Goal: Task Accomplishment & Management: Manage account settings

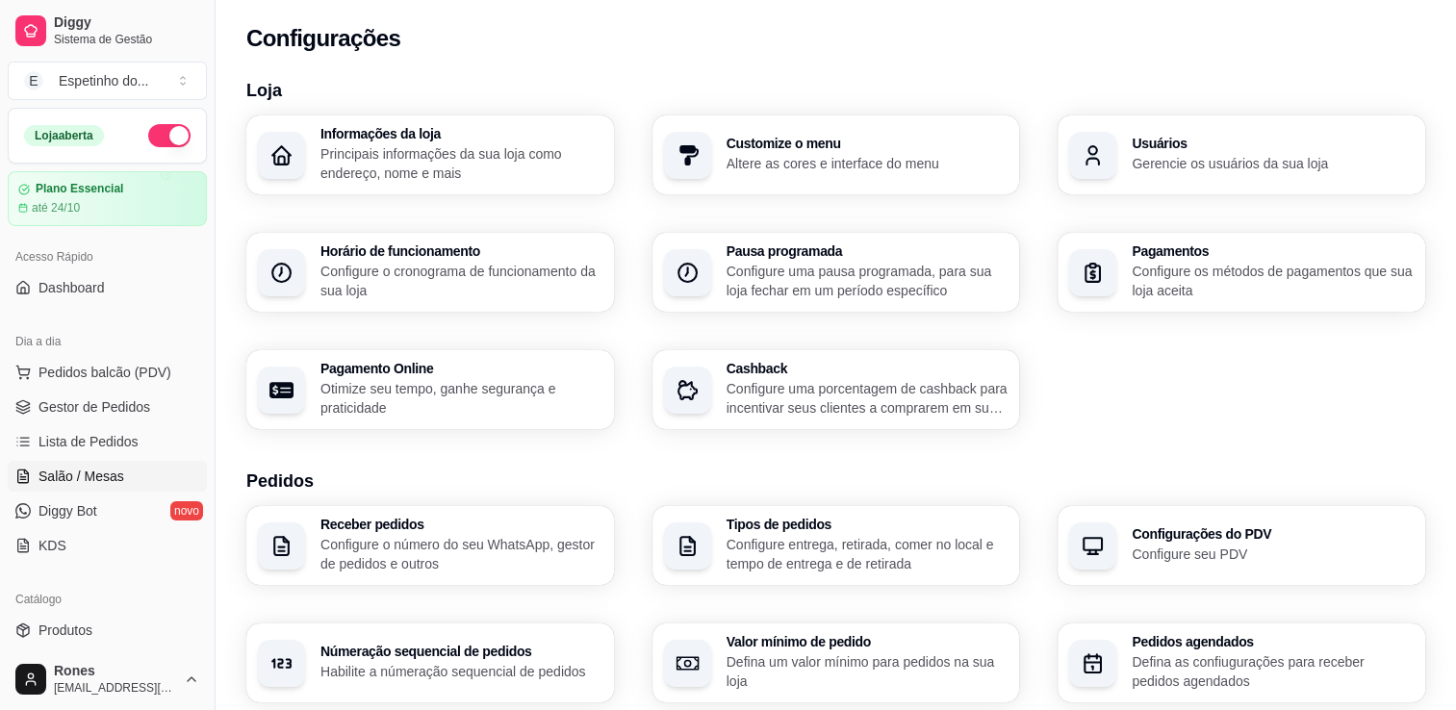
click at [106, 472] on span "Salão / Mesas" at bounding box center [81, 476] width 86 height 19
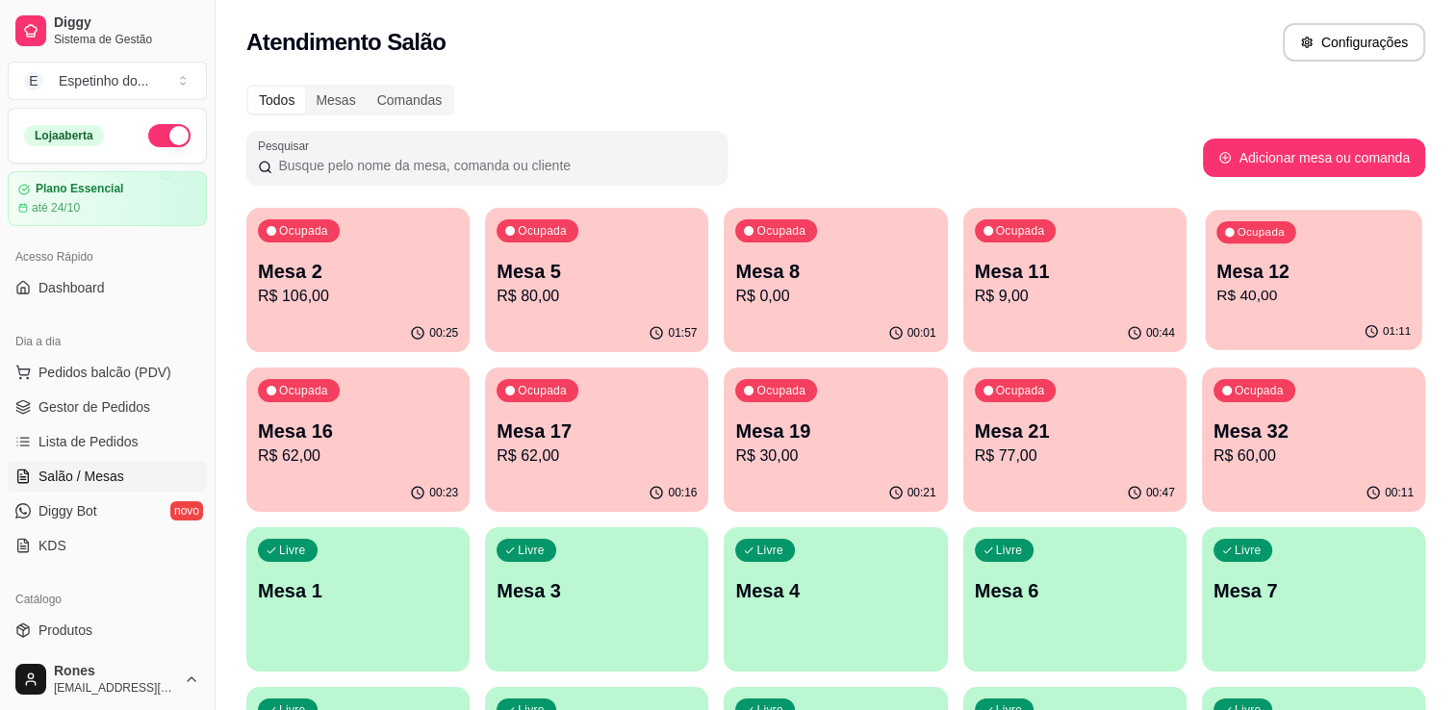
click at [1347, 252] on div "Ocupada Mesa 12 R$ 40,00" at bounding box center [1313, 262] width 217 height 104
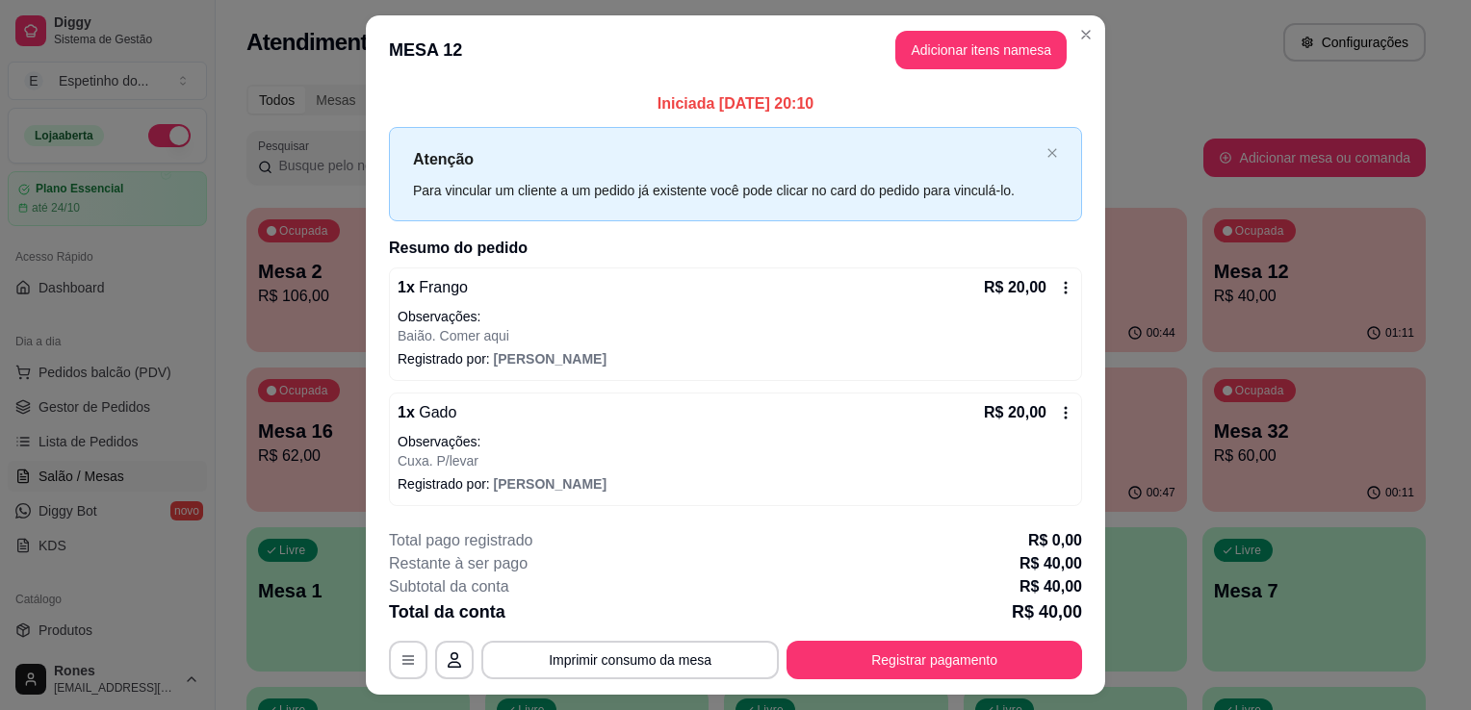
click at [1058, 286] on icon at bounding box center [1065, 287] width 15 height 15
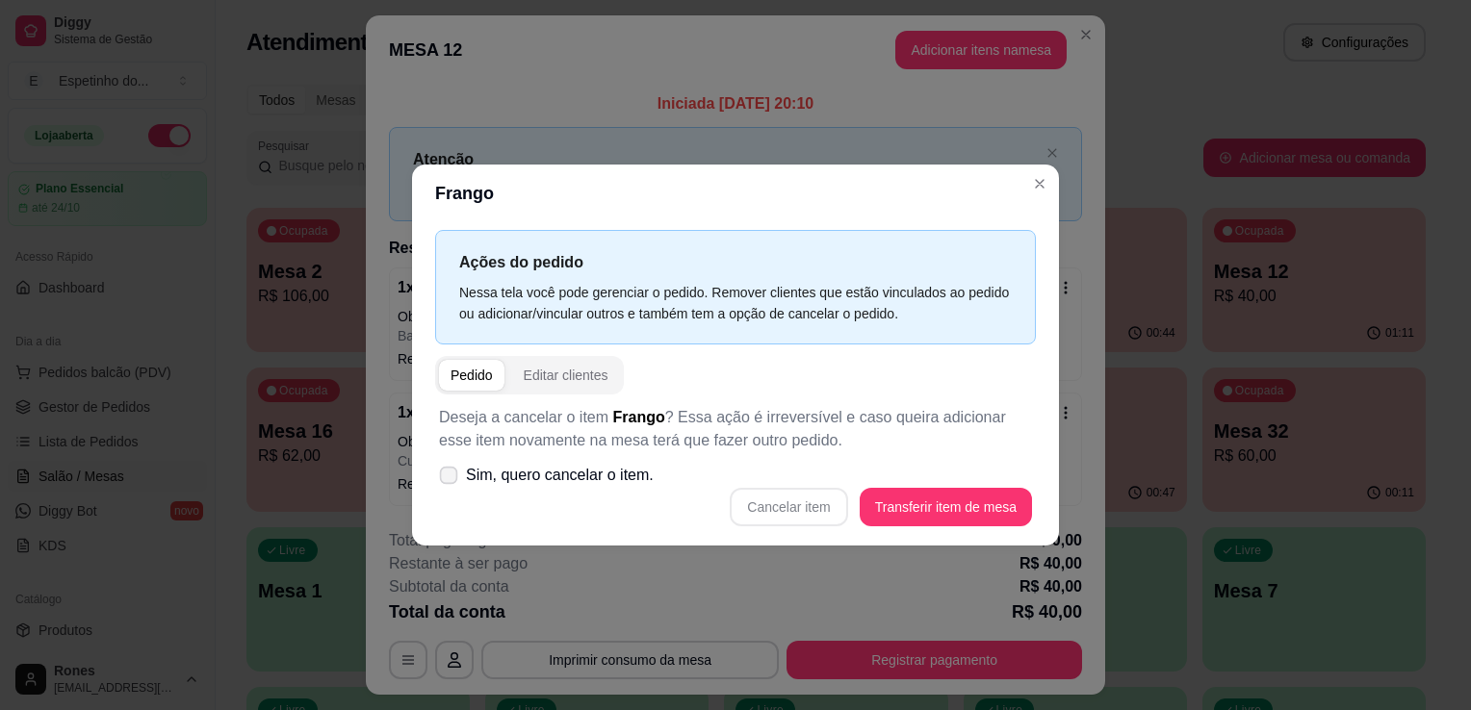
click at [447, 478] on icon at bounding box center [448, 475] width 14 height 11
click at [447, 479] on input "Sim, quero cancelar o item." at bounding box center [444, 485] width 13 height 13
checkbox input "true"
click at [782, 506] on button "Cancelar item" at bounding box center [788, 508] width 115 height 38
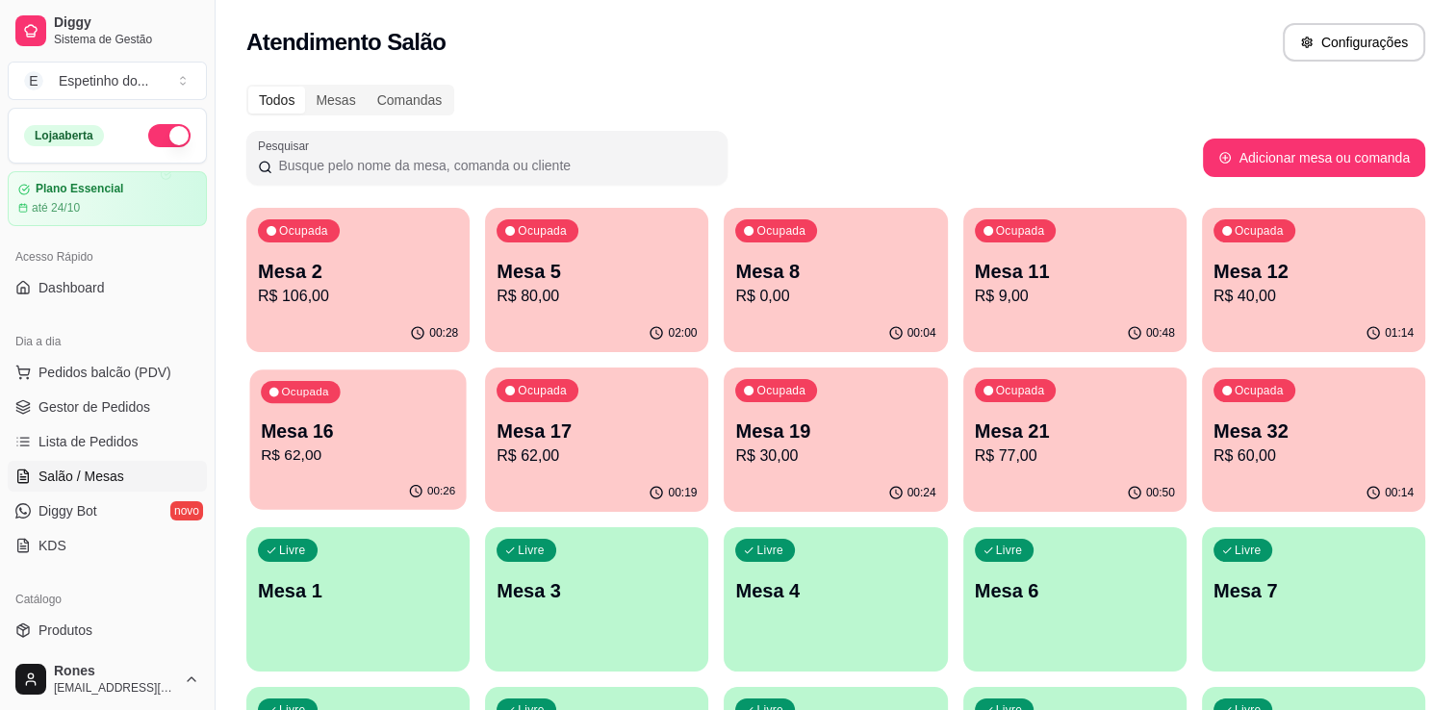
click at [386, 414] on div "Ocupada Mesa 16 R$ 62,00" at bounding box center [357, 422] width 217 height 104
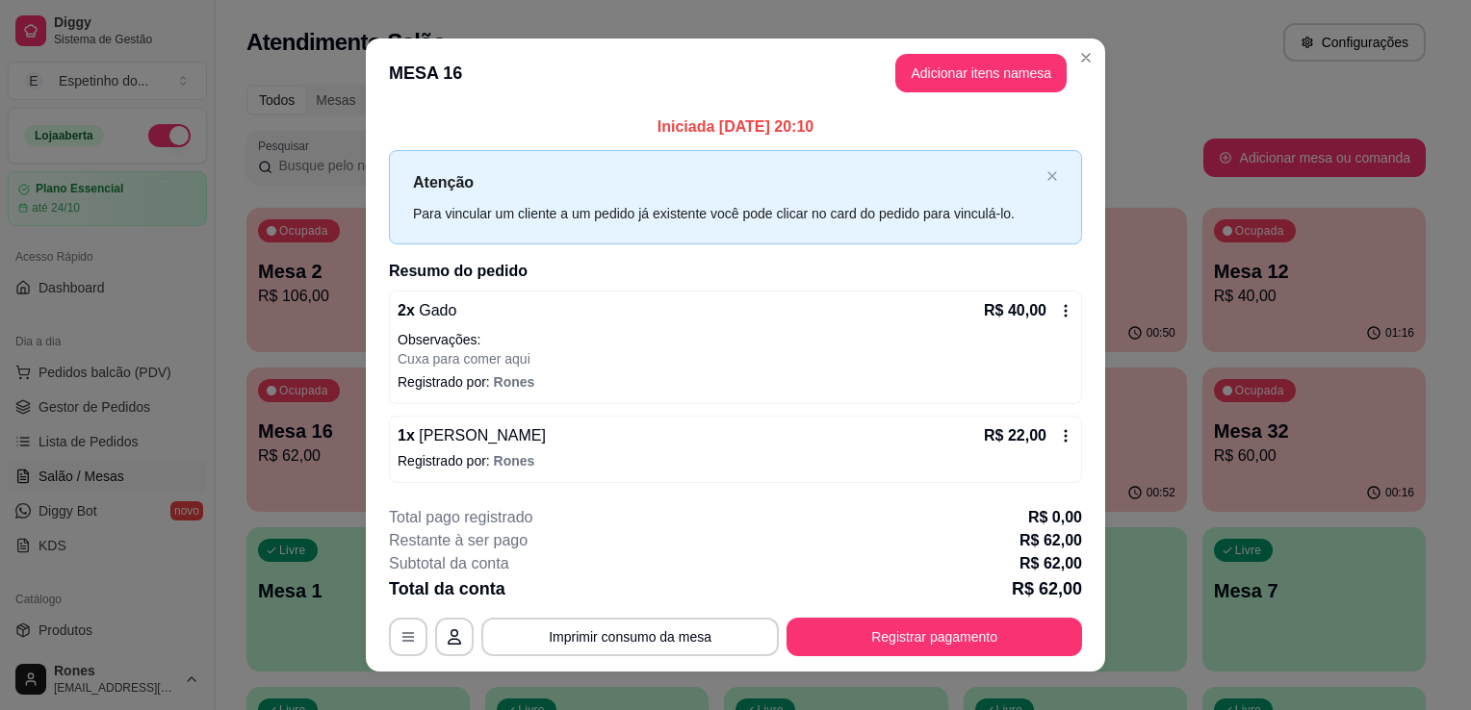
click at [1059, 308] on icon at bounding box center [1065, 310] width 15 height 15
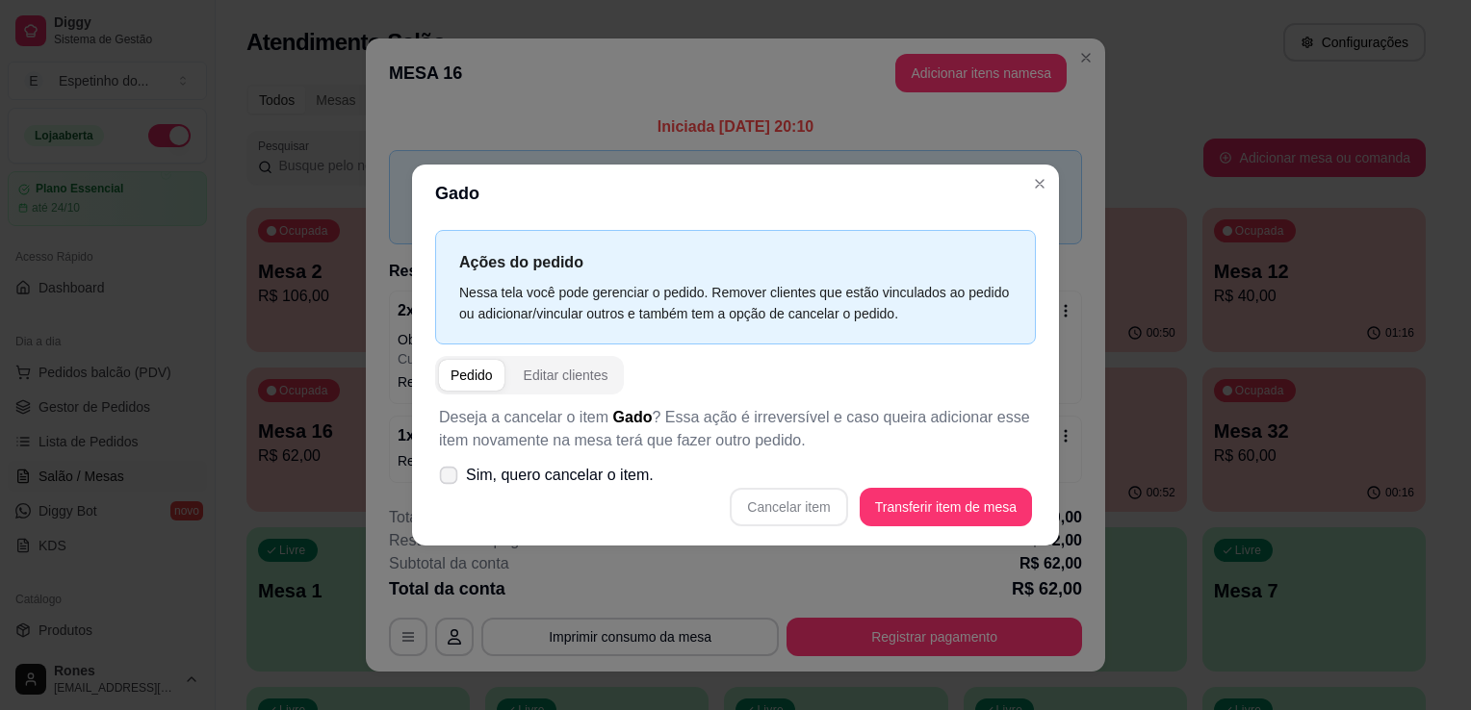
click at [477, 482] on span "Sim, quero cancelar o item." at bounding box center [560, 475] width 188 height 23
click at [450, 482] on input "Sim, quero cancelar o item." at bounding box center [444, 485] width 13 height 13
checkbox input "true"
click at [786, 514] on button "Cancelar item" at bounding box center [788, 508] width 115 height 38
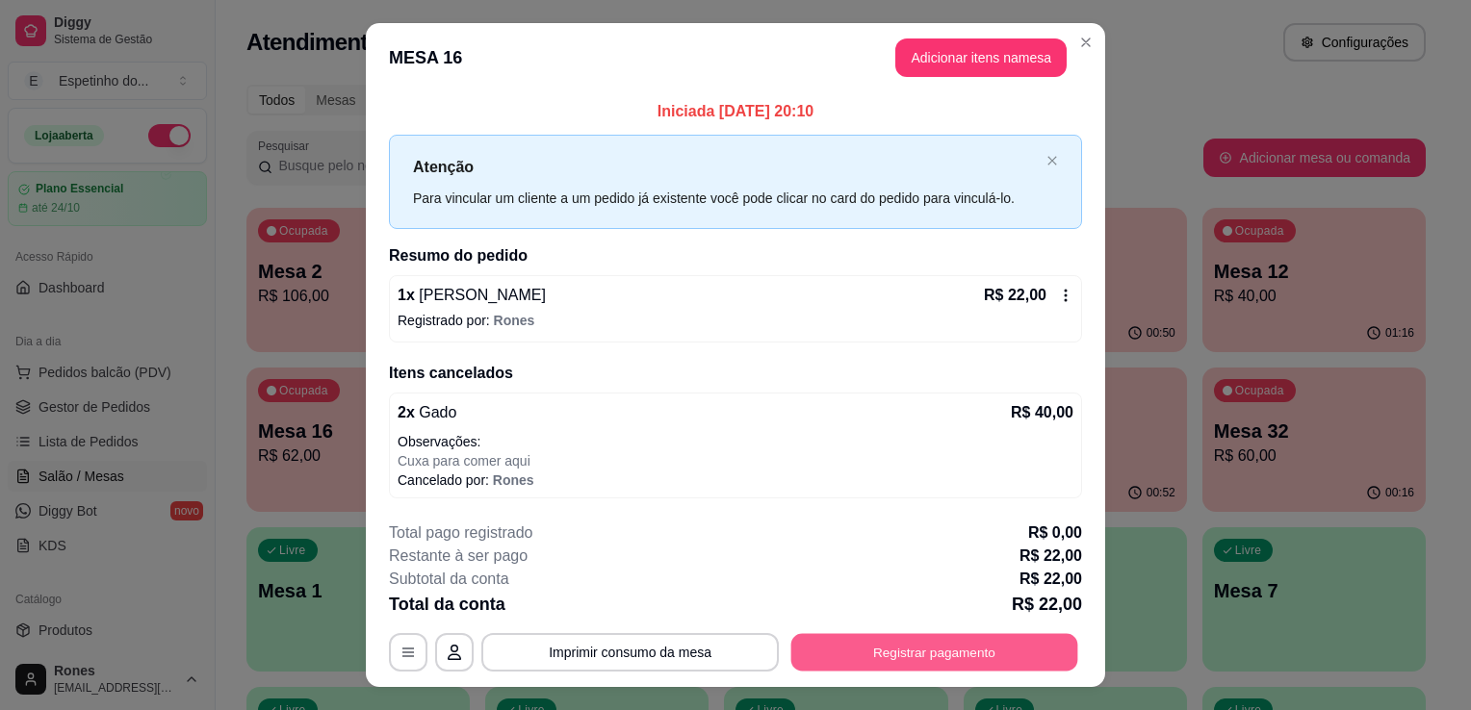
click at [936, 645] on button "Registrar pagamento" at bounding box center [934, 652] width 287 height 38
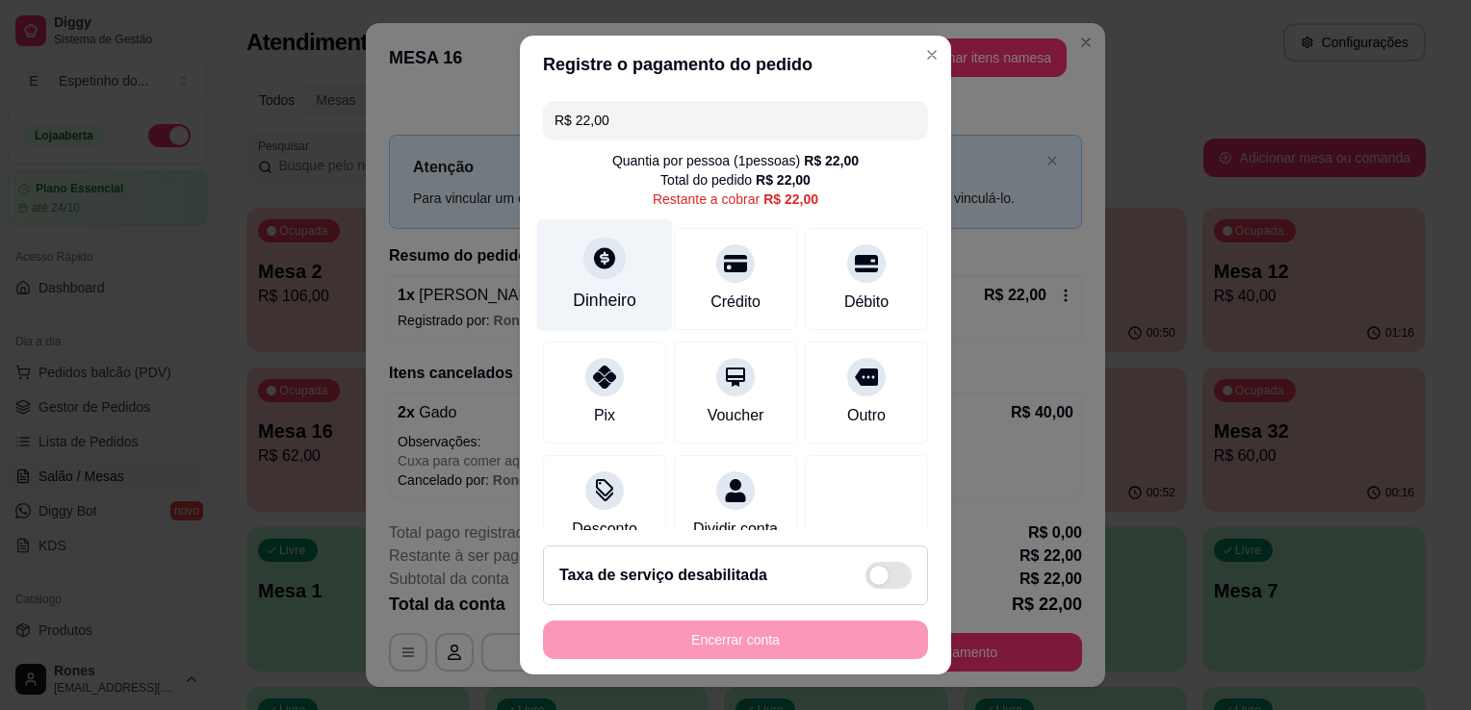
click at [617, 291] on div "Dinheiro" at bounding box center [605, 300] width 64 height 25
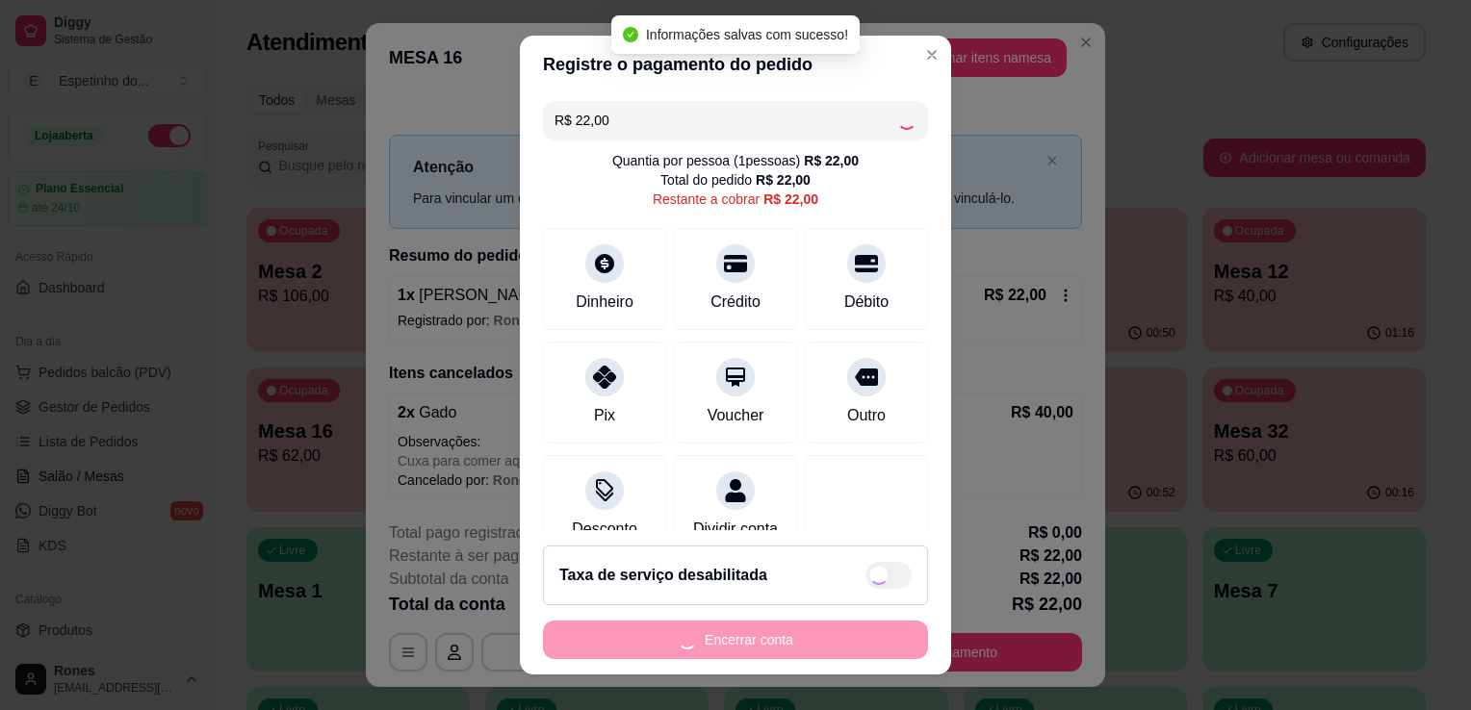
type input "R$ 0,00"
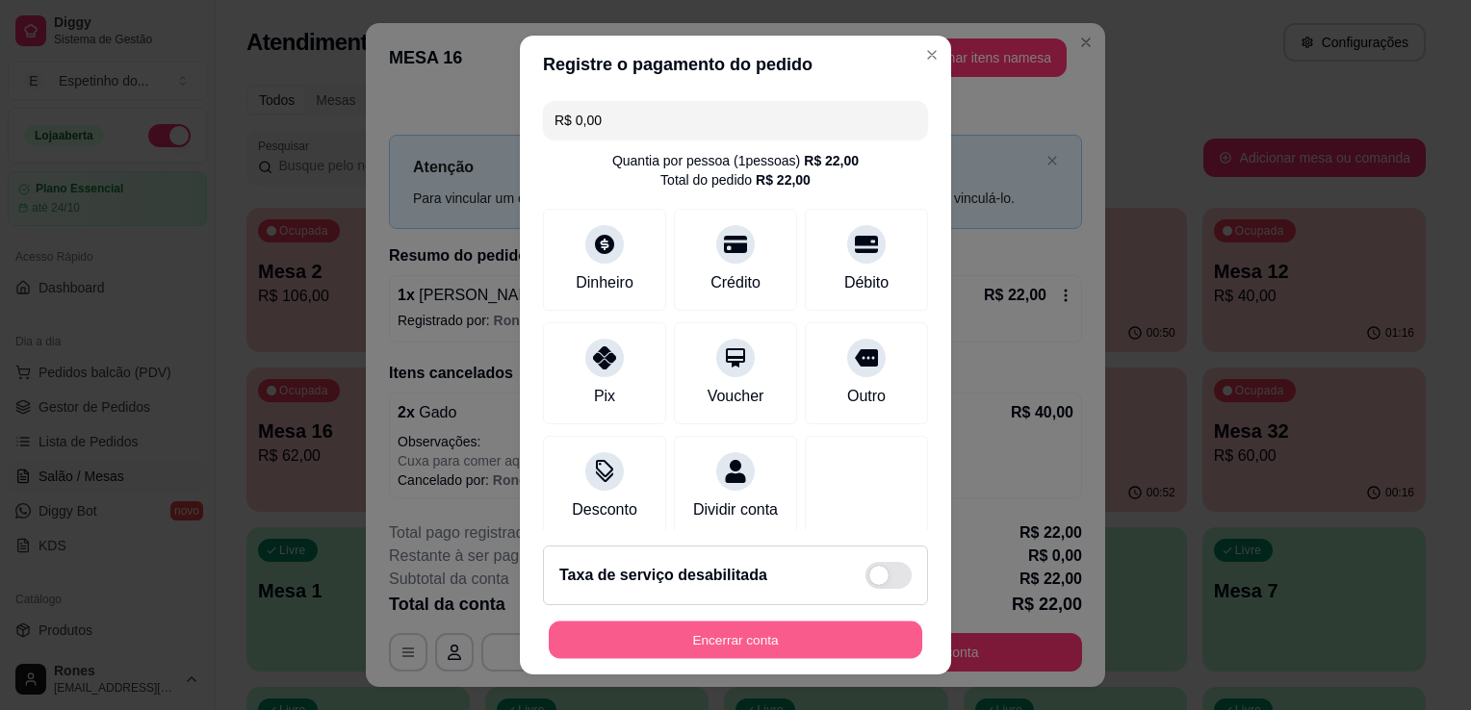
click at [769, 641] on button "Encerrar conta" at bounding box center [735, 641] width 373 height 38
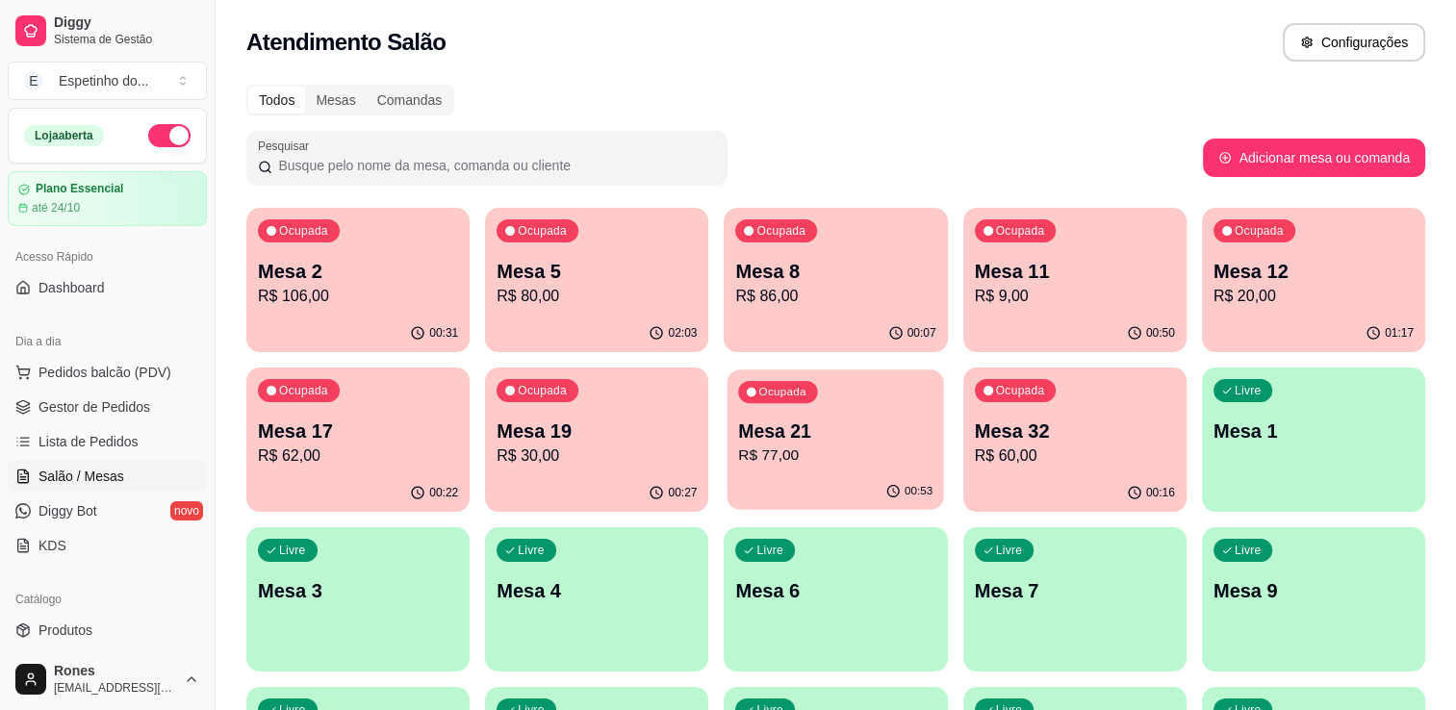
click at [843, 403] on div "Ocupada Mesa 21 R$ 77,00" at bounding box center [836, 422] width 217 height 104
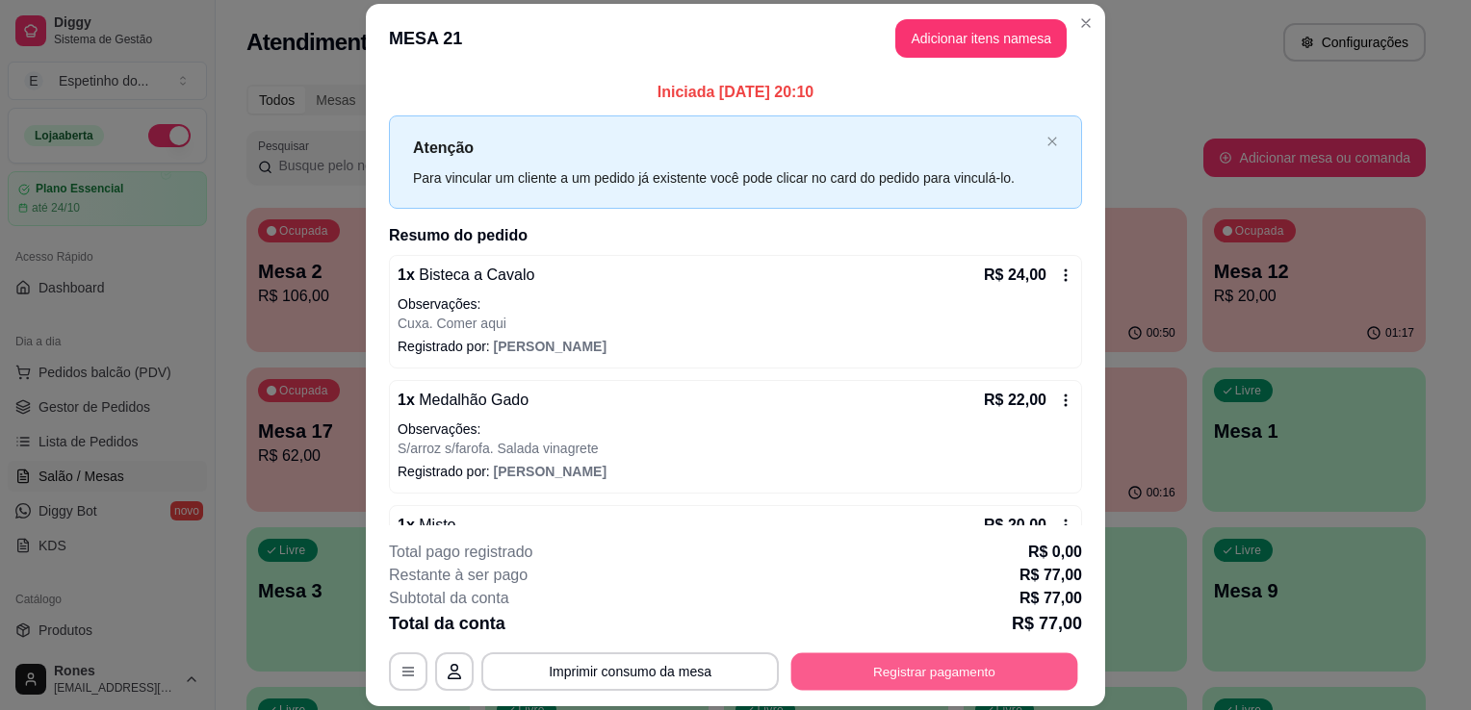
click at [901, 681] on button "Registrar pagamento" at bounding box center [934, 673] width 287 height 38
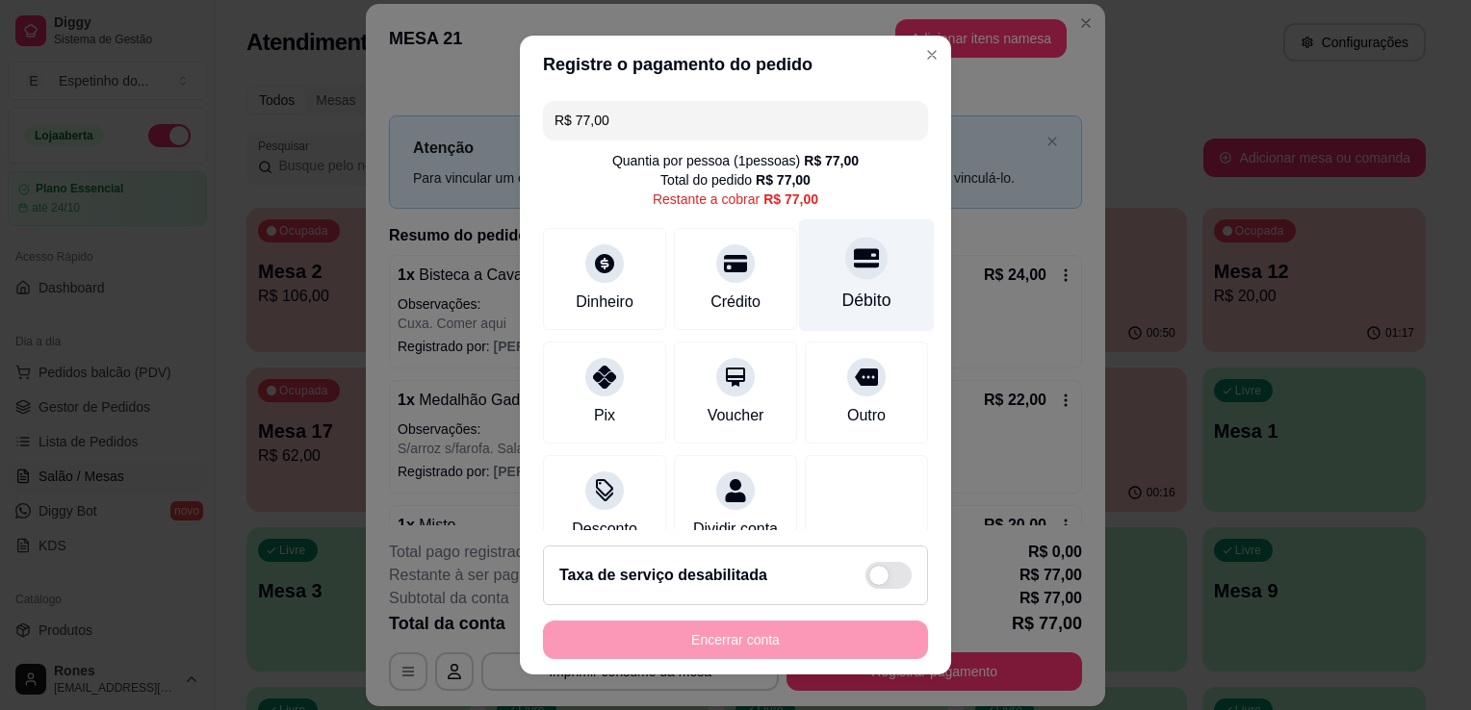
click at [847, 298] on div "Débito" at bounding box center [866, 300] width 49 height 25
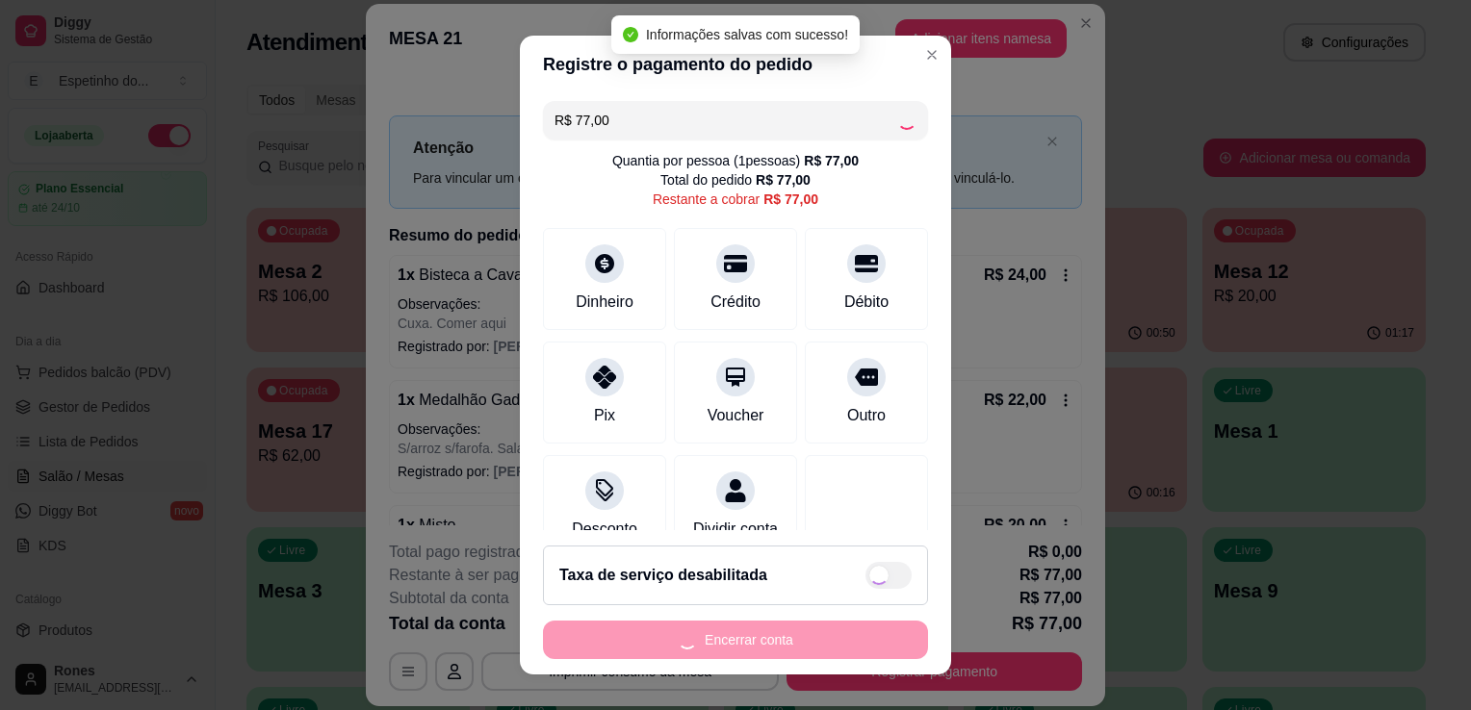
type input "R$ 0,00"
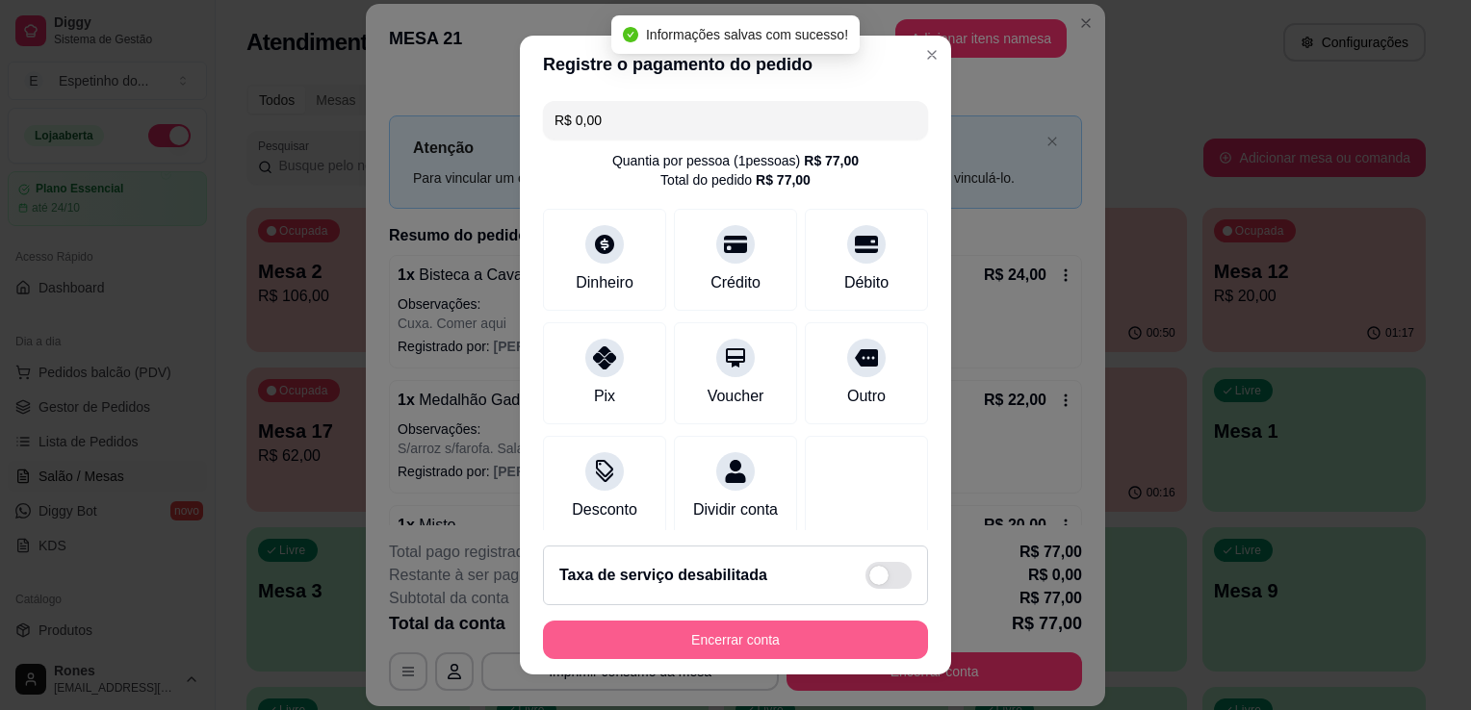
click at [789, 651] on button "Encerrar conta" at bounding box center [735, 640] width 385 height 38
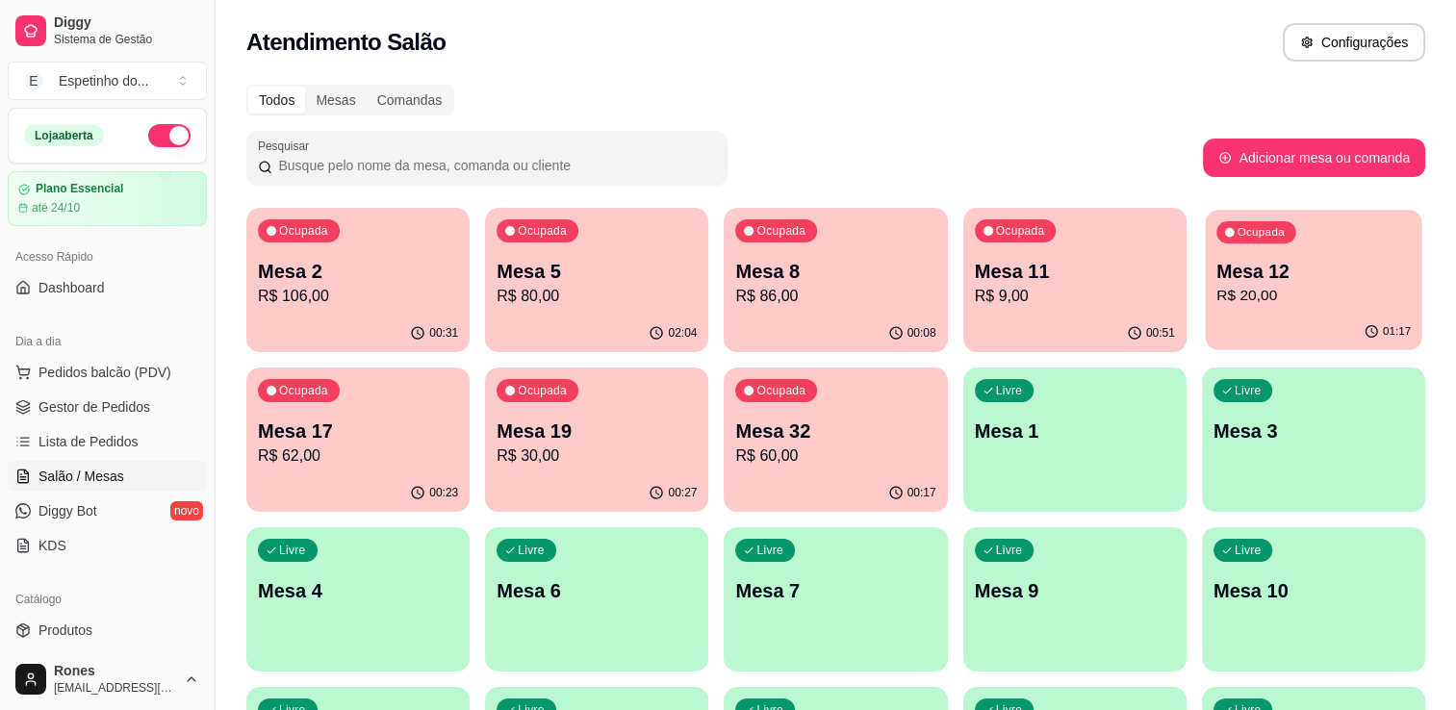
click at [1343, 314] on button "Ocupada Mesa 12 R$ 20,00 01:17" at bounding box center [1313, 280] width 217 height 141
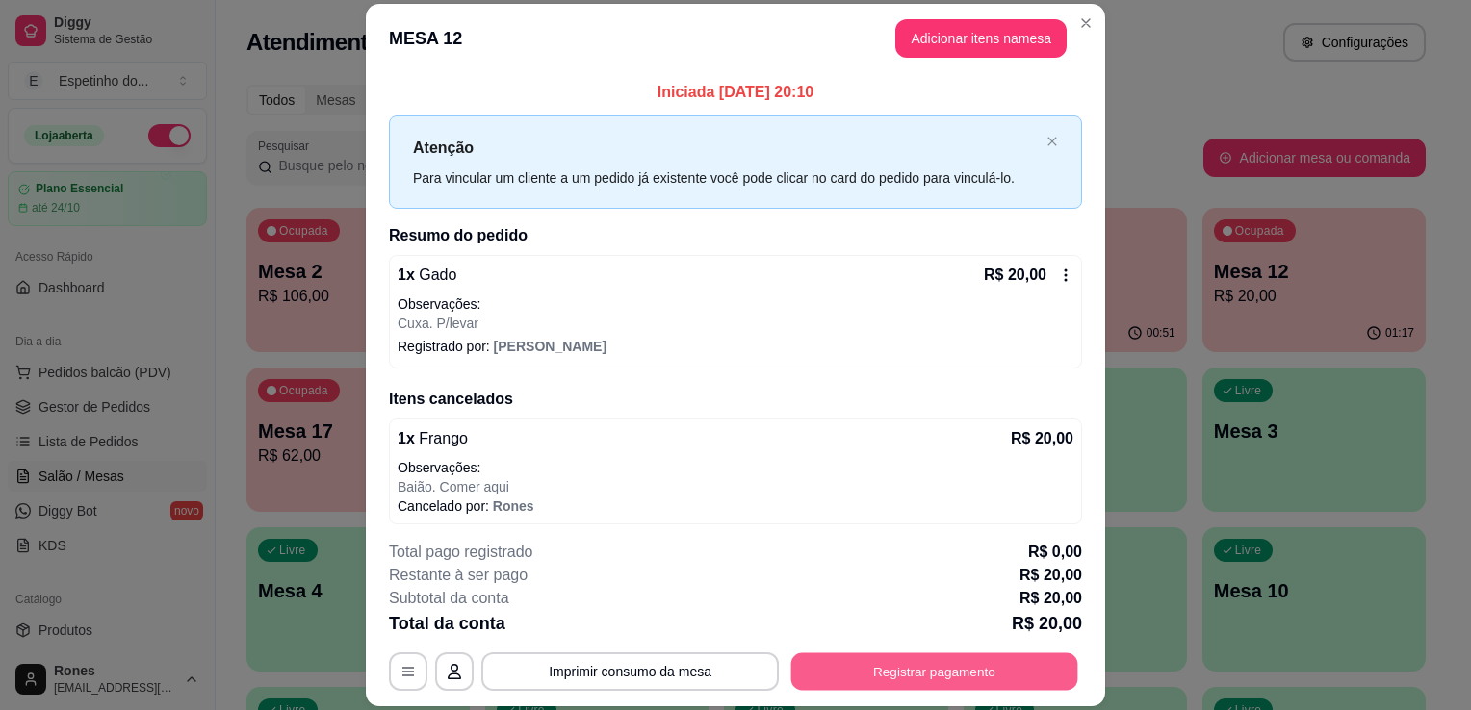
click at [909, 664] on button "Registrar pagamento" at bounding box center [934, 673] width 287 height 38
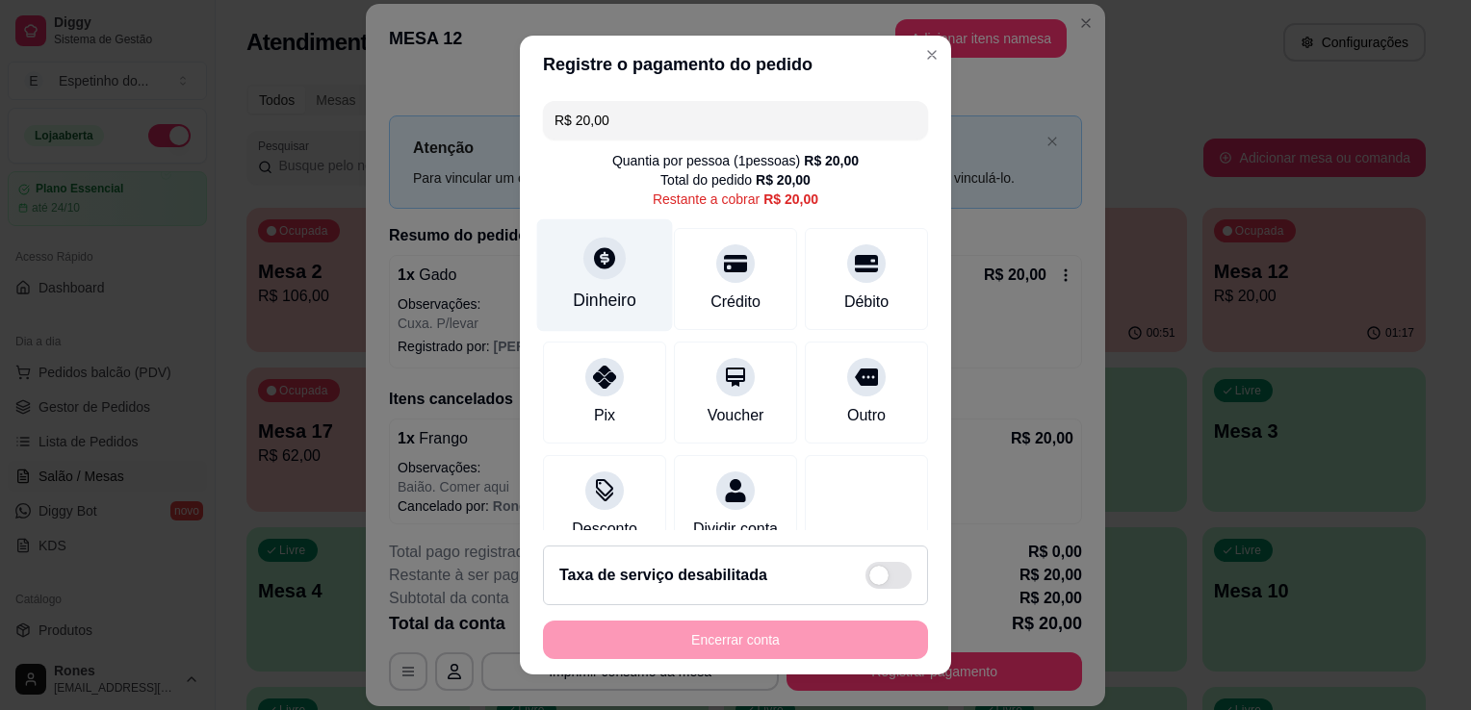
click at [587, 275] on div at bounding box center [604, 258] width 42 height 42
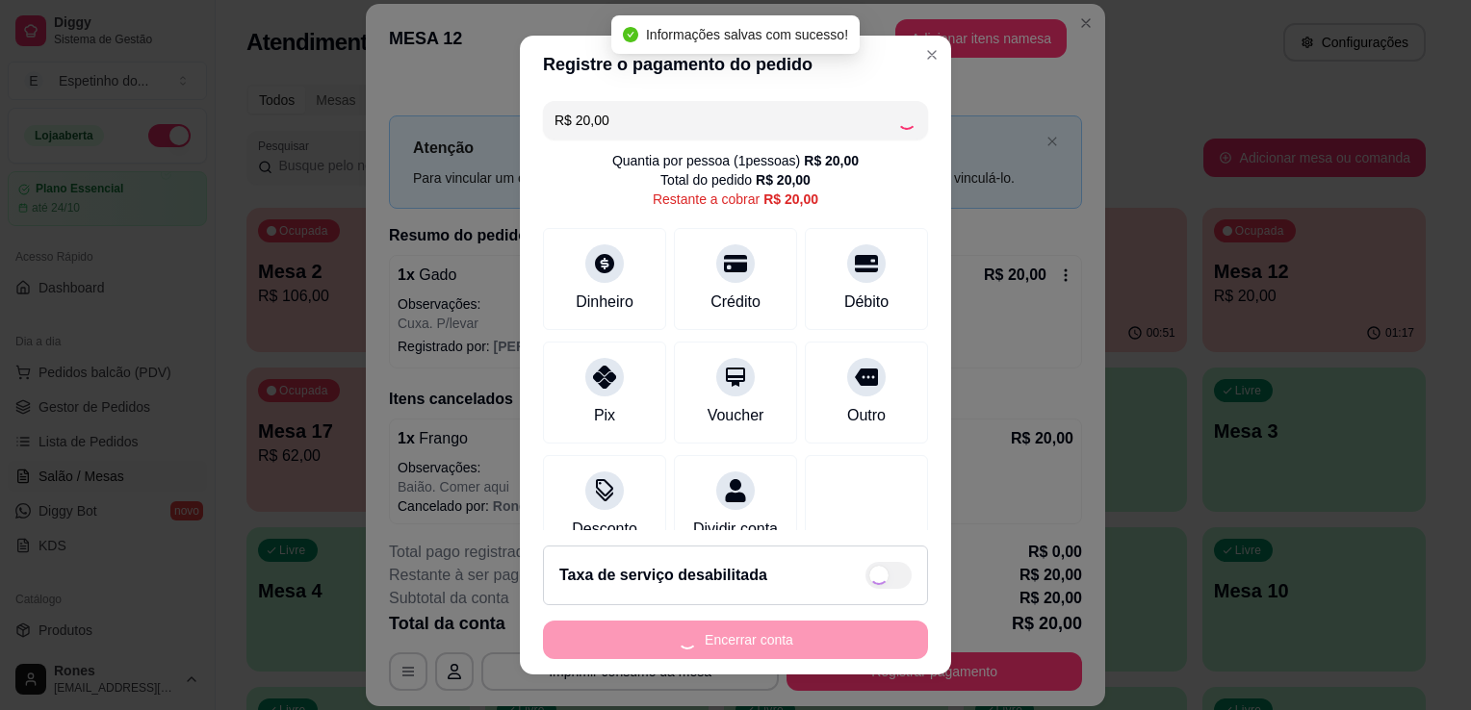
type input "R$ 0,00"
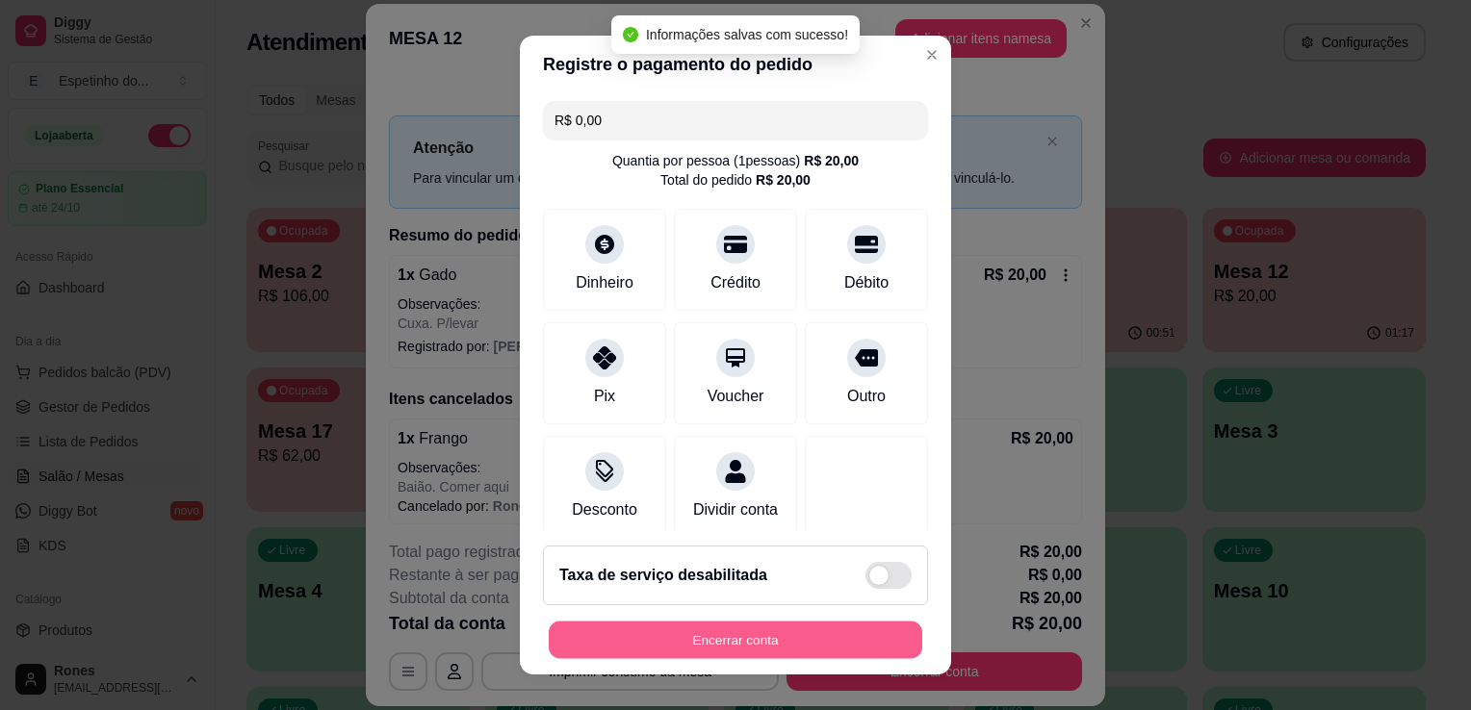
click at [806, 644] on button "Encerrar conta" at bounding box center [735, 641] width 373 height 38
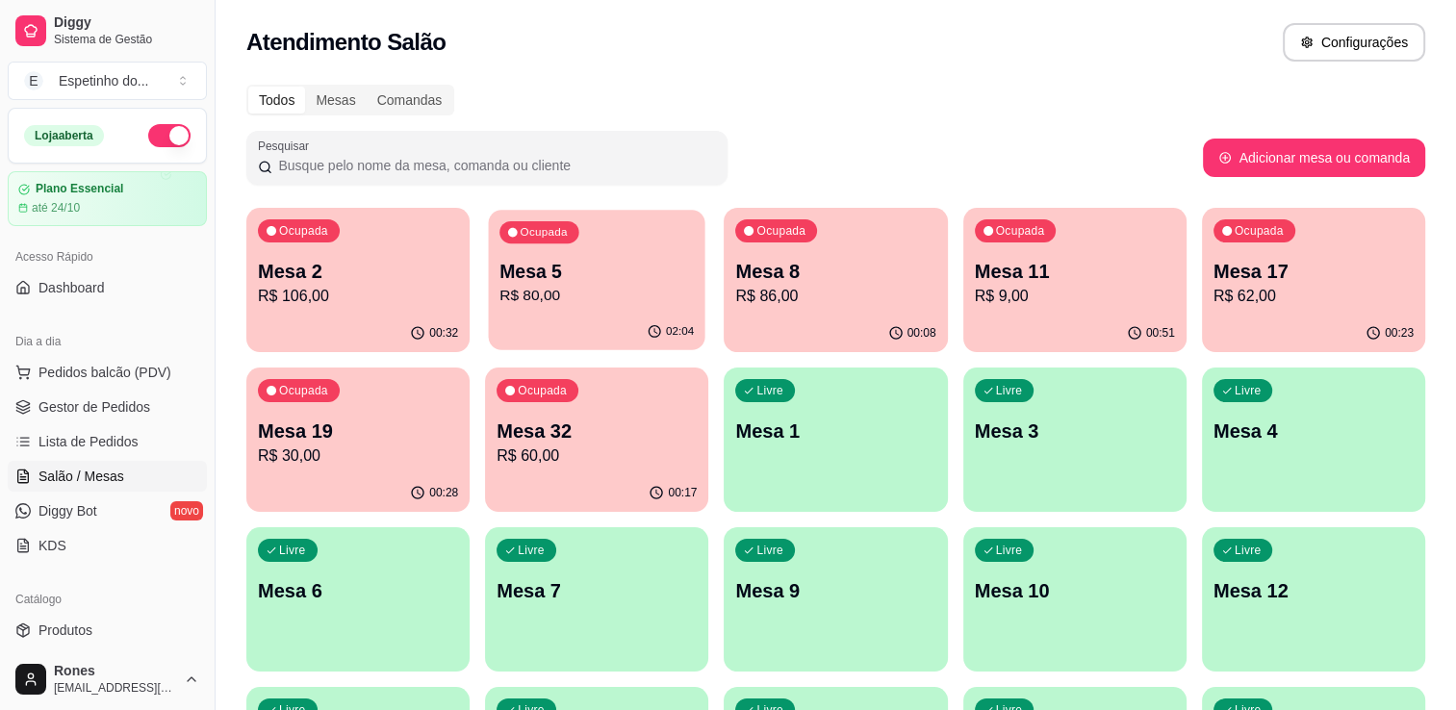
click at [606, 313] on div "Ocupada Mesa 5 R$ 80,00" at bounding box center [597, 262] width 217 height 104
click at [336, 423] on p "Mesa 19" at bounding box center [358, 432] width 194 height 26
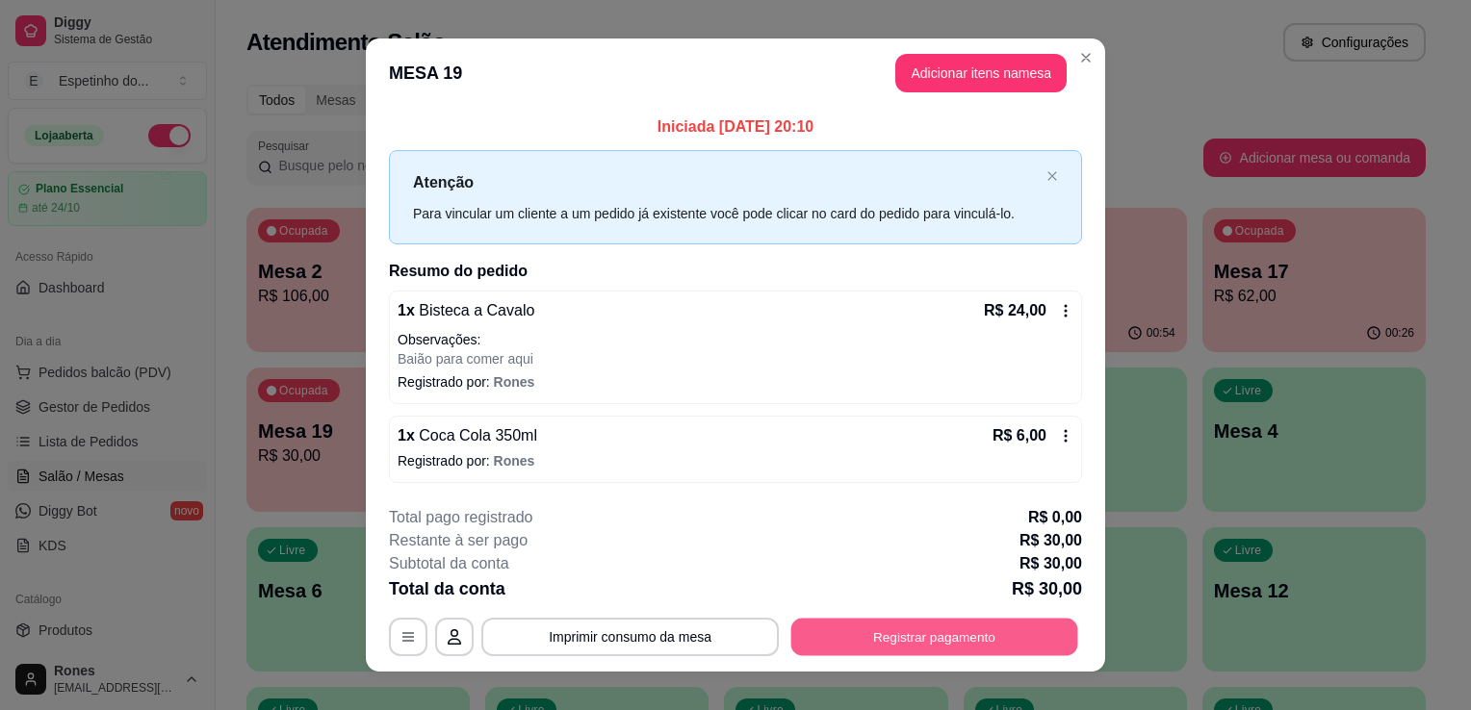
click at [910, 629] on button "Registrar pagamento" at bounding box center [934, 637] width 287 height 38
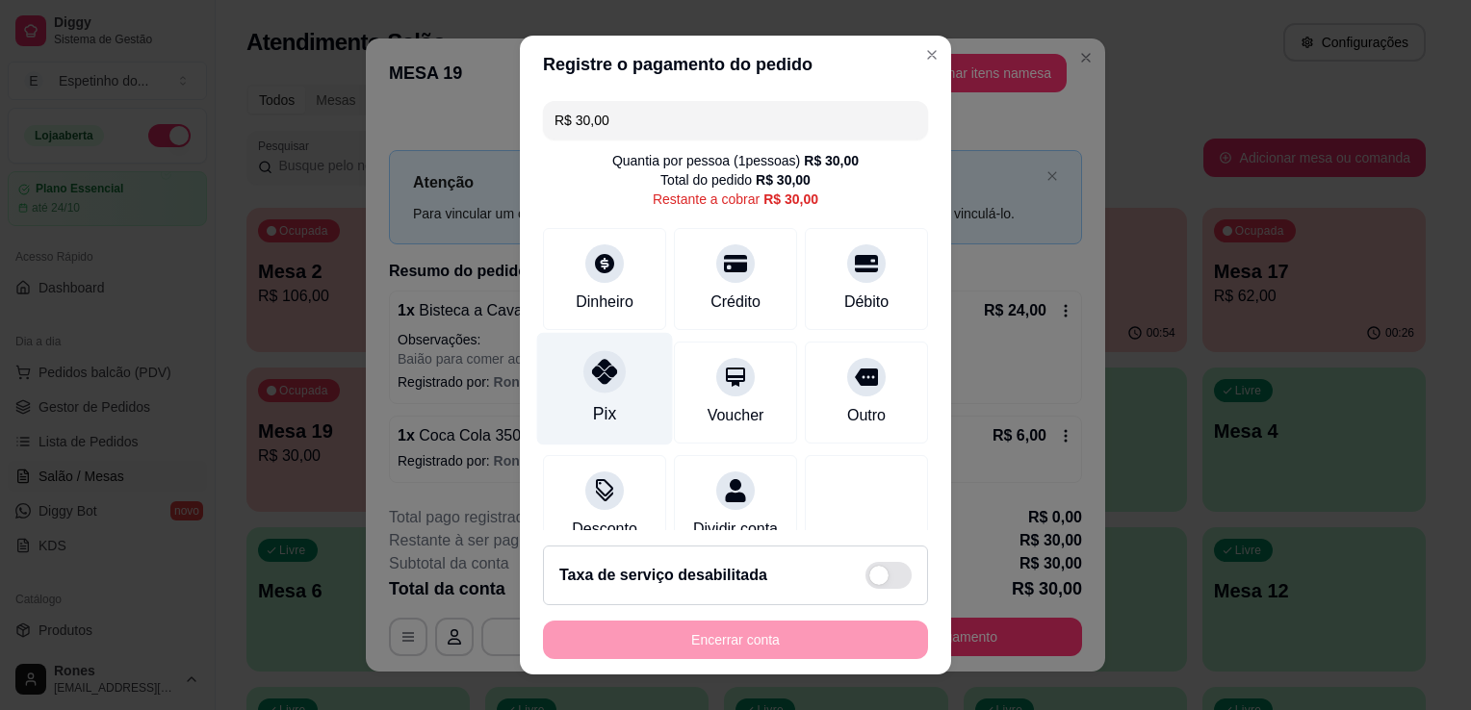
click at [592, 379] on icon at bounding box center [604, 371] width 25 height 25
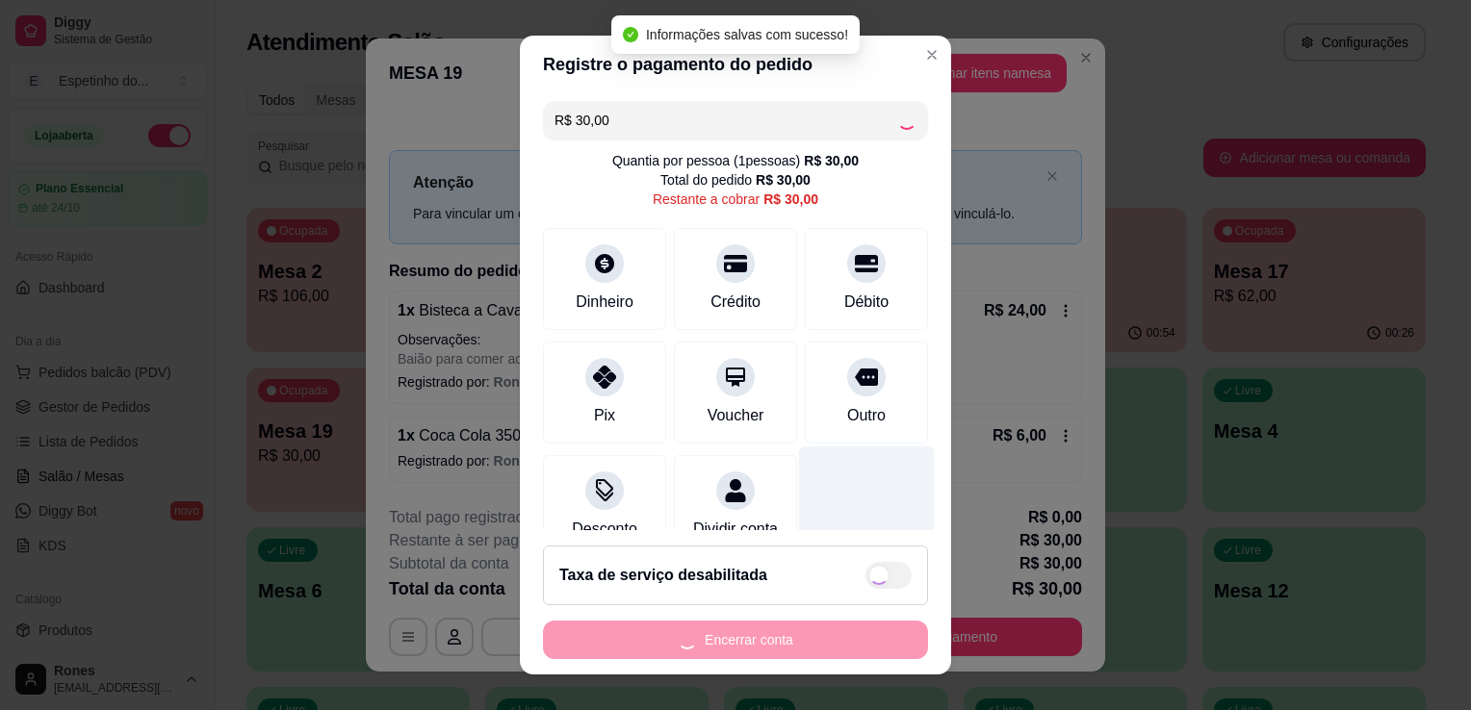
type input "R$ 0,00"
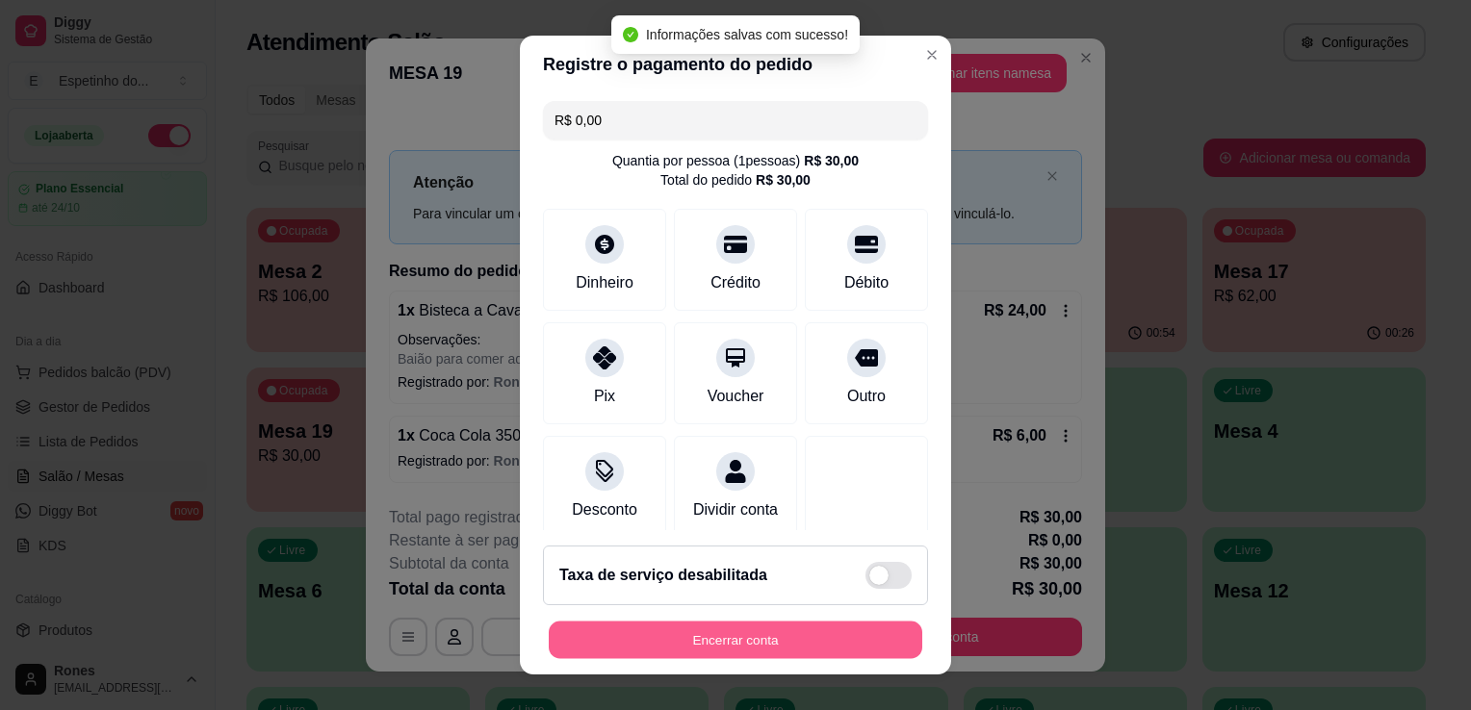
click at [755, 629] on button "Encerrar conta" at bounding box center [735, 641] width 373 height 38
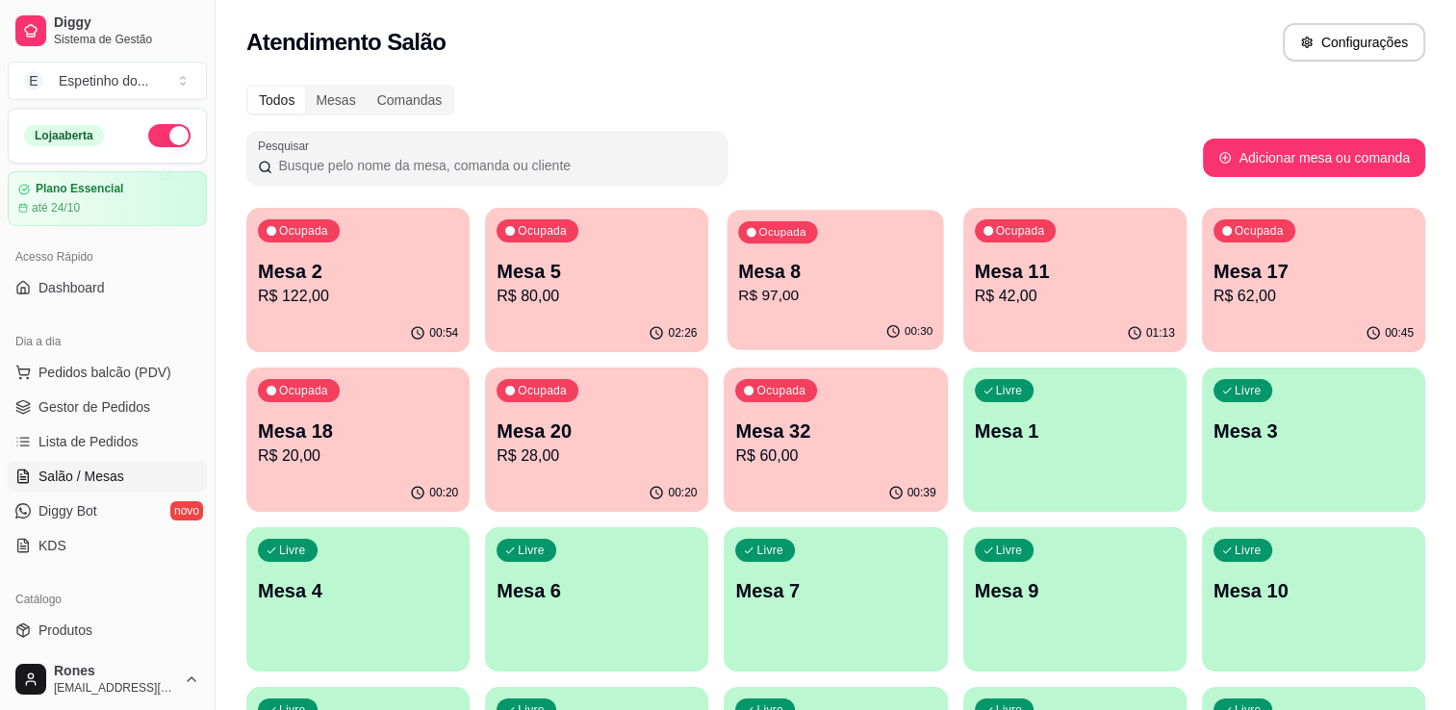
click at [789, 321] on div "00:30" at bounding box center [836, 332] width 217 height 37
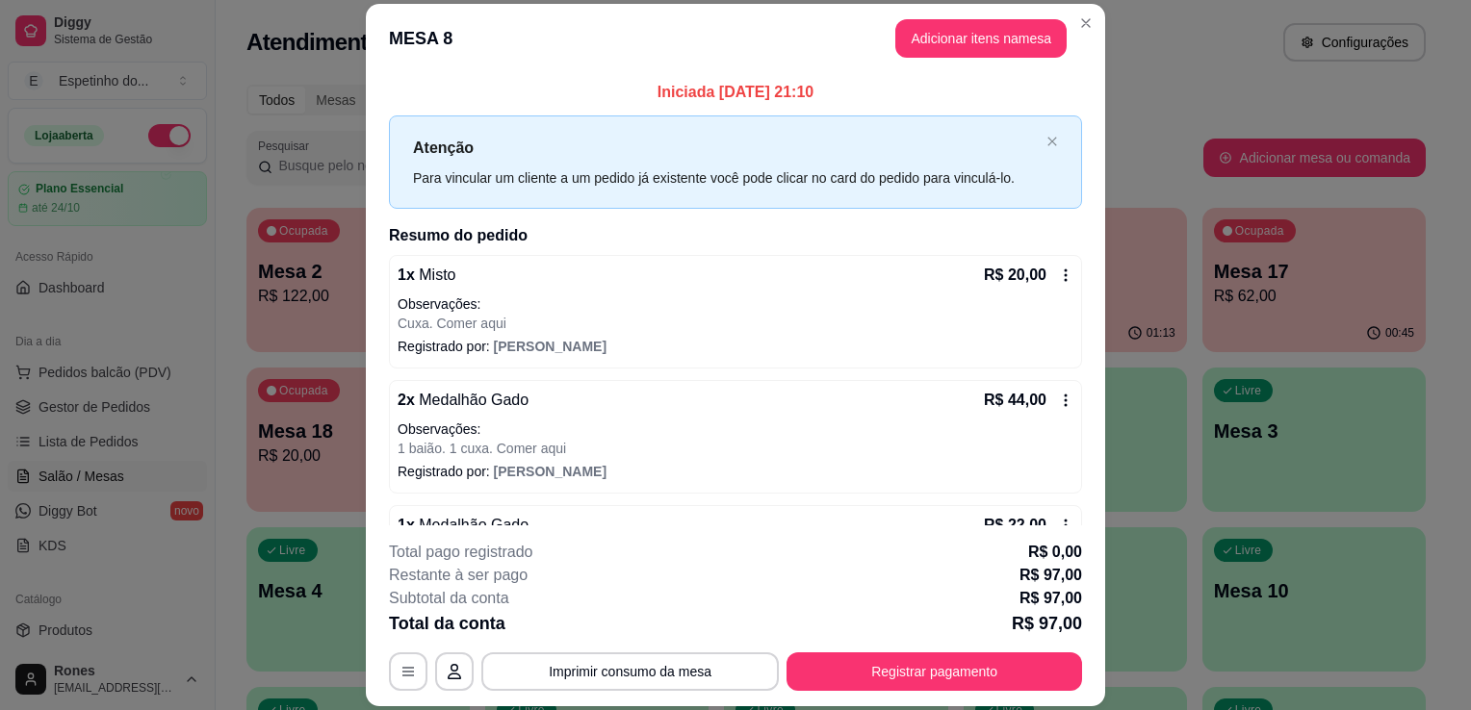
click at [1058, 401] on icon at bounding box center [1065, 400] width 15 height 15
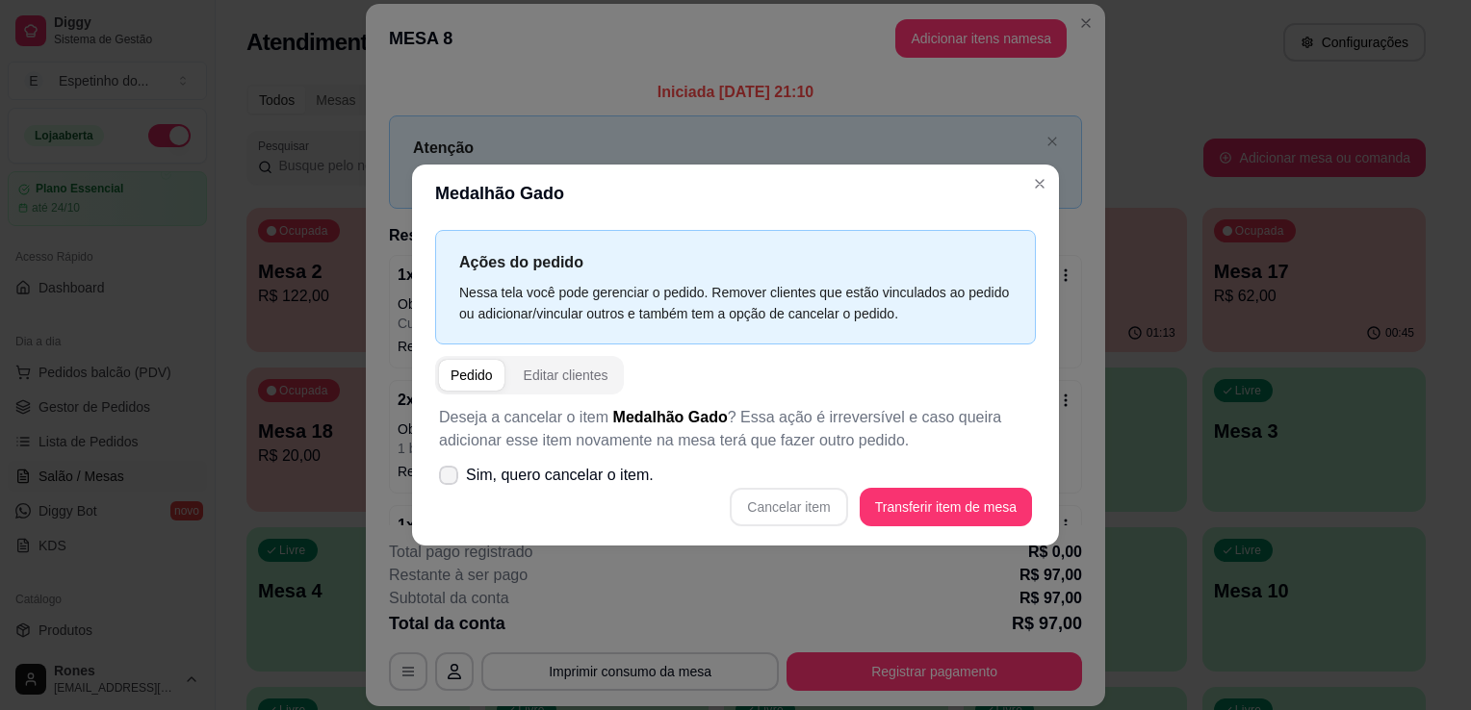
click at [470, 479] on span "Sim, quero cancelar o item." at bounding box center [560, 475] width 188 height 23
click at [450, 479] on input "Sim, quero cancelar o item." at bounding box center [444, 485] width 13 height 13
checkbox input "true"
click at [824, 513] on button "Cancelar item" at bounding box center [788, 508] width 115 height 38
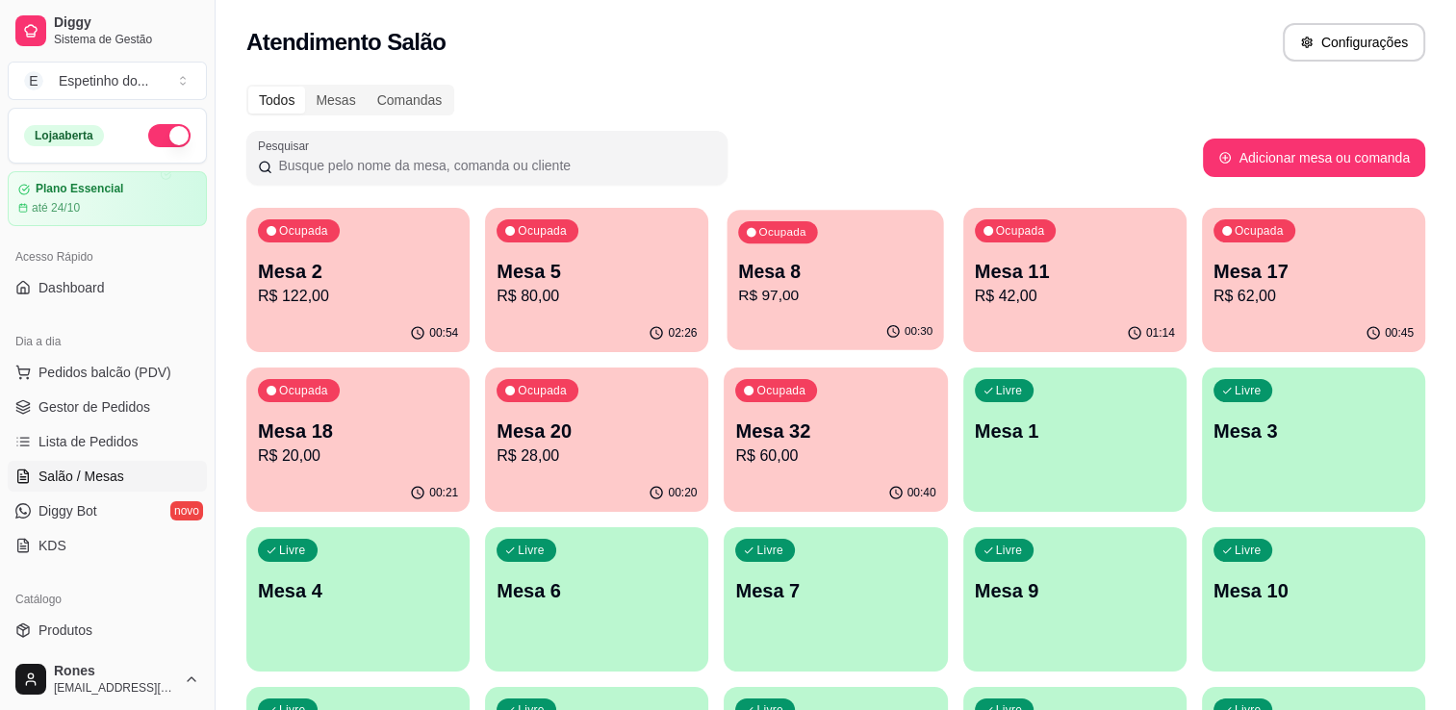
click at [798, 318] on div "00:30" at bounding box center [836, 332] width 217 height 37
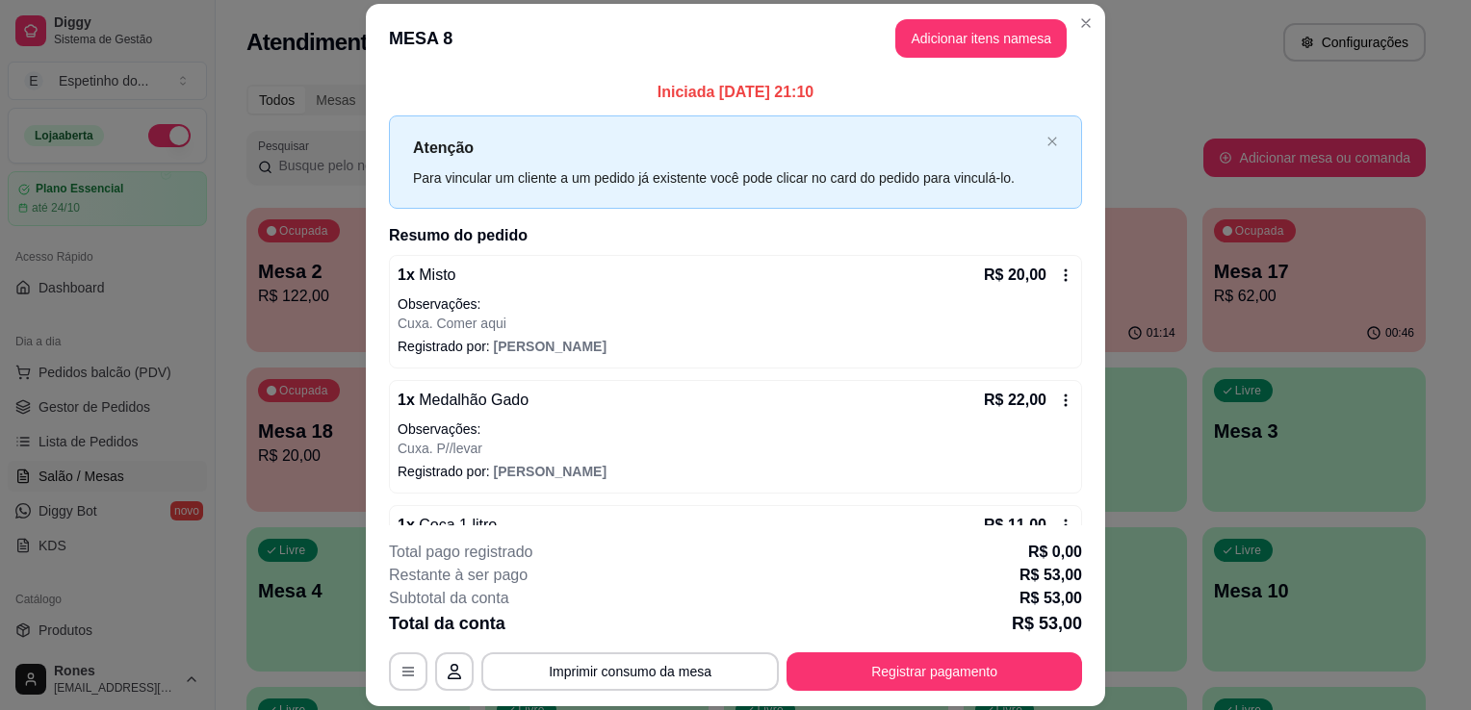
scroll to position [208, 0]
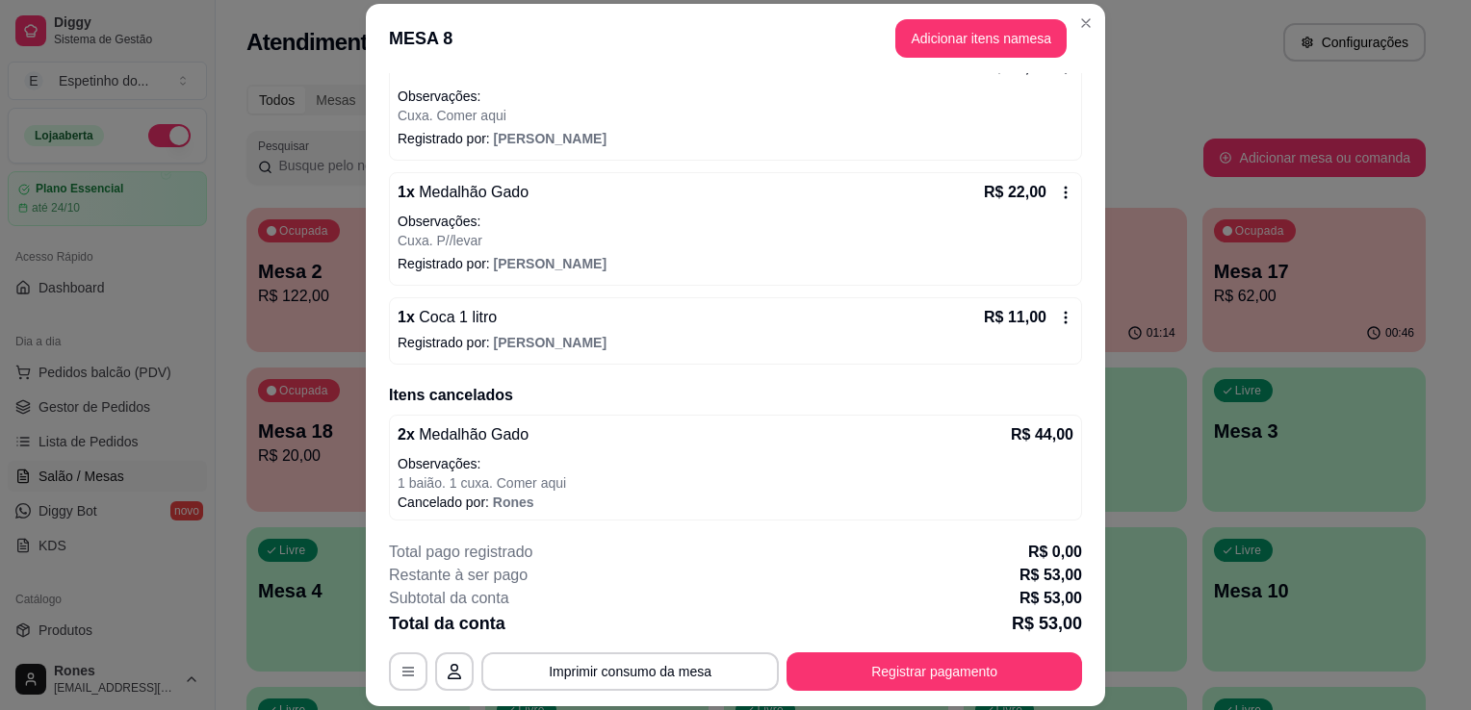
click at [1058, 190] on icon at bounding box center [1065, 192] width 15 height 15
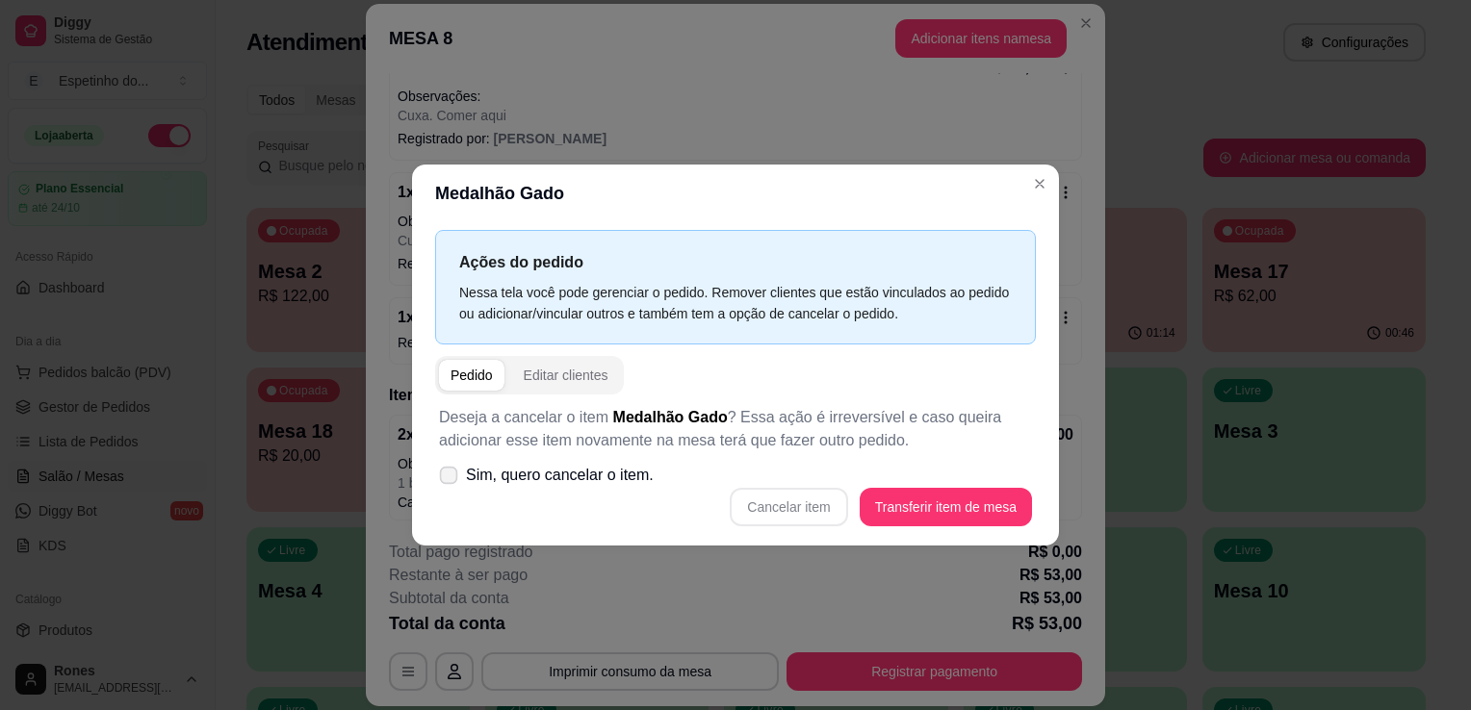
click at [447, 474] on icon at bounding box center [448, 475] width 14 height 11
click at [447, 479] on input "Sim, quero cancelar o item." at bounding box center [444, 485] width 13 height 13
checkbox input "true"
click at [803, 516] on button "Cancelar item" at bounding box center [788, 508] width 115 height 38
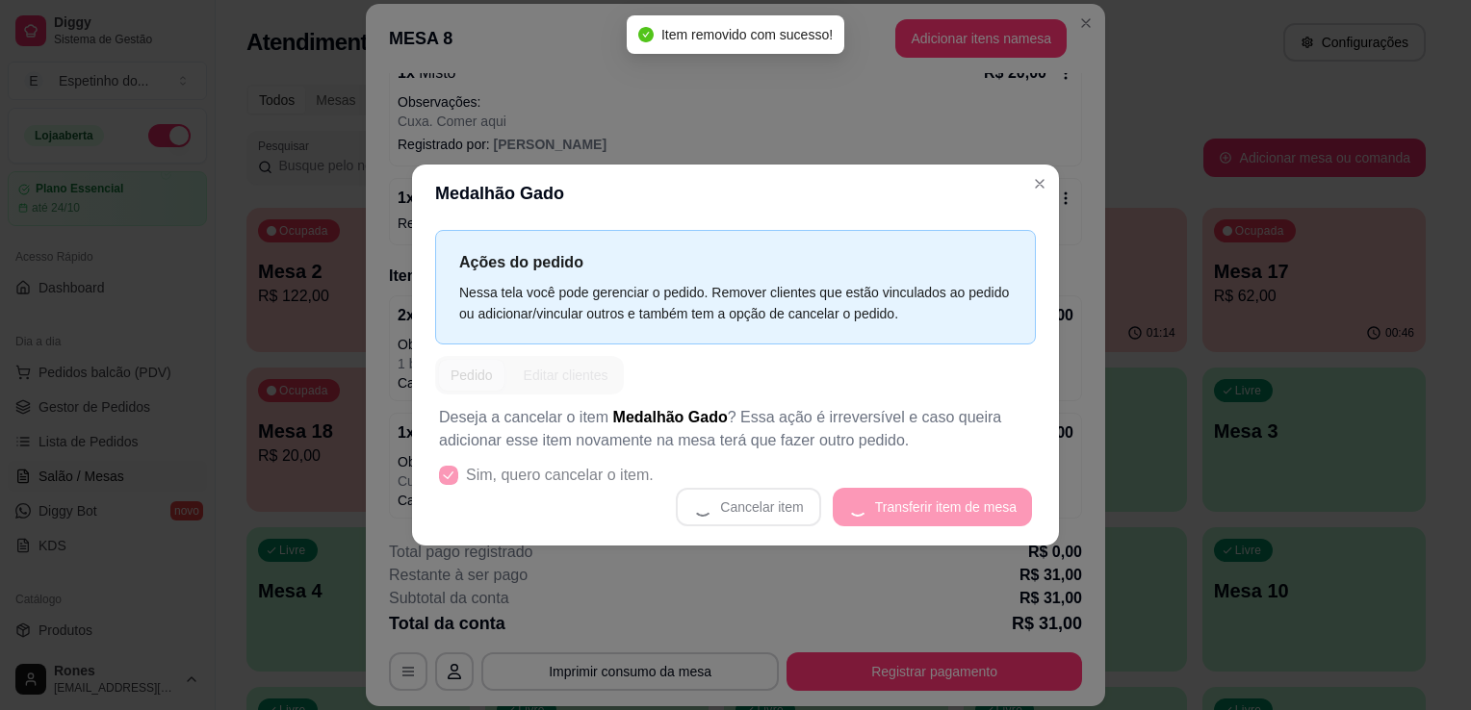
scroll to position [200, 0]
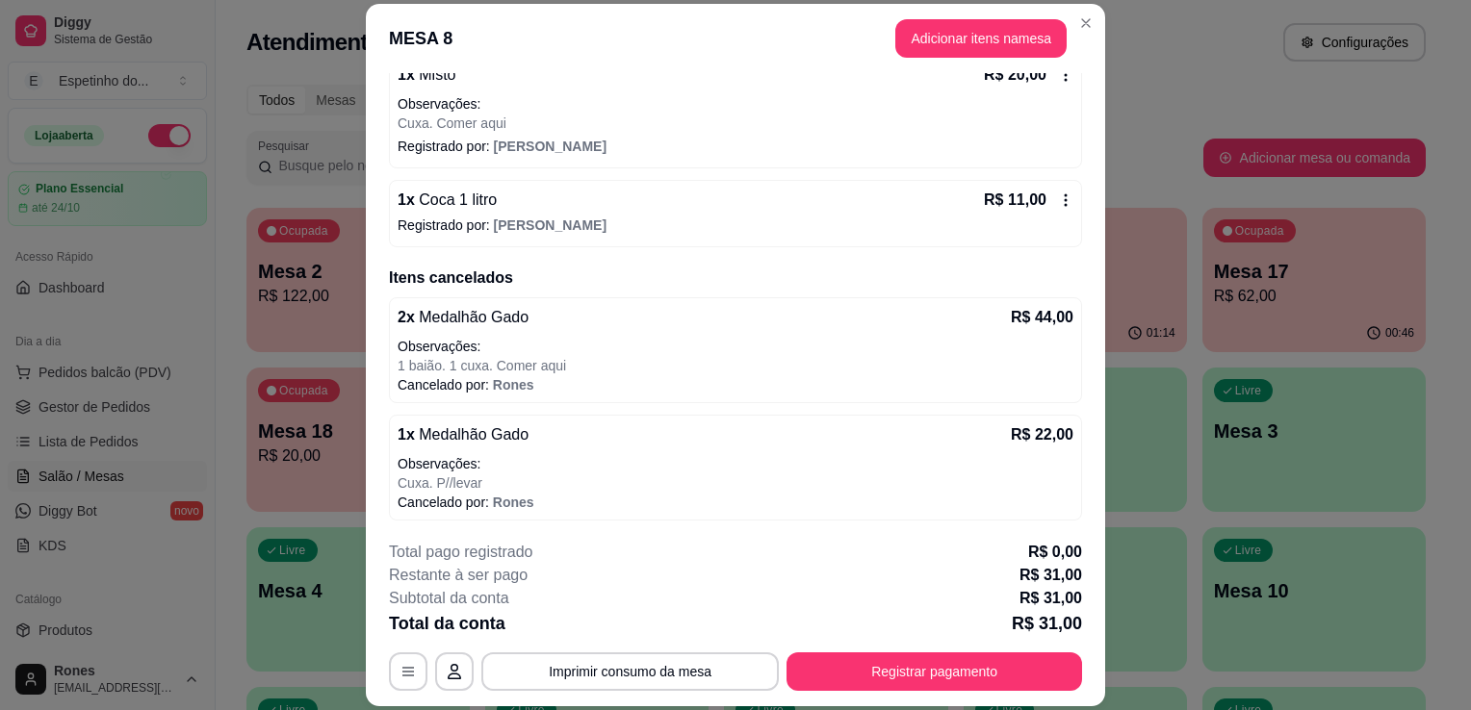
click at [1079, 117] on div "Iniciada 01/10/2025 às 21:10 Atenção Para vincular um cliente a um pedido já ex…" at bounding box center [735, 299] width 739 height 453
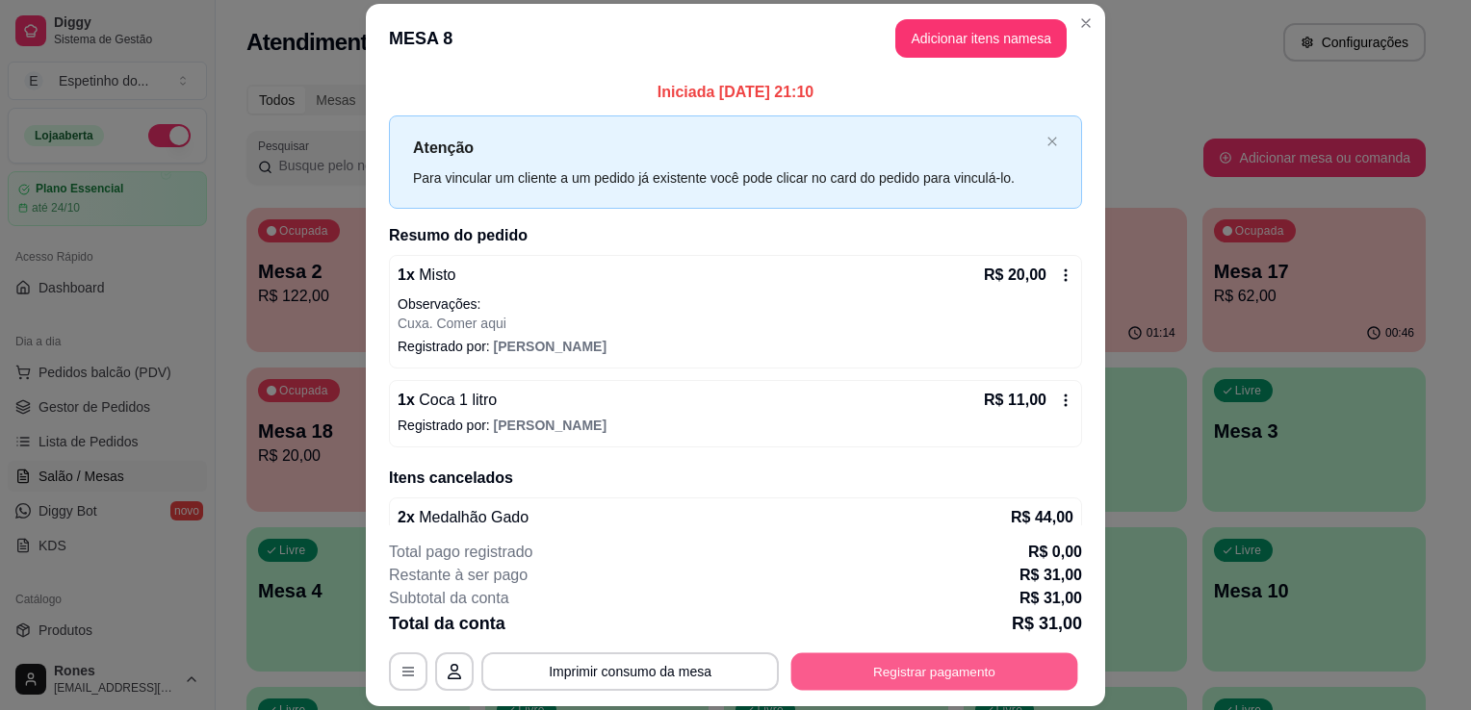
click at [936, 680] on button "Registrar pagamento" at bounding box center [934, 673] width 287 height 38
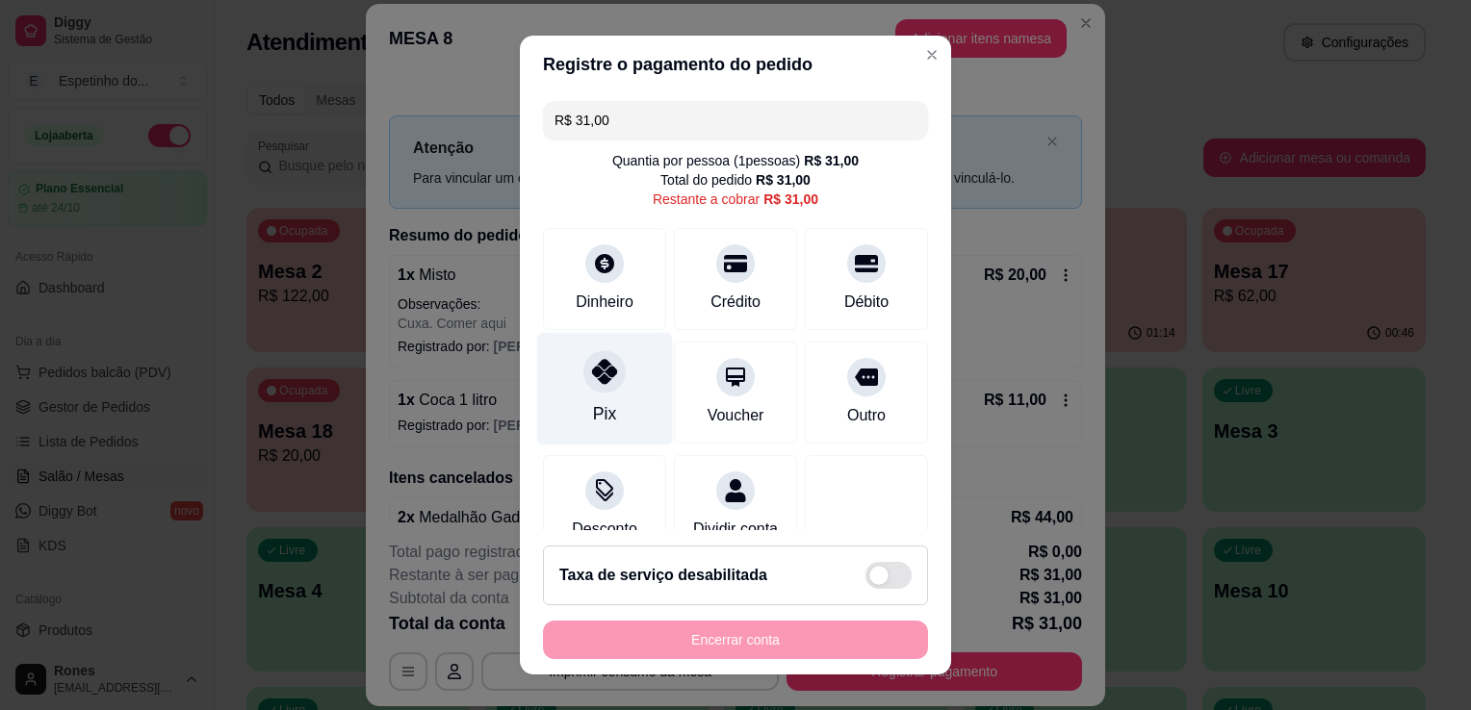
click at [612, 410] on div "Pix" at bounding box center [605, 389] width 136 height 113
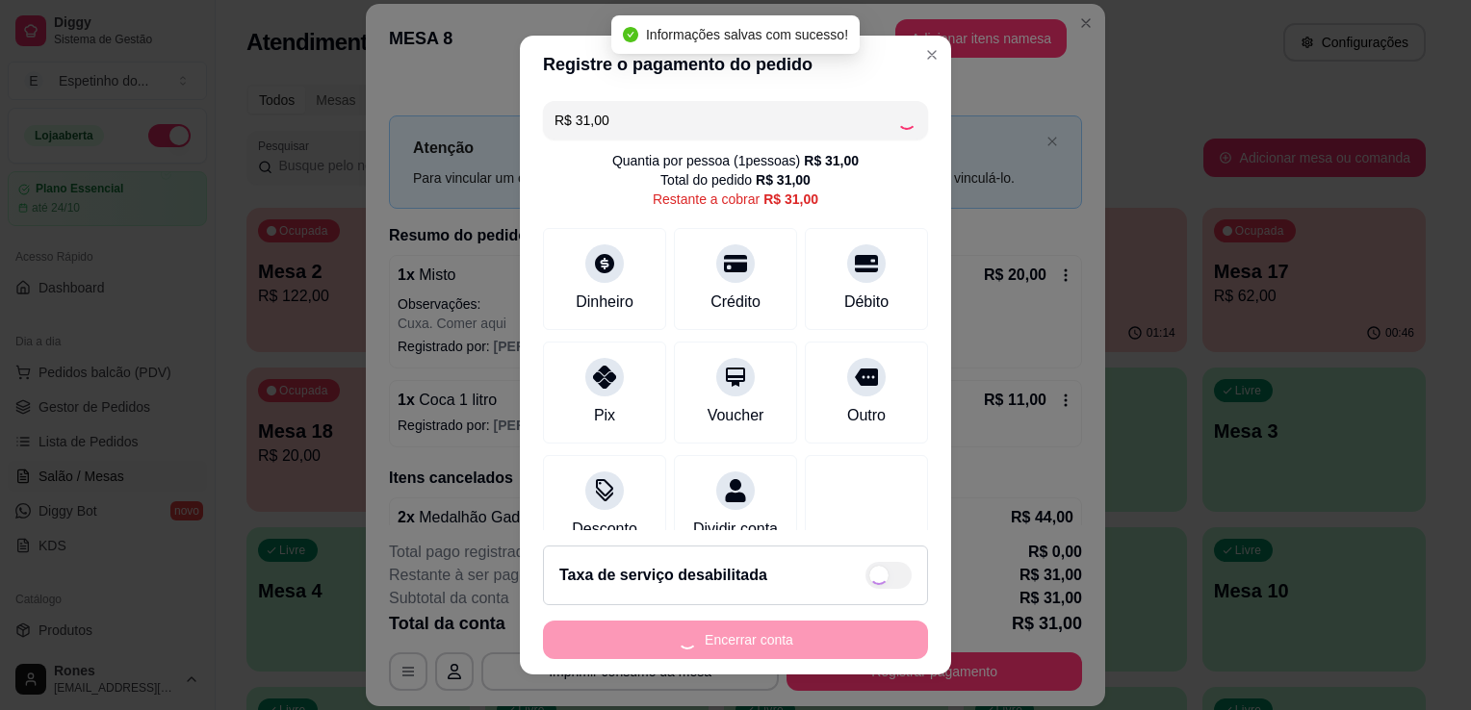
type input "R$ 0,00"
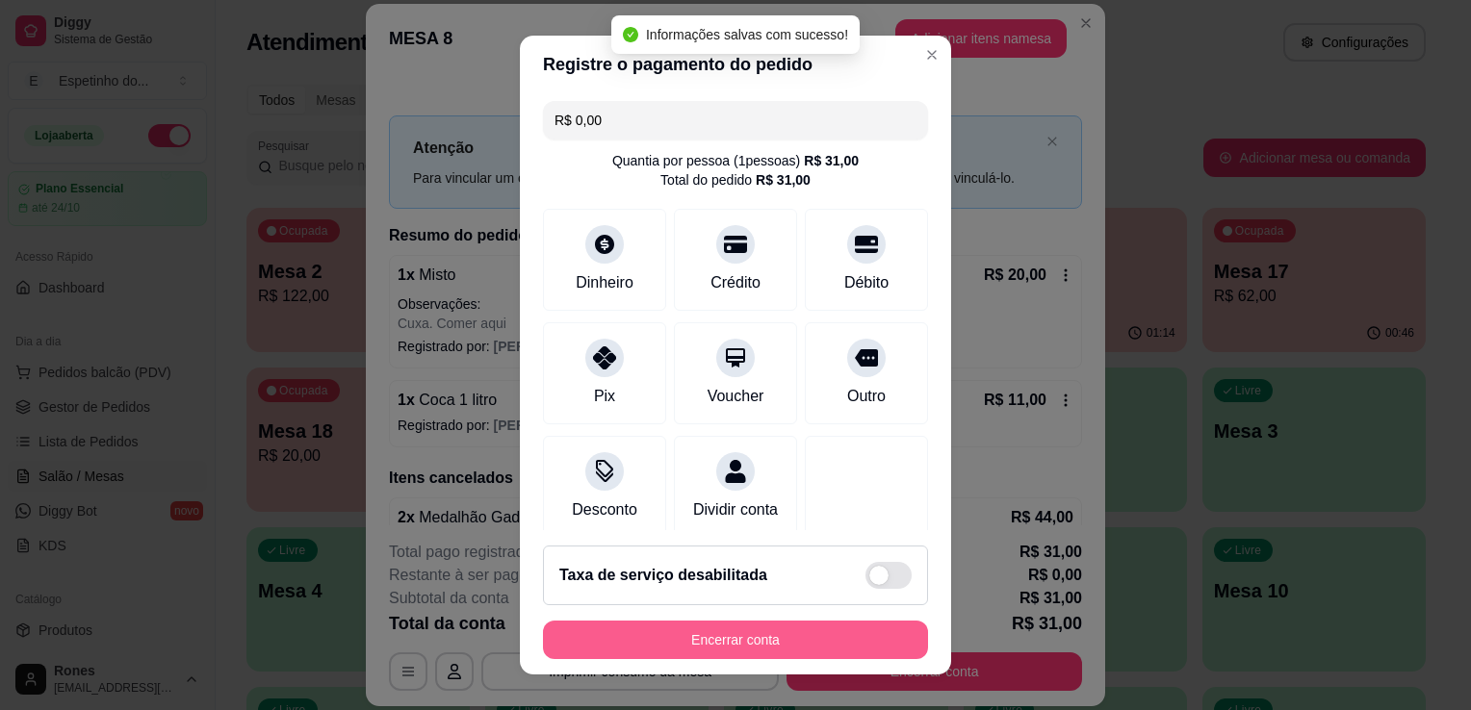
click at [797, 645] on button "Encerrar conta" at bounding box center [735, 640] width 385 height 38
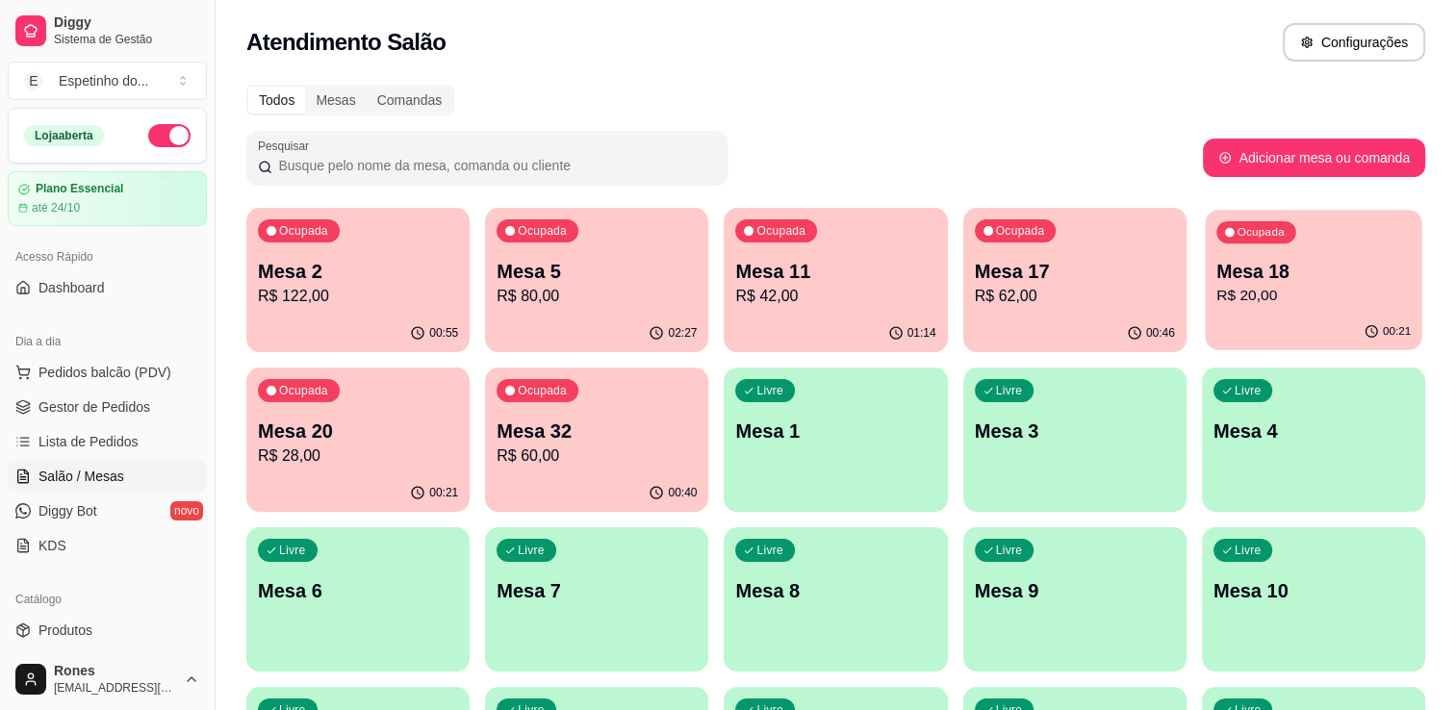
click at [1374, 317] on div "00:21" at bounding box center [1313, 332] width 217 height 37
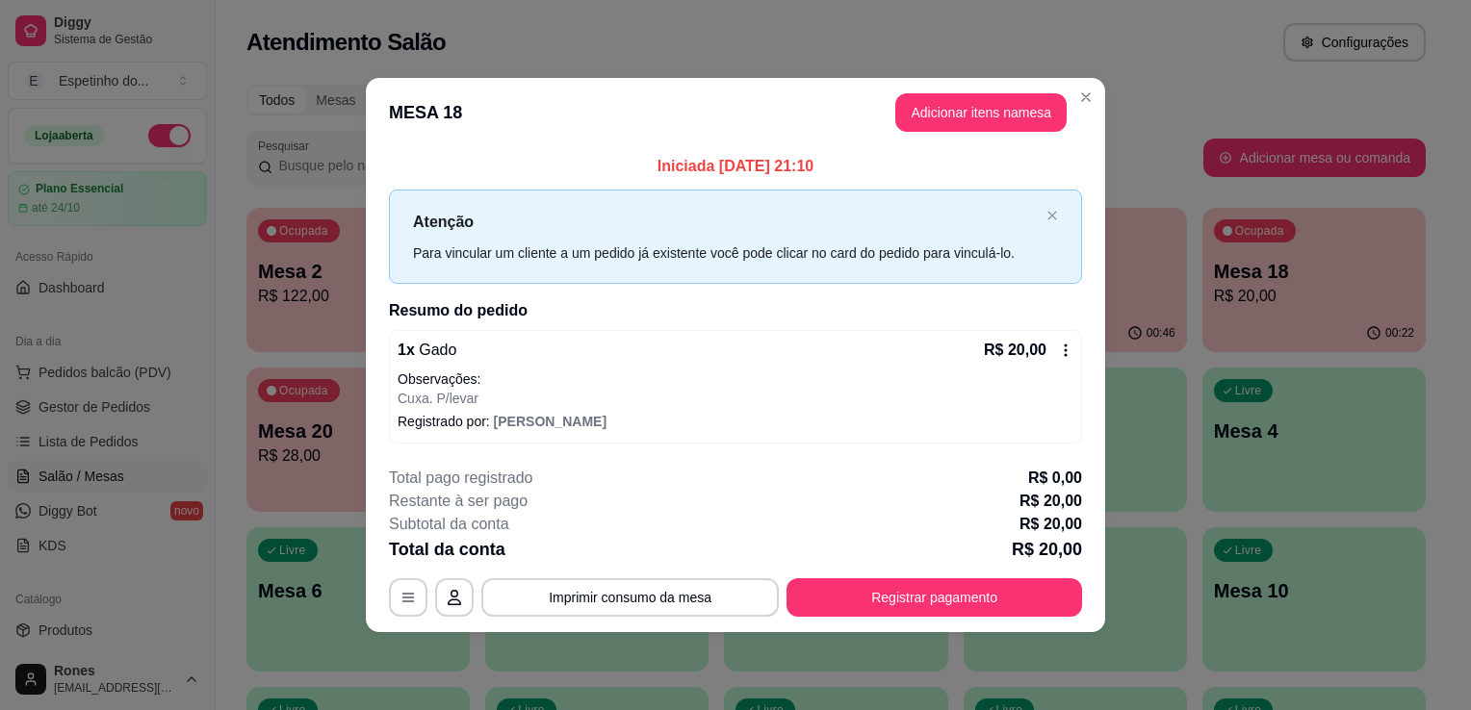
click at [1060, 348] on icon at bounding box center [1065, 350] width 15 height 15
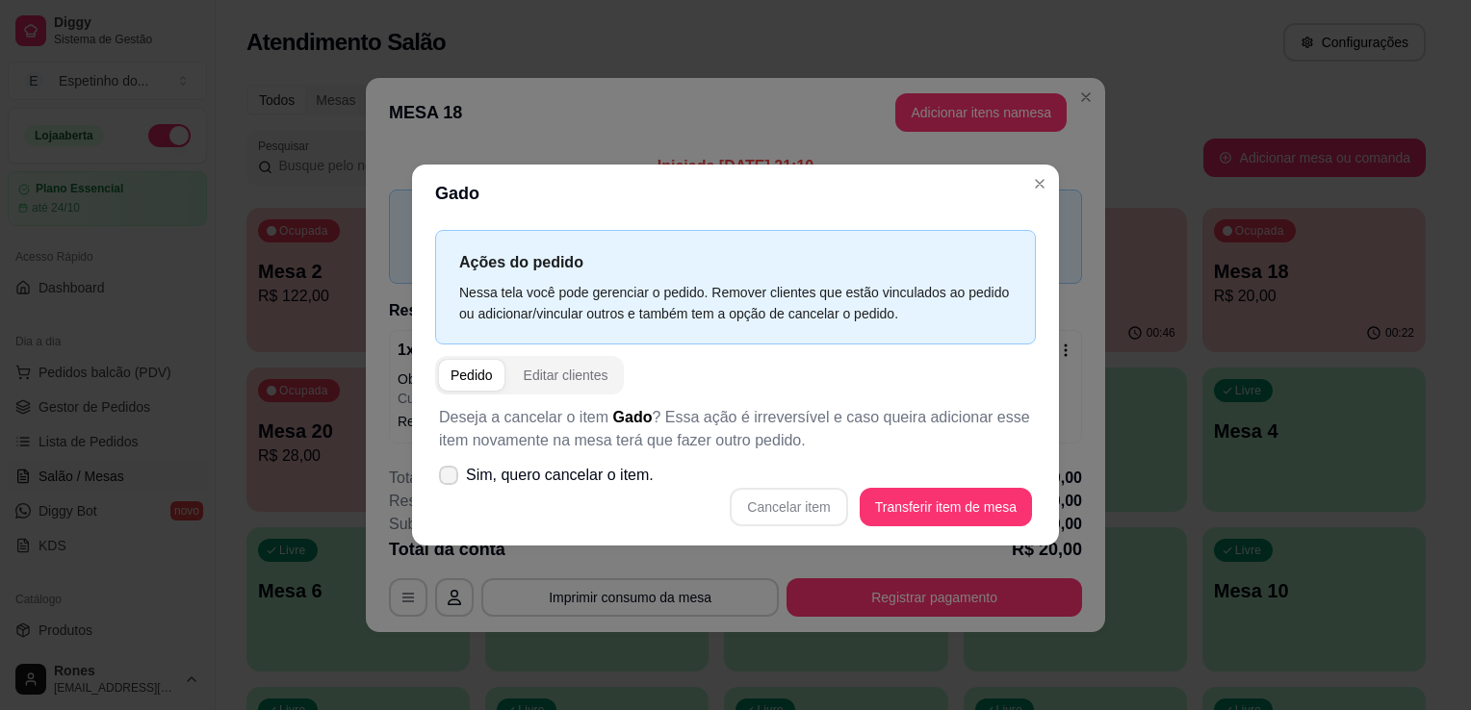
click at [462, 478] on label "Sim, quero cancelar o item." at bounding box center [546, 475] width 230 height 38
click at [450, 479] on input "Sim, quero cancelar o item." at bounding box center [444, 485] width 13 height 13
checkbox input "true"
click at [846, 507] on button "Cancelar item" at bounding box center [788, 508] width 115 height 38
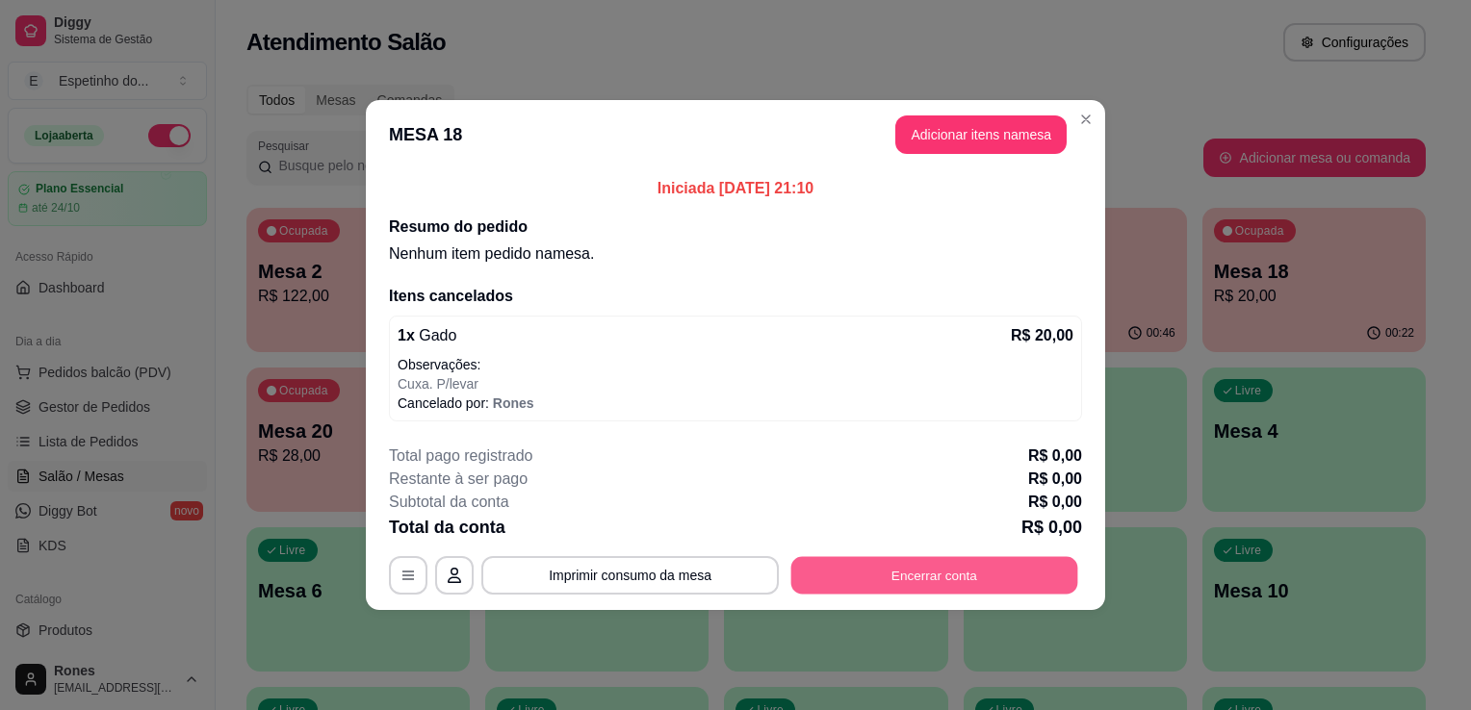
click at [871, 570] on button "Encerrar conta" at bounding box center [934, 576] width 287 height 38
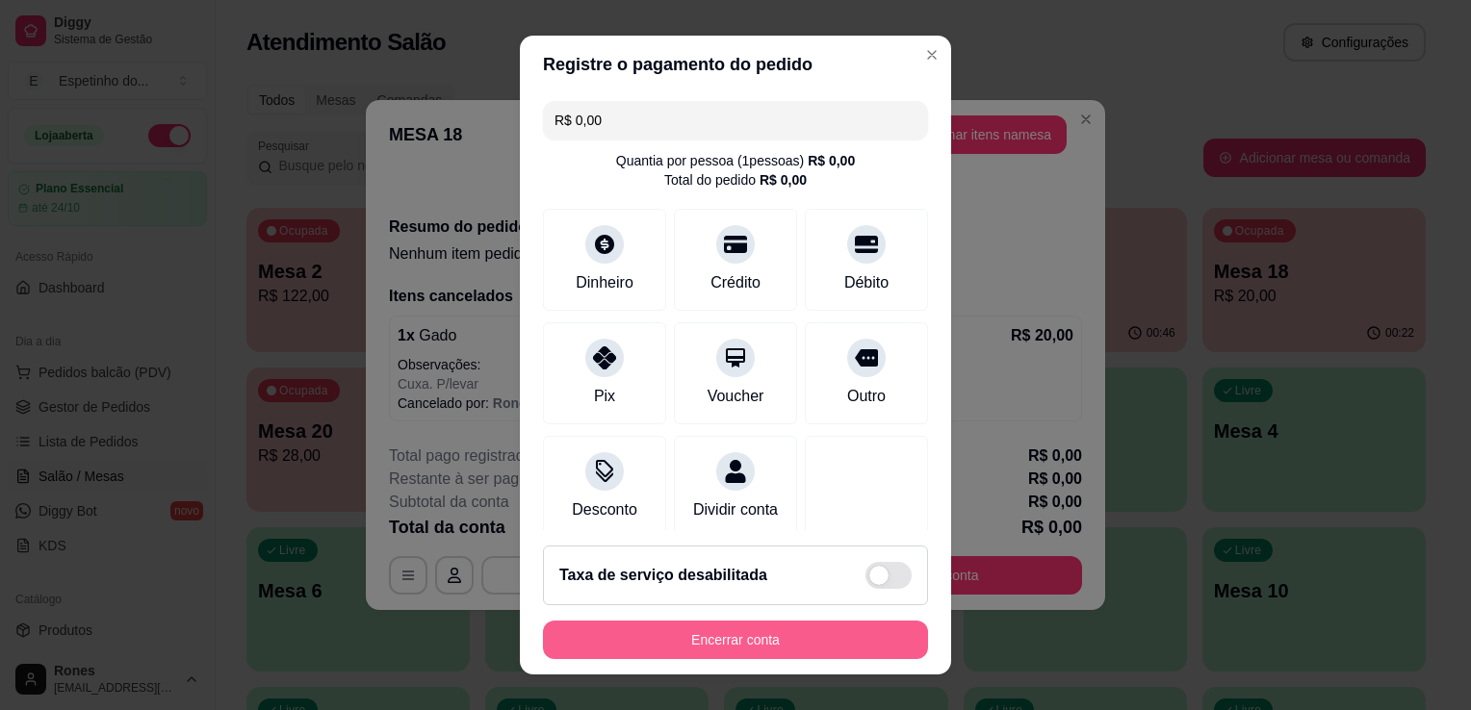
click at [784, 642] on button "Encerrar conta" at bounding box center [735, 640] width 385 height 38
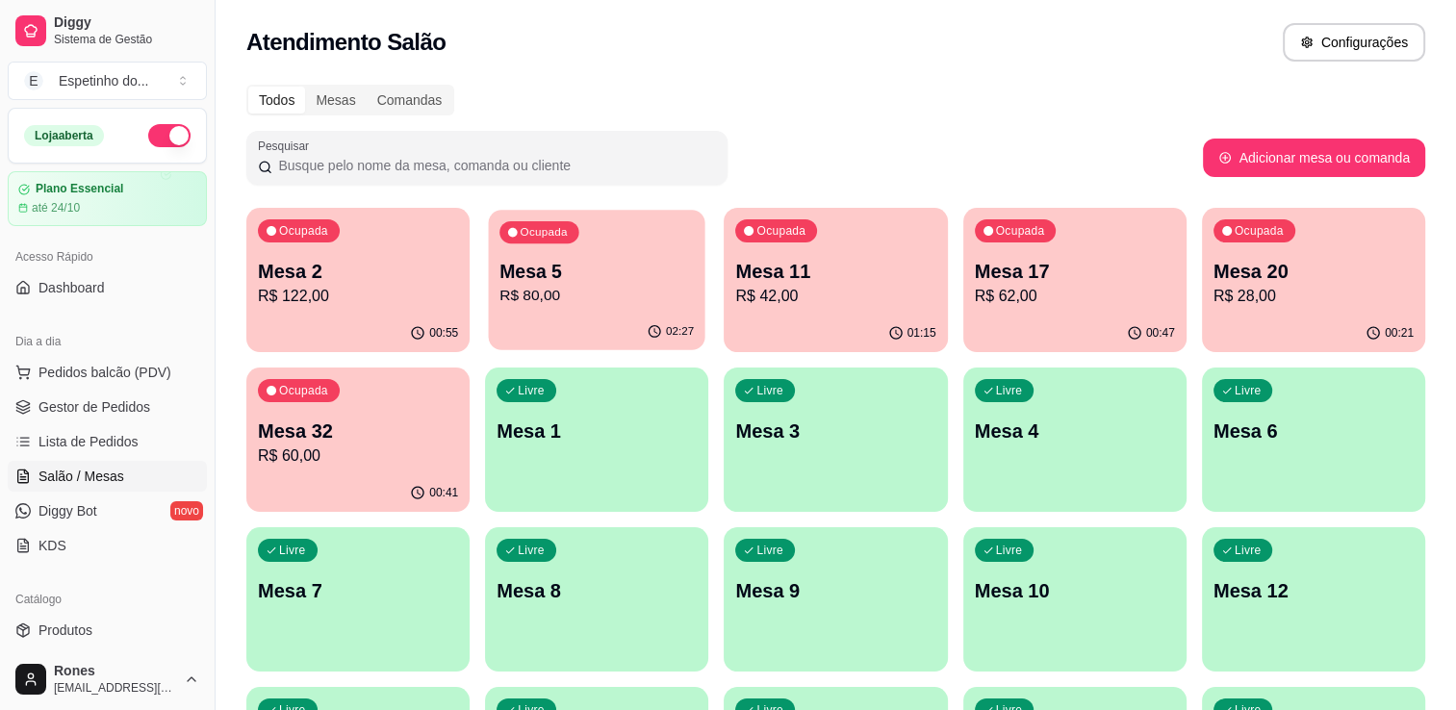
click at [631, 306] on p "R$ 80,00" at bounding box center [597, 296] width 194 height 22
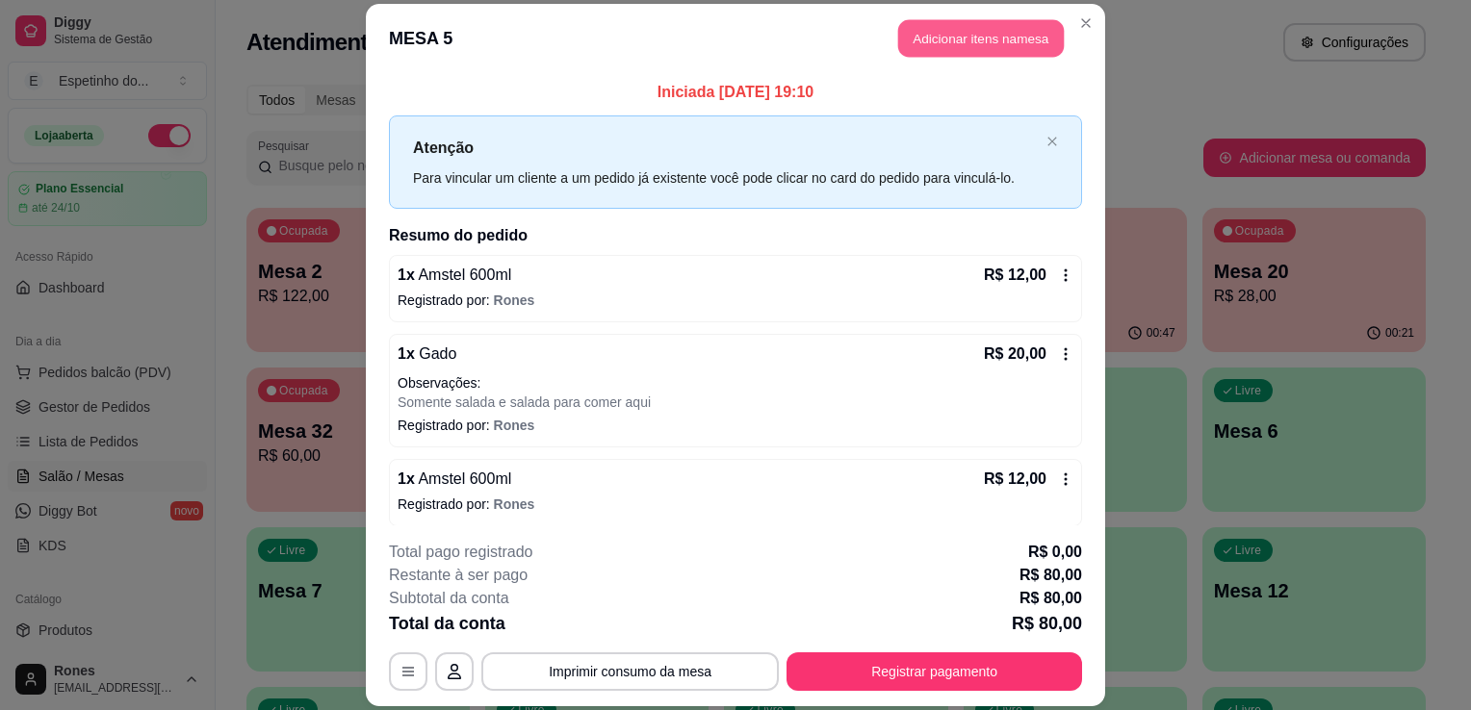
click at [979, 40] on button "Adicionar itens na mesa" at bounding box center [981, 38] width 166 height 38
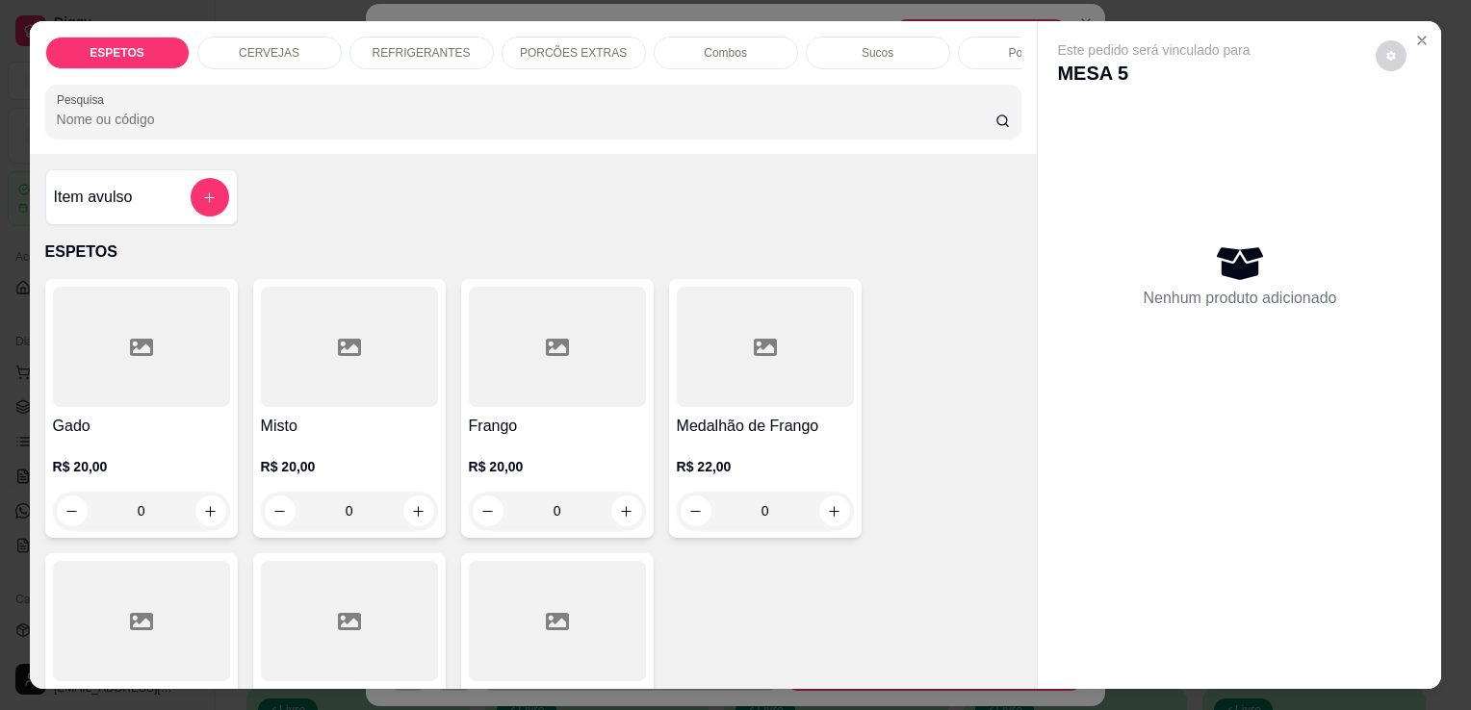
click at [277, 45] on p "CERVEJAS" at bounding box center [269, 52] width 61 height 15
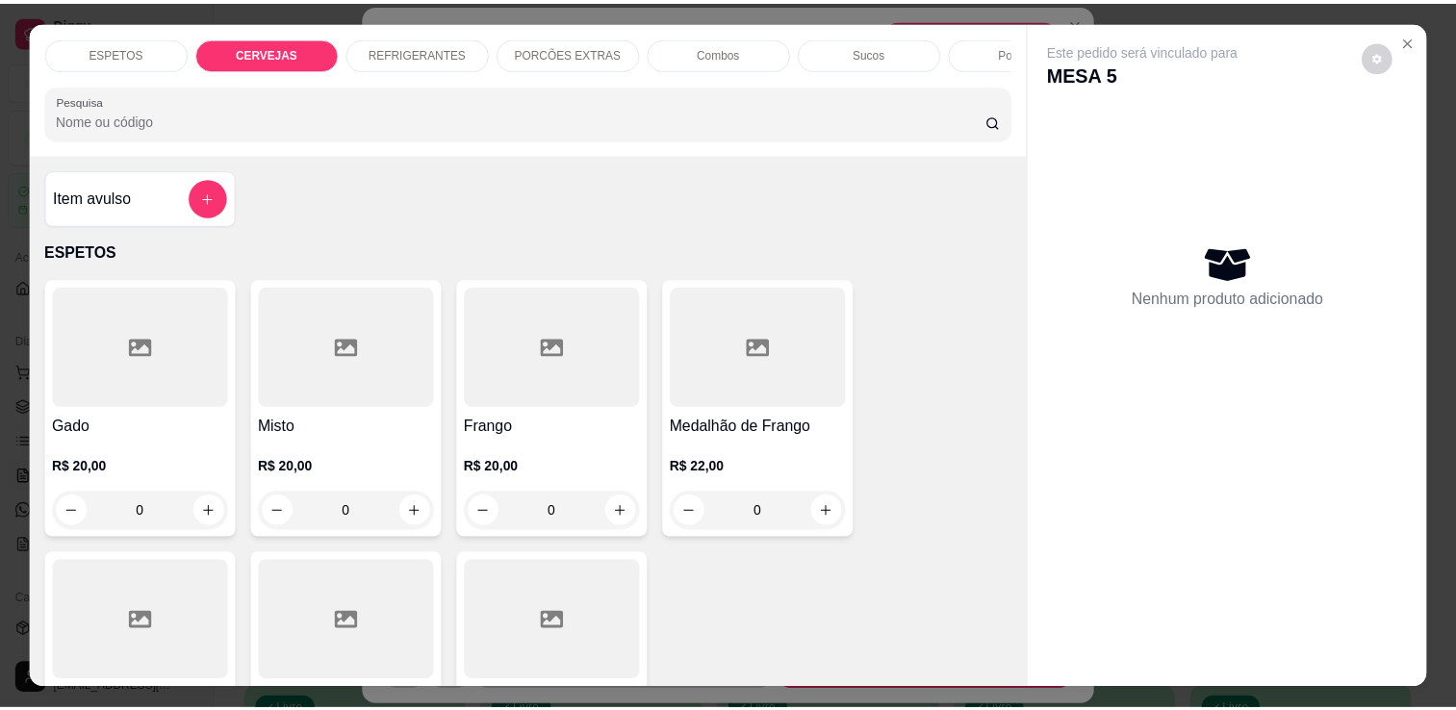
scroll to position [47, 0]
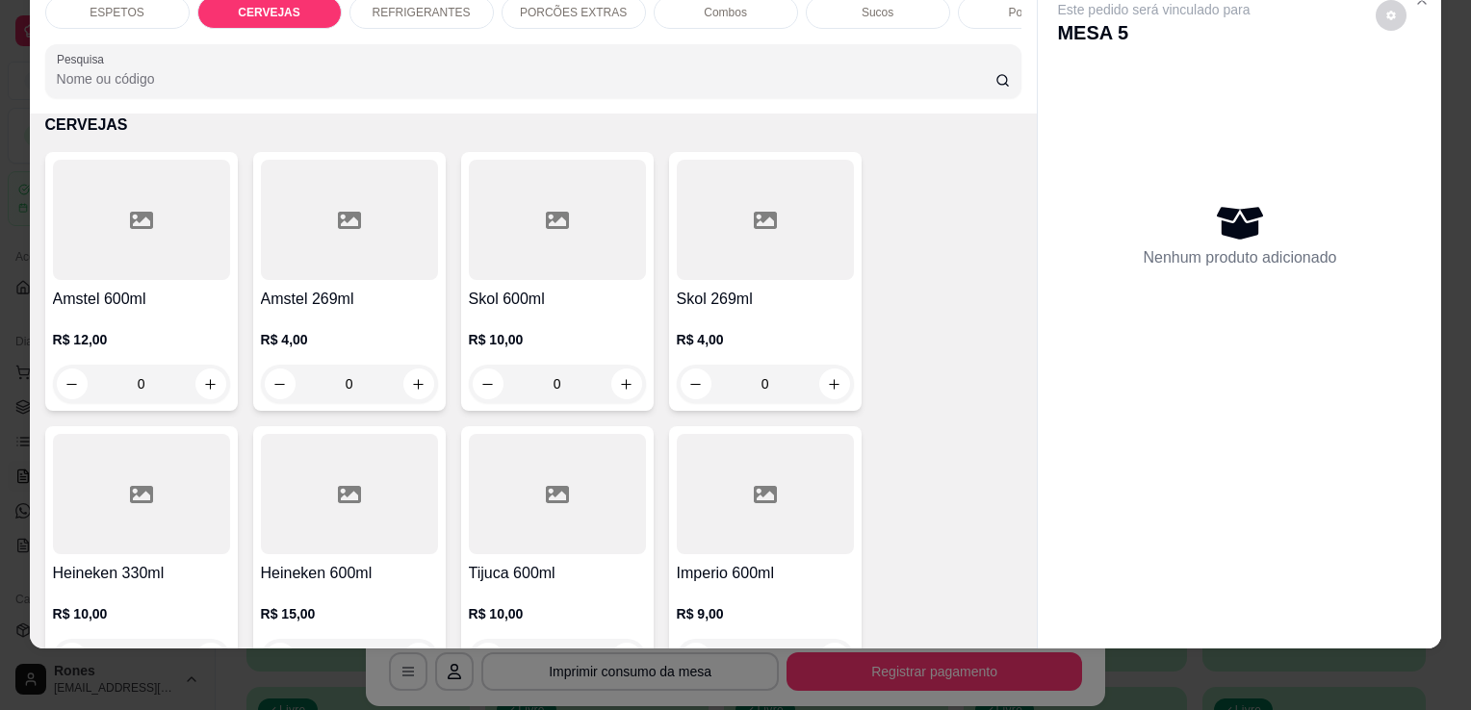
click at [123, 278] on div at bounding box center [141, 220] width 177 height 120
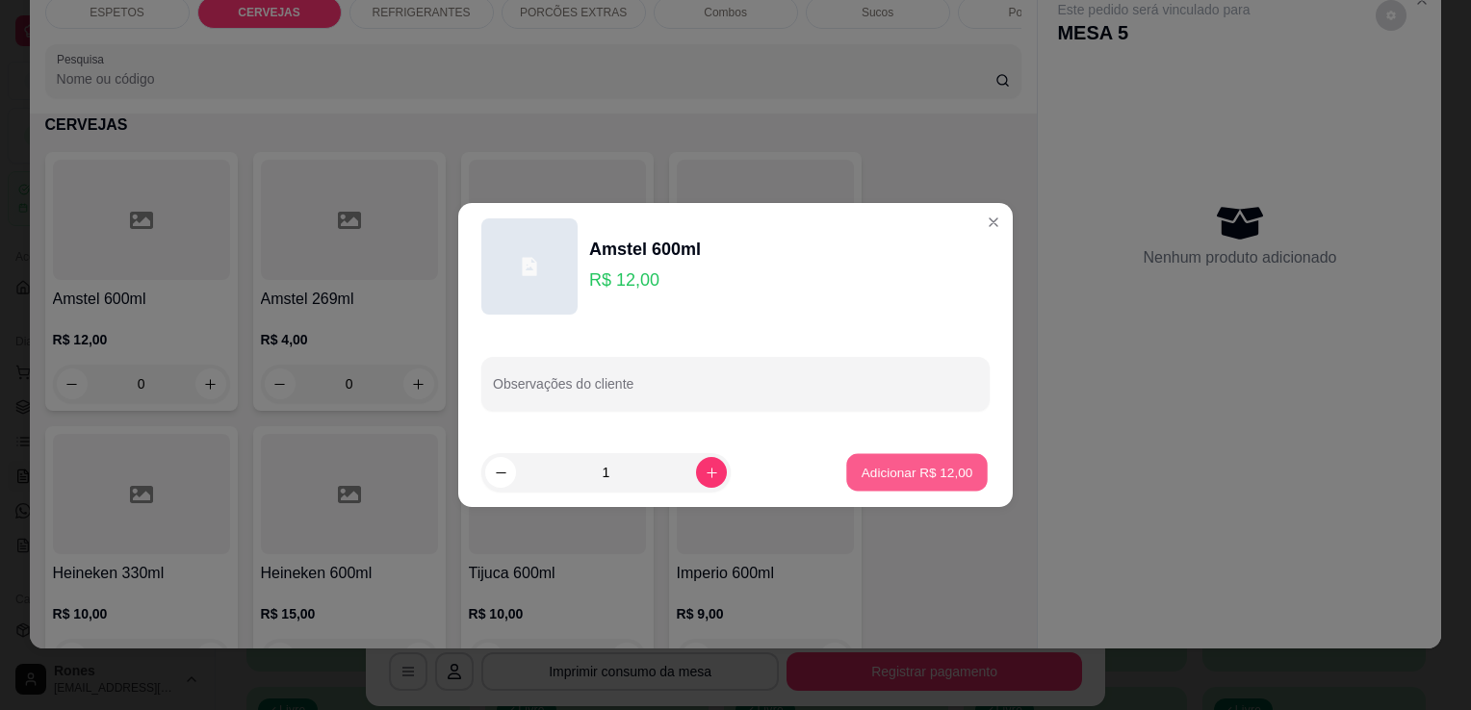
click at [917, 480] on p "Adicionar R$ 12,00" at bounding box center [917, 472] width 112 height 18
type input "1"
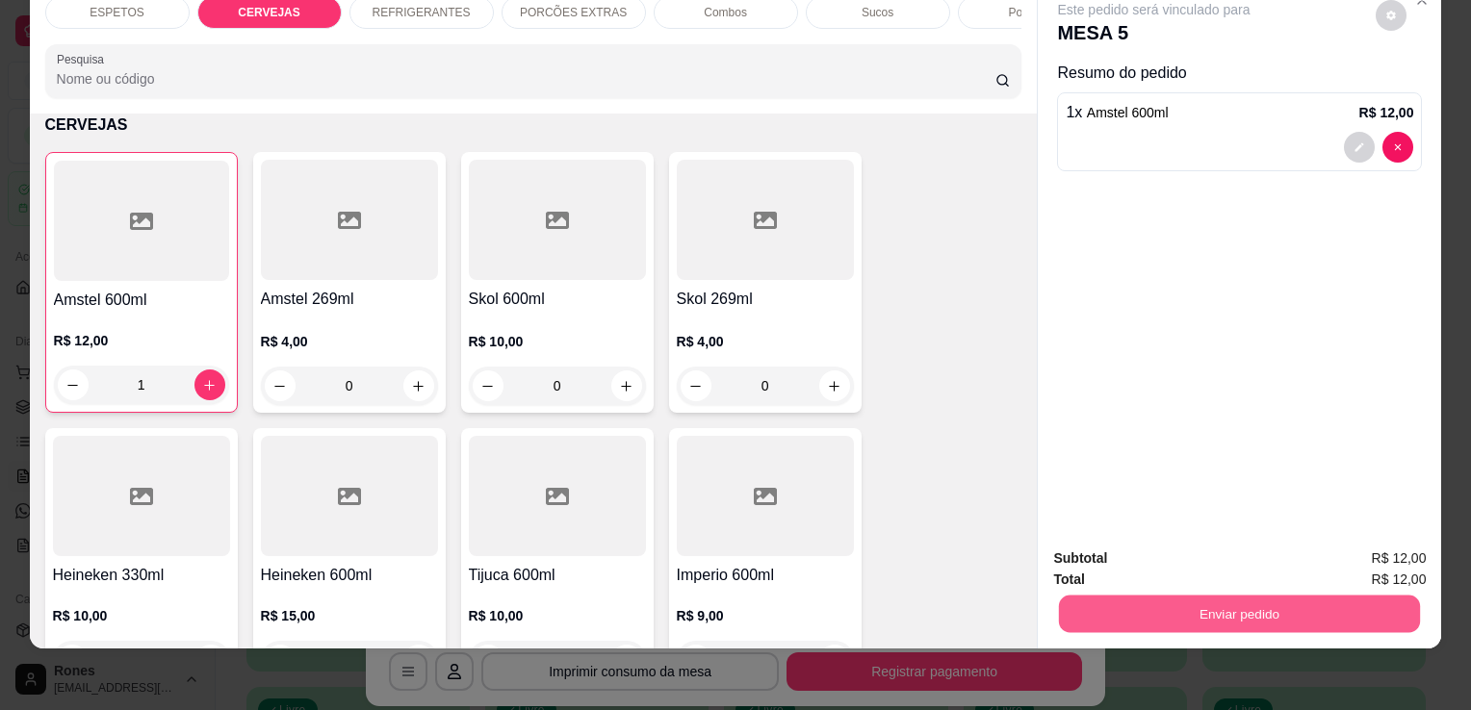
click at [1206, 606] on button "Enviar pedido" at bounding box center [1239, 614] width 361 height 38
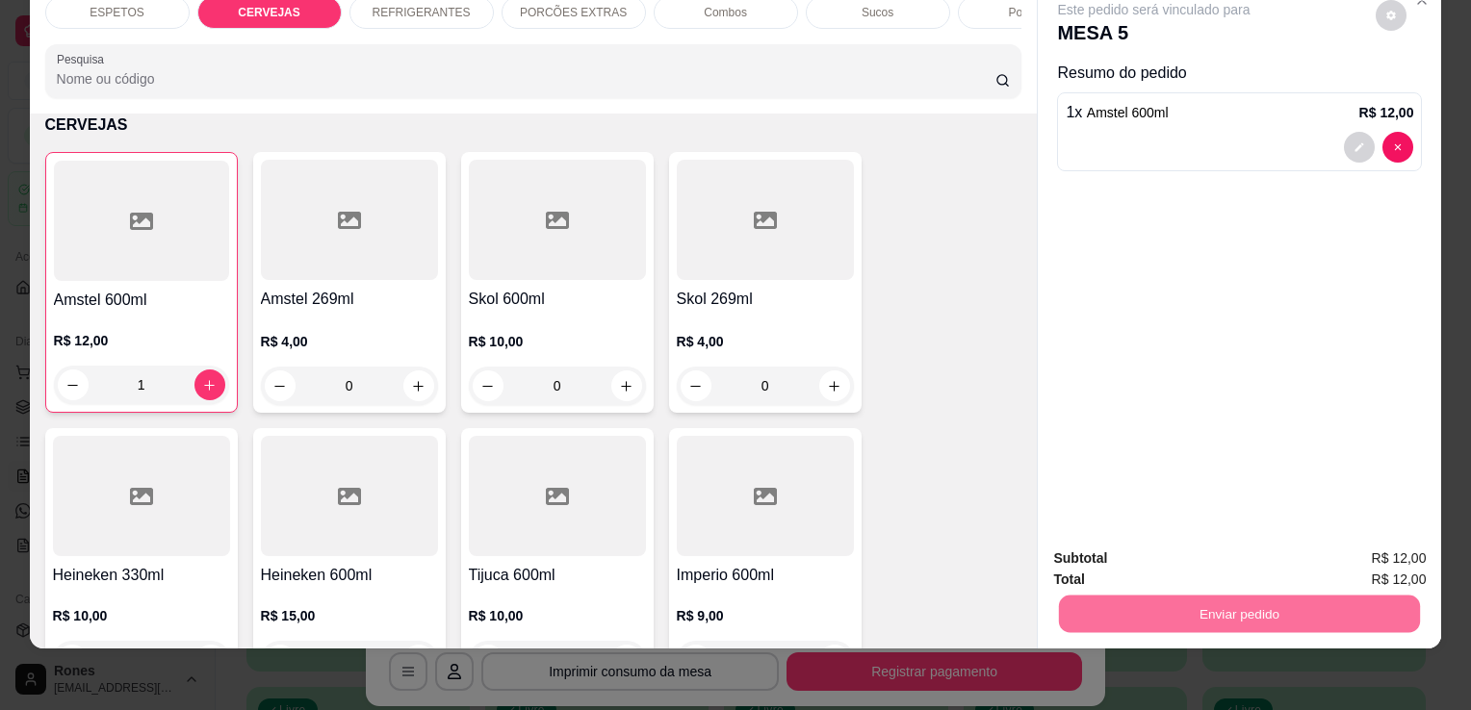
click at [1398, 558] on button "Enviar pedido" at bounding box center [1375, 552] width 106 height 36
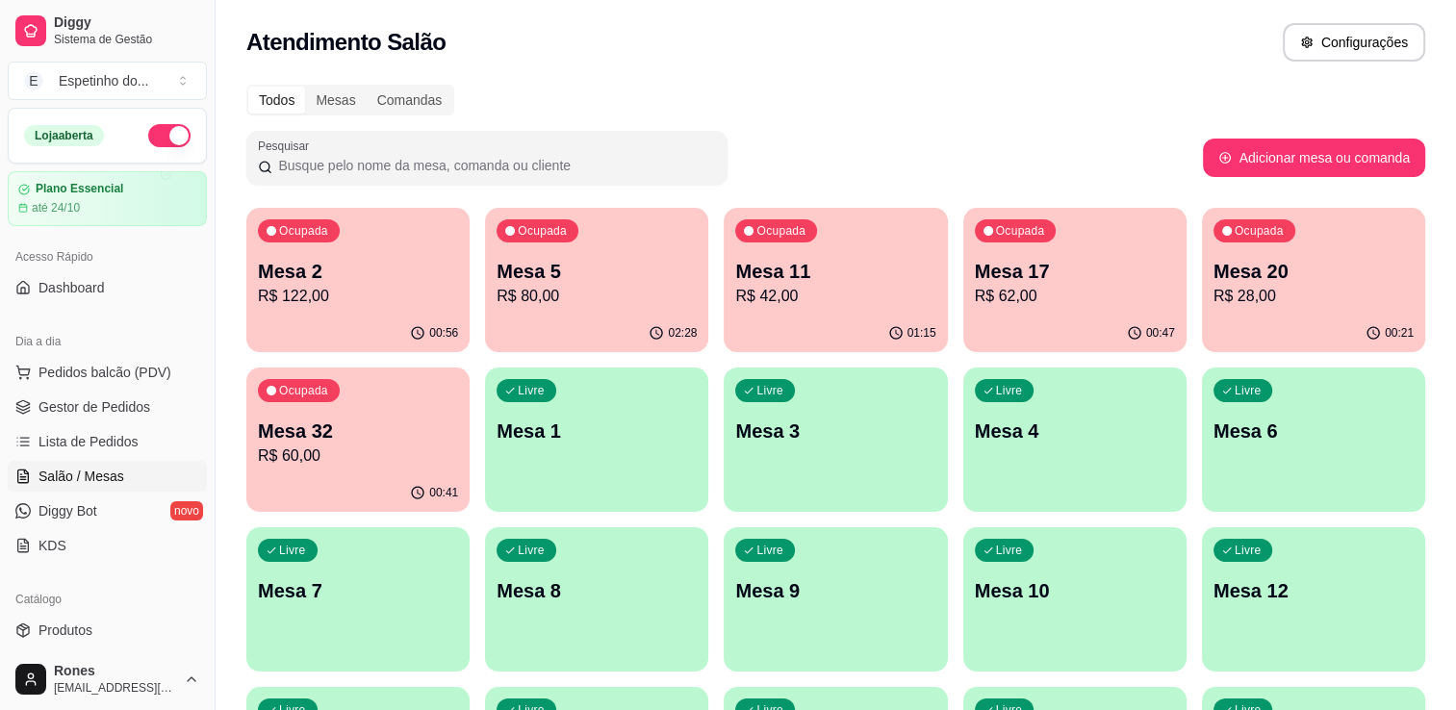
click at [339, 293] on p "R$ 122,00" at bounding box center [358, 296] width 200 height 23
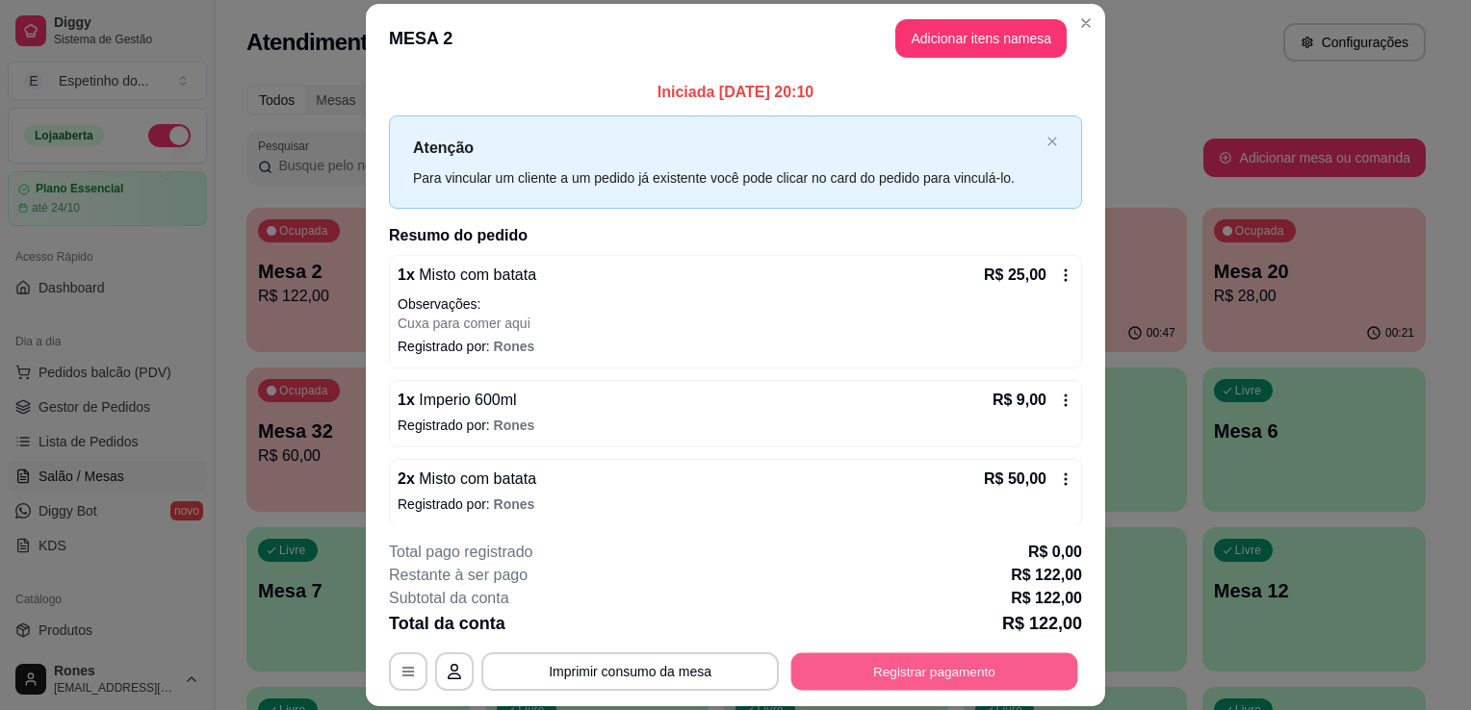
click at [941, 671] on button "Registrar pagamento" at bounding box center [934, 673] width 287 height 38
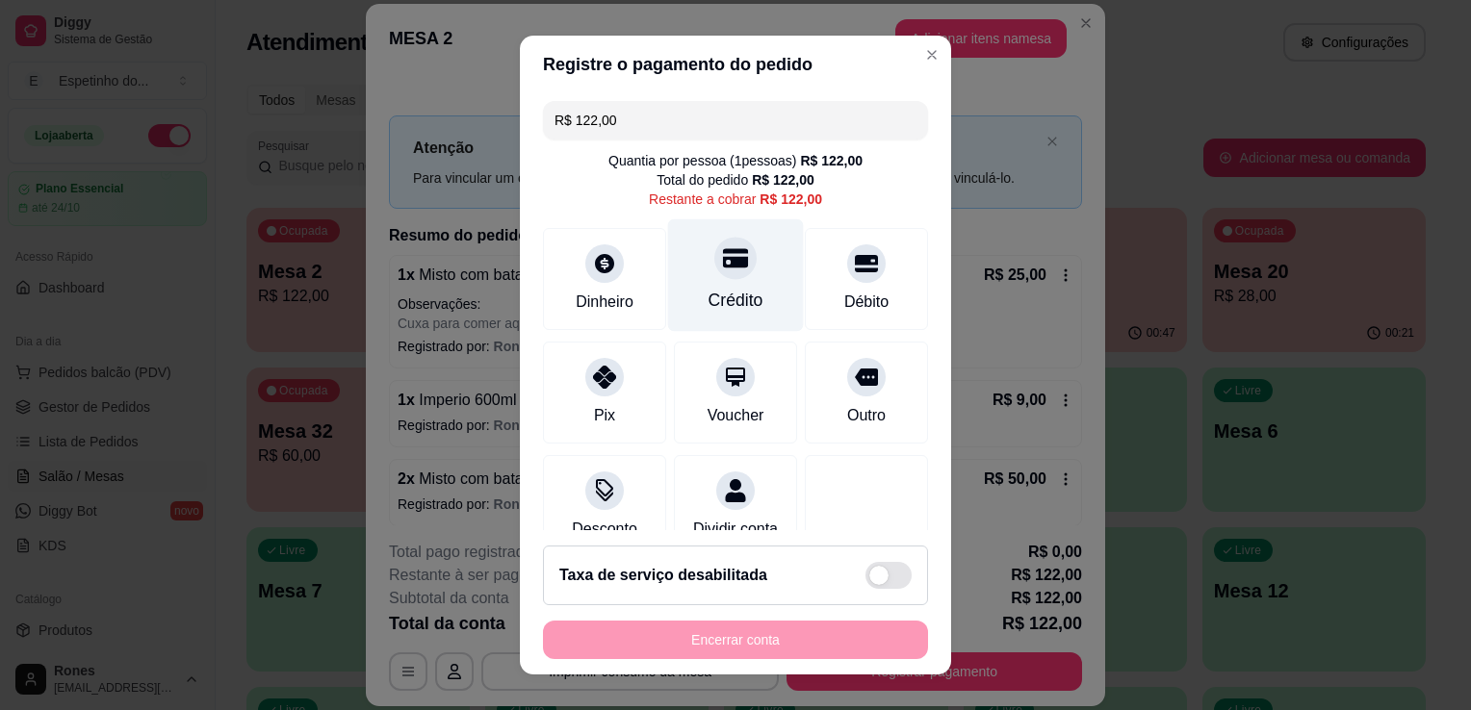
click at [735, 299] on div "Crédito" at bounding box center [735, 300] width 55 height 25
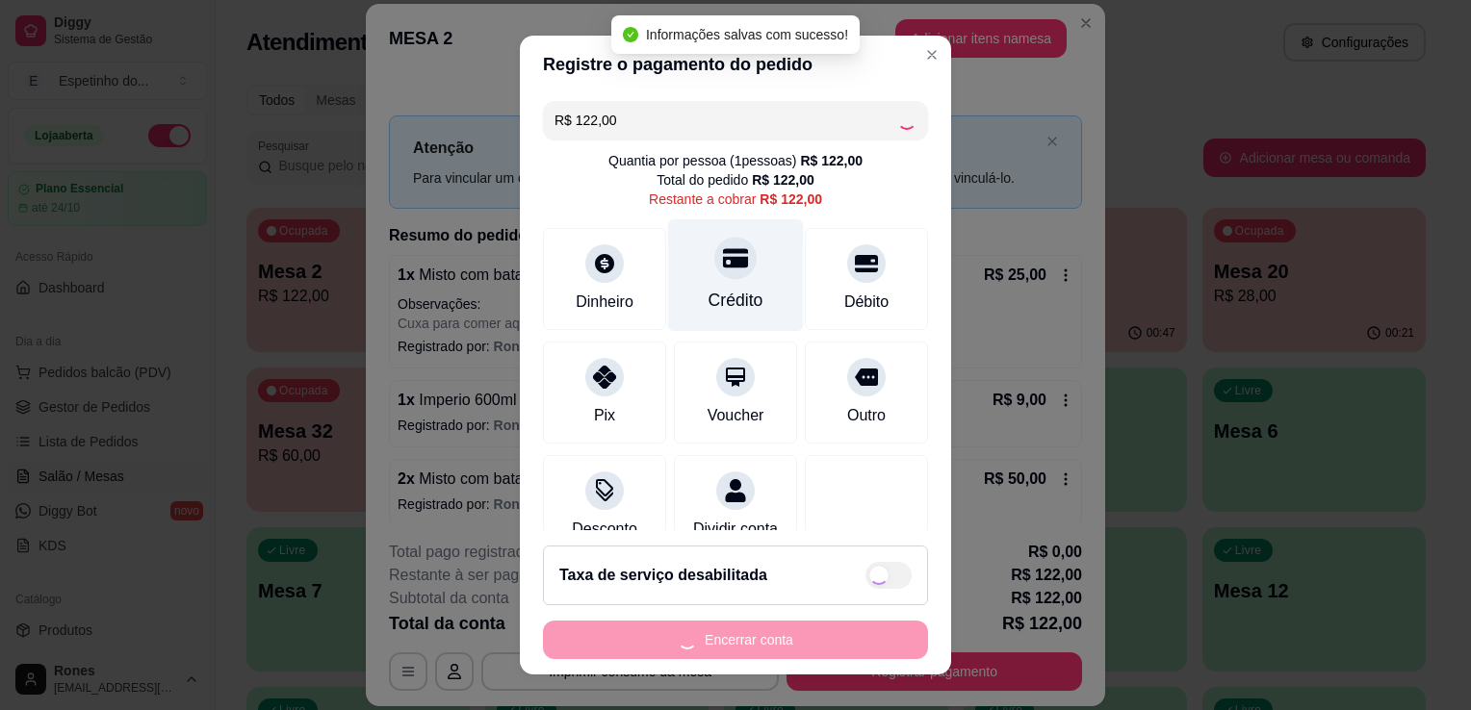
type input "R$ 0,00"
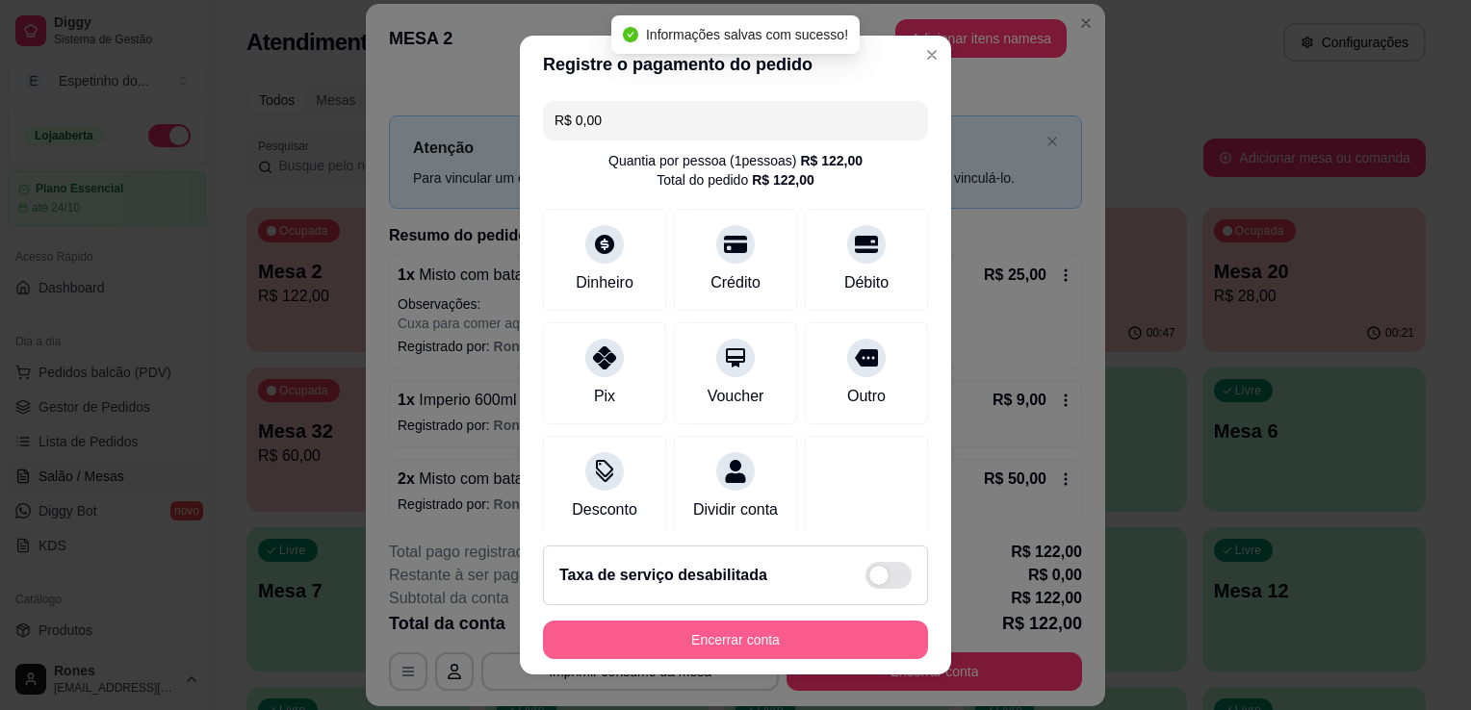
click at [808, 624] on button "Encerrar conta" at bounding box center [735, 640] width 385 height 38
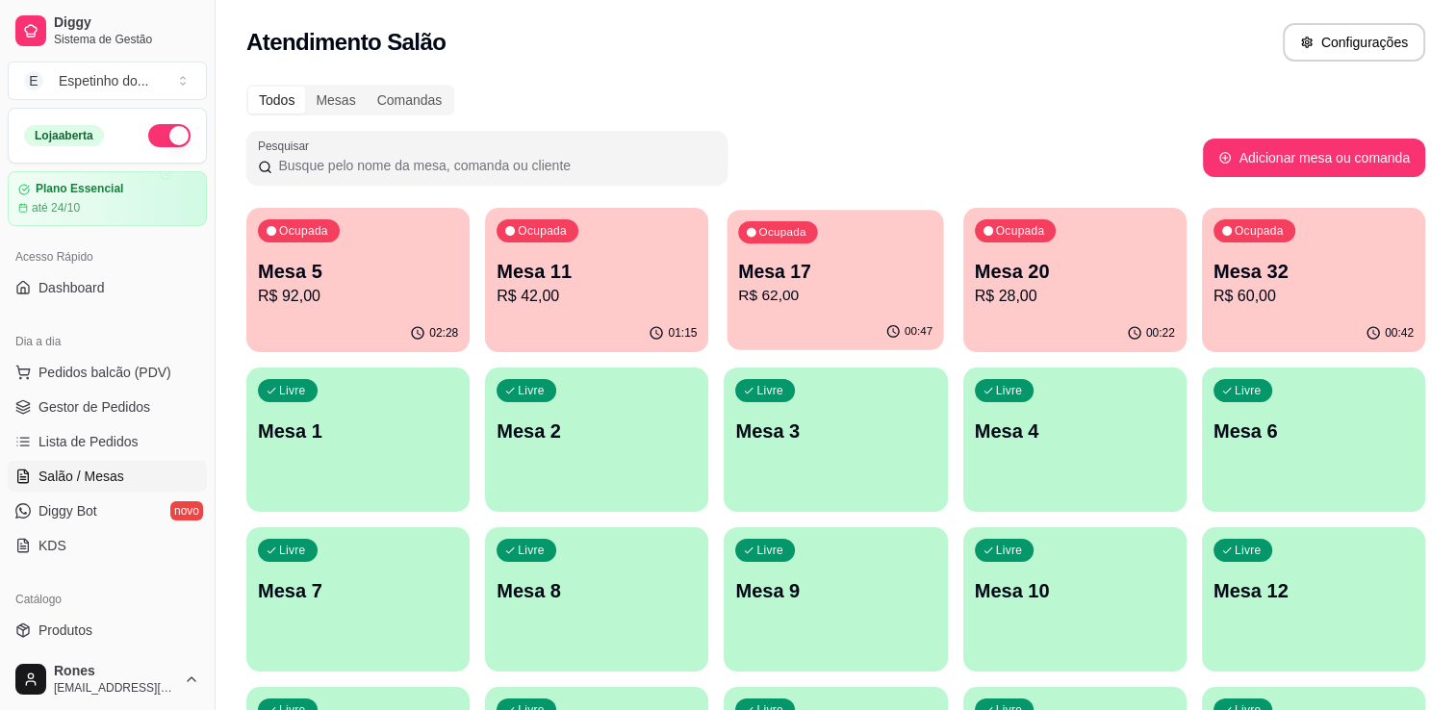
click at [880, 295] on p "R$ 62,00" at bounding box center [836, 296] width 194 height 22
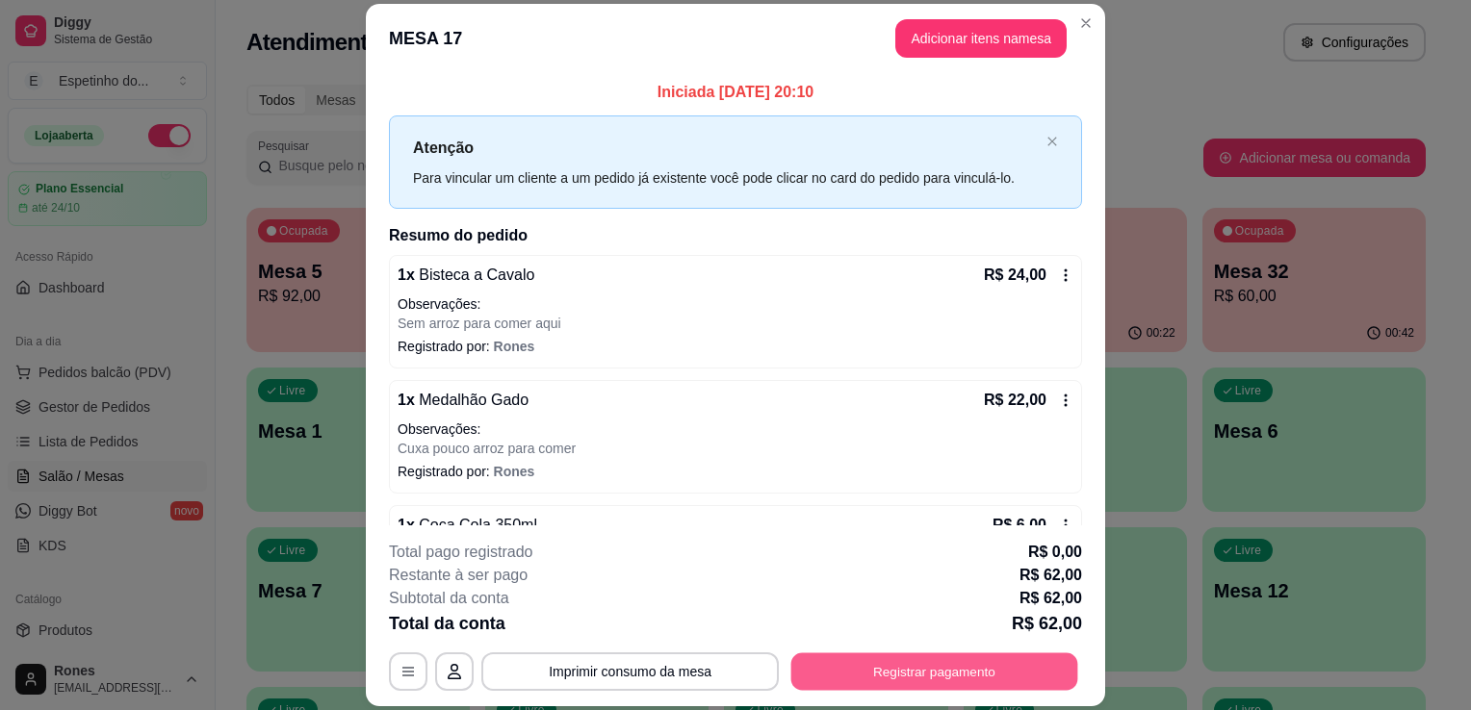
click at [852, 668] on button "Registrar pagamento" at bounding box center [934, 673] width 287 height 38
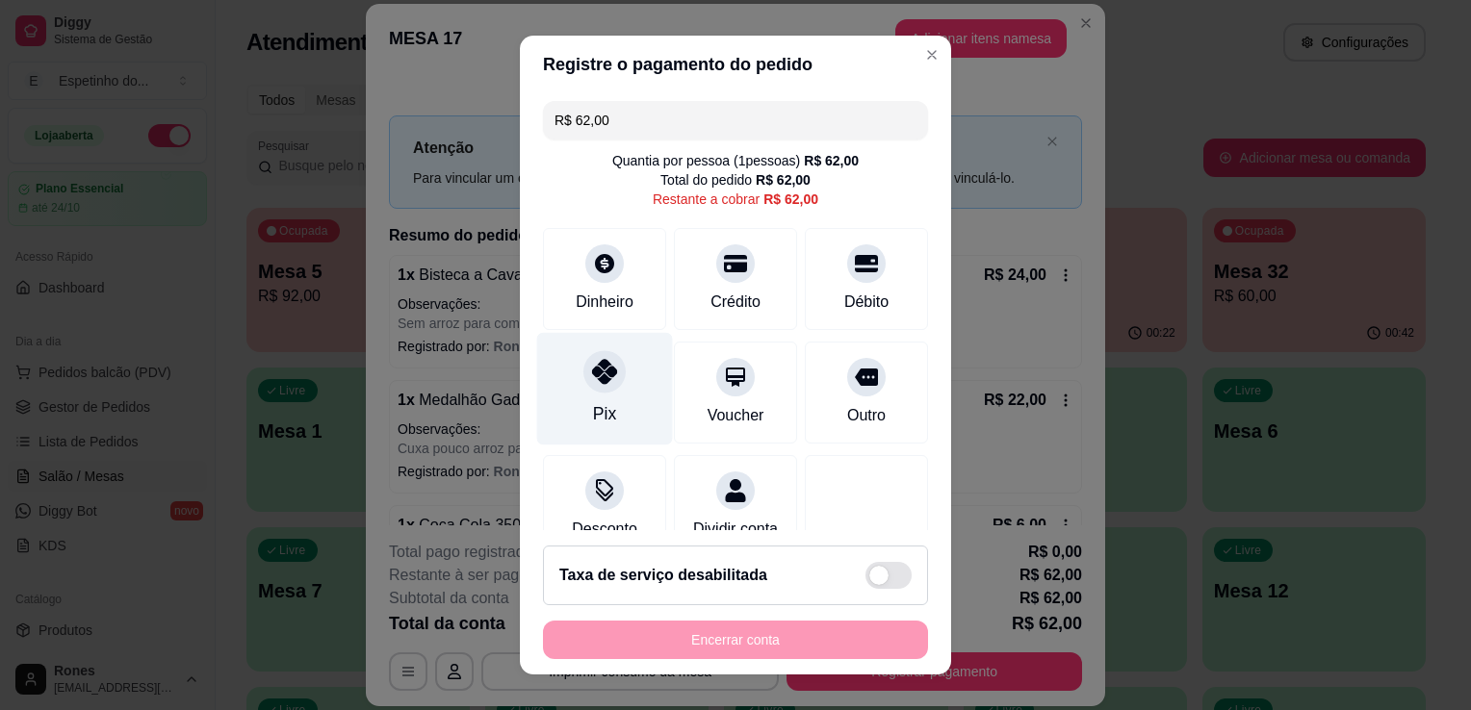
click at [640, 414] on div "Pix" at bounding box center [605, 389] width 136 height 113
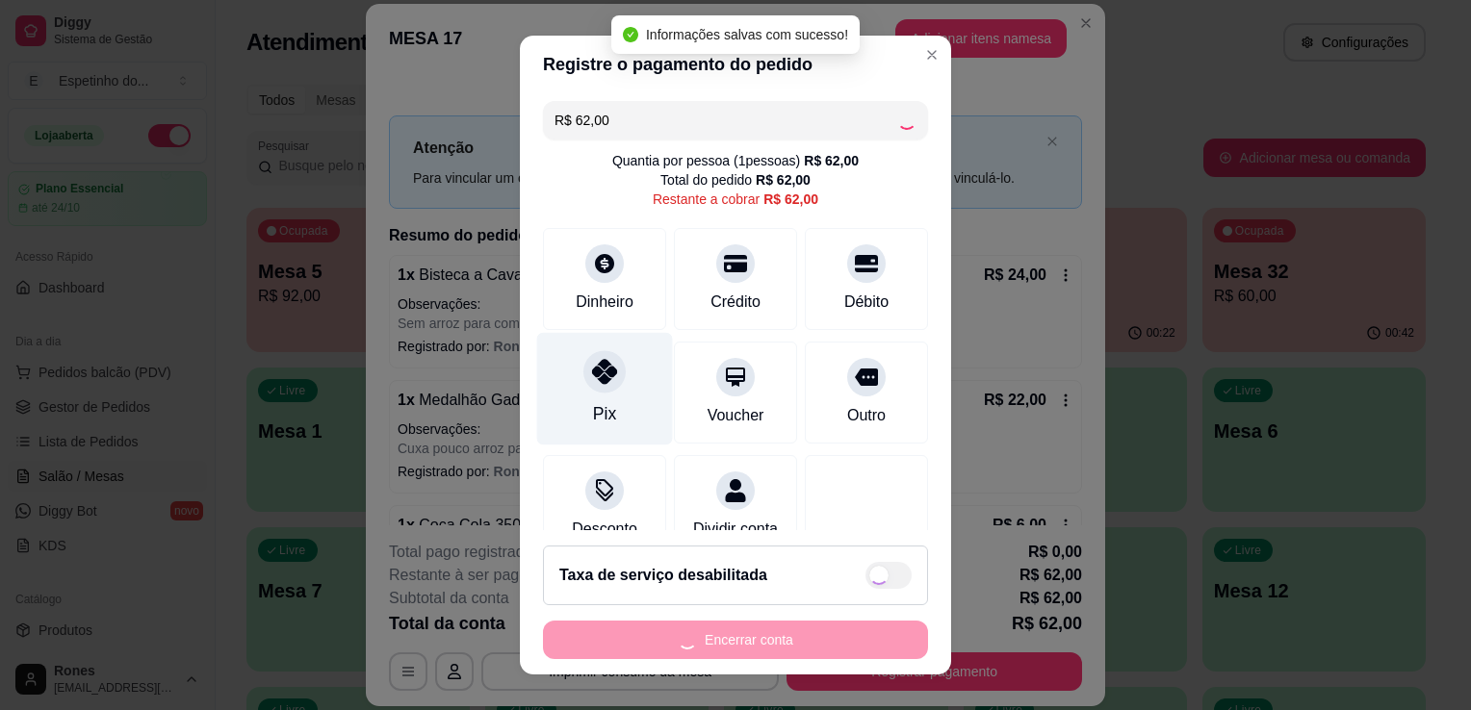
type input "R$ 0,00"
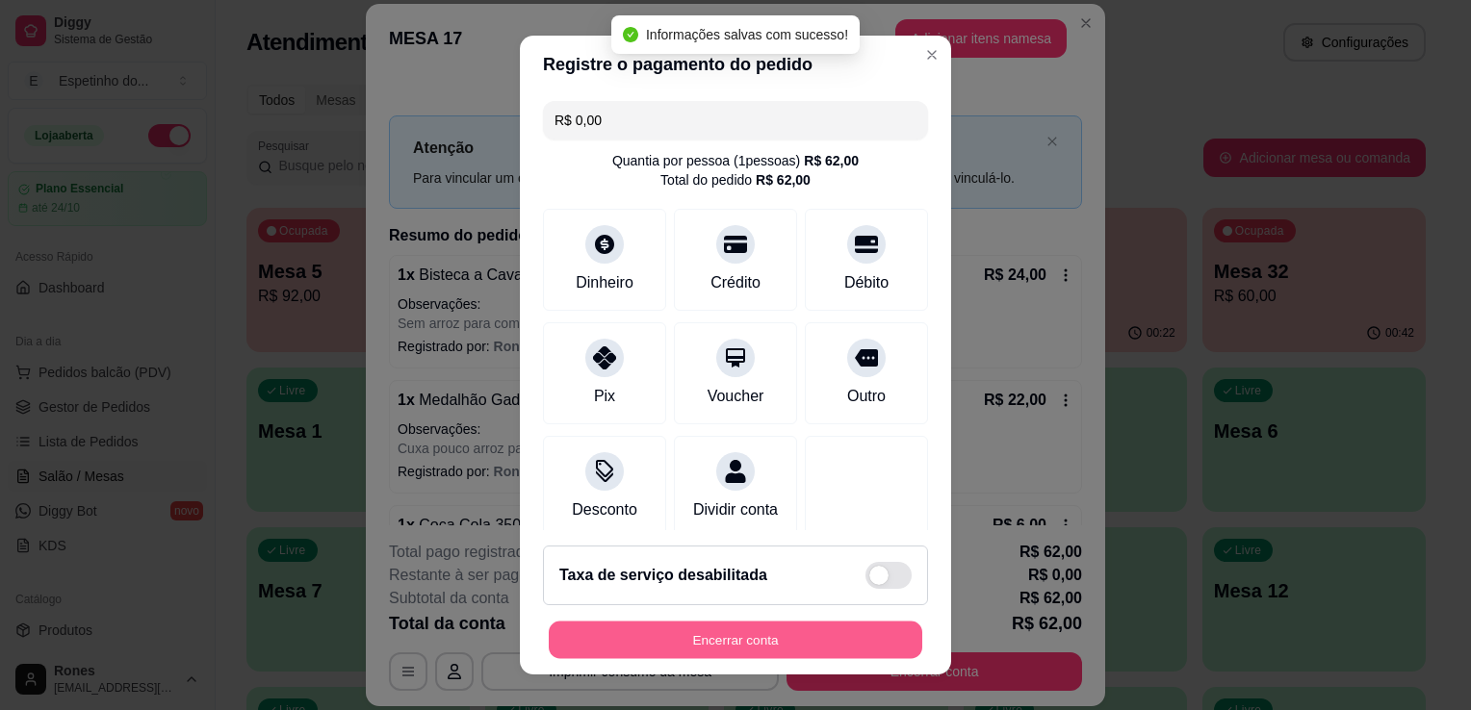
click at [851, 633] on button "Encerrar conta" at bounding box center [735, 641] width 373 height 38
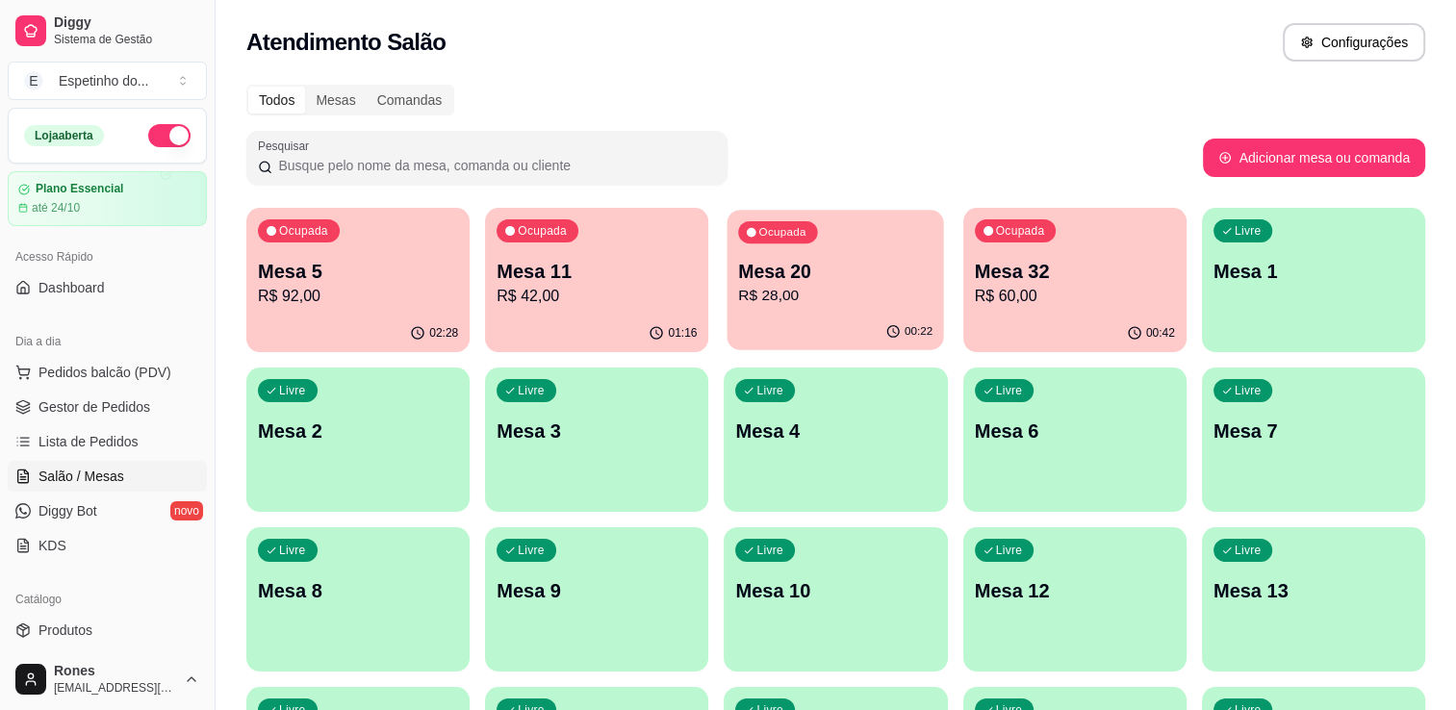
click at [826, 294] on p "R$ 28,00" at bounding box center [836, 296] width 194 height 22
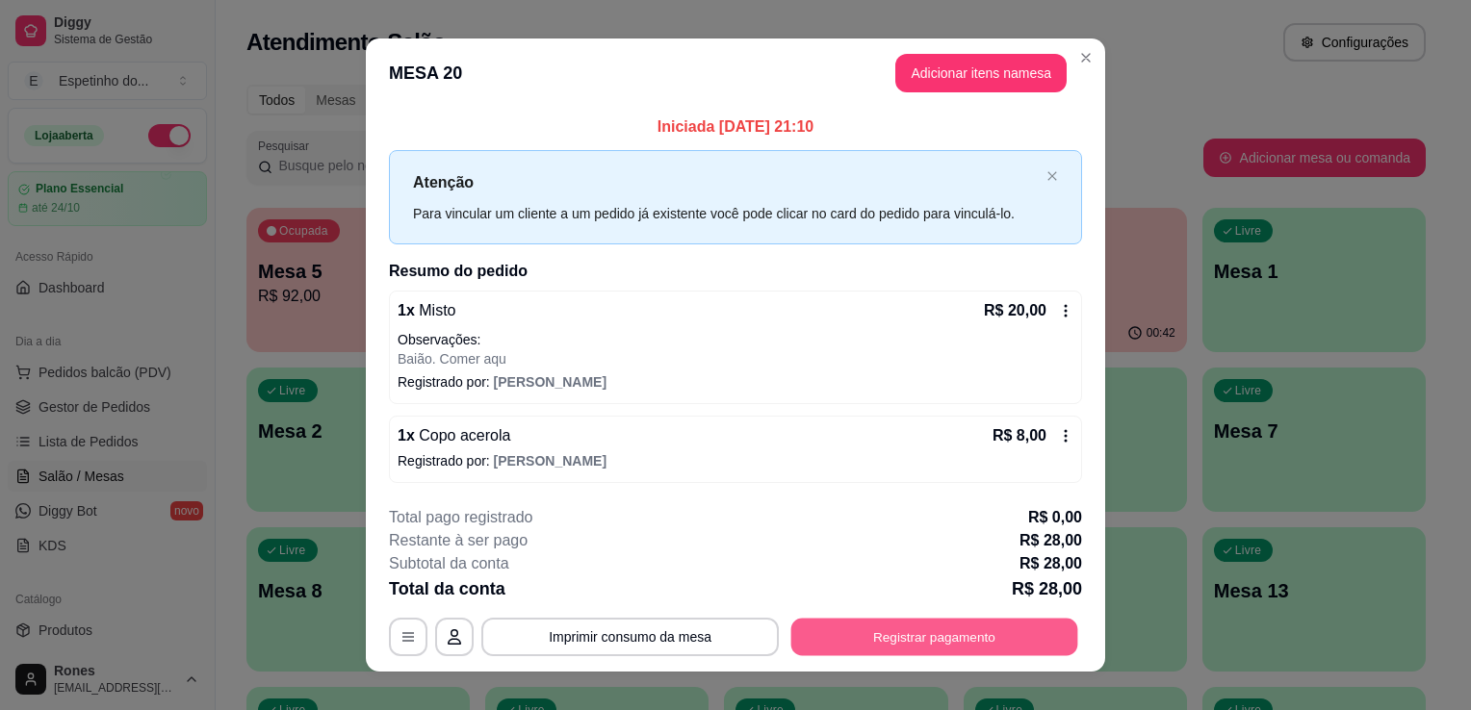
click at [922, 642] on button "Registrar pagamento" at bounding box center [934, 637] width 287 height 38
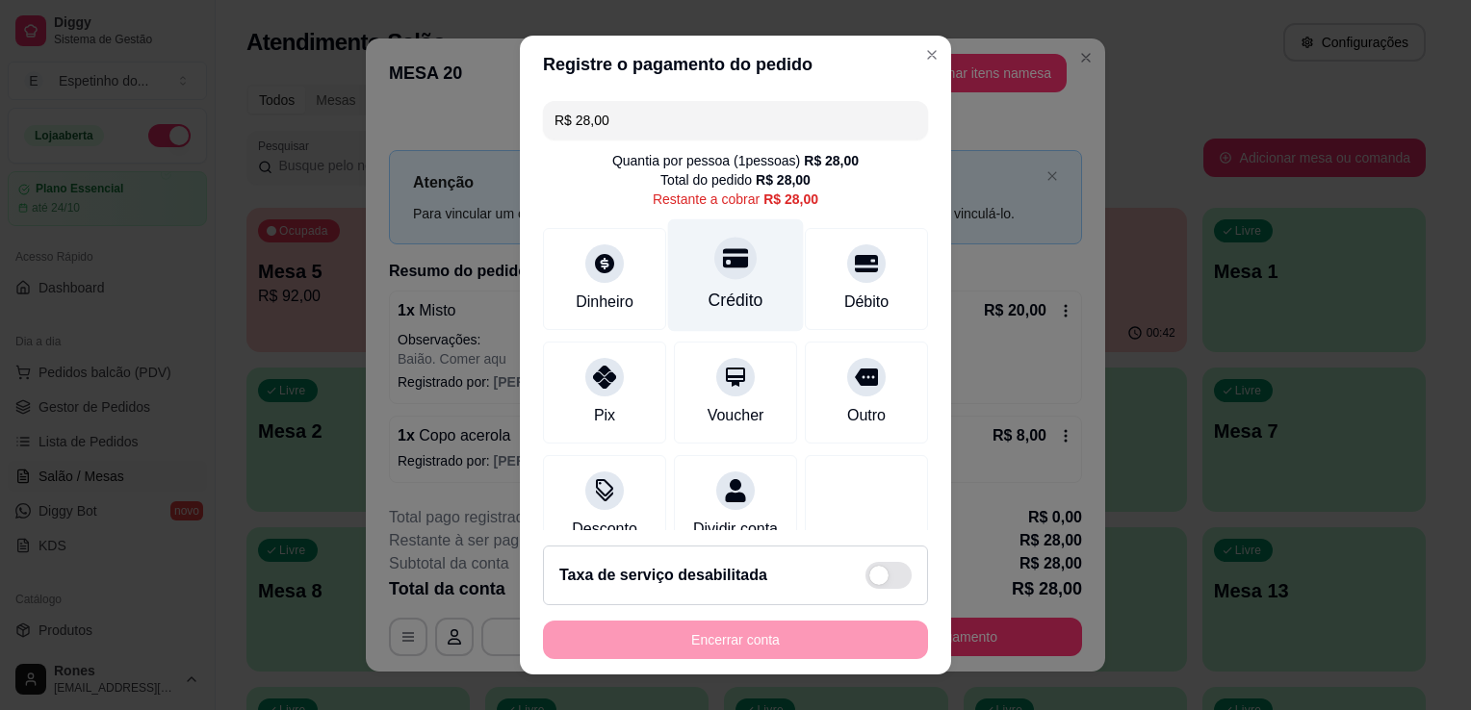
click at [728, 311] on div "Crédito" at bounding box center [735, 300] width 55 height 25
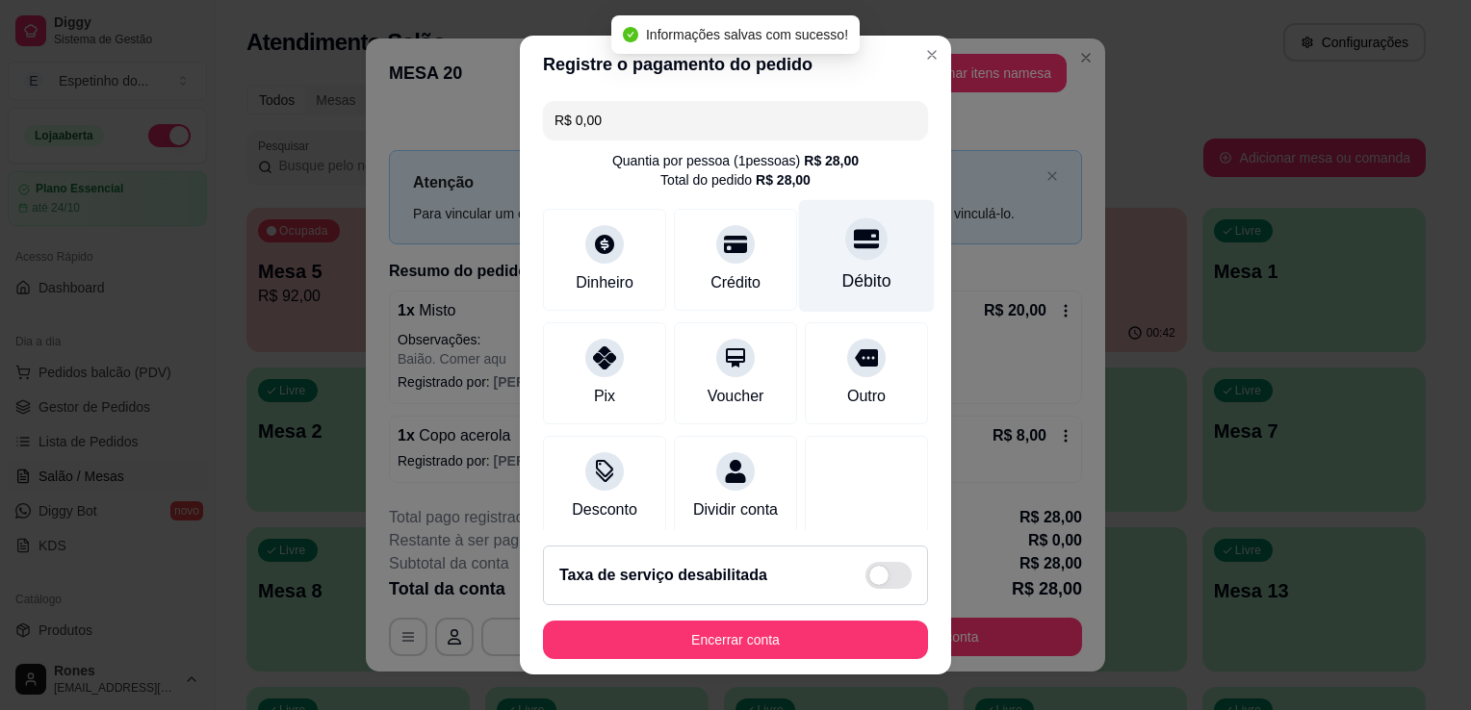
type input "R$ 0,00"
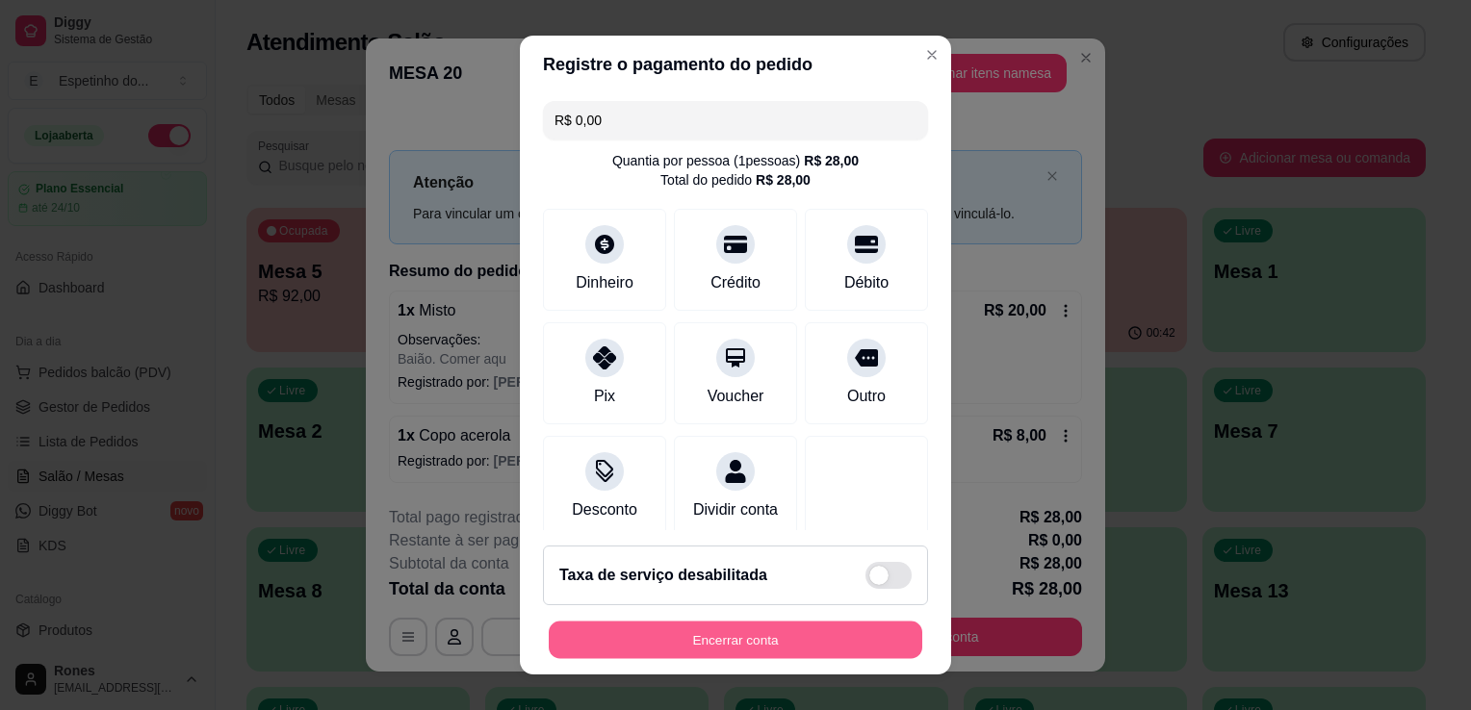
click at [727, 634] on button "Encerrar conta" at bounding box center [735, 641] width 373 height 38
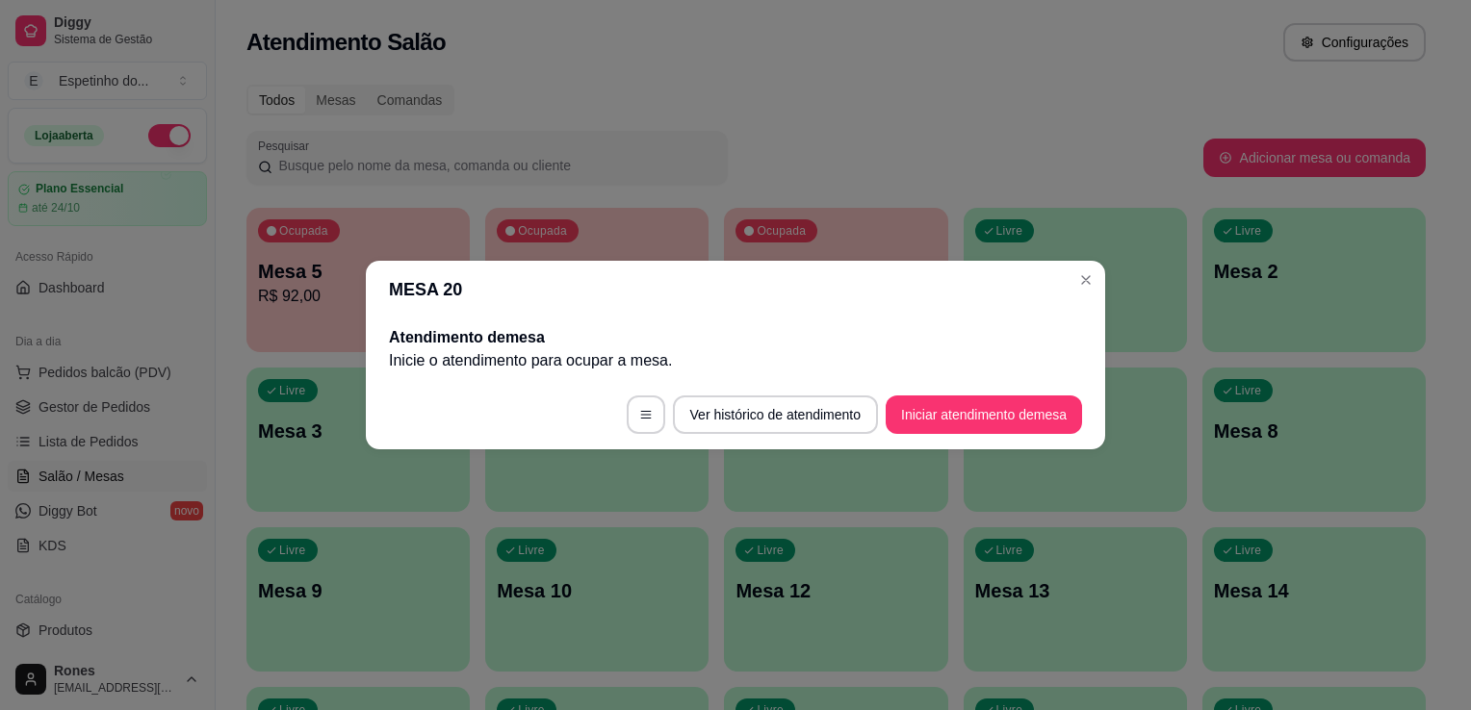
click at [1103, 285] on header "MESA 20" at bounding box center [735, 290] width 739 height 58
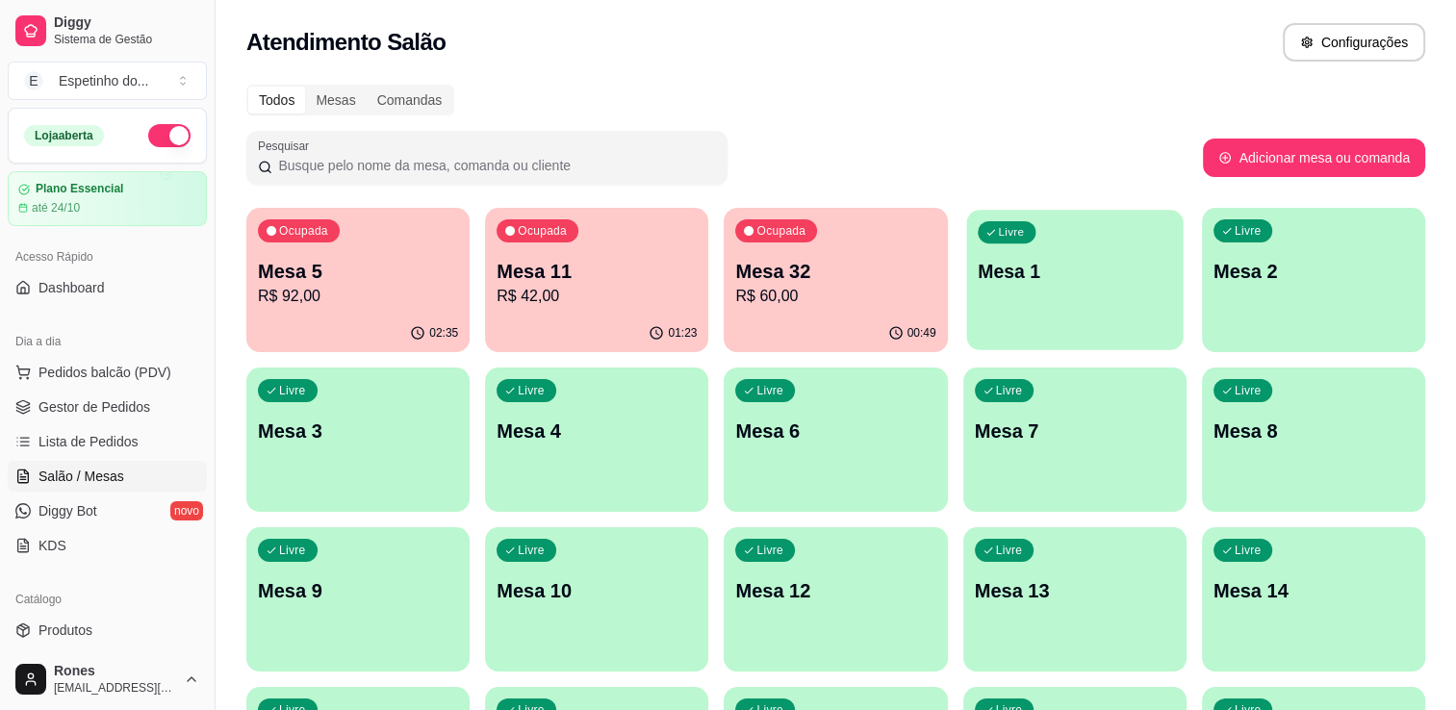
click at [1136, 284] on p "Mesa 1" at bounding box center [1075, 272] width 194 height 26
click at [1090, 285] on div "Livre Mesa 1" at bounding box center [1074, 268] width 217 height 117
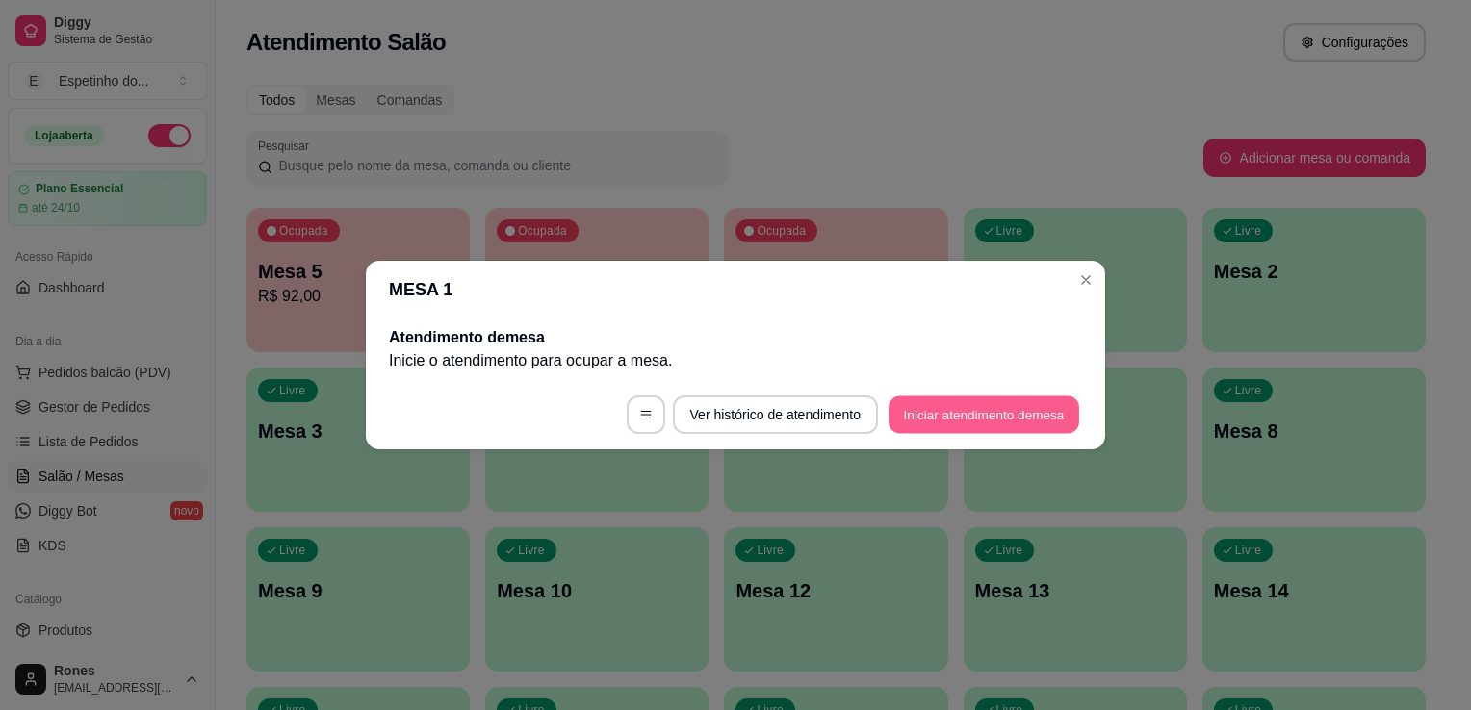
click at [988, 423] on button "Iniciar atendimento de mesa" at bounding box center [983, 416] width 191 height 38
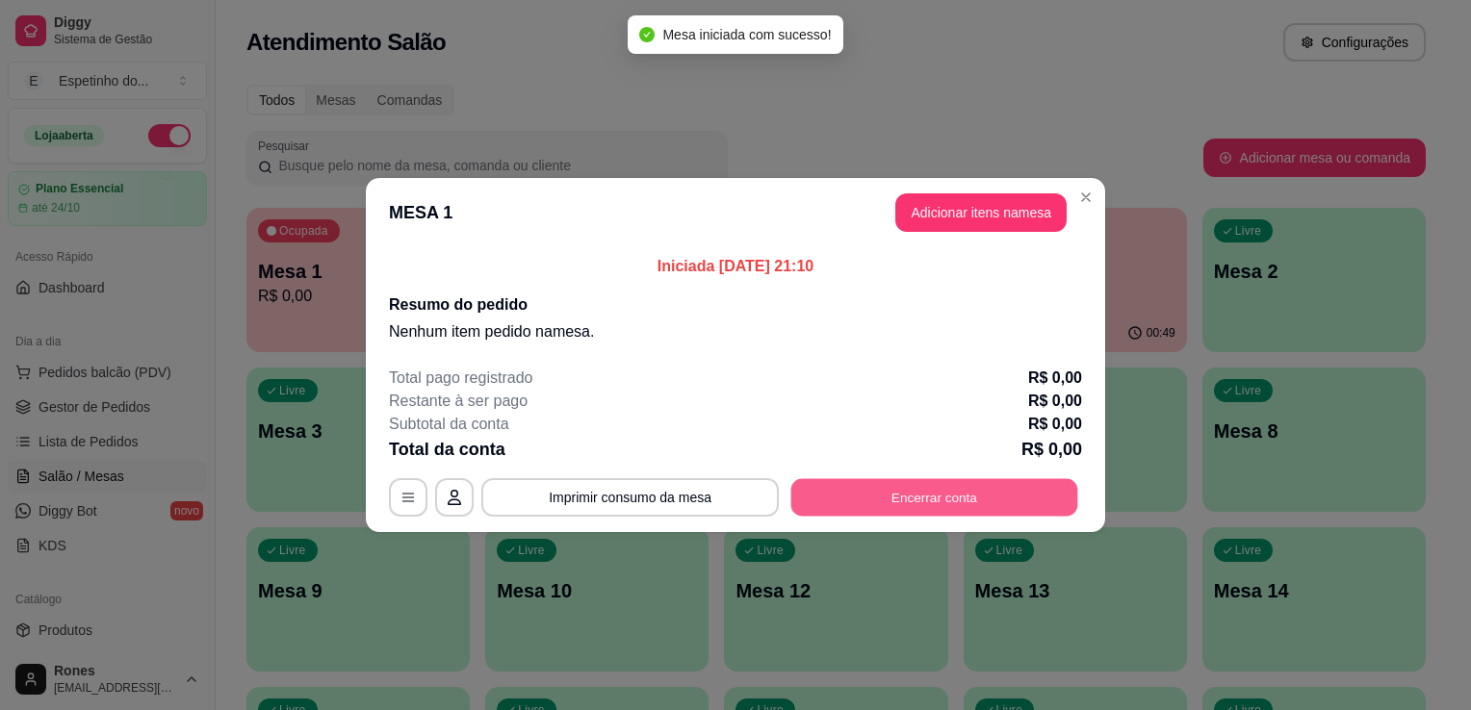
click at [874, 496] on button "Encerrar conta" at bounding box center [934, 498] width 287 height 38
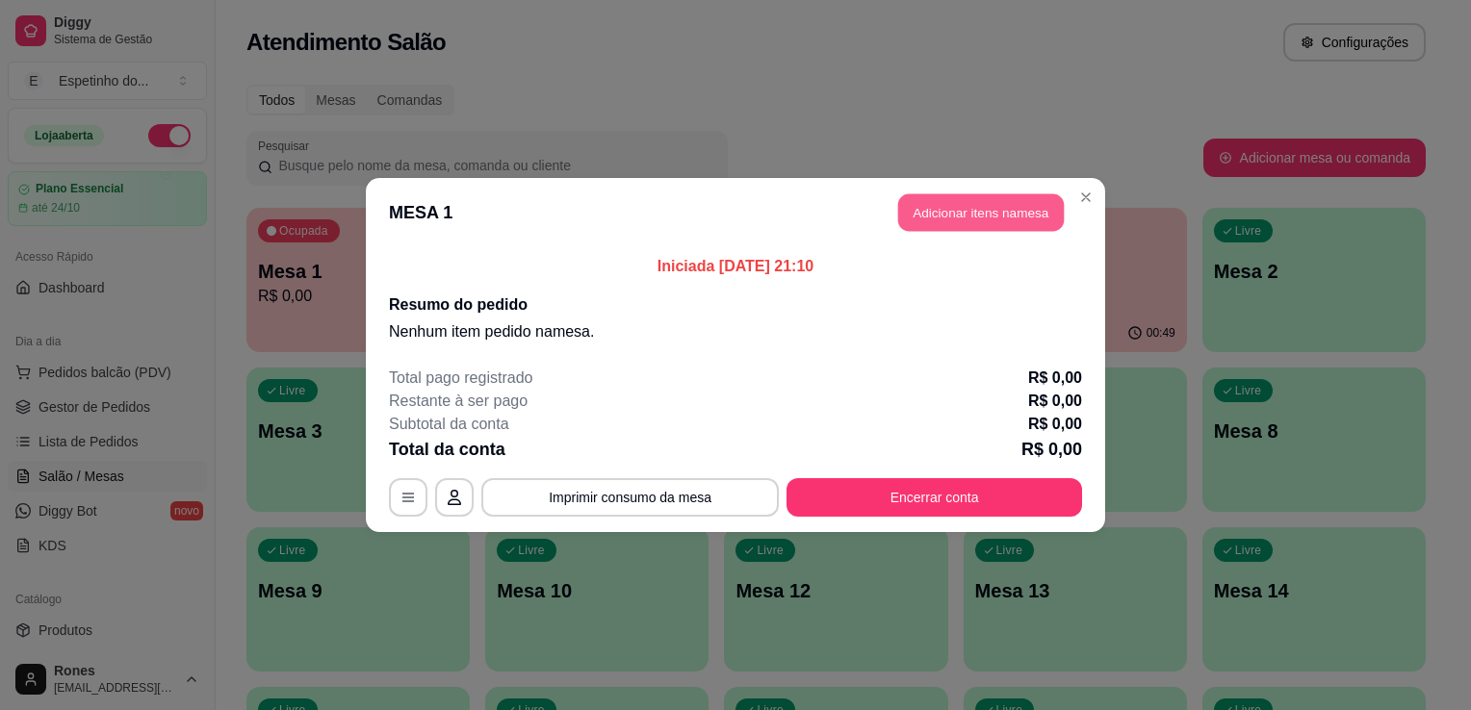
click at [979, 218] on button "Adicionar itens na mesa" at bounding box center [981, 213] width 166 height 38
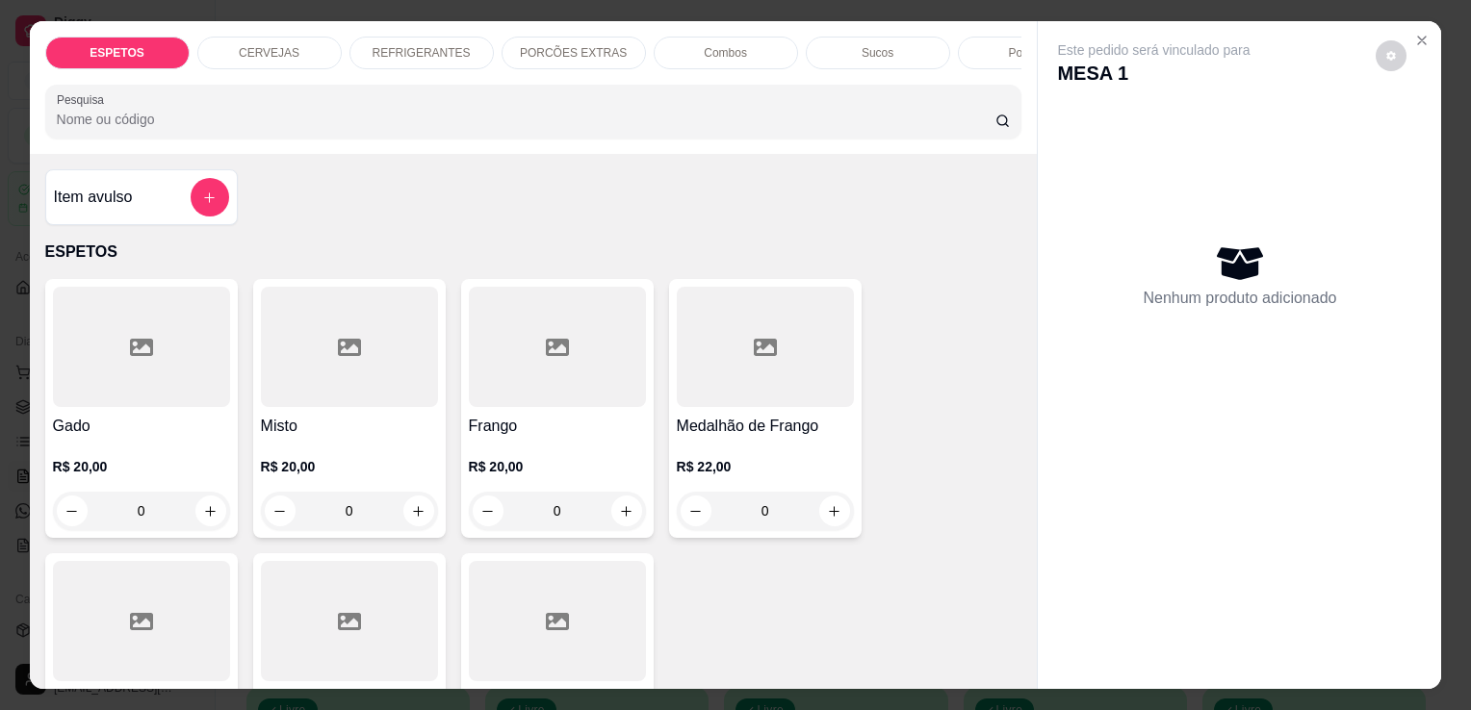
click at [381, 632] on div at bounding box center [349, 621] width 177 height 120
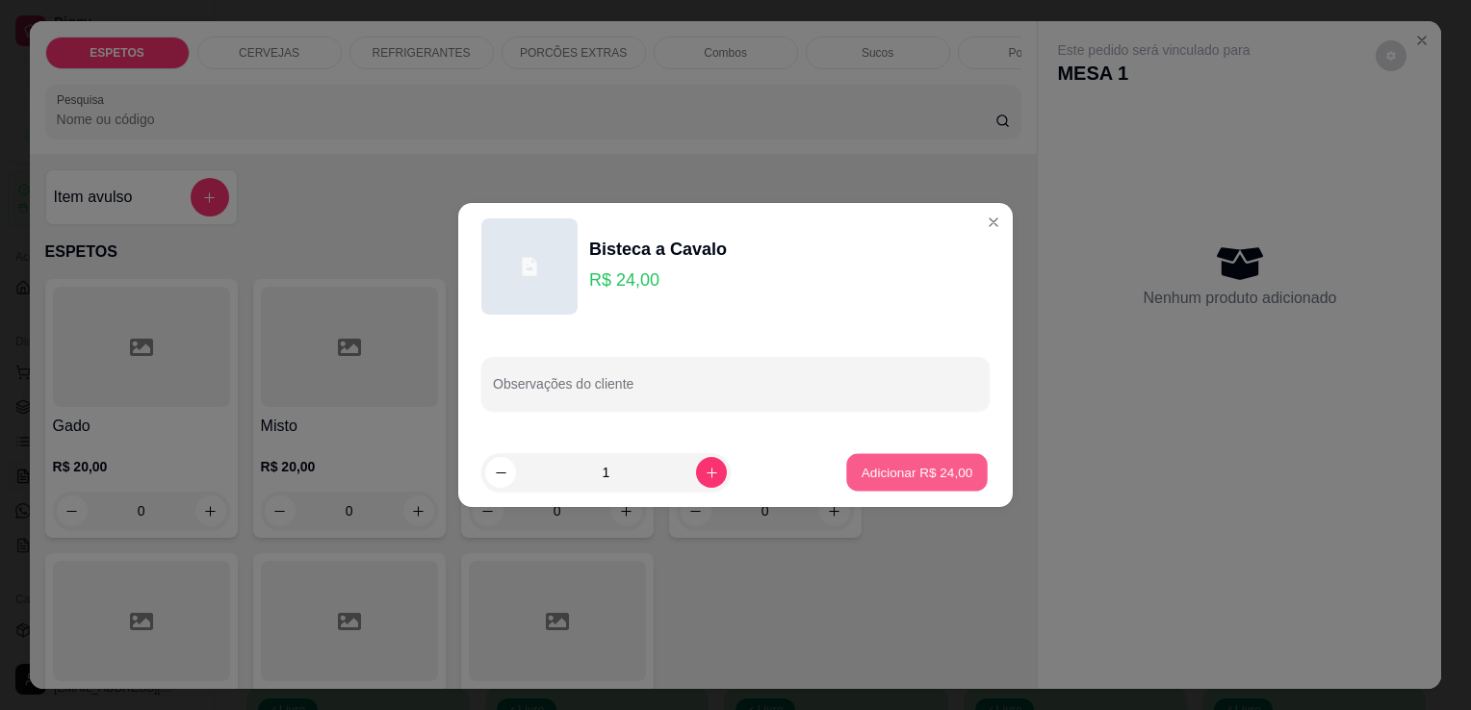
click at [940, 476] on p "Adicionar R$ 24,00" at bounding box center [917, 472] width 112 height 18
type input "1"
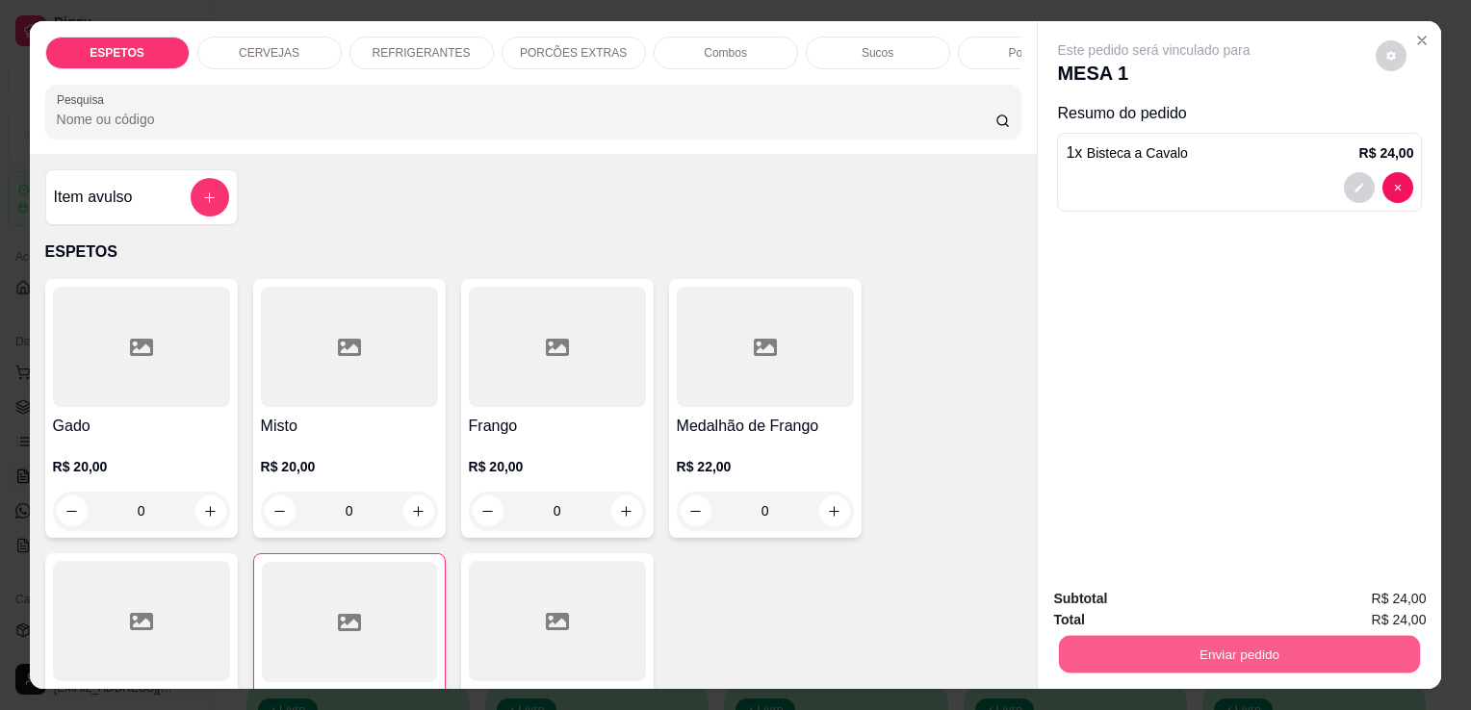
click at [1194, 650] on button "Enviar pedido" at bounding box center [1239, 654] width 361 height 38
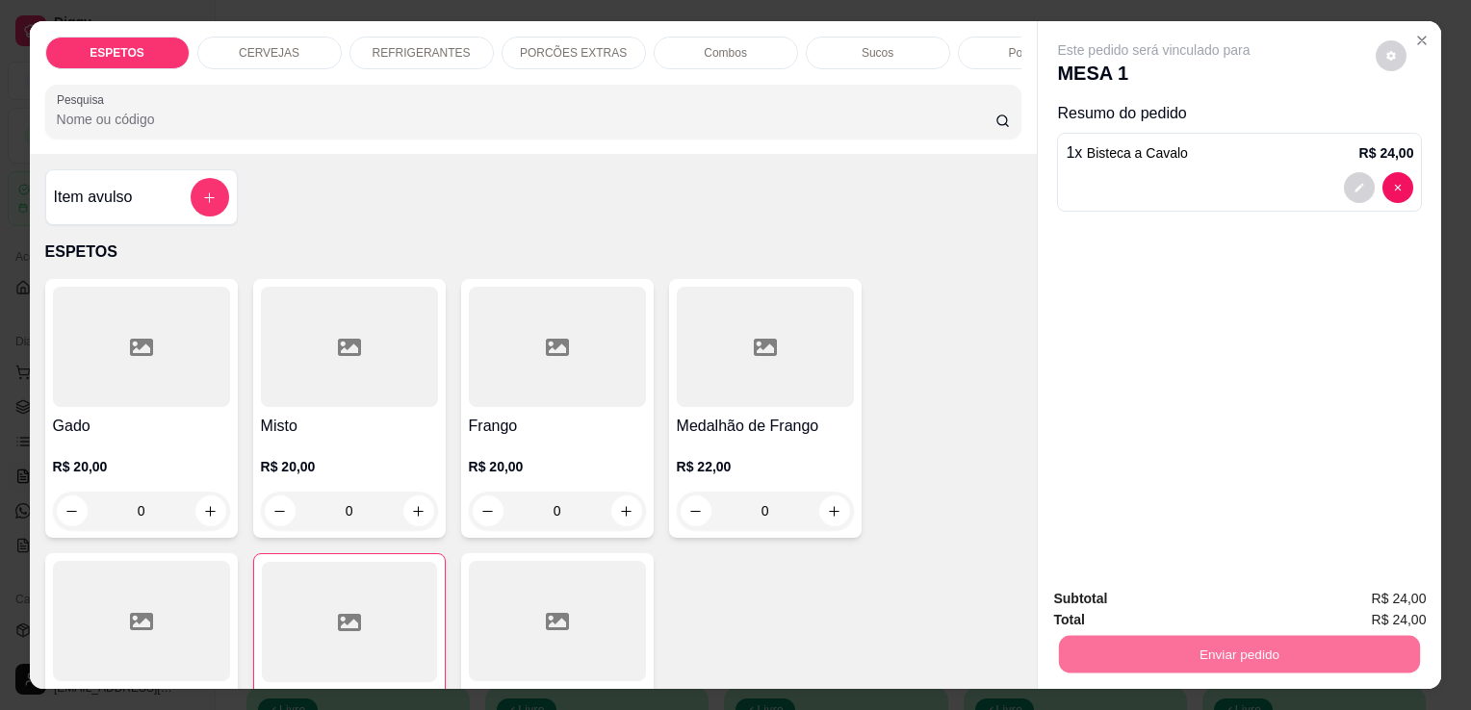
click at [1354, 607] on button "Enviar pedido" at bounding box center [1375, 600] width 106 height 36
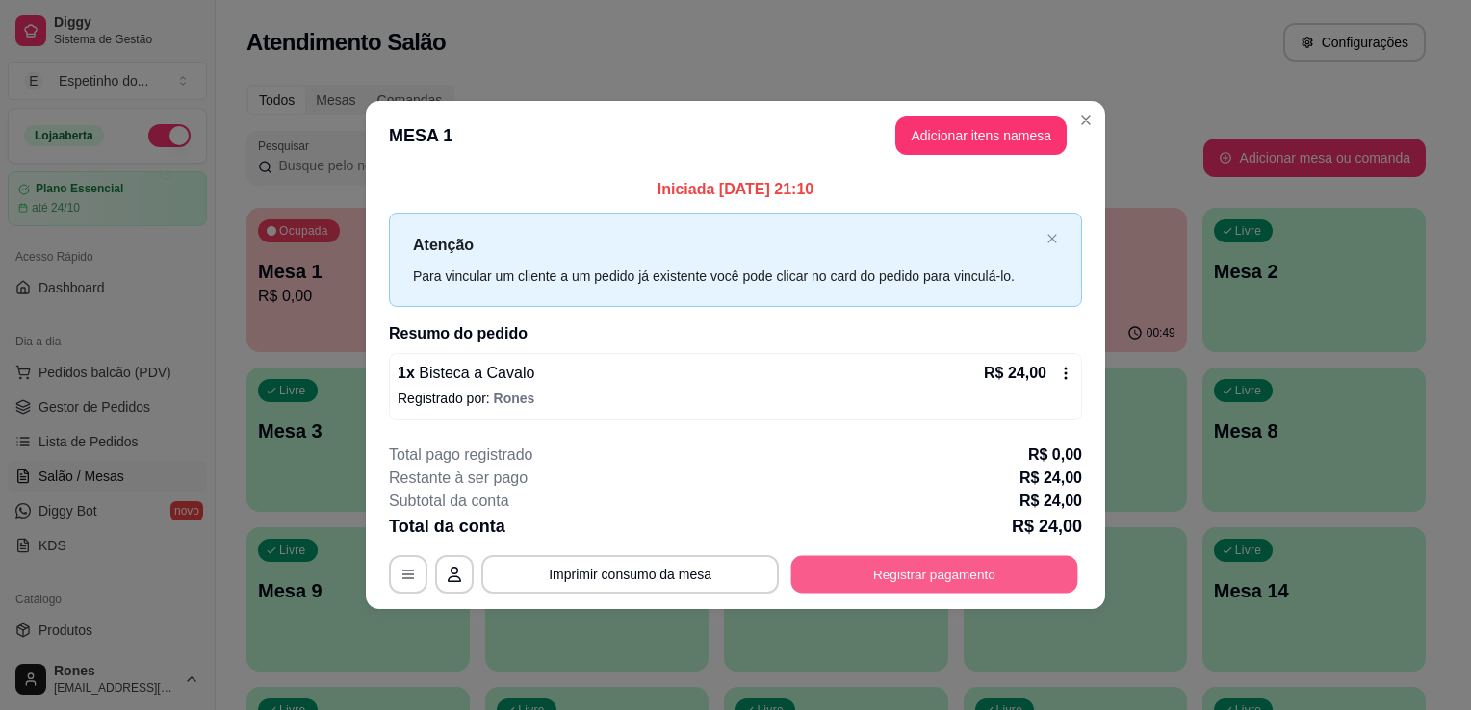
click at [914, 578] on button "Registrar pagamento" at bounding box center [934, 574] width 287 height 38
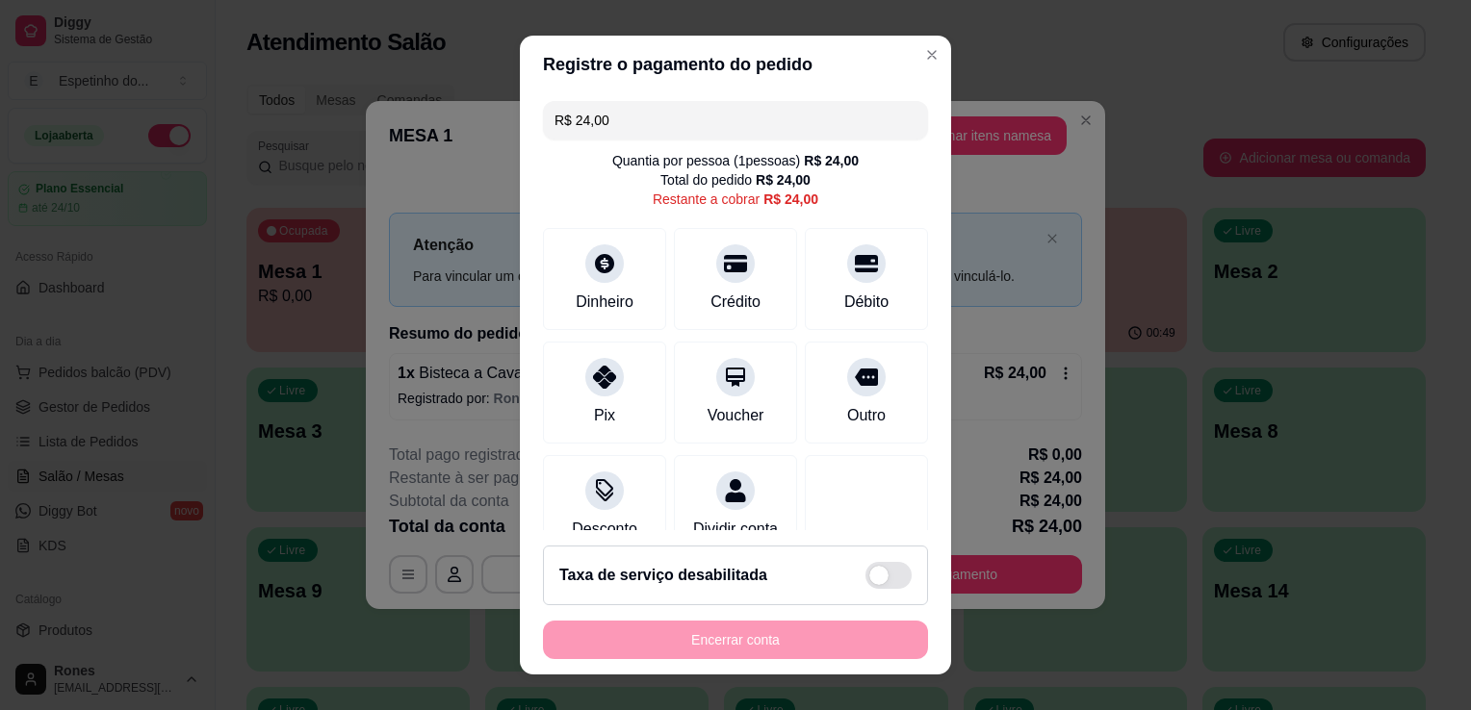
click at [639, 117] on input "R$ 24,00" at bounding box center [735, 120] width 362 height 38
click at [723, 302] on div "Crédito" at bounding box center [735, 300] width 55 height 25
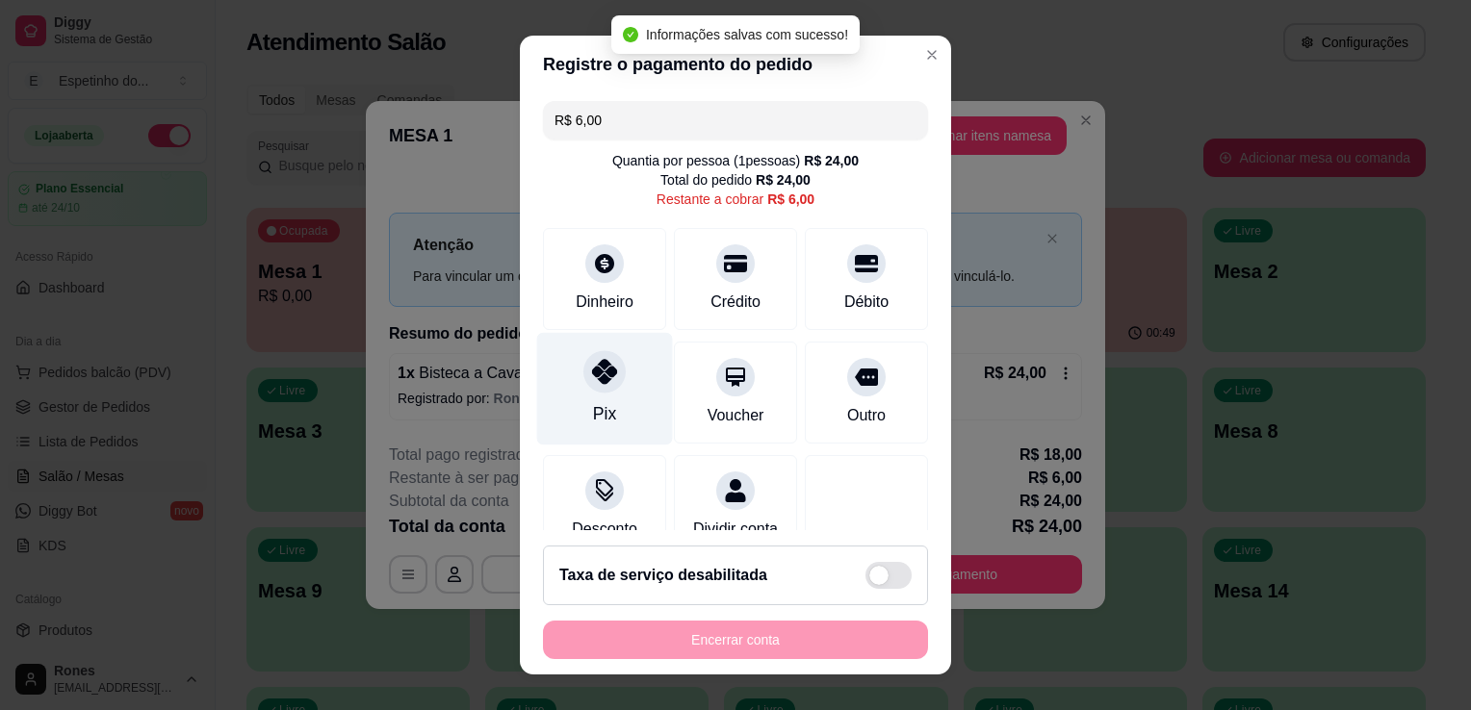
click at [577, 389] on div "Pix" at bounding box center [605, 389] width 136 height 113
type input "R$ 0,00"
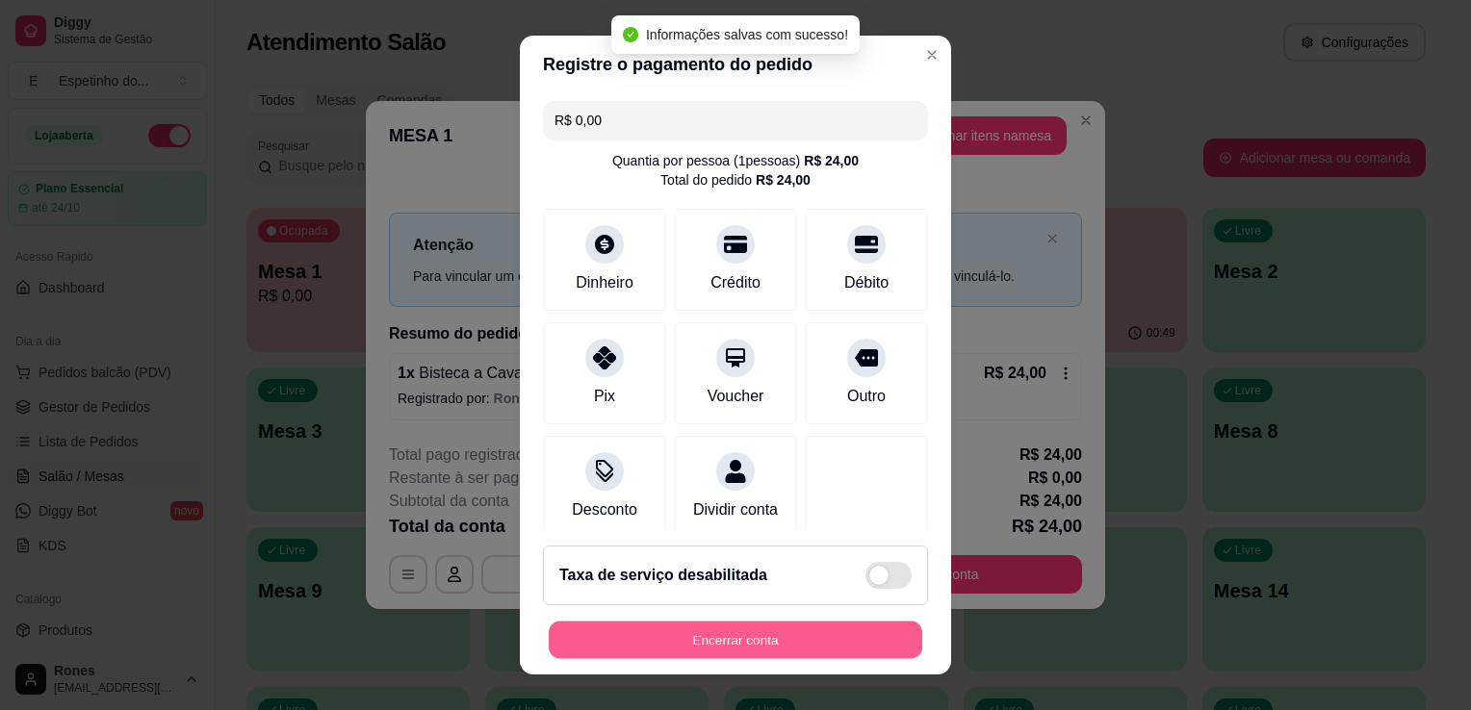
click at [744, 641] on button "Encerrar conta" at bounding box center [735, 641] width 373 height 38
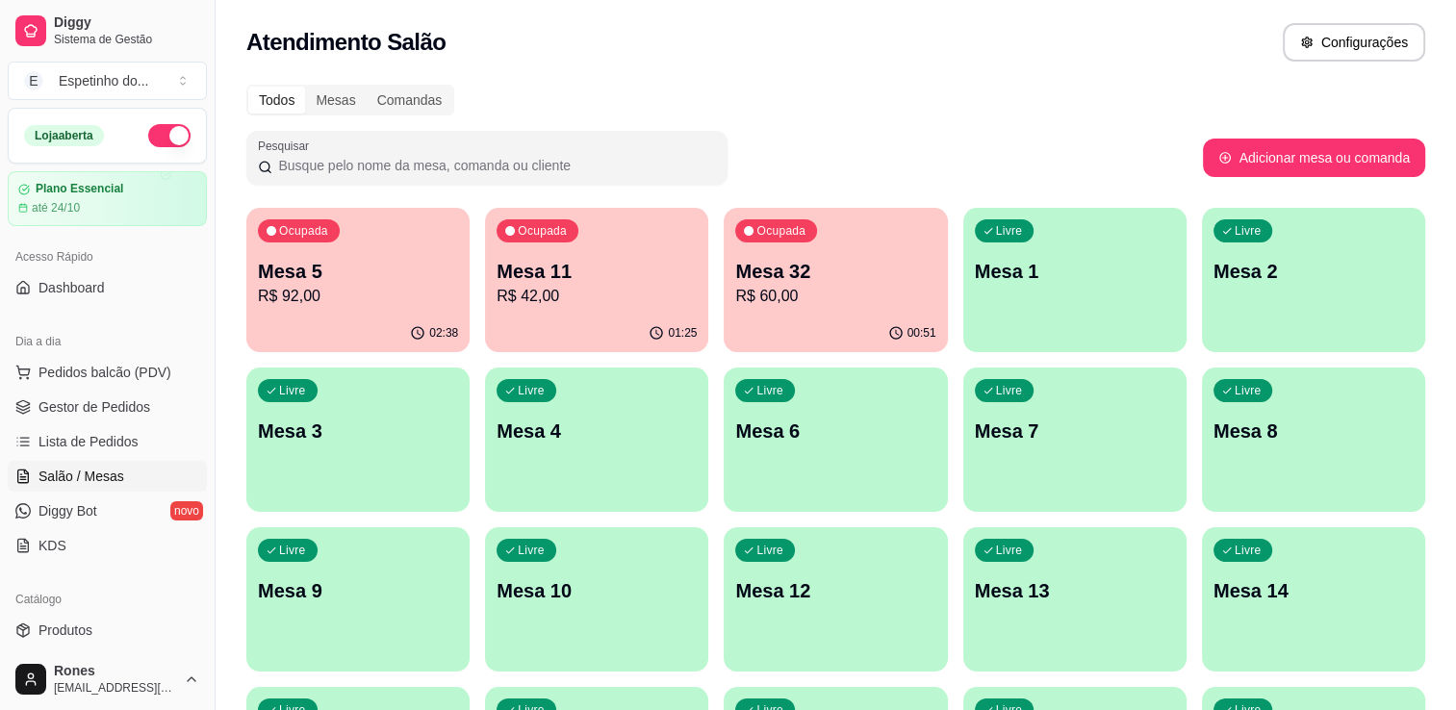
scroll to position [358, 0]
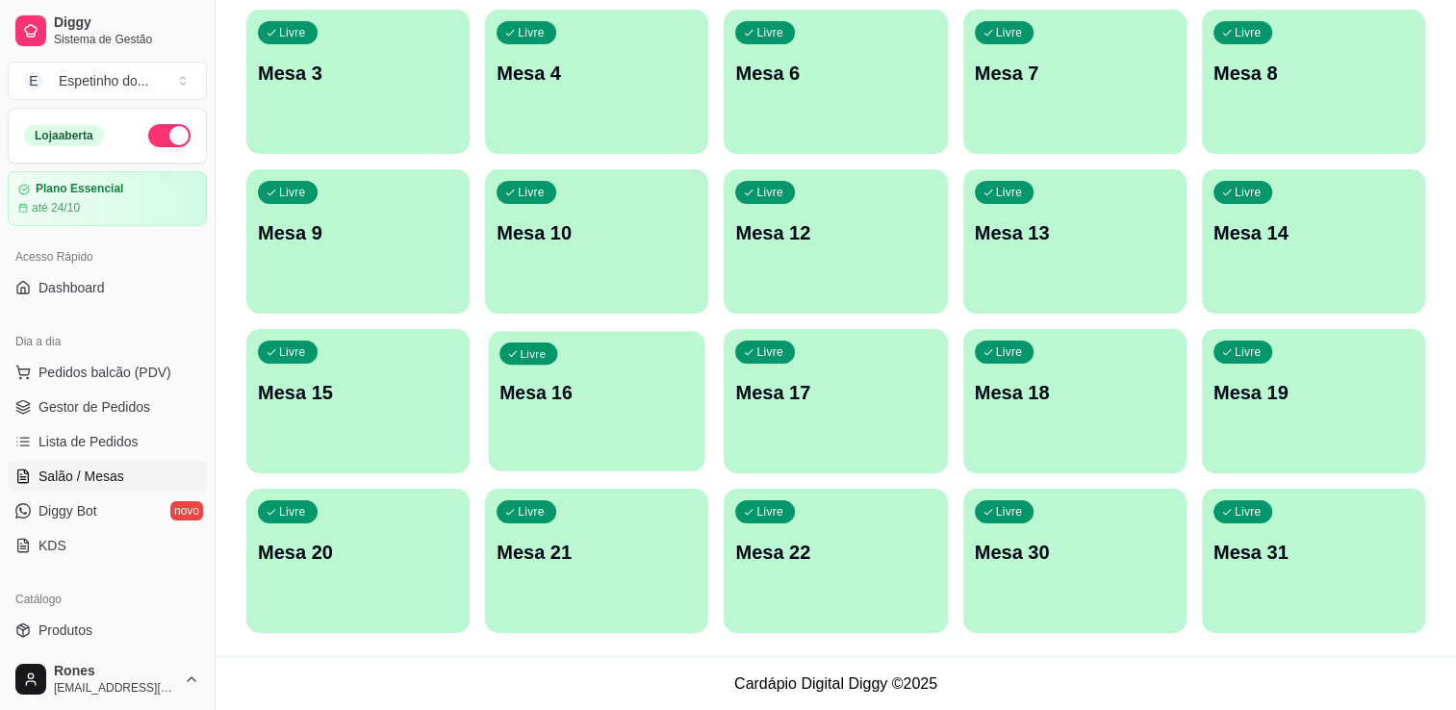
click at [560, 375] on div "Livre Mesa 16" at bounding box center [597, 389] width 217 height 117
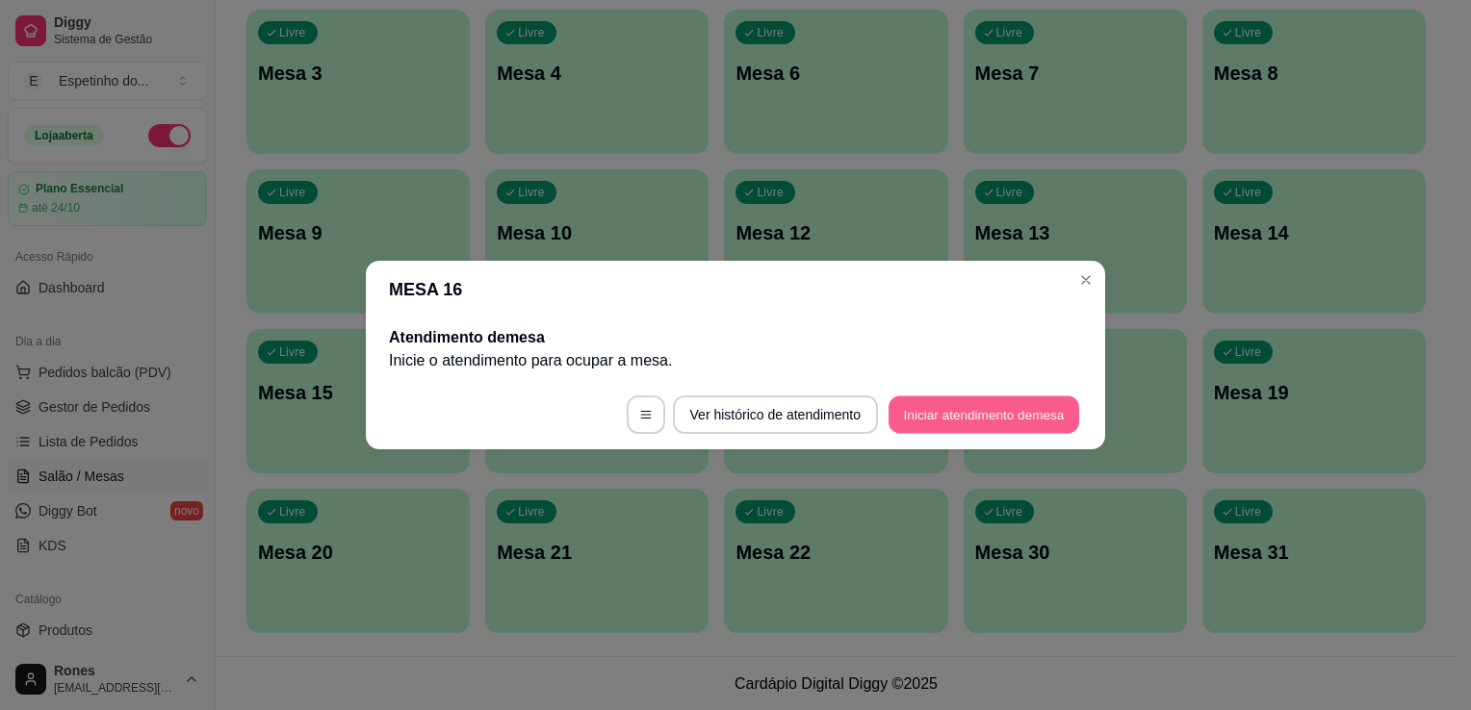
click at [954, 399] on button "Iniciar atendimento de mesa" at bounding box center [983, 416] width 191 height 38
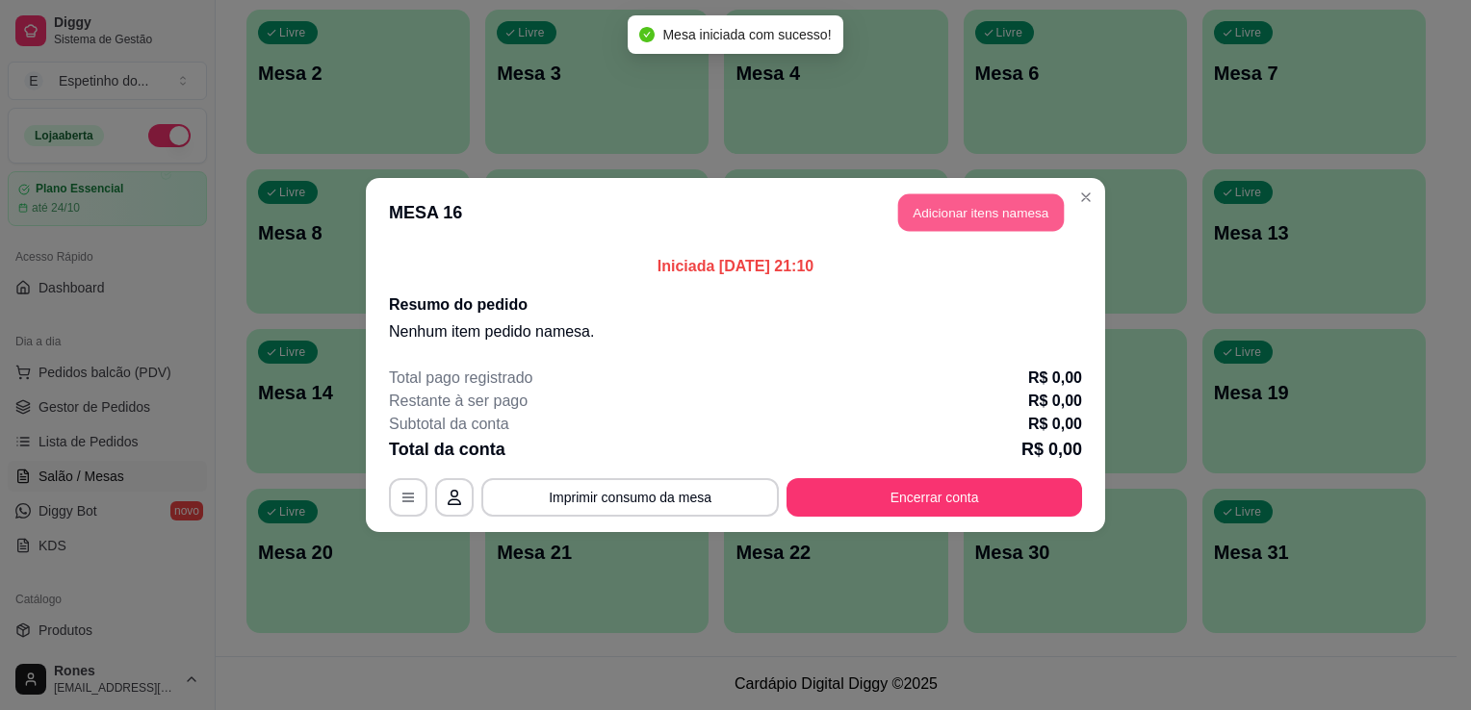
click at [963, 212] on button "Adicionar itens na mesa" at bounding box center [981, 213] width 166 height 38
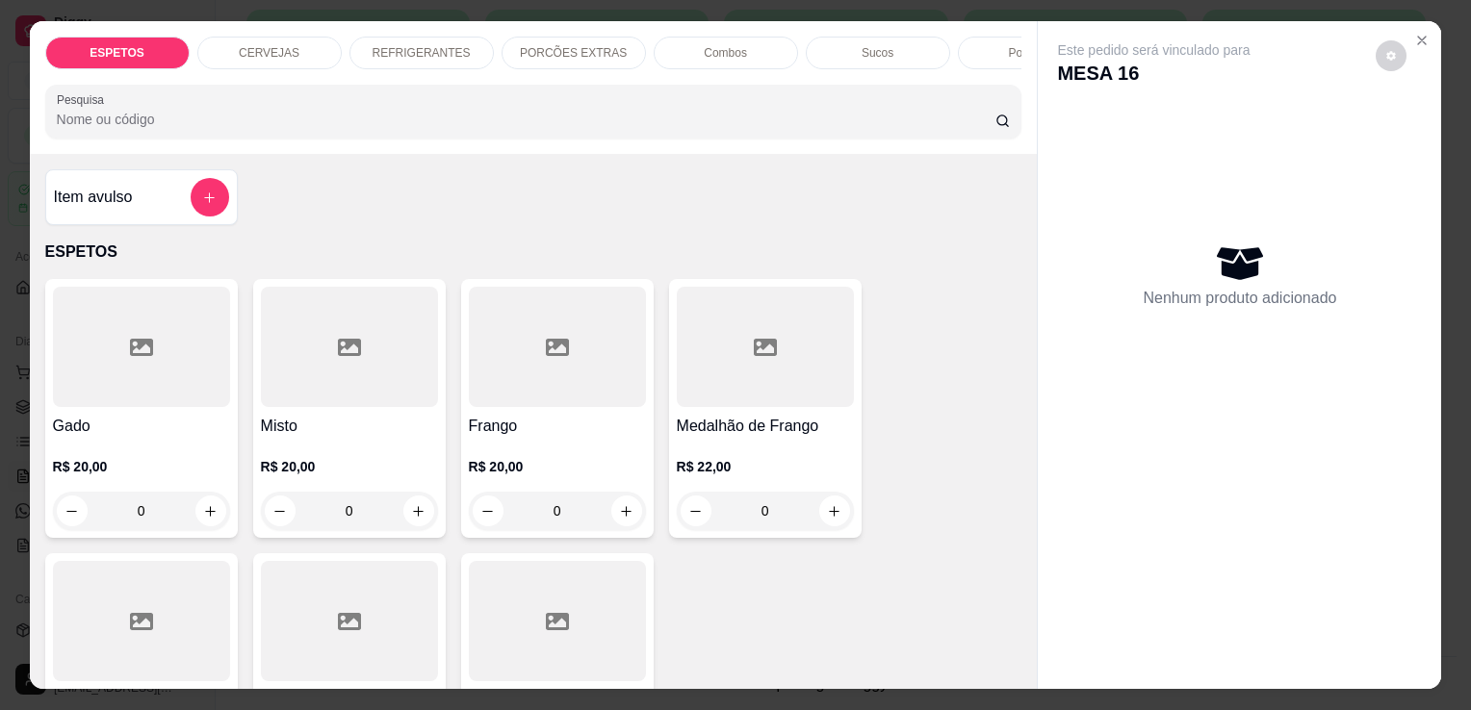
click at [346, 610] on div at bounding box center [349, 621] width 177 height 120
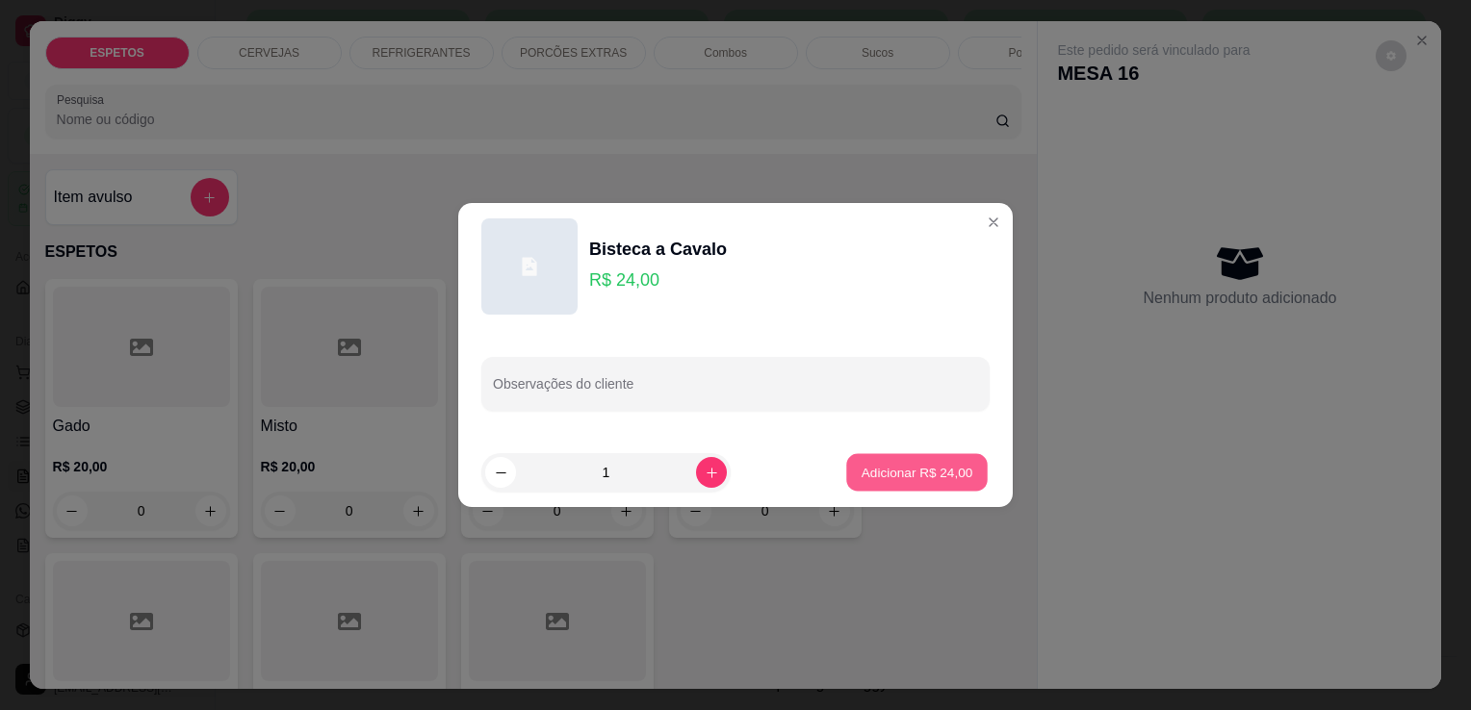
click at [956, 474] on p "Adicionar R$ 24,00" at bounding box center [917, 472] width 112 height 18
type input "1"
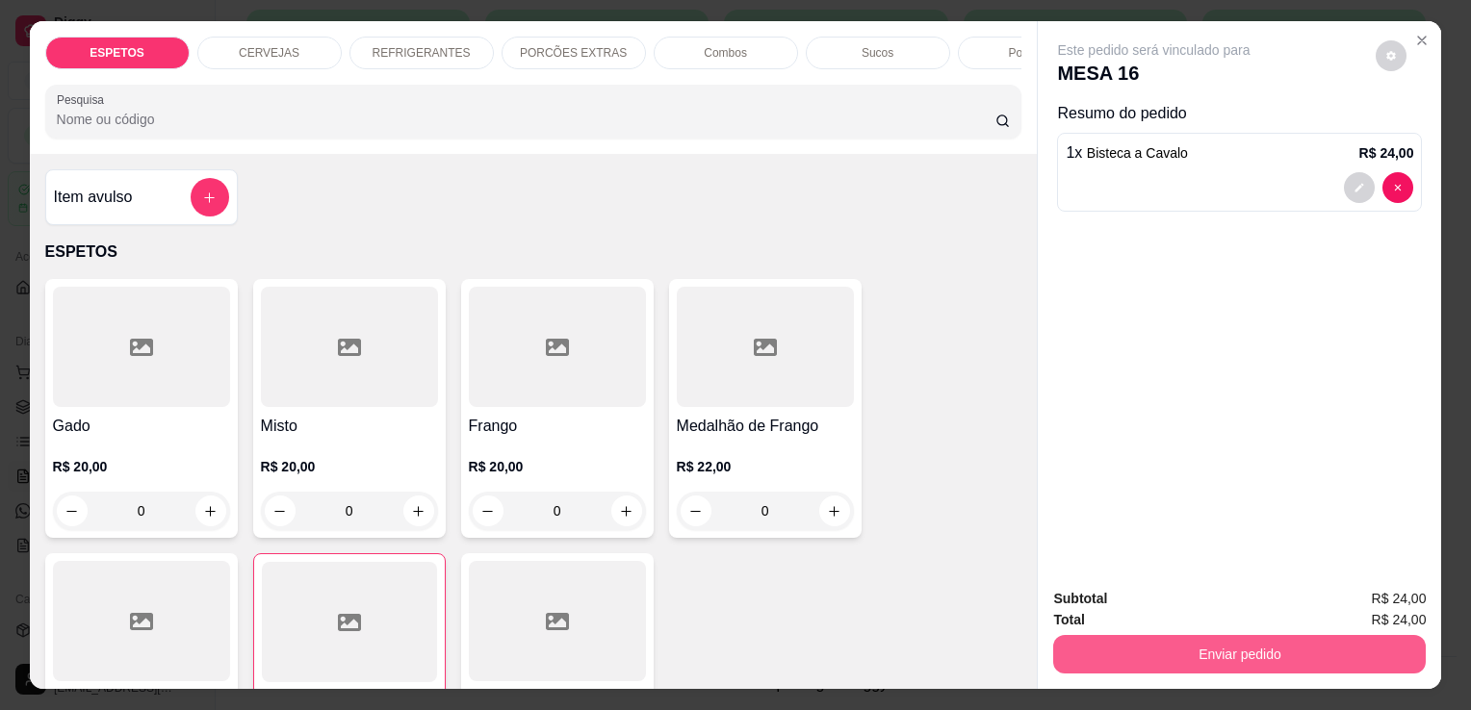
click at [1283, 650] on button "Enviar pedido" at bounding box center [1239, 654] width 372 height 38
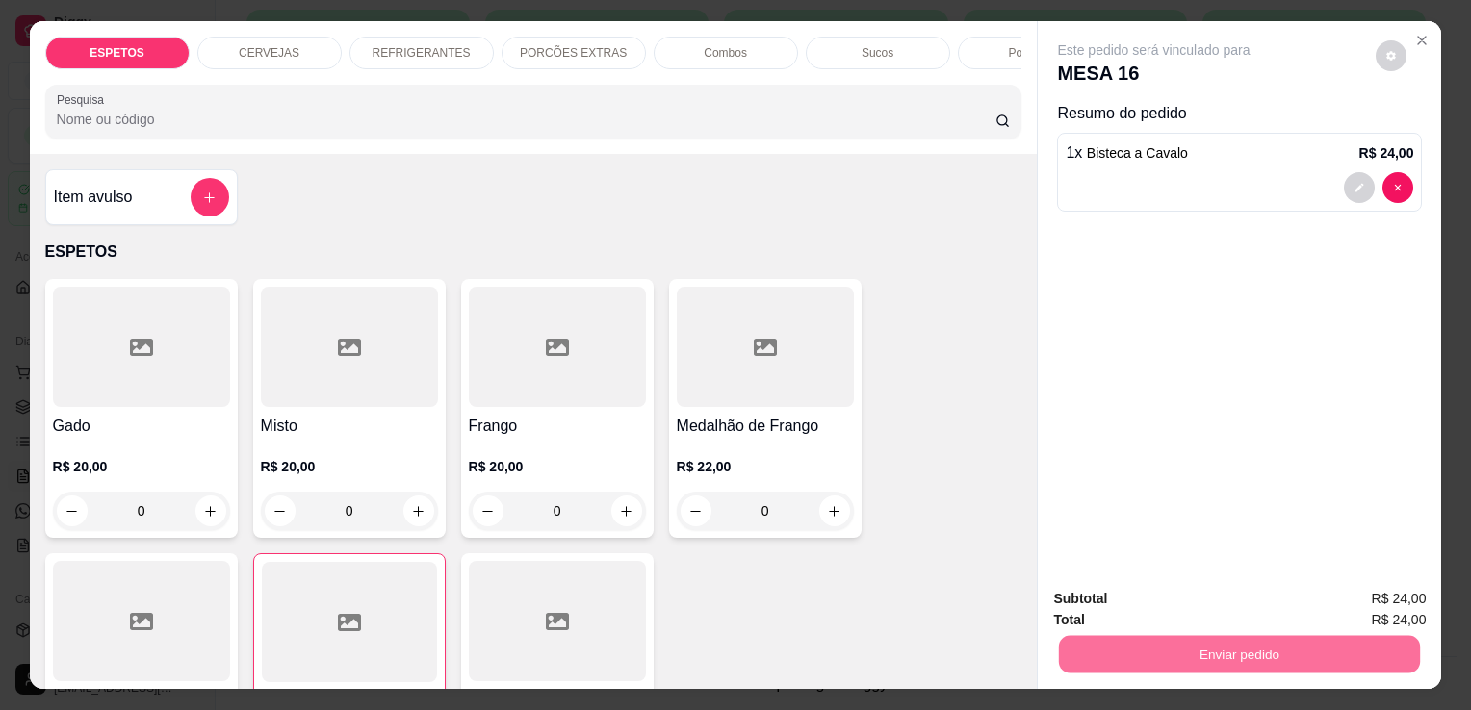
click at [1382, 605] on button "Enviar pedido" at bounding box center [1375, 601] width 106 height 36
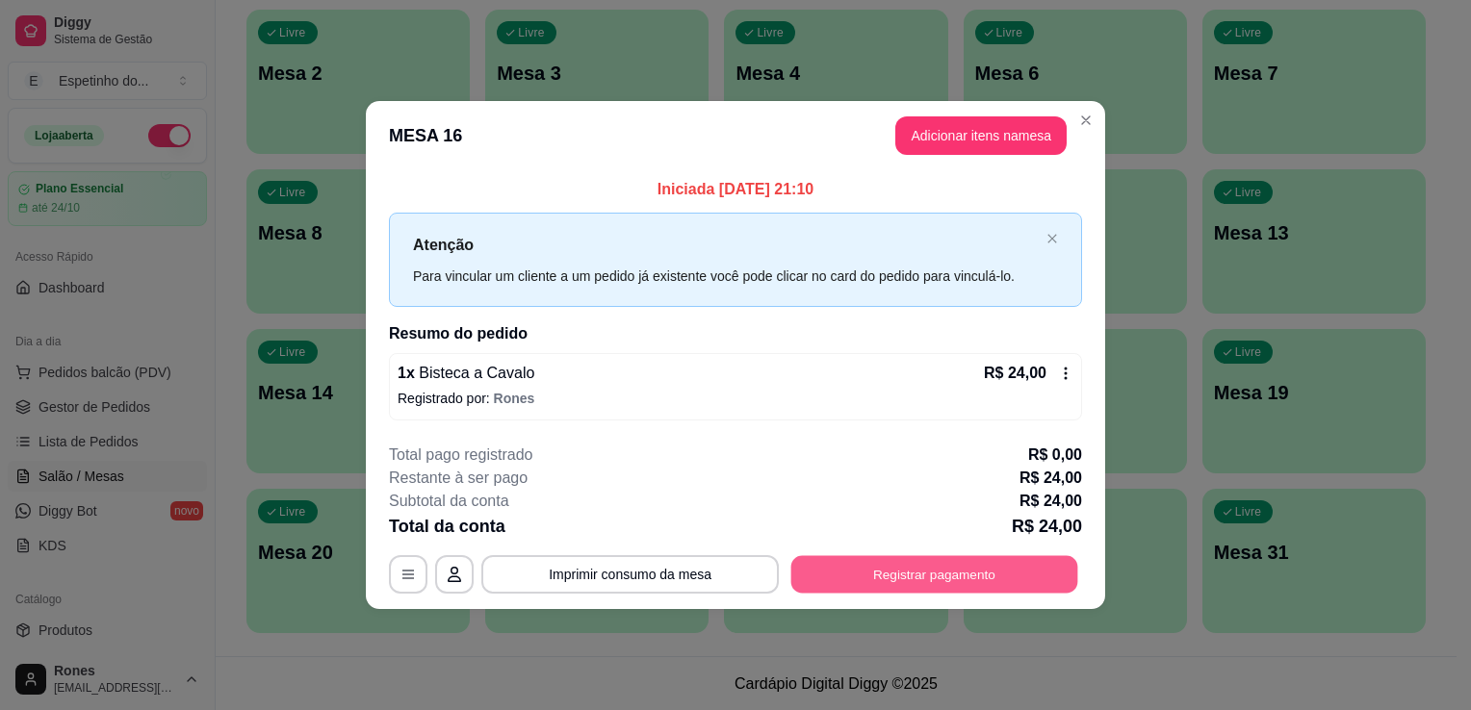
click at [1019, 583] on button "Registrar pagamento" at bounding box center [934, 574] width 287 height 38
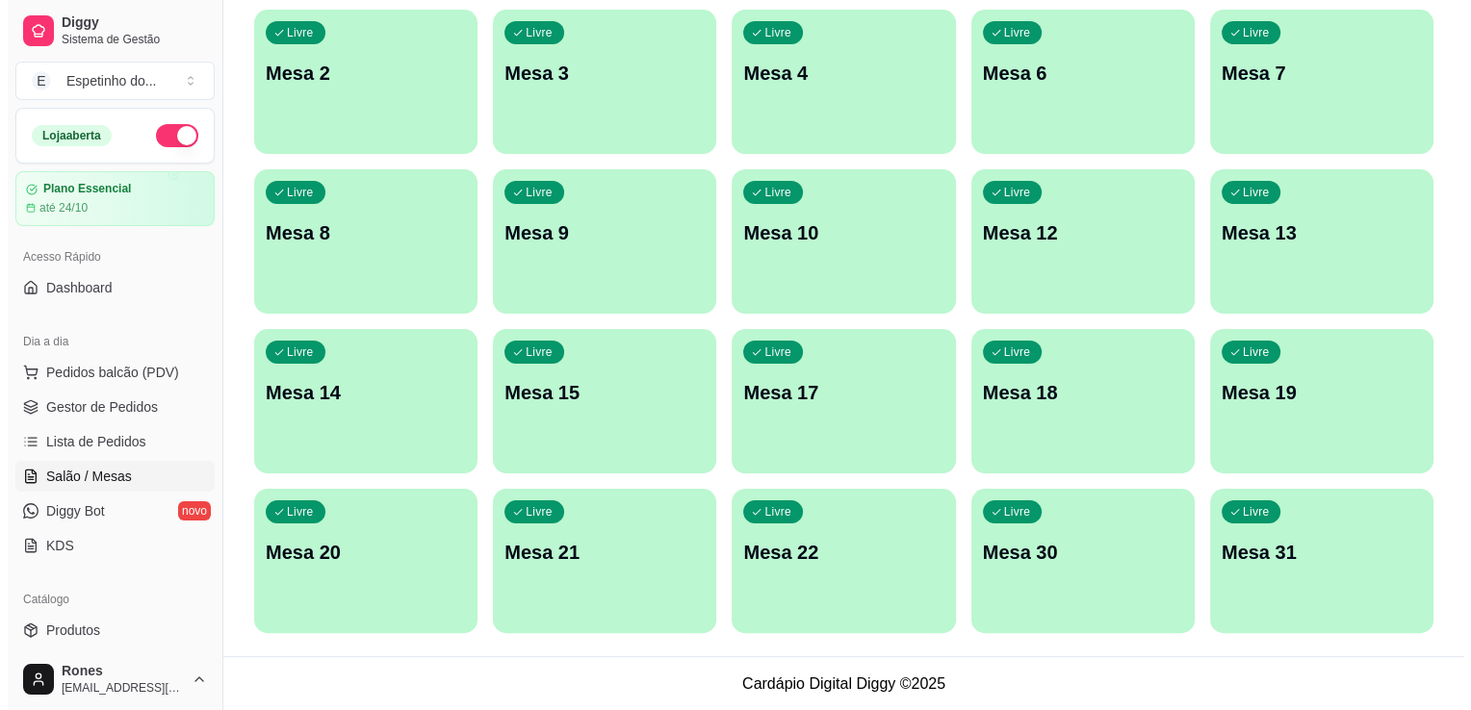
scroll to position [0, 0]
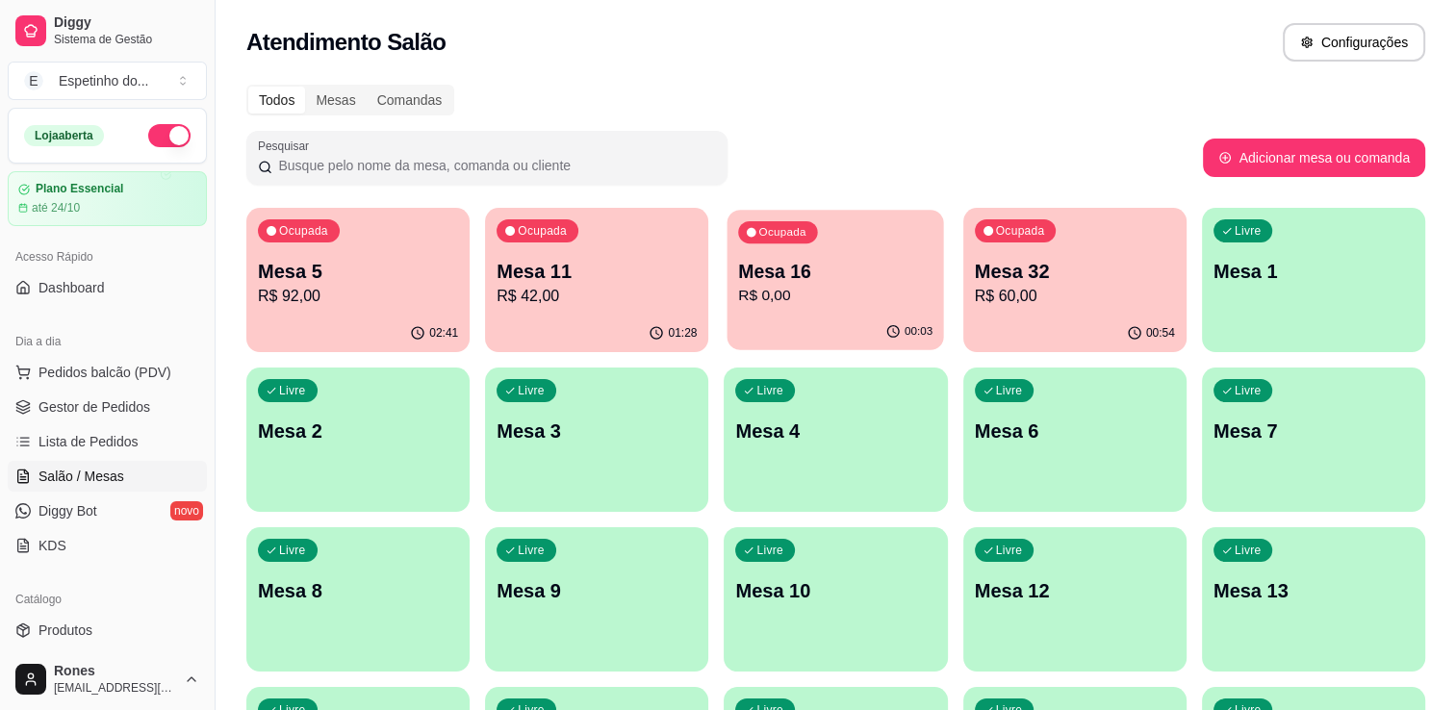
click at [850, 247] on div "Ocupada Mesa 16 R$ 0,00" at bounding box center [836, 262] width 217 height 104
click at [389, 233] on div "Ocupada Mesa 5 R$ 92,00" at bounding box center [357, 262] width 217 height 104
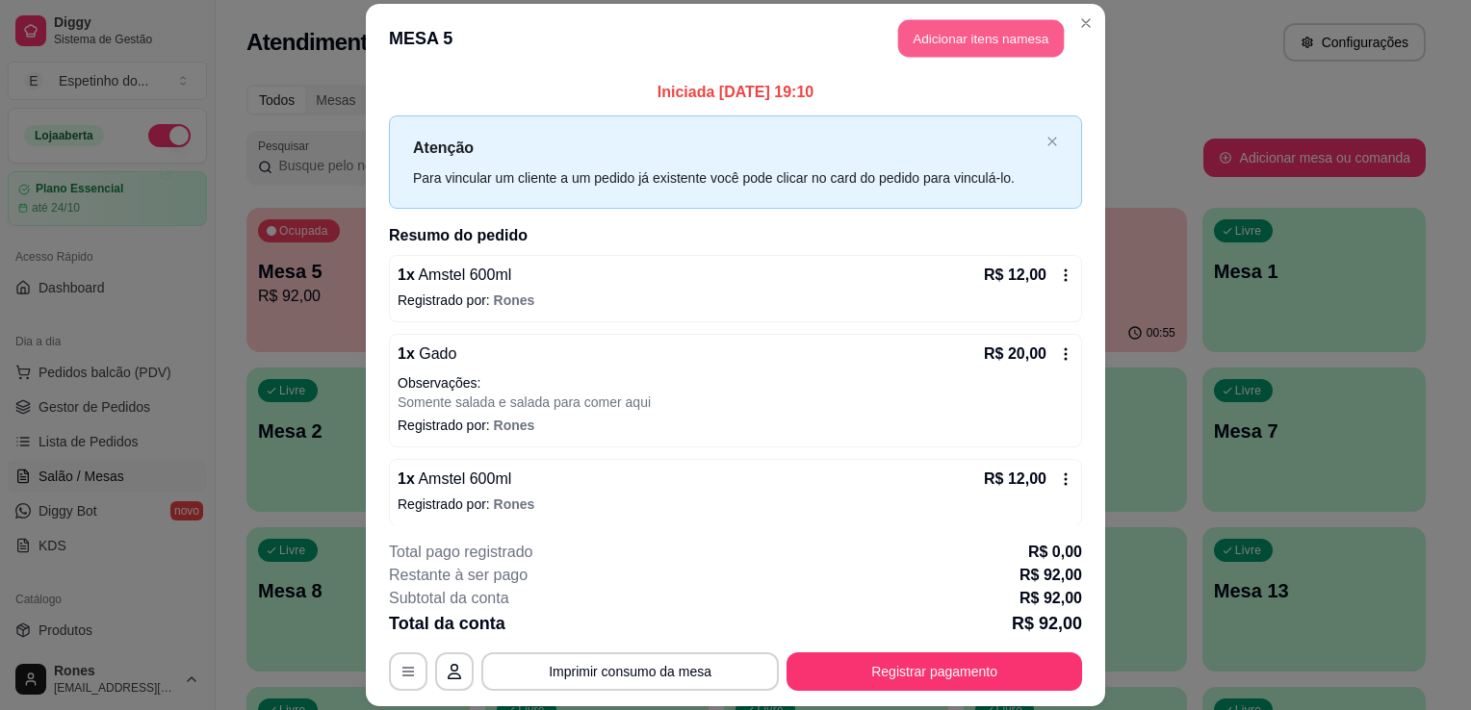
click at [958, 44] on button "Adicionar itens na mesa" at bounding box center [981, 38] width 166 height 38
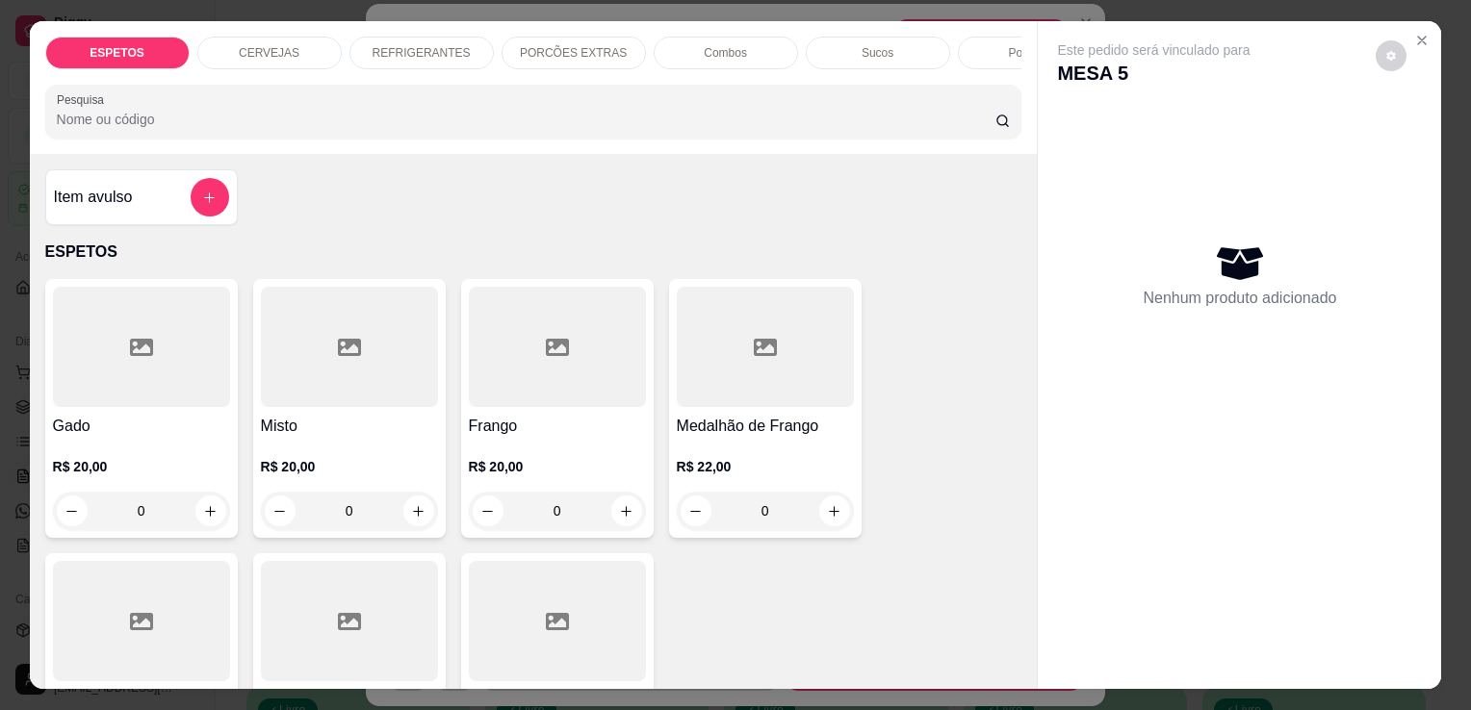
click at [276, 45] on p "CERVEJAS" at bounding box center [269, 52] width 61 height 15
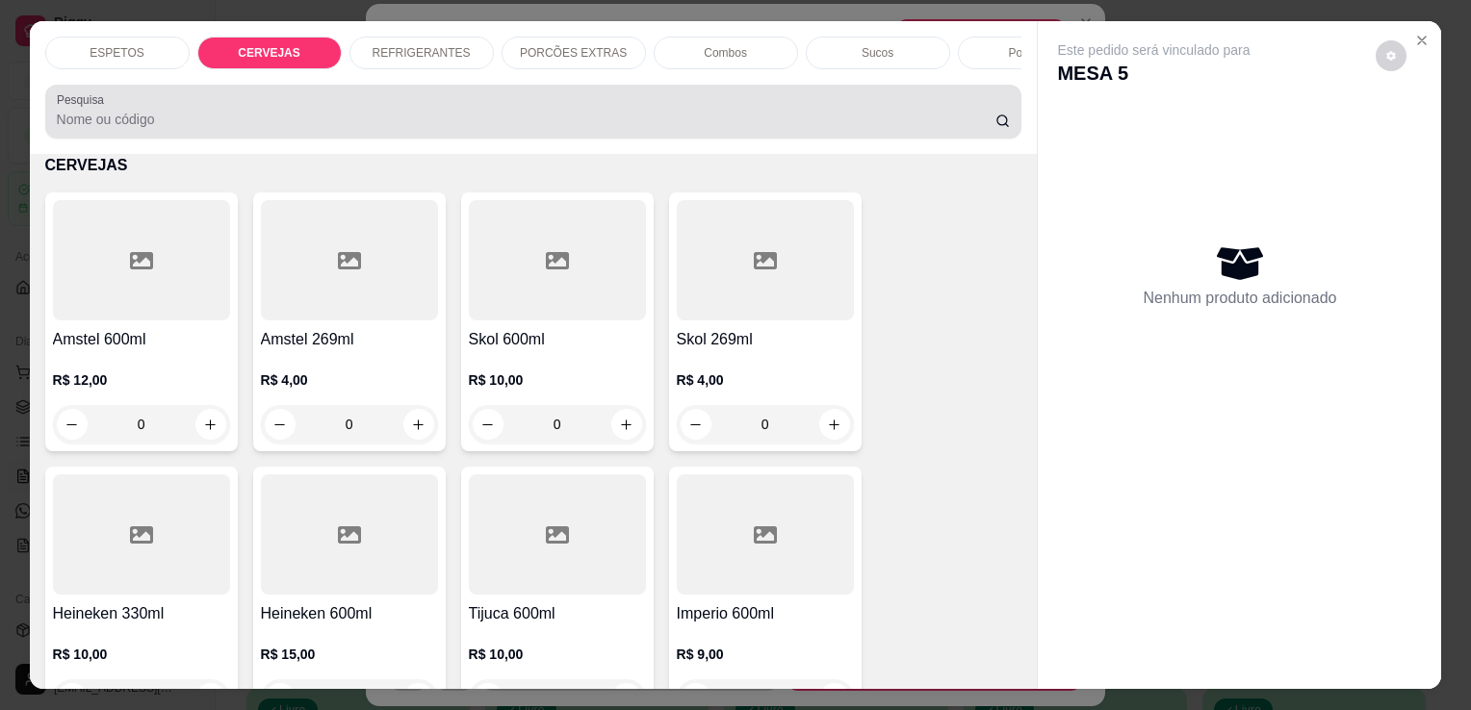
scroll to position [47, 0]
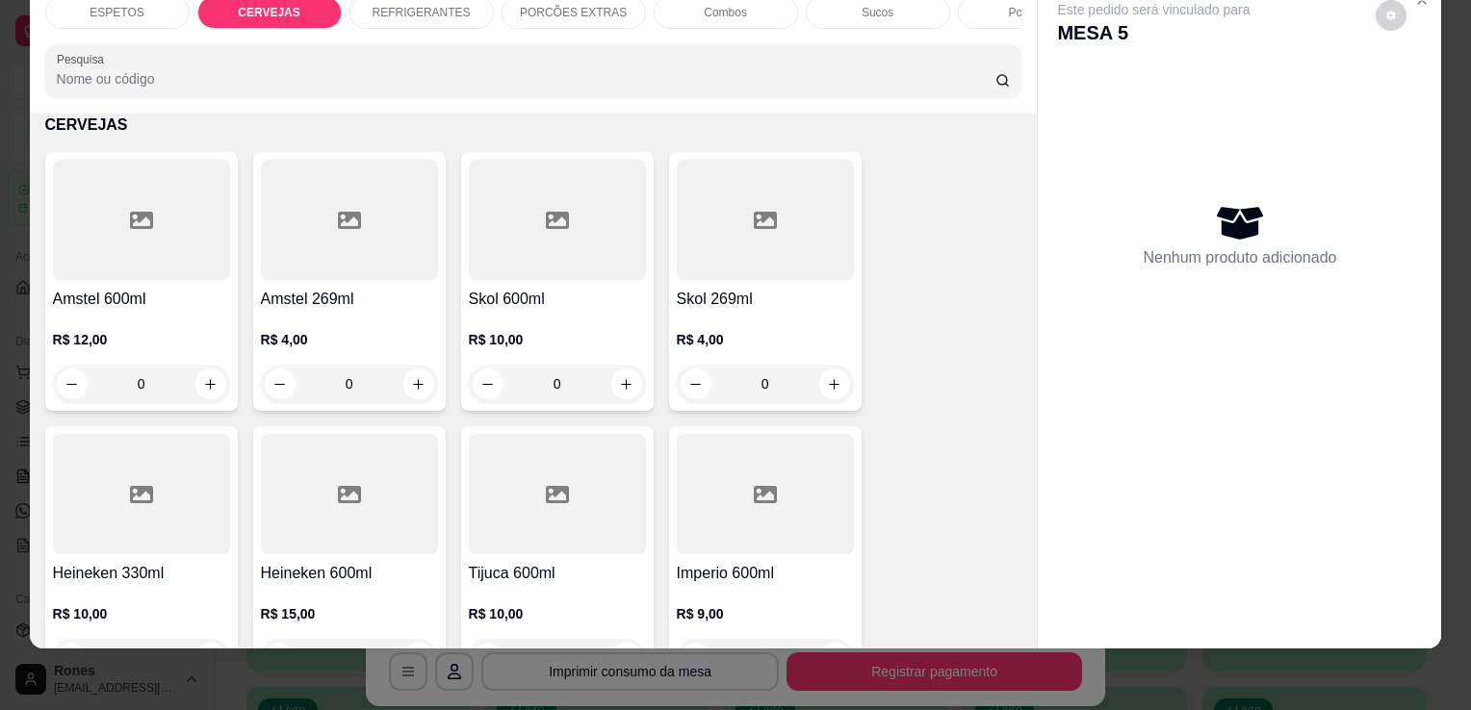
click at [751, 532] on div at bounding box center [765, 494] width 177 height 120
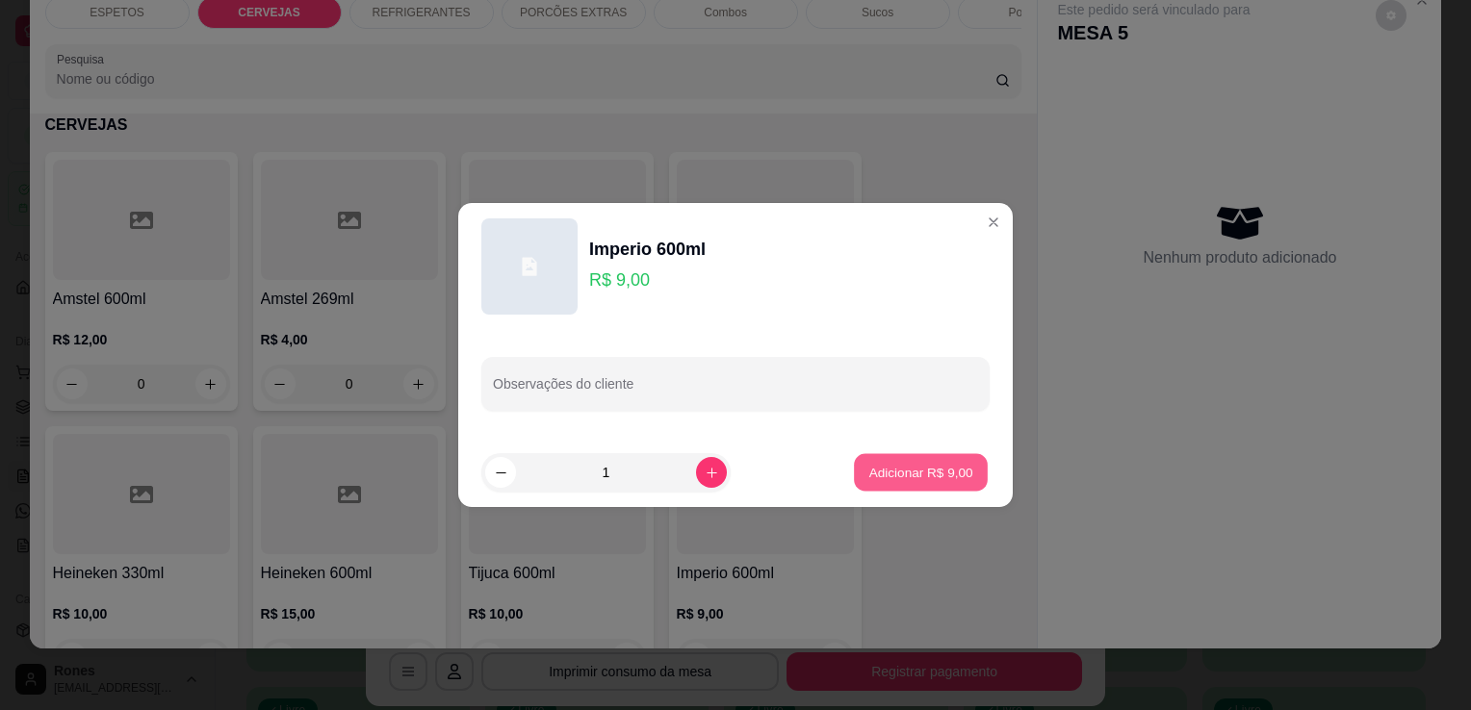
click at [901, 475] on p "Adicionar R$ 9,00" at bounding box center [920, 472] width 104 height 18
type input "1"
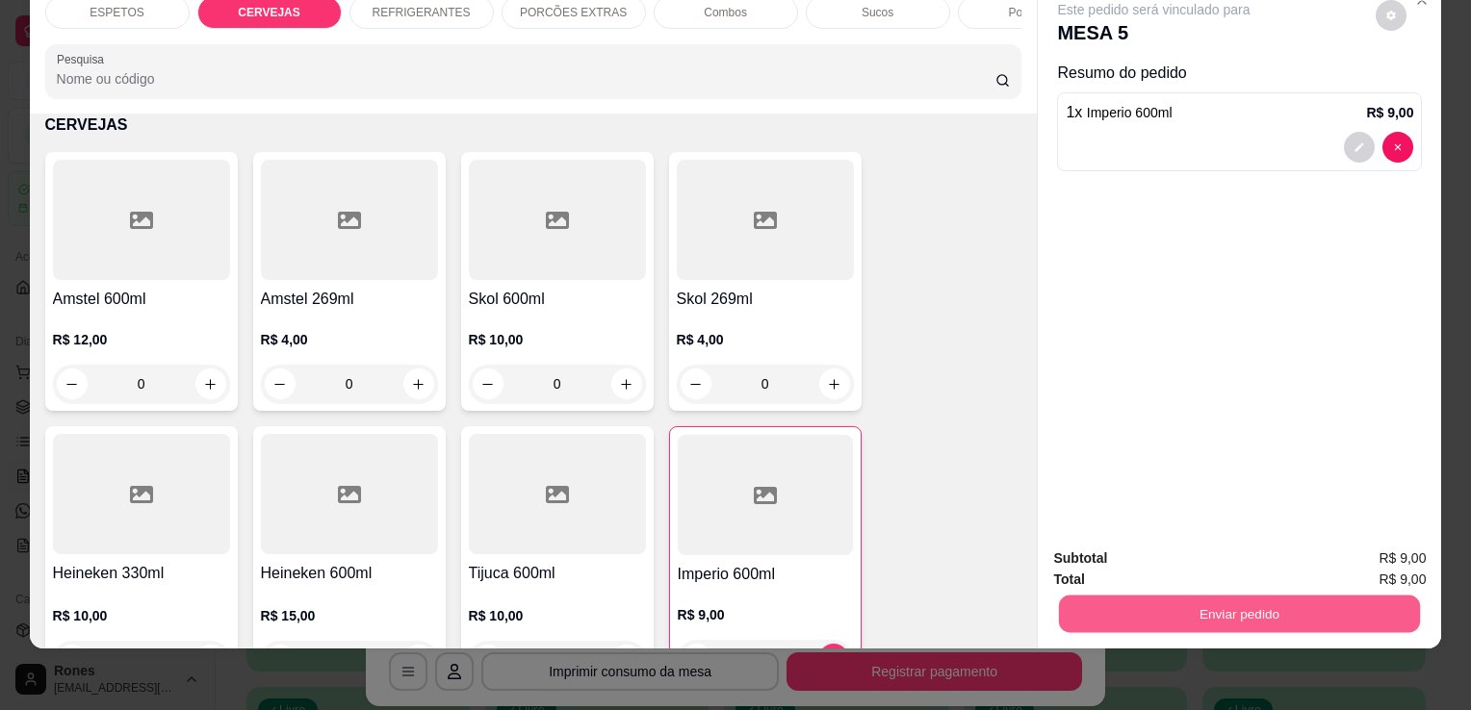
click at [1201, 595] on button "Enviar pedido" at bounding box center [1239, 614] width 361 height 38
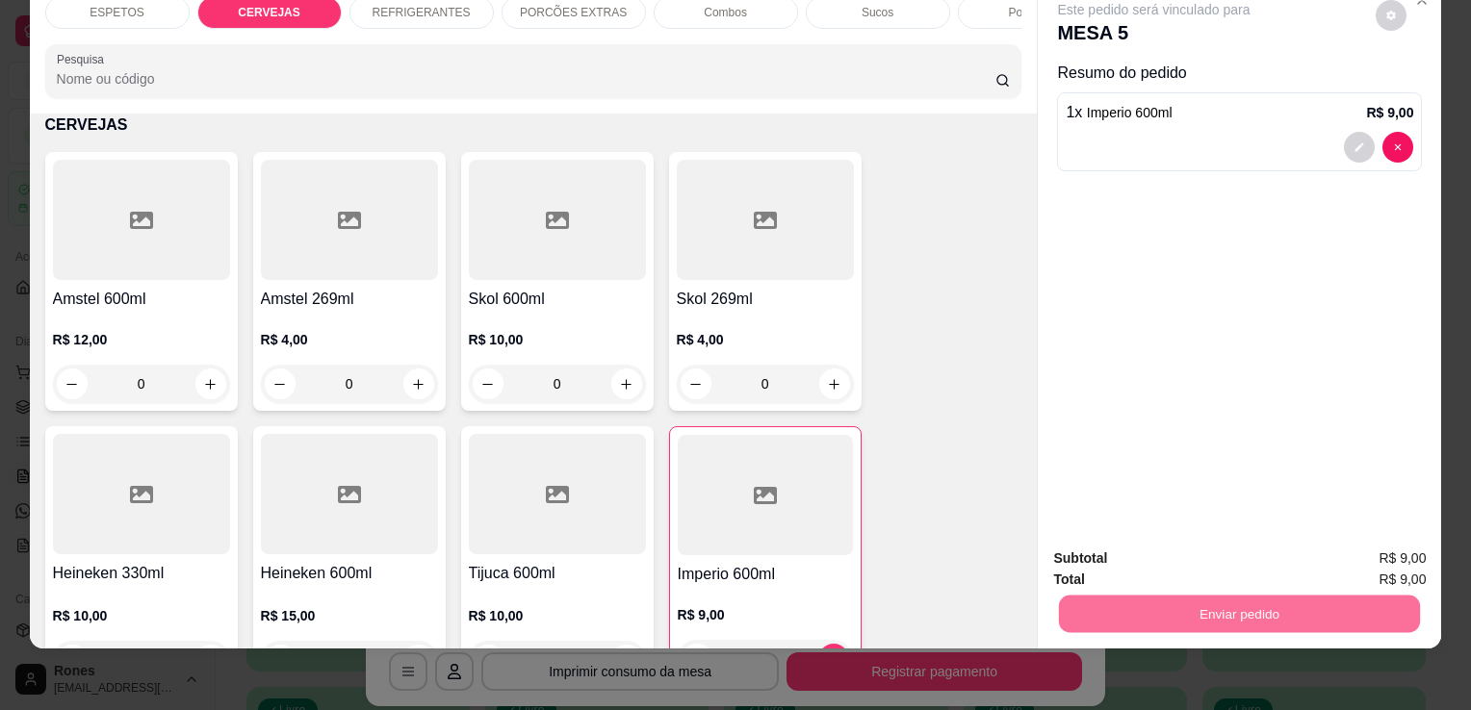
click at [1393, 553] on button "Enviar pedido" at bounding box center [1375, 552] width 106 height 36
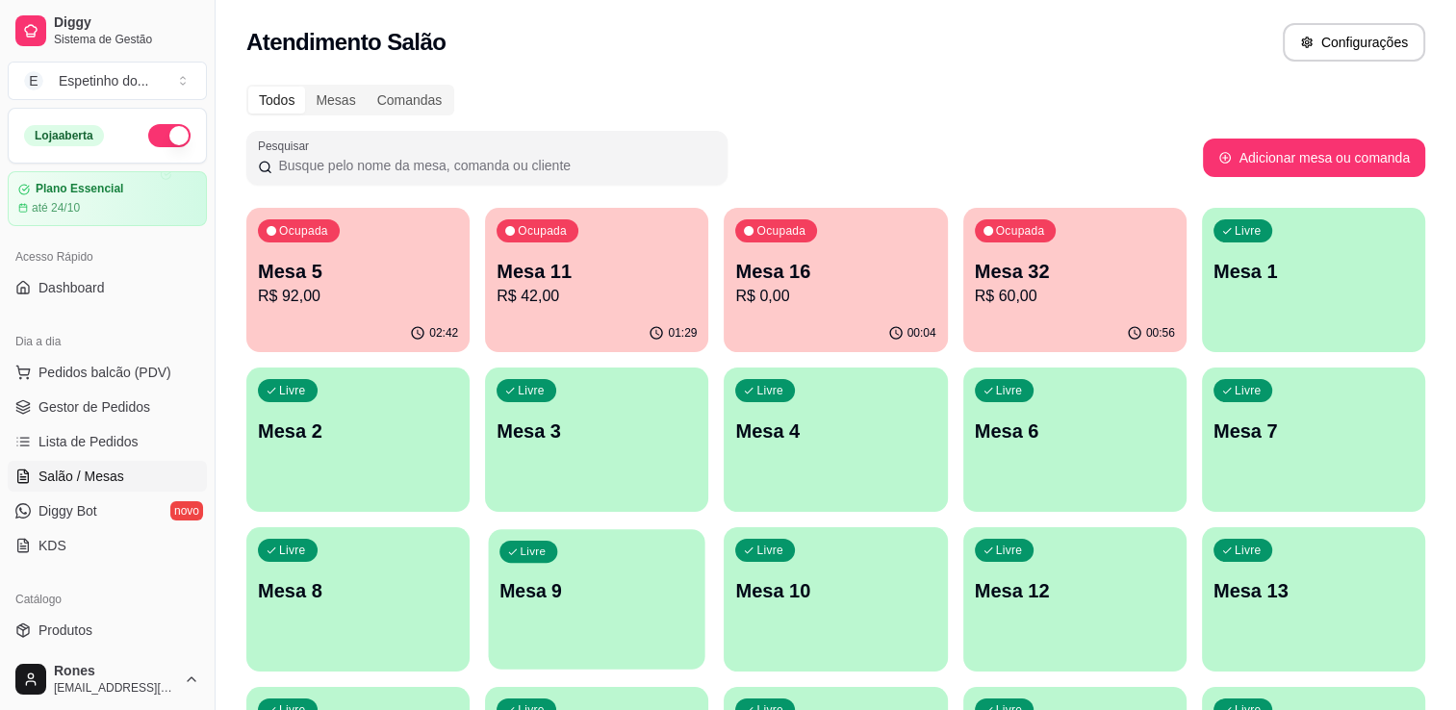
click at [616, 603] on p "Mesa 9" at bounding box center [597, 591] width 194 height 26
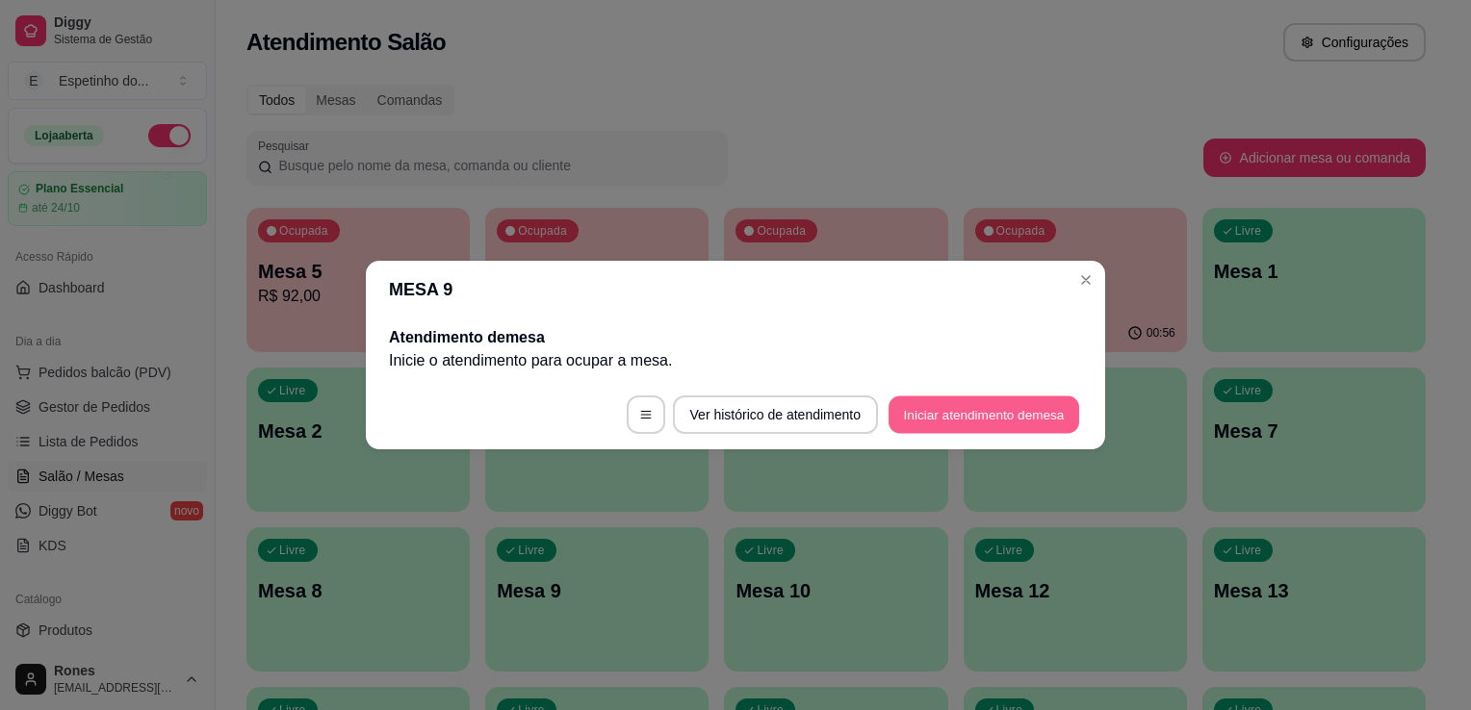
click at [951, 417] on button "Iniciar atendimento de mesa" at bounding box center [983, 416] width 191 height 38
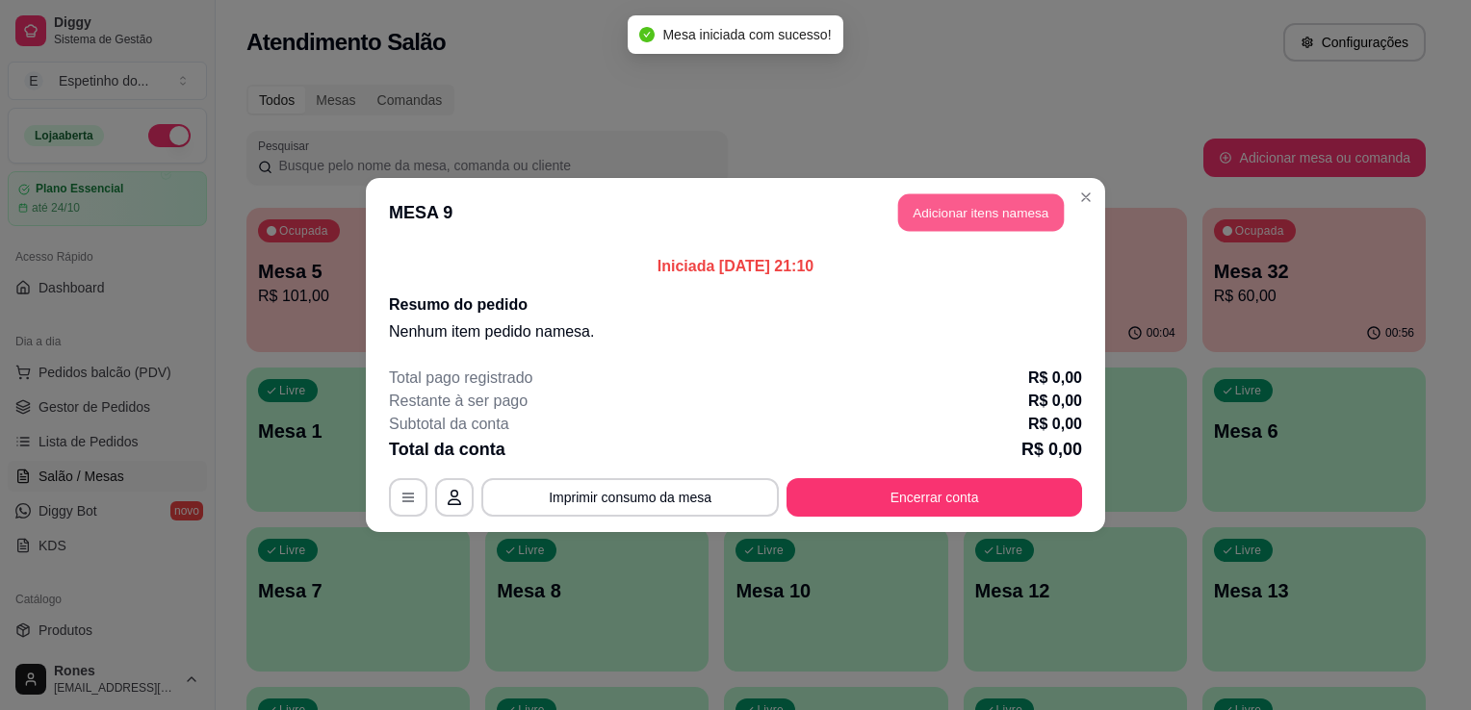
click at [927, 220] on button "Adicionar itens na mesa" at bounding box center [981, 213] width 166 height 38
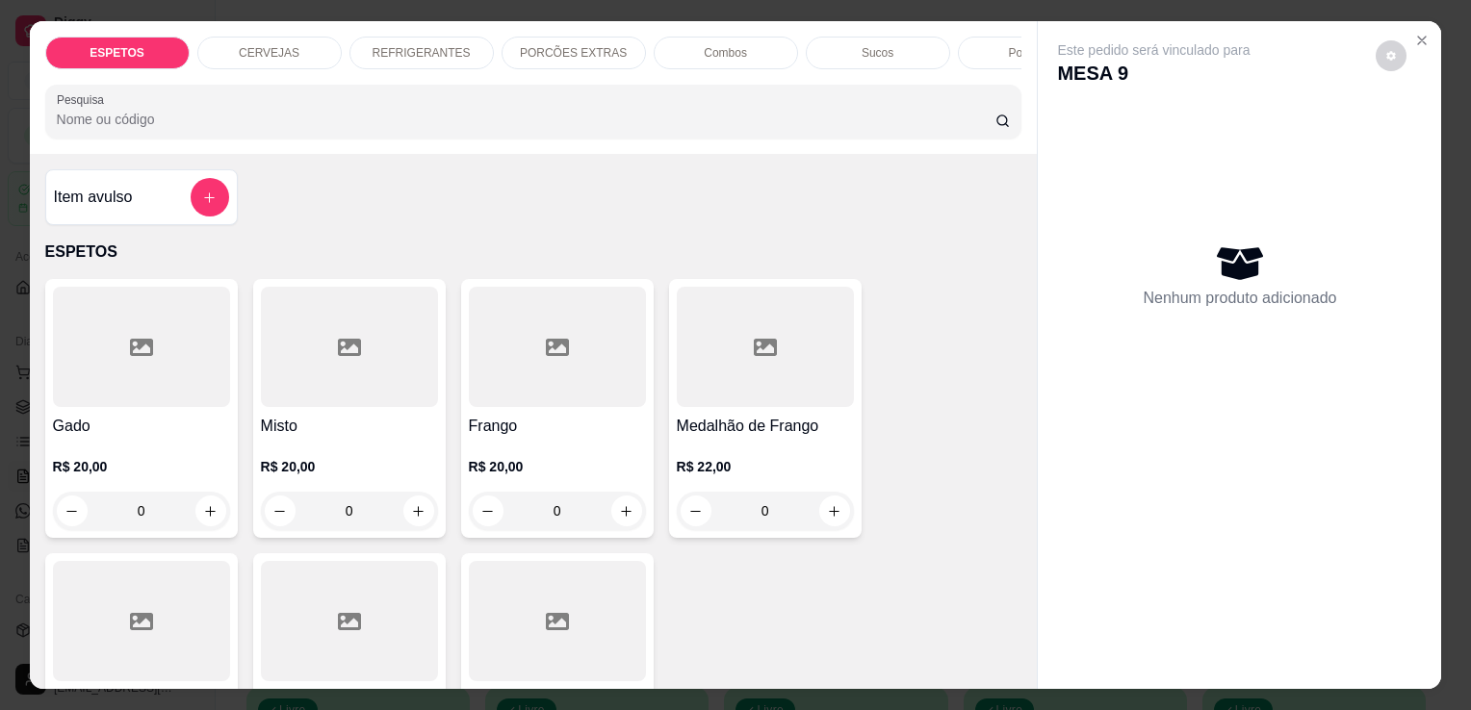
click at [390, 48] on p "REFRIGERANTES" at bounding box center [421, 52] width 98 height 15
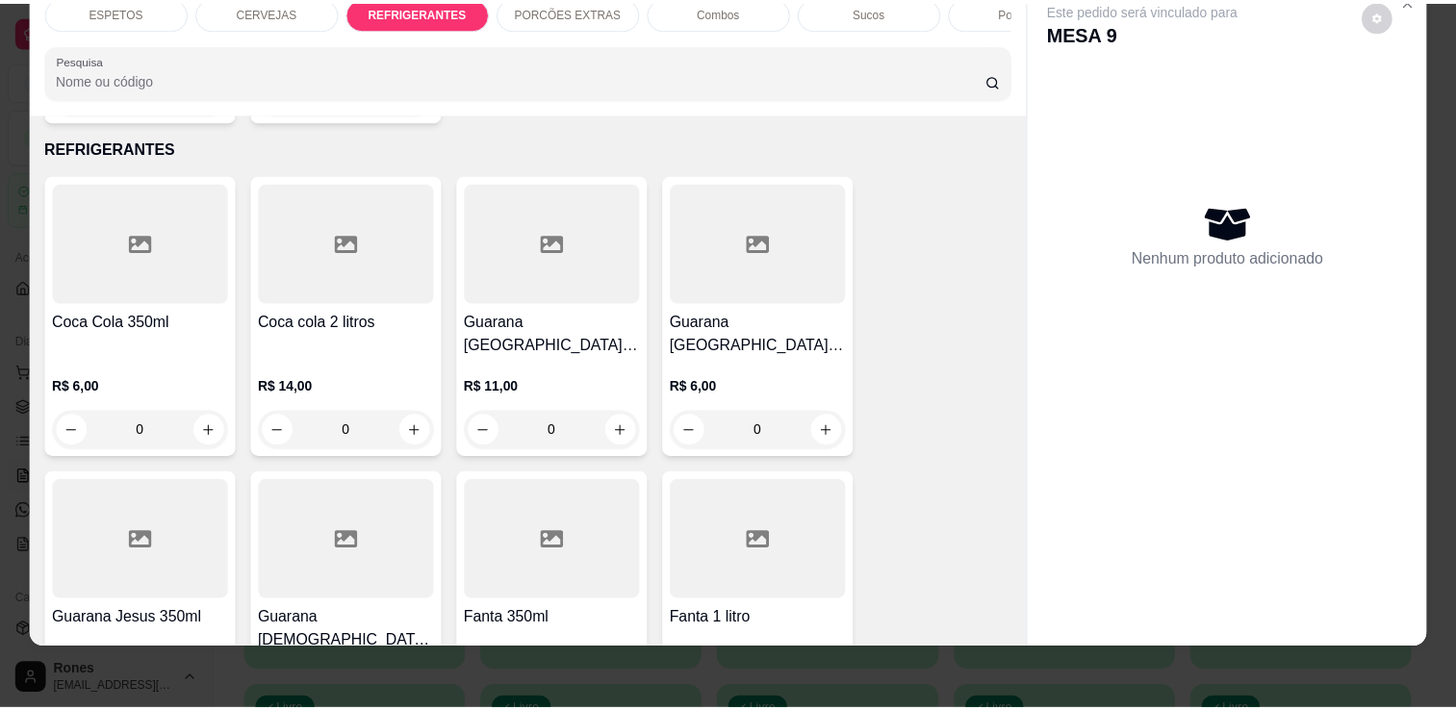
scroll to position [2288, 0]
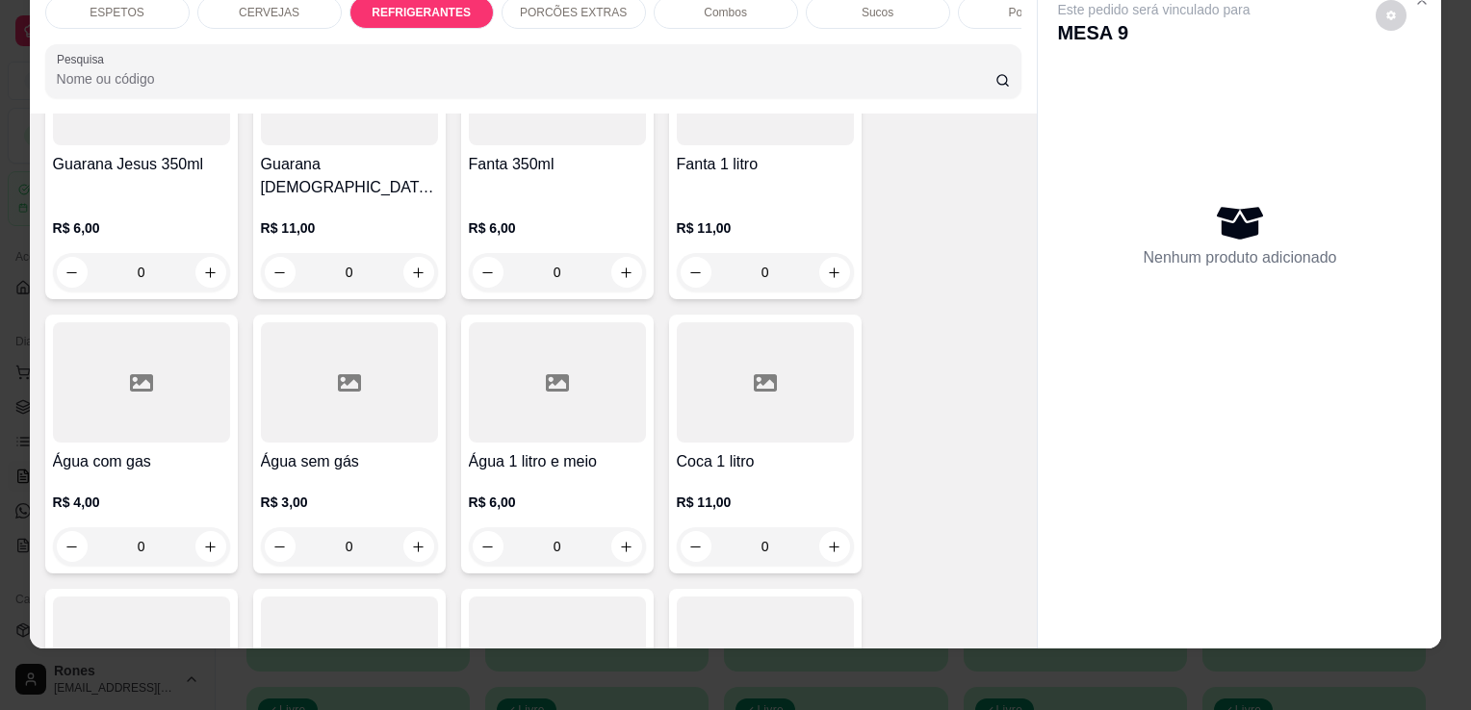
click at [774, 474] on div "R$ 11,00 0" at bounding box center [765, 520] width 177 height 92
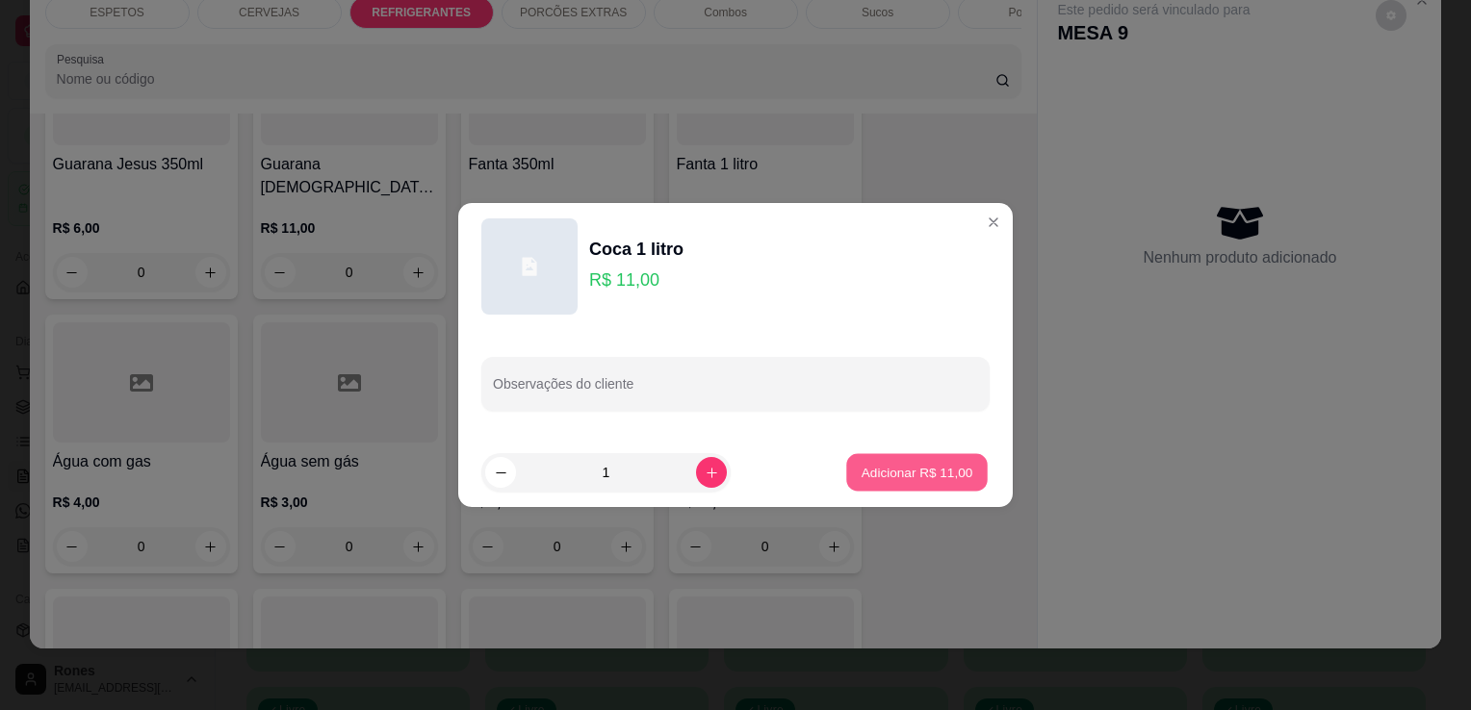
click at [889, 481] on p "Adicionar R$ 11,00" at bounding box center [917, 472] width 112 height 18
type input "1"
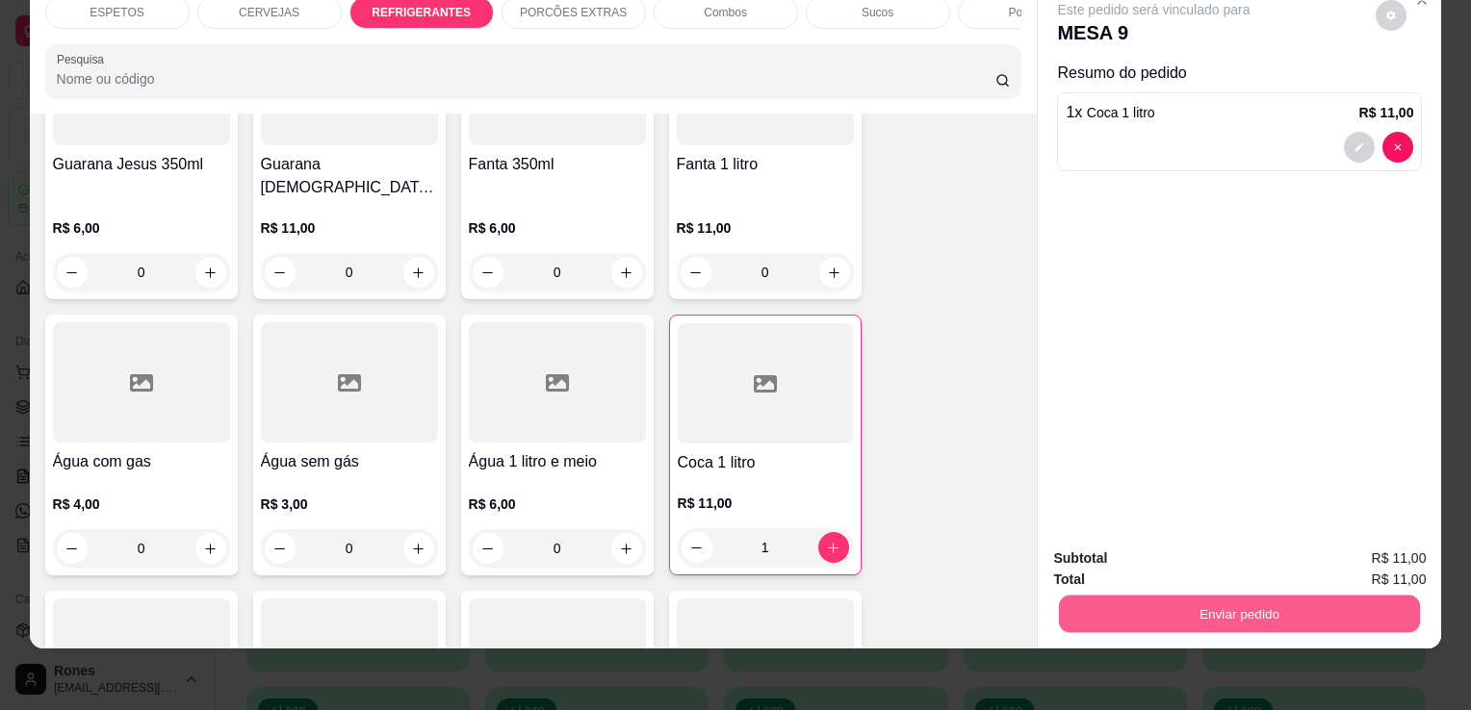
click at [1197, 599] on button "Enviar pedido" at bounding box center [1239, 614] width 361 height 38
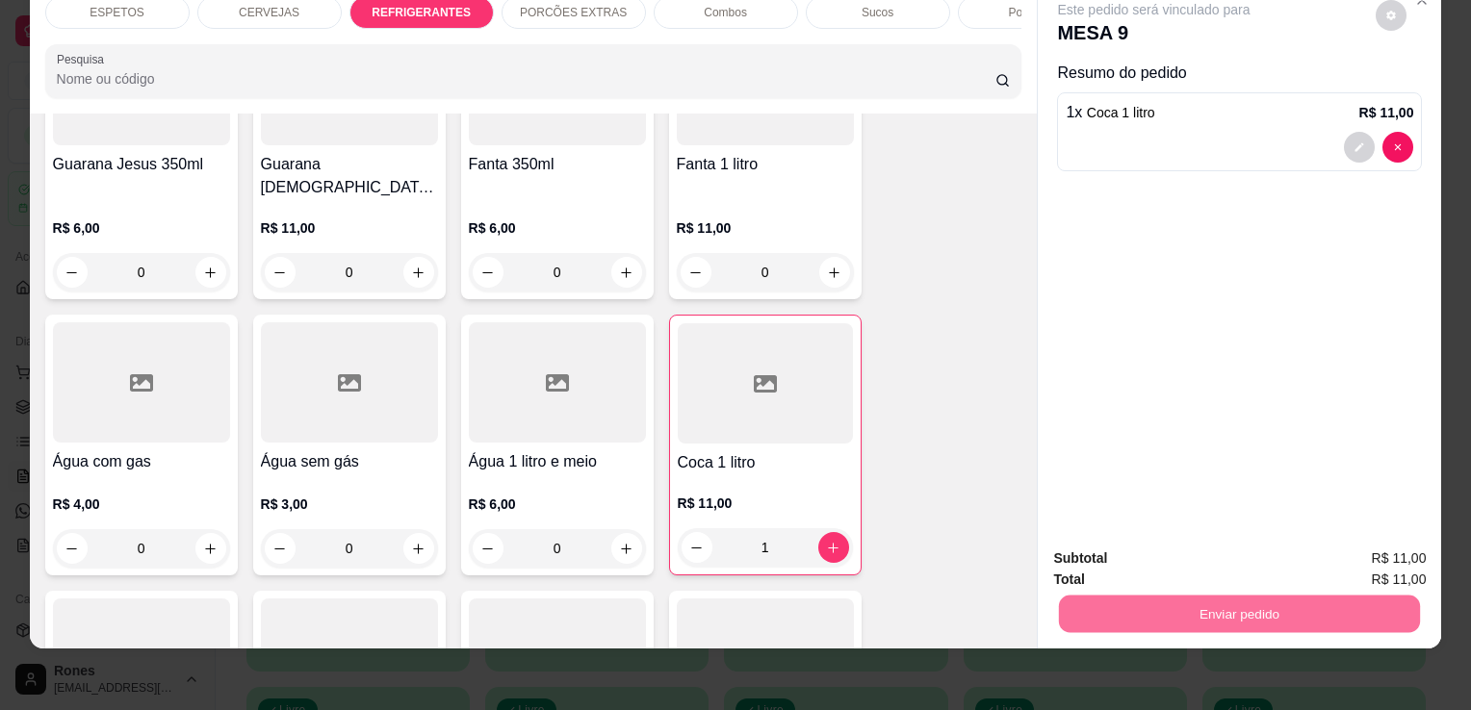
click at [1377, 559] on button "Enviar pedido" at bounding box center [1375, 552] width 106 height 36
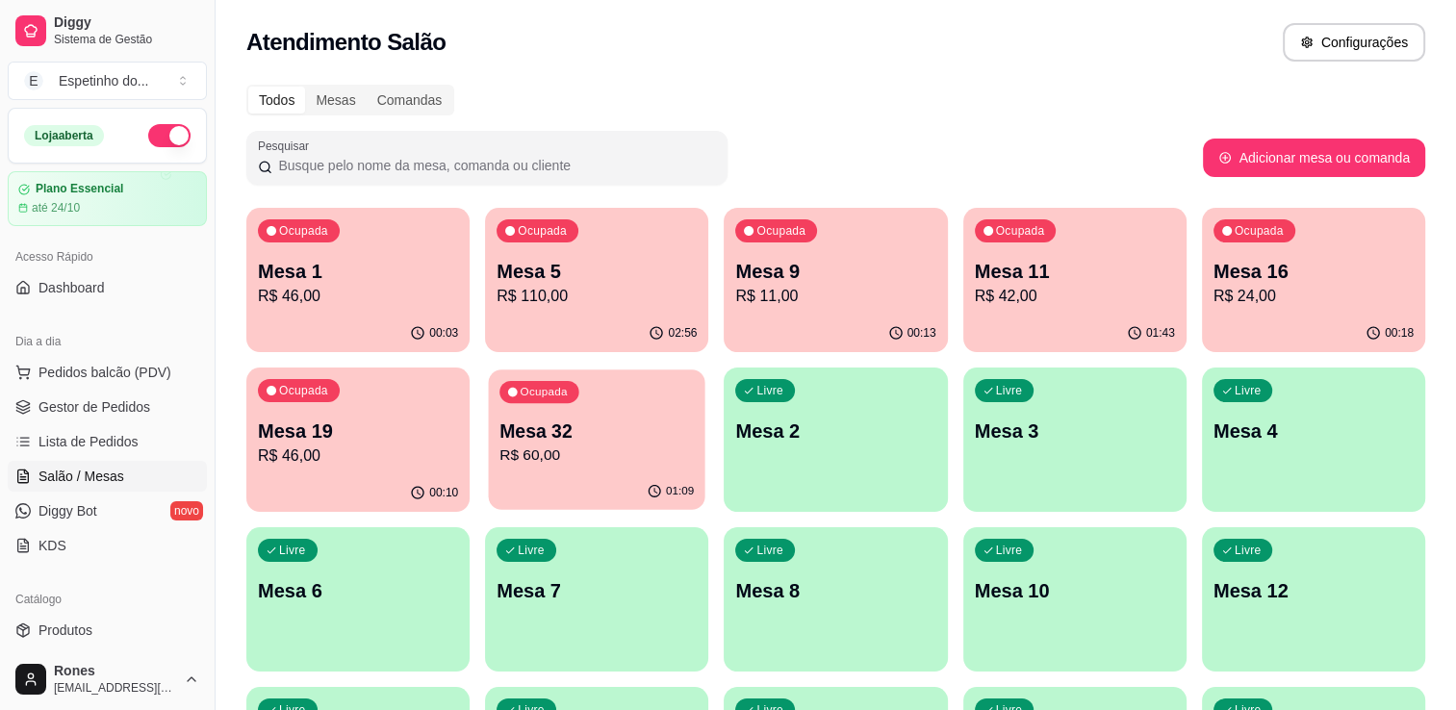
click at [605, 466] on p "R$ 60,00" at bounding box center [597, 456] width 194 height 22
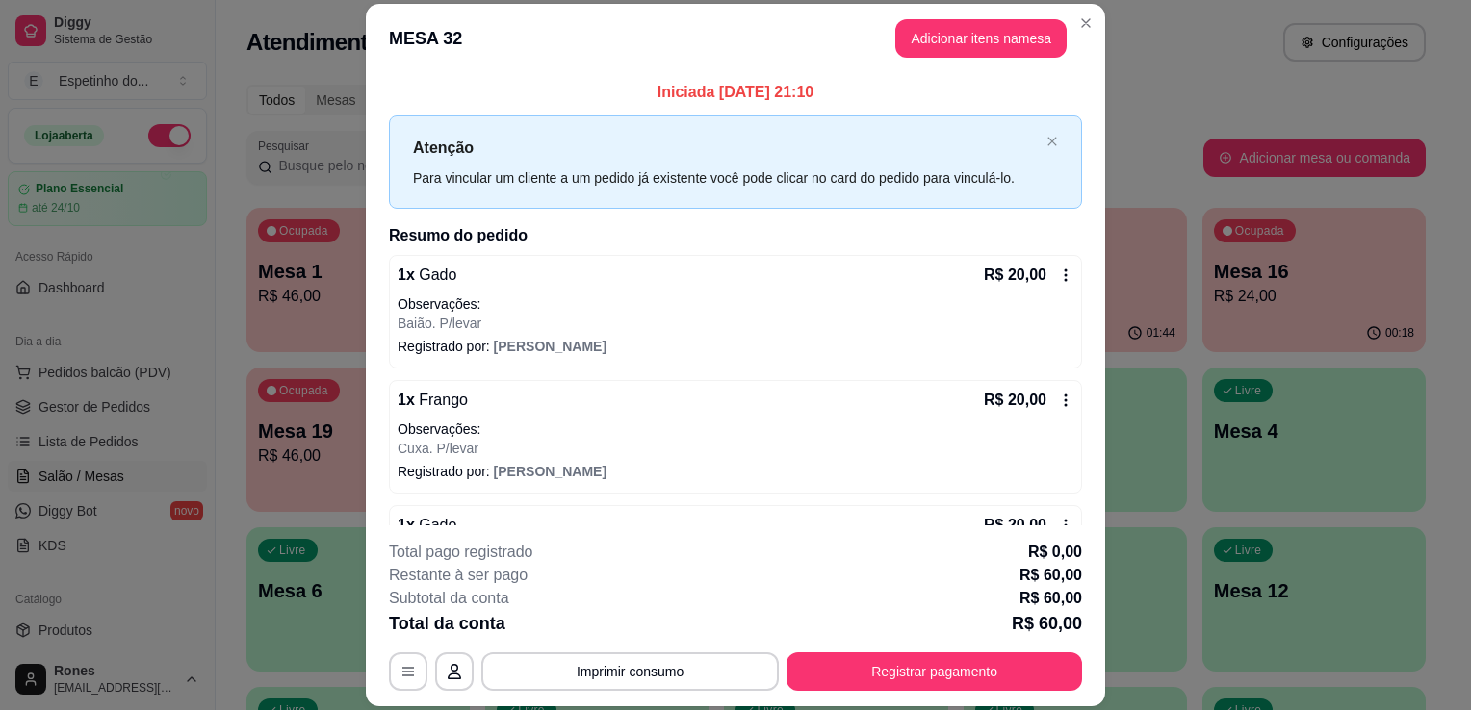
scroll to position [98, 0]
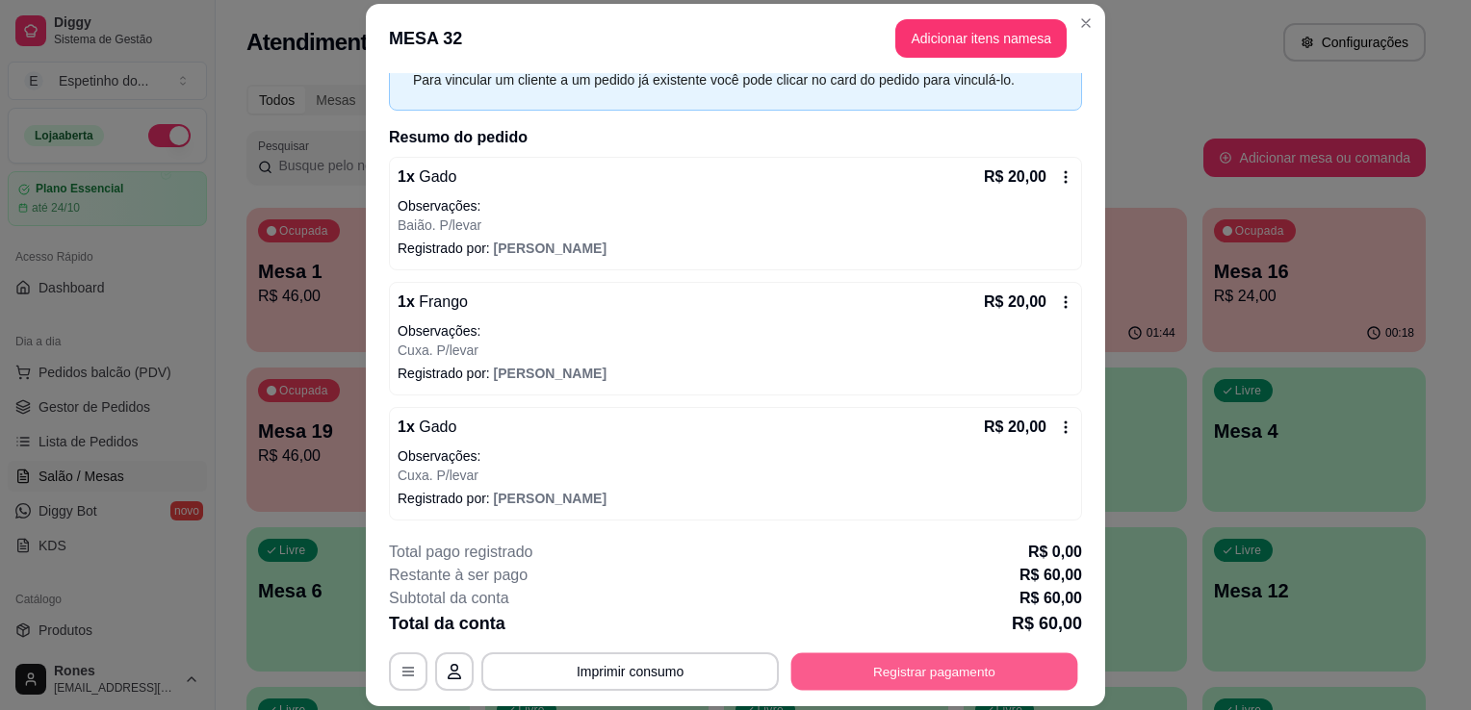
click at [978, 674] on button "Registrar pagamento" at bounding box center [934, 673] width 287 height 38
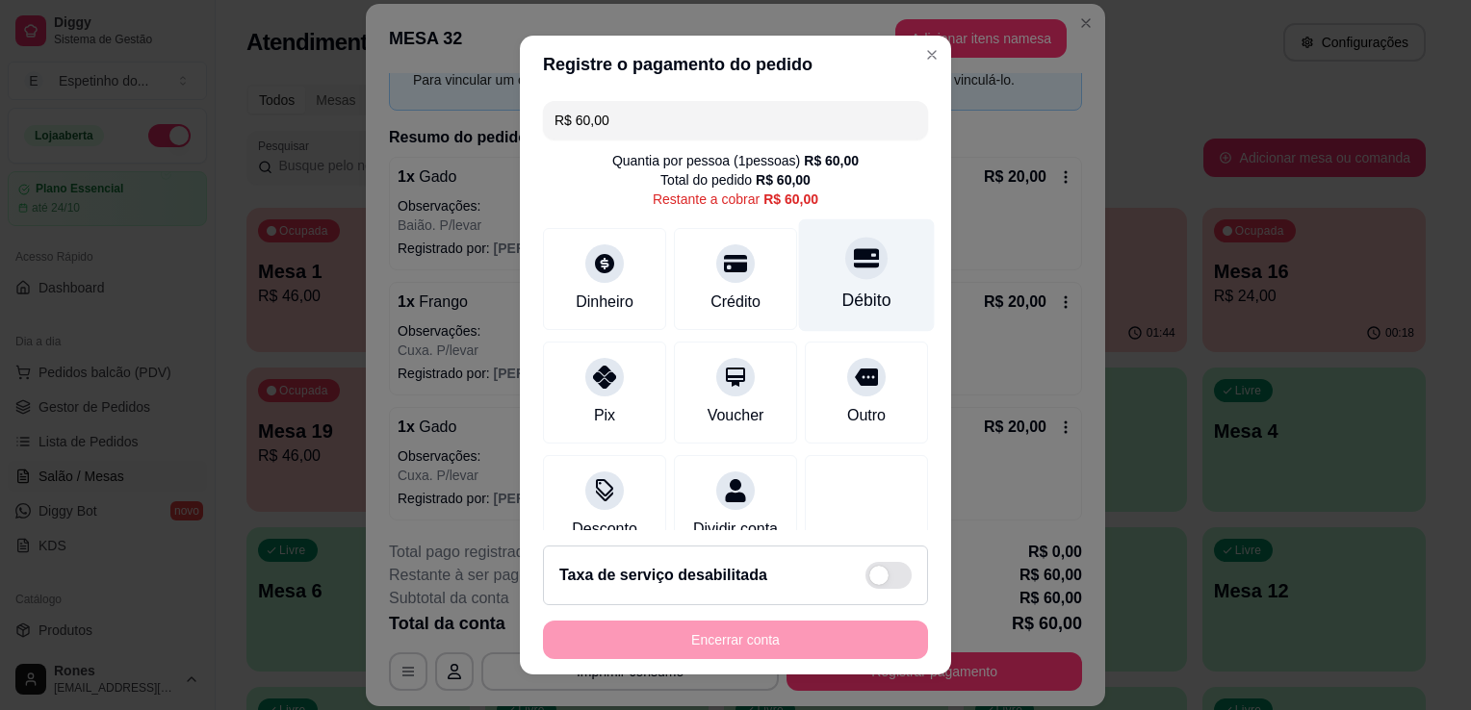
click at [866, 298] on div "Débito" at bounding box center [867, 275] width 136 height 113
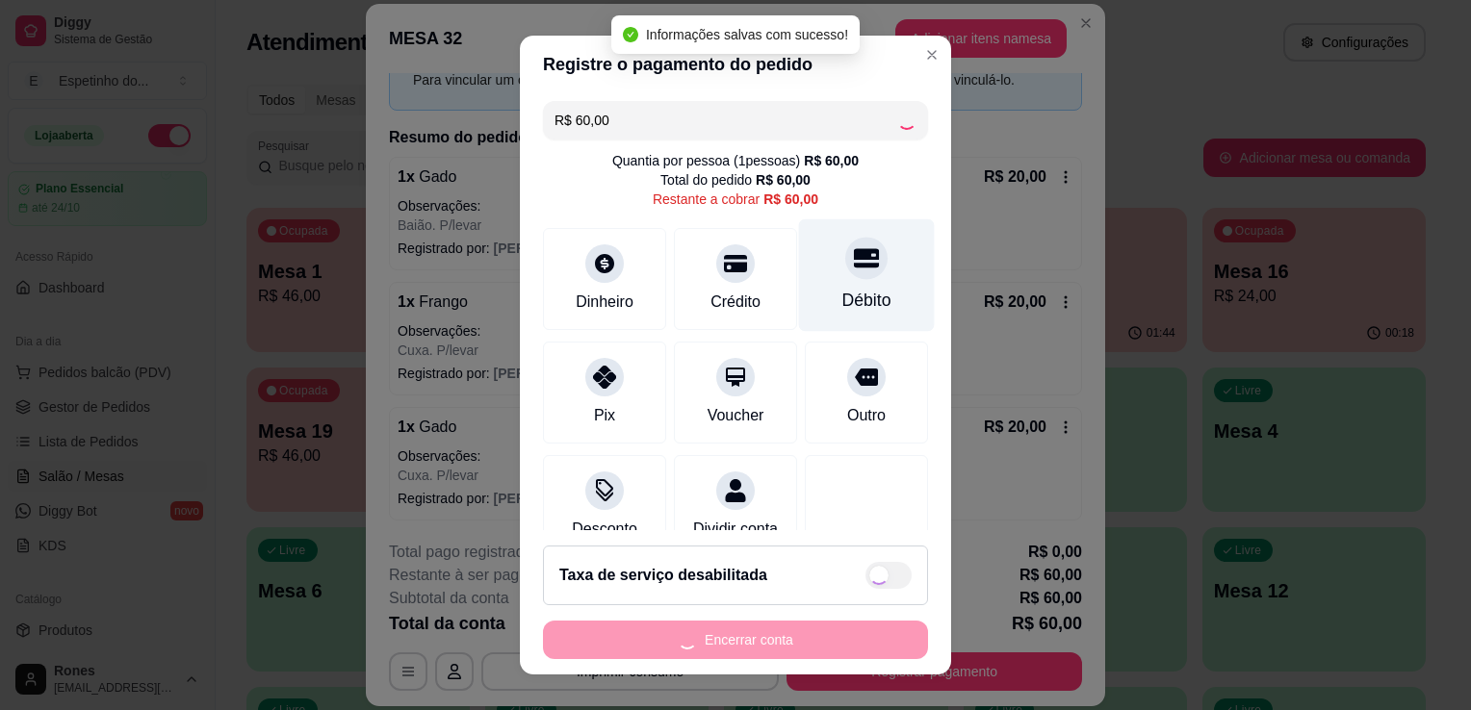
type input "R$ 0,00"
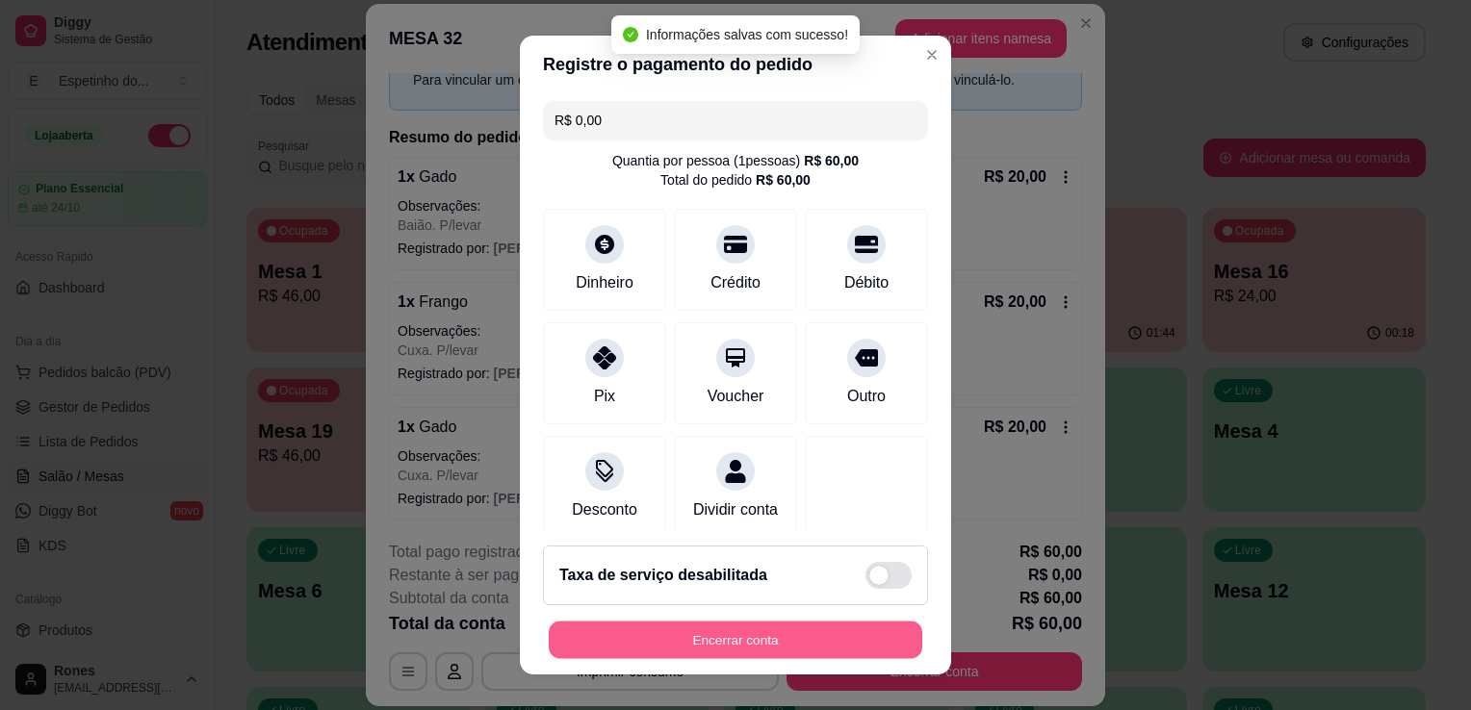
click at [797, 638] on button "Encerrar conta" at bounding box center [735, 641] width 373 height 38
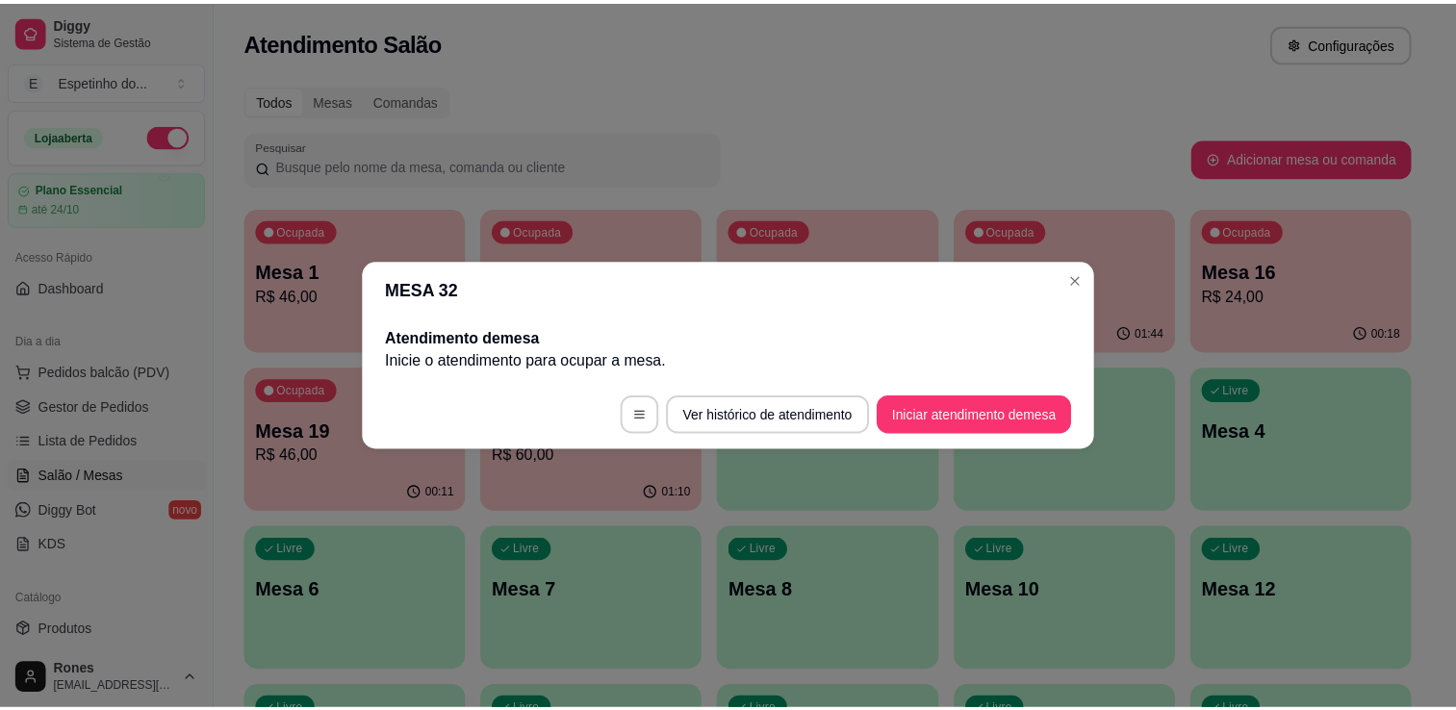
scroll to position [0, 0]
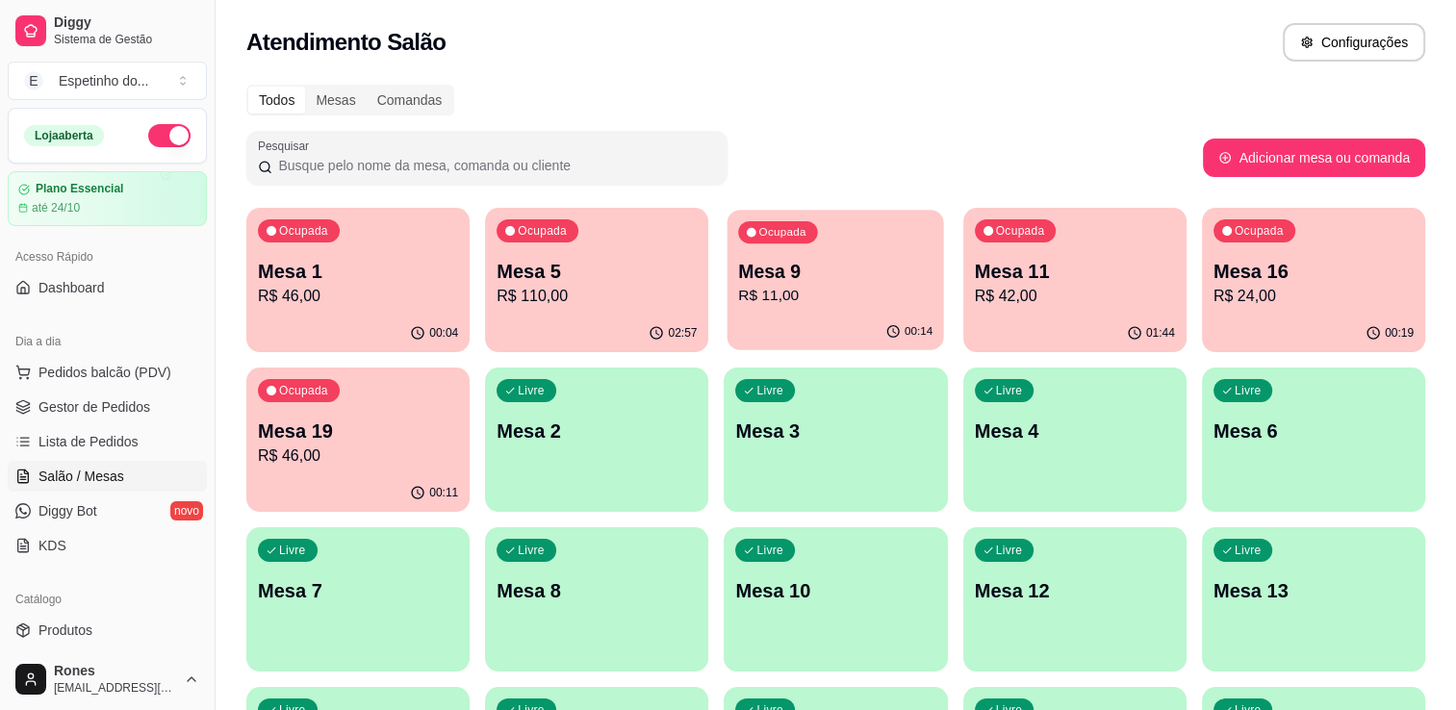
click at [827, 279] on p "Mesa 9" at bounding box center [836, 272] width 194 height 26
click at [1316, 301] on p "R$ 24,00" at bounding box center [1314, 296] width 194 height 22
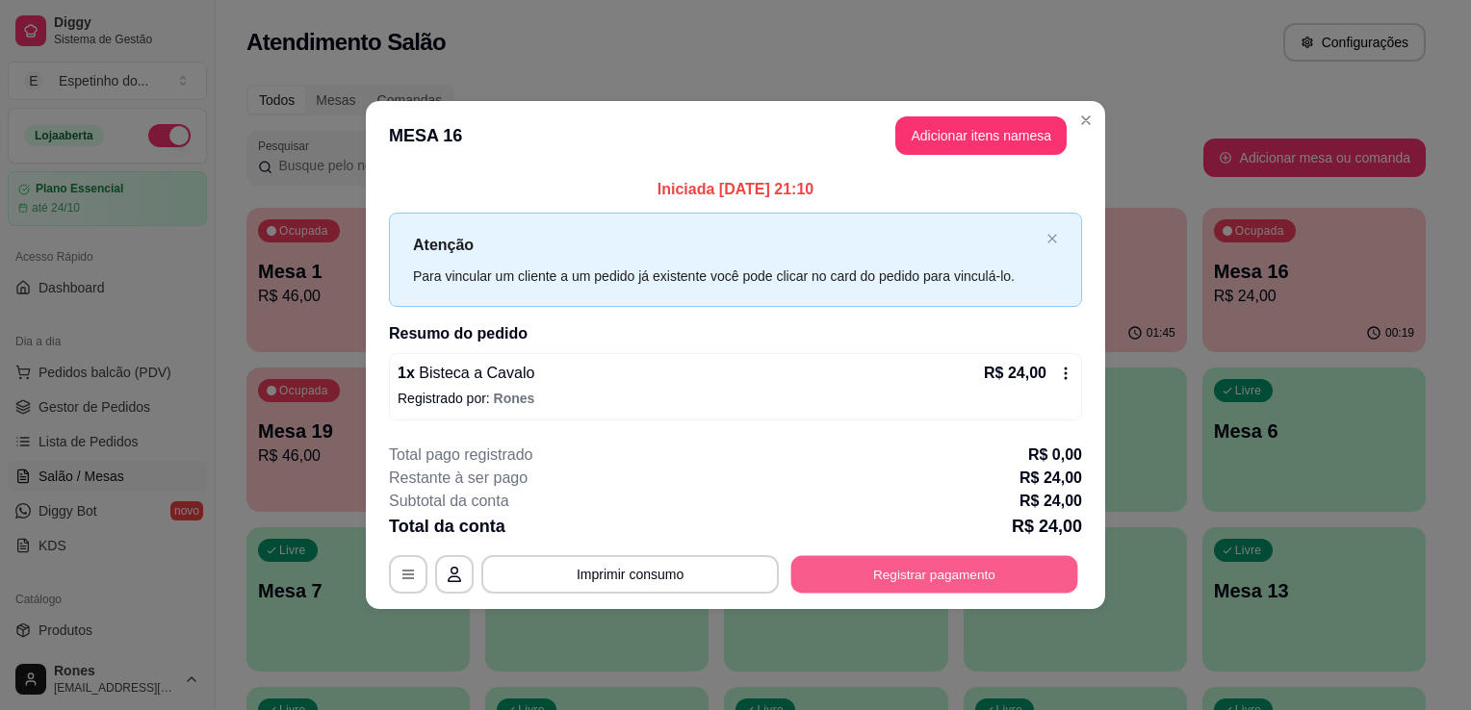
click at [846, 583] on button "Registrar pagamento" at bounding box center [934, 574] width 287 height 38
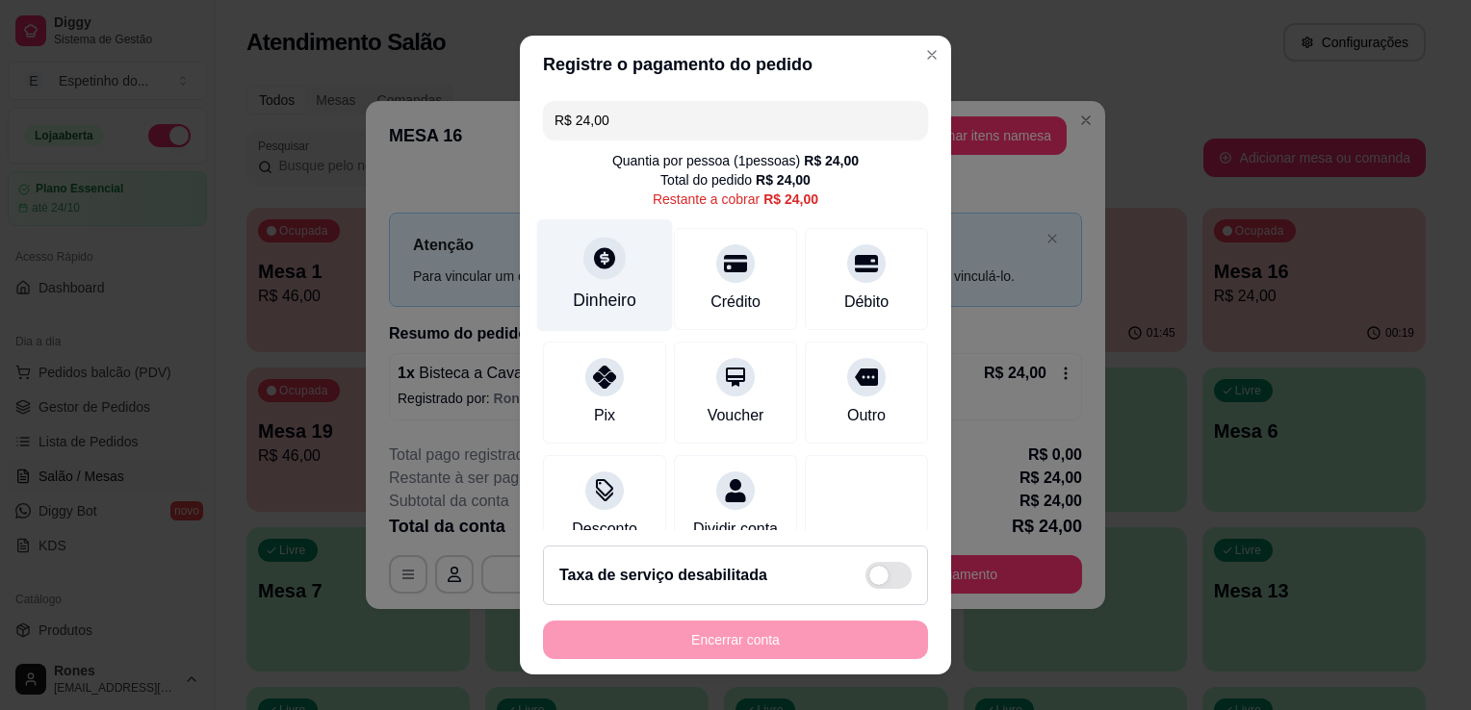
click at [624, 275] on div "Dinheiro" at bounding box center [605, 275] width 136 height 113
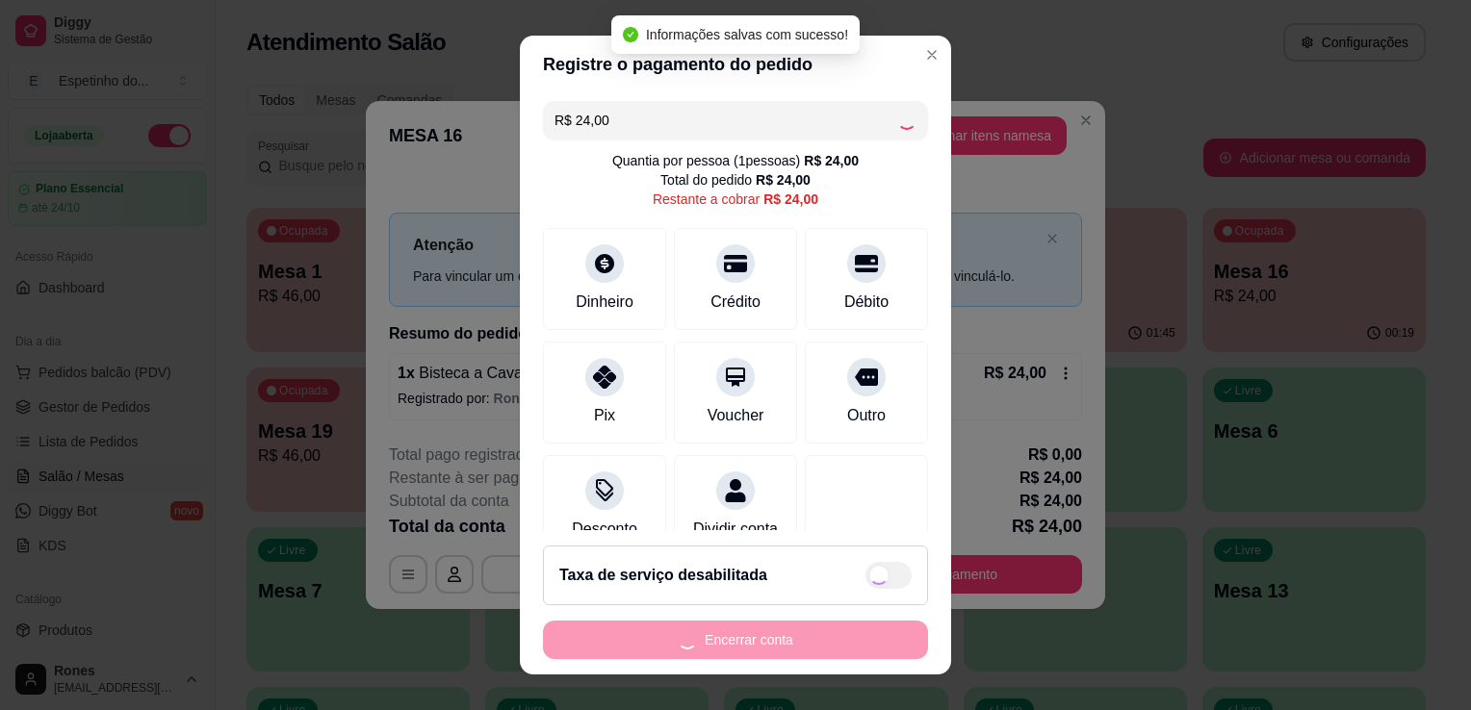
type input "R$ 0,00"
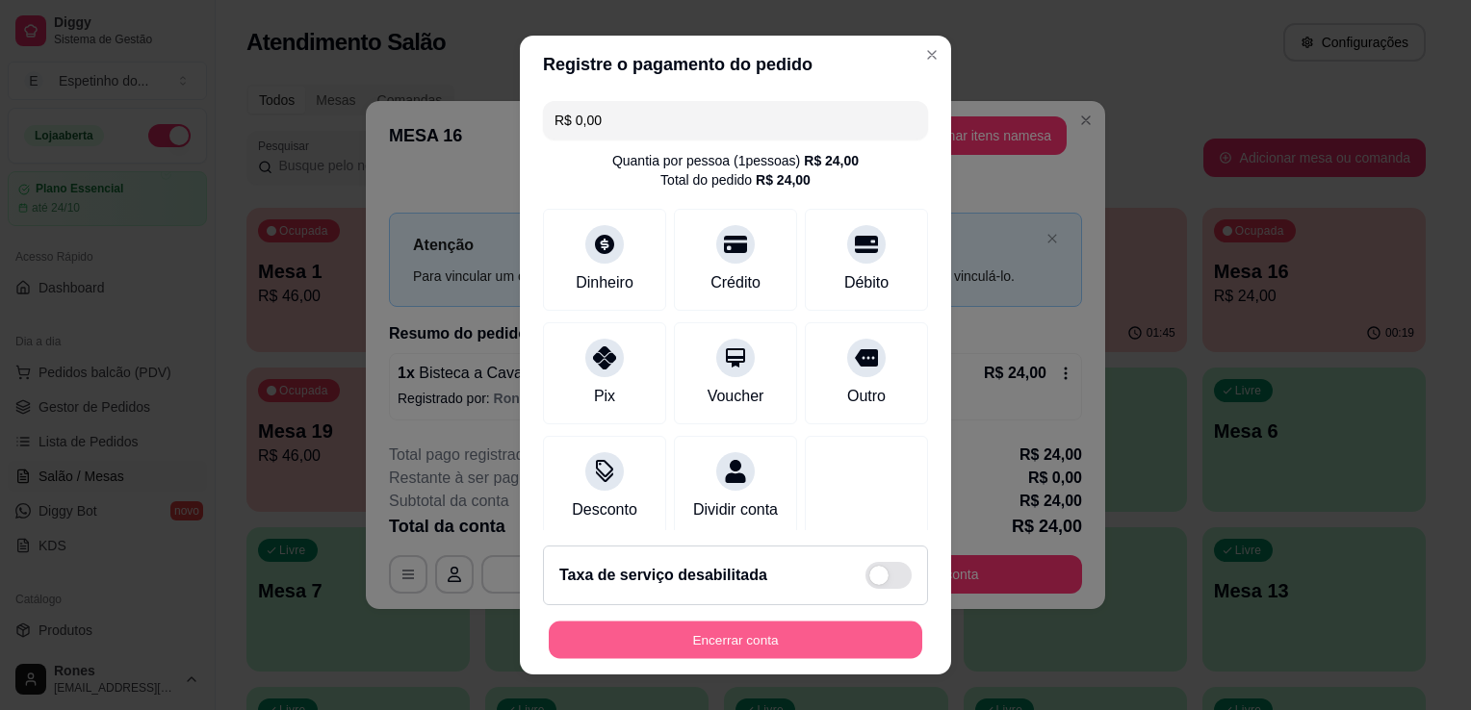
click at [701, 646] on button "Encerrar conta" at bounding box center [735, 641] width 373 height 38
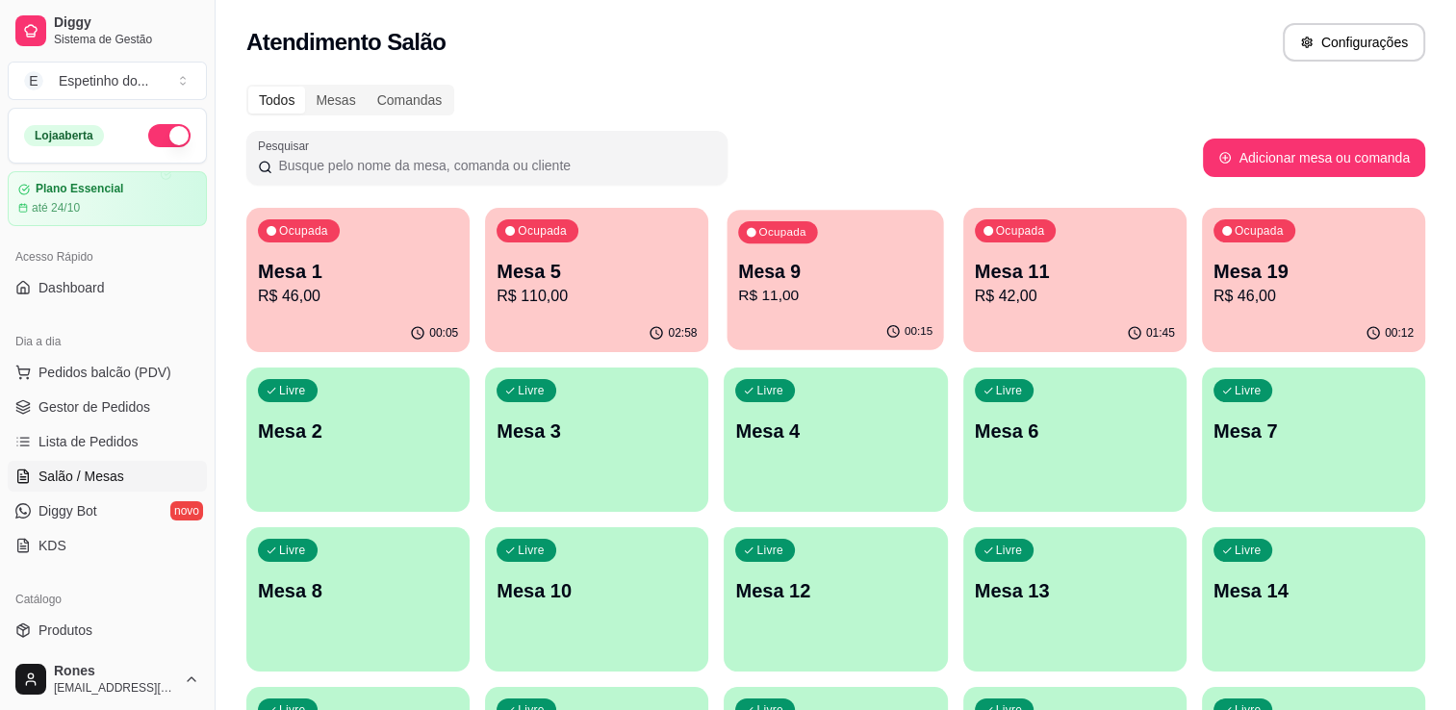
click at [813, 255] on div "Ocupada Mesa 9 R$ 11,00" at bounding box center [836, 262] width 217 height 104
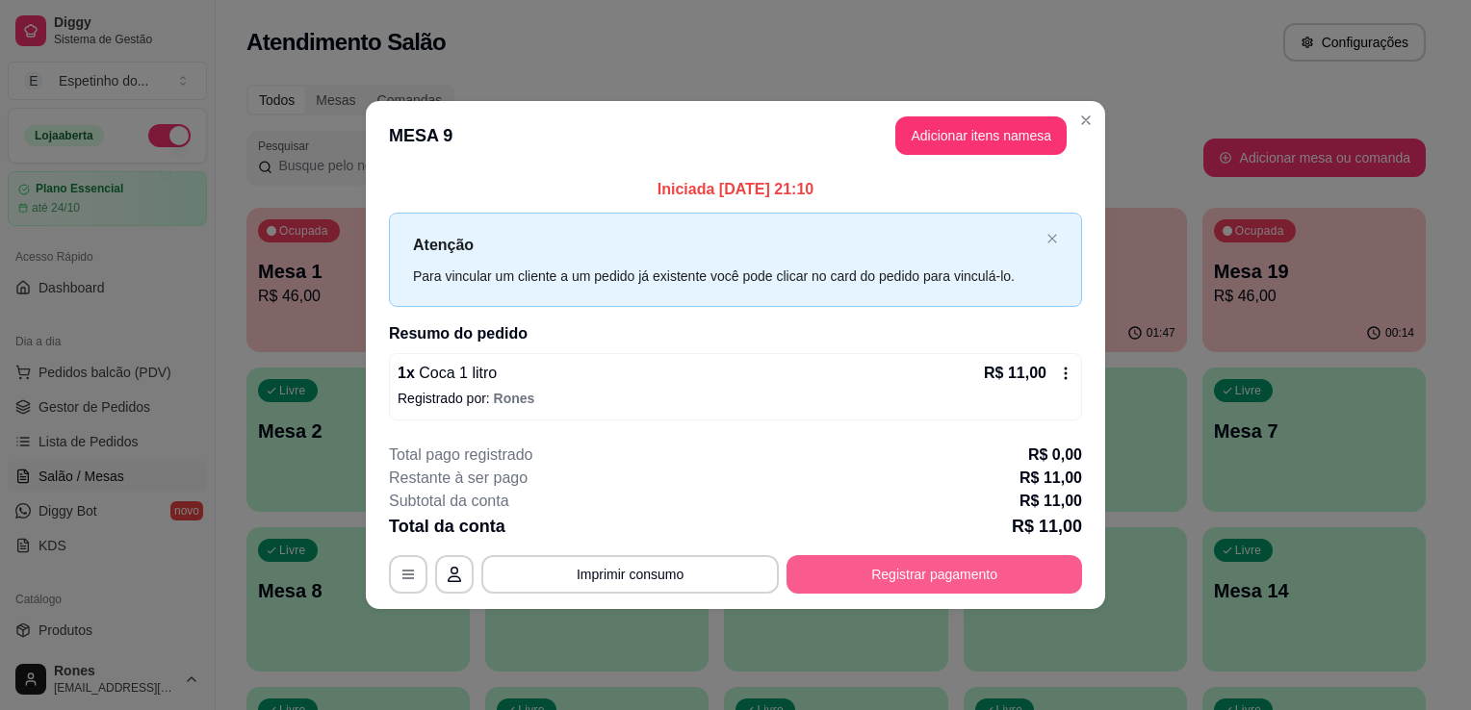
click at [924, 560] on button "Registrar pagamento" at bounding box center [933, 574] width 295 height 38
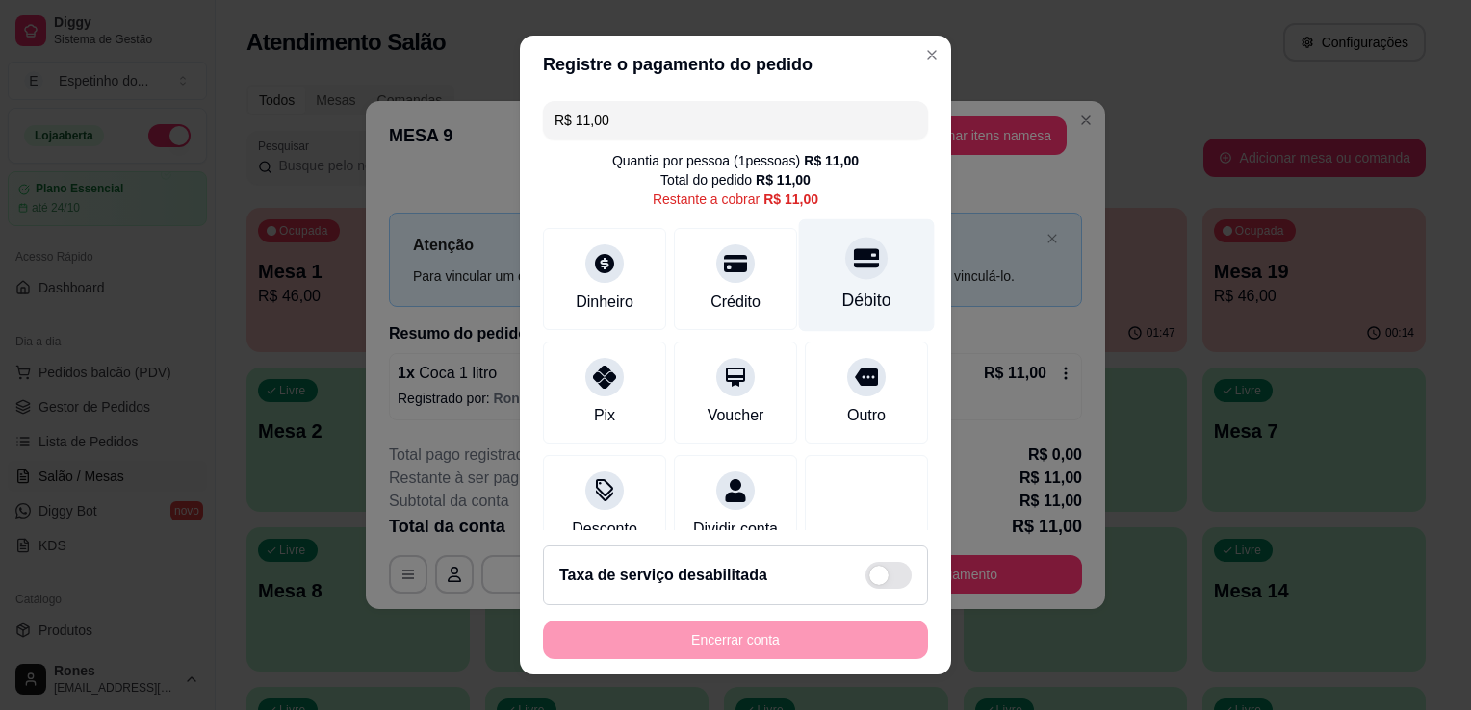
click at [861, 302] on div "Débito" at bounding box center [867, 275] width 136 height 113
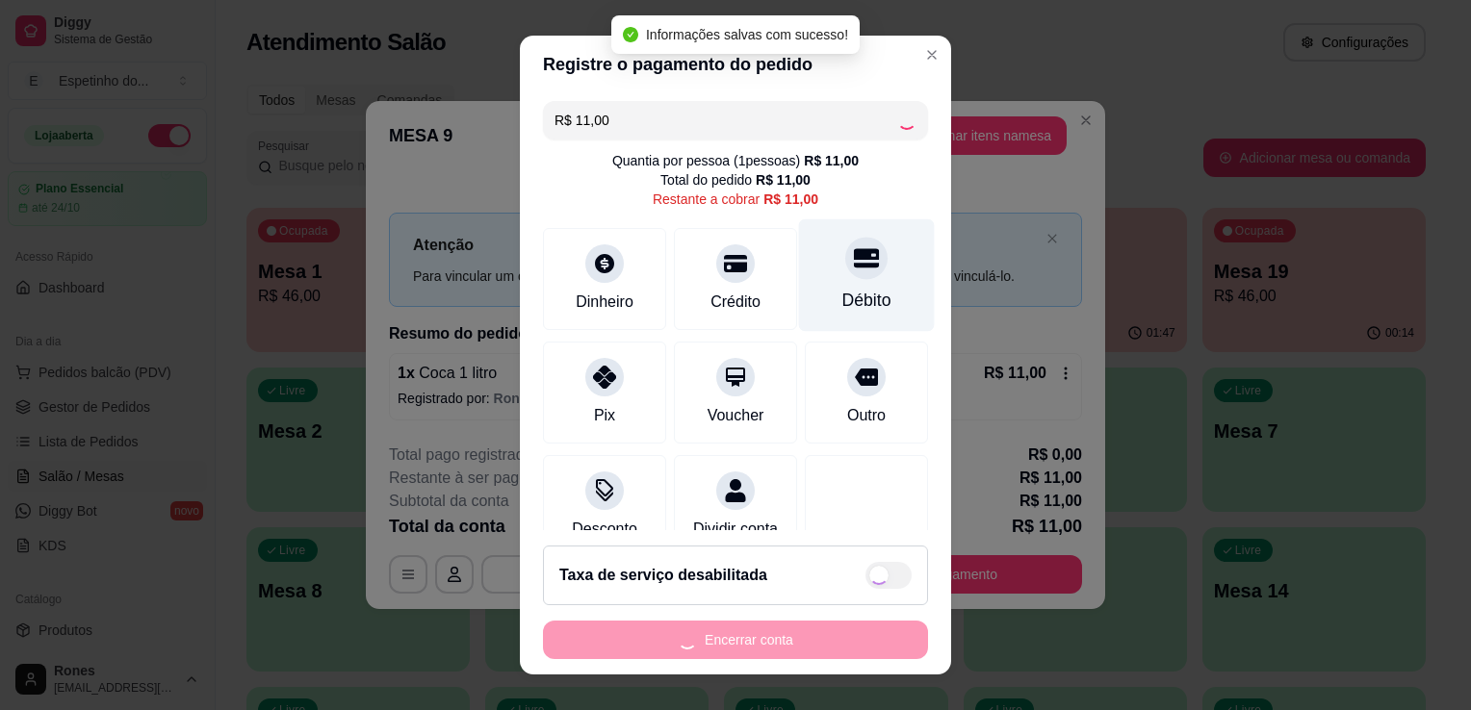
type input "R$ 0,00"
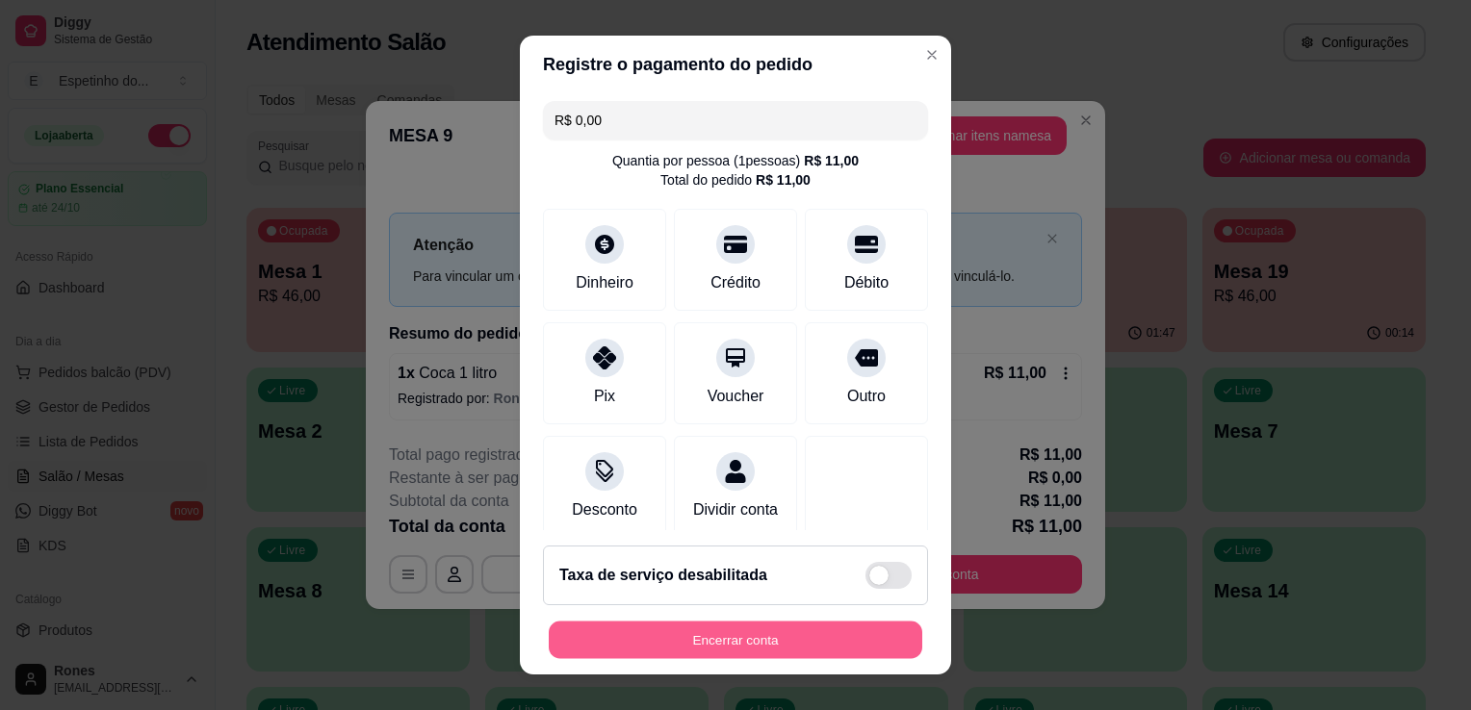
click at [679, 643] on button "Encerrar conta" at bounding box center [735, 641] width 373 height 38
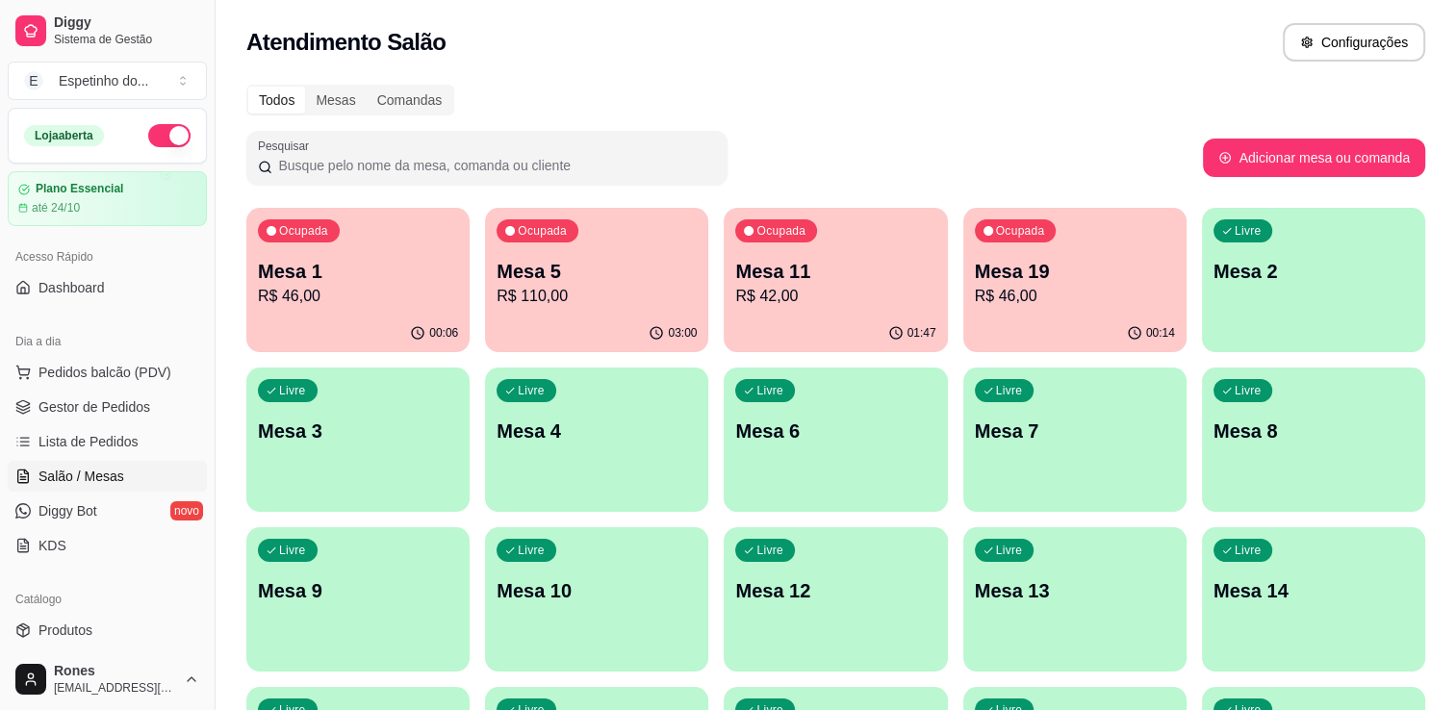
click at [930, 128] on div "Todos Mesas Comandas Pesquisar Adicionar mesa ou comanda Ocupada Mesa 1 R$ 46,0…" at bounding box center [836, 543] width 1241 height 941
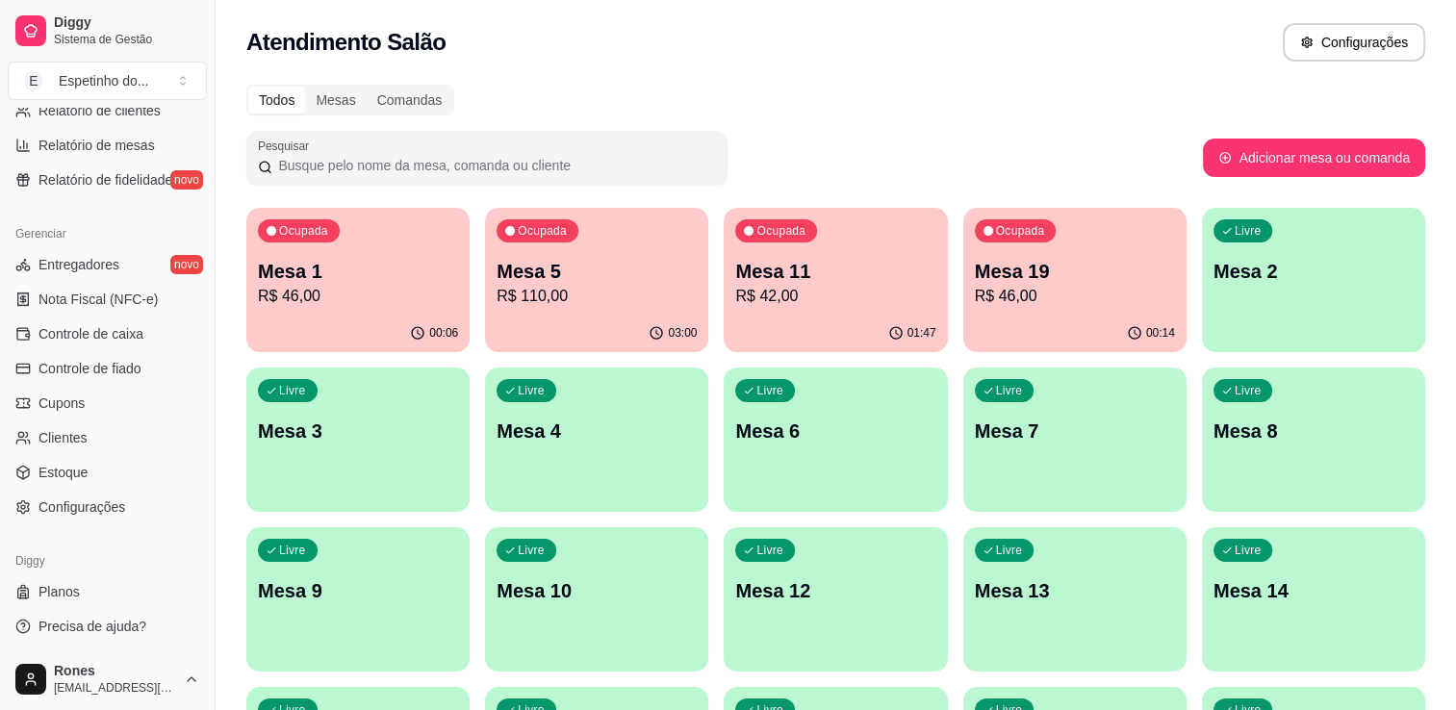
scroll to position [662, 0]
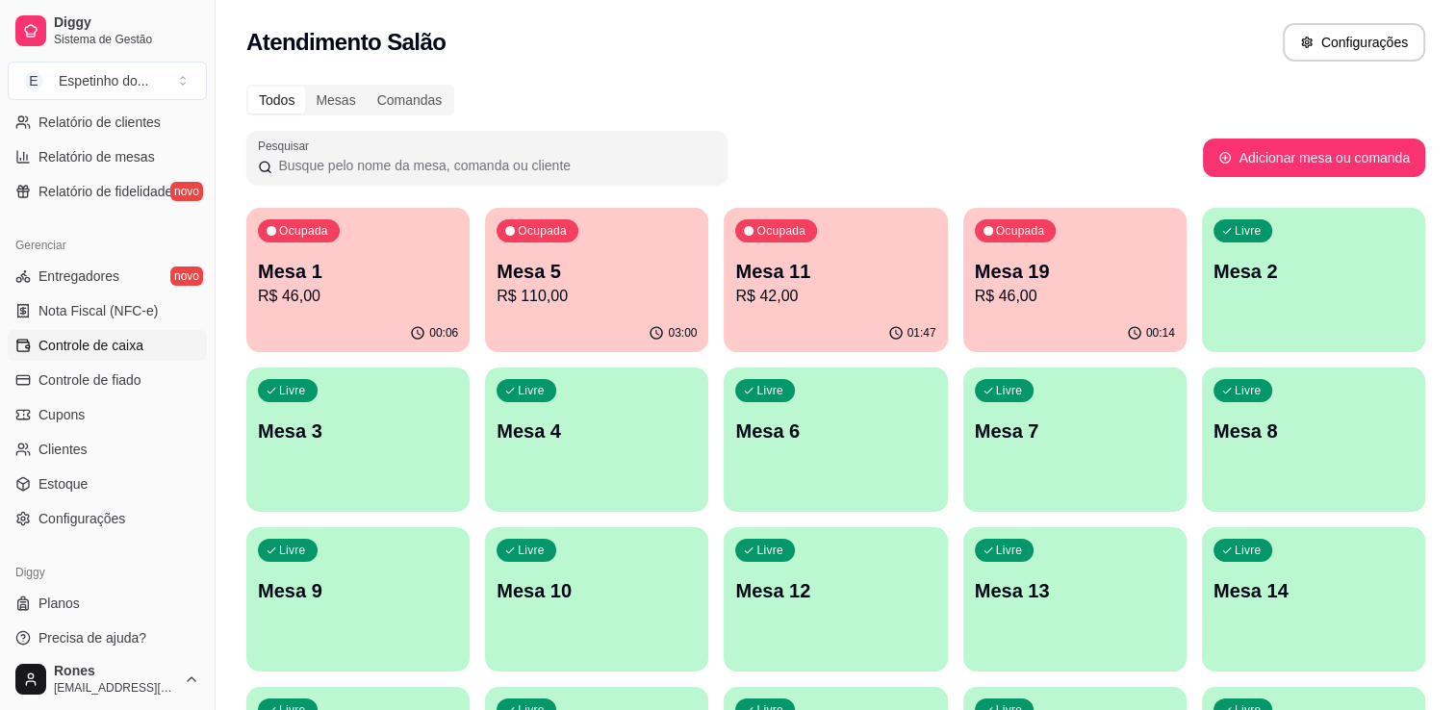
click at [96, 350] on span "Controle de caixa" at bounding box center [90, 345] width 105 height 19
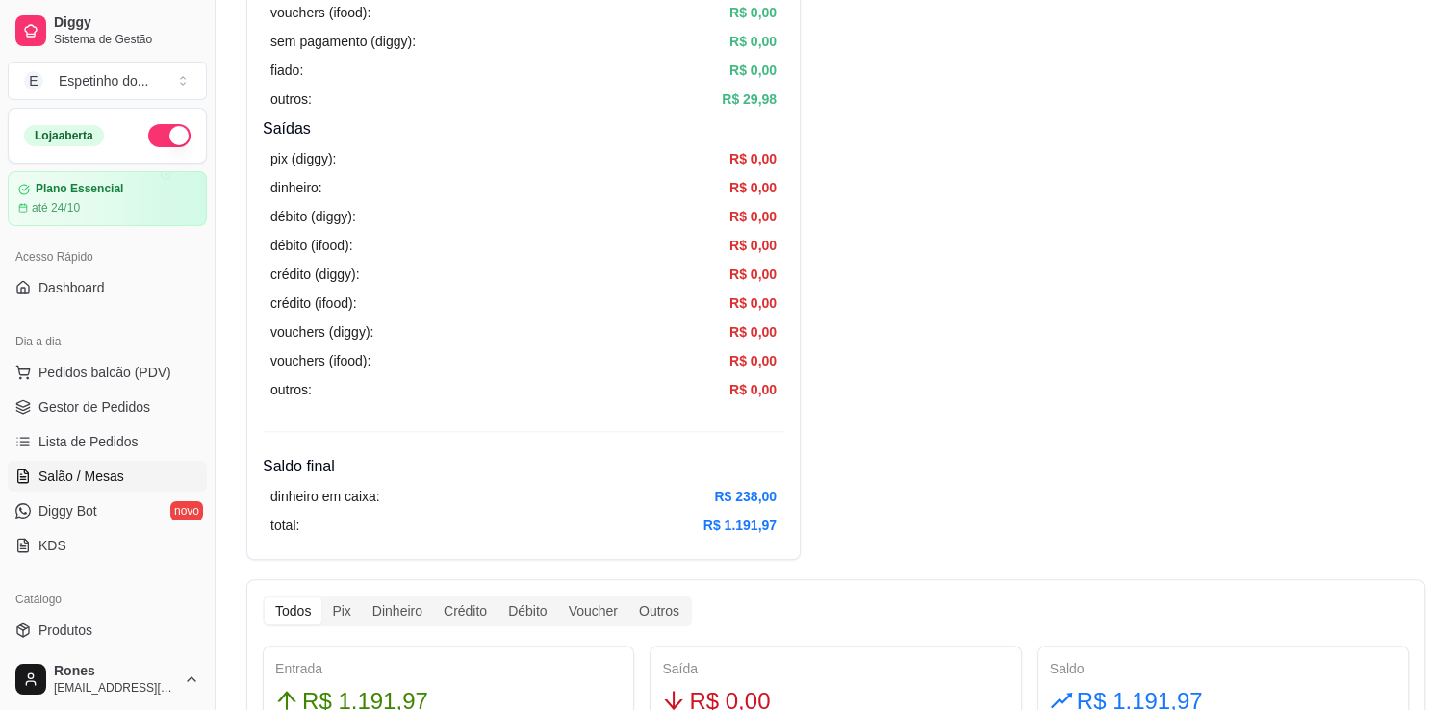
click at [91, 487] on link "Salão / Mesas" at bounding box center [107, 476] width 199 height 31
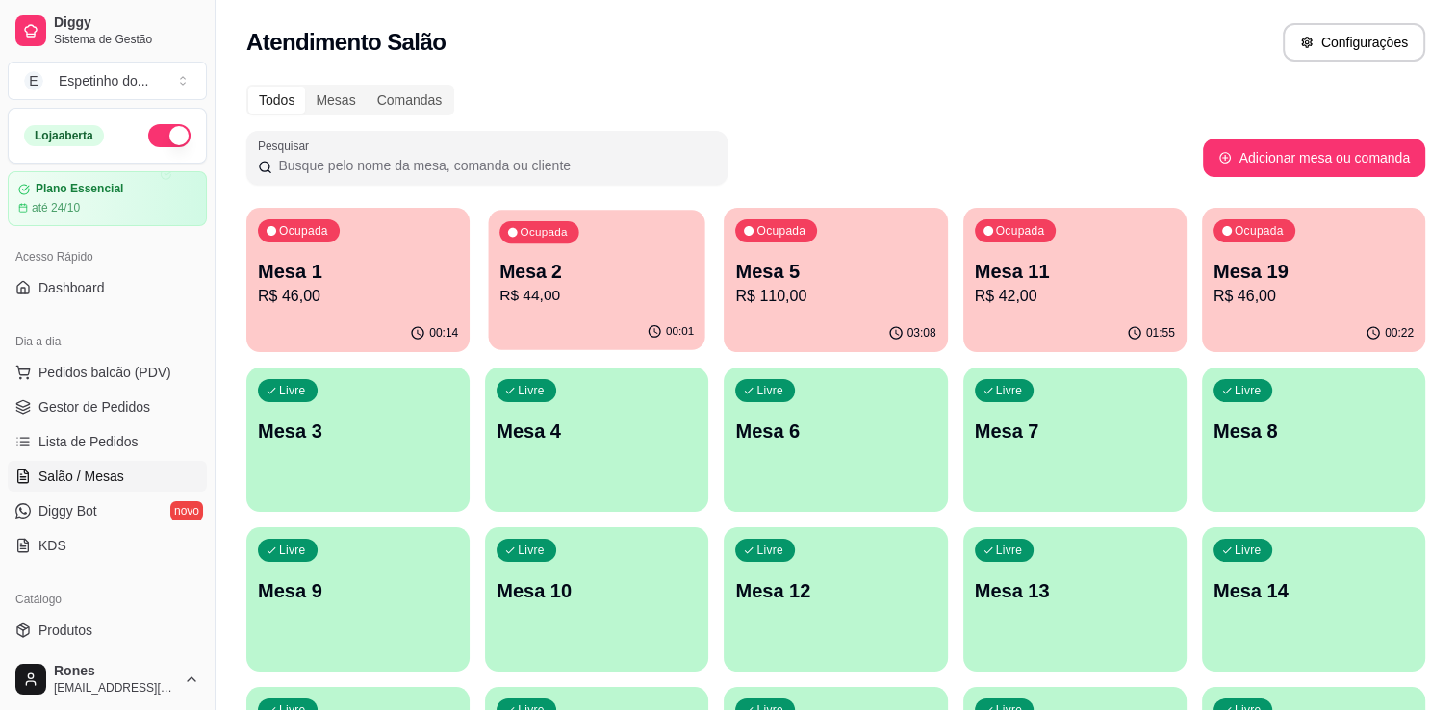
click at [582, 309] on div "Ocupada Mesa 2 R$ 44,00" at bounding box center [597, 262] width 217 height 104
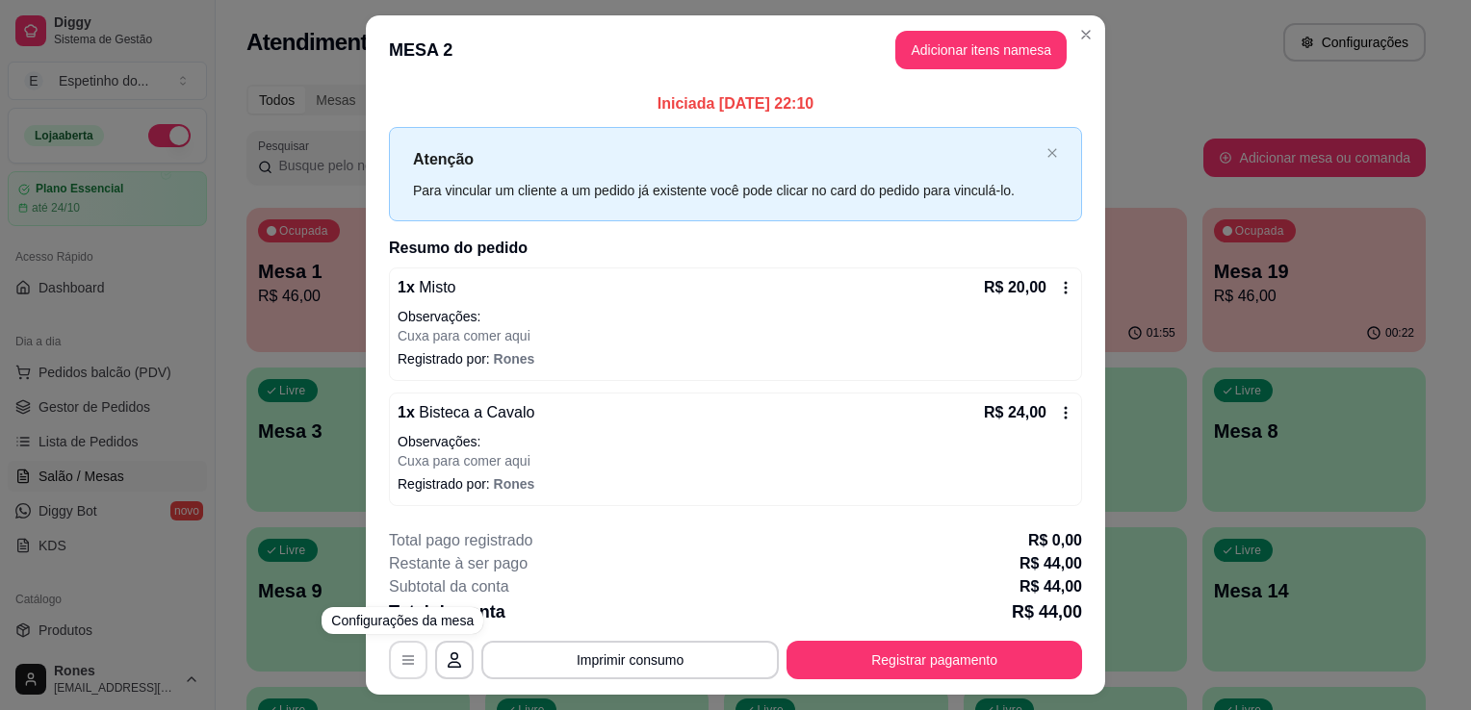
click at [389, 656] on button "button" at bounding box center [408, 660] width 38 height 38
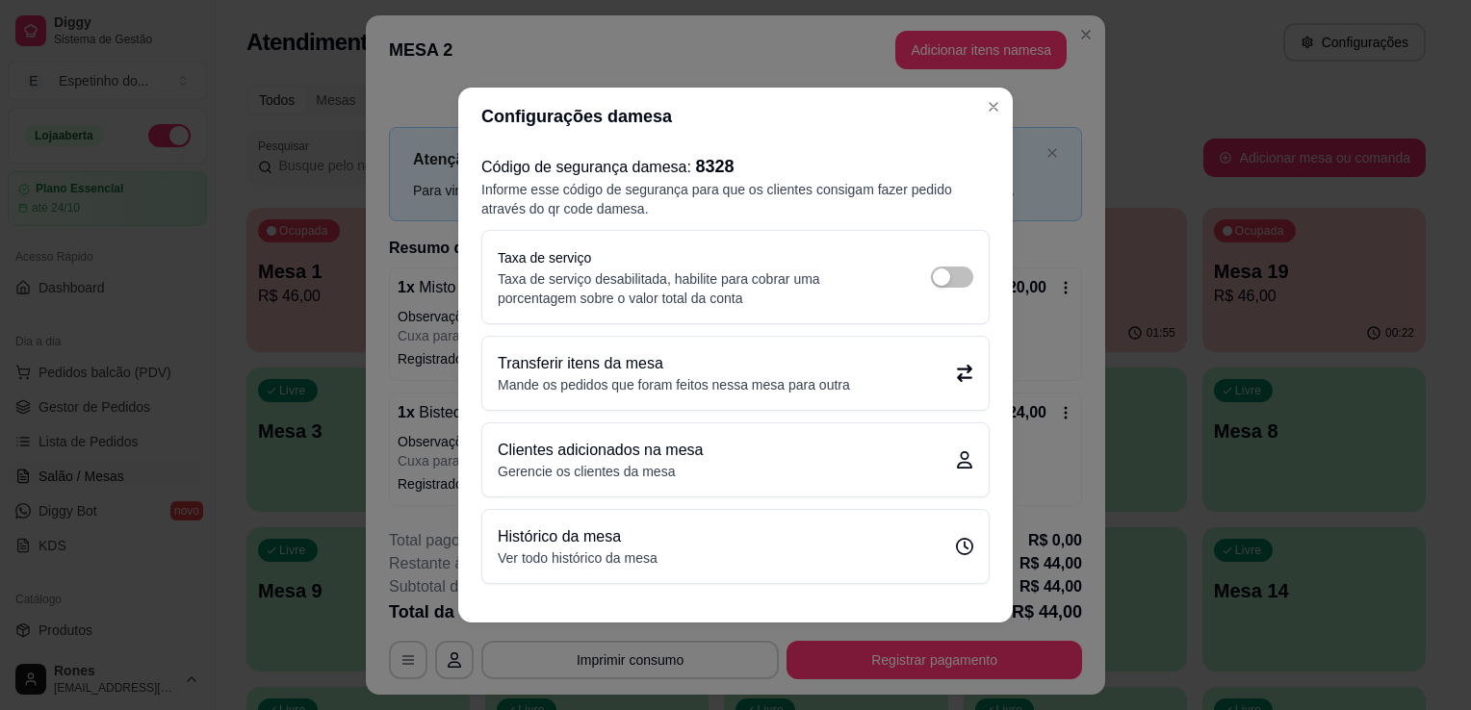
click at [696, 359] on p "Transferir itens da mesa" at bounding box center [674, 363] width 352 height 23
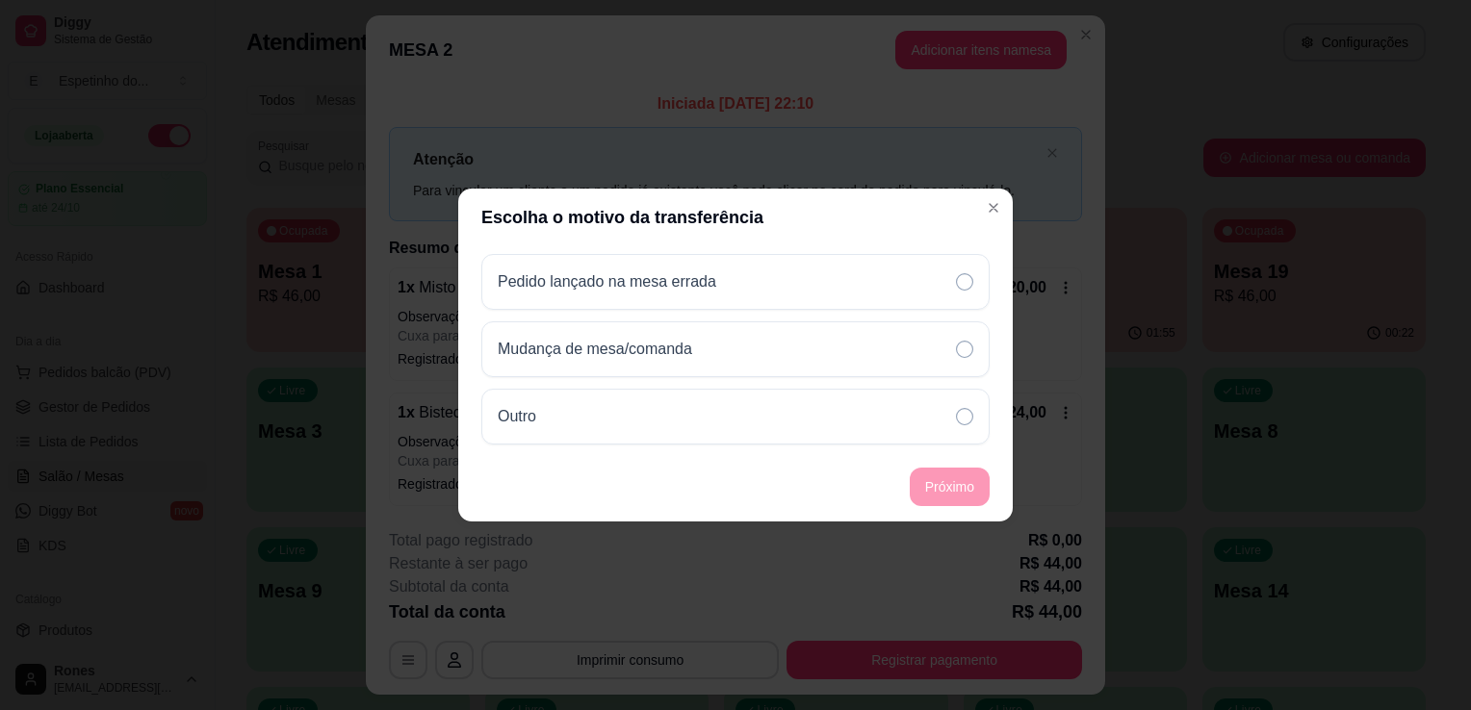
click at [696, 359] on div "Mudança de mesa/comanda" at bounding box center [603, 349] width 210 height 23
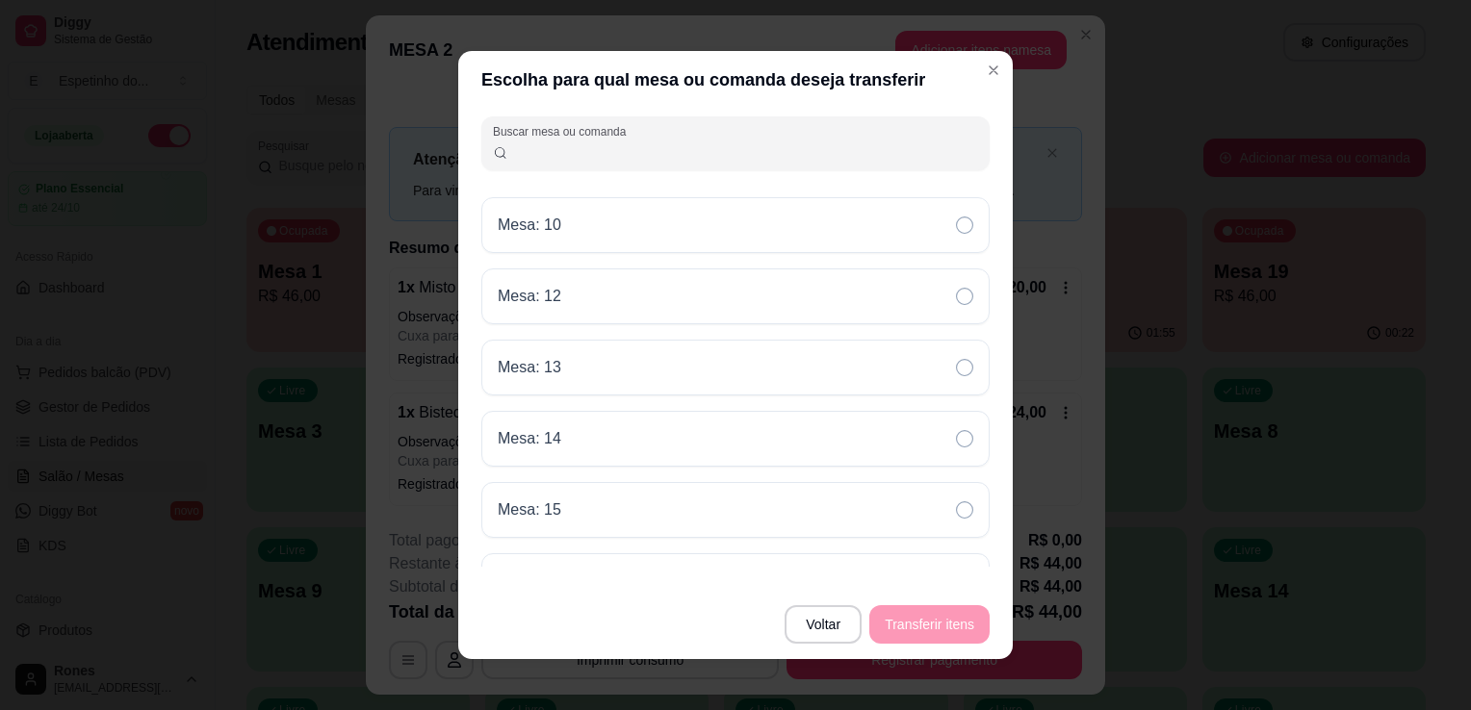
click at [710, 152] on input "Buscar mesa ou comanda" at bounding box center [743, 150] width 471 height 19
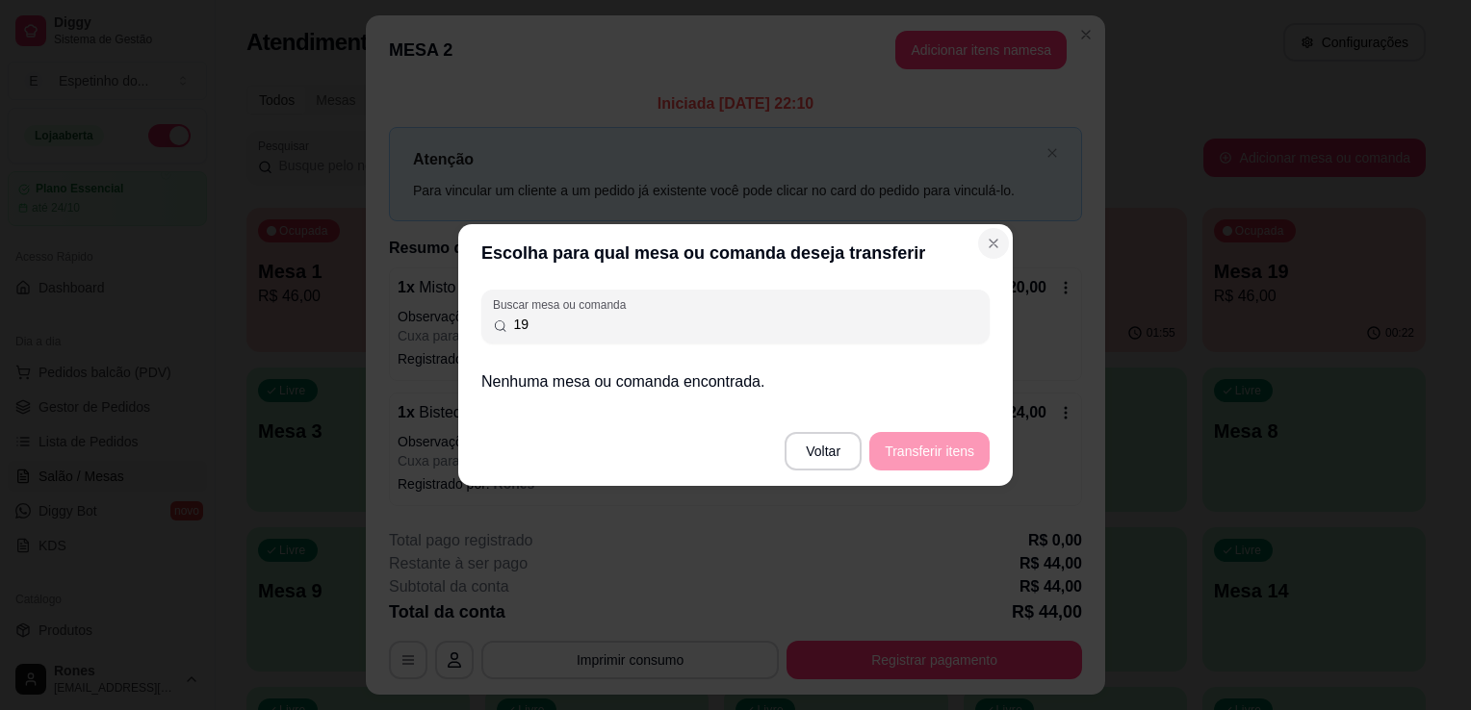
type input "19"
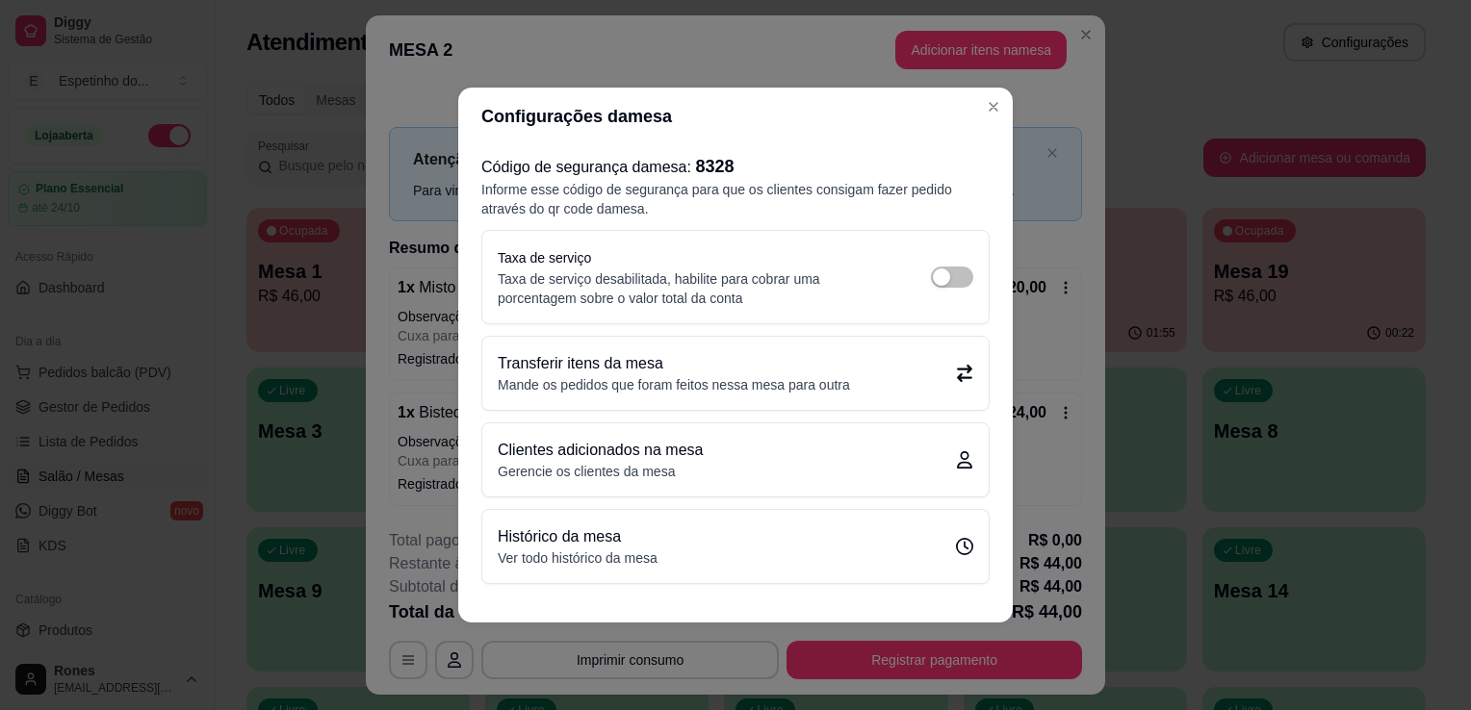
click at [843, 395] on div "Transferir itens da mesa Mande os pedidos que foram feitos nessa mesa para outra" at bounding box center [735, 373] width 506 height 73
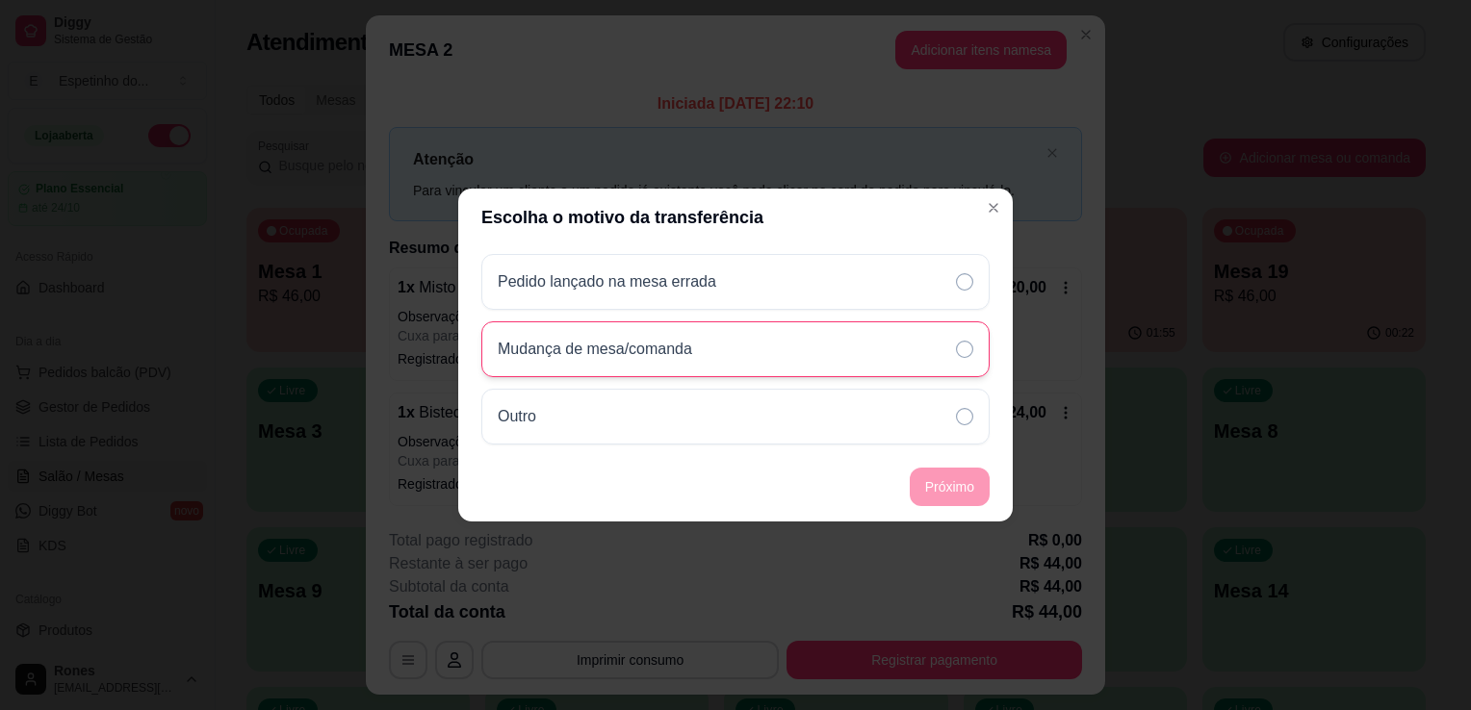
click at [606, 352] on p "Mudança de mesa/comanda" at bounding box center [595, 349] width 194 height 23
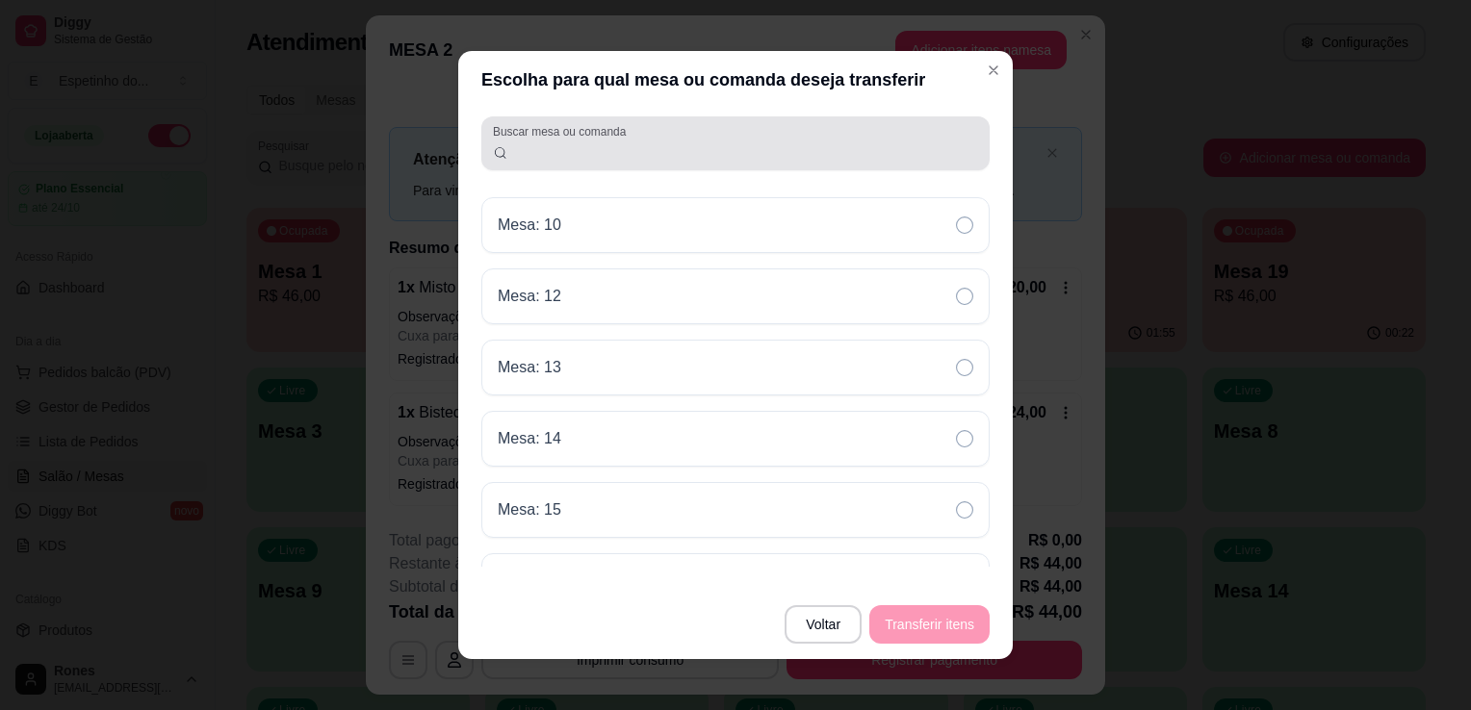
click at [553, 165] on div "Buscar mesa ou comanda" at bounding box center [735, 143] width 508 height 54
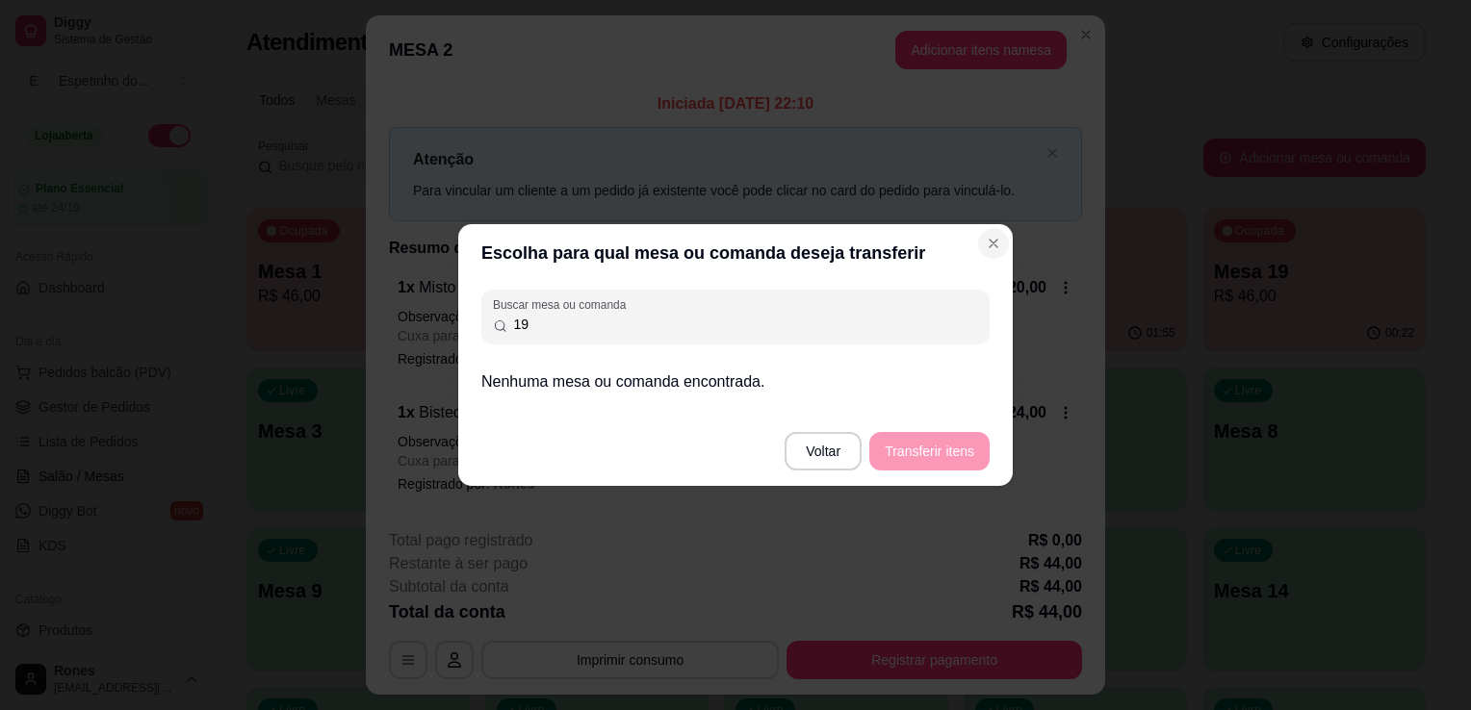
type input "19"
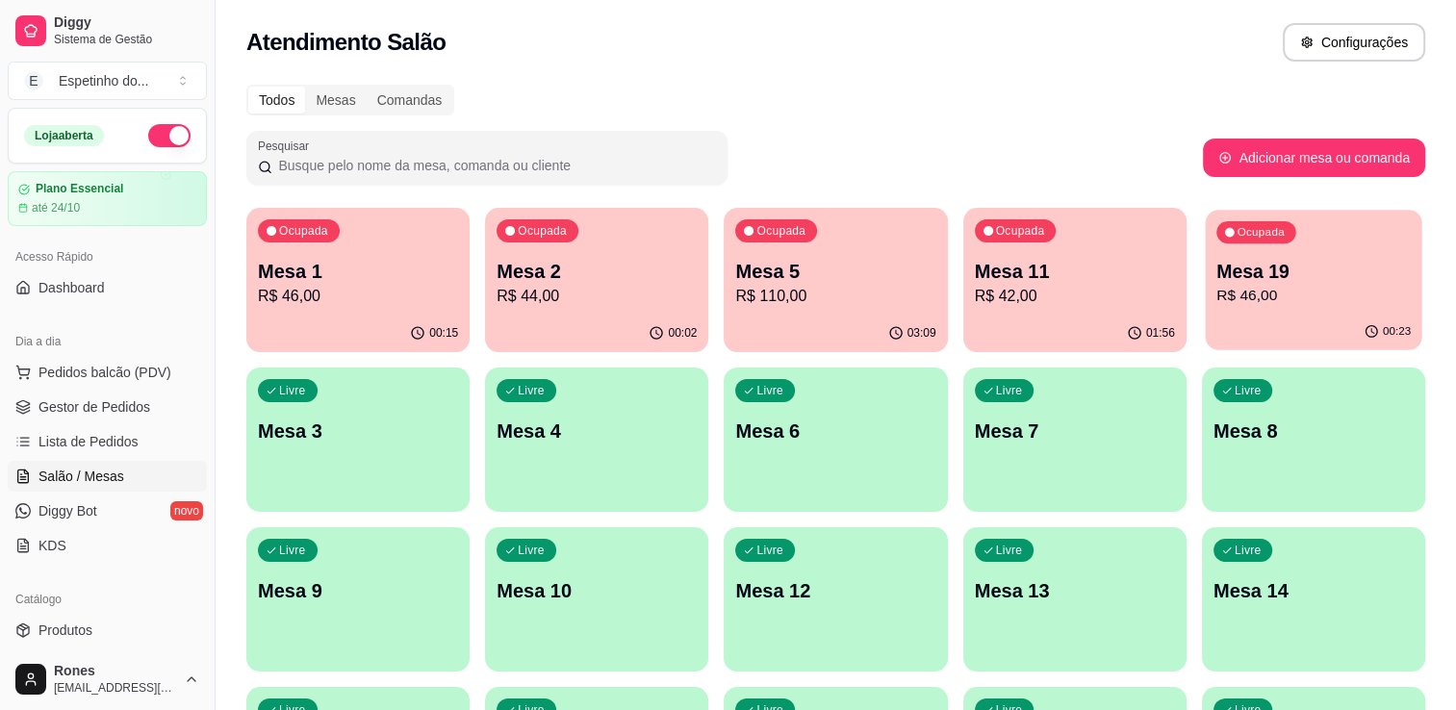
click at [1295, 295] on p "R$ 46,00" at bounding box center [1314, 296] width 194 height 22
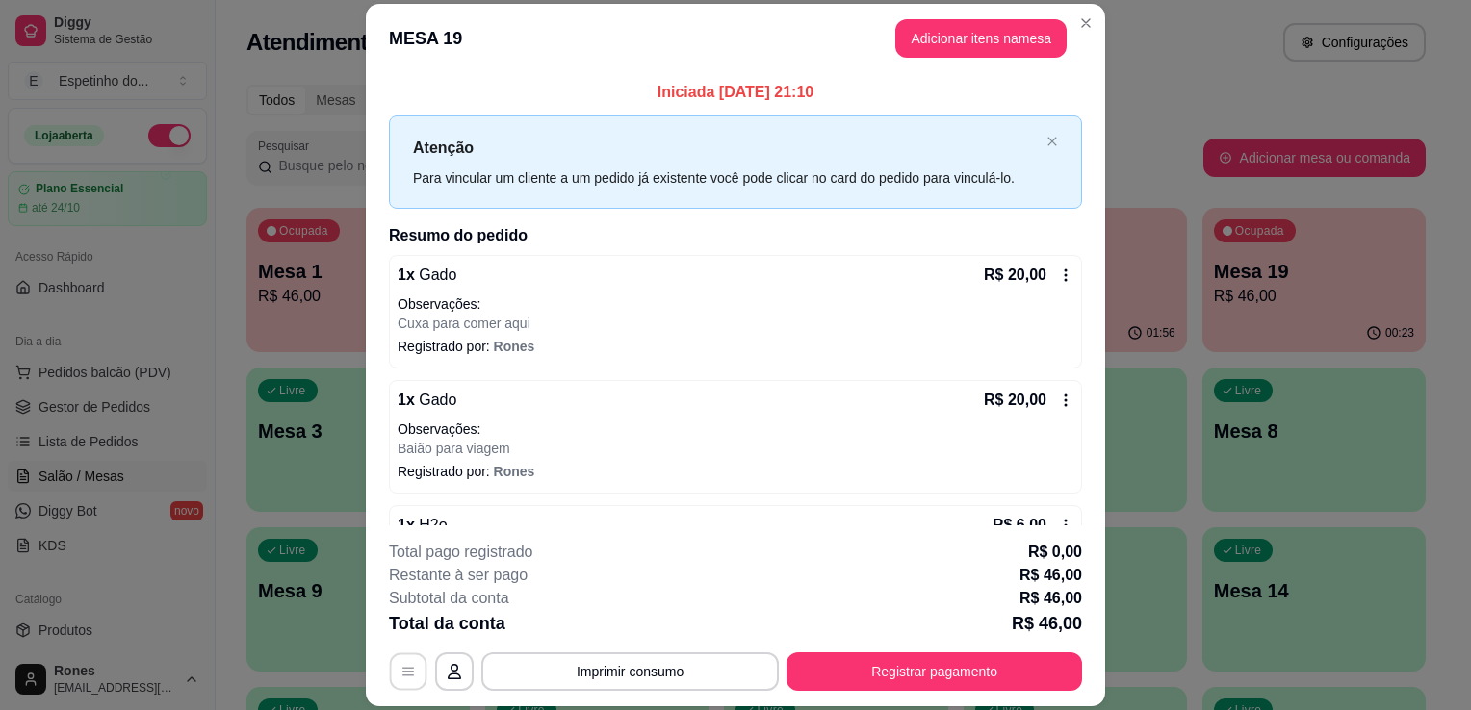
click at [403, 675] on icon "button" at bounding box center [407, 672] width 15 height 15
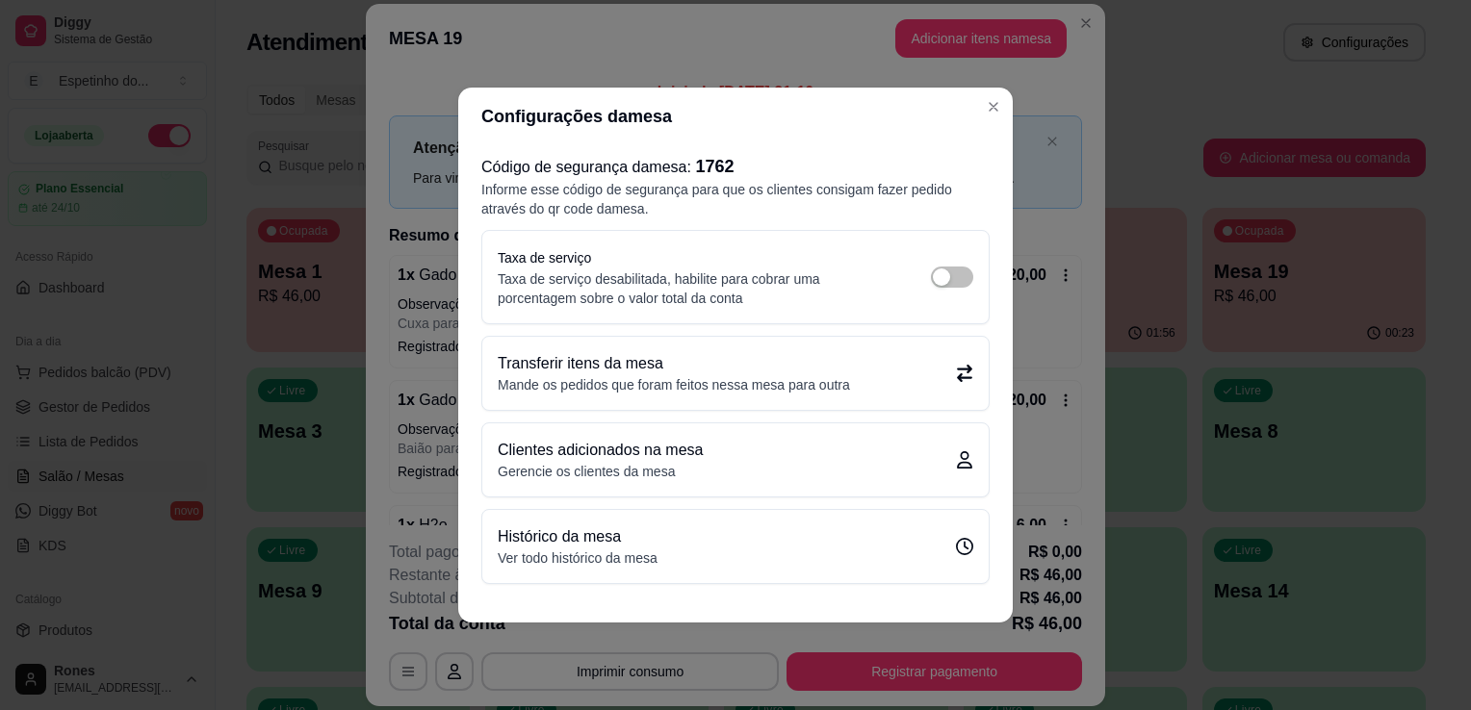
click at [728, 387] on p "Mande os pedidos que foram feitos nessa mesa para outra" at bounding box center [674, 384] width 352 height 19
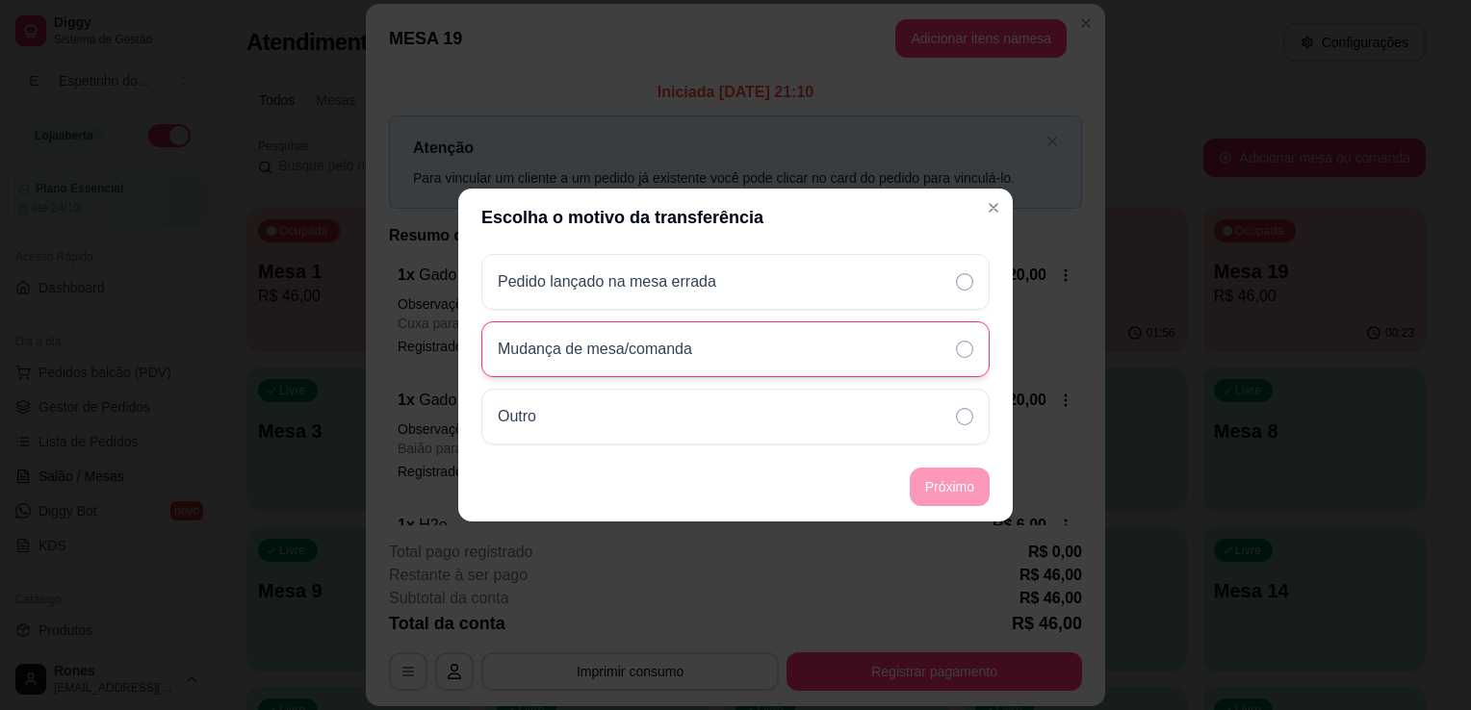
click at [959, 372] on div "Mudança de mesa/comanda" at bounding box center [735, 349] width 508 height 56
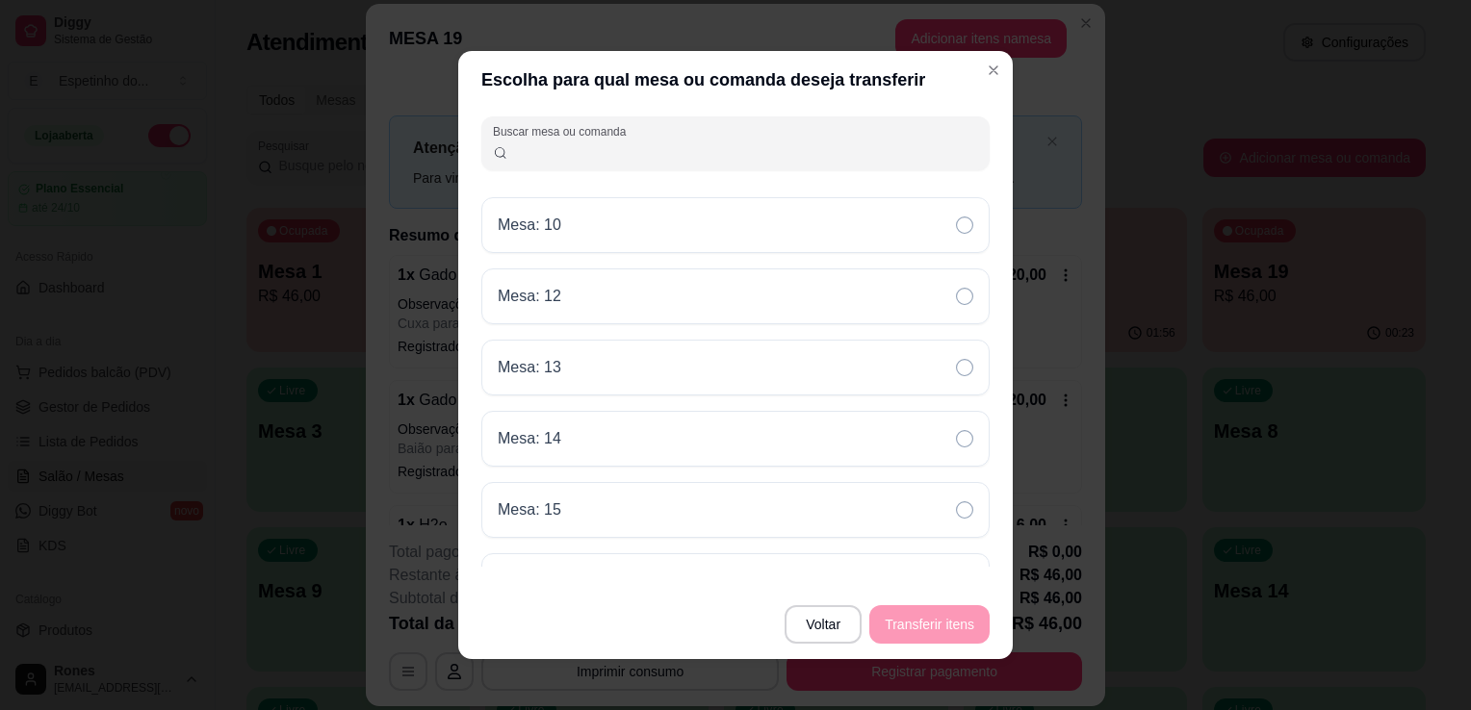
click at [638, 157] on input "Buscar mesa ou comanda" at bounding box center [743, 150] width 471 height 19
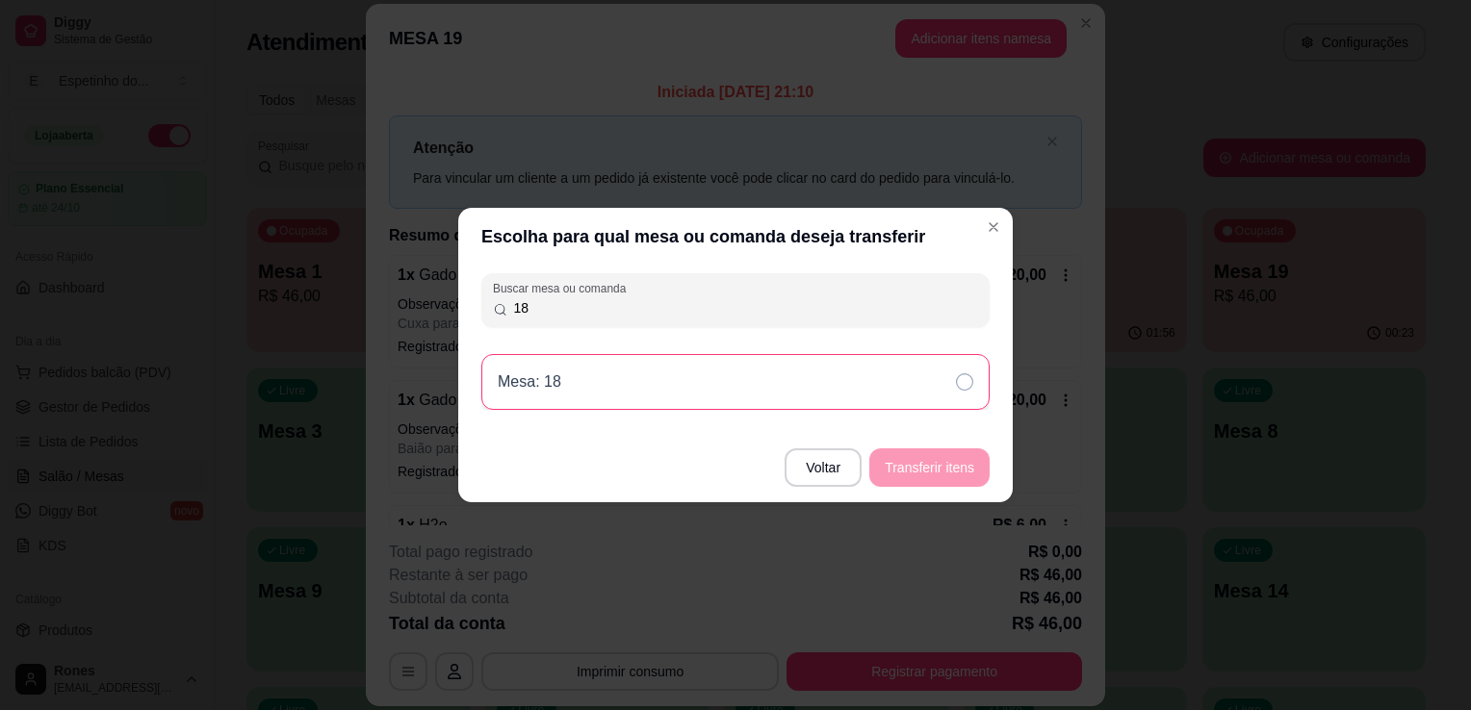
type input "18"
click at [949, 387] on div "Mesa: 18" at bounding box center [735, 382] width 508 height 56
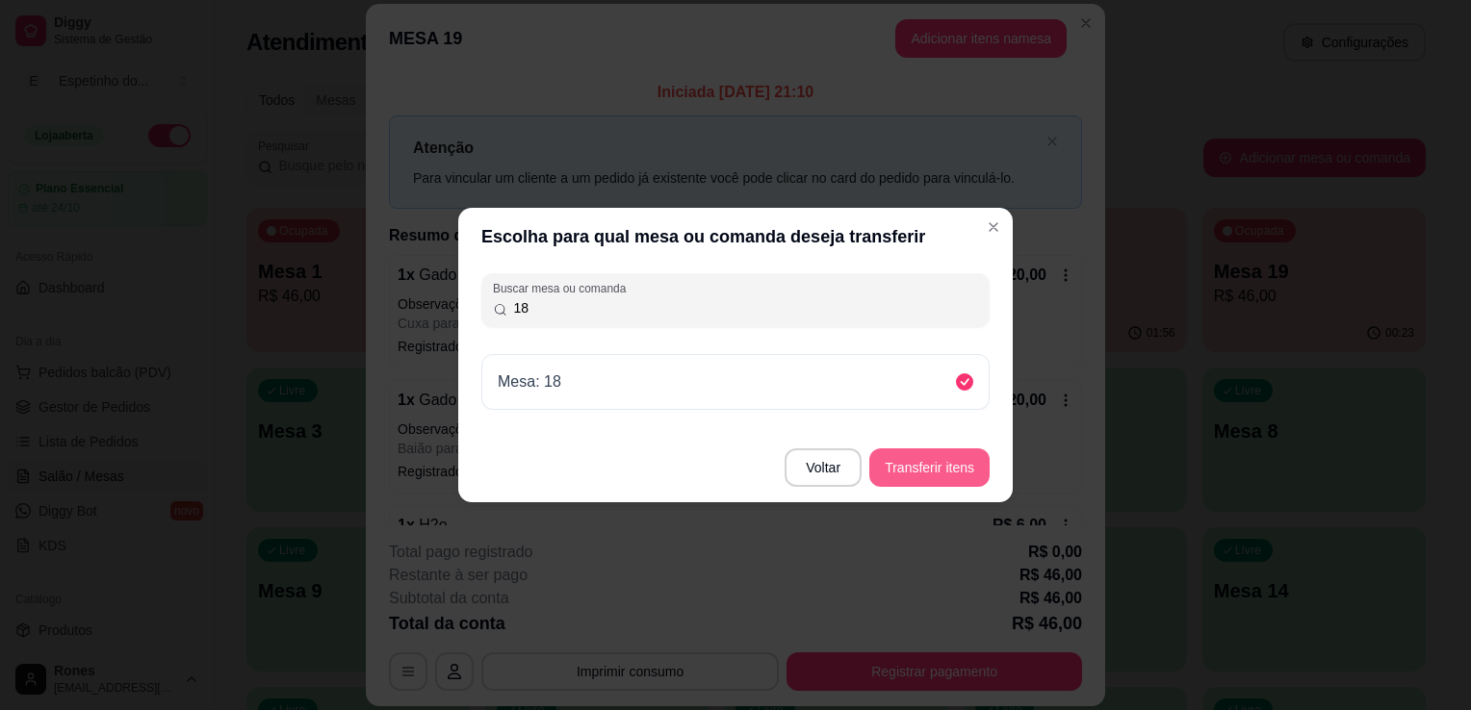
click at [973, 456] on button "Transferir itens" at bounding box center [929, 468] width 120 height 38
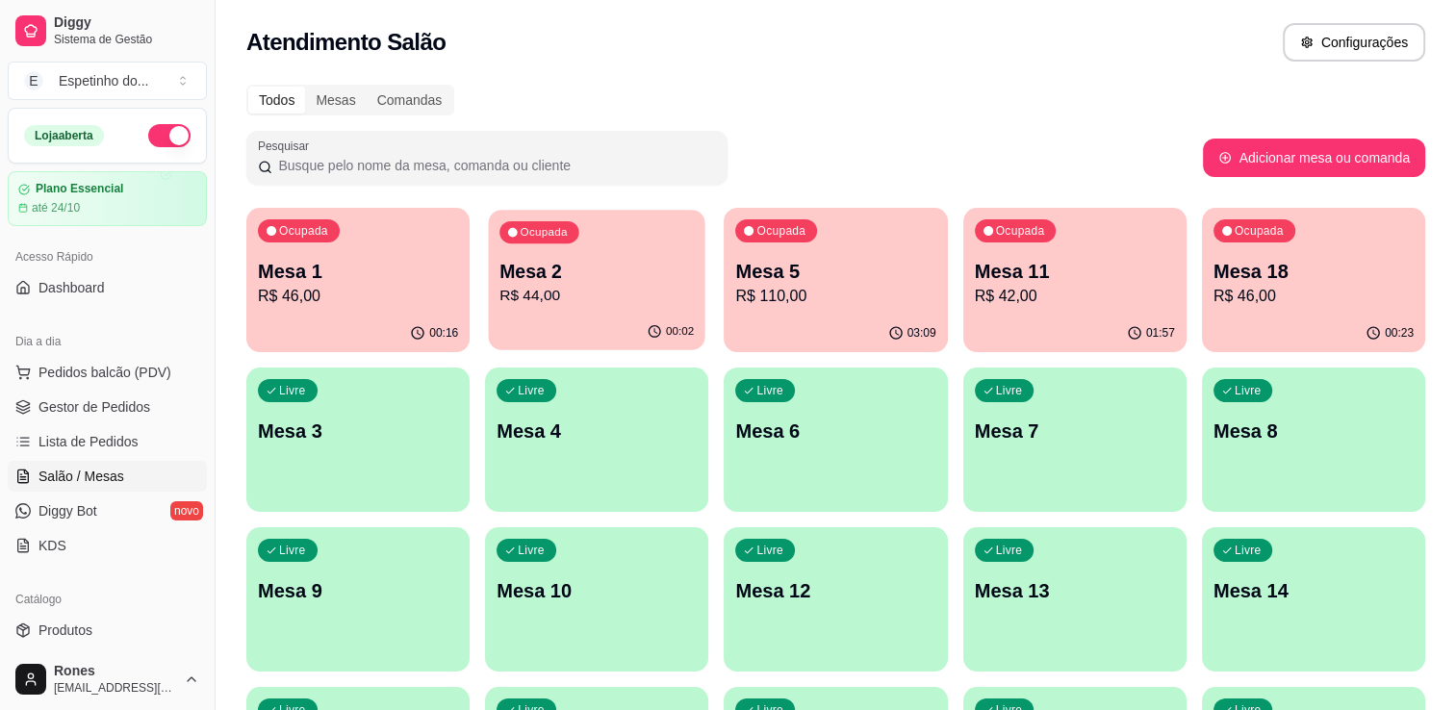
click at [653, 326] on icon "button" at bounding box center [655, 331] width 15 height 15
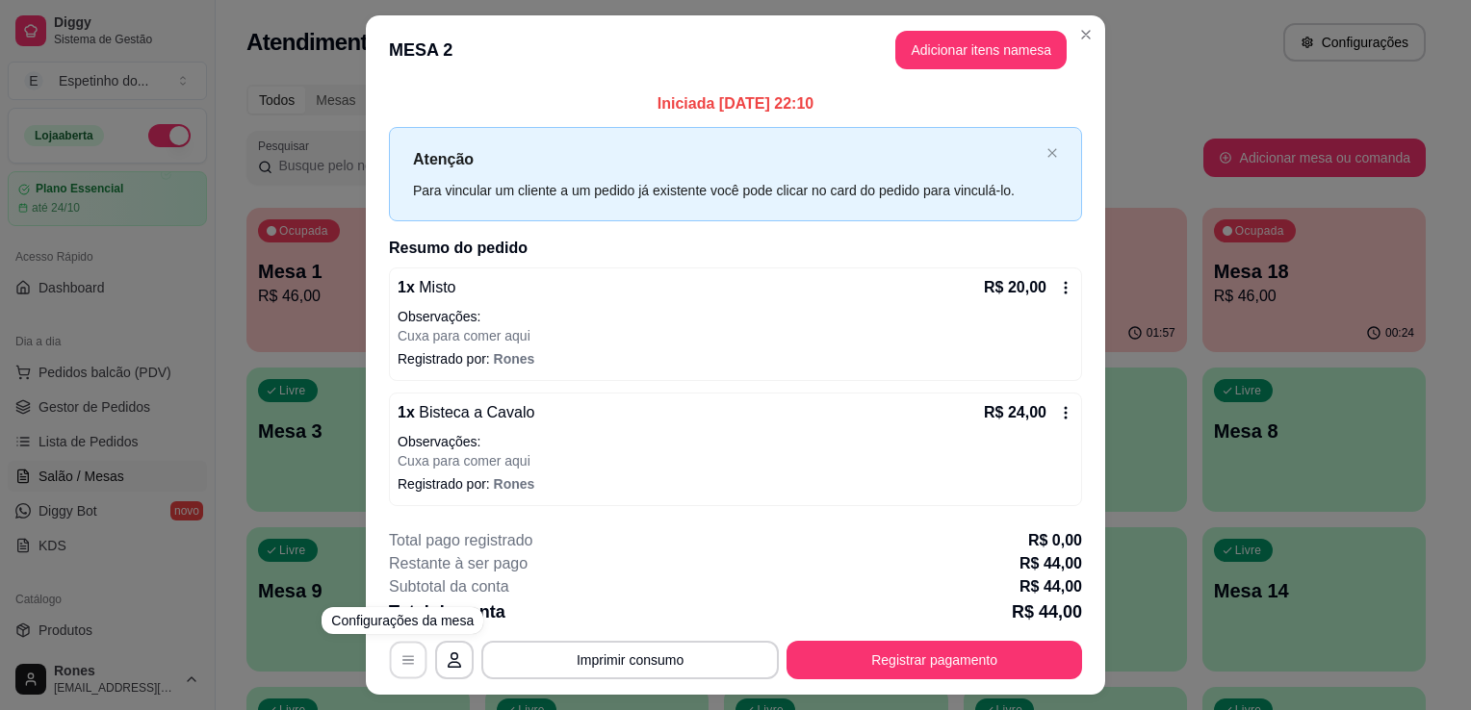
click at [400, 657] on icon "button" at bounding box center [407, 660] width 15 height 15
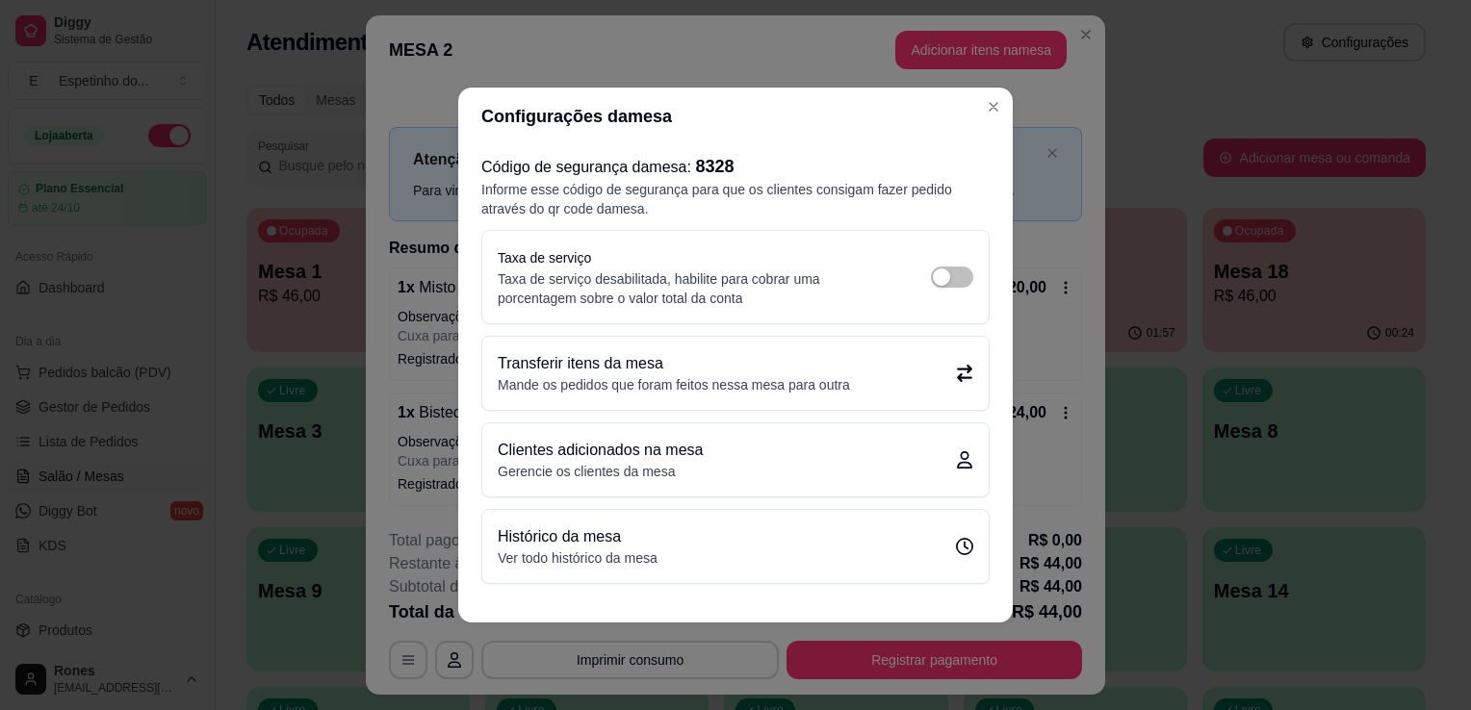
click at [650, 391] on p "Mande os pedidos que foram feitos nessa mesa para outra" at bounding box center [674, 384] width 352 height 19
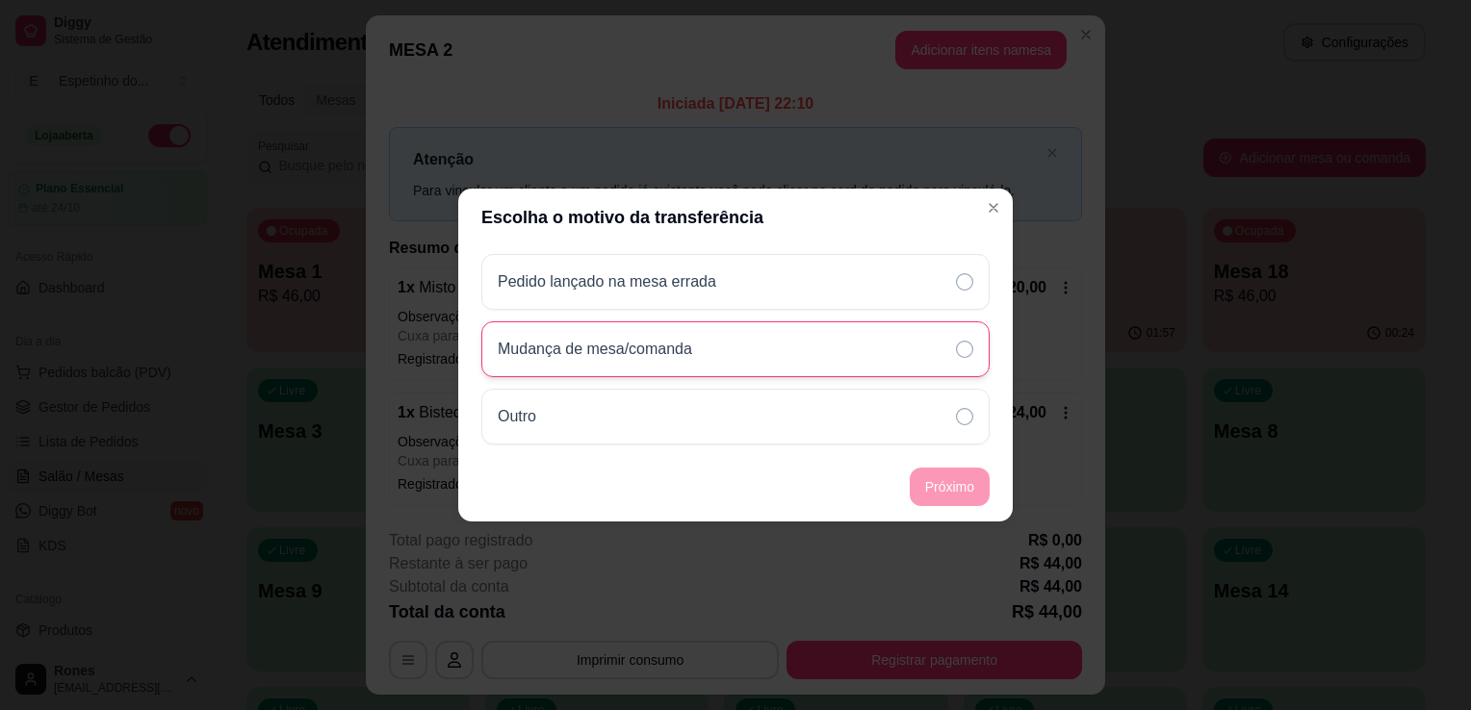
click at [637, 352] on p "Mudança de mesa/comanda" at bounding box center [595, 349] width 194 height 23
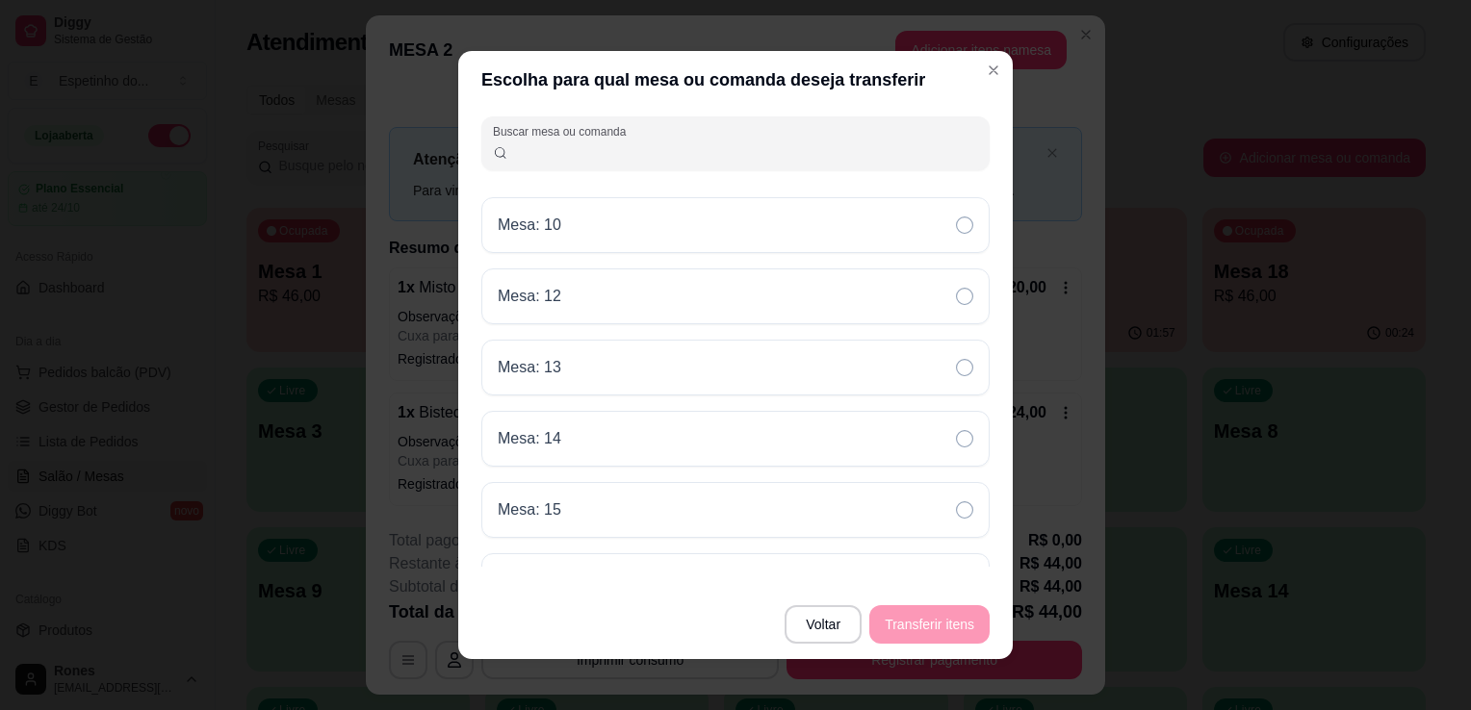
click at [647, 147] on input "Buscar mesa ou comanda" at bounding box center [743, 150] width 471 height 19
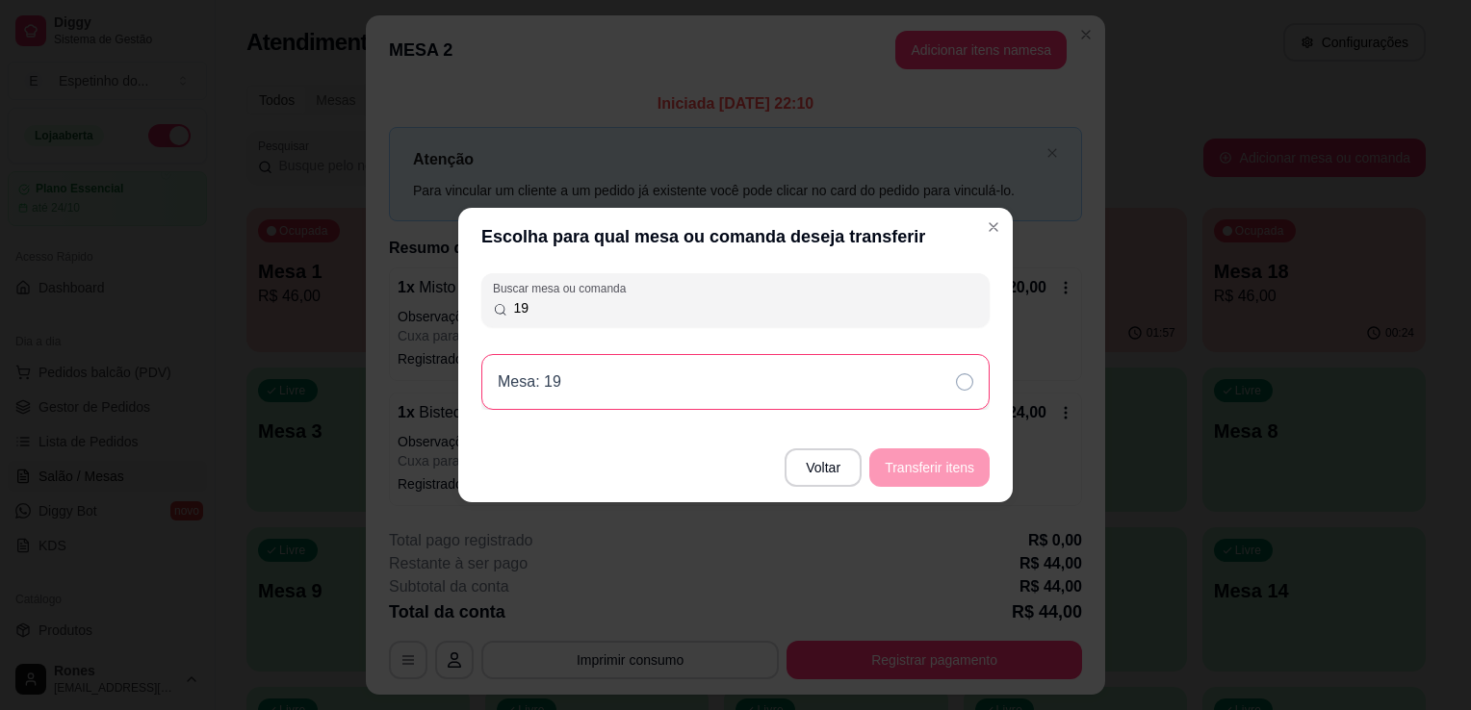
type input "19"
click at [963, 379] on icon at bounding box center [964, 381] width 17 height 17
click at [970, 472] on button "Transferir itens" at bounding box center [929, 468] width 116 height 38
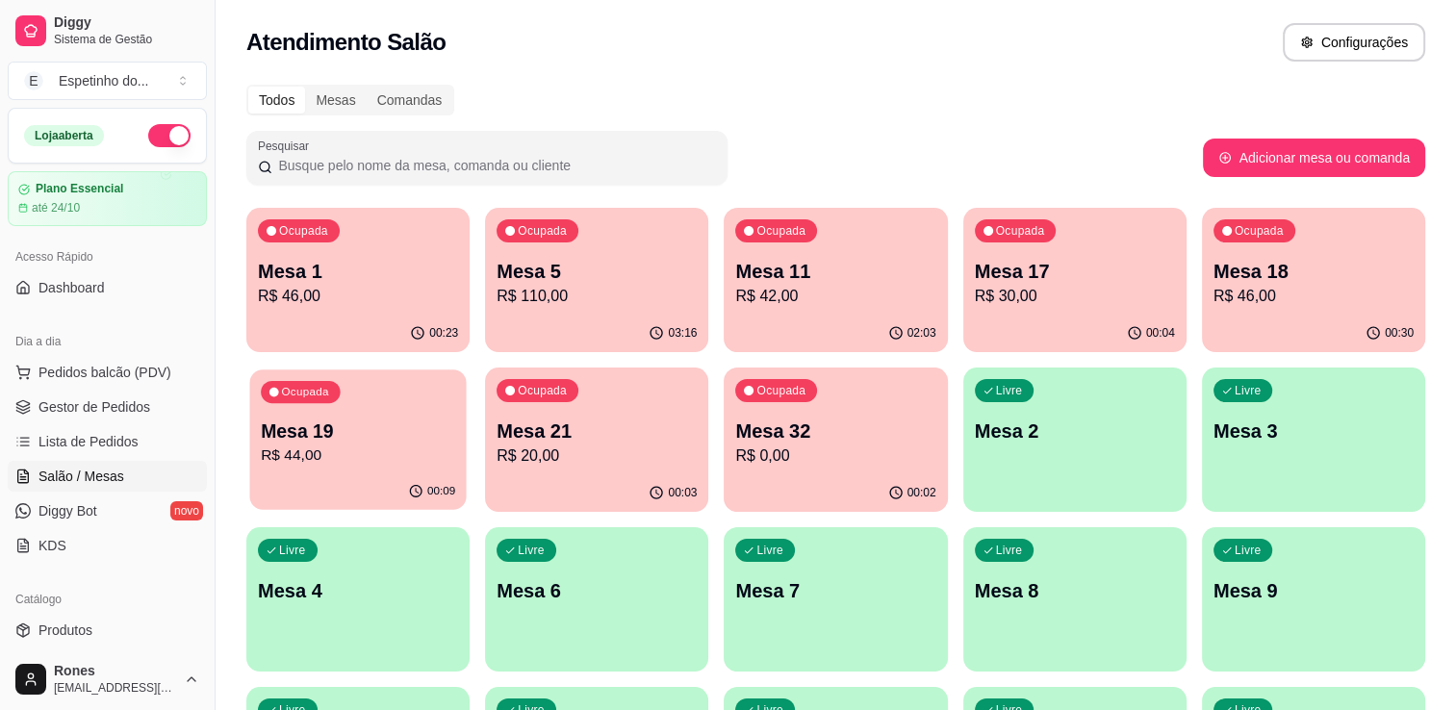
click at [361, 455] on p "R$ 44,00" at bounding box center [358, 456] width 194 height 22
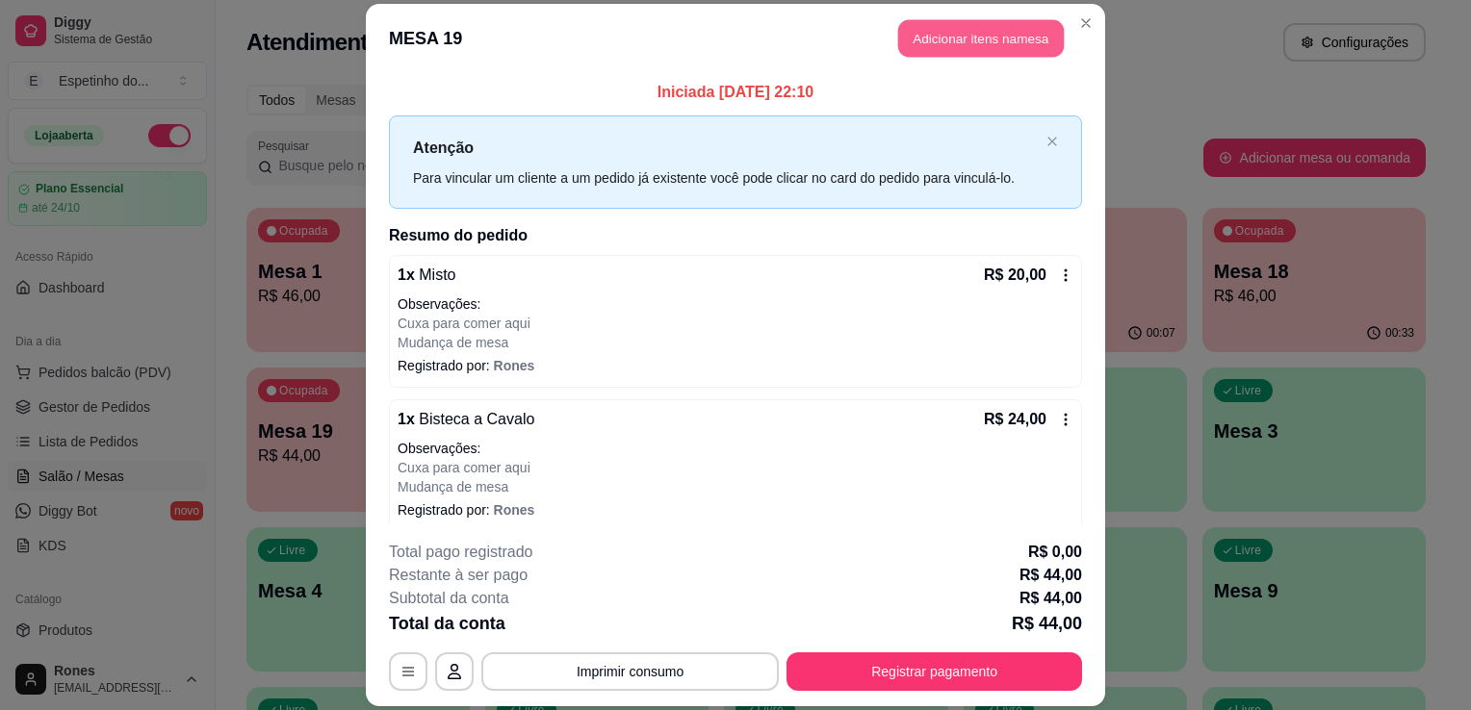
click at [986, 47] on button "Adicionar itens na mesa" at bounding box center [981, 38] width 166 height 38
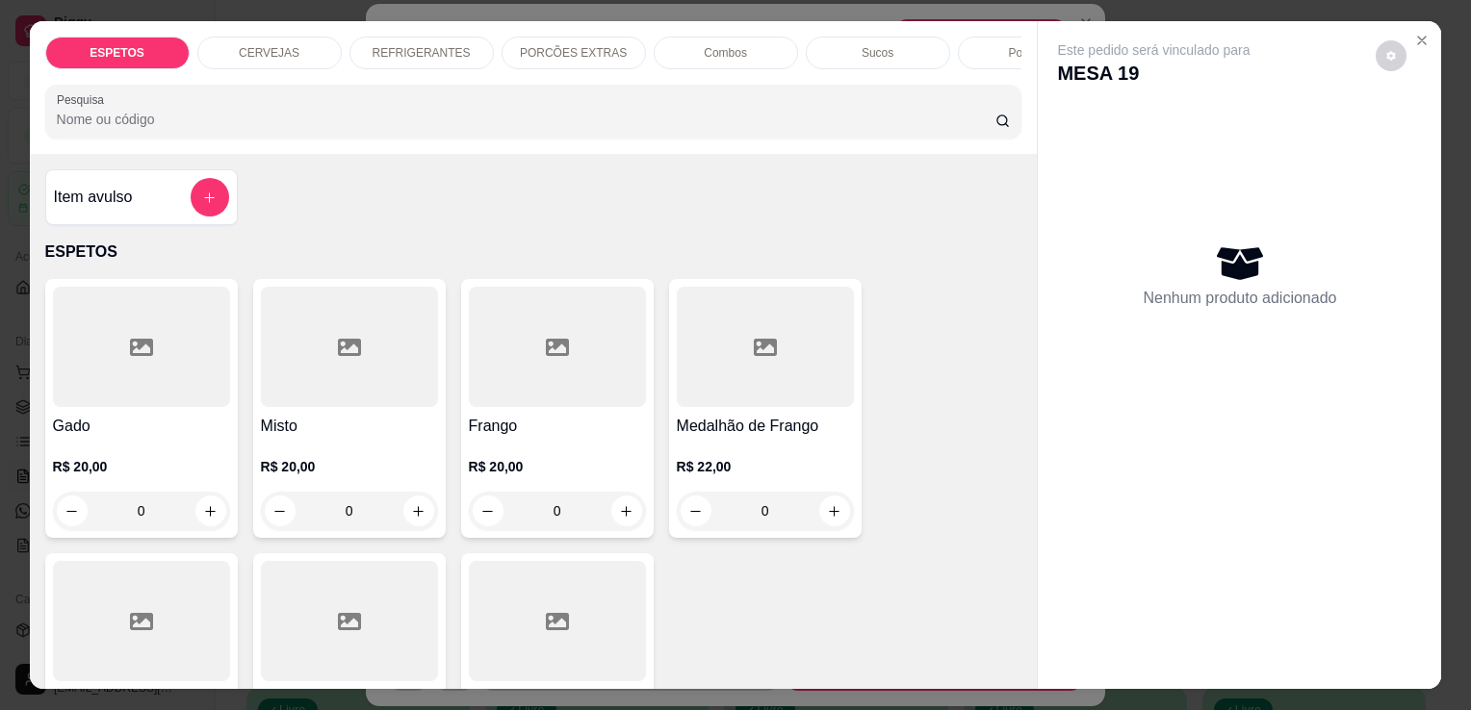
click at [431, 45] on p "REFRIGERANTES" at bounding box center [421, 52] width 98 height 15
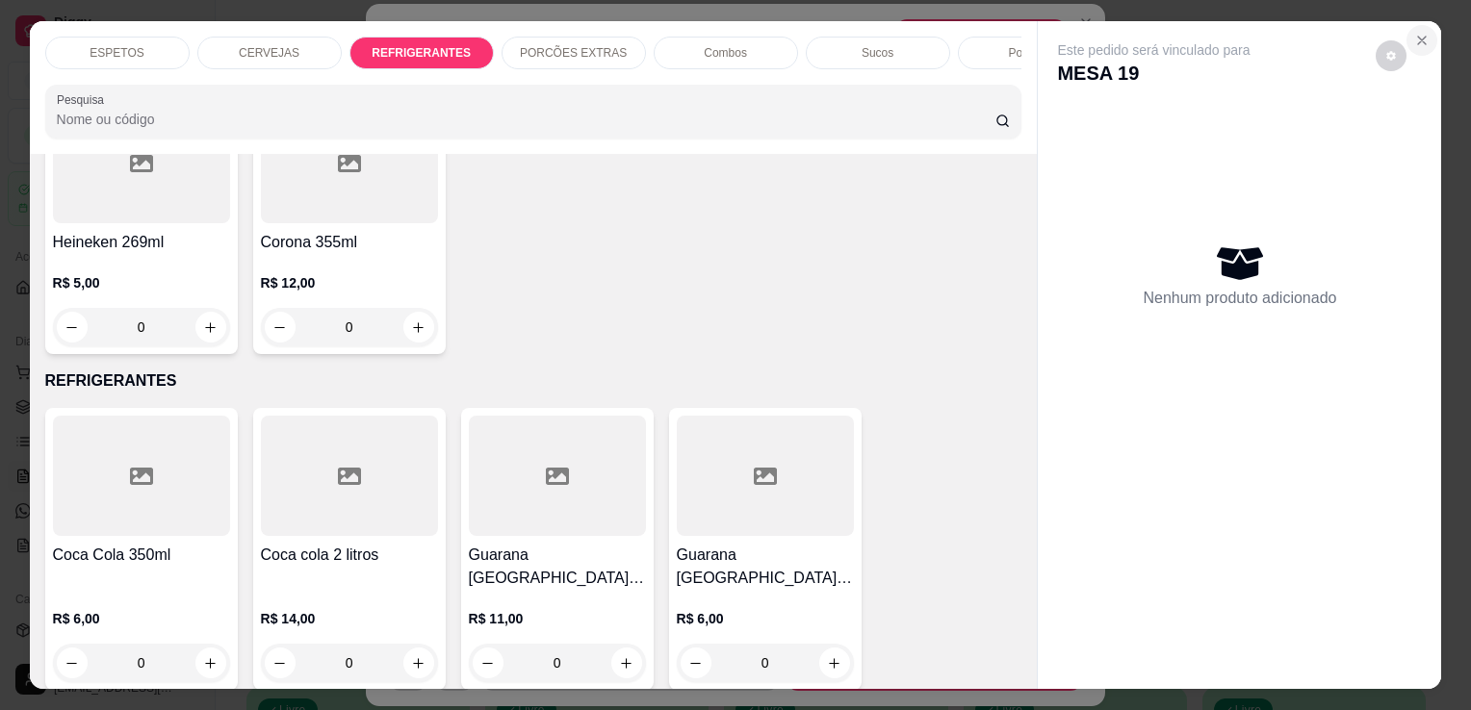
click at [1418, 37] on icon "Close" at bounding box center [1422, 41] width 8 height 8
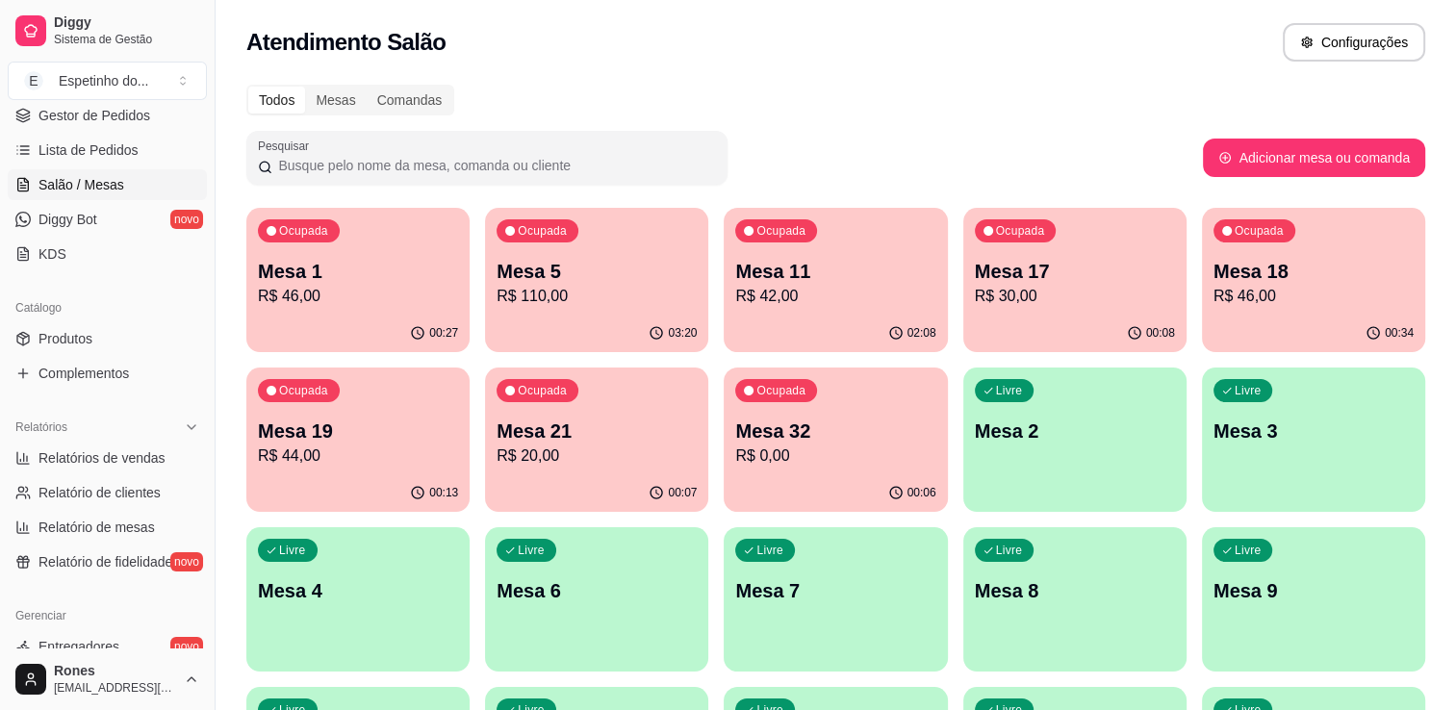
scroll to position [308, 0]
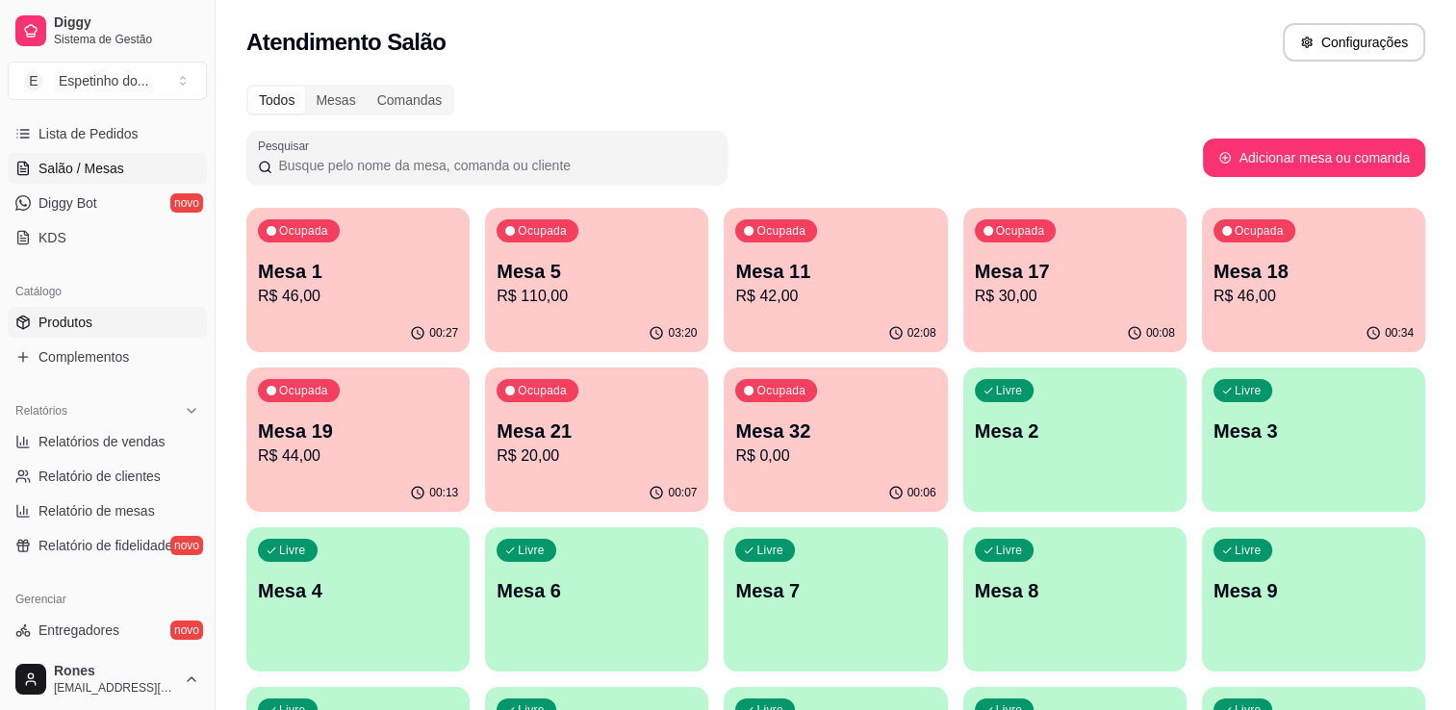
click at [85, 321] on span "Produtos" at bounding box center [65, 322] width 54 height 19
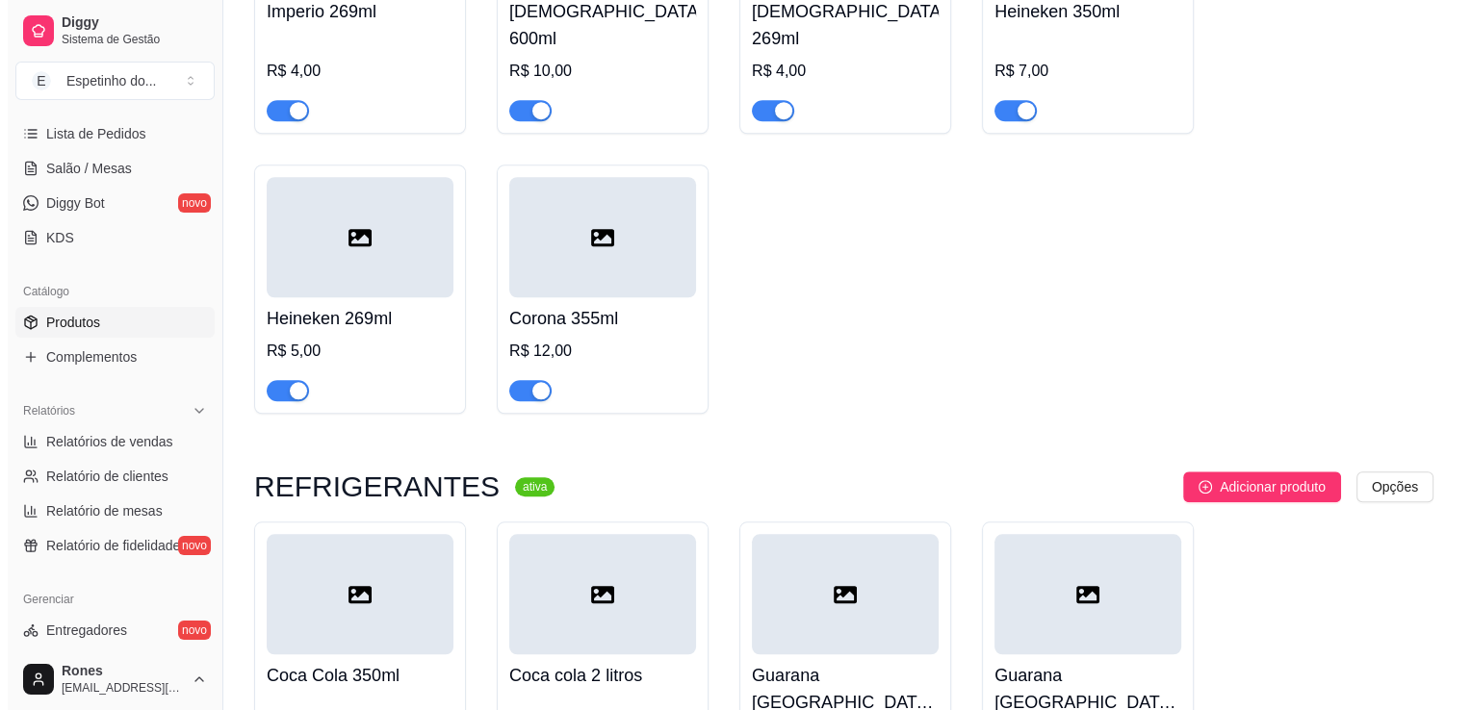
scroll to position [1643, 0]
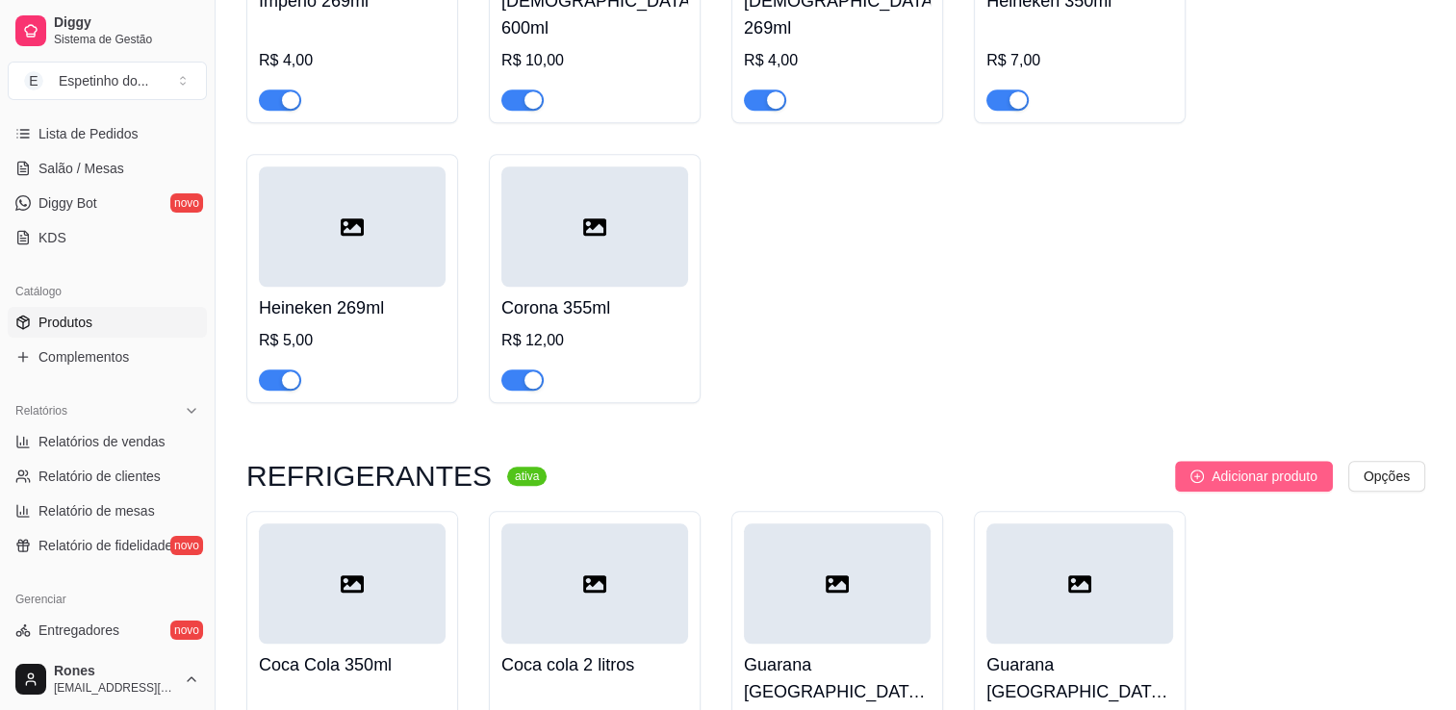
click at [1276, 466] on span "Adicionar produto" at bounding box center [1265, 476] width 106 height 21
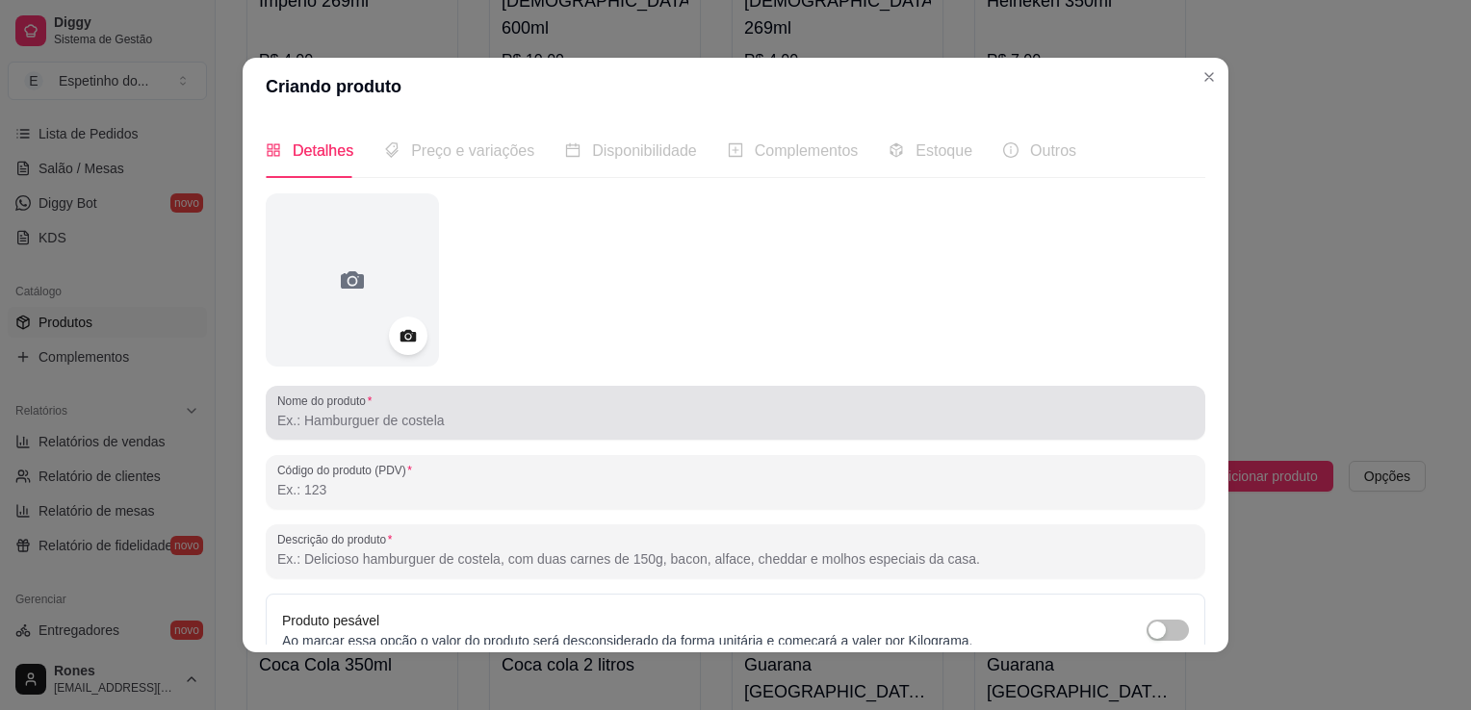
click at [408, 430] on div at bounding box center [735, 413] width 916 height 38
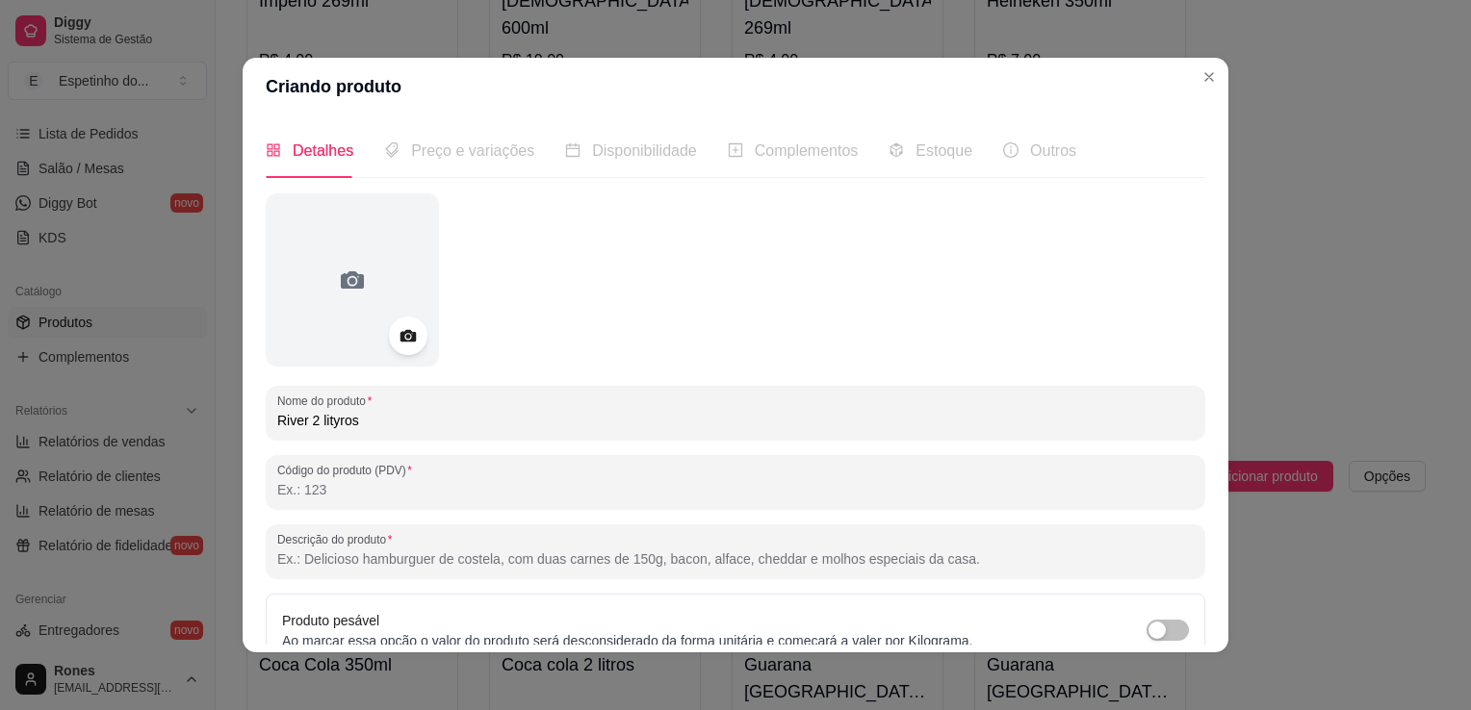
click at [329, 428] on input "River 2 lityros" at bounding box center [735, 420] width 916 height 19
type input "River 2 litros"
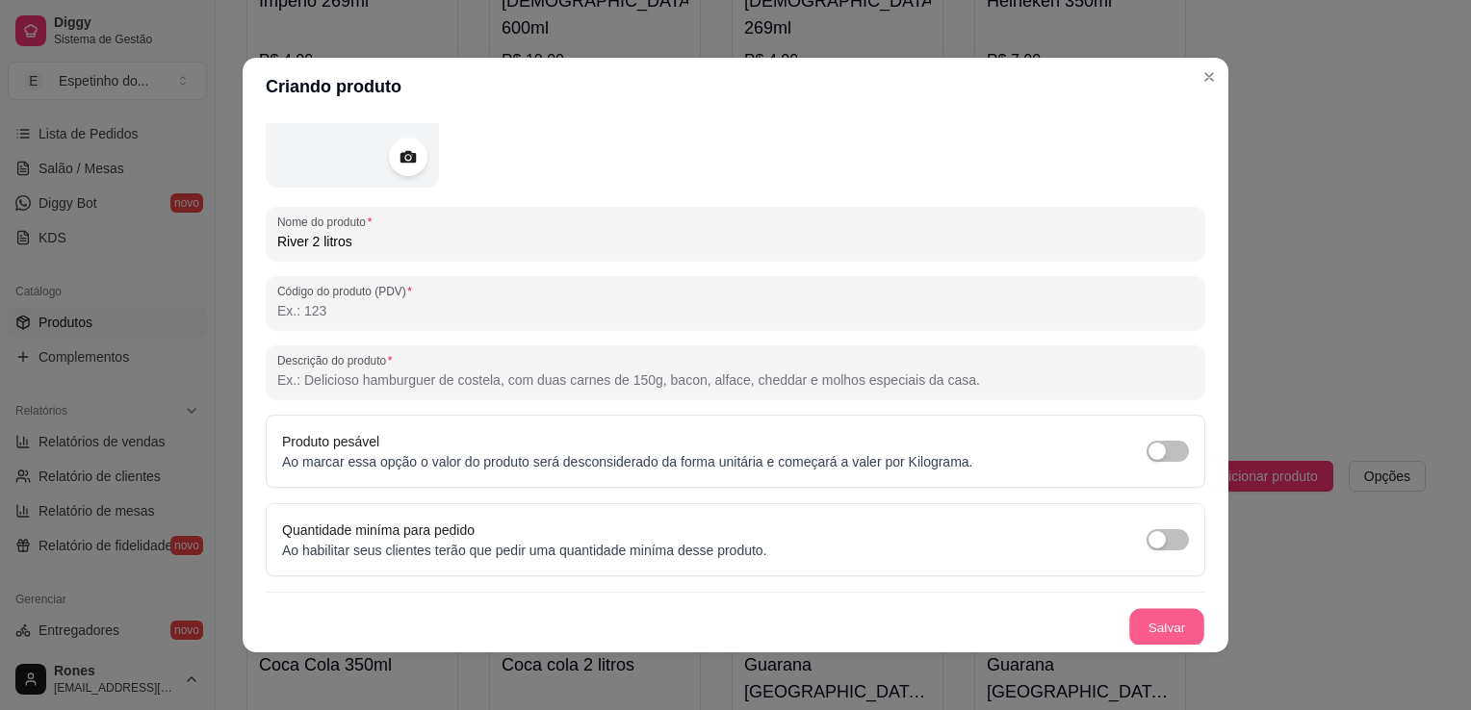
click at [1140, 629] on button "Salvar" at bounding box center [1166, 628] width 75 height 38
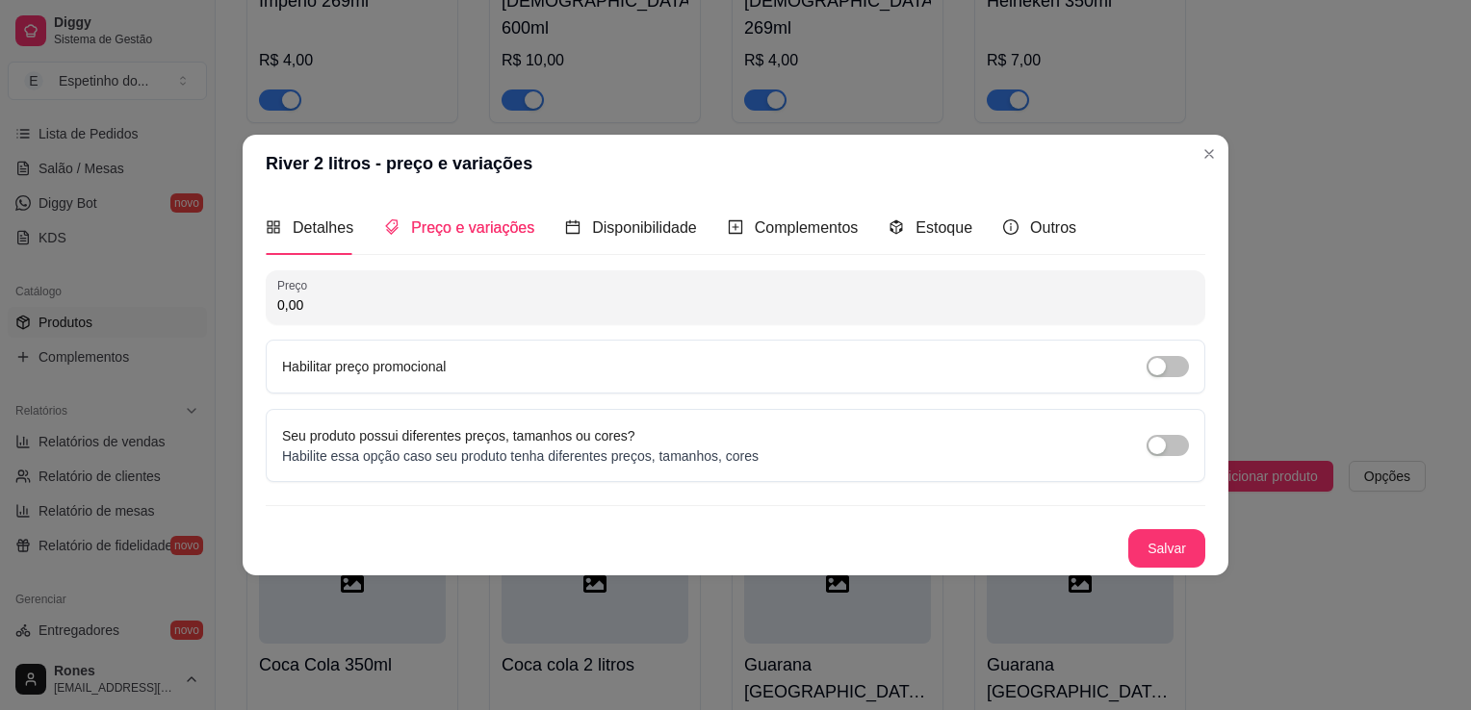
scroll to position [0, 0]
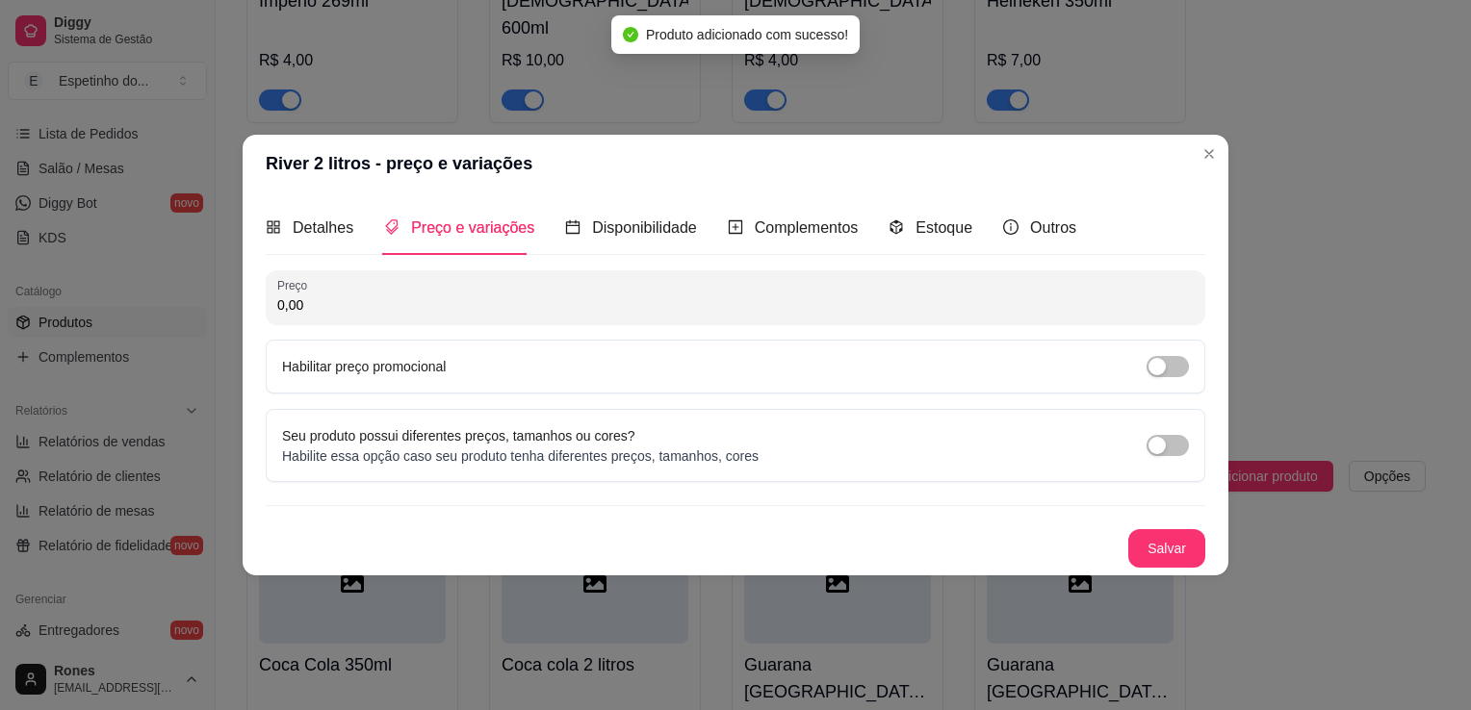
click at [531, 300] on input "0,00" at bounding box center [735, 304] width 916 height 19
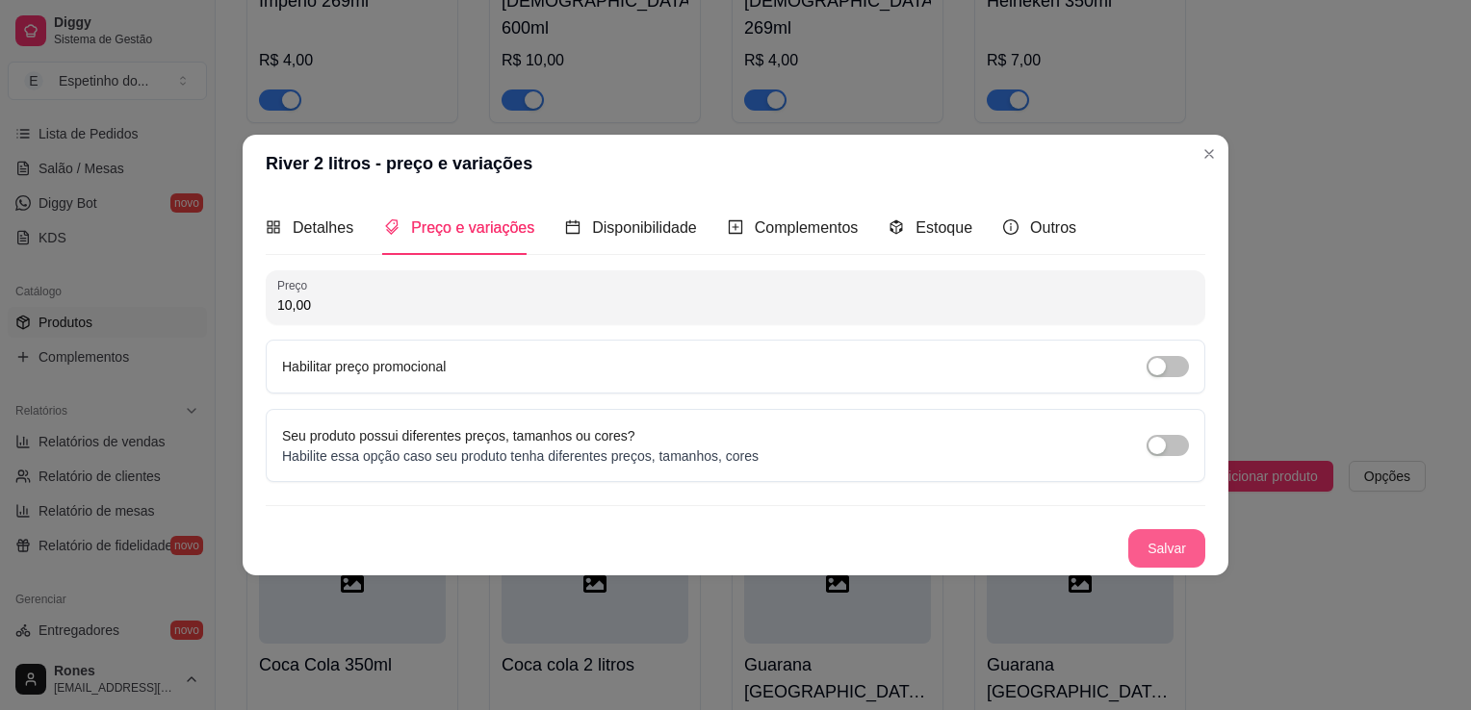
type input "10,00"
click at [1192, 556] on button "Salvar" at bounding box center [1166, 549] width 75 height 38
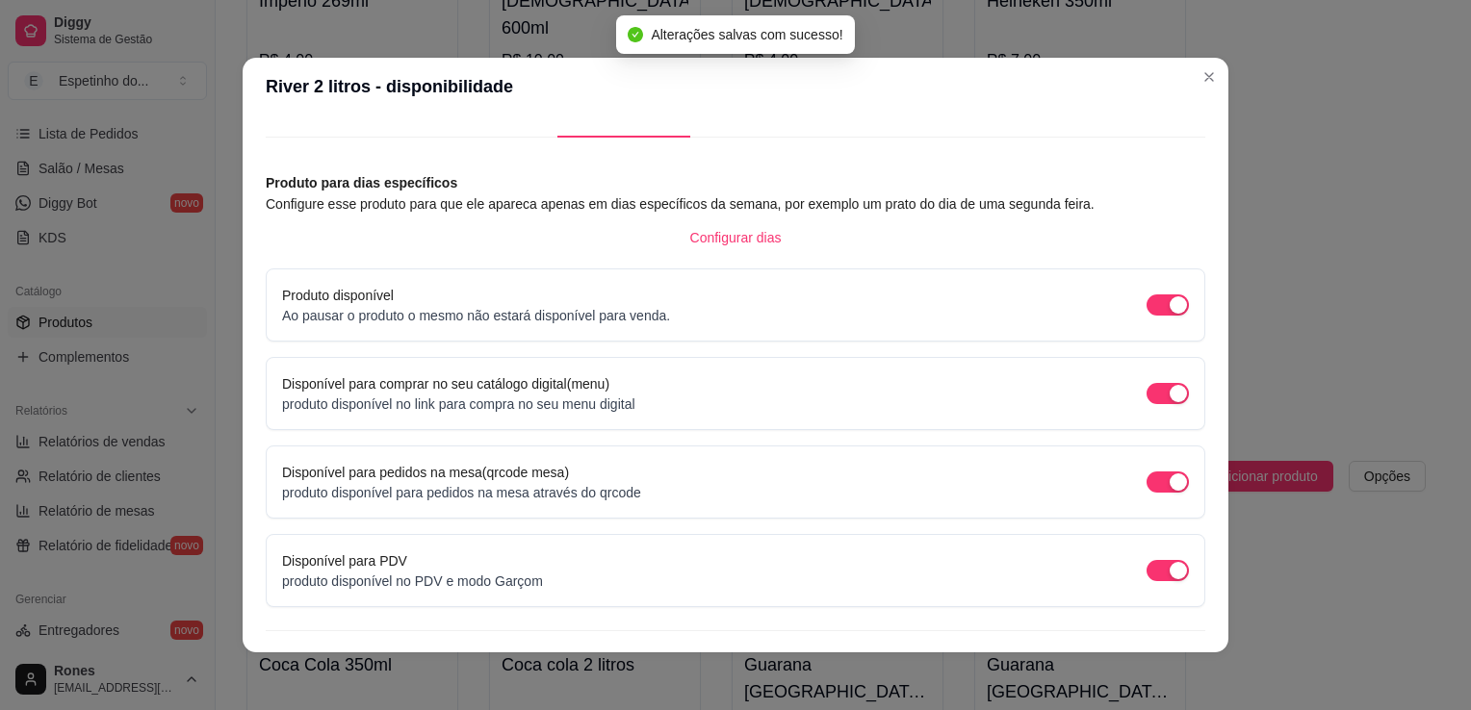
scroll to position [78, 0]
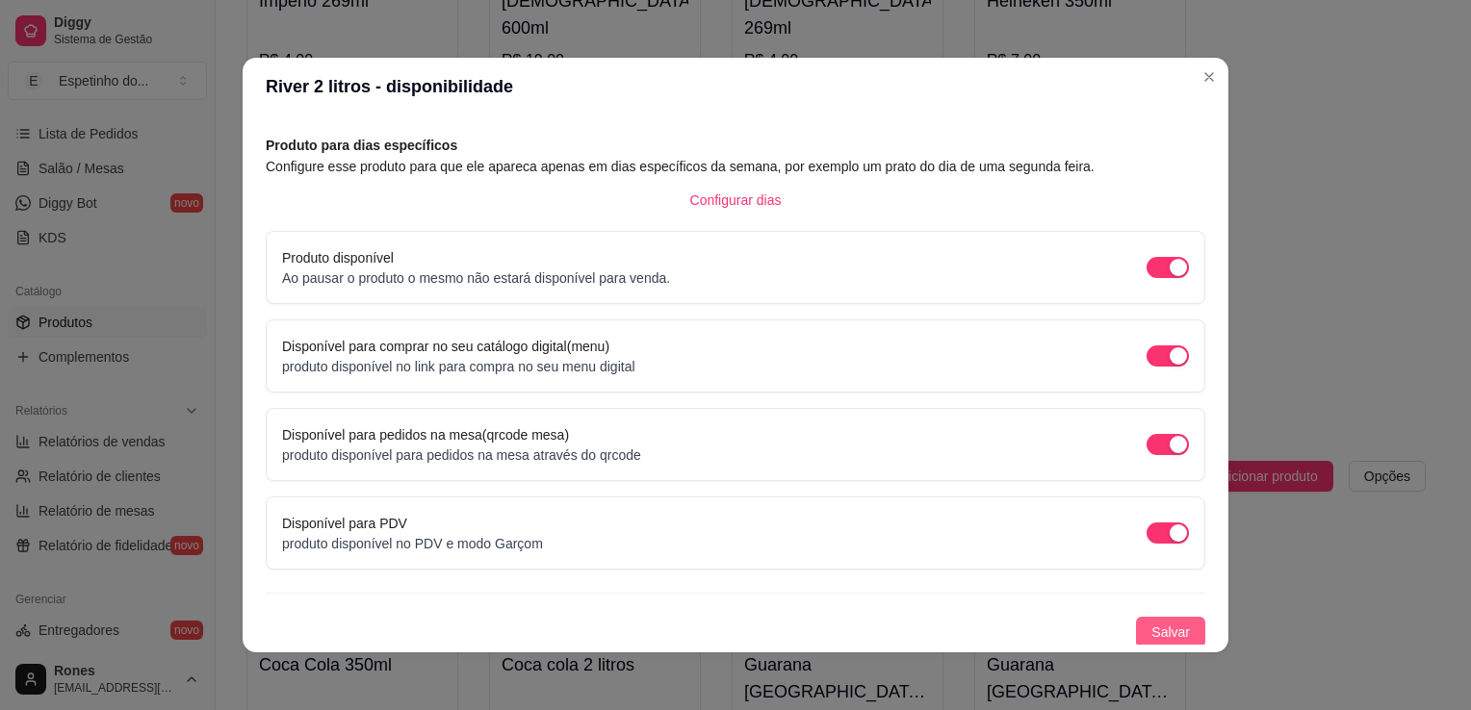
click at [1167, 635] on span "Salvar" at bounding box center [1170, 632] width 38 height 21
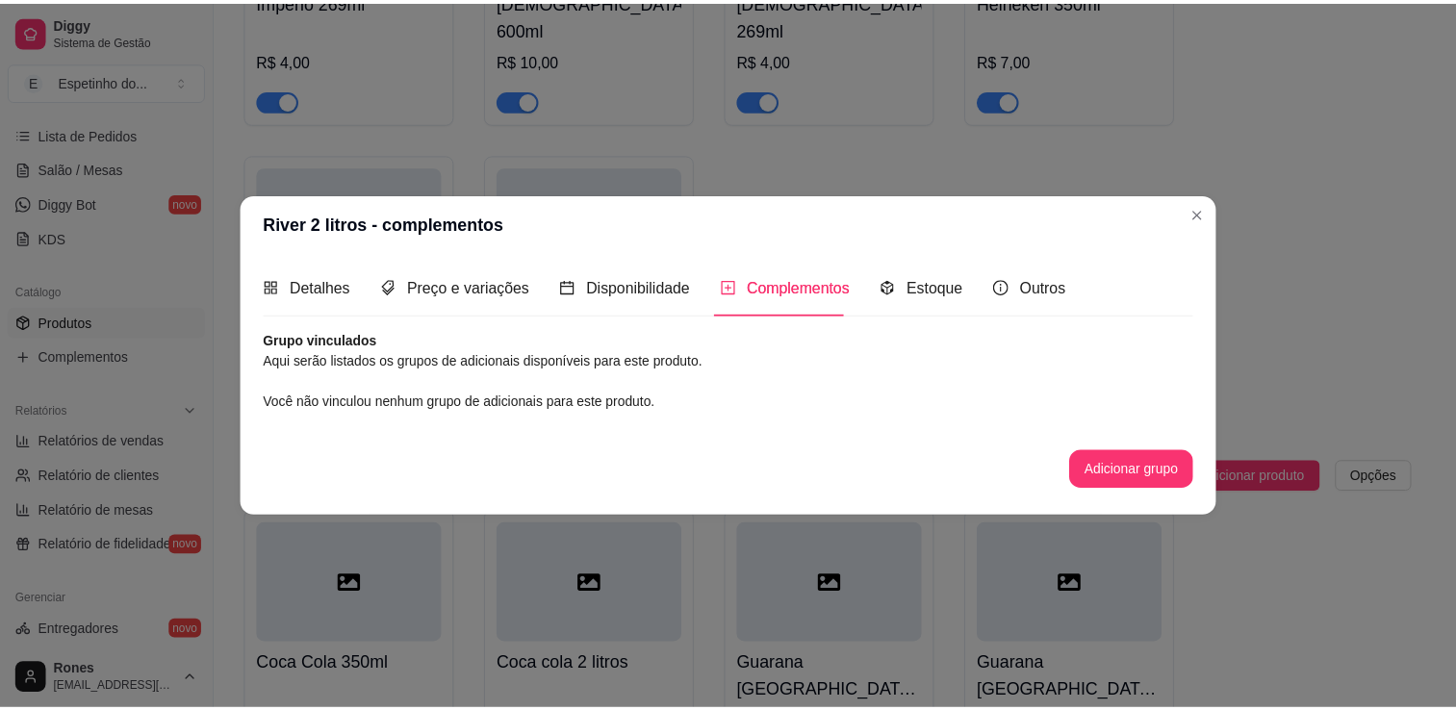
scroll to position [0, 0]
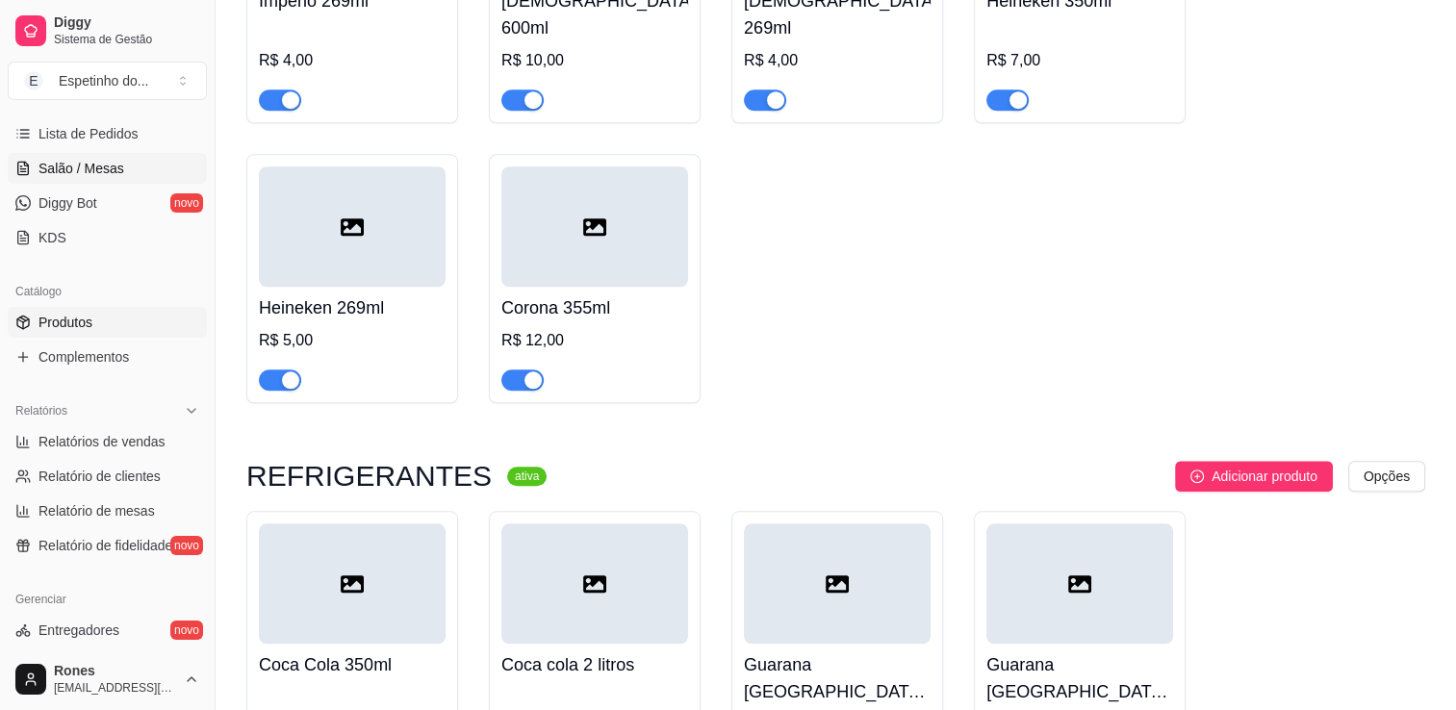
click at [82, 170] on span "Salão / Mesas" at bounding box center [81, 168] width 86 height 19
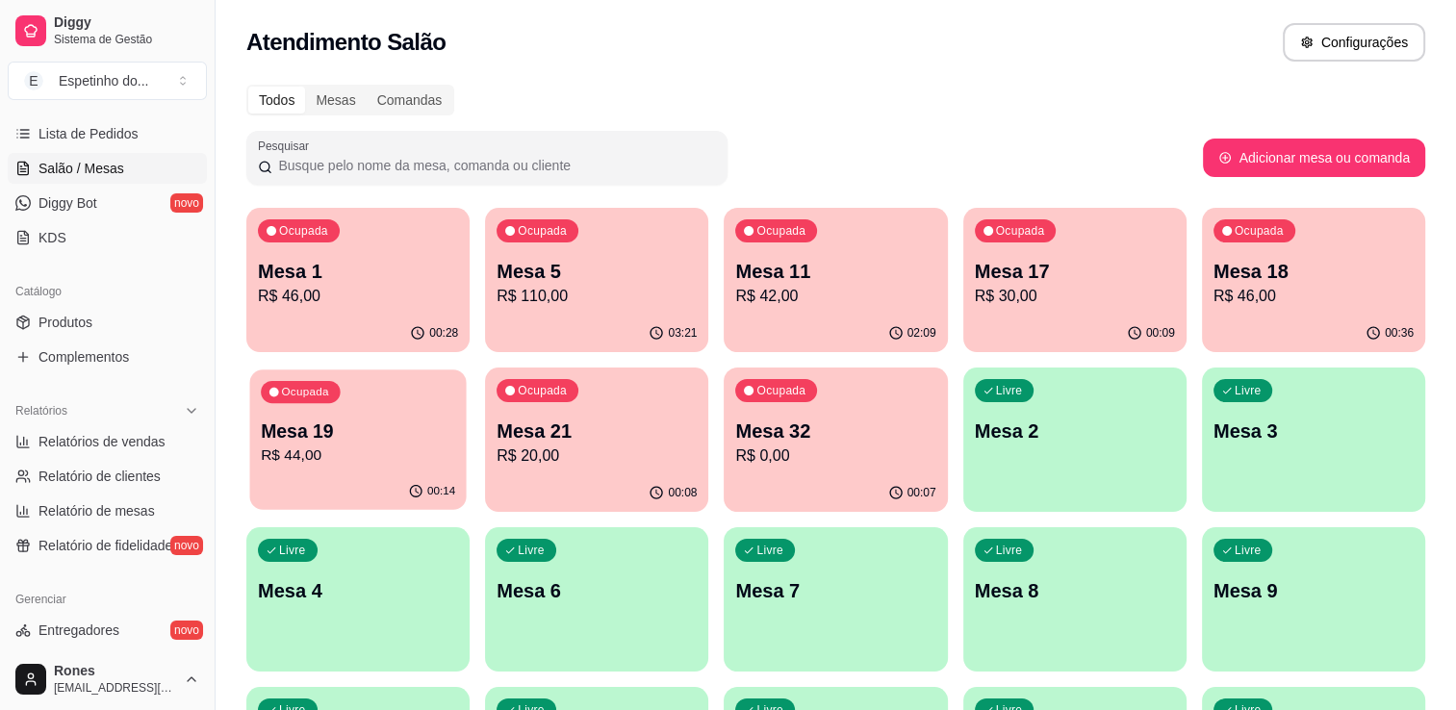
click at [346, 480] on div "00:14" at bounding box center [357, 492] width 217 height 37
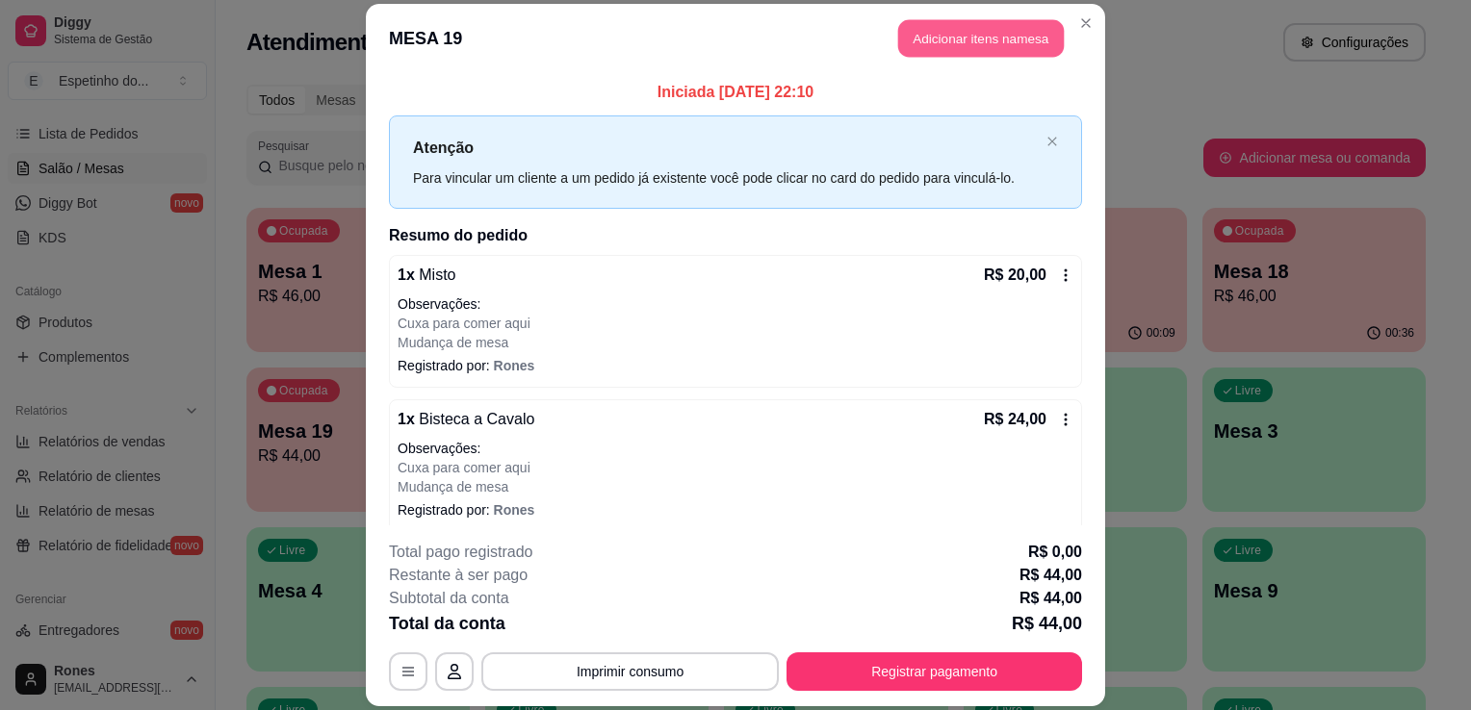
click at [963, 40] on button "Adicionar itens na mesa" at bounding box center [981, 38] width 166 height 38
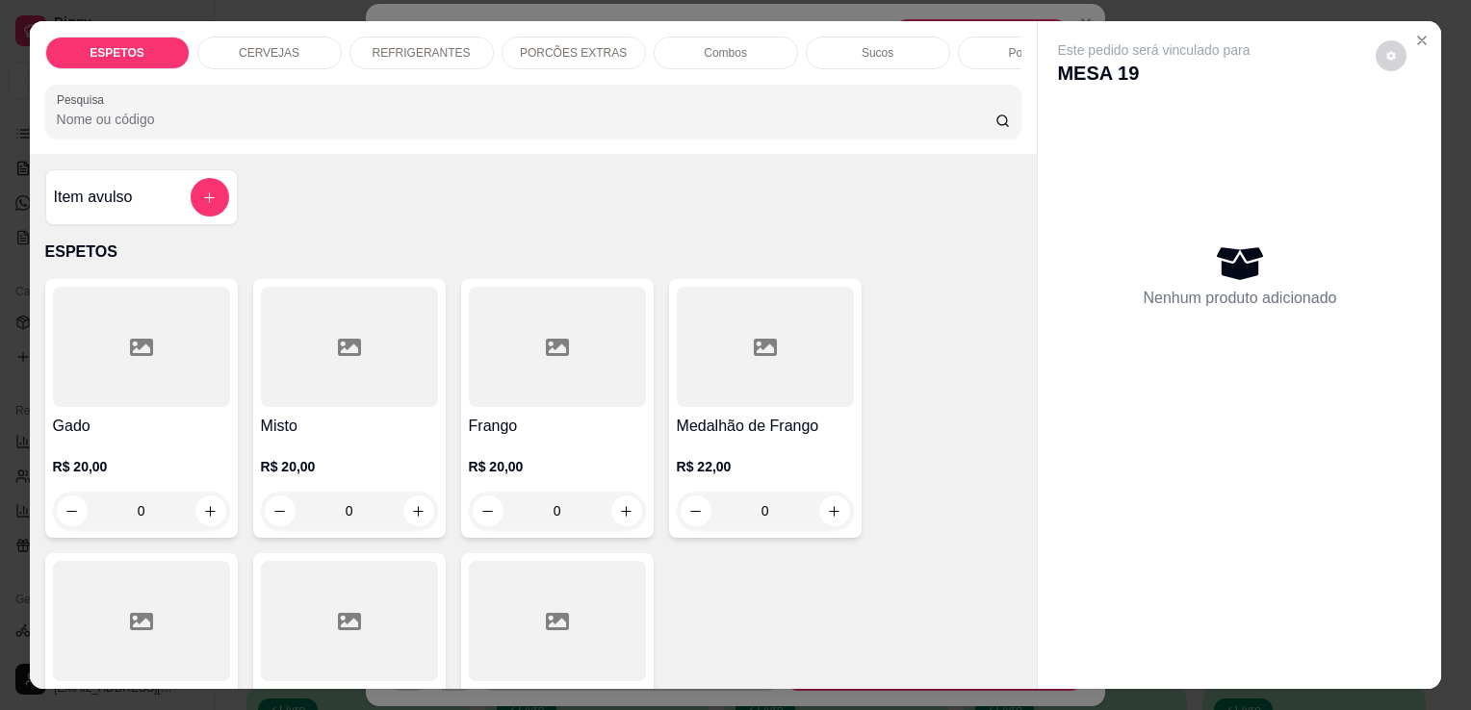
click at [439, 45] on p "REFRIGERANTES" at bounding box center [421, 52] width 98 height 15
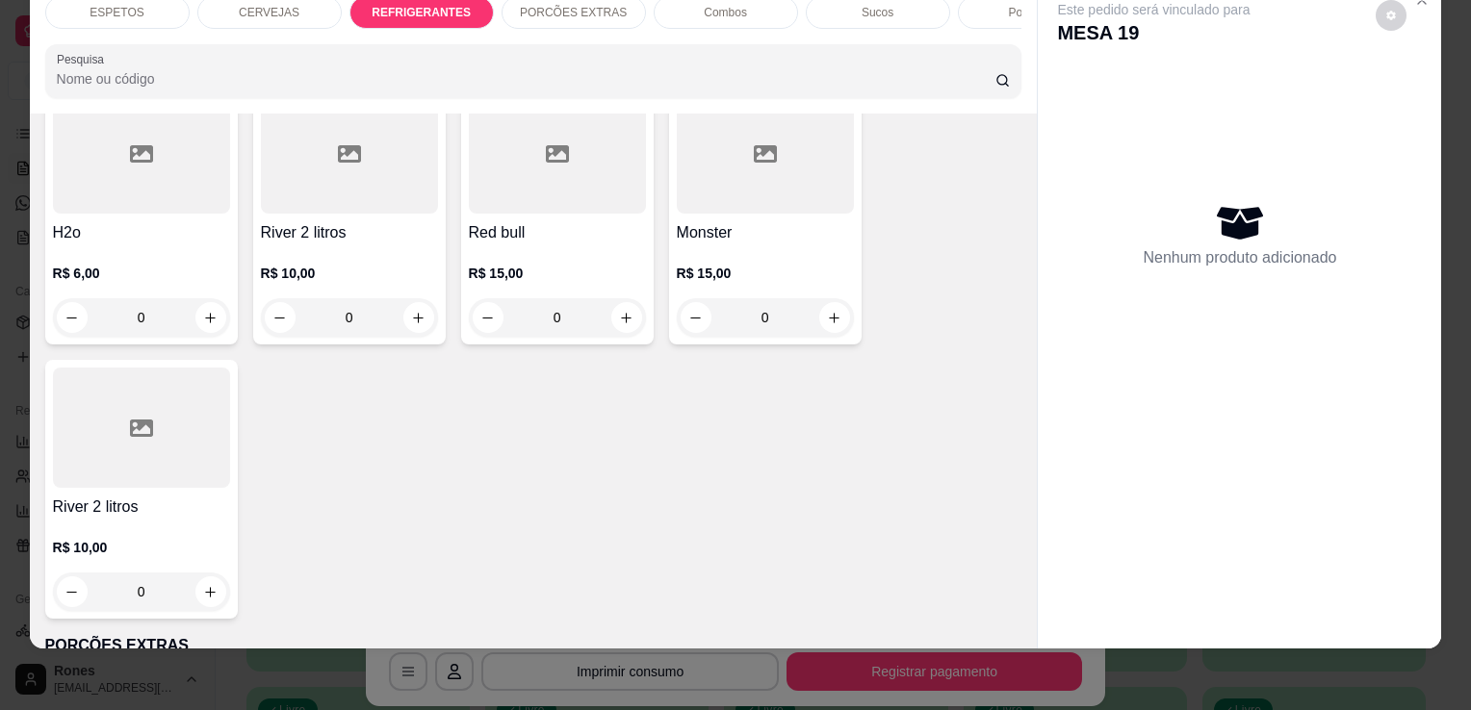
scroll to position [2795, 0]
click at [151, 399] on div at bounding box center [141, 424] width 177 height 120
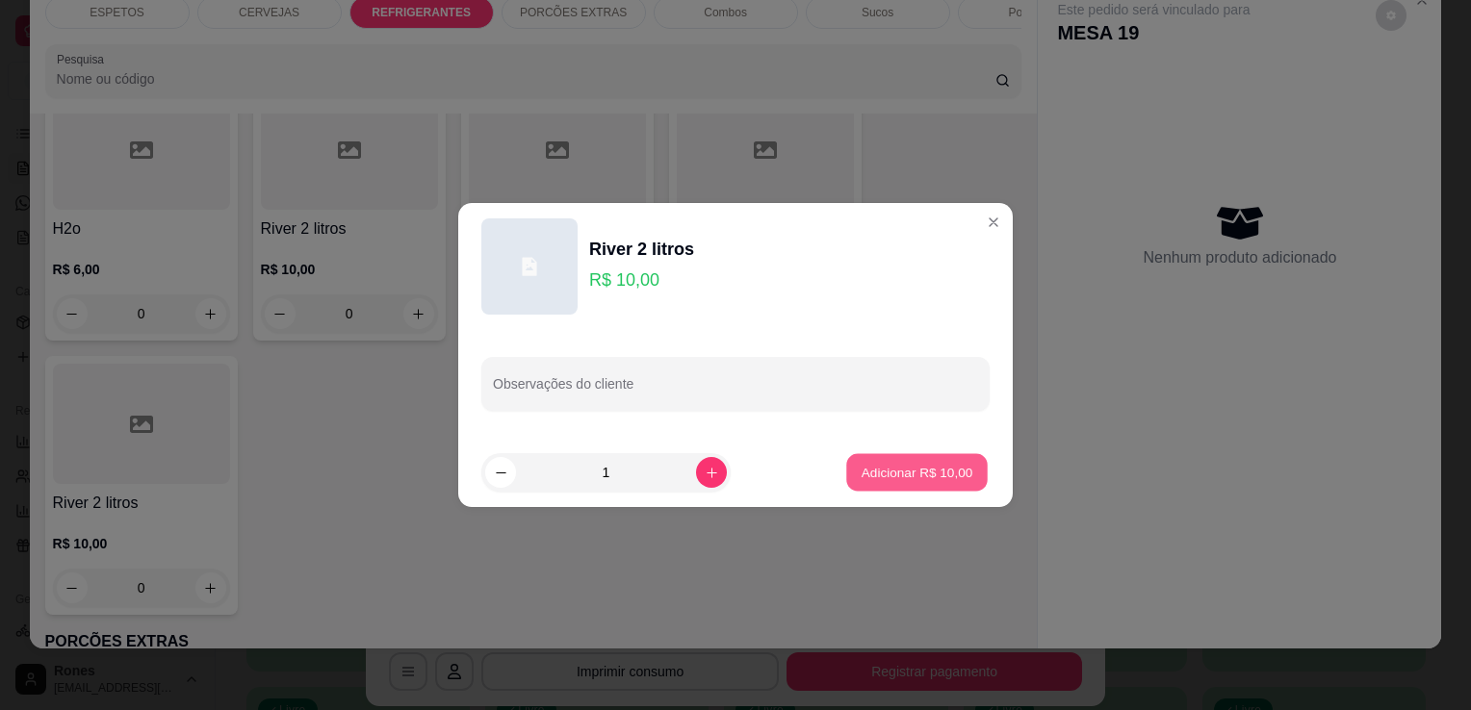
click at [910, 471] on p "Adicionar R$ 10,00" at bounding box center [917, 472] width 112 height 18
type input "1"
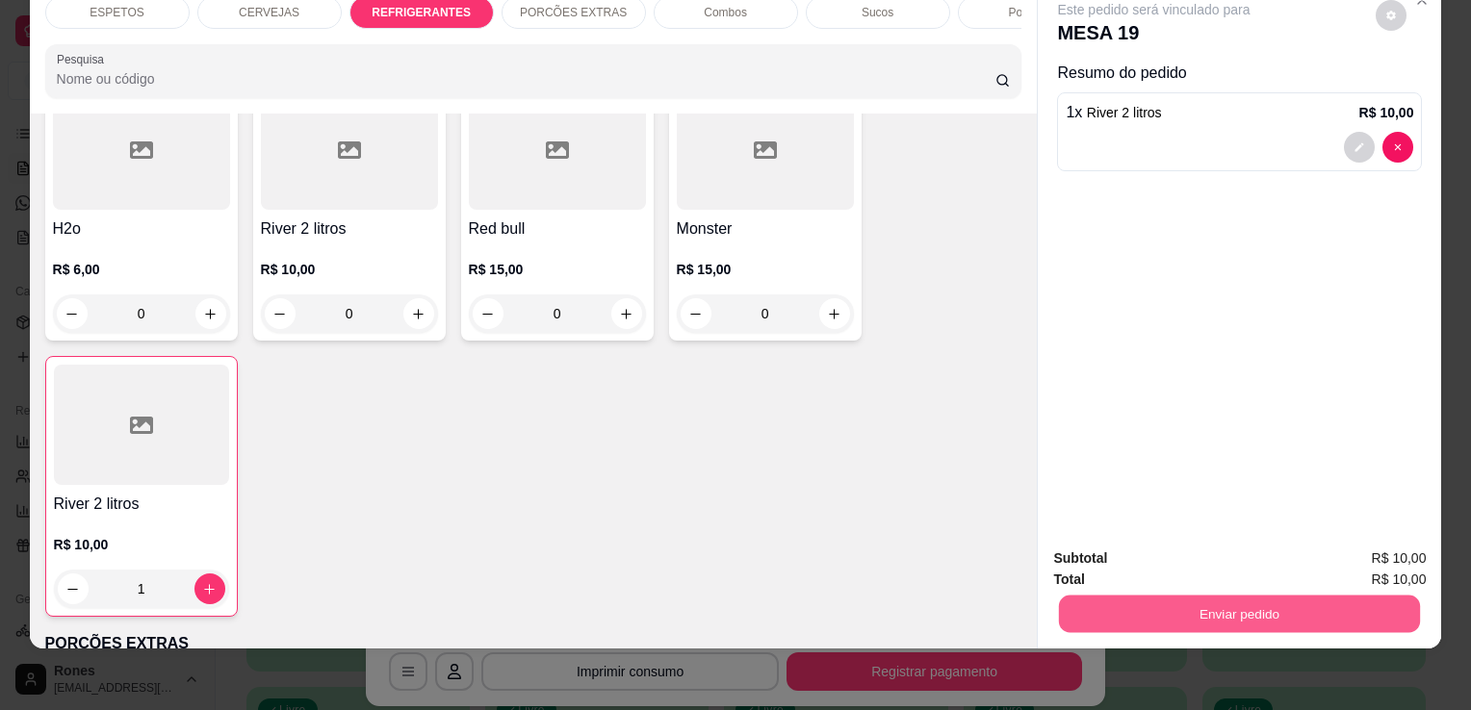
click at [1243, 608] on button "Enviar pedido" at bounding box center [1239, 614] width 361 height 38
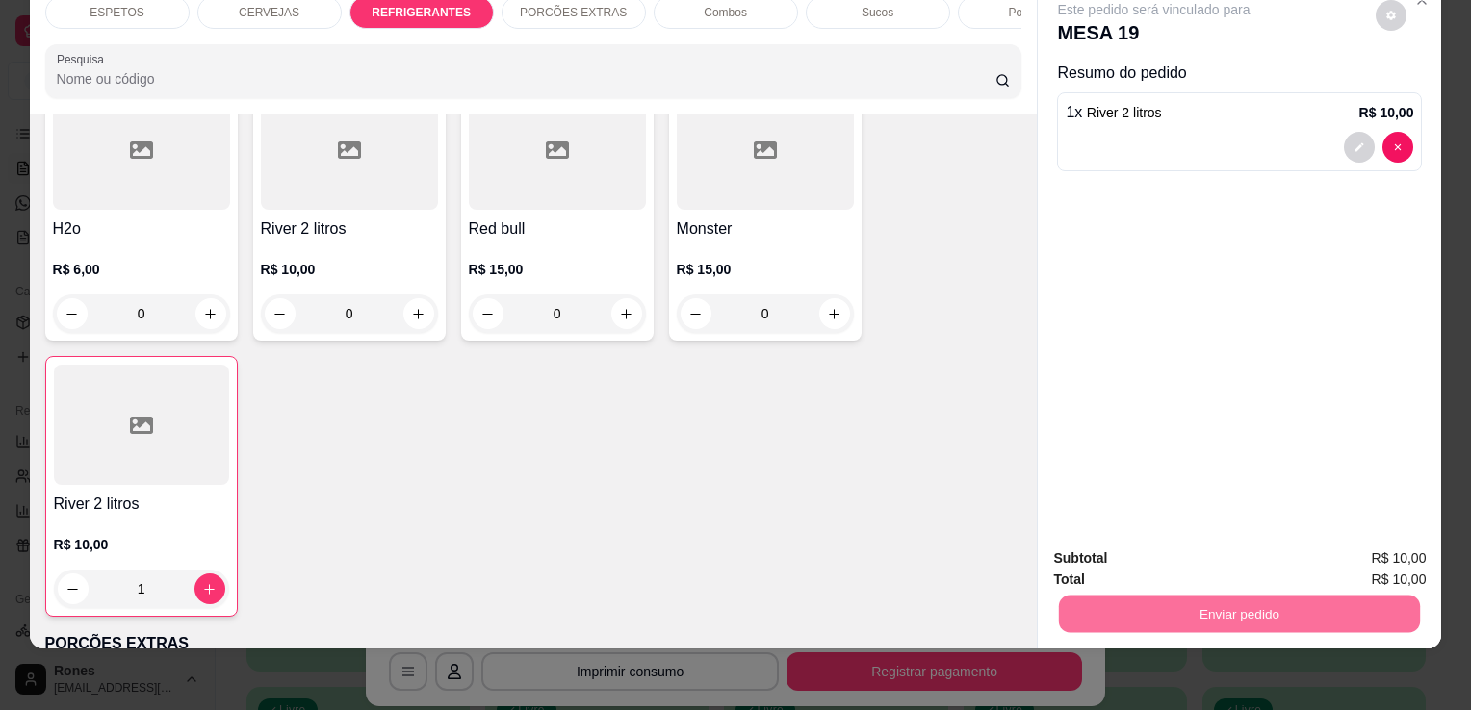
click at [1378, 548] on button "Enviar pedido" at bounding box center [1375, 552] width 106 height 36
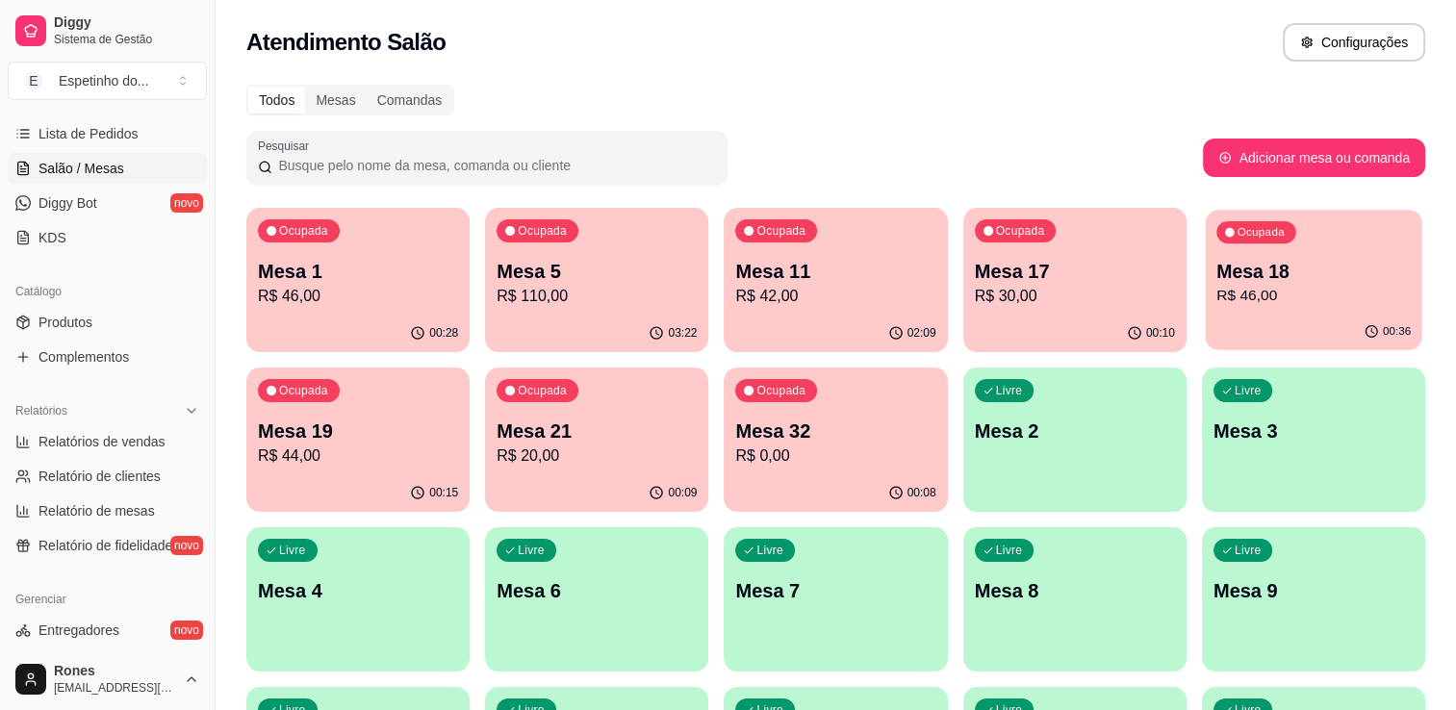
click at [1319, 269] on p "Mesa 18" at bounding box center [1314, 272] width 194 height 26
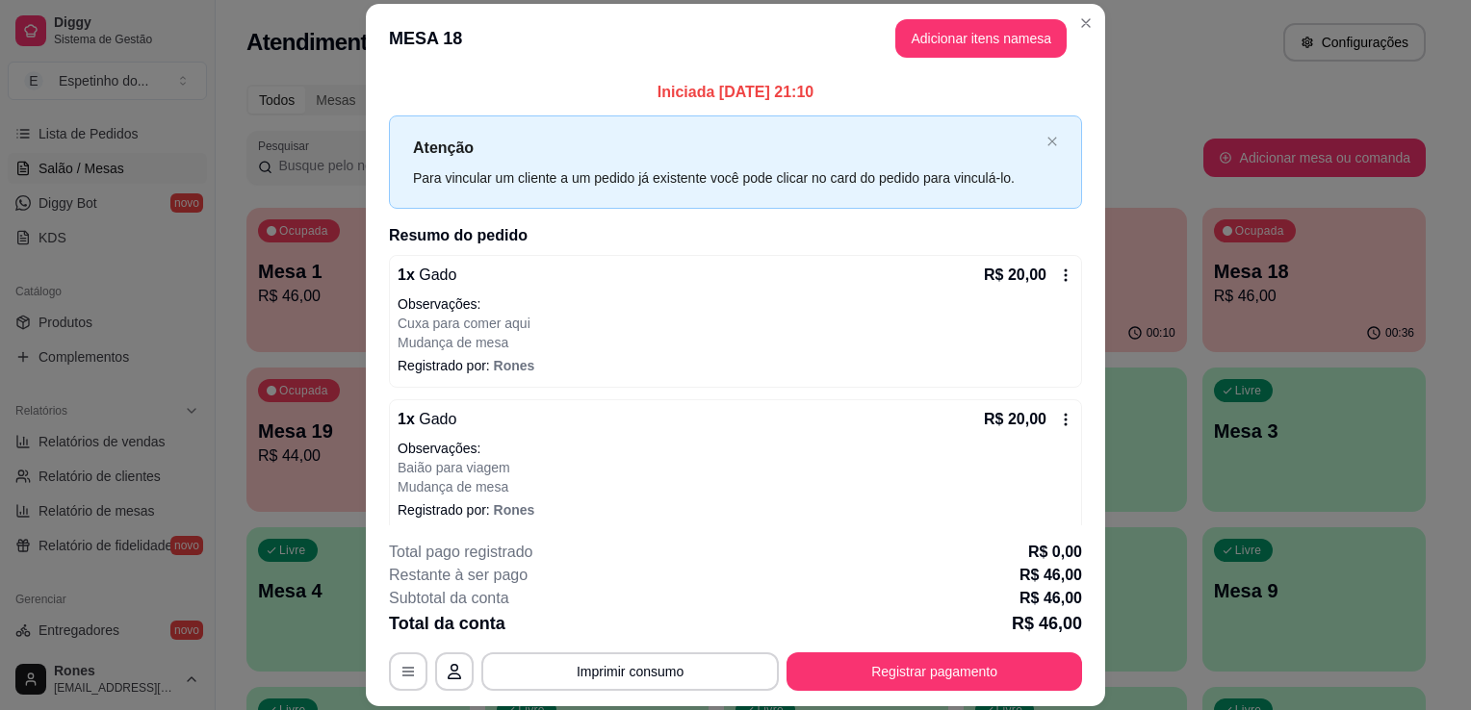
scroll to position [137, 0]
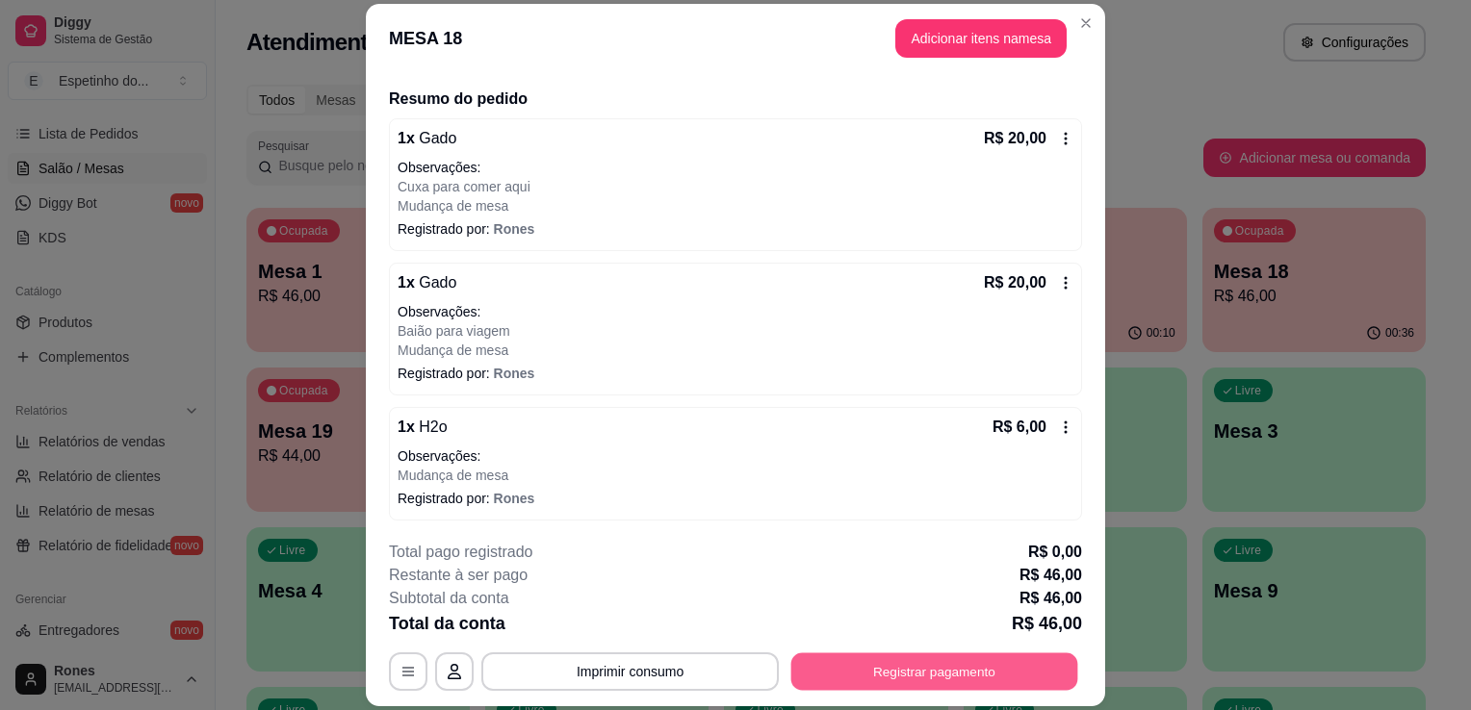
click at [904, 672] on button "Registrar pagamento" at bounding box center [934, 673] width 287 height 38
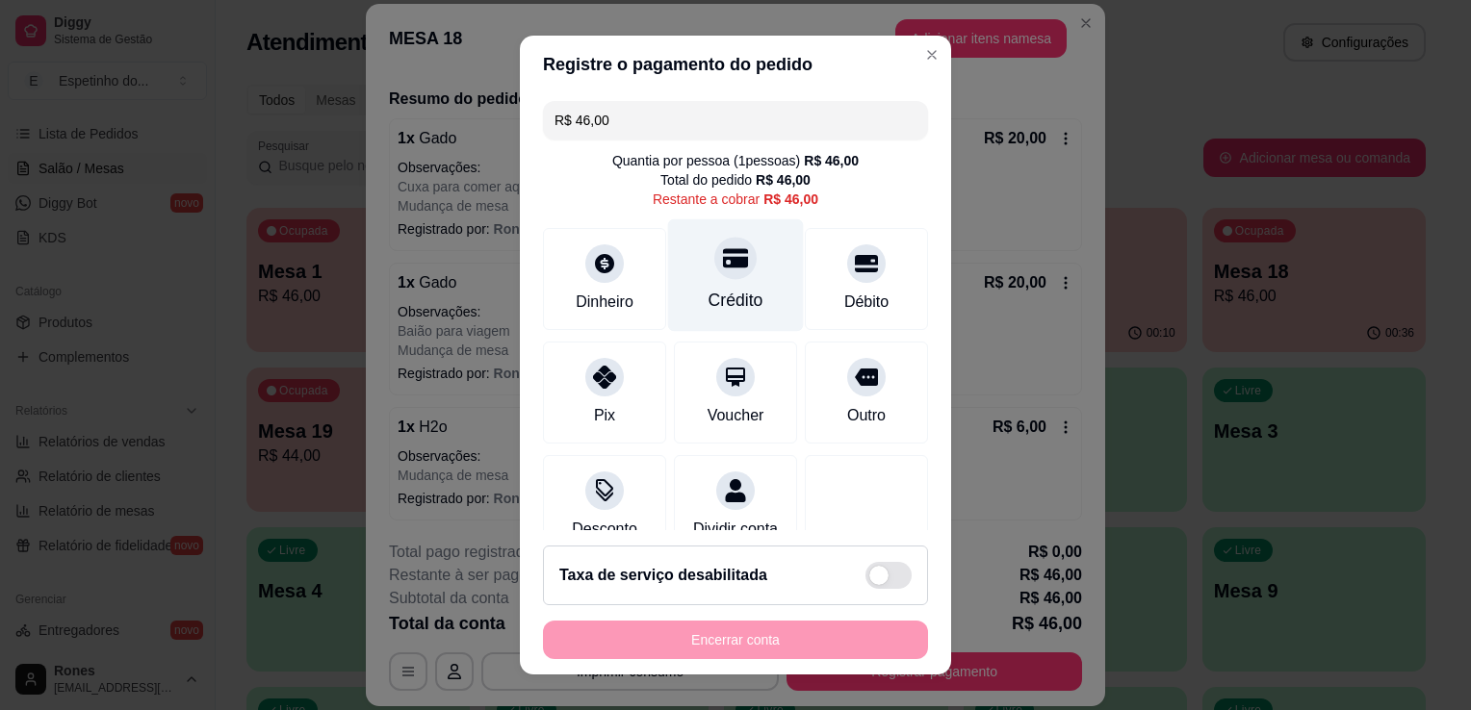
click at [716, 308] on div "Crédito" at bounding box center [735, 300] width 55 height 25
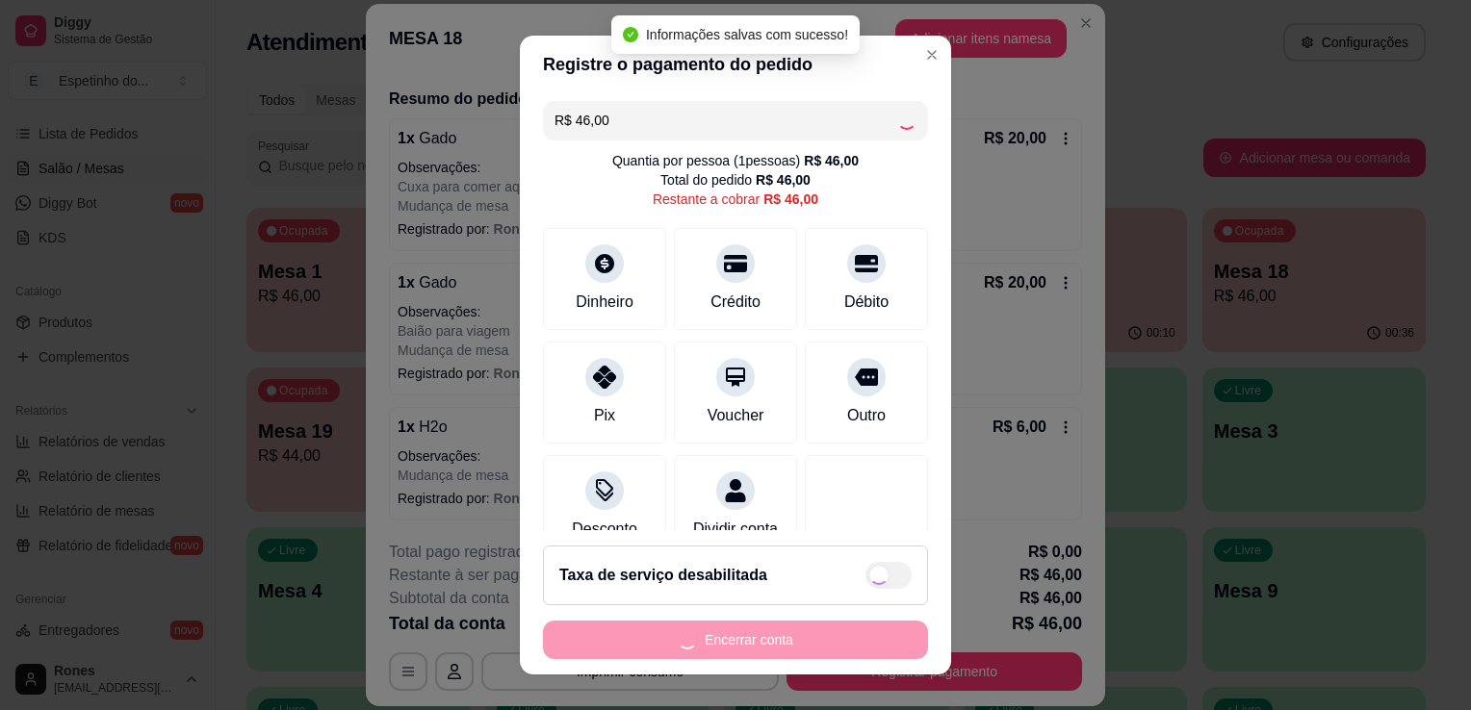
type input "R$ 0,00"
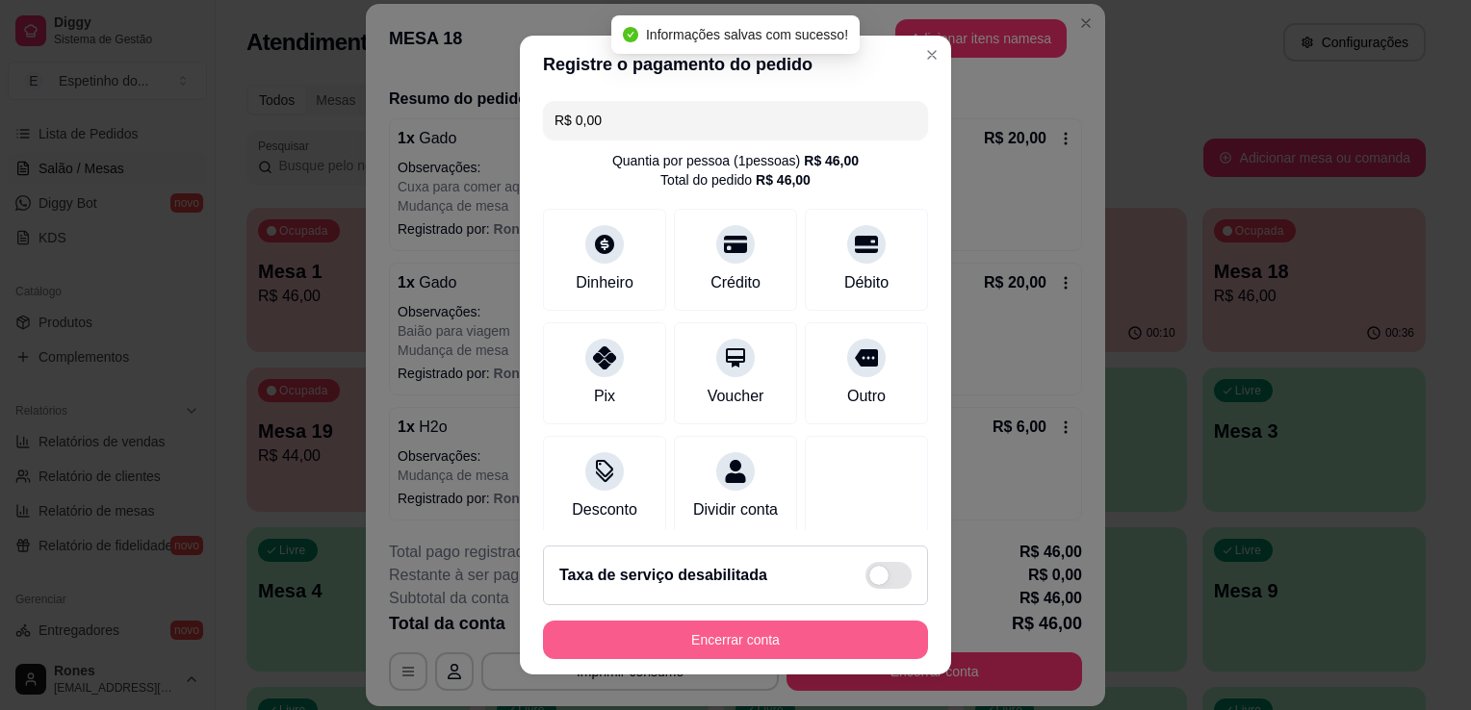
click at [832, 629] on button "Encerrar conta" at bounding box center [735, 640] width 385 height 38
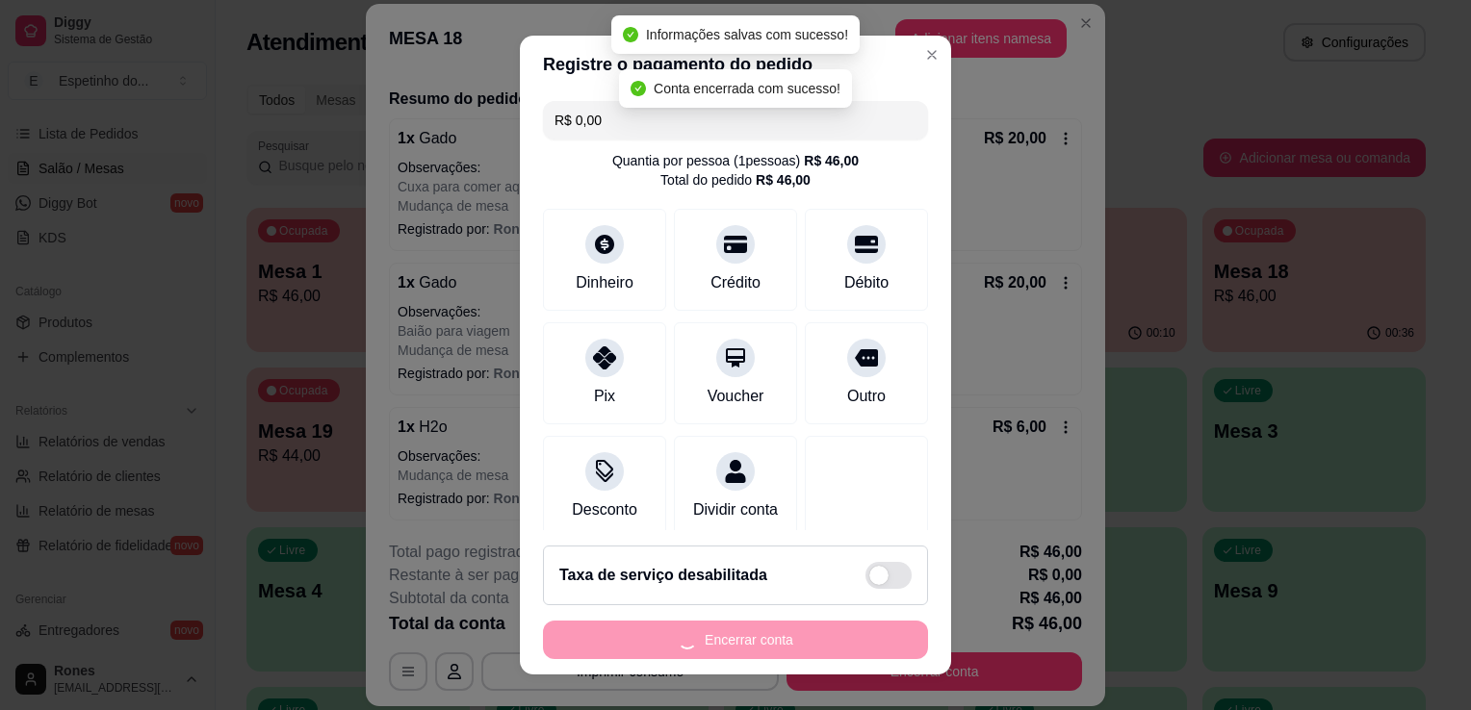
scroll to position [0, 0]
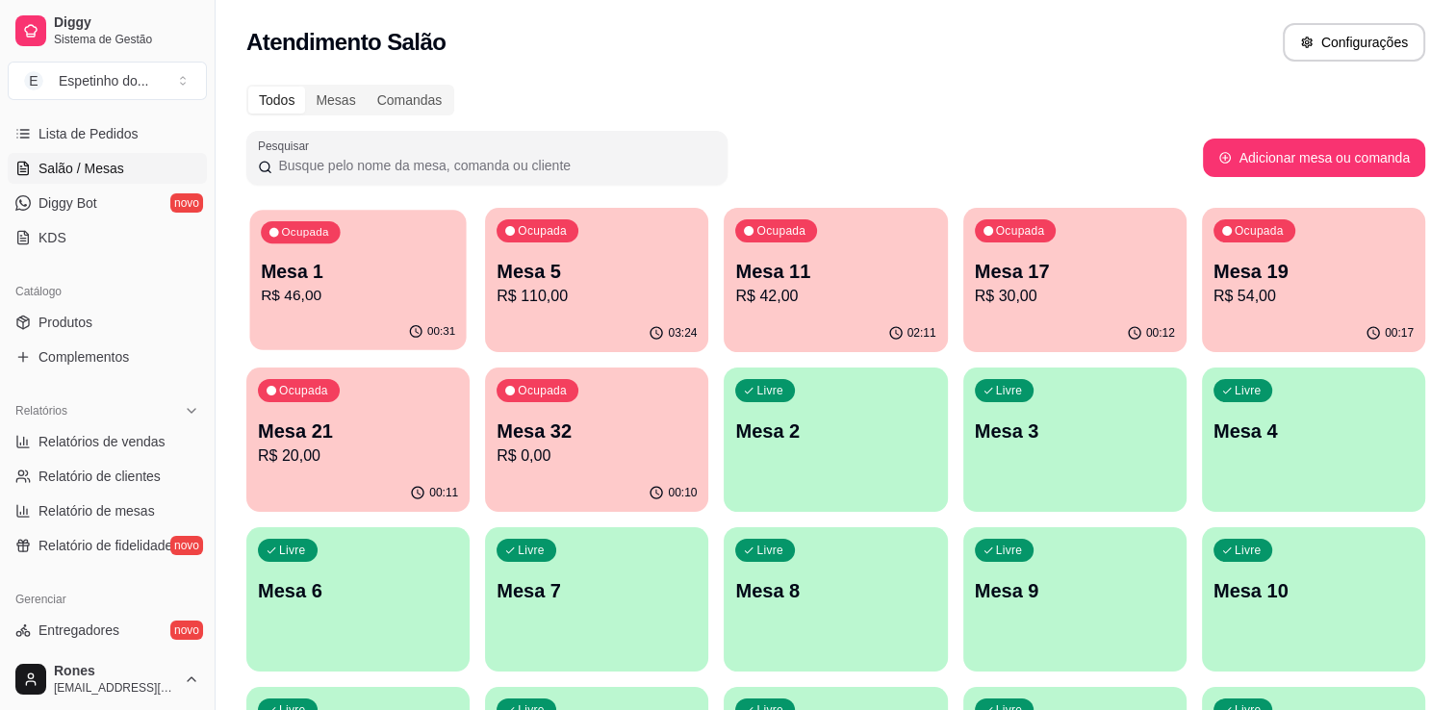
click at [391, 303] on p "R$ 46,00" at bounding box center [358, 296] width 194 height 22
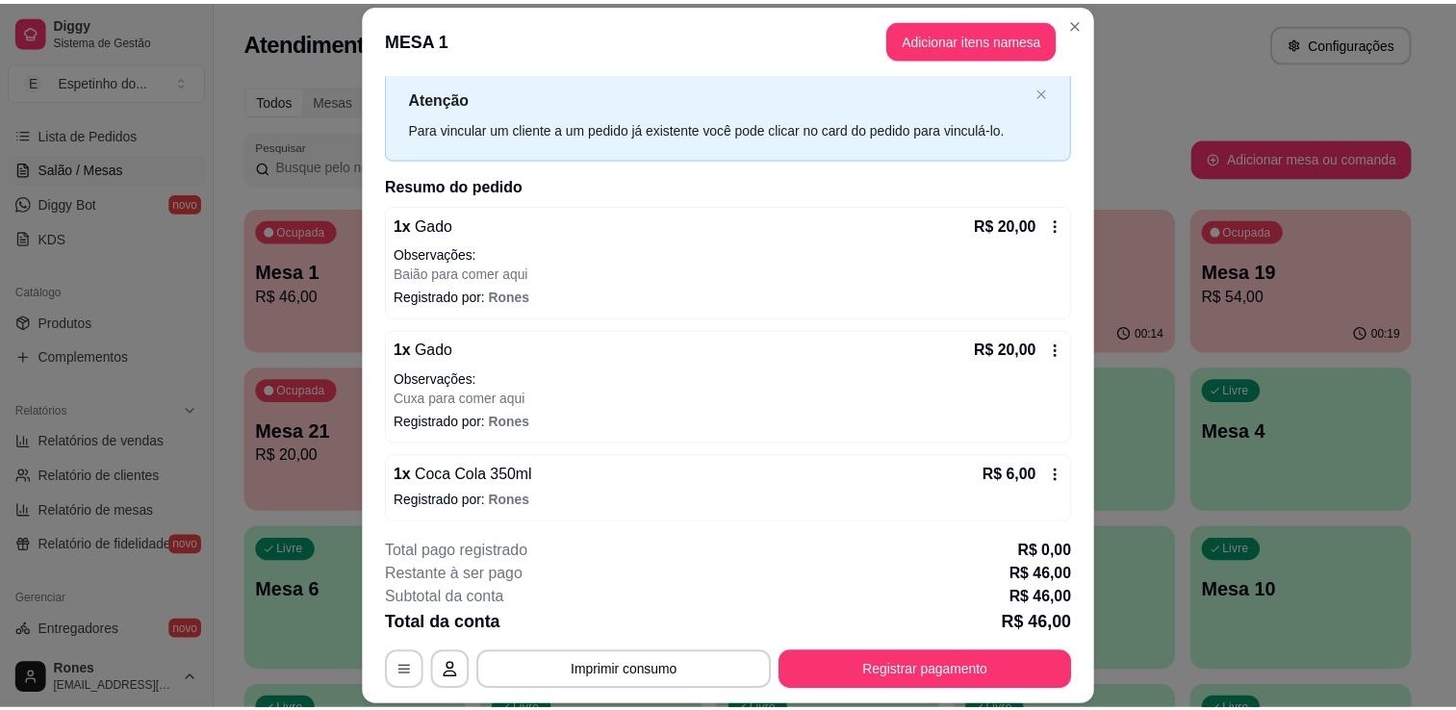
scroll to position [52, 0]
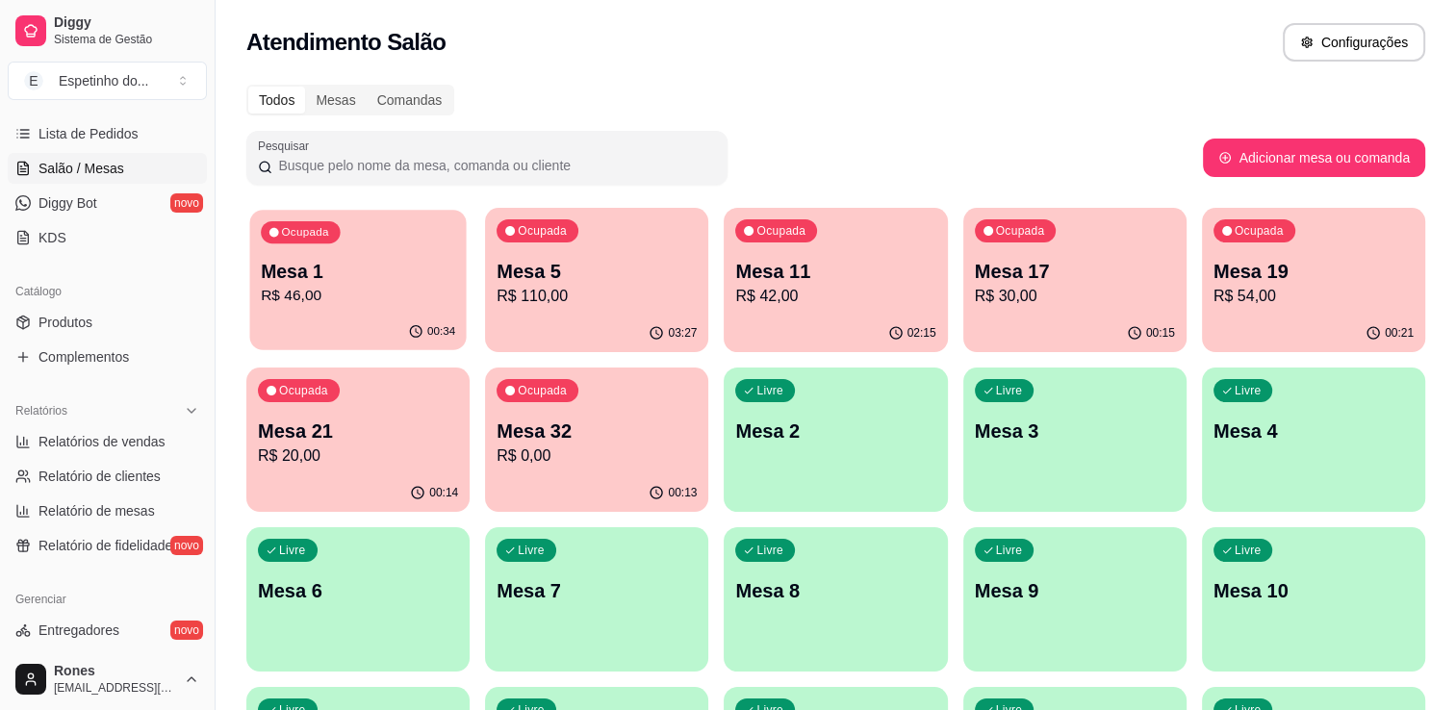
click at [385, 306] on p "R$ 46,00" at bounding box center [358, 296] width 194 height 22
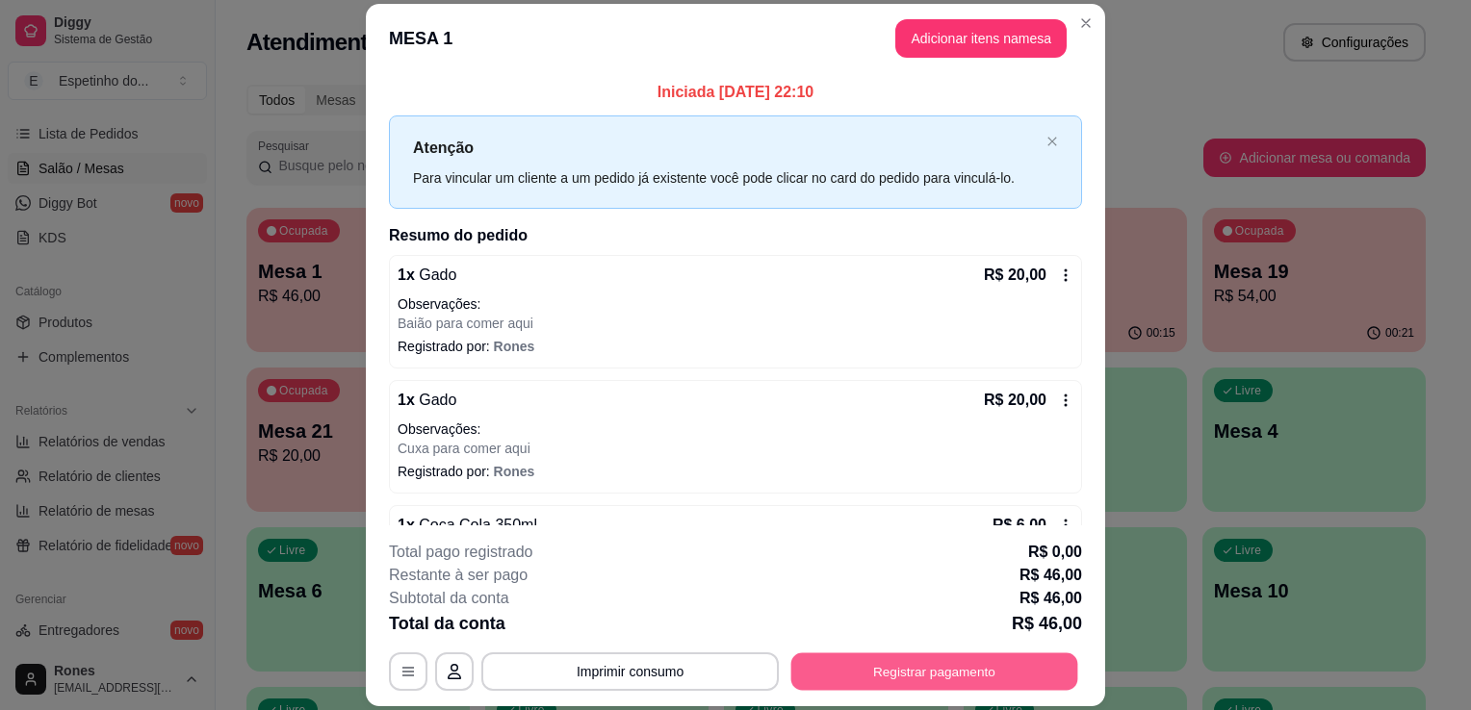
click at [896, 669] on button "Registrar pagamento" at bounding box center [934, 673] width 287 height 38
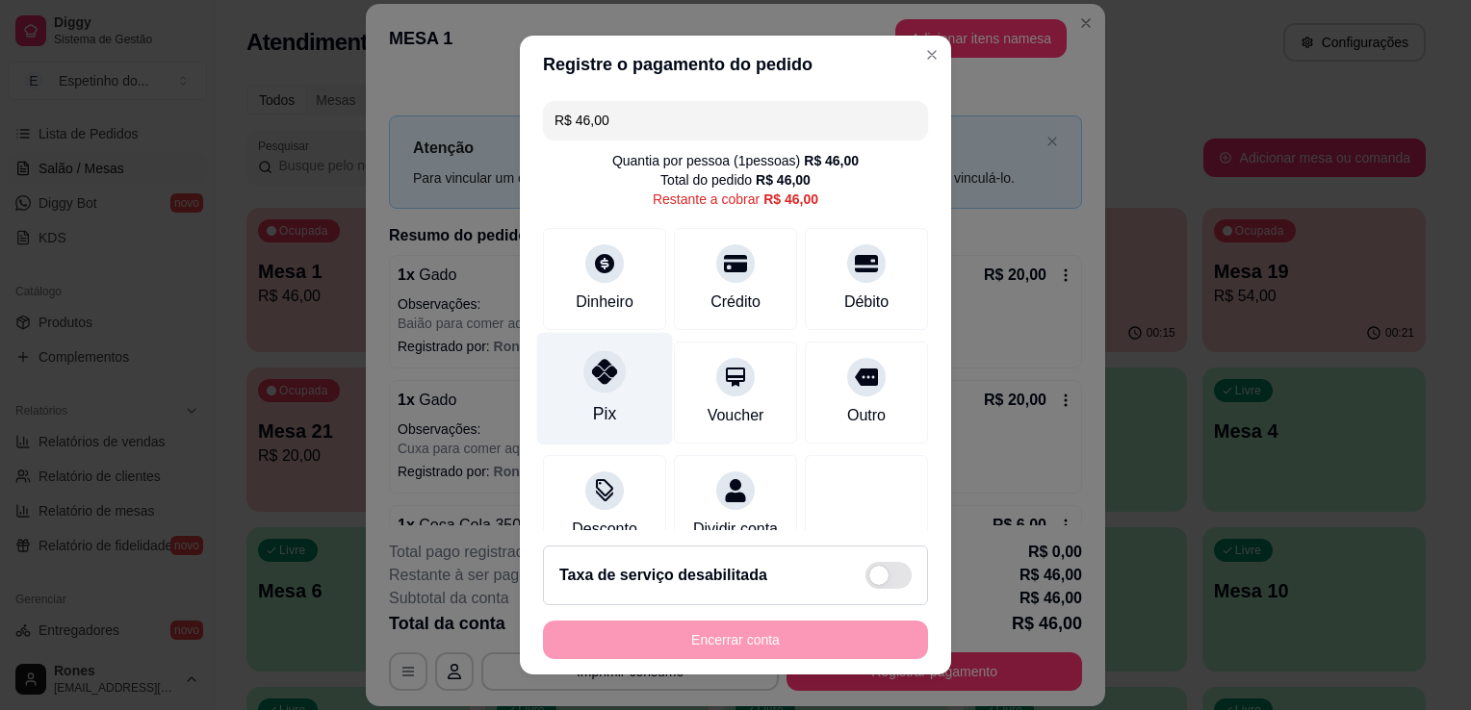
click at [617, 385] on div "Pix" at bounding box center [605, 389] width 136 height 113
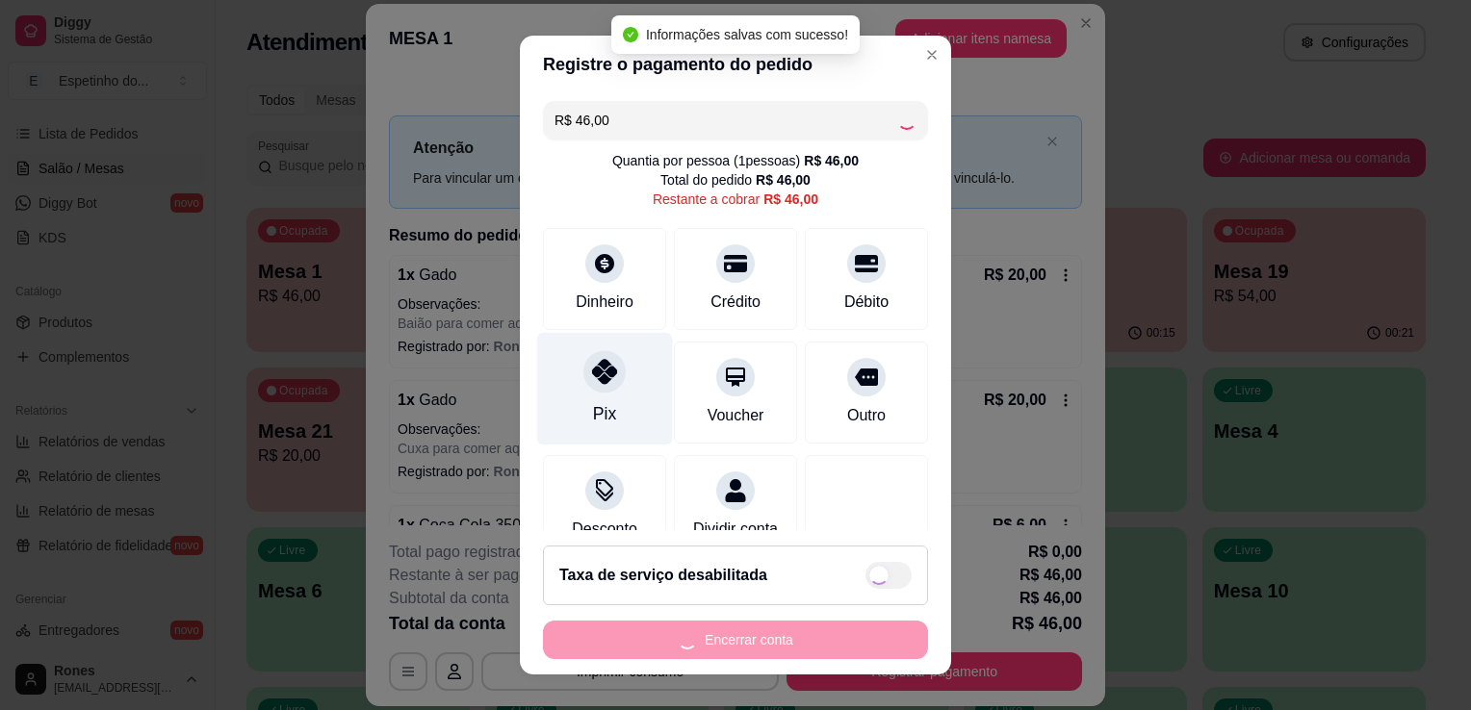
type input "R$ 0,00"
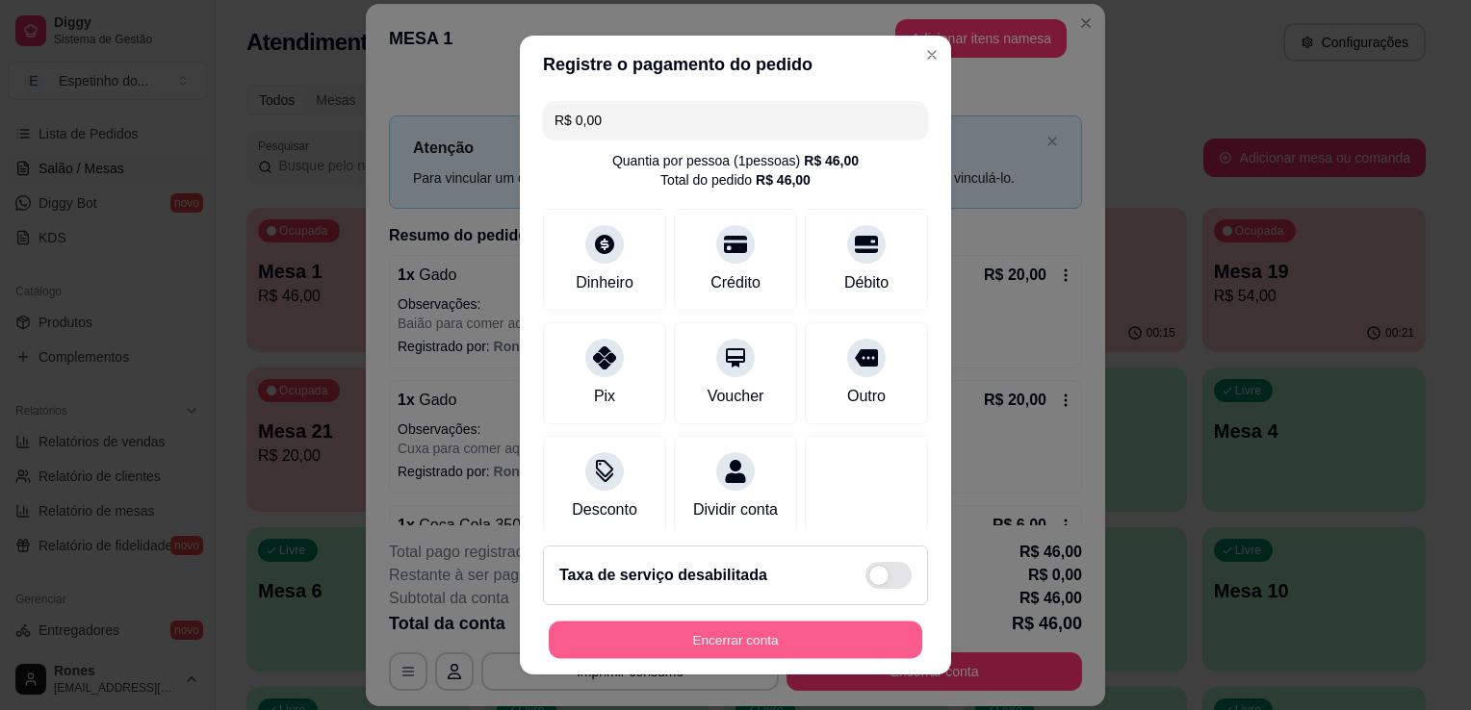
click at [761, 635] on button "Encerrar conta" at bounding box center [735, 641] width 373 height 38
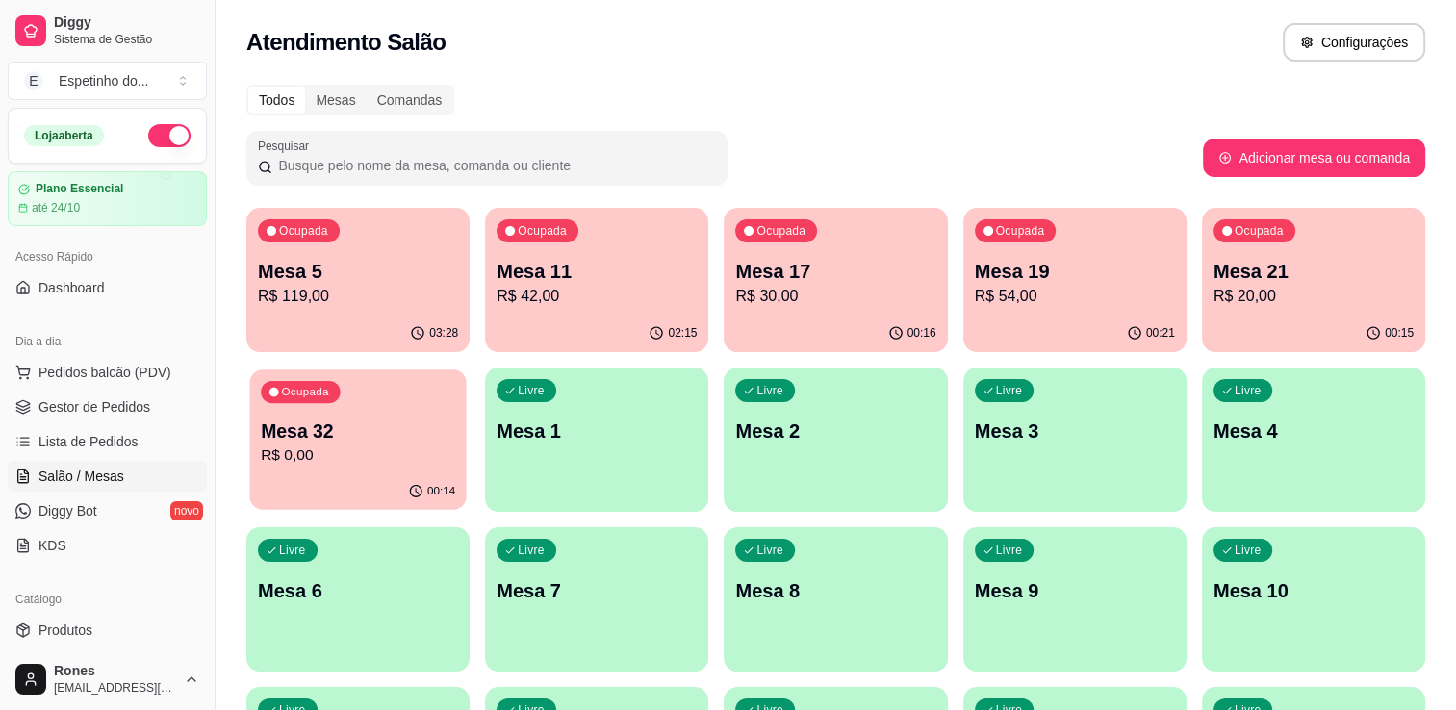
click at [329, 431] on p "Mesa 32" at bounding box center [358, 432] width 194 height 26
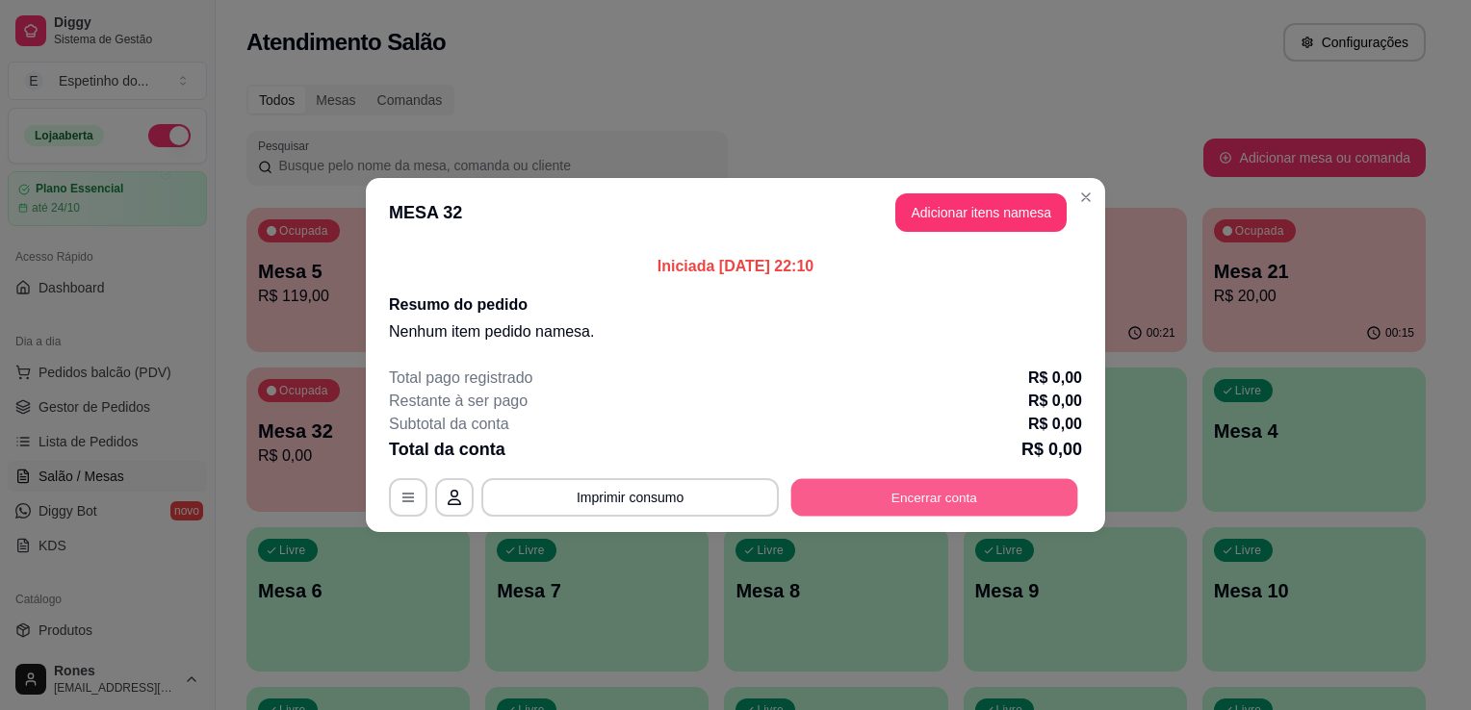
click at [965, 512] on button "Encerrar conta" at bounding box center [934, 498] width 287 height 38
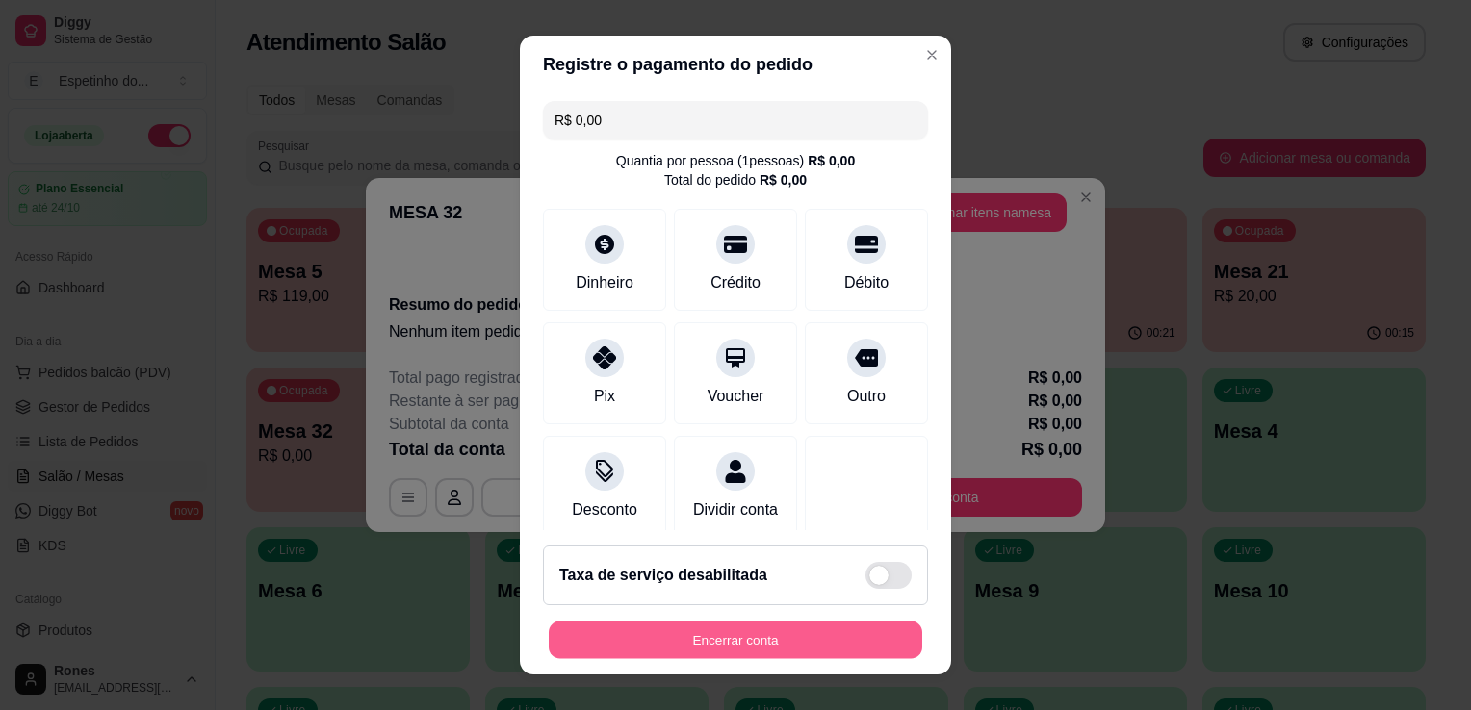
click at [824, 629] on button "Encerrar conta" at bounding box center [735, 641] width 373 height 38
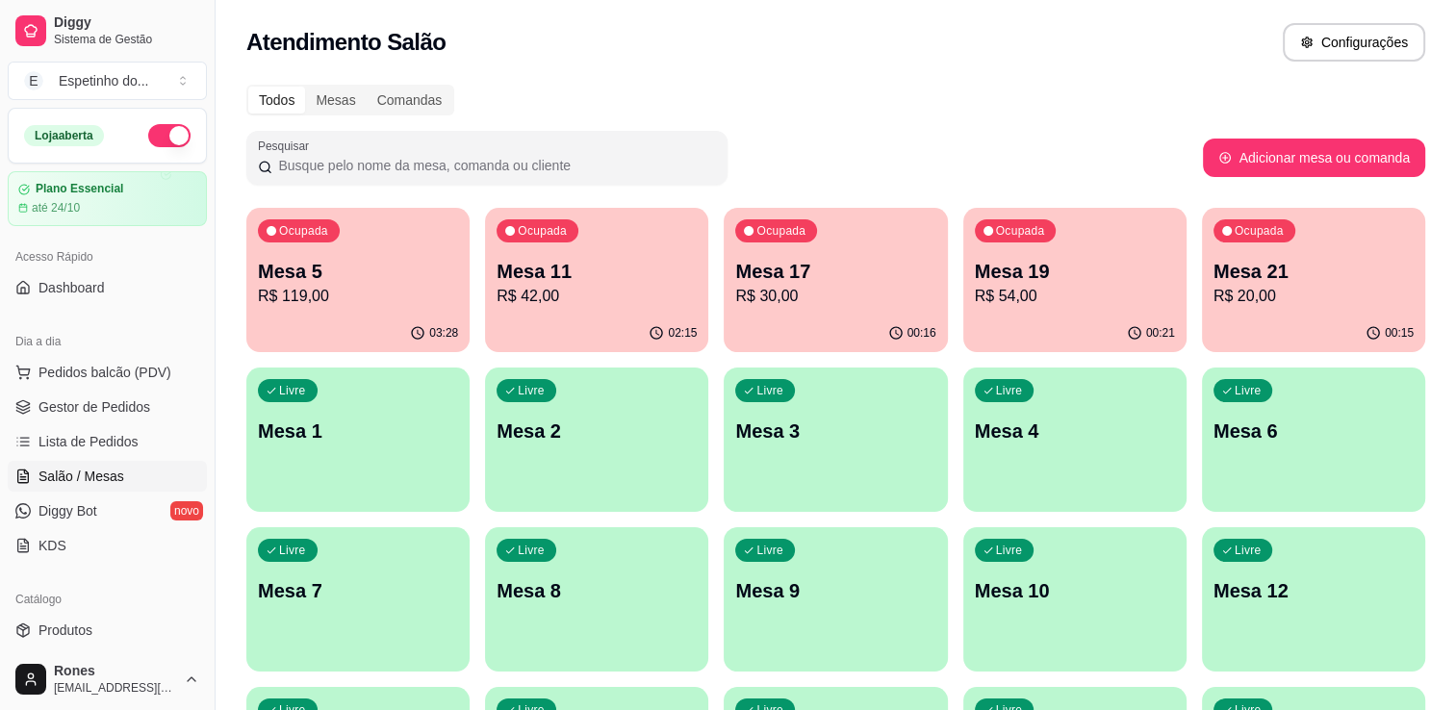
scroll to position [358, 0]
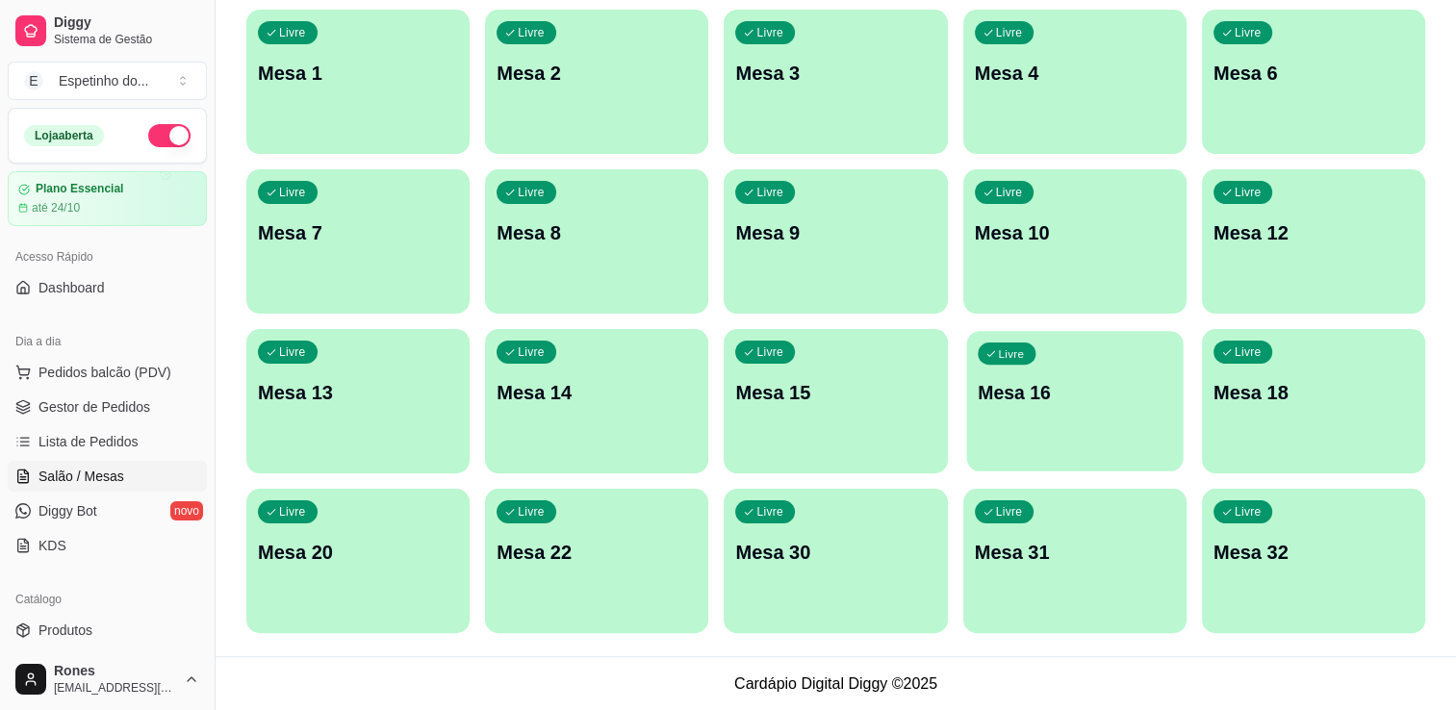
click at [1082, 405] on div "Livre Mesa 16" at bounding box center [1074, 389] width 217 height 117
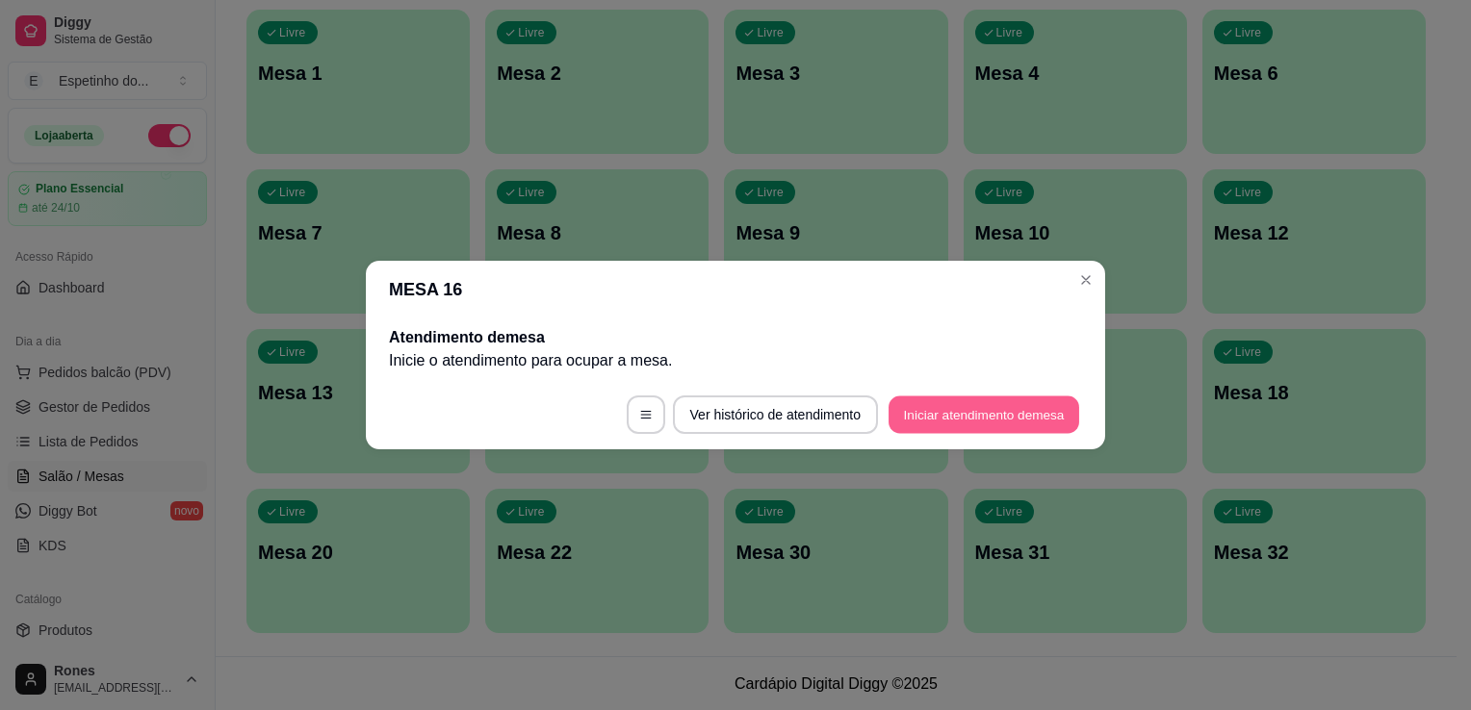
click at [989, 416] on button "Iniciar atendimento de mesa" at bounding box center [983, 416] width 191 height 38
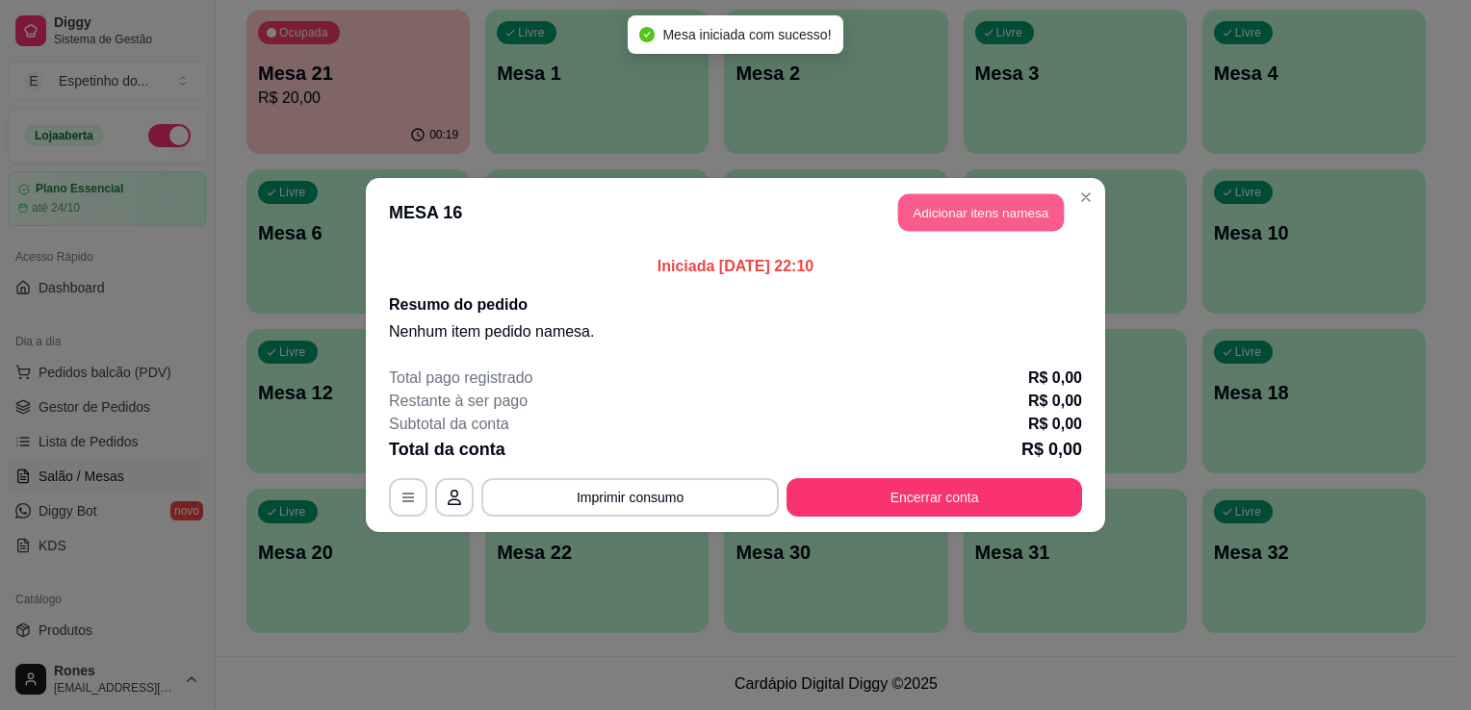
click at [978, 221] on button "Adicionar itens na mesa" at bounding box center [981, 213] width 166 height 38
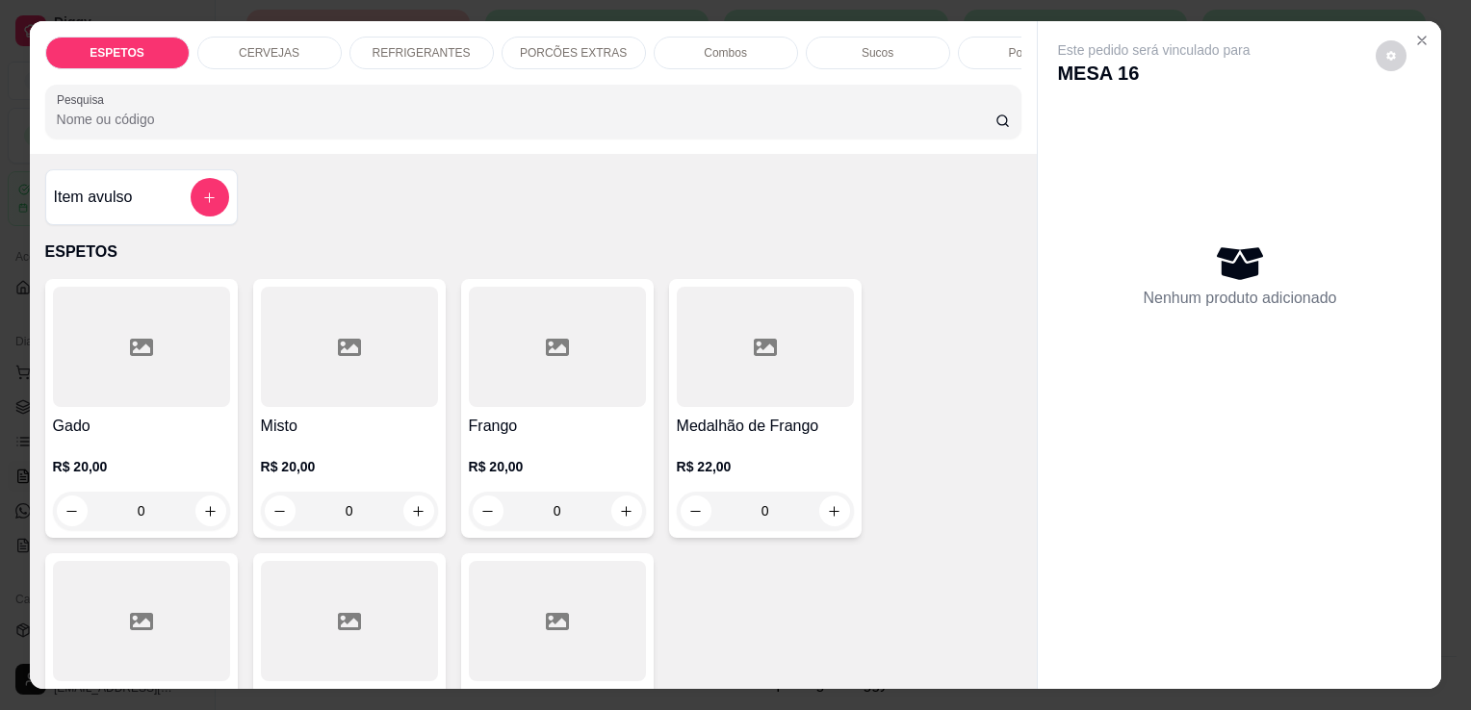
click at [577, 422] on h4 "Frango" at bounding box center [557, 426] width 177 height 23
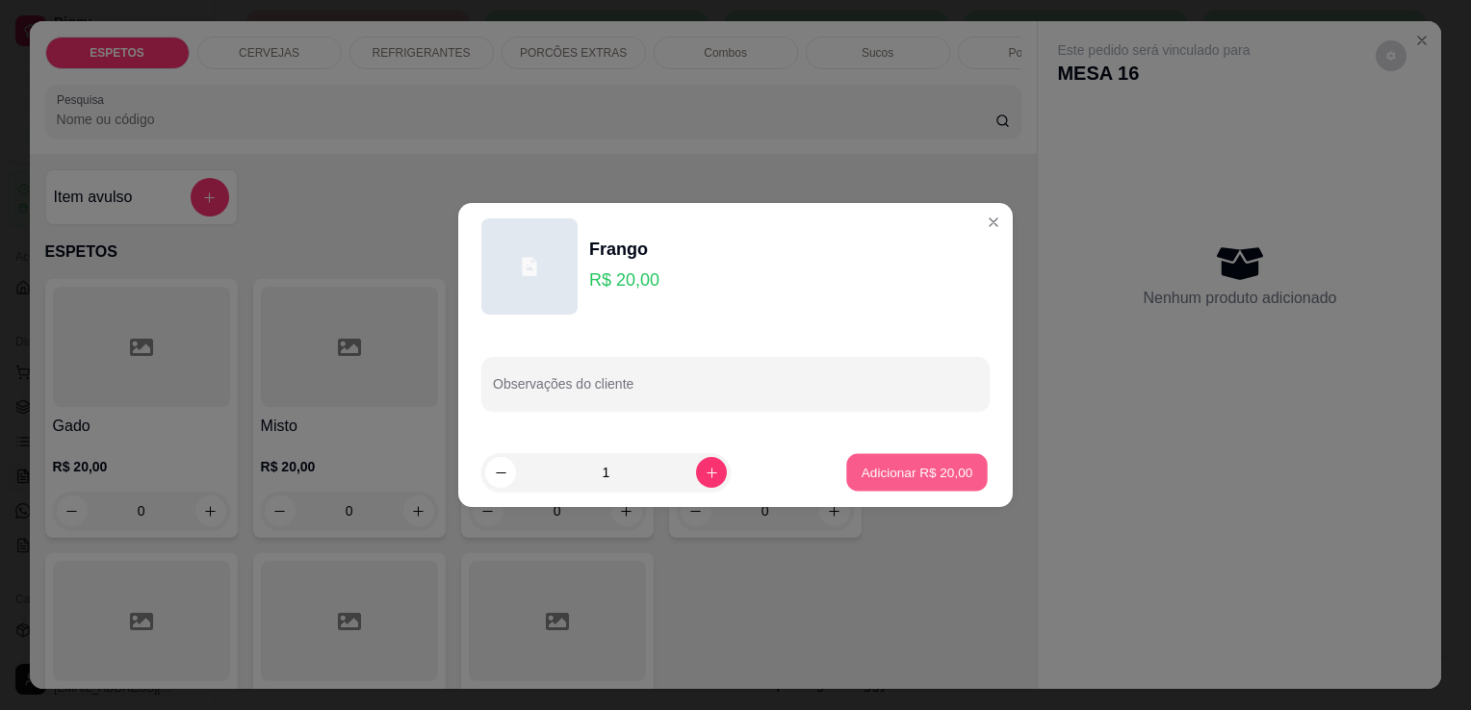
click at [937, 472] on p "Adicionar R$ 20,00" at bounding box center [917, 472] width 112 height 18
type input "1"
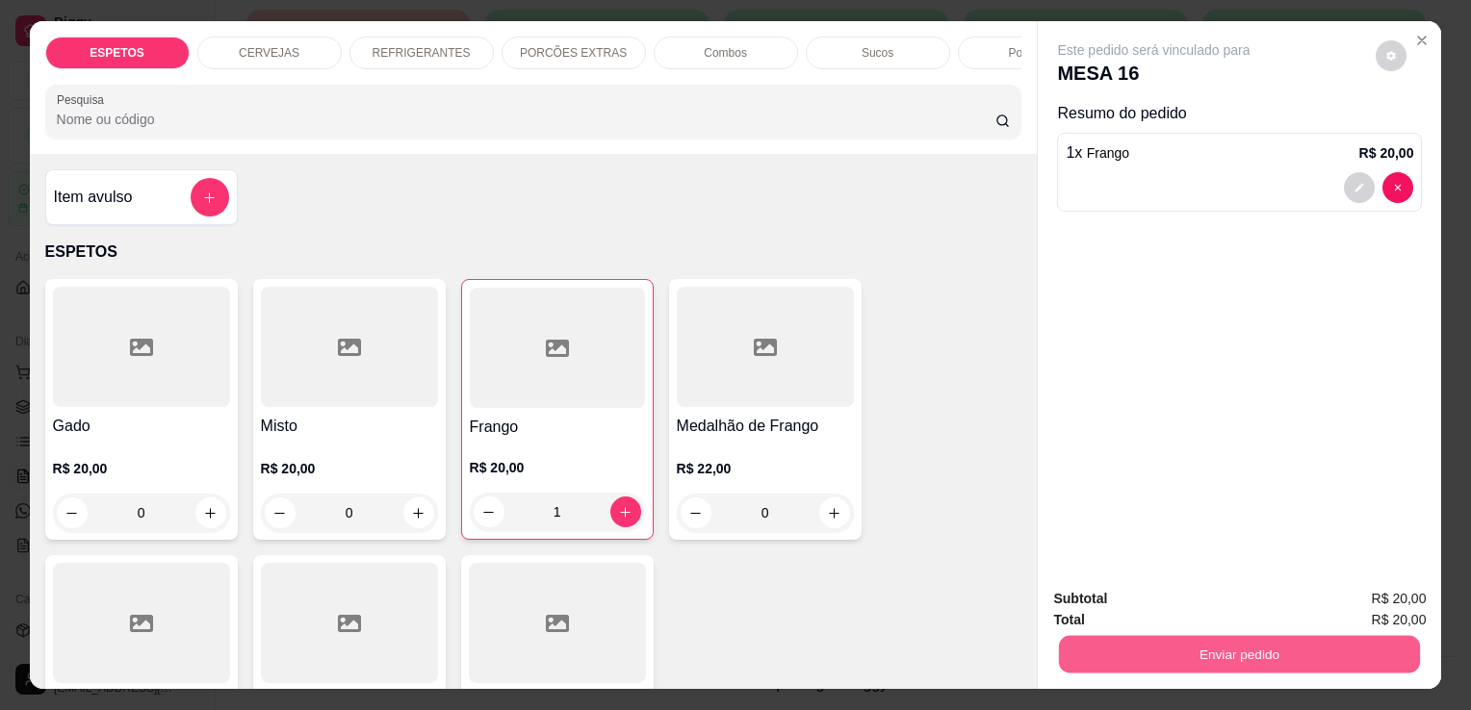
click at [1363, 642] on button "Enviar pedido" at bounding box center [1239, 654] width 361 height 38
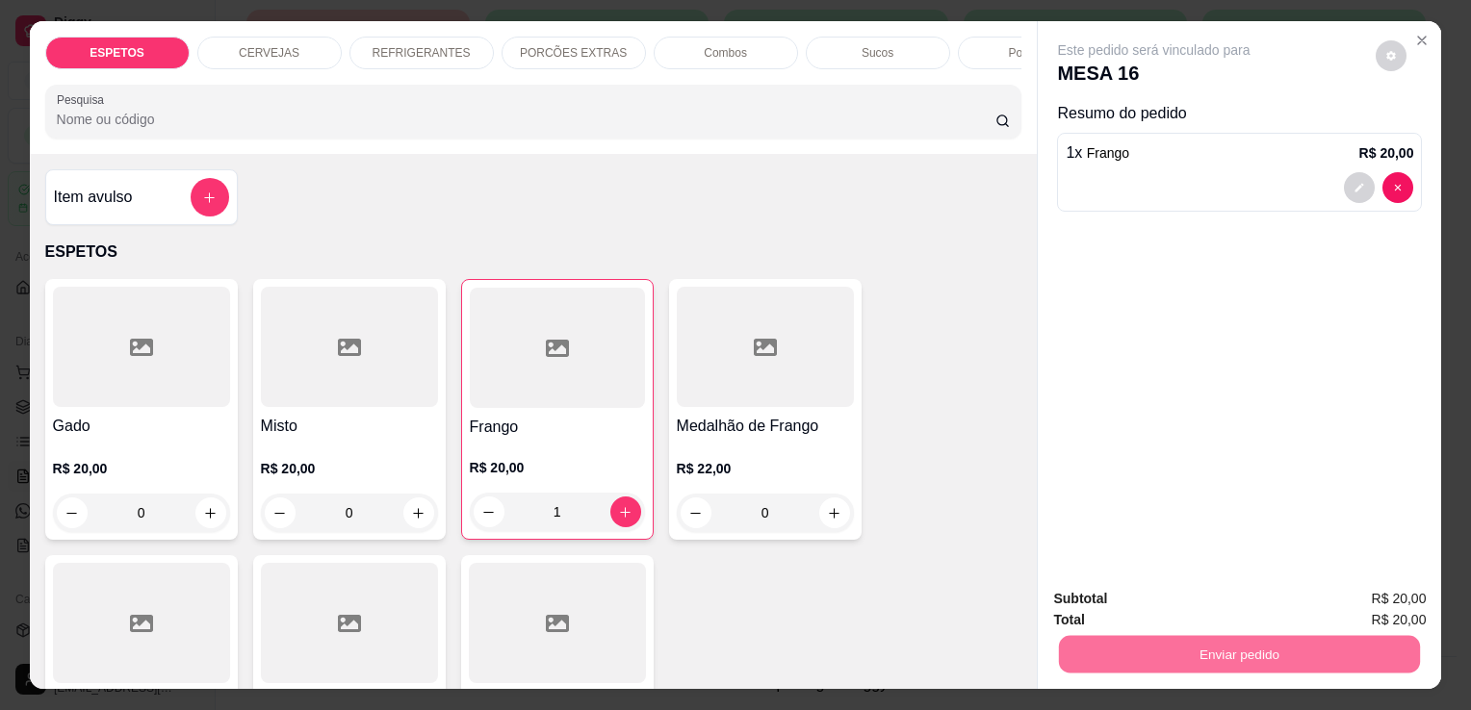
click at [1392, 592] on button "Enviar pedido" at bounding box center [1375, 601] width 109 height 37
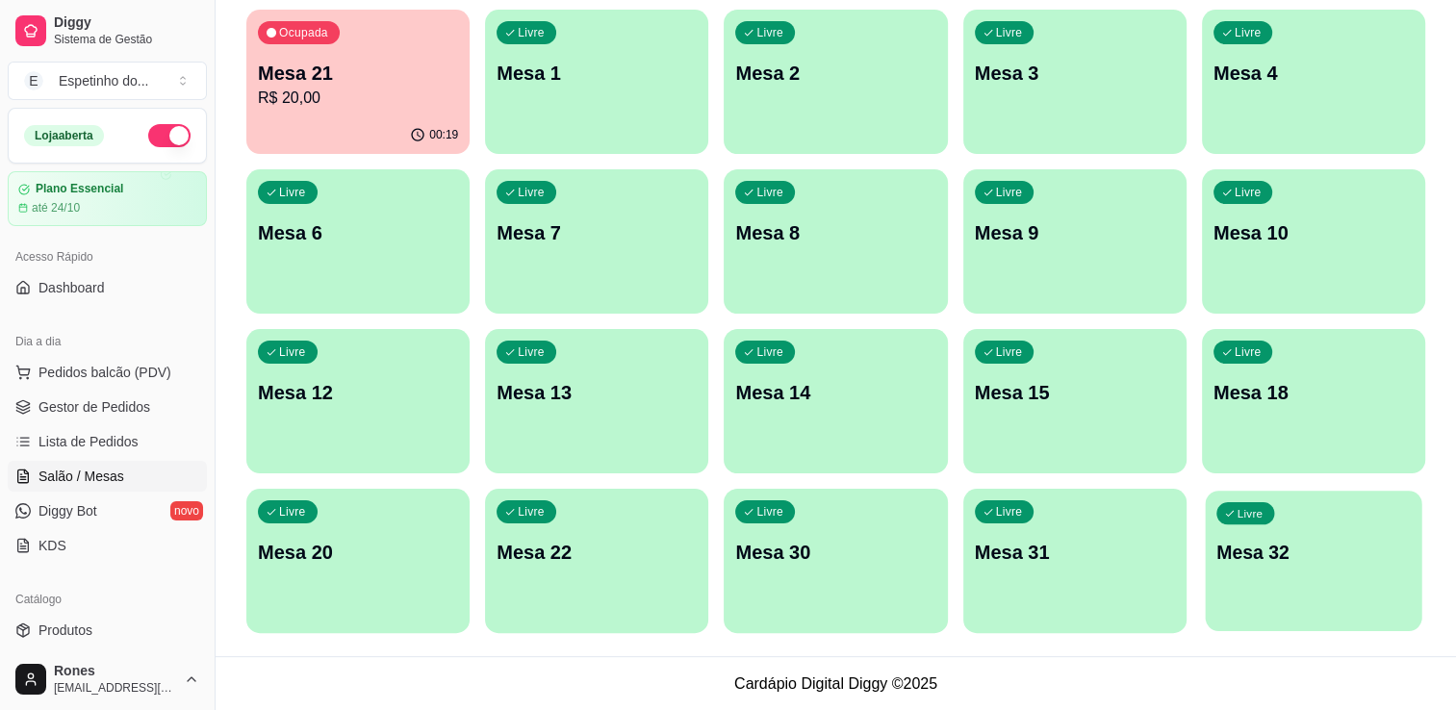
click at [1340, 601] on div "Livre Mesa 32" at bounding box center [1313, 549] width 217 height 117
click at [1293, 566] on div "Livre Mesa 32" at bounding box center [1313, 549] width 217 height 117
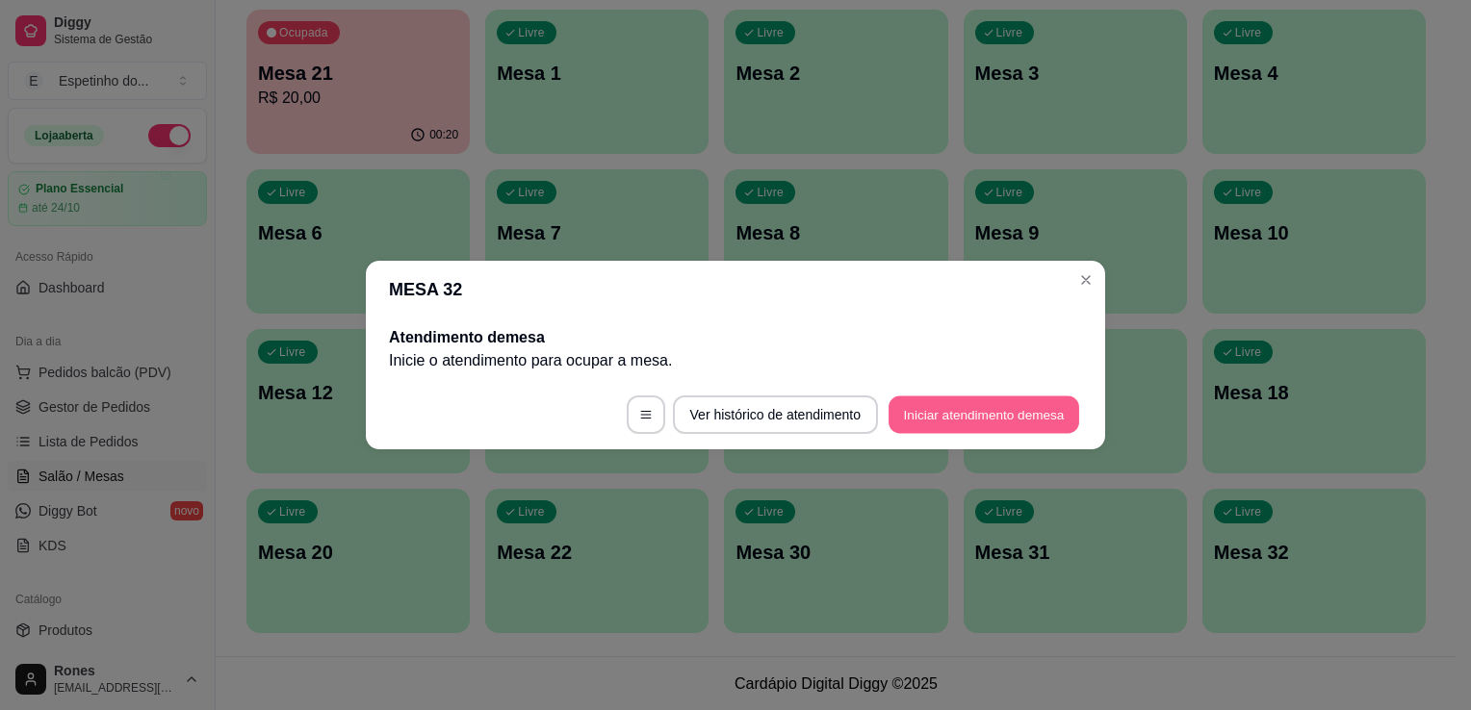
click at [962, 406] on button "Iniciar atendimento de mesa" at bounding box center [983, 416] width 191 height 38
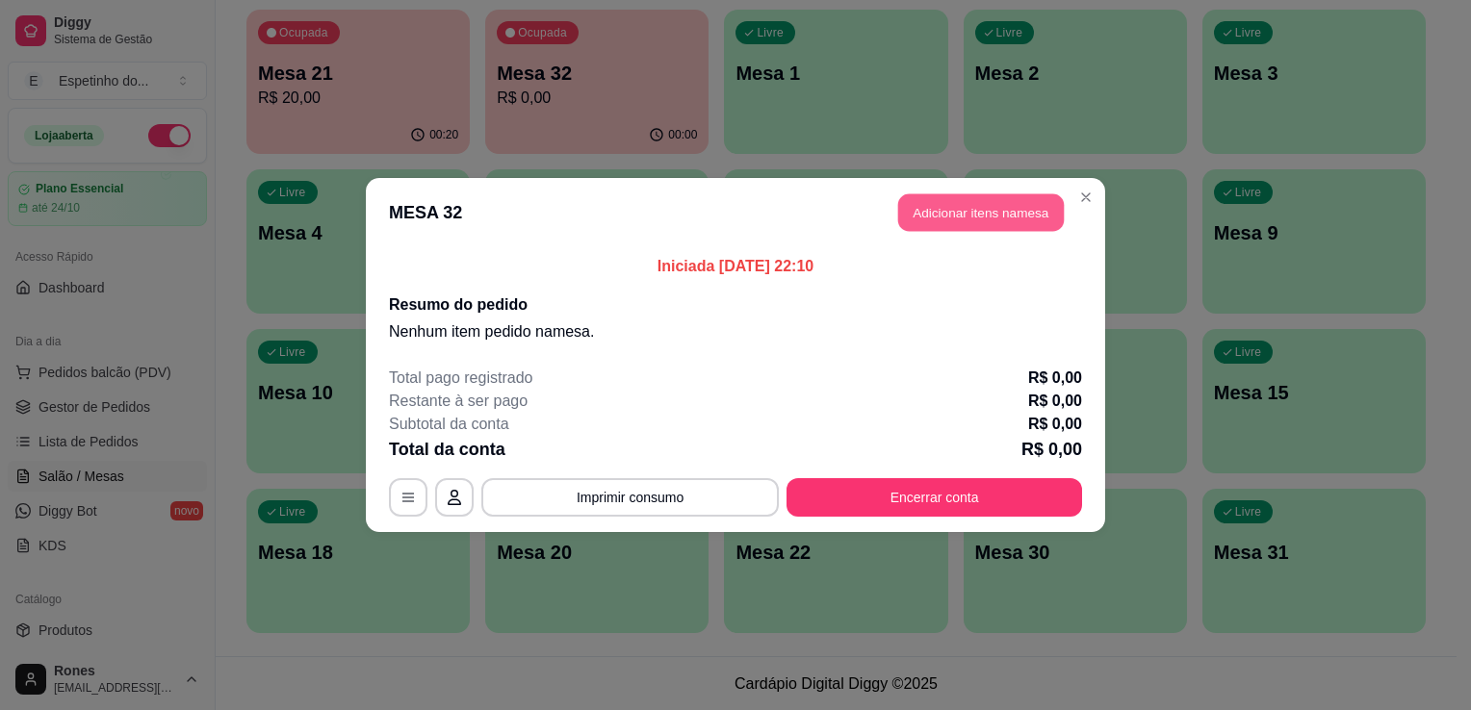
click at [983, 209] on button "Adicionar itens na mesa" at bounding box center [981, 213] width 166 height 38
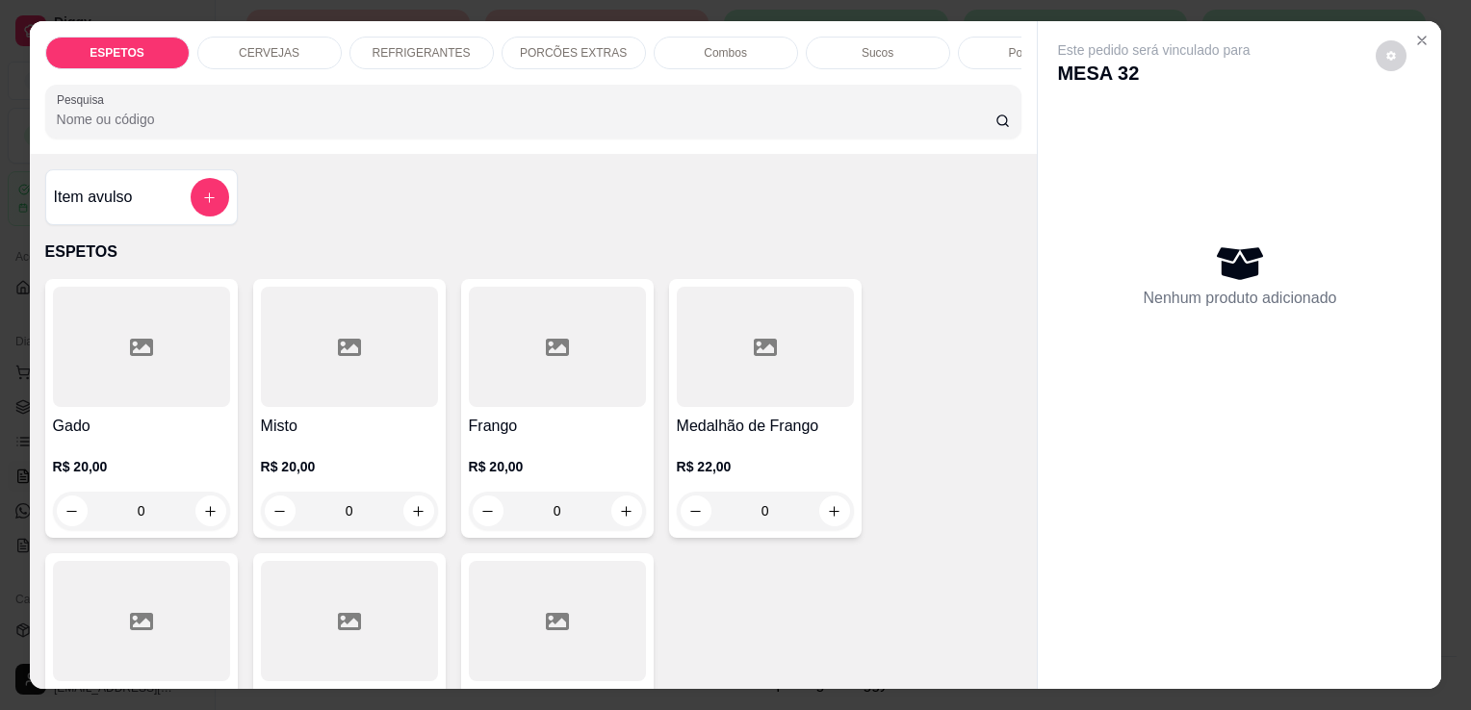
click at [745, 438] on h4 "Medalhão de Frango" at bounding box center [765, 426] width 177 height 23
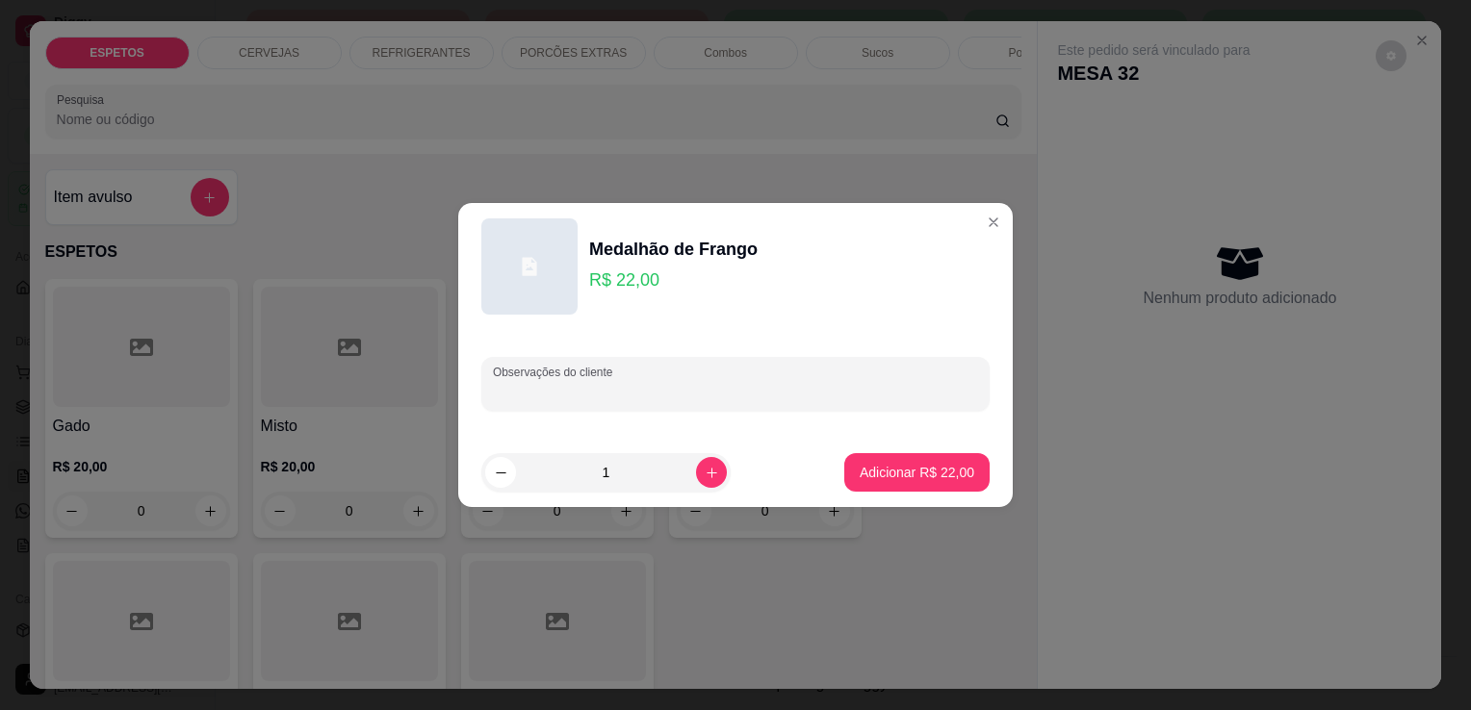
click at [674, 392] on input "Observações do cliente" at bounding box center [735, 391] width 485 height 19
type input "baaioa para viagem"
click at [872, 471] on p "Adicionar R$ 22,00" at bounding box center [917, 472] width 112 height 18
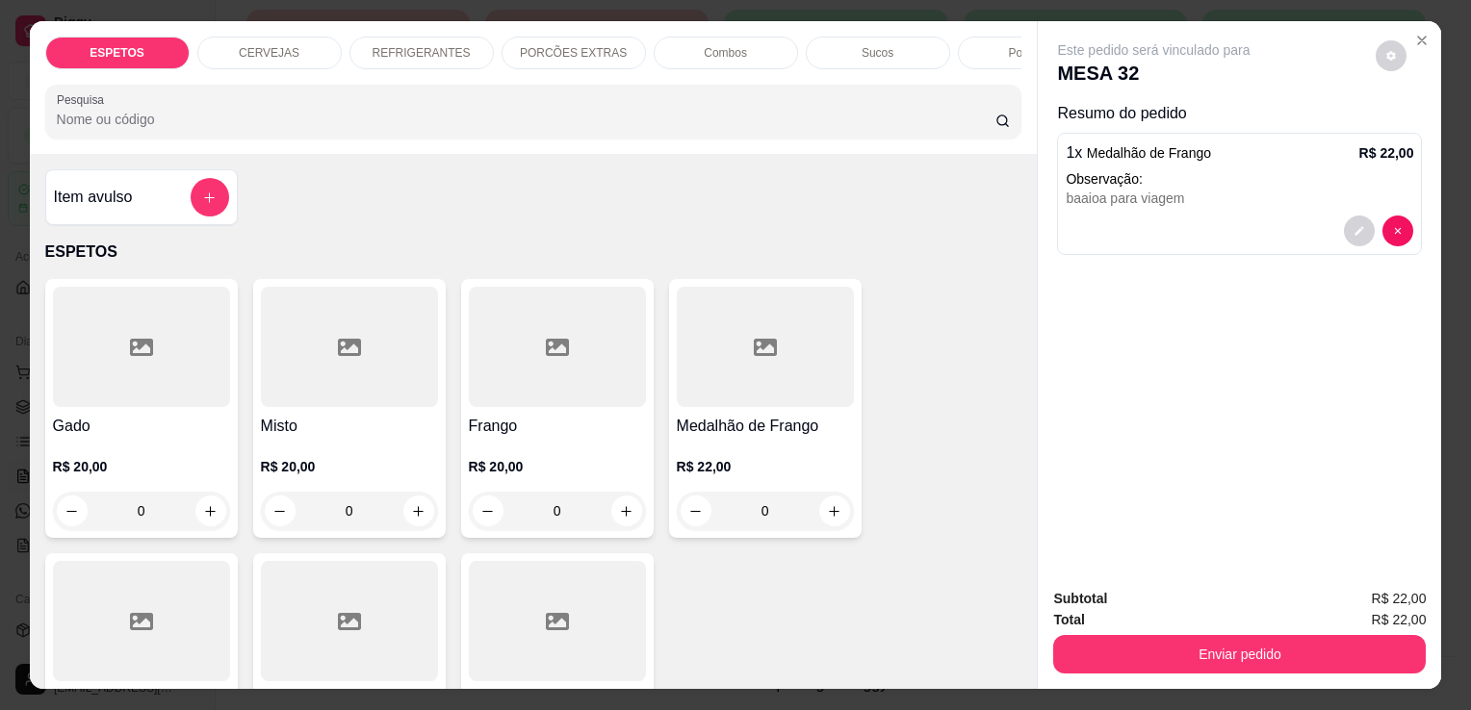
click at [384, 599] on div at bounding box center [349, 621] width 177 height 120
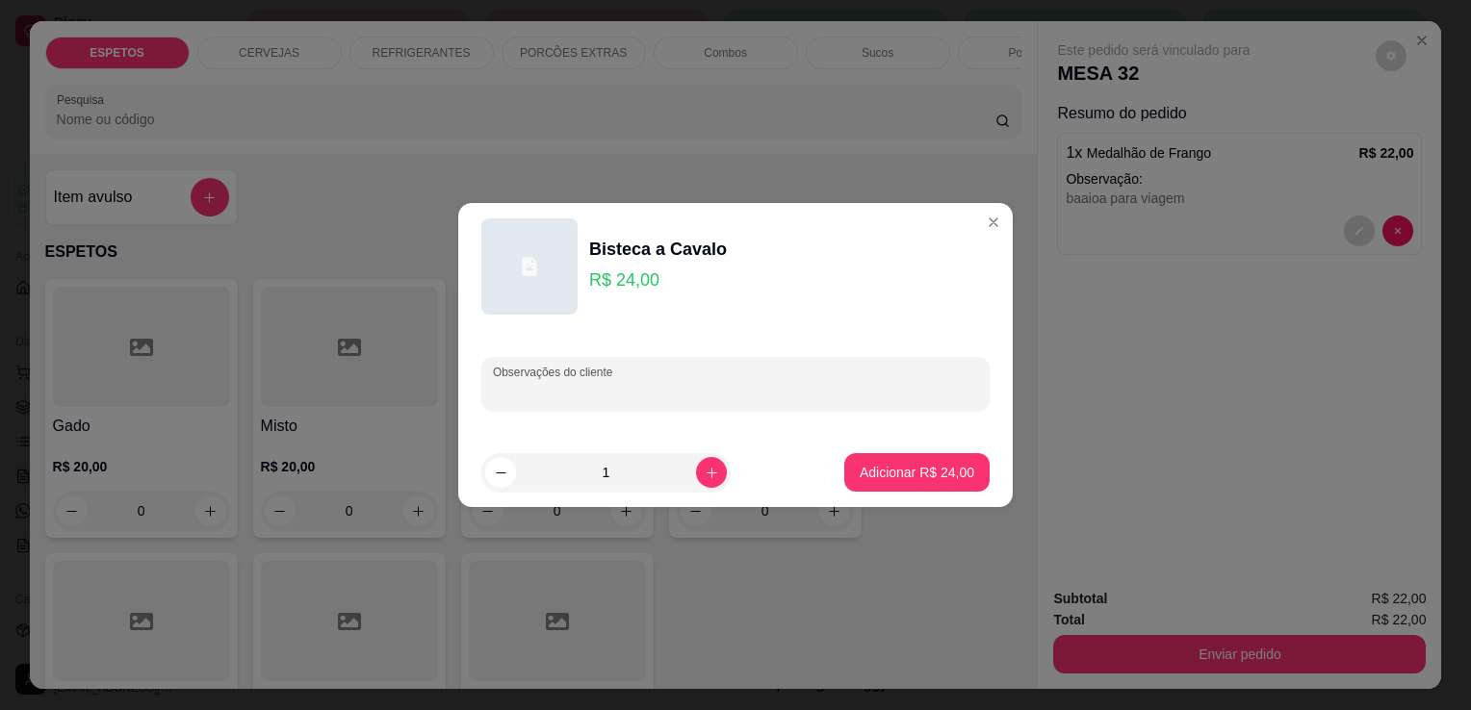
click at [657, 392] on input "Observações do cliente" at bounding box center [735, 391] width 485 height 19
type input "branco para viagem"
click at [908, 461] on button "Adicionar R$ 24,00" at bounding box center [916, 472] width 145 height 38
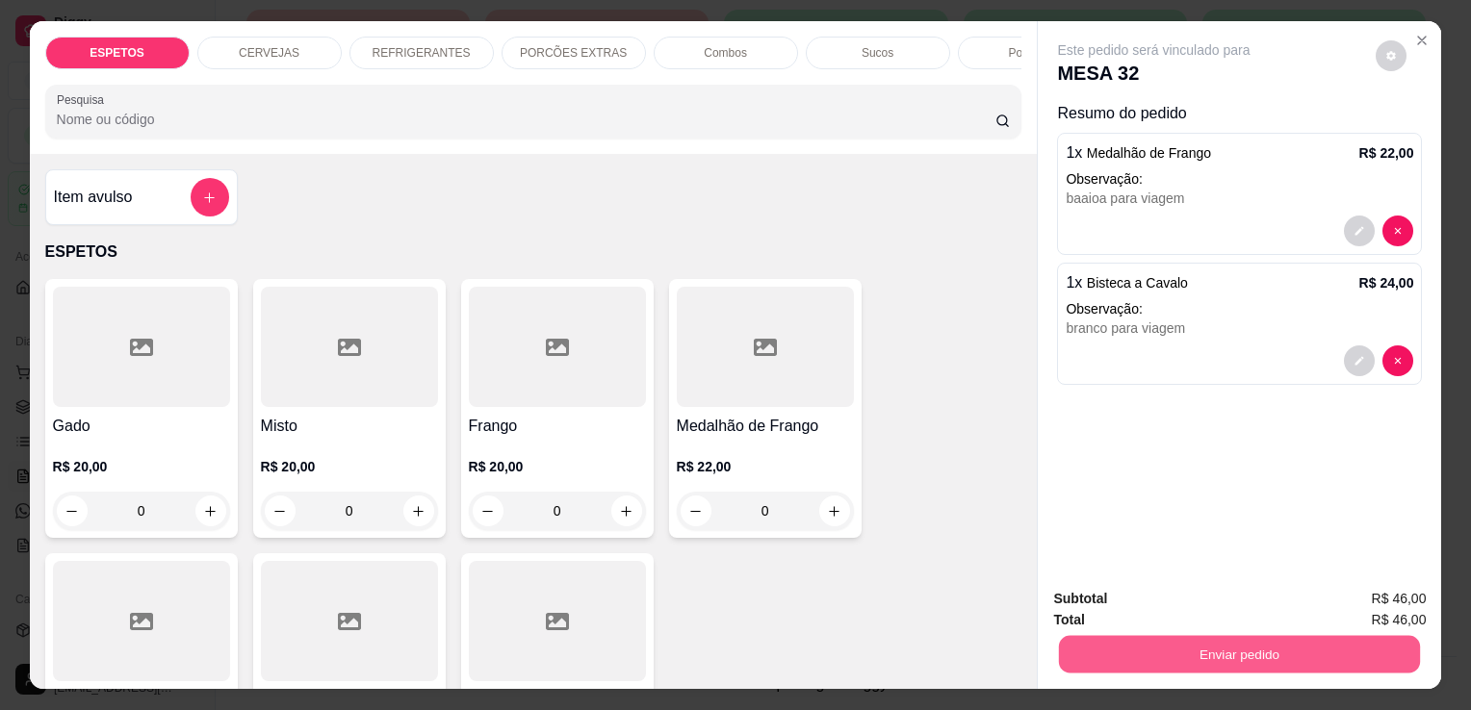
click at [1313, 650] on button "Enviar pedido" at bounding box center [1239, 654] width 361 height 38
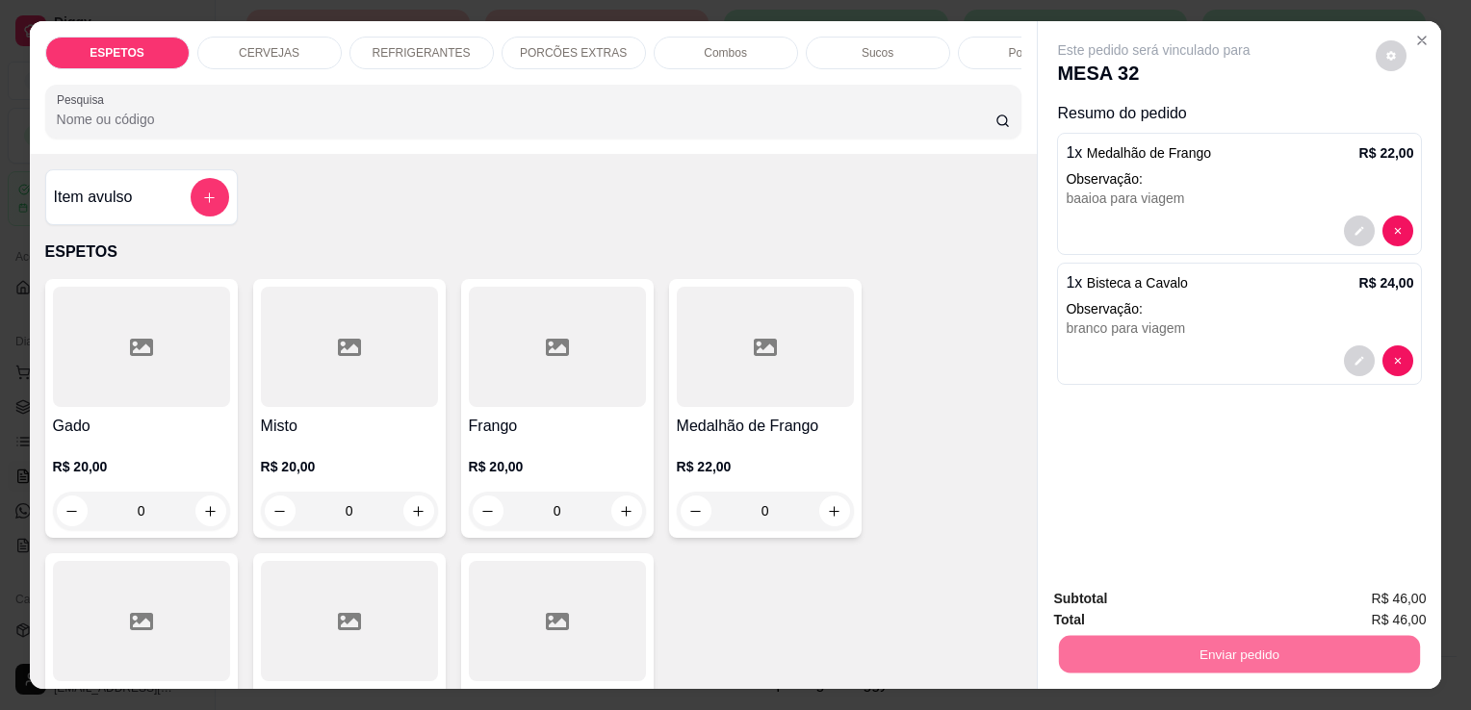
click at [1403, 599] on button "Enviar pedido" at bounding box center [1375, 601] width 109 height 37
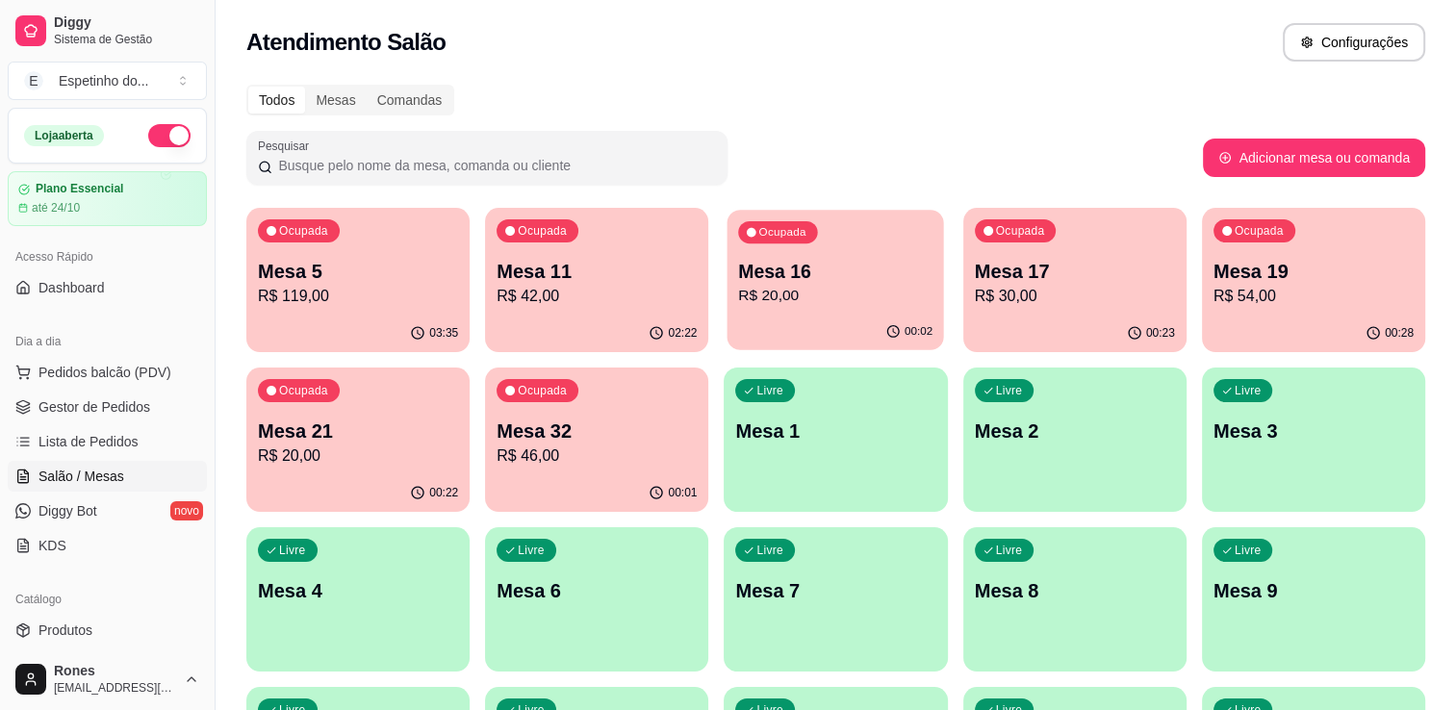
click at [857, 279] on p "Mesa 16" at bounding box center [836, 272] width 194 height 26
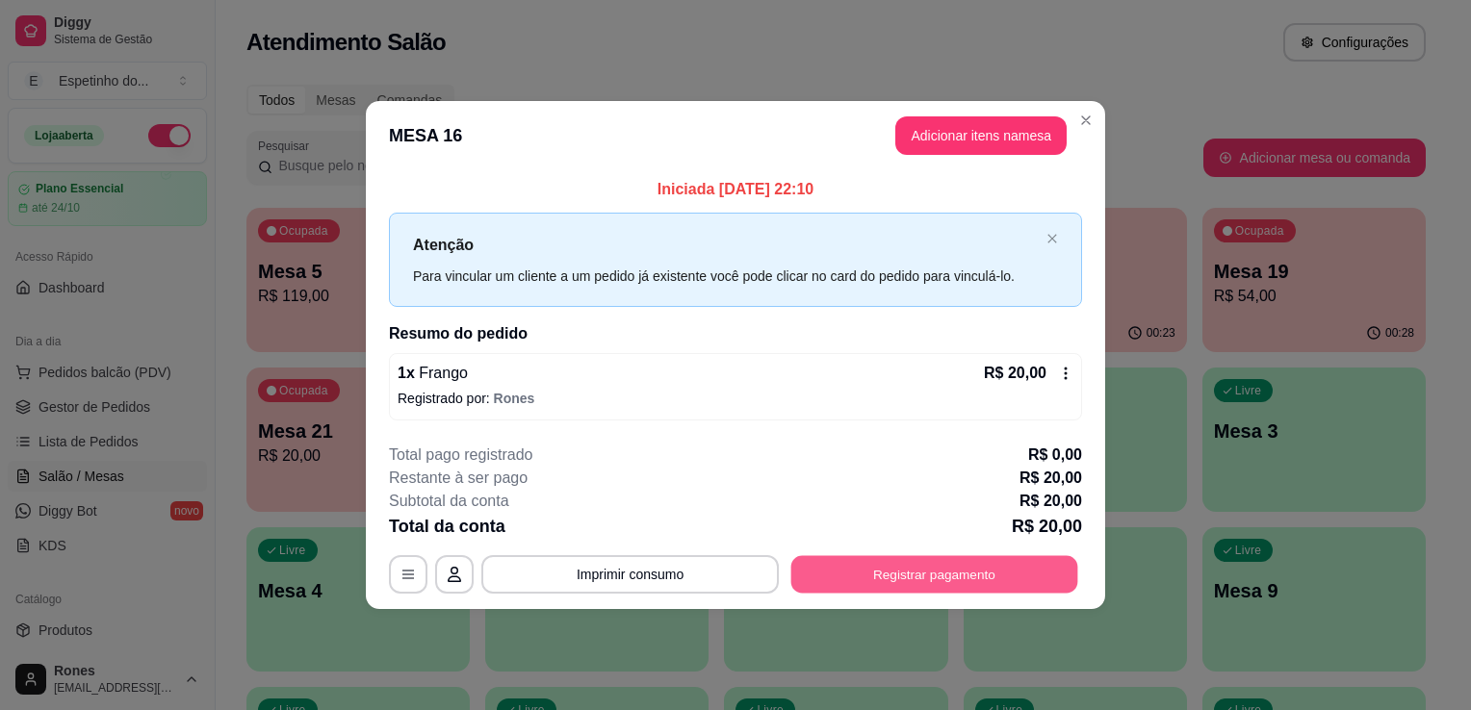
click at [864, 565] on button "Registrar pagamento" at bounding box center [934, 574] width 287 height 38
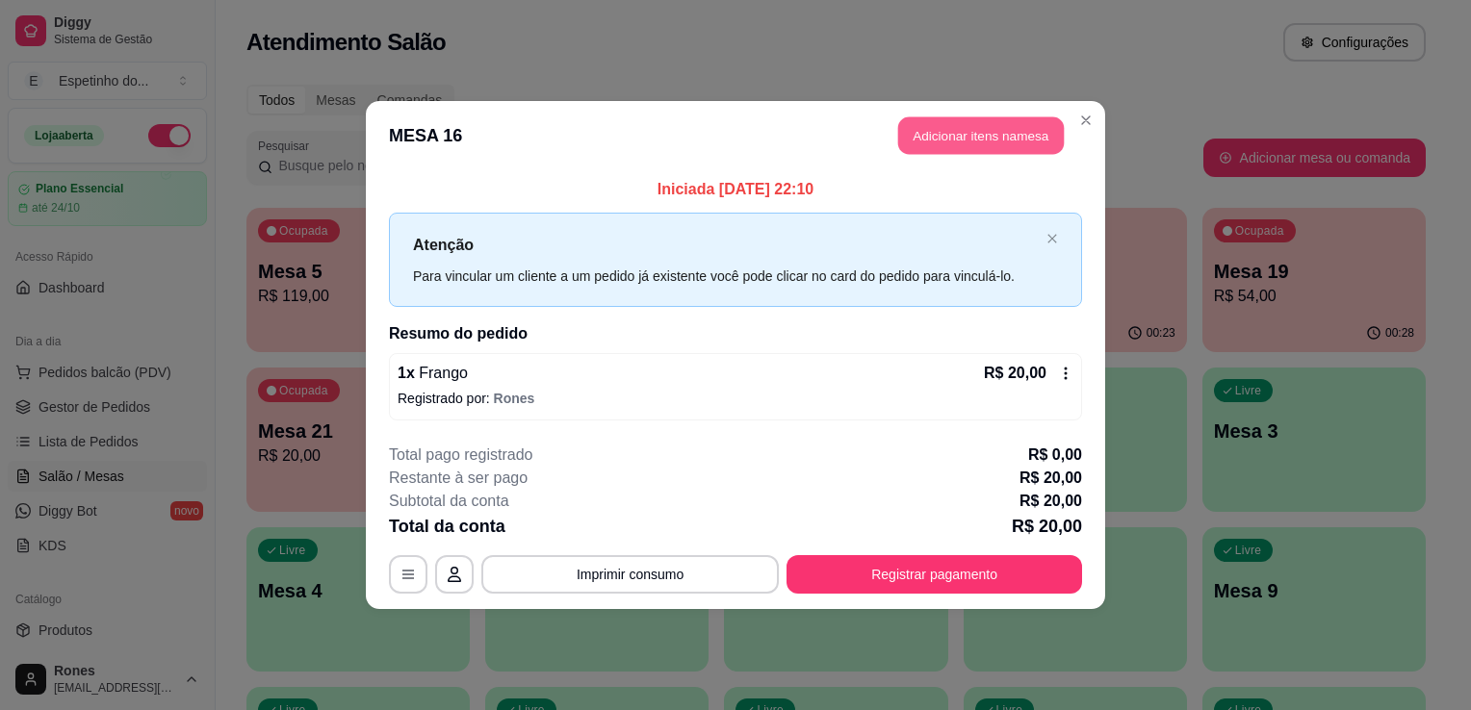
click at [947, 151] on button "Adicionar itens na mesa" at bounding box center [981, 136] width 166 height 38
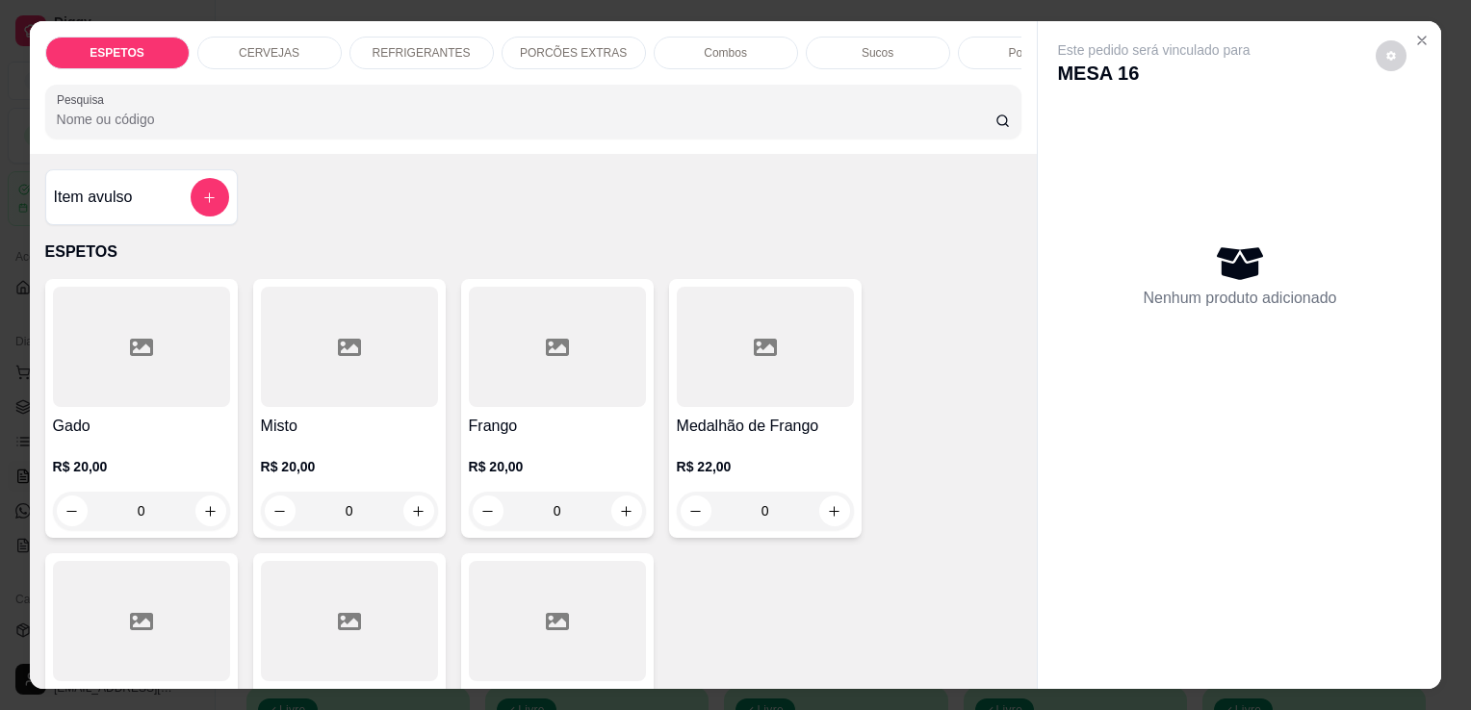
click at [882, 57] on div "Sucos" at bounding box center [878, 53] width 144 height 33
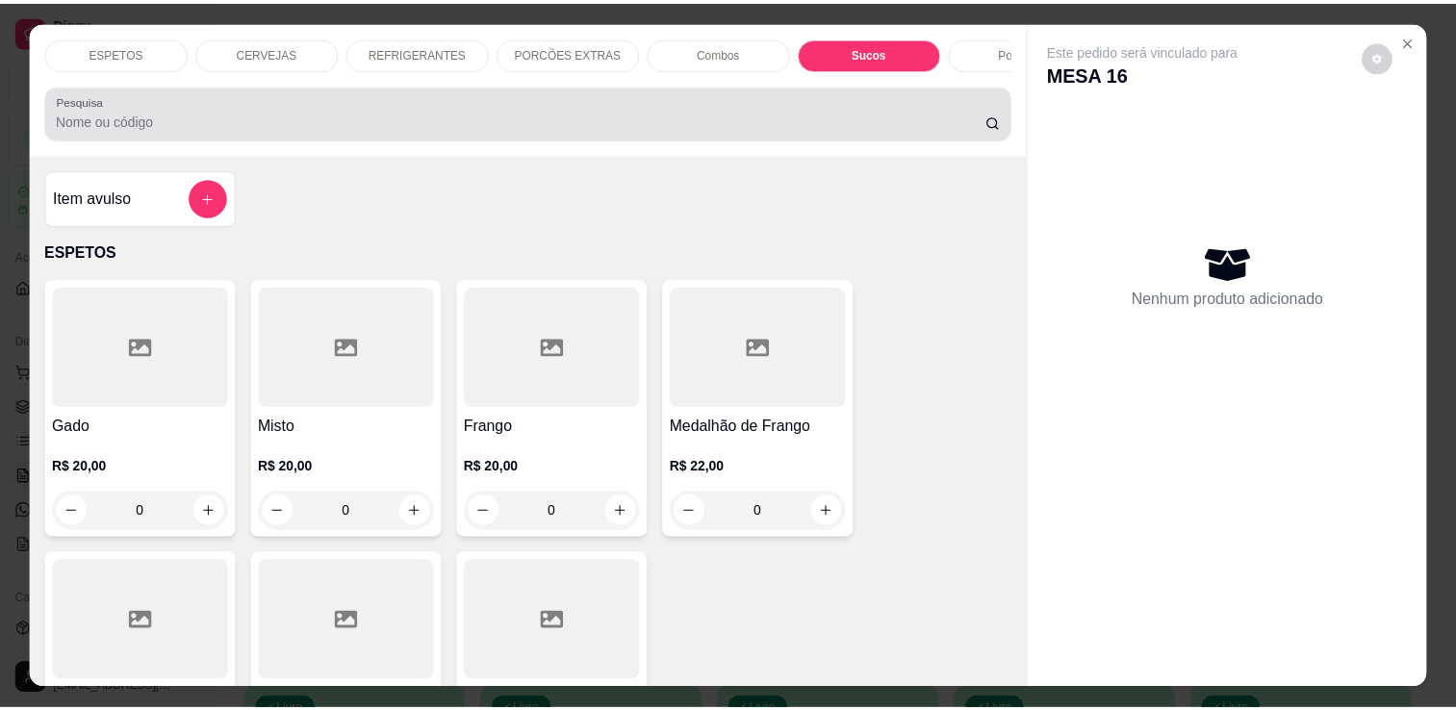
scroll to position [47, 0]
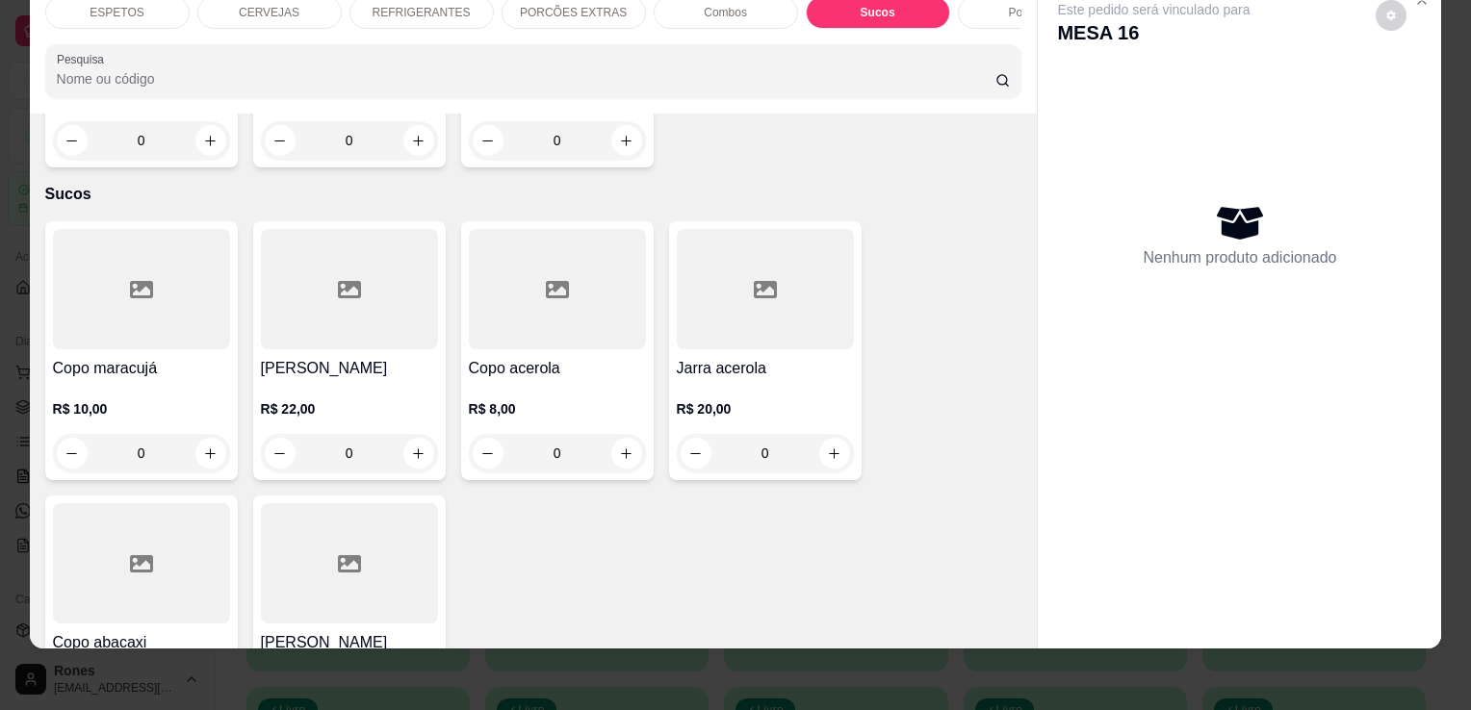
click at [150, 357] on h4 "Copo maracujá" at bounding box center [141, 368] width 177 height 23
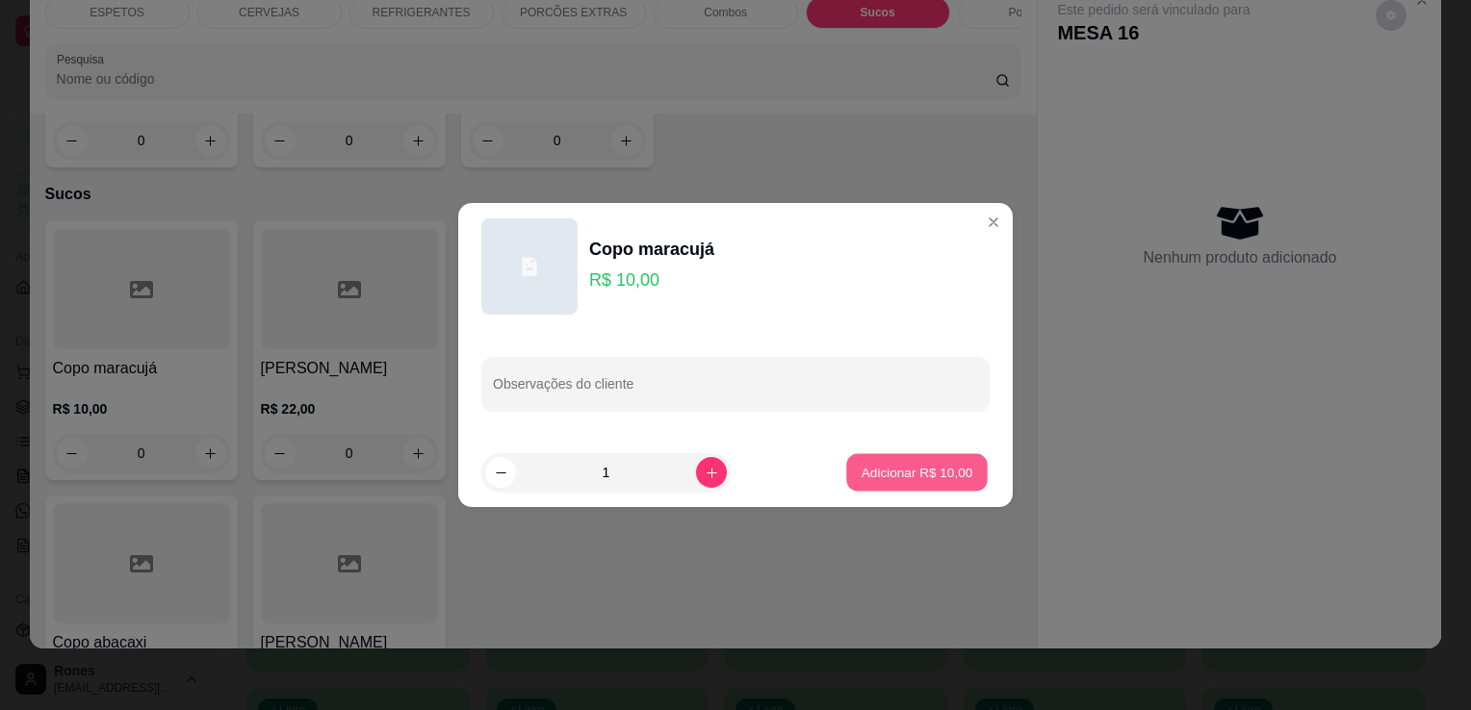
click at [944, 464] on p "Adicionar R$ 10,00" at bounding box center [917, 472] width 112 height 18
type input "1"
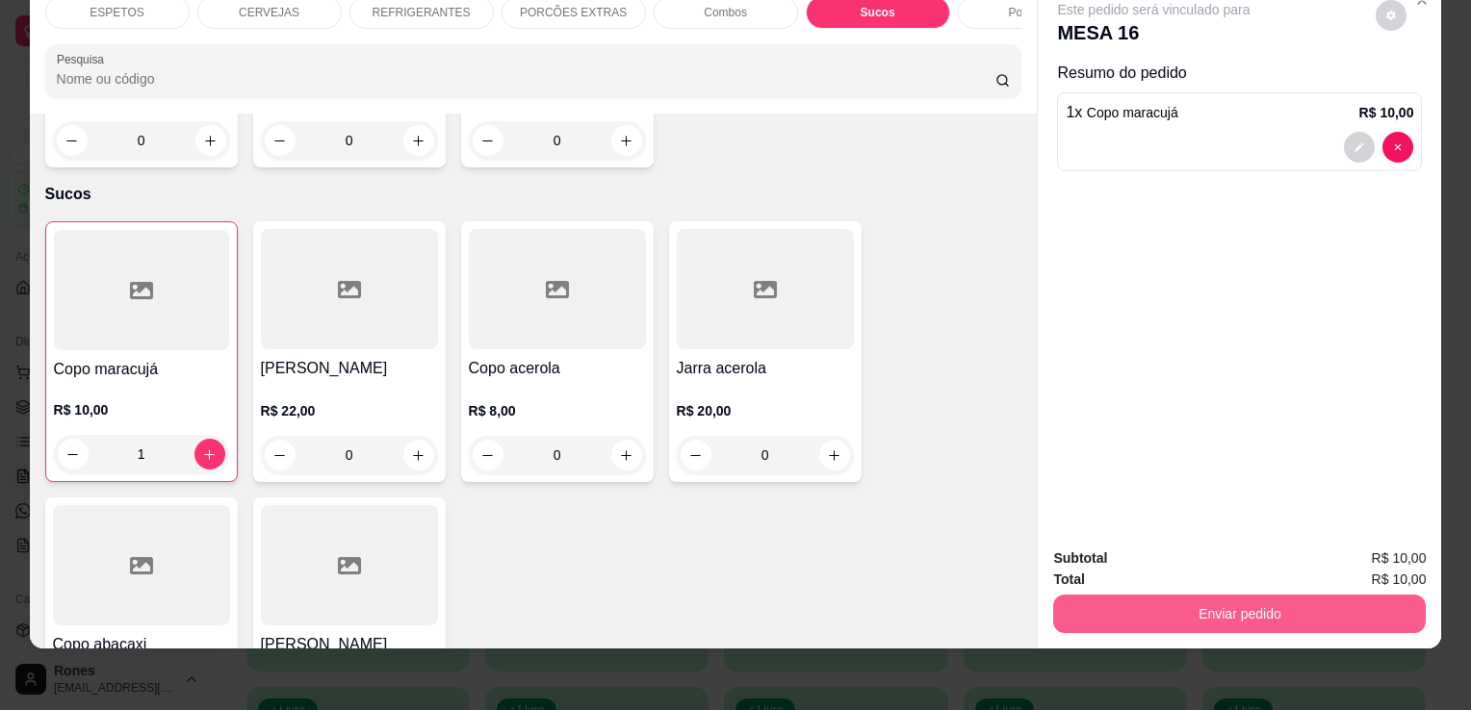
click at [1339, 595] on button "Enviar pedido" at bounding box center [1239, 614] width 372 height 38
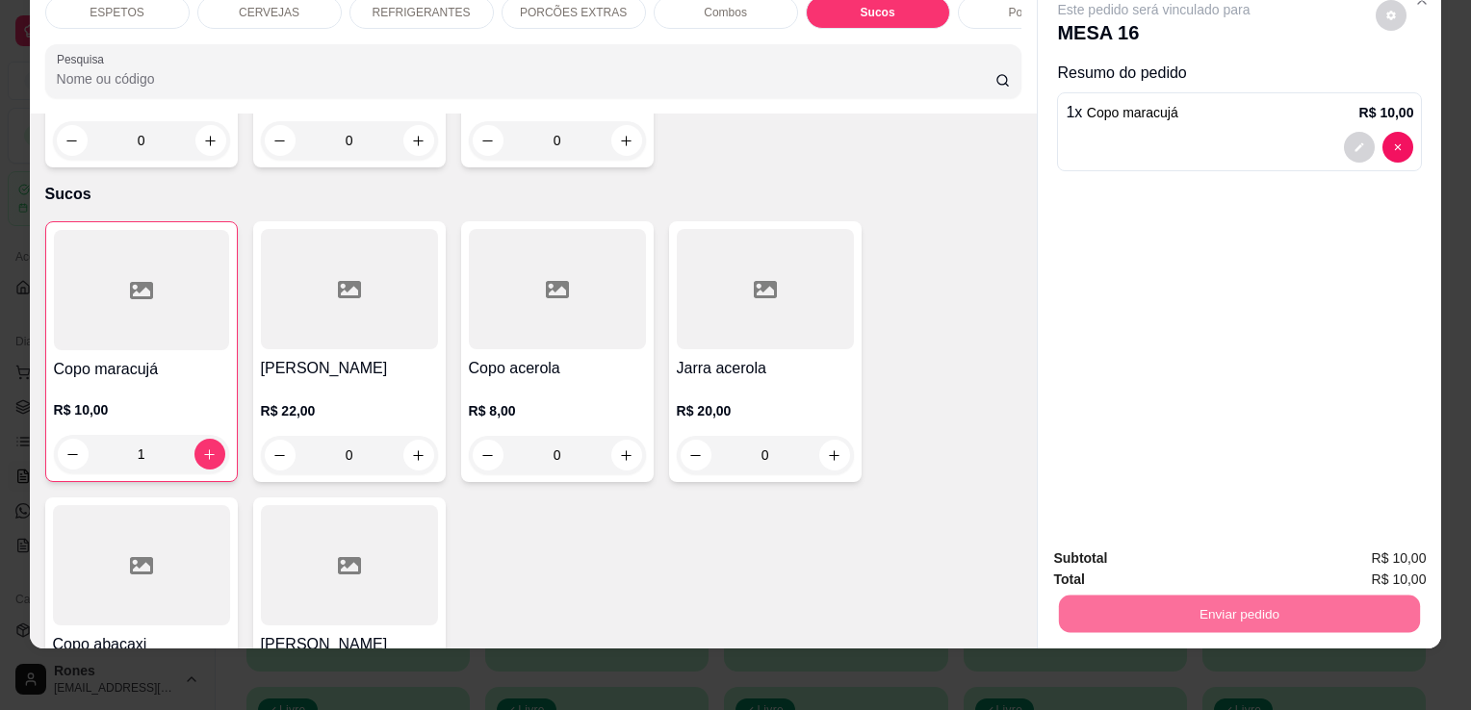
click at [1398, 549] on button "Enviar pedido" at bounding box center [1375, 552] width 106 height 36
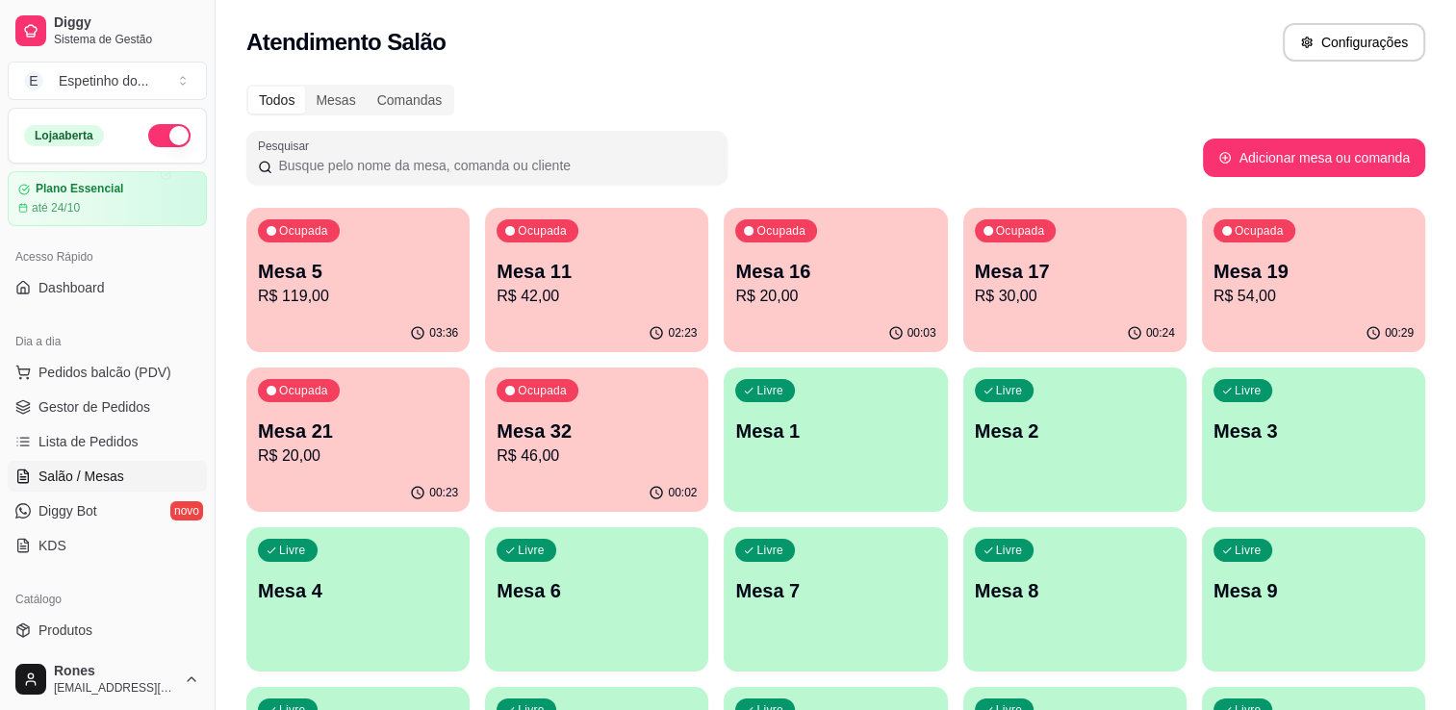
scroll to position [358, 0]
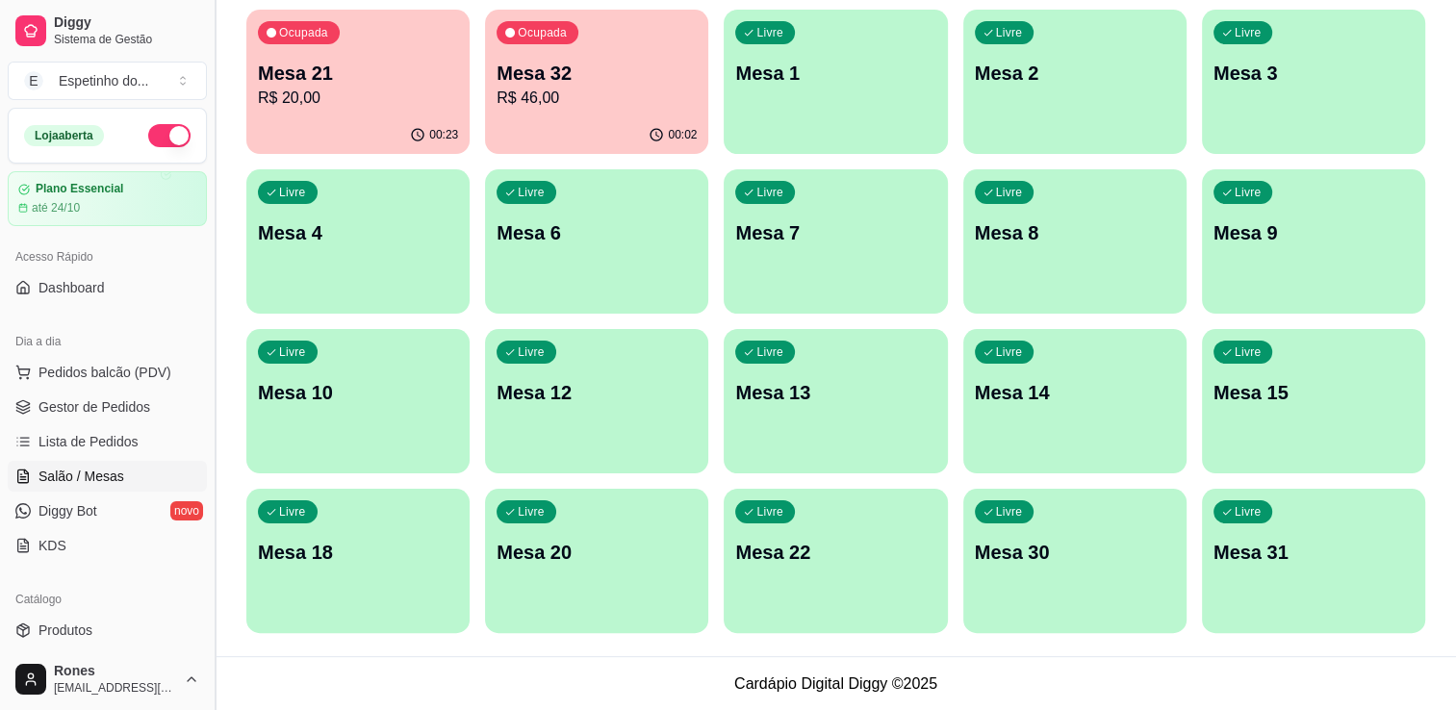
click at [208, 606] on button "Toggle Sidebar" at bounding box center [214, 355] width 15 height 710
click at [208, 606] on div "Diggy Sistema de Gestão E Espetinho do ... Loja aberta Plano Essencial até 24/1…" at bounding box center [728, 176] width 1456 height 1069
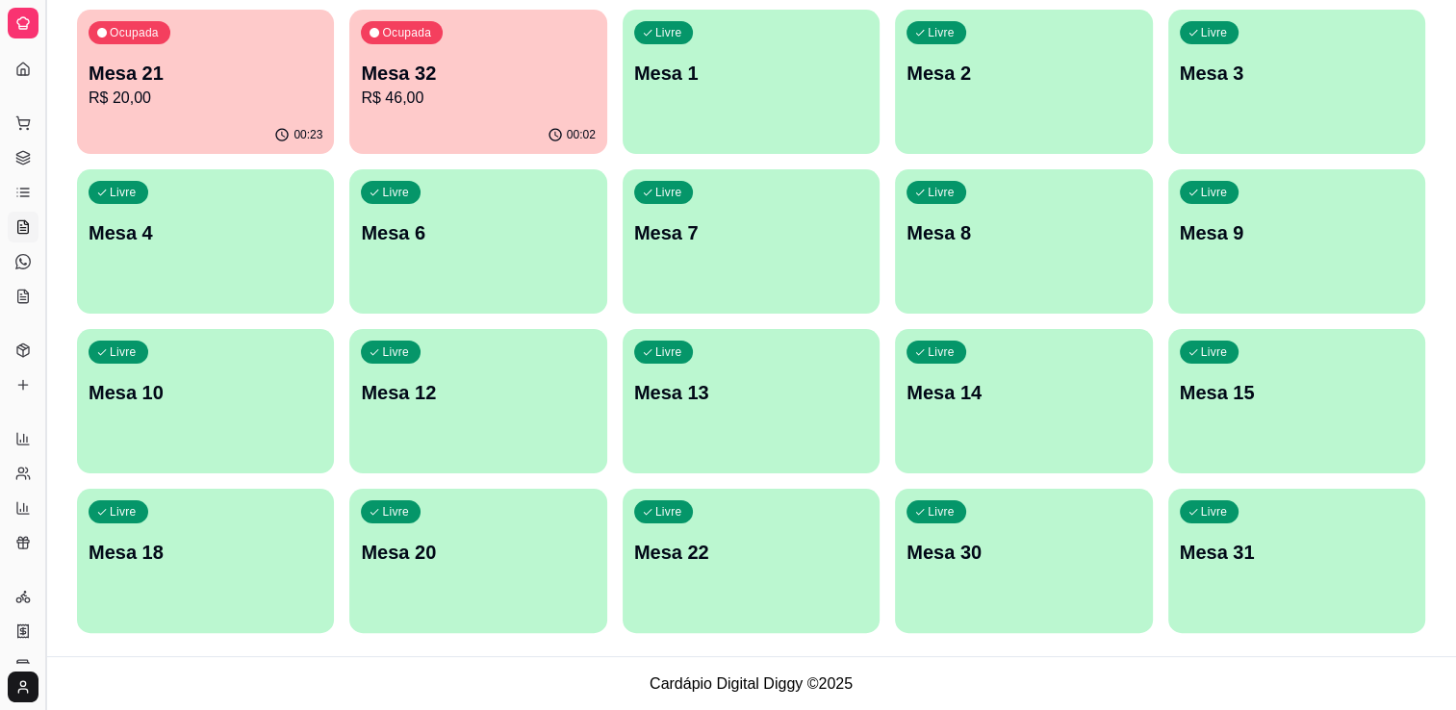
click at [40, 494] on button "Toggle Sidebar" at bounding box center [45, 355] width 15 height 710
click at [40, 494] on div "Loja aberta Plano Essencial até 24/10 Acesso Rápido Dashboard Dia a dia Pedidos…" at bounding box center [22, 355] width 45 height 618
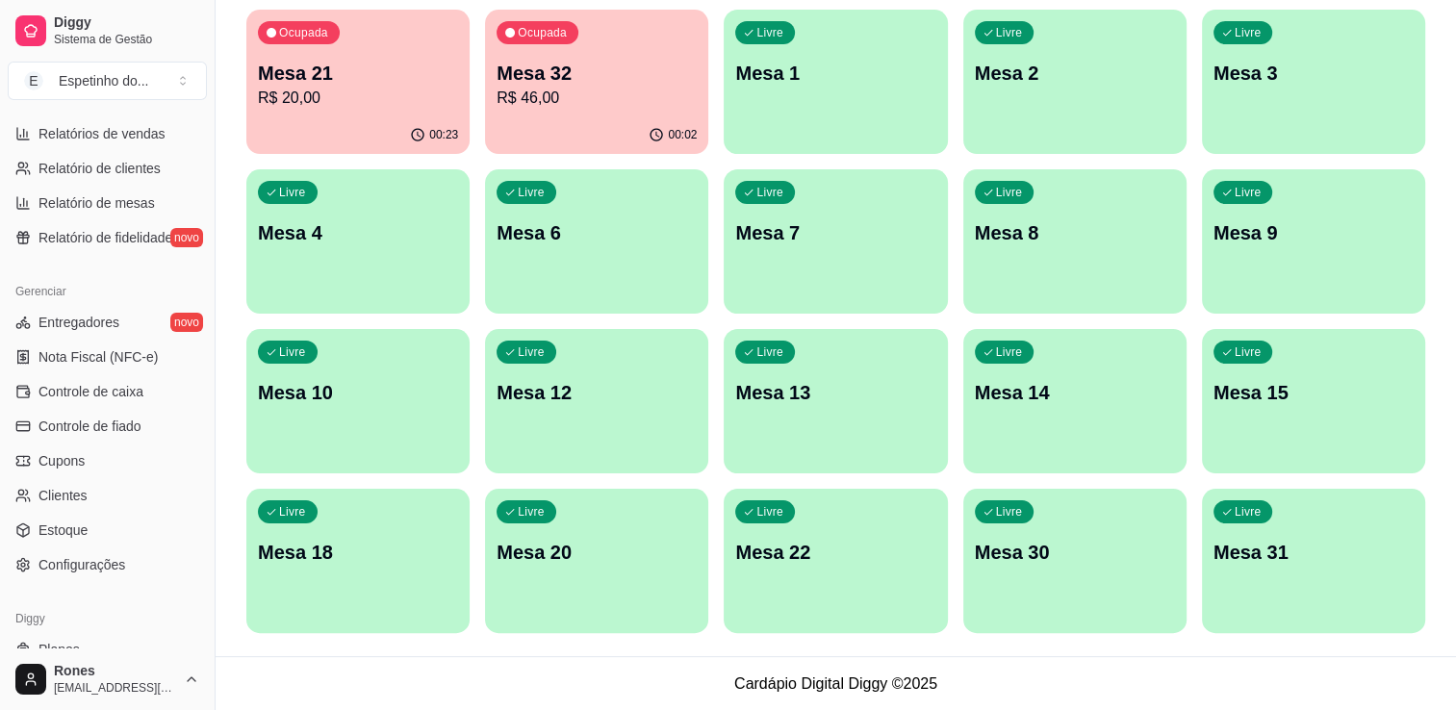
scroll to position [674, 0]
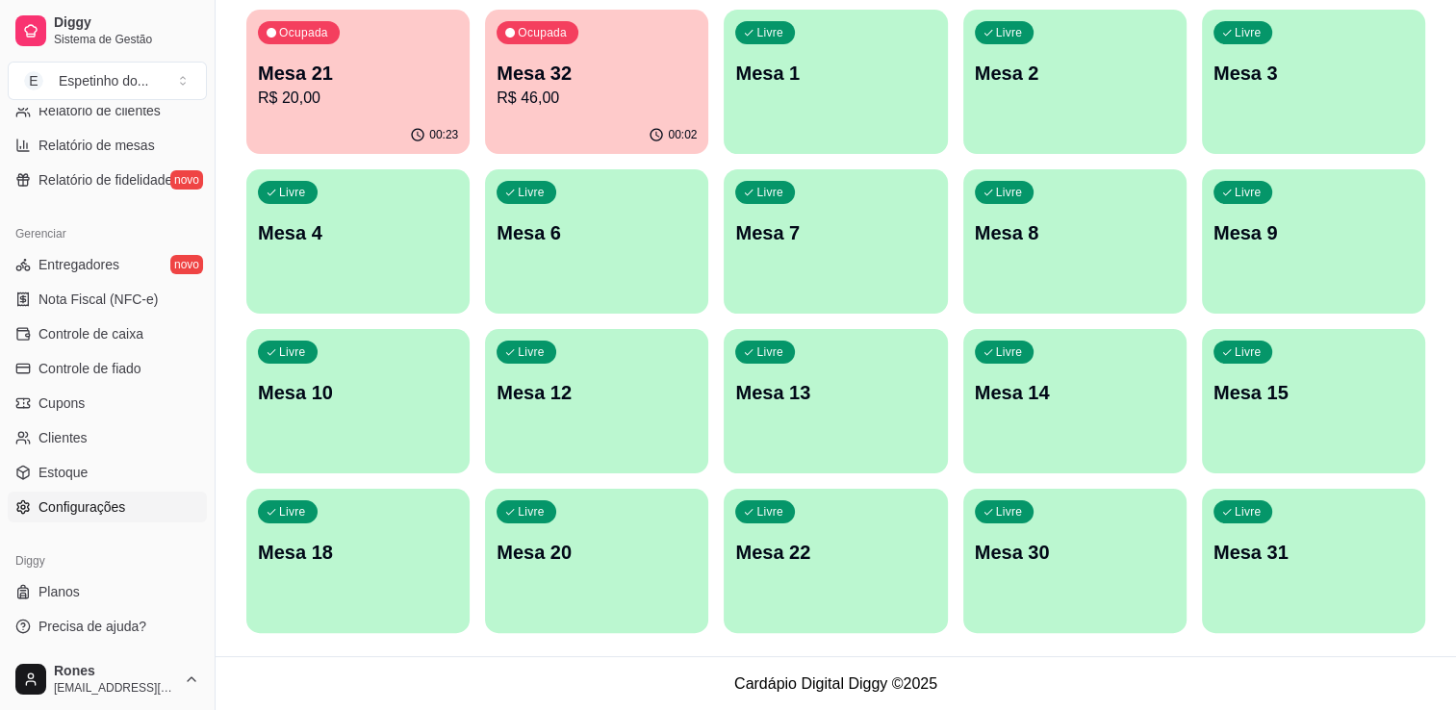
click at [121, 515] on span "Configurações" at bounding box center [81, 507] width 87 height 19
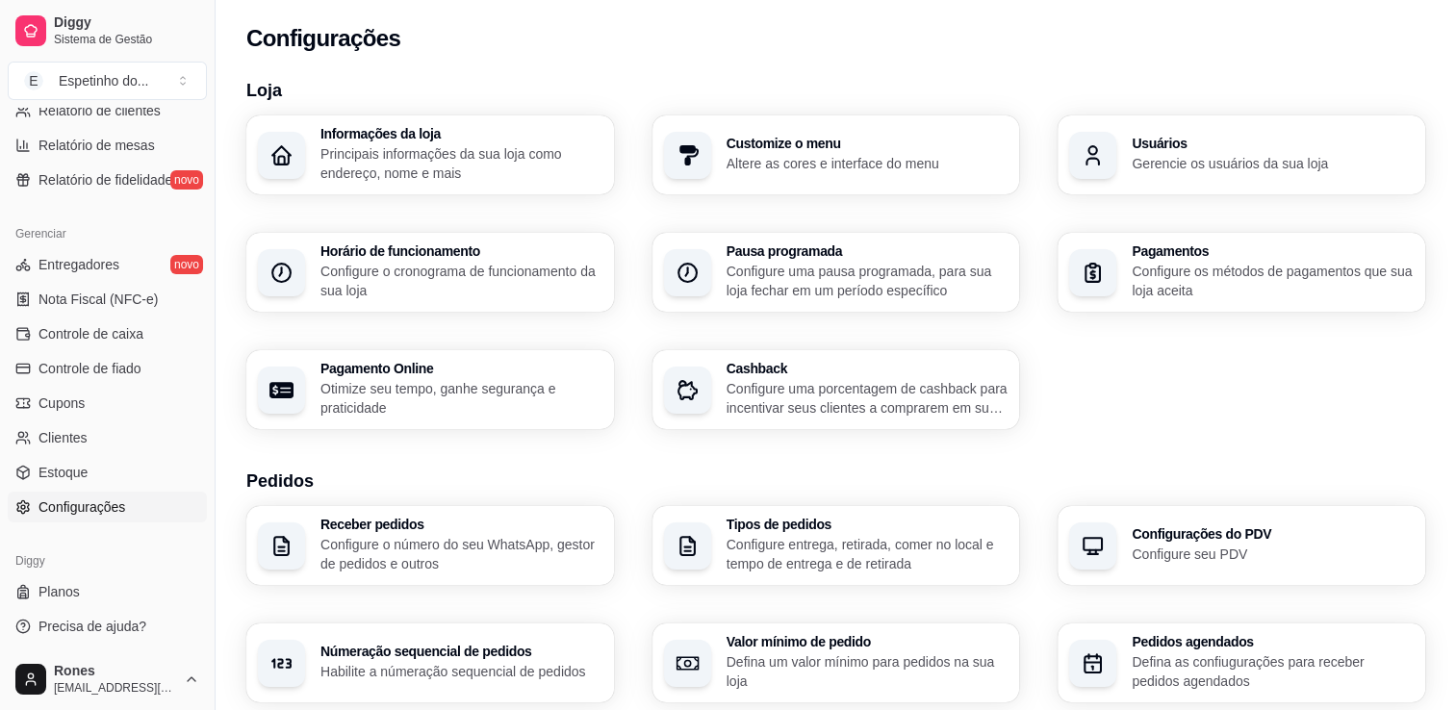
scroll to position [621, 0]
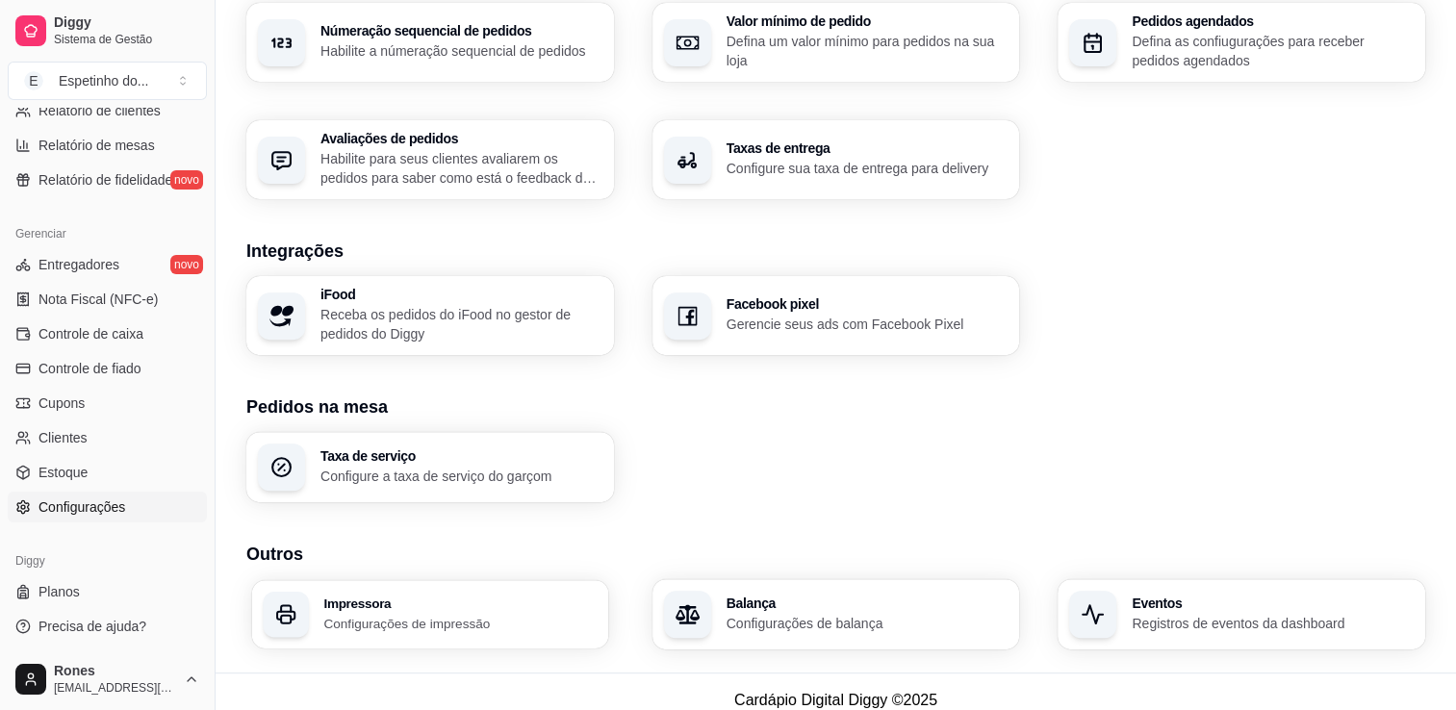
click at [426, 606] on h3 "Impressora" at bounding box center [459, 603] width 273 height 13
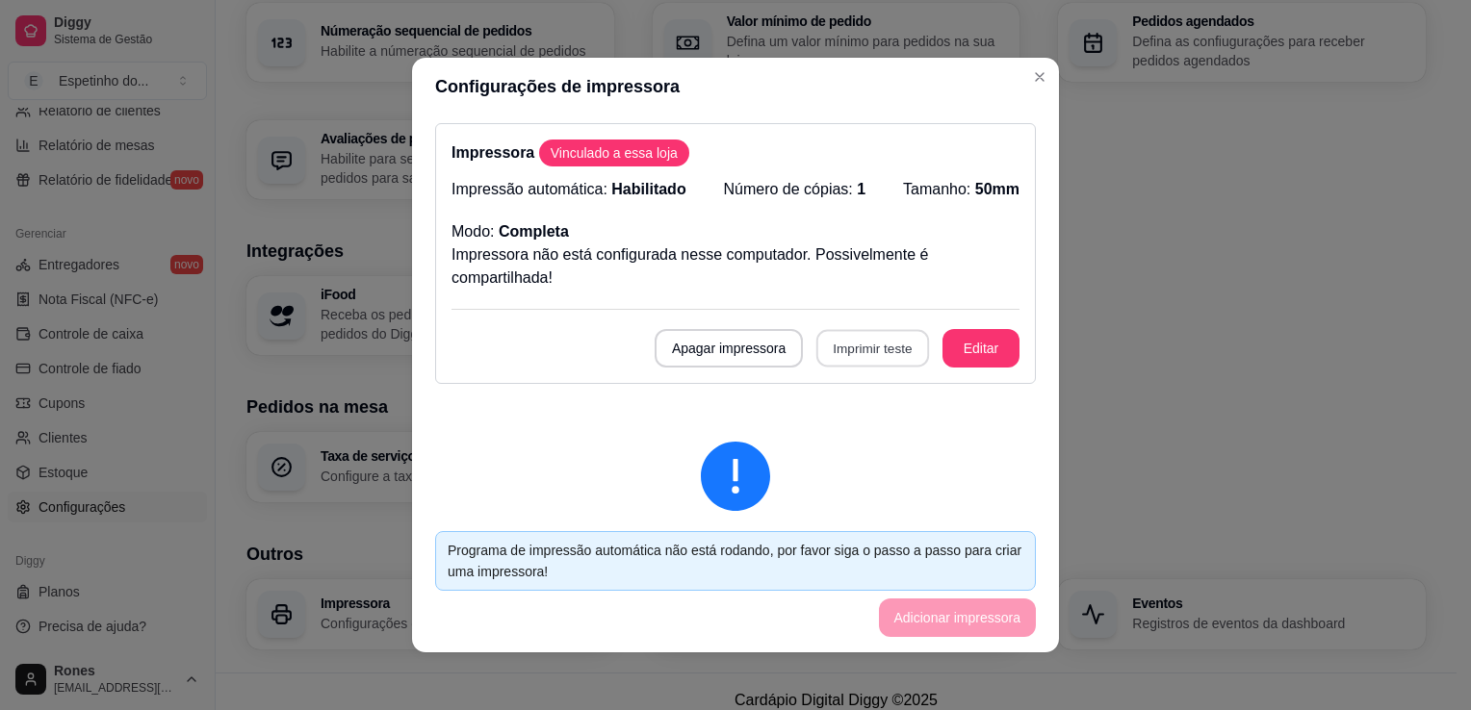
click at [873, 348] on button "Imprimir teste" at bounding box center [872, 349] width 113 height 38
click at [893, 352] on button "Imprimir teste" at bounding box center [872, 349] width 113 height 38
click at [880, 348] on button "Imprimir teste" at bounding box center [872, 349] width 113 height 38
click at [880, 348] on div "Apagar impressora Imprimir teste Editar" at bounding box center [735, 348] width 568 height 38
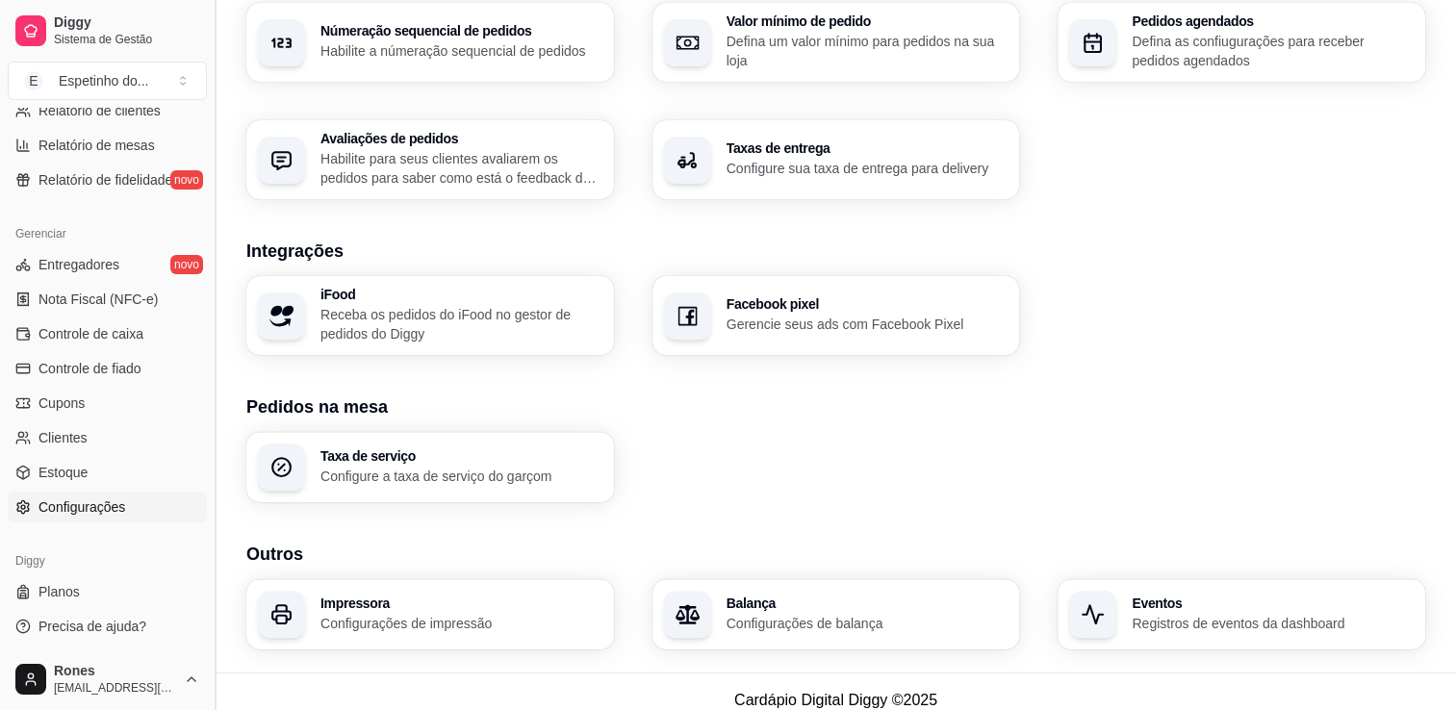
click at [209, 148] on button "Toggle Sidebar" at bounding box center [214, 355] width 15 height 710
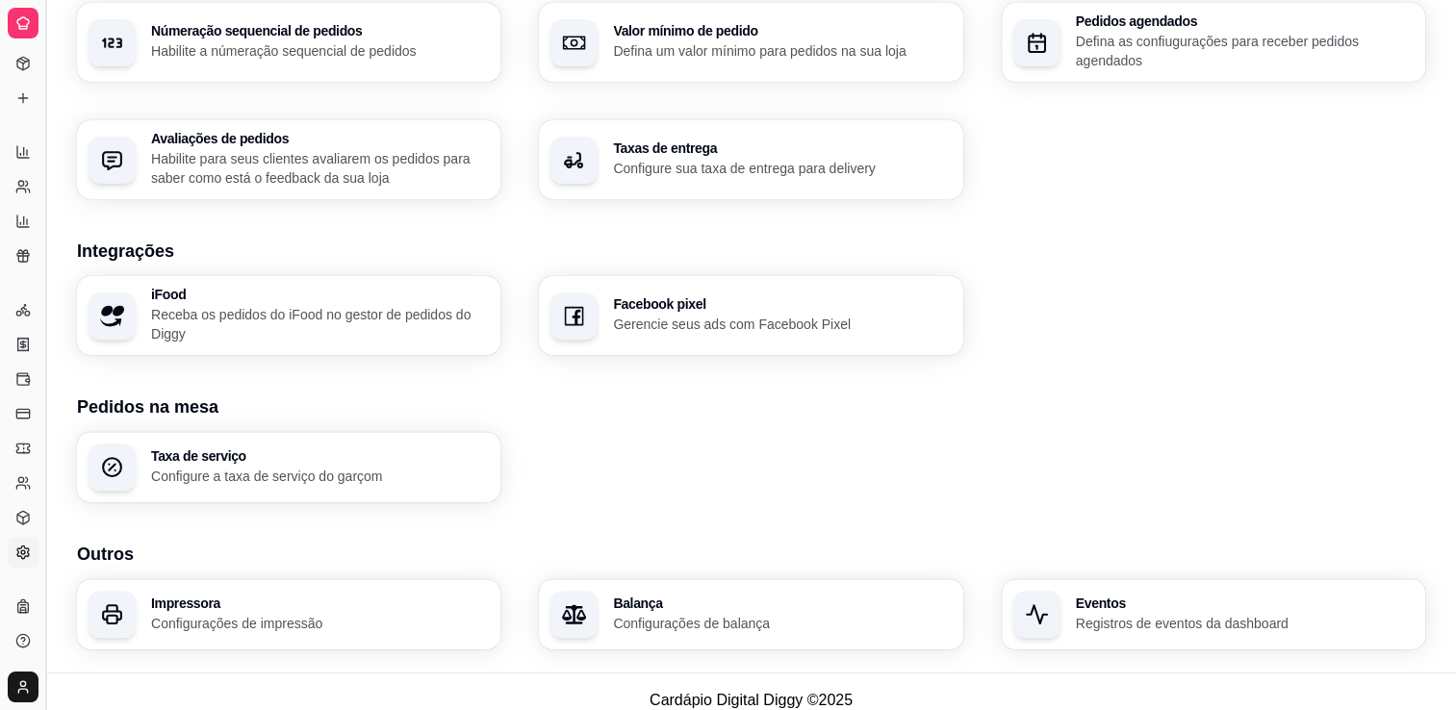
scroll to position [286, 0]
click at [45, 186] on button "Toggle Sidebar" at bounding box center [45, 355] width 15 height 710
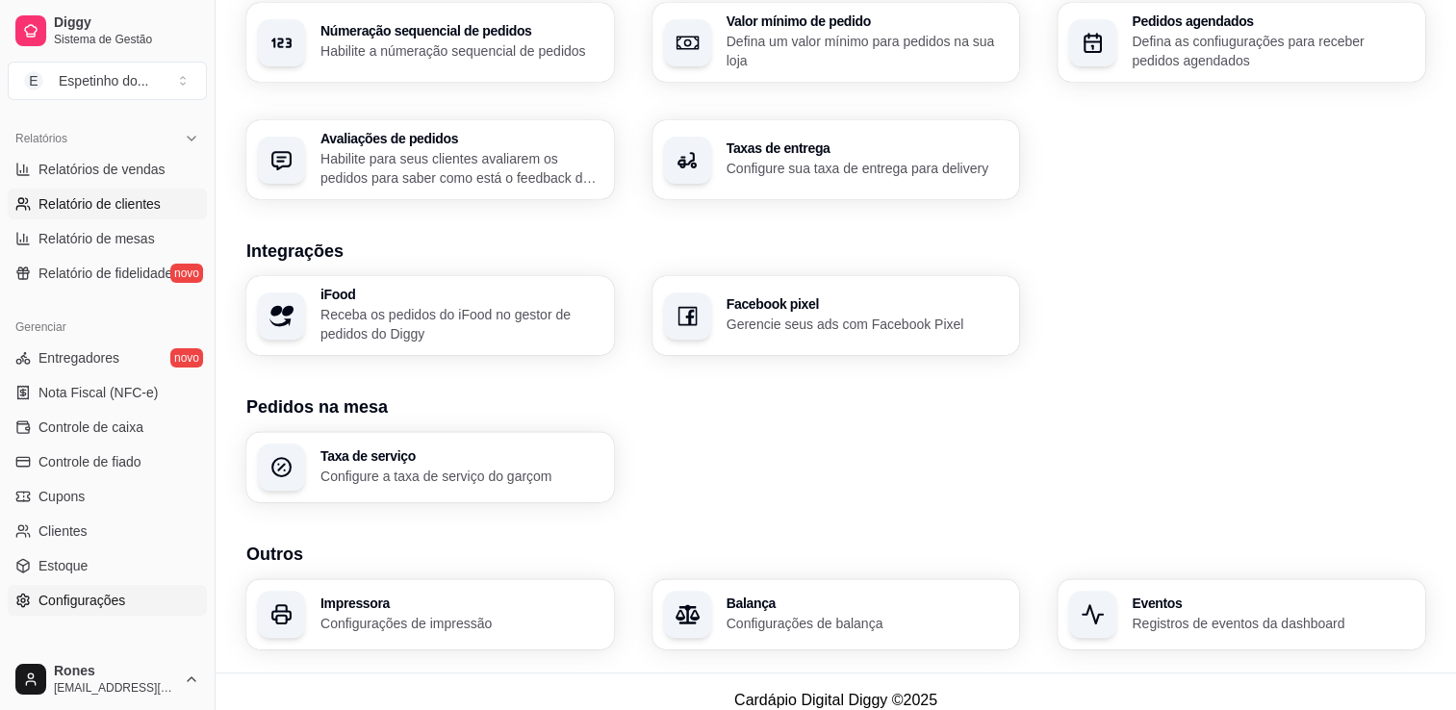
click at [45, 186] on div "Diggy Sistema de Gestão E Espetinho do ... Loja aberta Plano Essencial até 24/1…" at bounding box center [107, 355] width 215 height 710
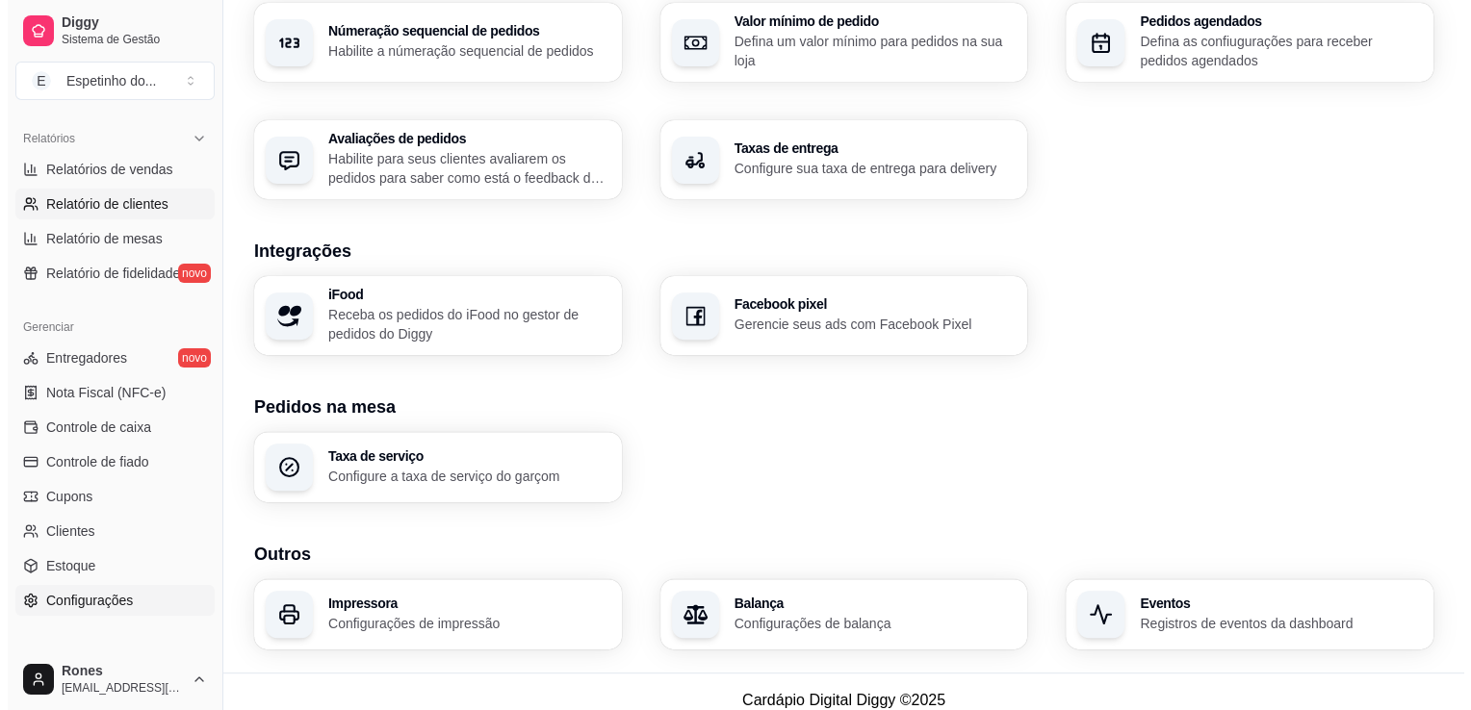
scroll to position [591, 0]
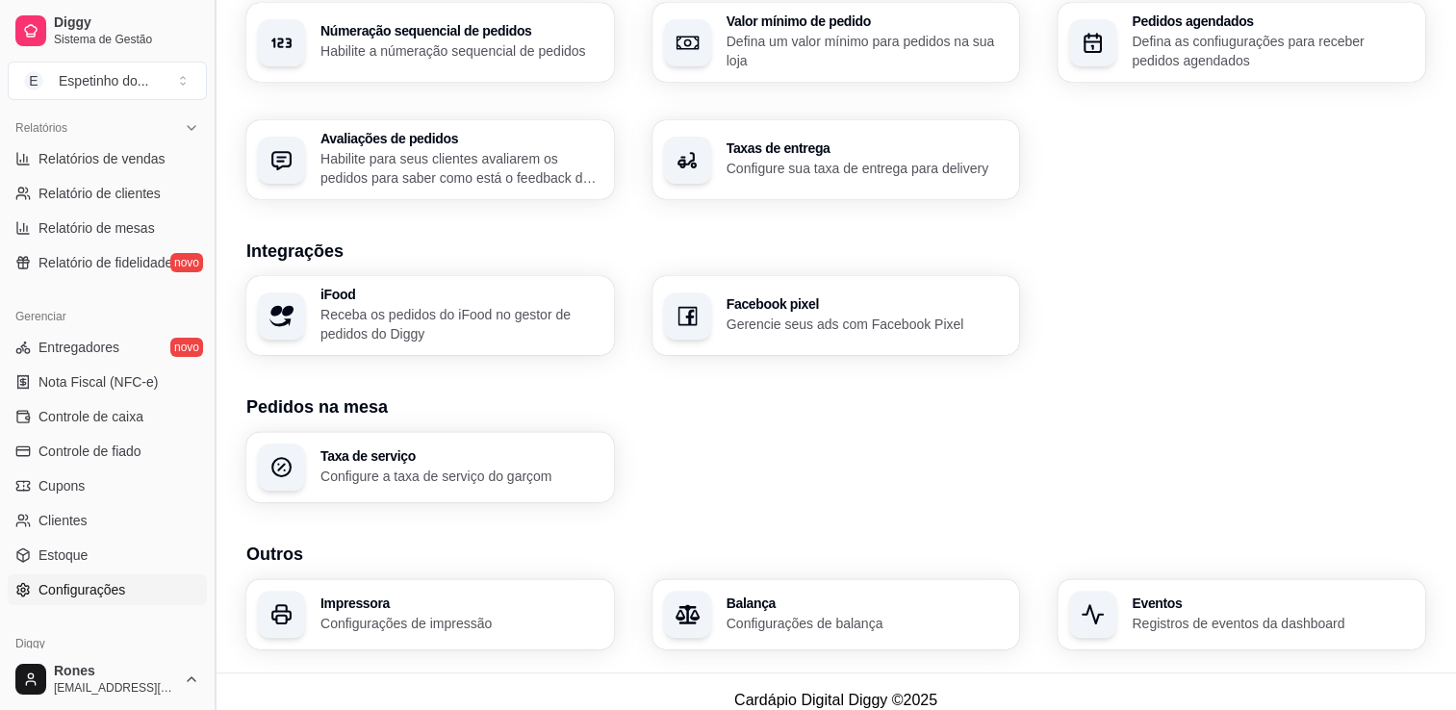
drag, startPoint x: 45, startPoint y: 186, endPoint x: 211, endPoint y: 150, distance: 169.3
click at [211, 150] on button "Toggle Sidebar" at bounding box center [214, 355] width 15 height 710
click at [258, 150] on div "button" at bounding box center [281, 160] width 47 height 47
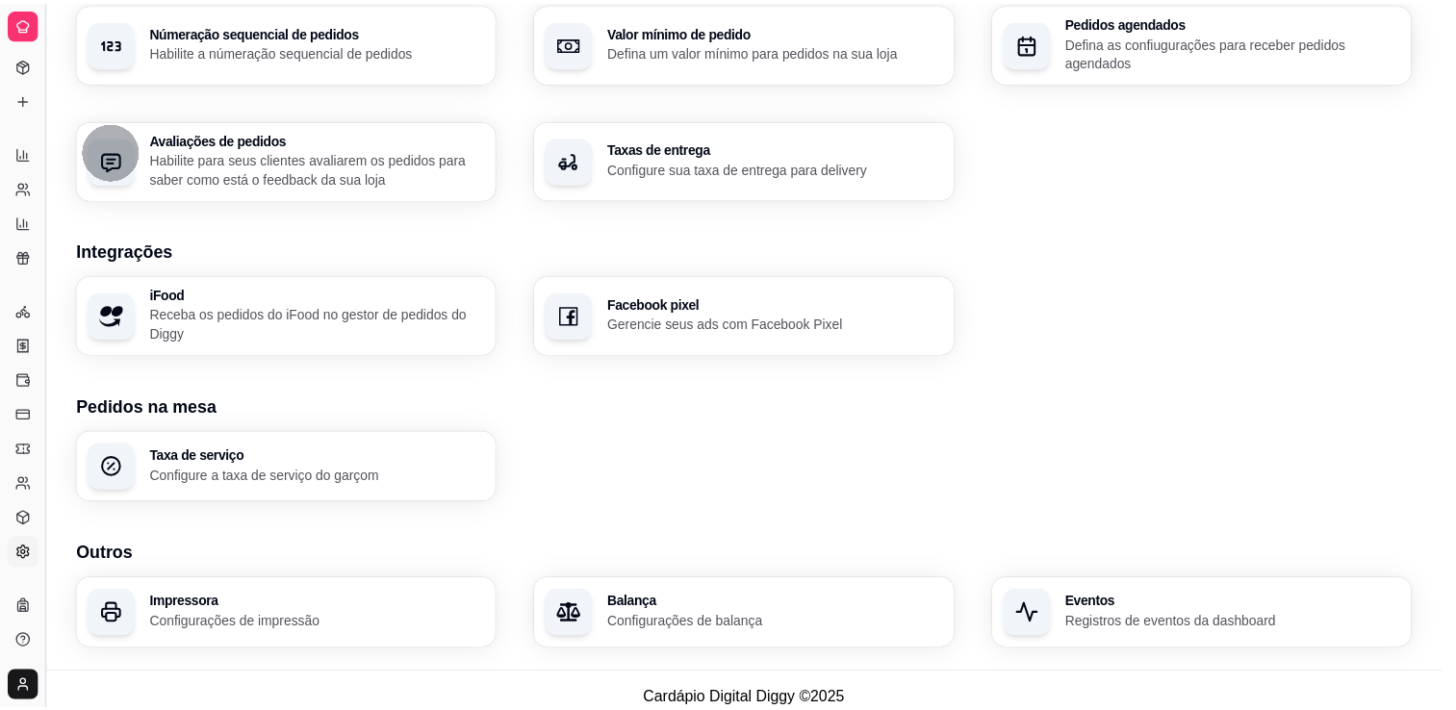
scroll to position [286, 0]
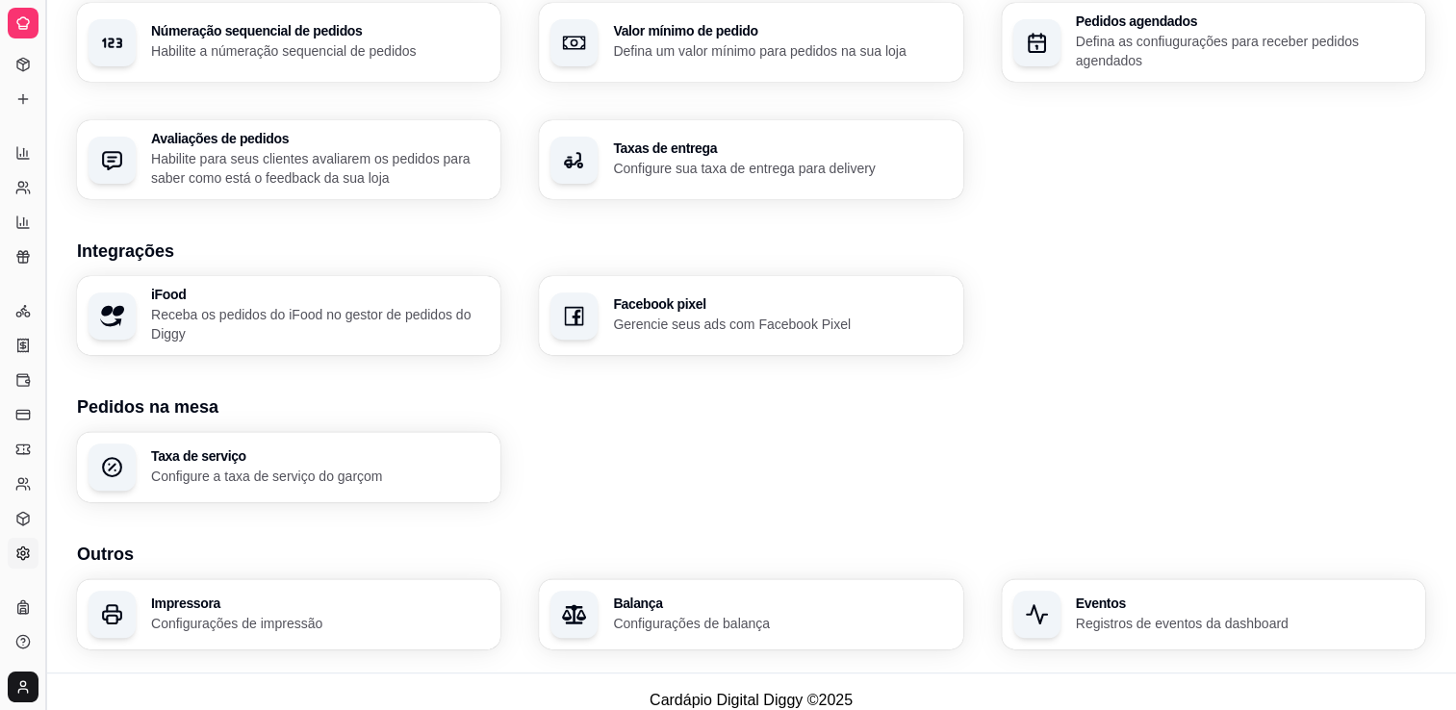
click at [49, 127] on button "Toggle Sidebar" at bounding box center [45, 355] width 15 height 710
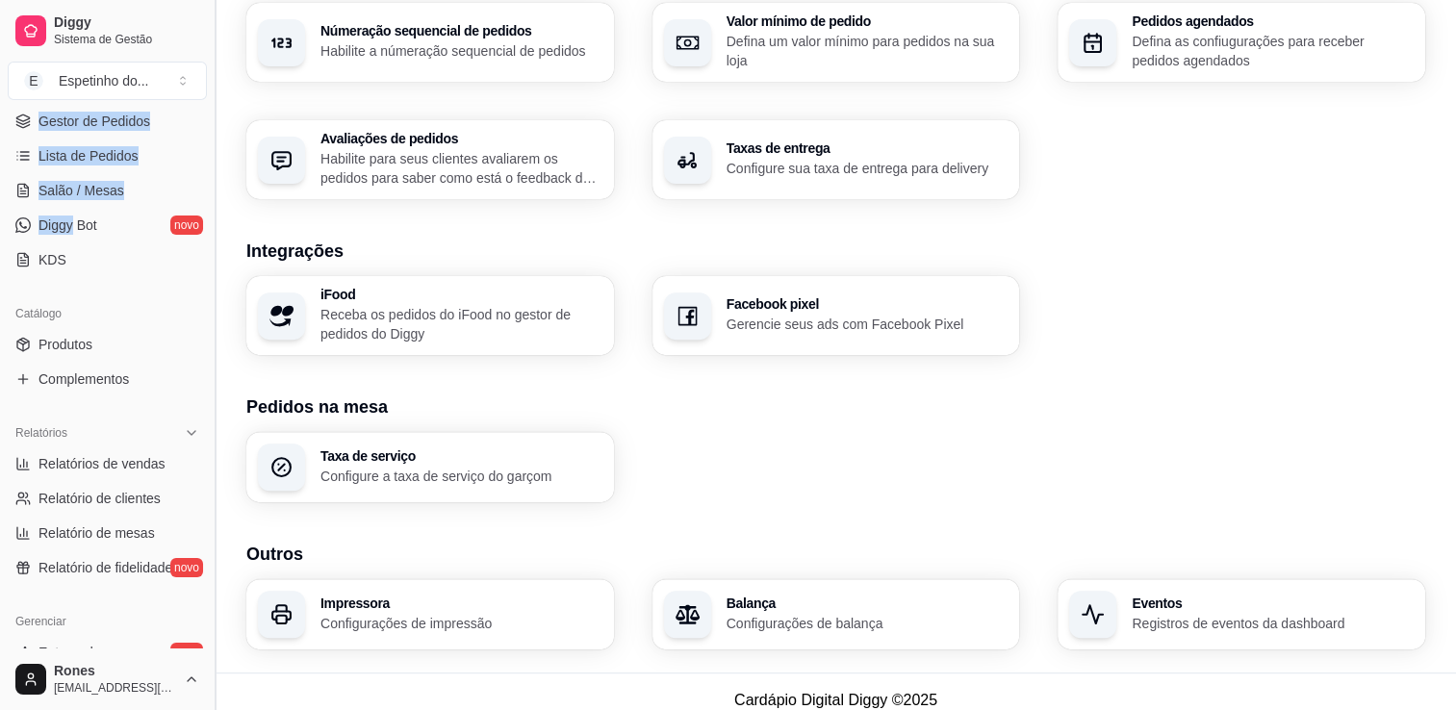
click at [49, 127] on div "Diggy Sistema de Gestão E Espetinho do ... Loja aberta Plano Essencial até 24/1…" at bounding box center [107, 355] width 215 height 710
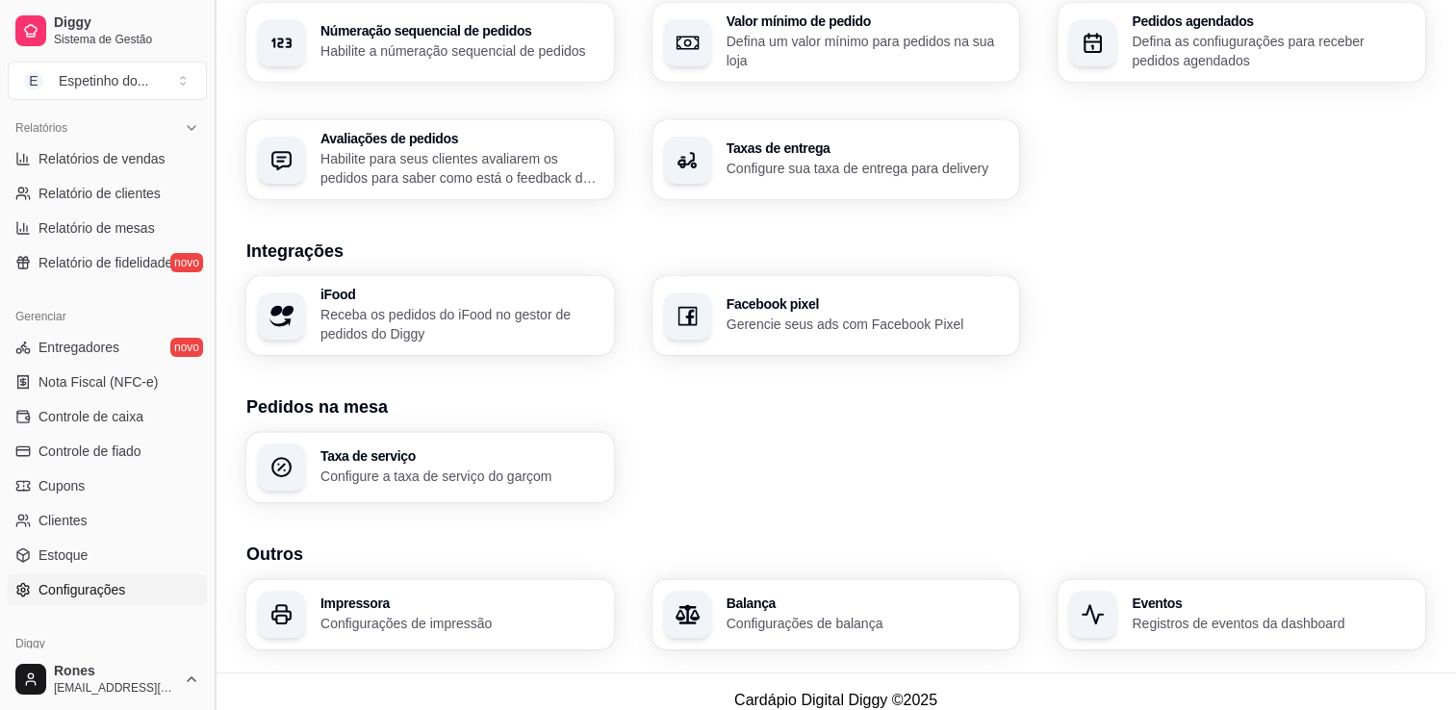
scroll to position [0, 0]
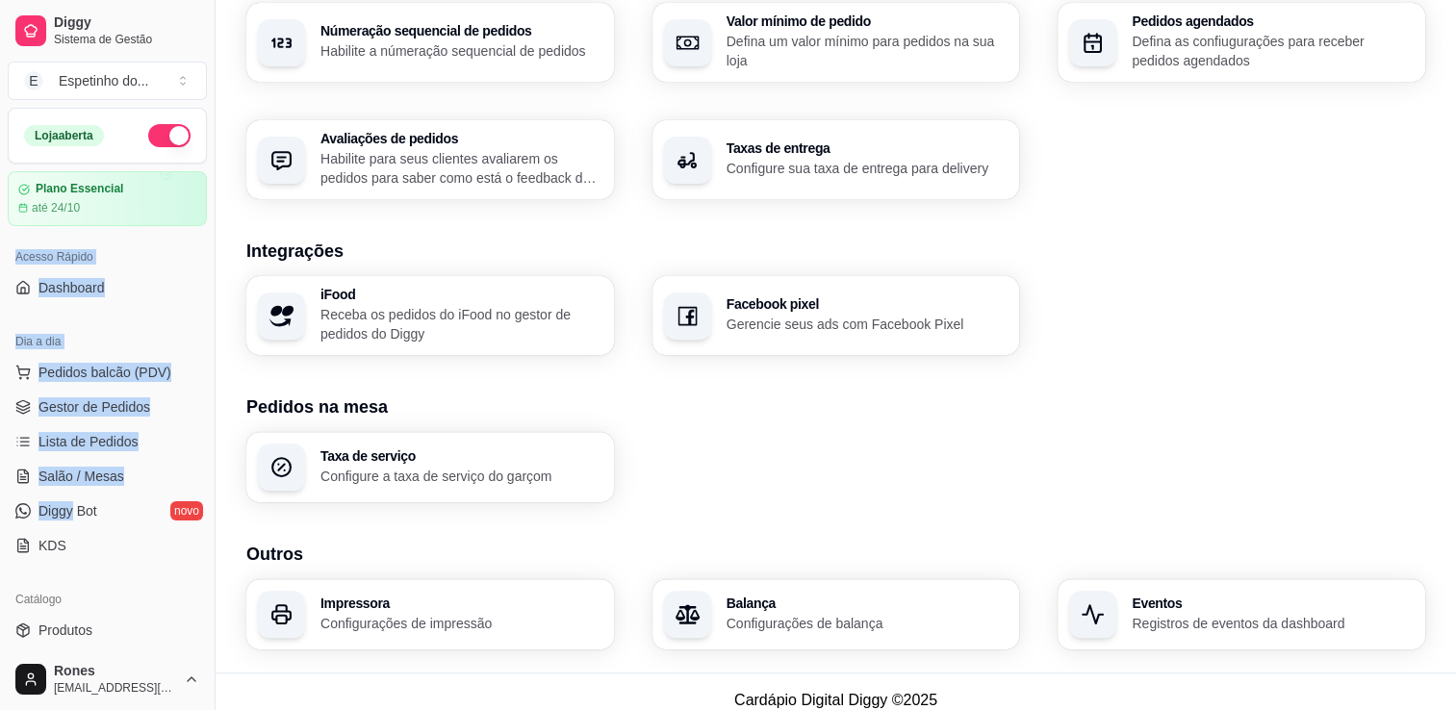
click at [142, 332] on div "Dia a dia" at bounding box center [107, 341] width 199 height 31
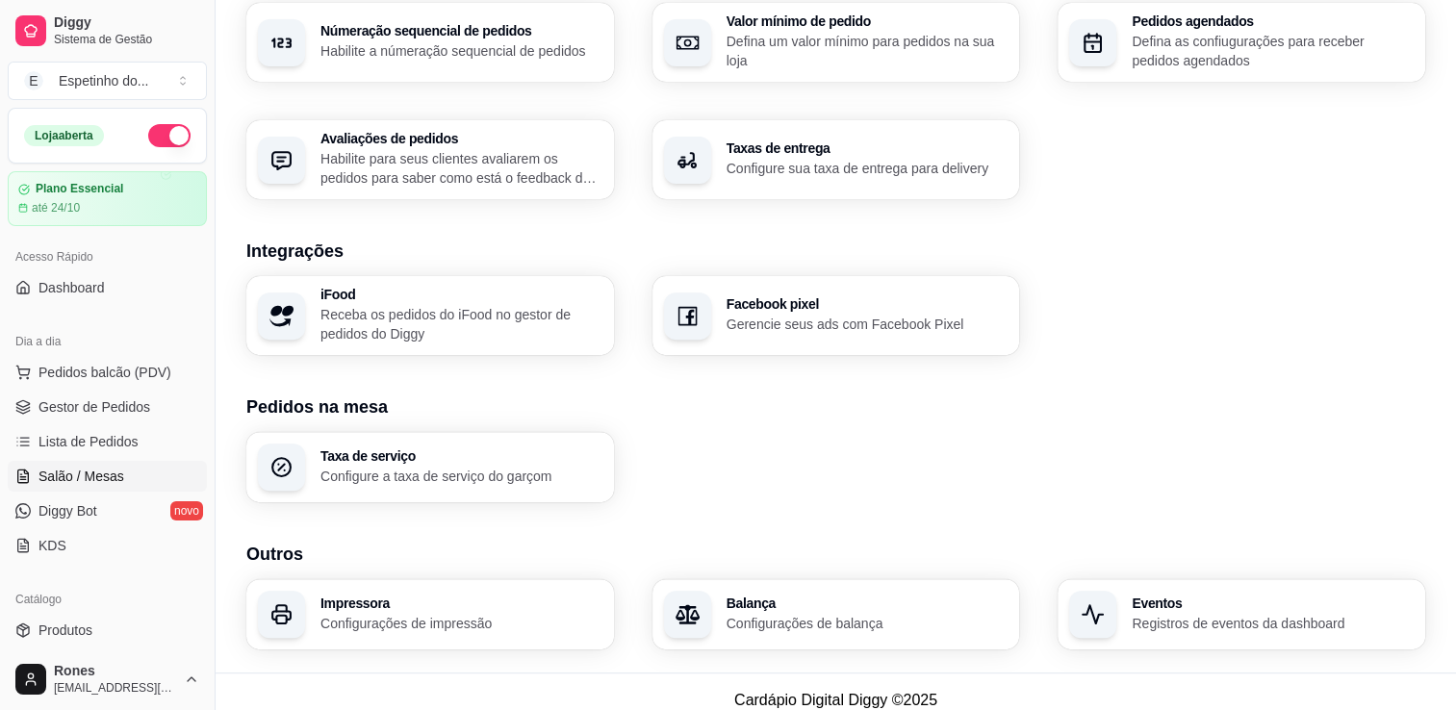
click at [80, 472] on span "Salão / Mesas" at bounding box center [81, 476] width 86 height 19
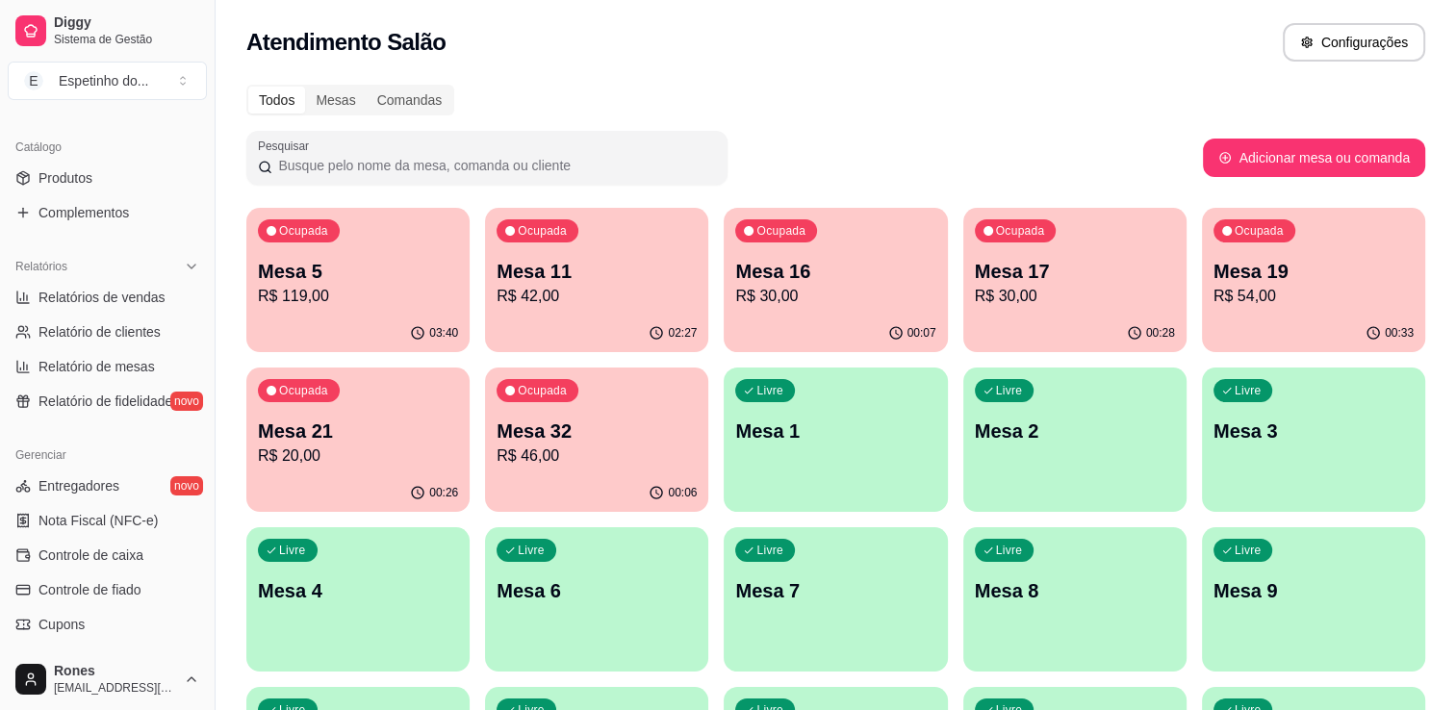
scroll to position [462, 0]
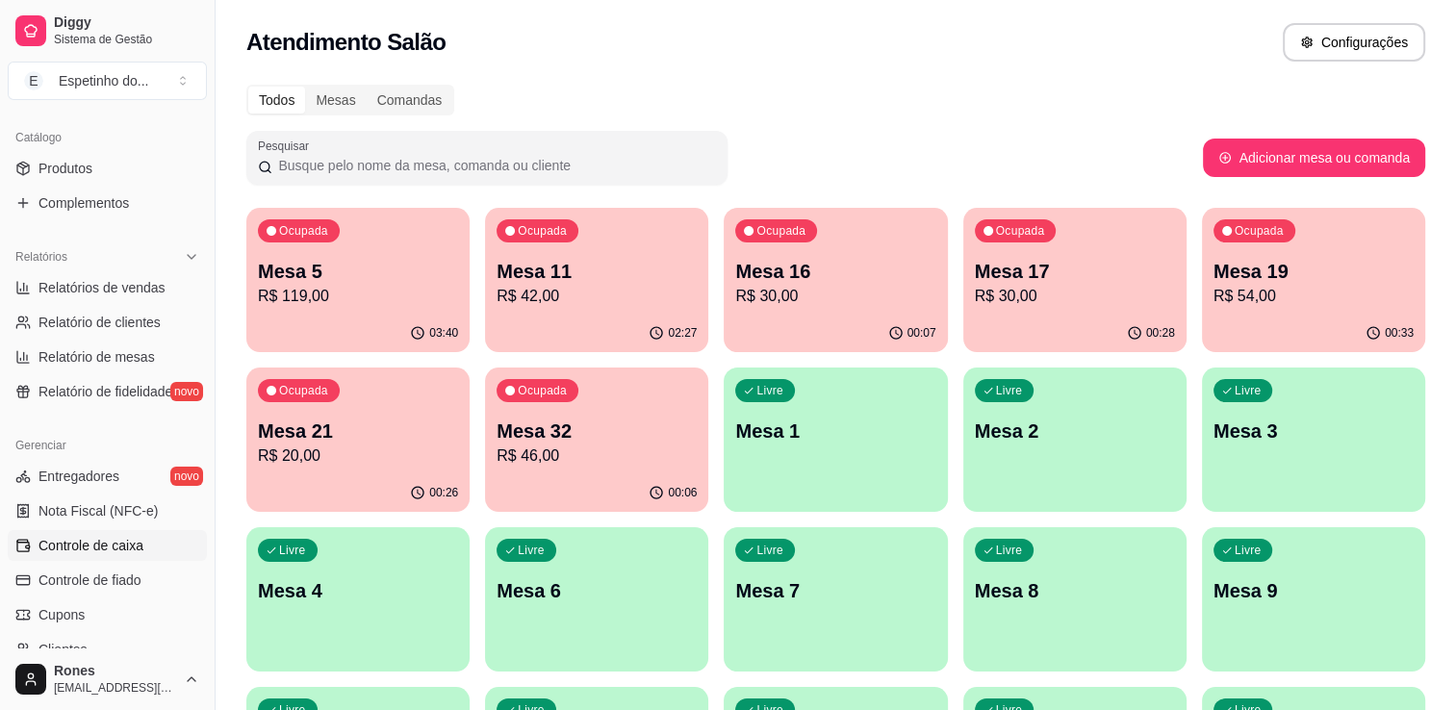
click at [92, 553] on span "Controle de caixa" at bounding box center [90, 545] width 105 height 19
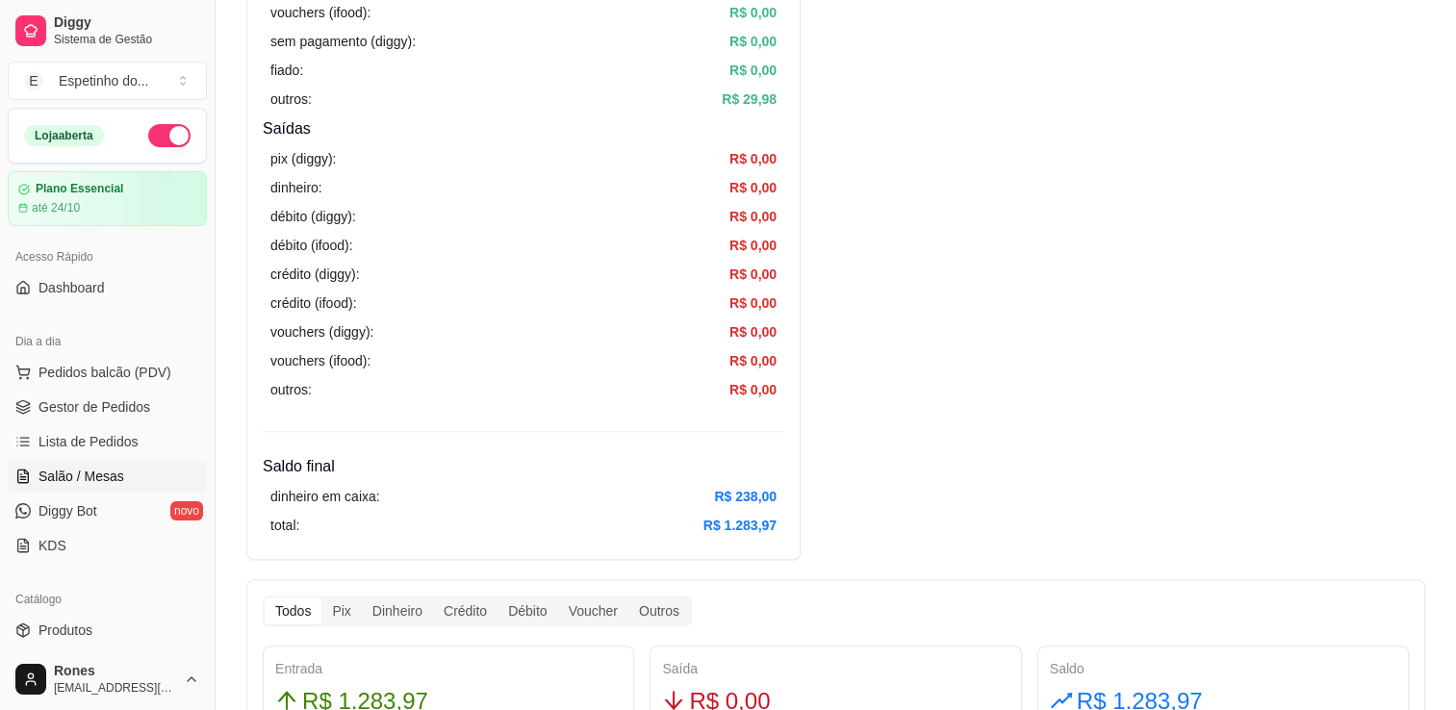
click at [108, 474] on span "Salão / Mesas" at bounding box center [81, 476] width 86 height 19
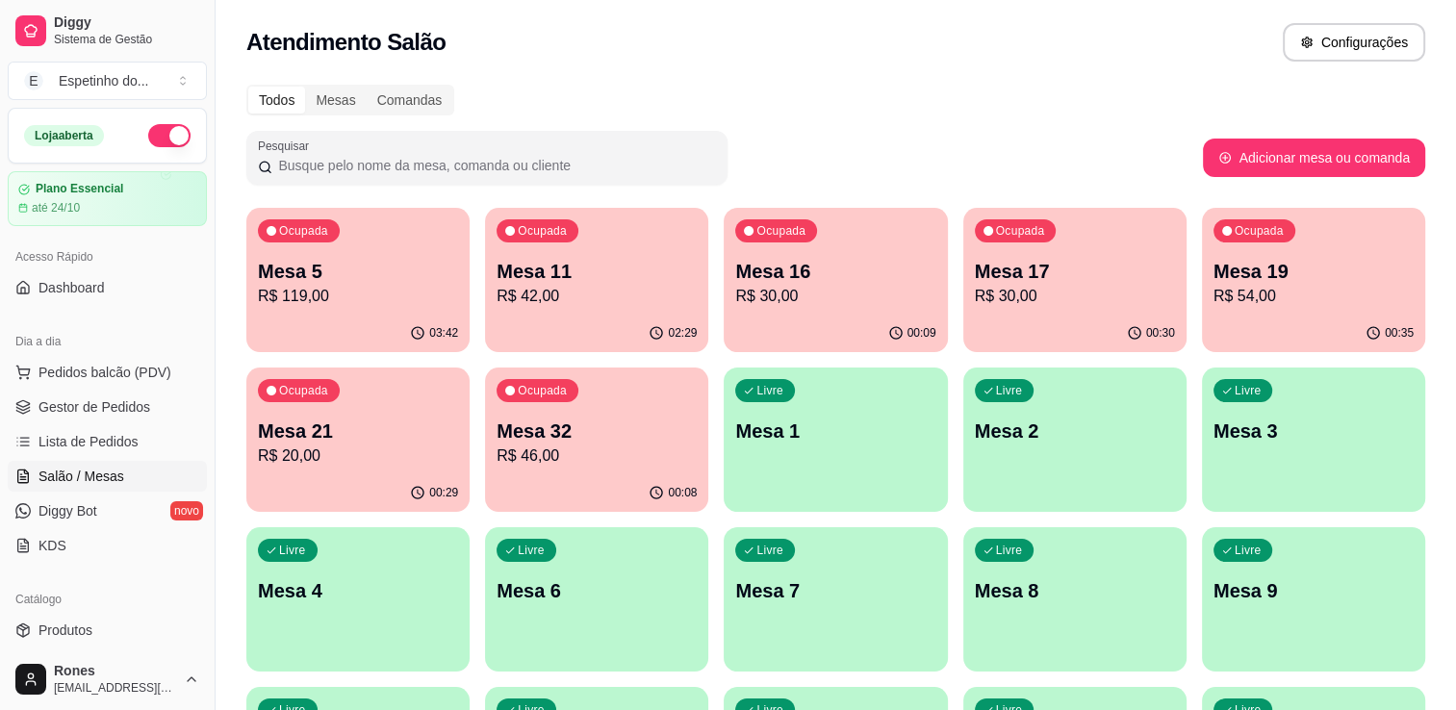
scroll to position [358, 0]
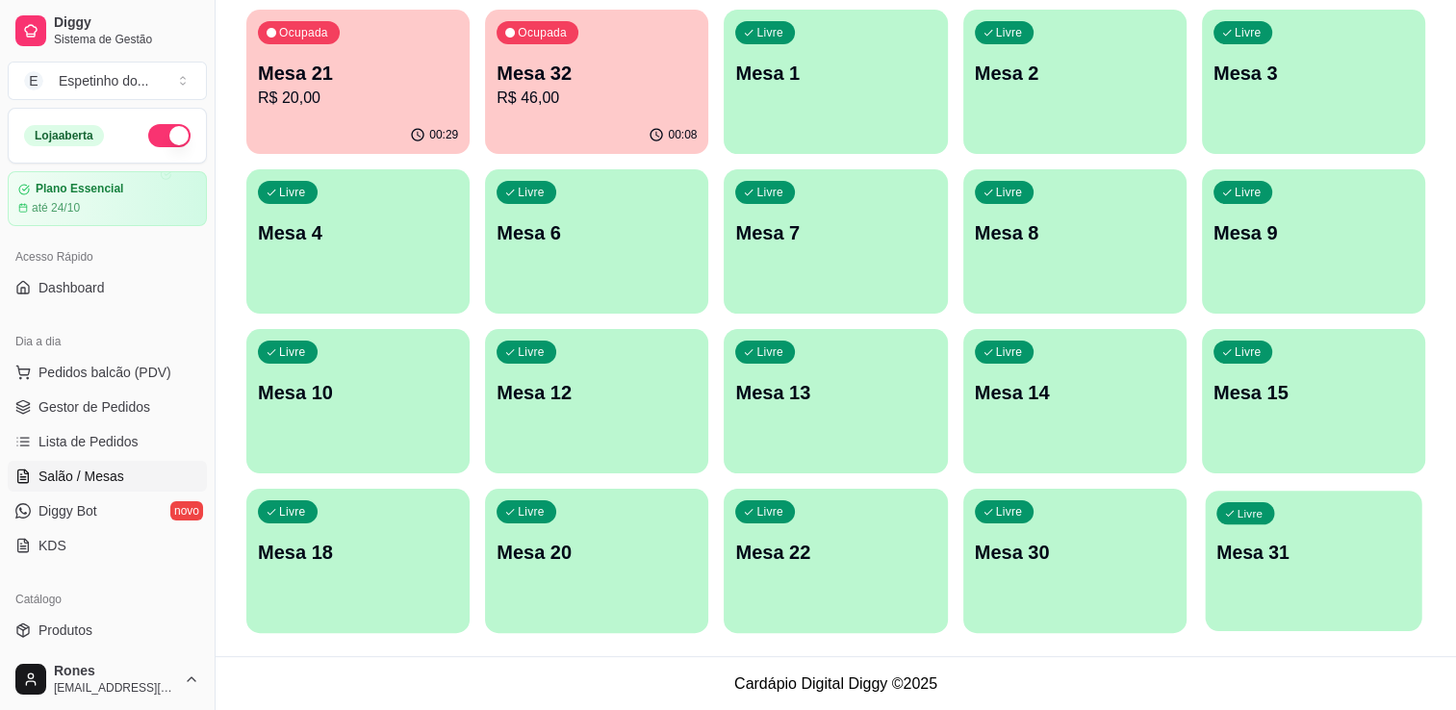
click at [1295, 583] on div "Livre Mesa 31" at bounding box center [1313, 549] width 217 height 117
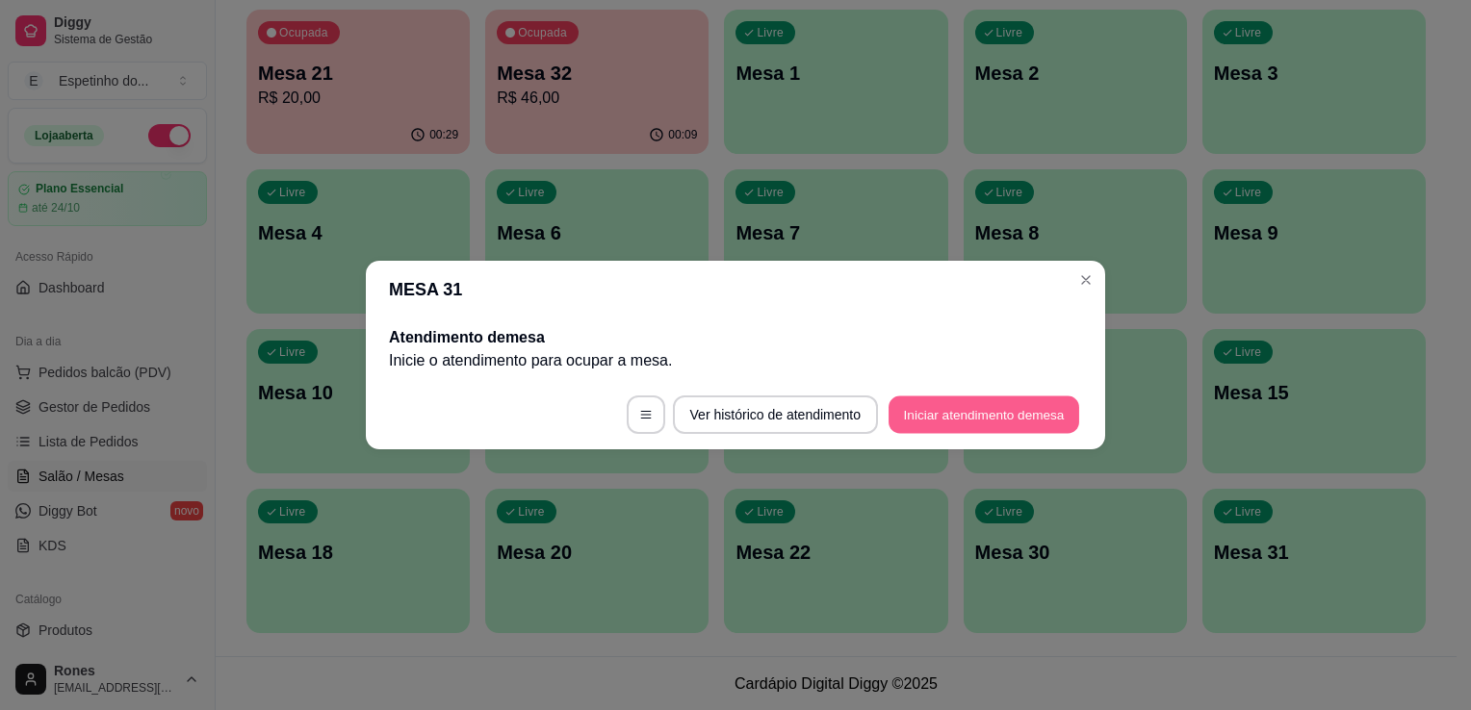
click at [1004, 418] on button "Iniciar atendimento de mesa" at bounding box center [983, 416] width 191 height 38
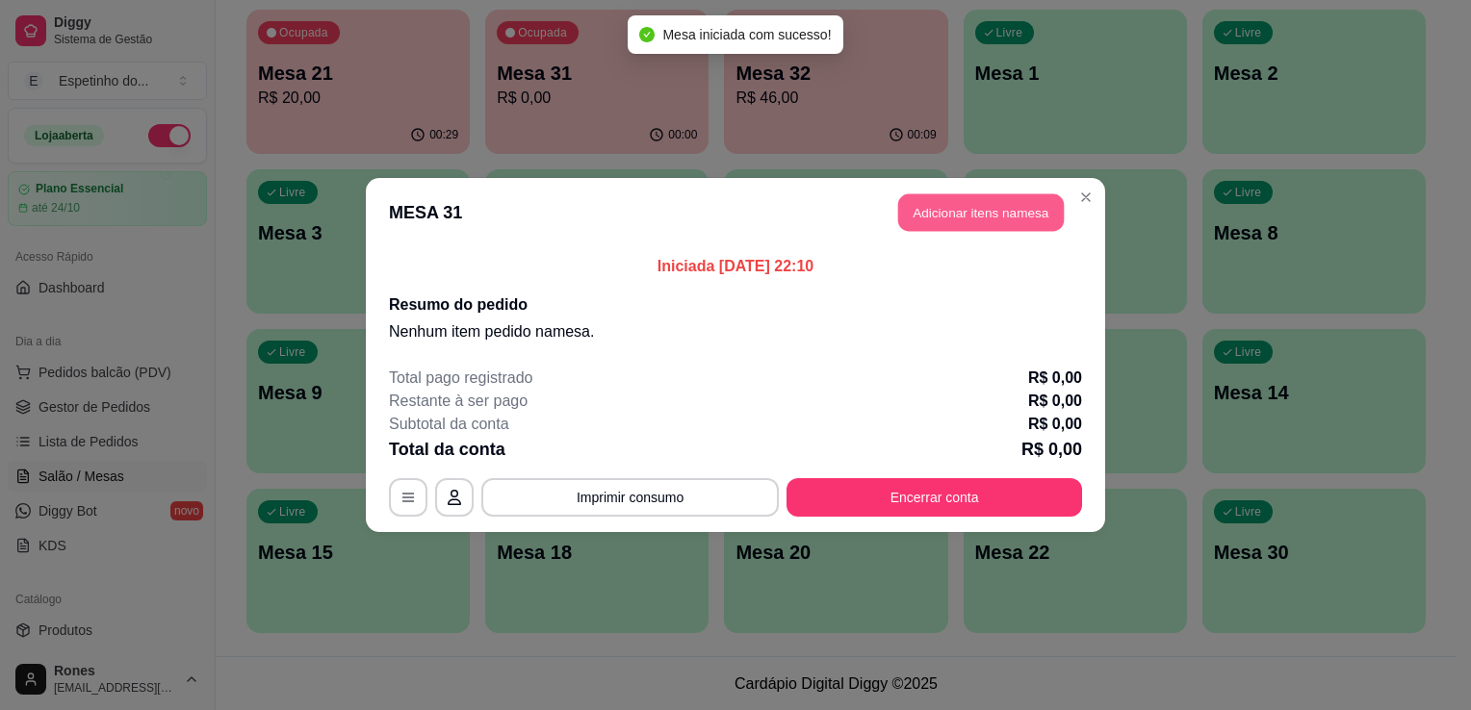
click at [1006, 221] on button "Adicionar itens na mesa" at bounding box center [981, 213] width 166 height 38
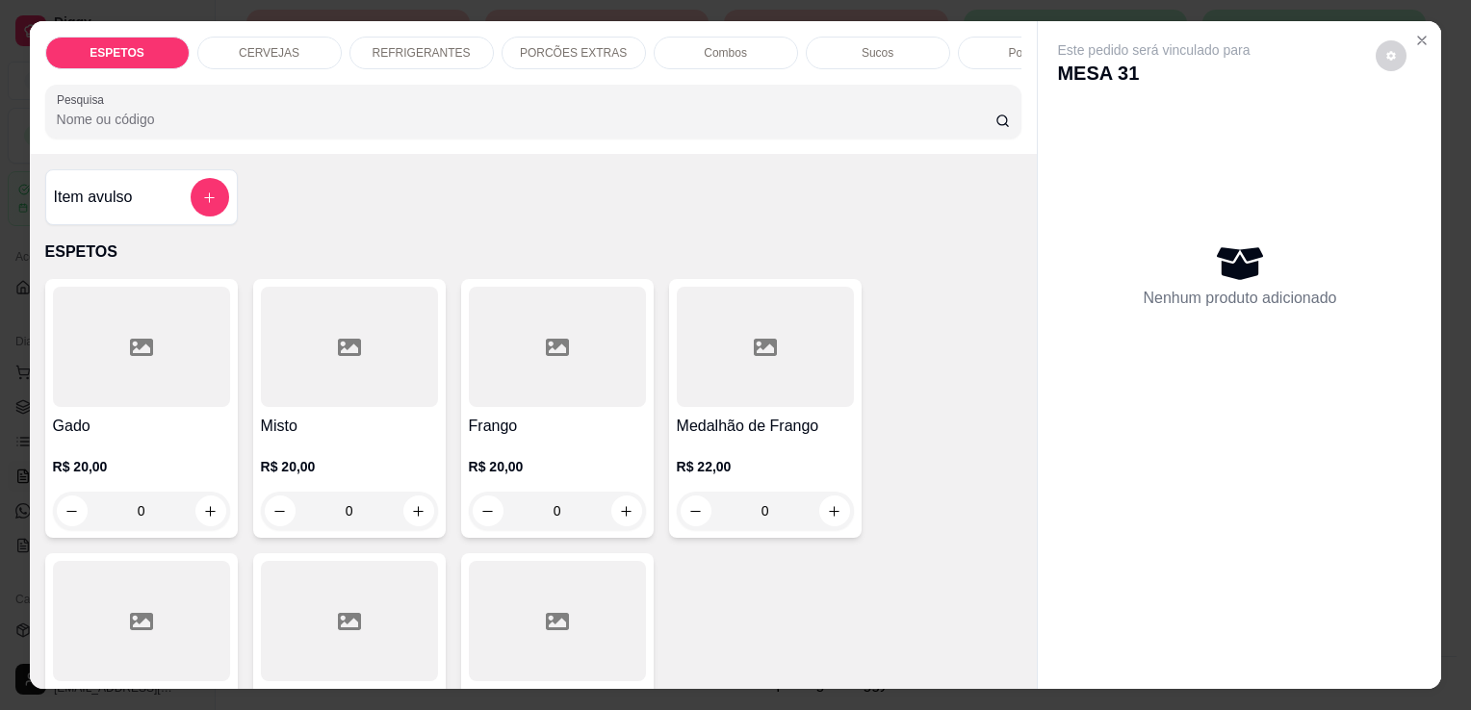
click at [383, 617] on div at bounding box center [349, 621] width 177 height 120
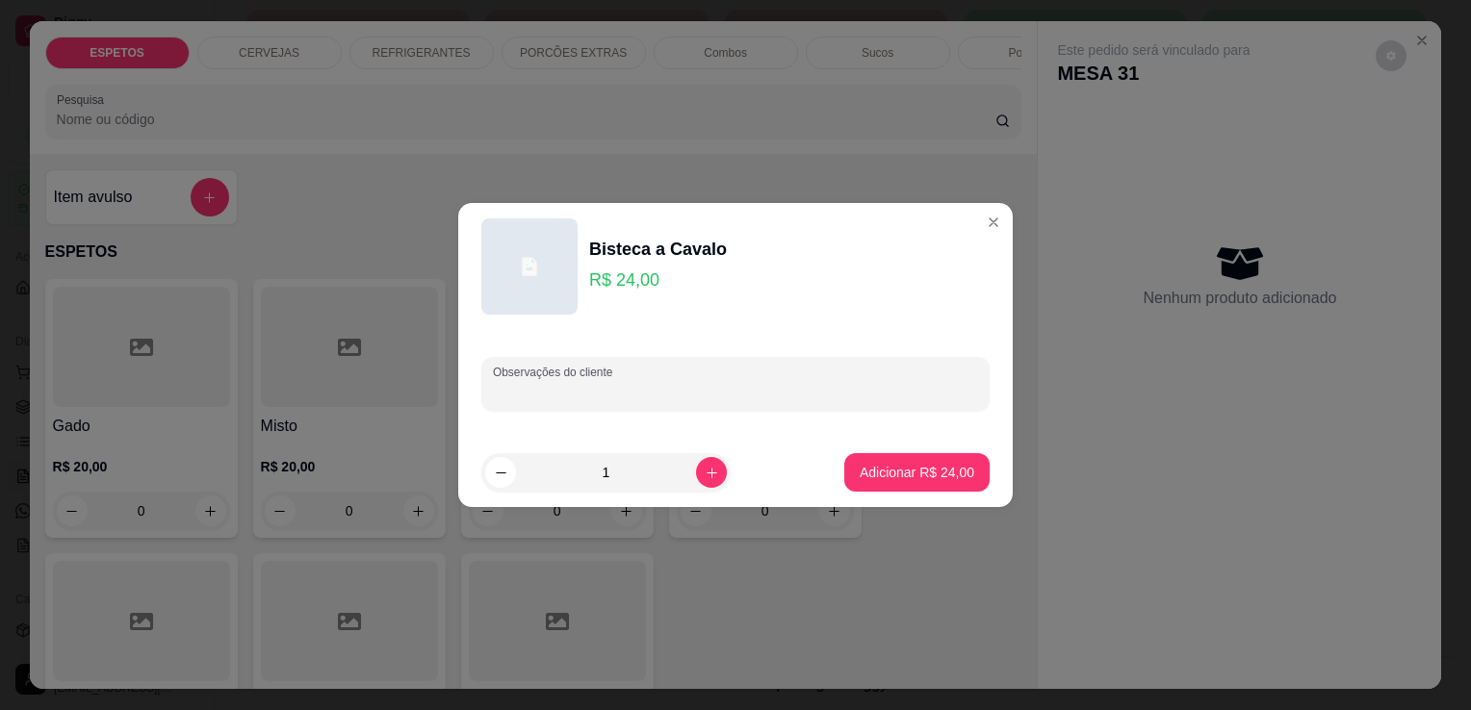
click at [538, 391] on input "Observações do cliente" at bounding box center [735, 391] width 485 height 19
type input "cuxa para viagem"
click at [888, 477] on p "Adicionar R$ 24,00" at bounding box center [917, 472] width 112 height 18
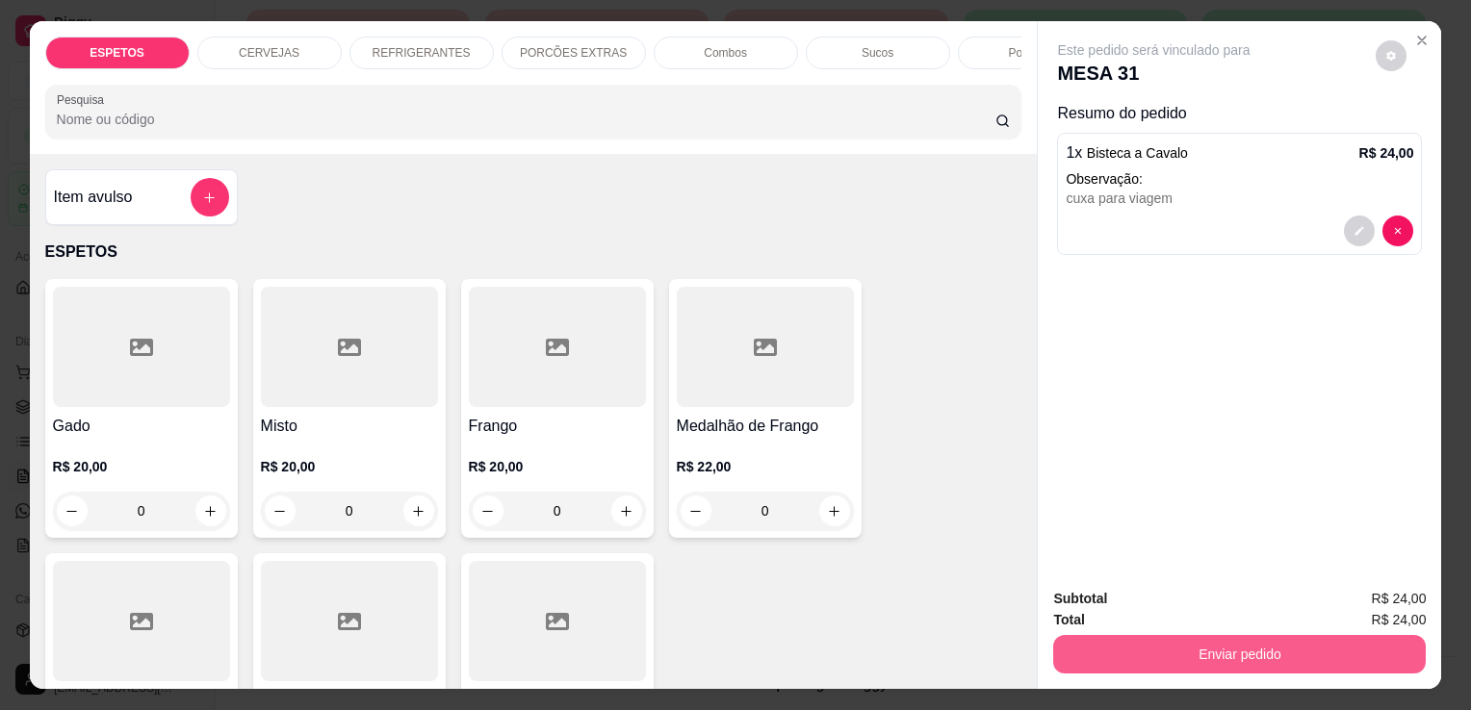
click at [1326, 654] on button "Enviar pedido" at bounding box center [1239, 654] width 372 height 38
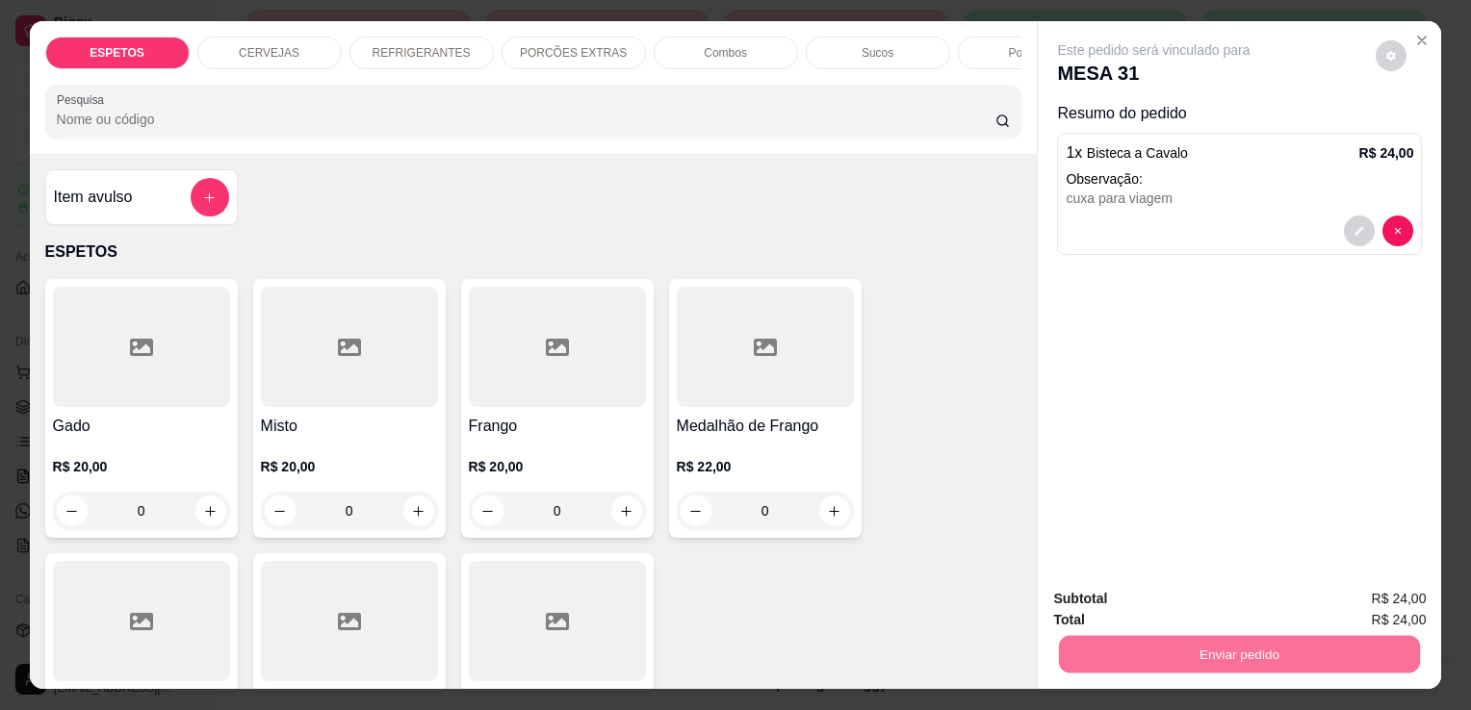
click at [1400, 597] on button "Enviar pedido" at bounding box center [1375, 601] width 106 height 36
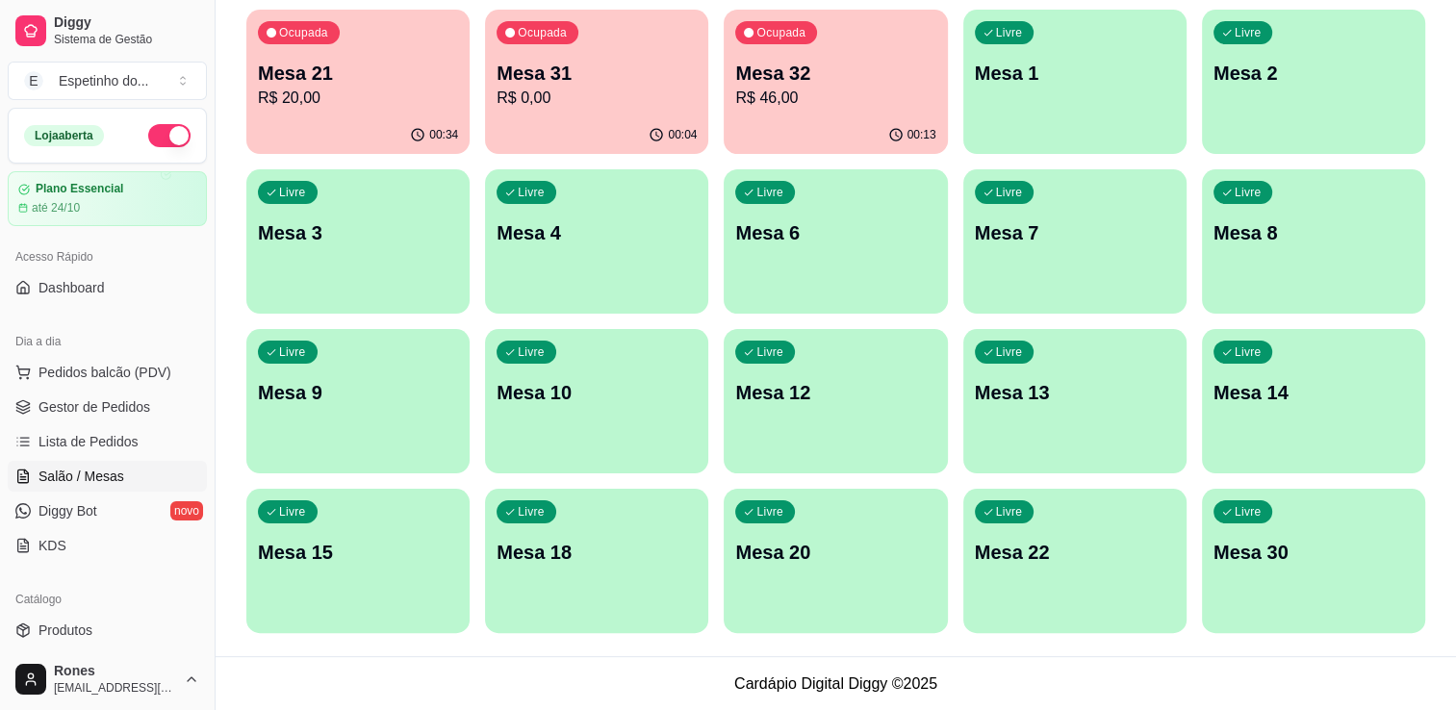
scroll to position [474, 0]
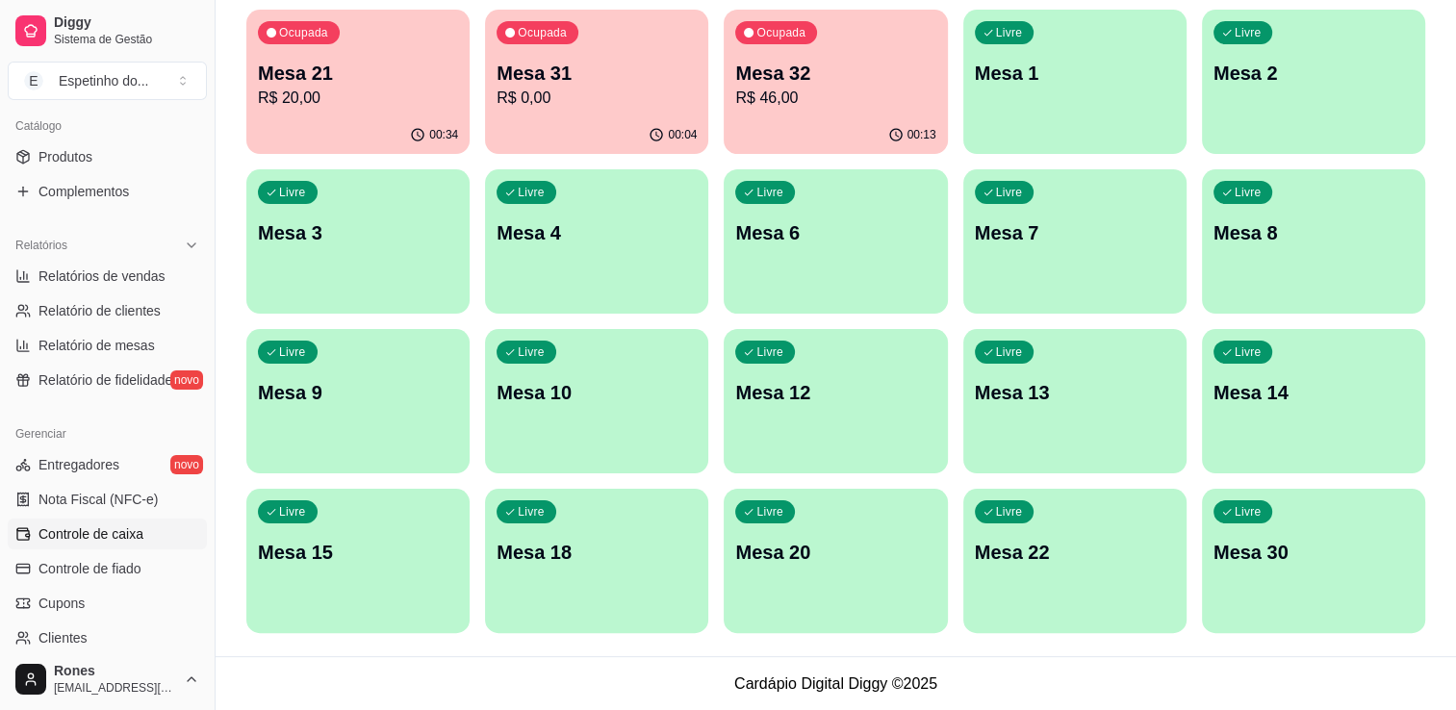
click at [93, 545] on link "Controle de caixa" at bounding box center [107, 534] width 199 height 31
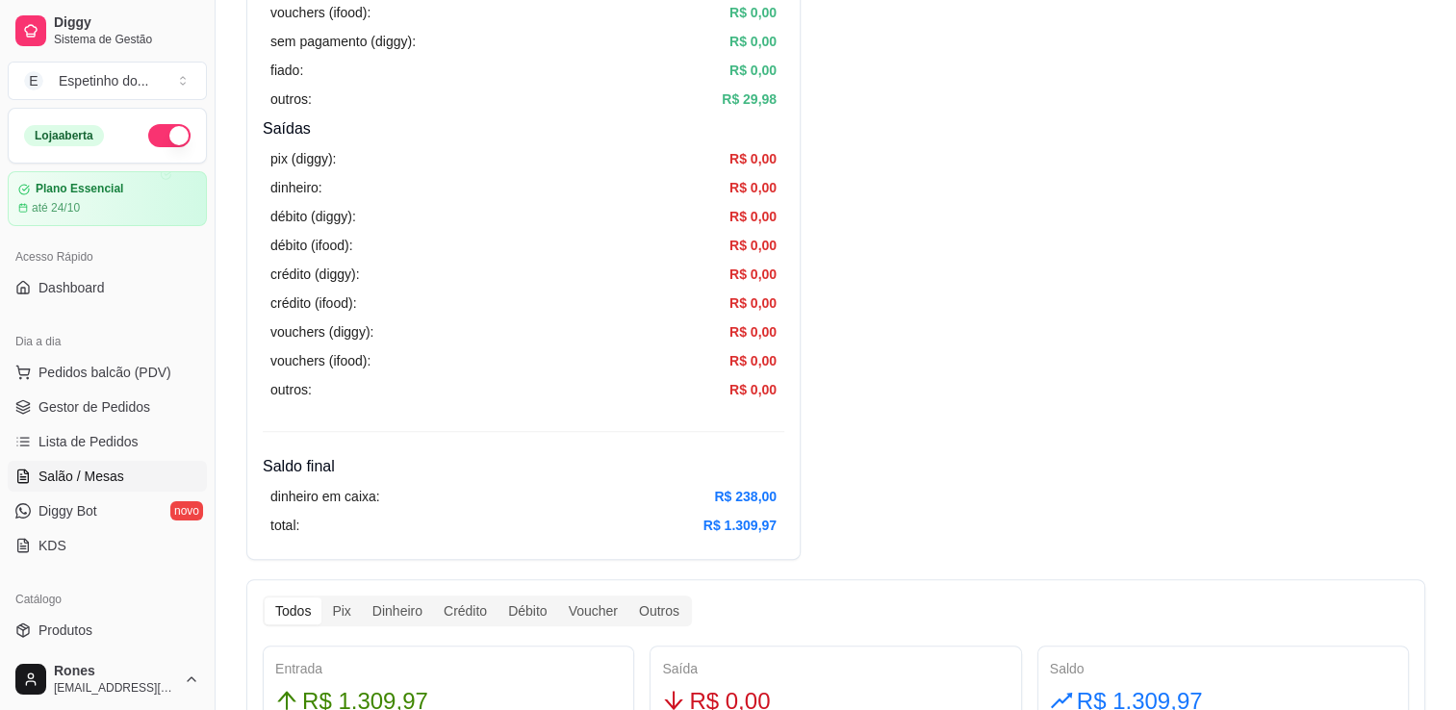
click at [72, 473] on span "Salão / Mesas" at bounding box center [81, 476] width 86 height 19
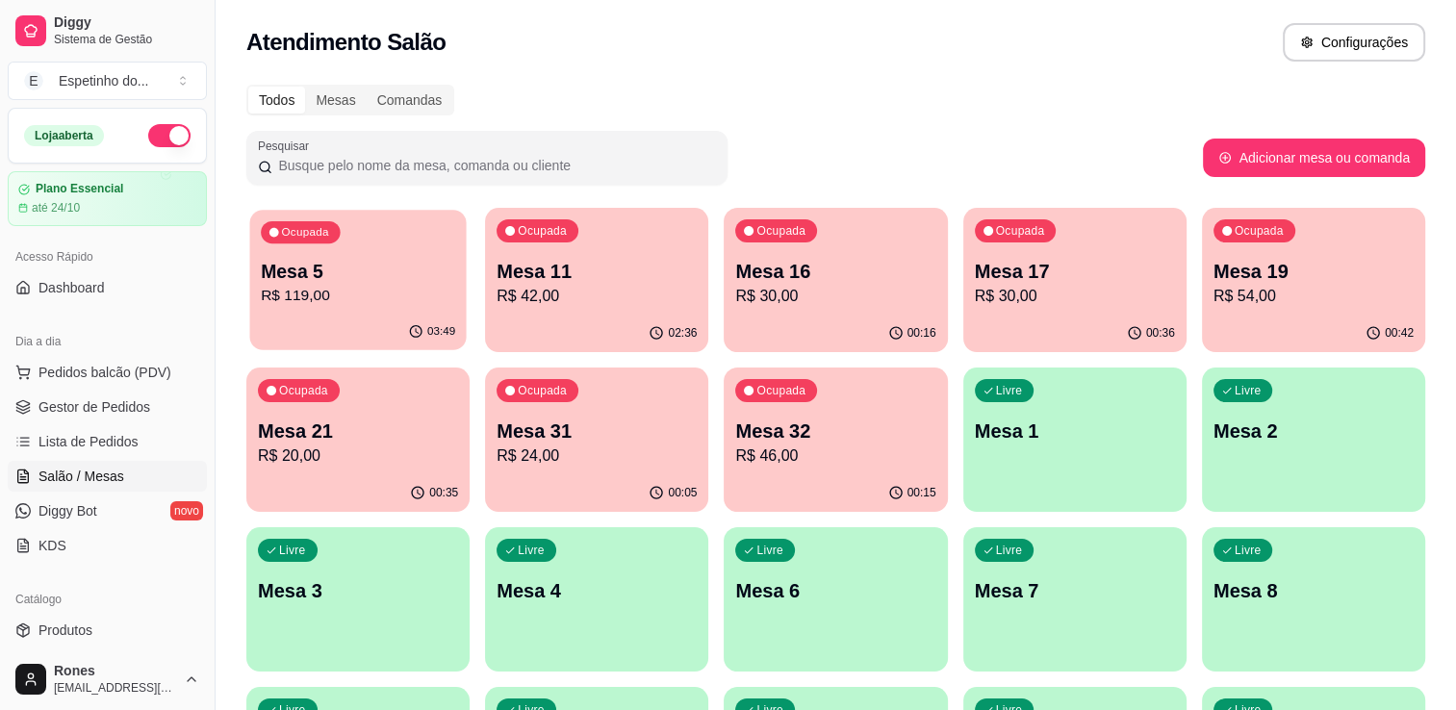
click at [321, 293] on p "R$ 119,00" at bounding box center [358, 296] width 194 height 22
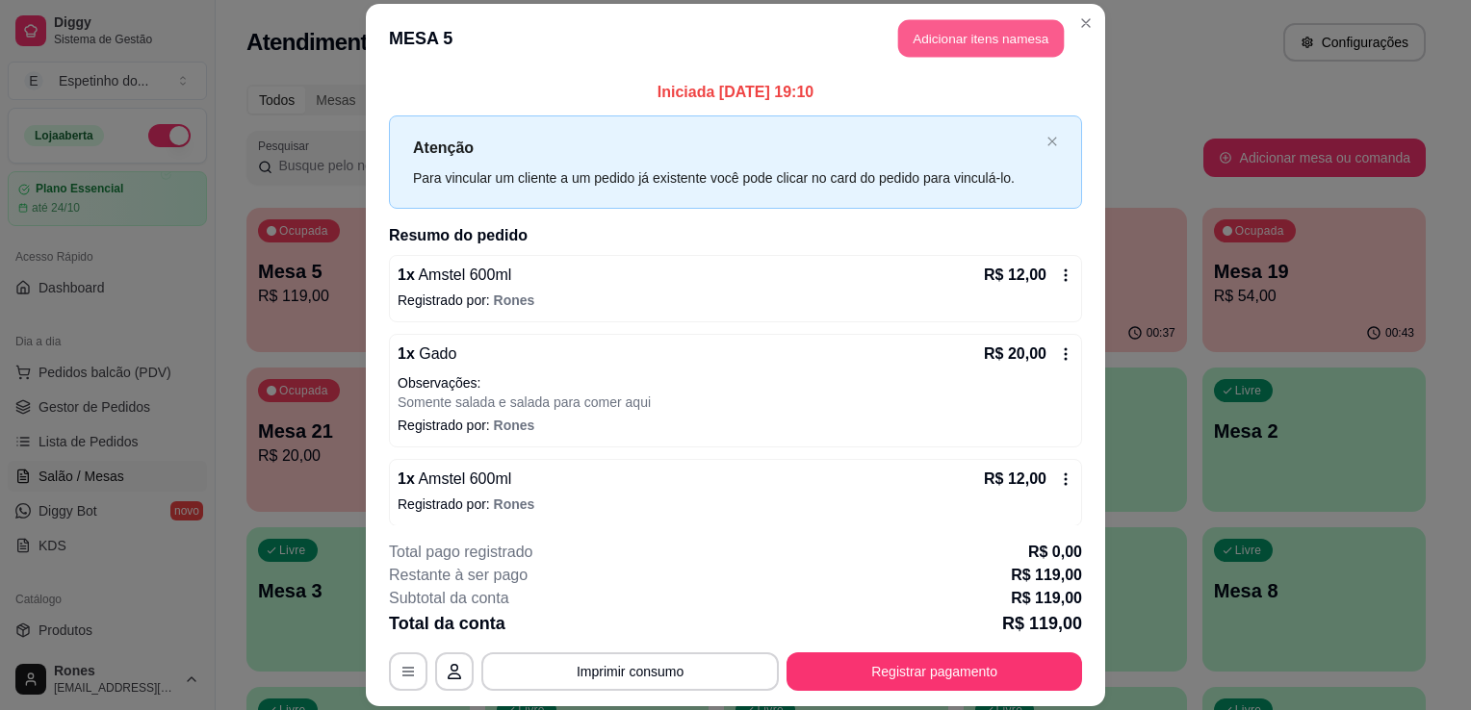
click at [976, 43] on button "Adicionar itens na mesa" at bounding box center [981, 38] width 166 height 38
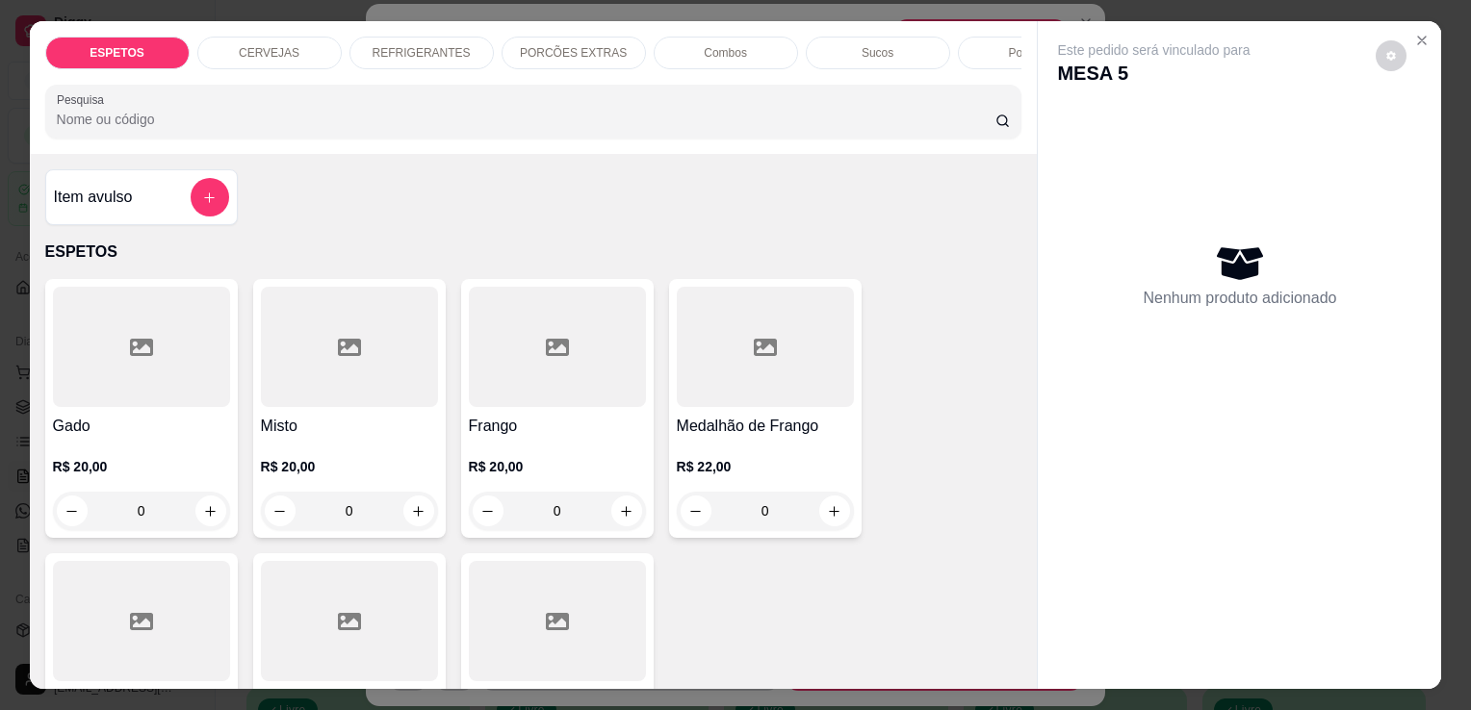
click at [247, 50] on p "CERVEJAS" at bounding box center [269, 52] width 61 height 15
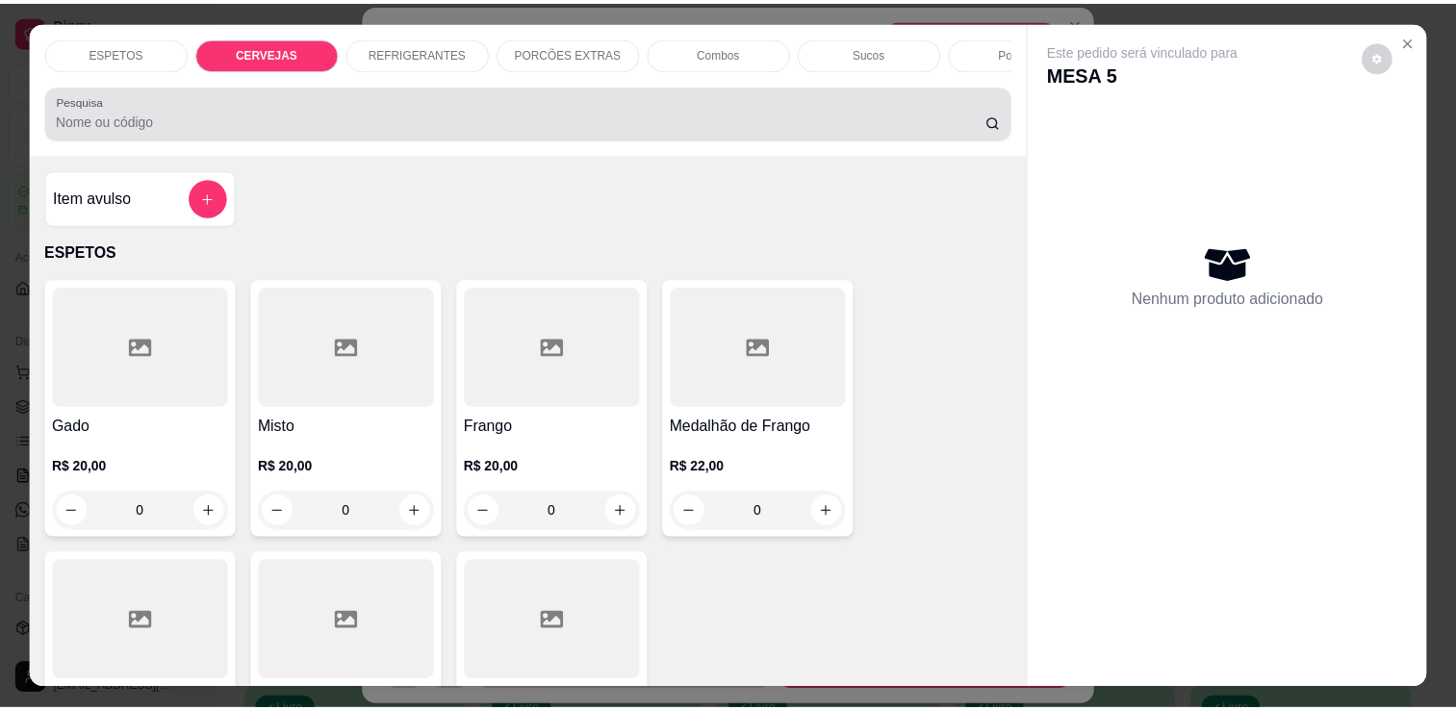
scroll to position [47, 0]
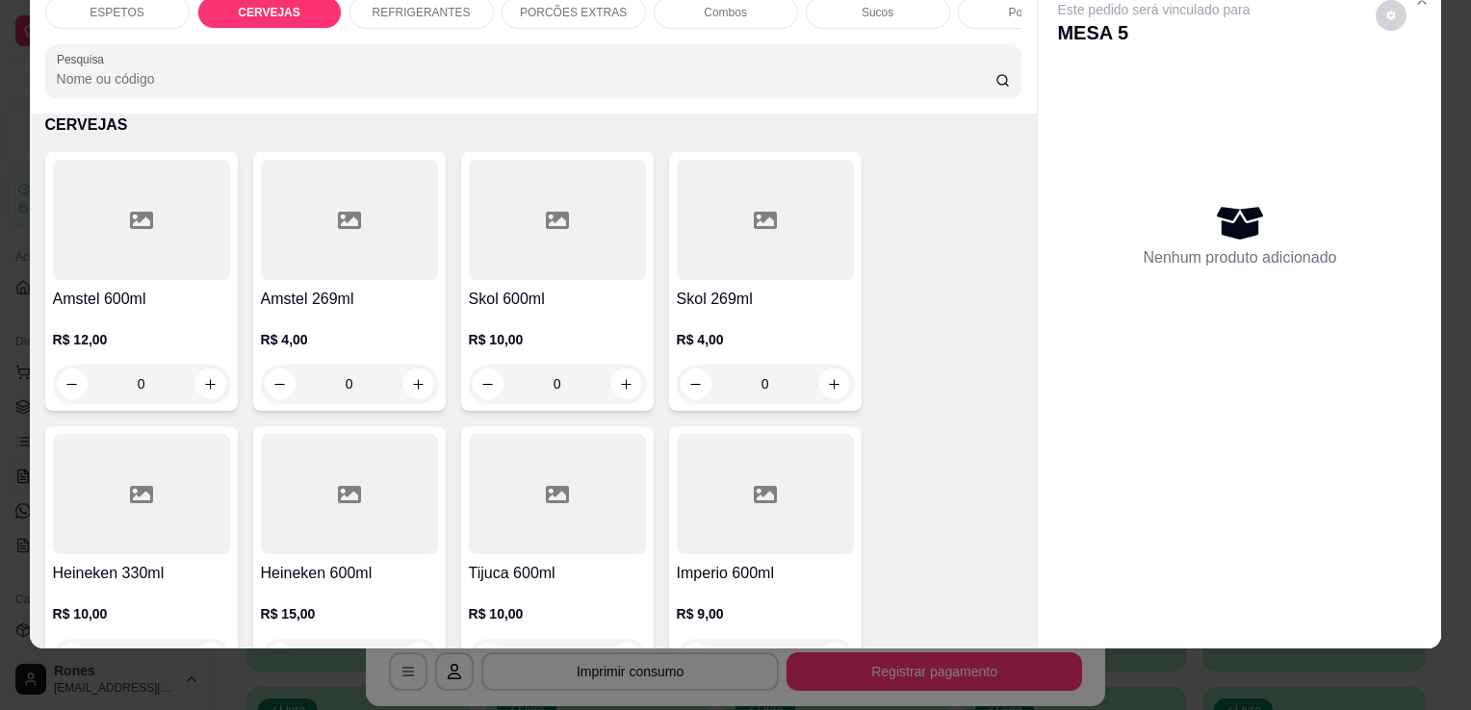
click at [705, 547] on div at bounding box center [765, 494] width 177 height 120
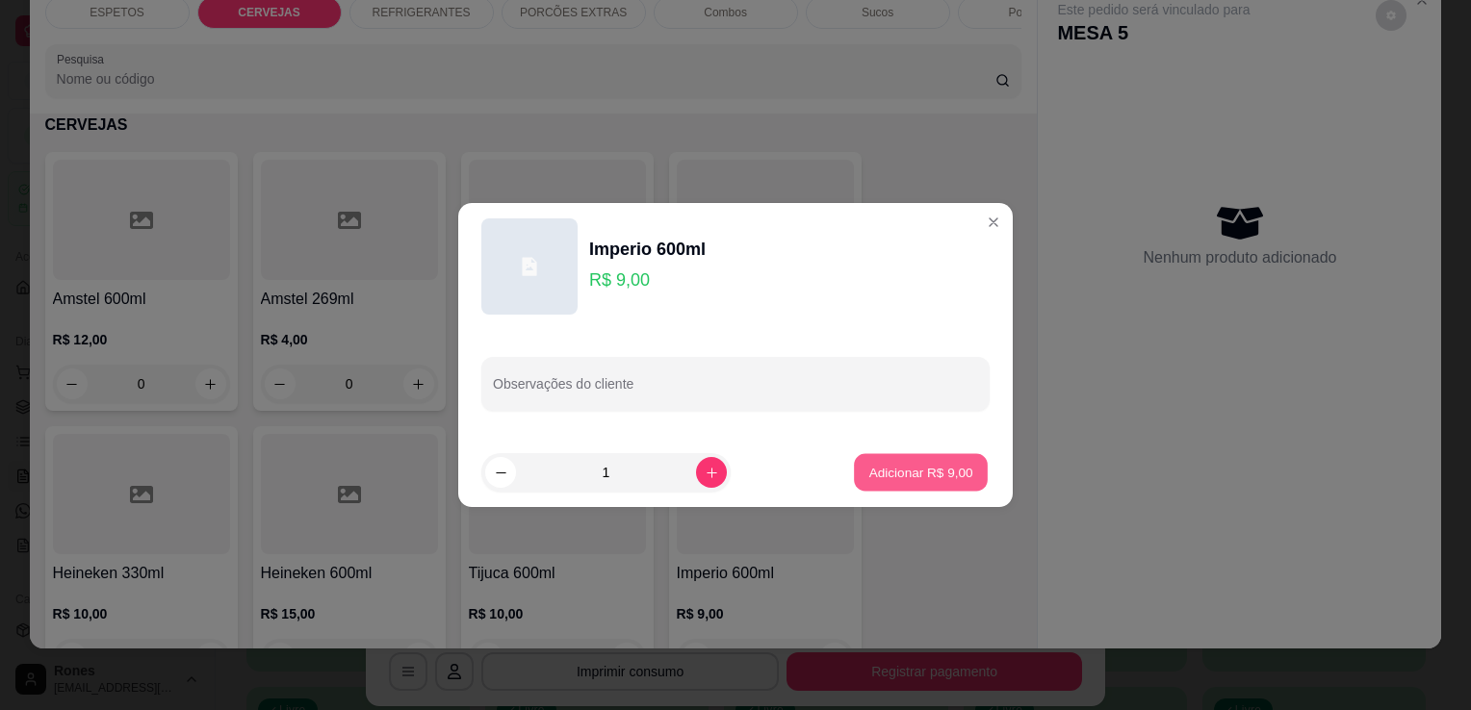
click at [952, 471] on p "Adicionar R$ 9,00" at bounding box center [920, 472] width 104 height 18
type input "1"
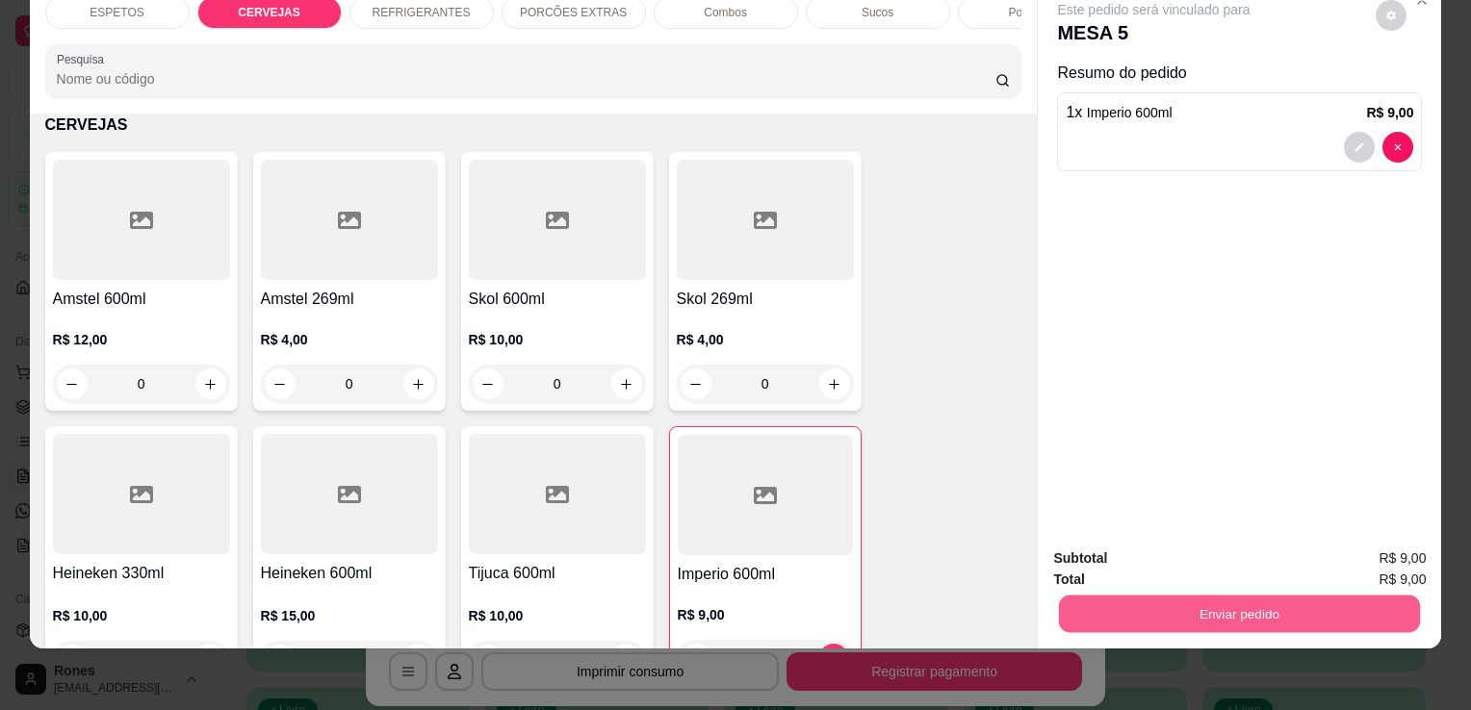
click at [1242, 595] on button "Enviar pedido" at bounding box center [1239, 614] width 361 height 38
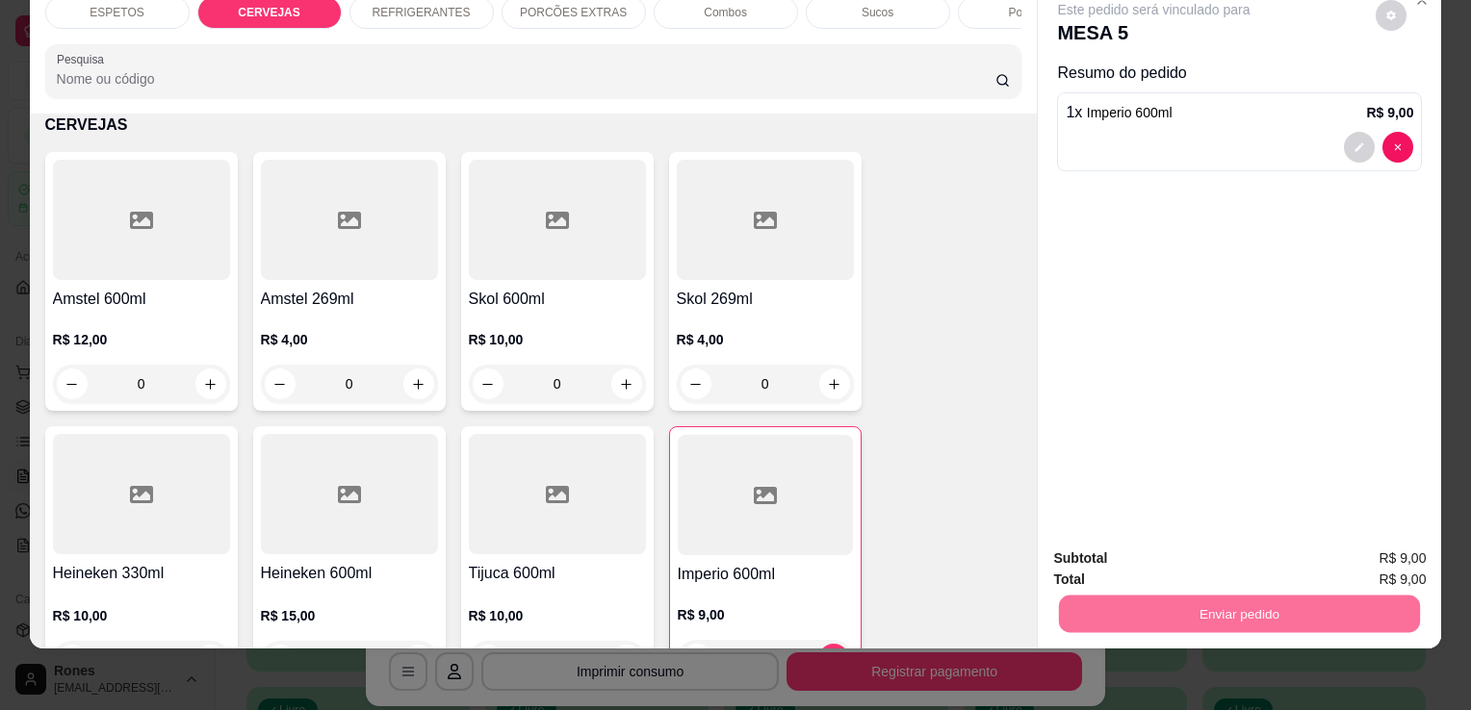
click at [1373, 549] on button "Enviar pedido" at bounding box center [1375, 552] width 106 height 36
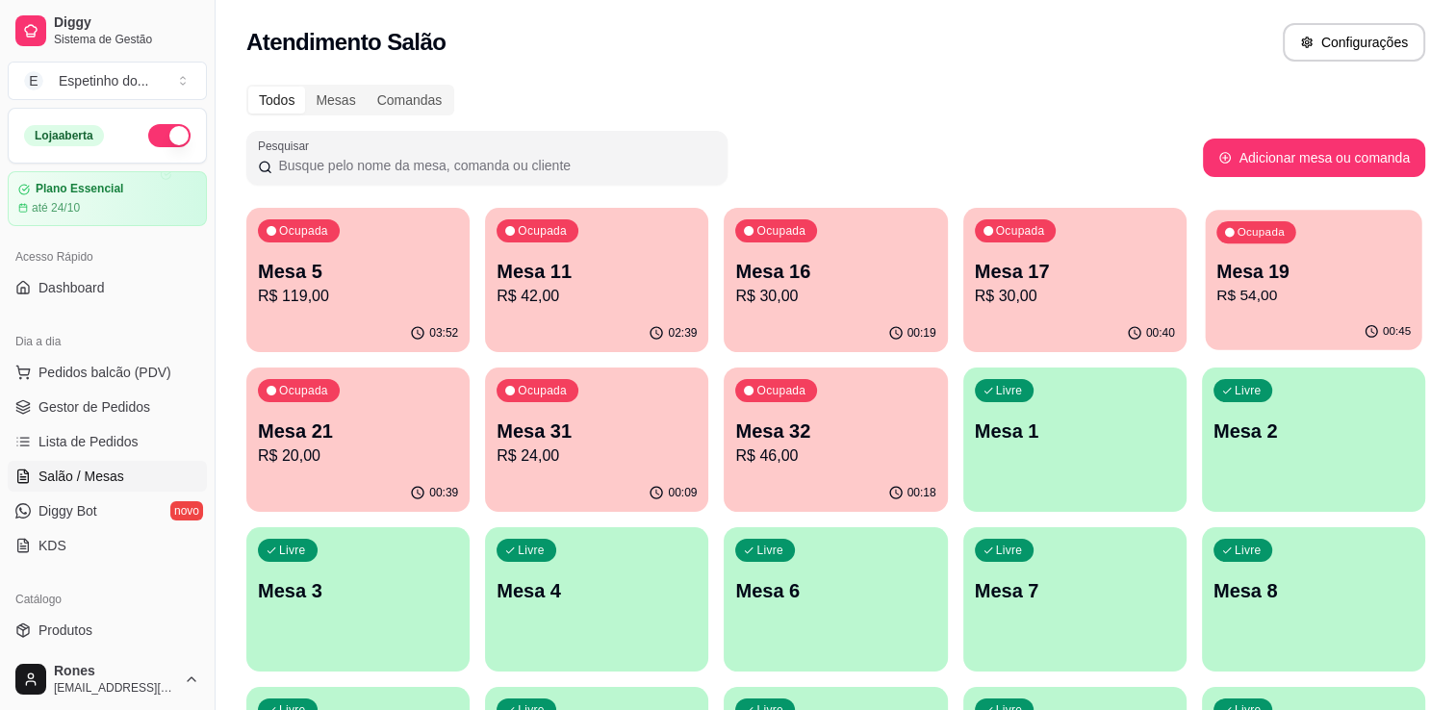
click at [1329, 293] on p "R$ 54,00" at bounding box center [1314, 296] width 194 height 22
click at [509, 483] on div "00:09" at bounding box center [597, 492] width 217 height 37
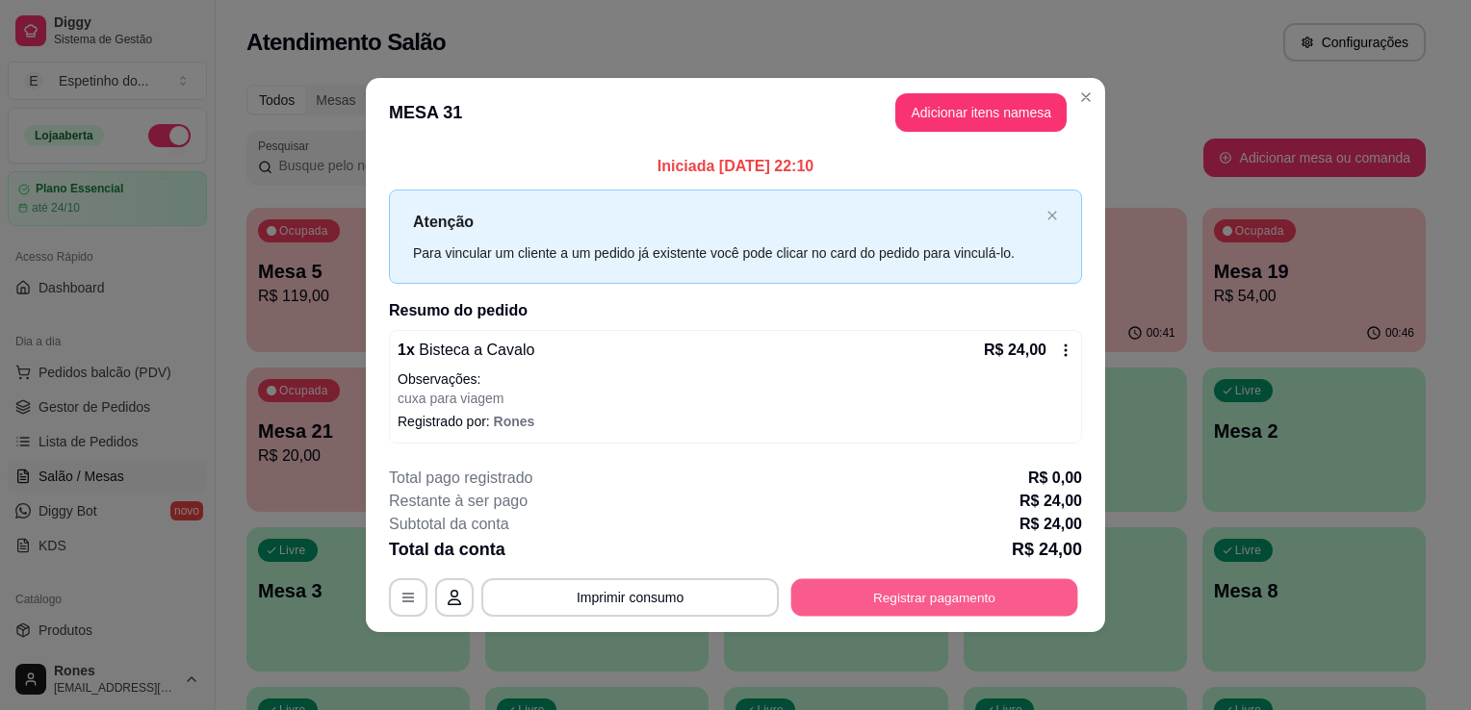
click at [976, 579] on button "Registrar pagamento" at bounding box center [934, 597] width 287 height 38
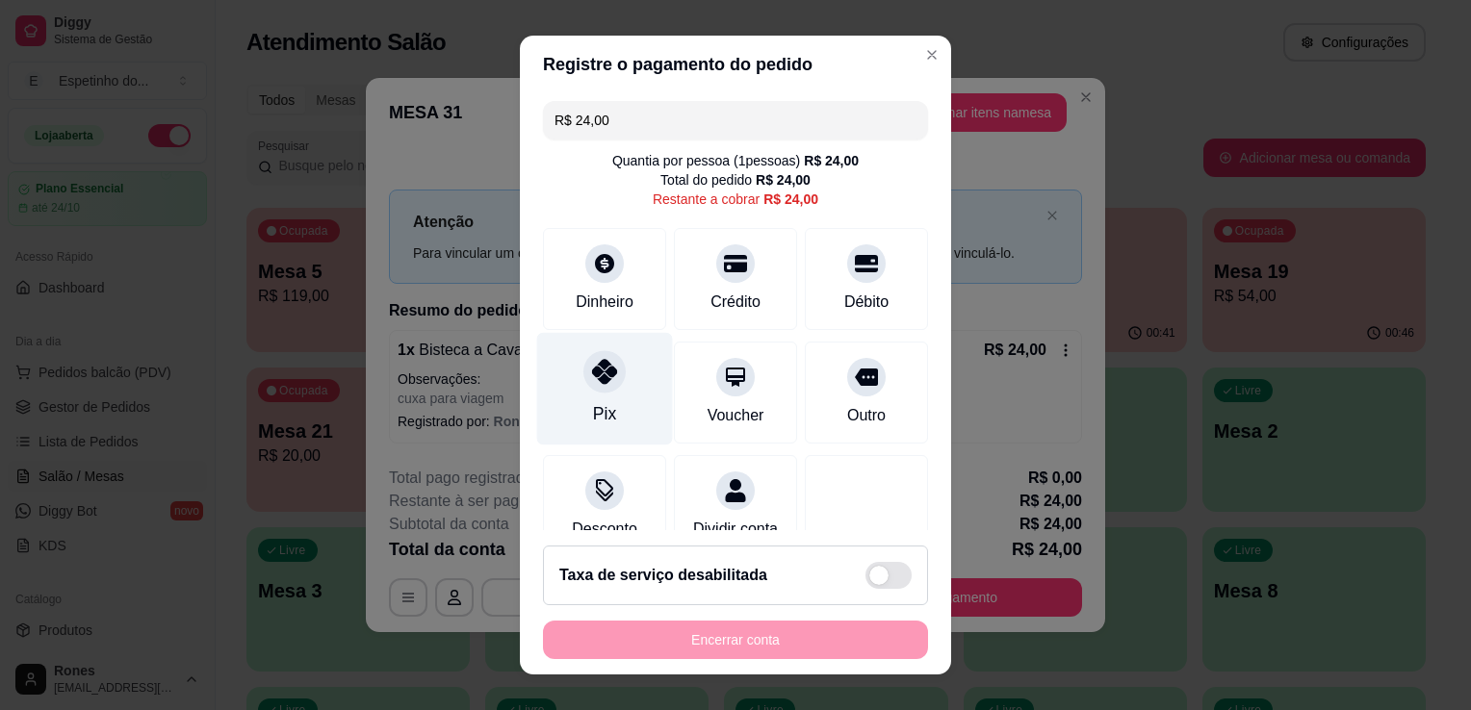
click at [601, 401] on div "Pix" at bounding box center [604, 413] width 23 height 25
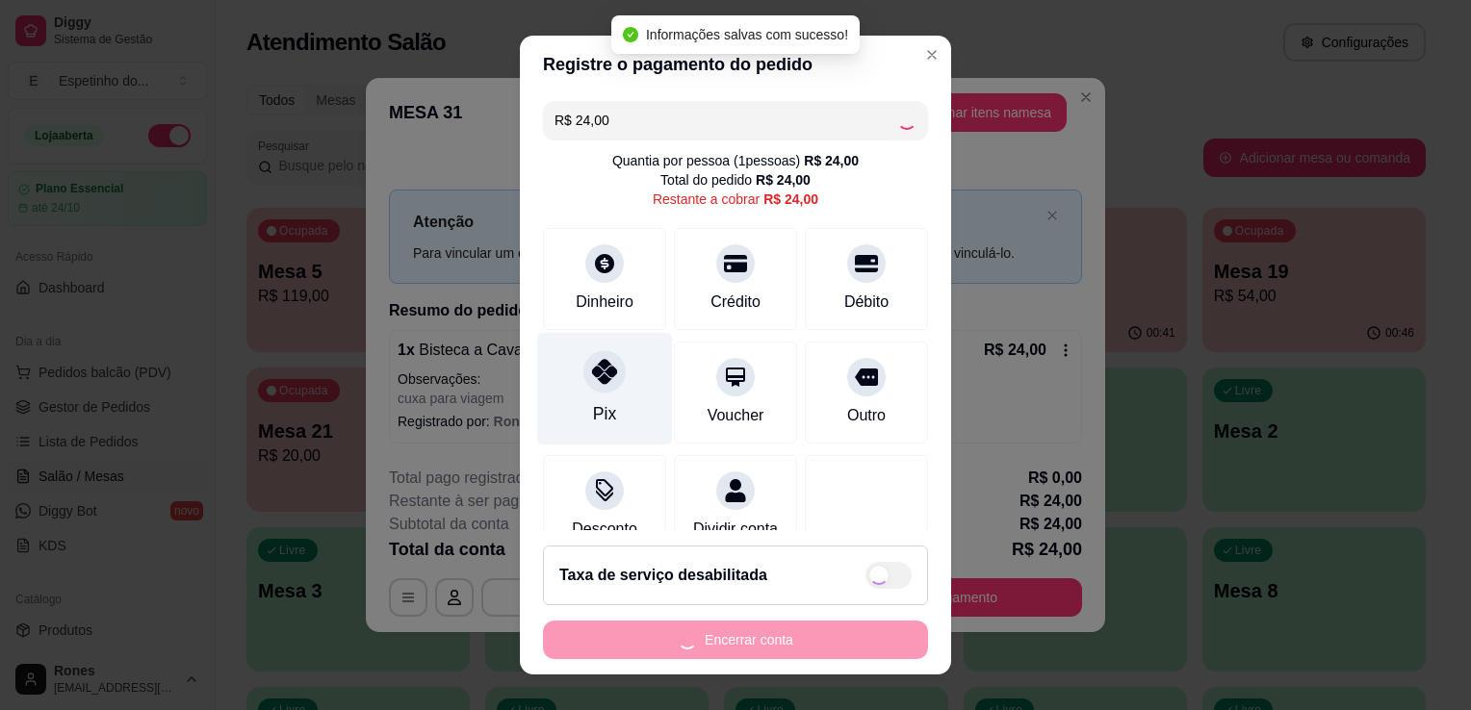
type input "R$ 0,00"
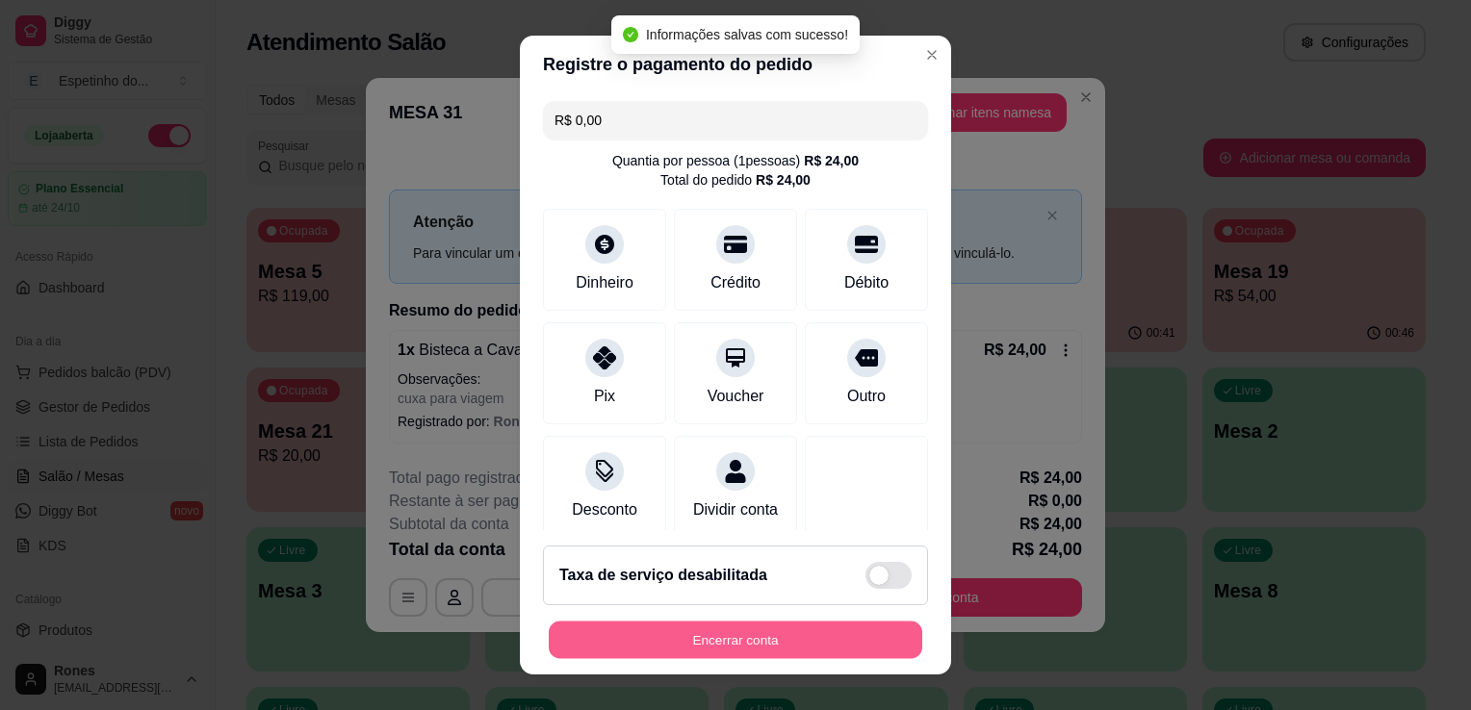
click at [783, 643] on button "Encerrar conta" at bounding box center [735, 641] width 373 height 38
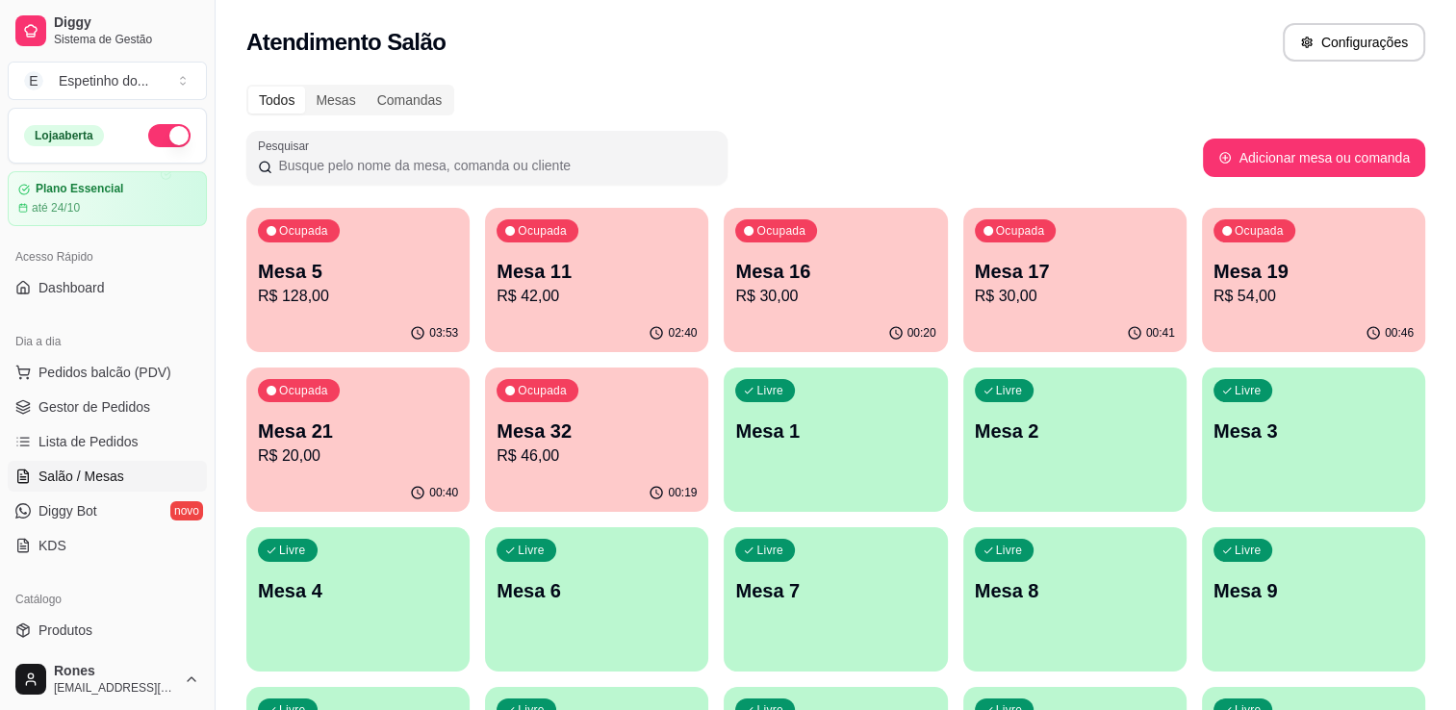
click at [1320, 274] on p "Mesa 19" at bounding box center [1314, 271] width 200 height 27
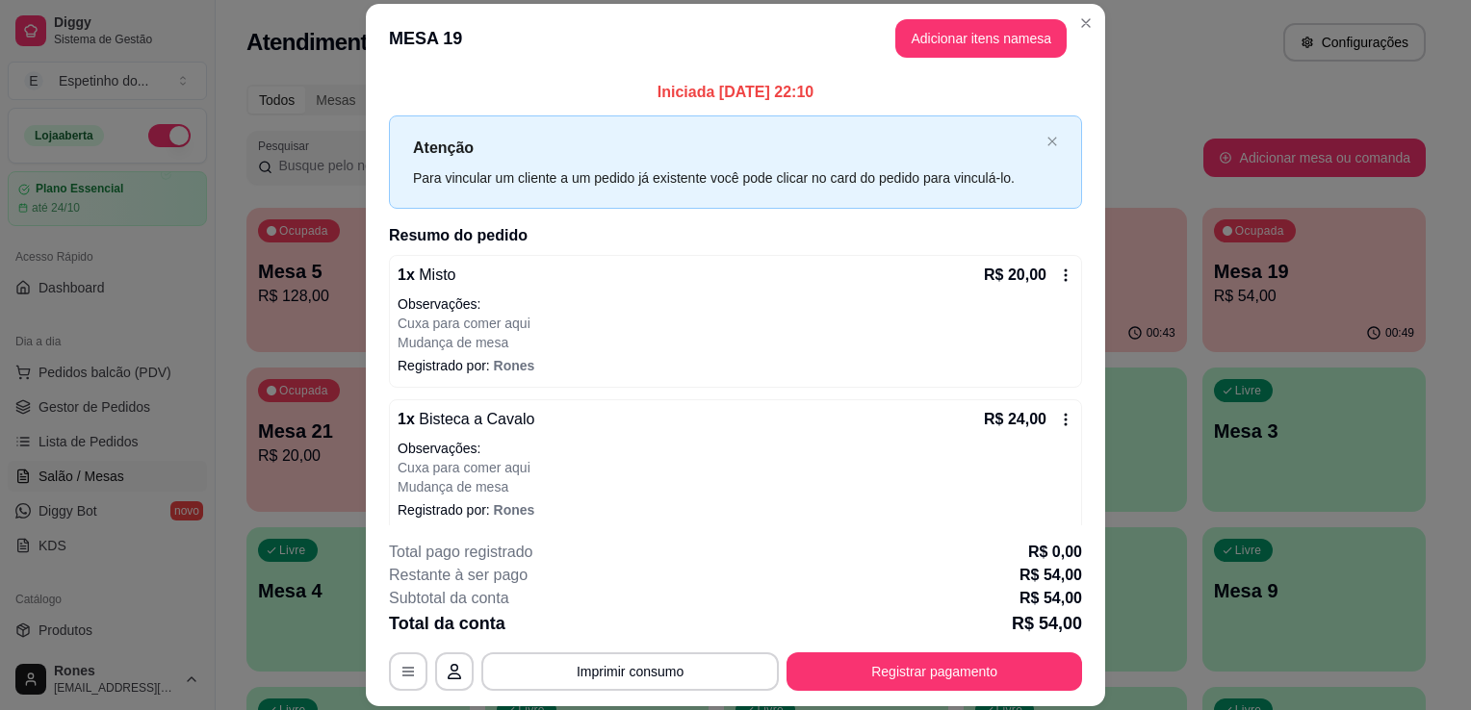
scroll to position [90, 0]
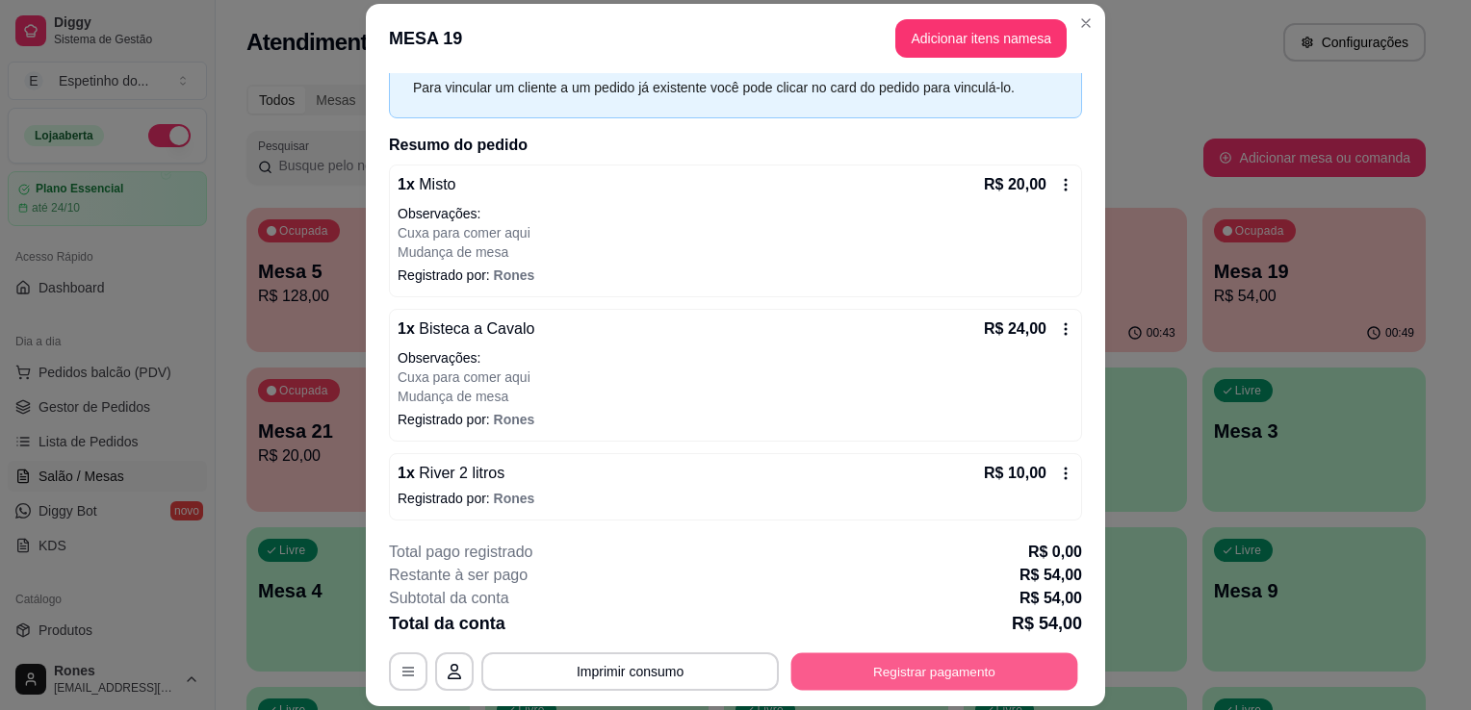
click at [943, 675] on button "Registrar pagamento" at bounding box center [934, 673] width 287 height 38
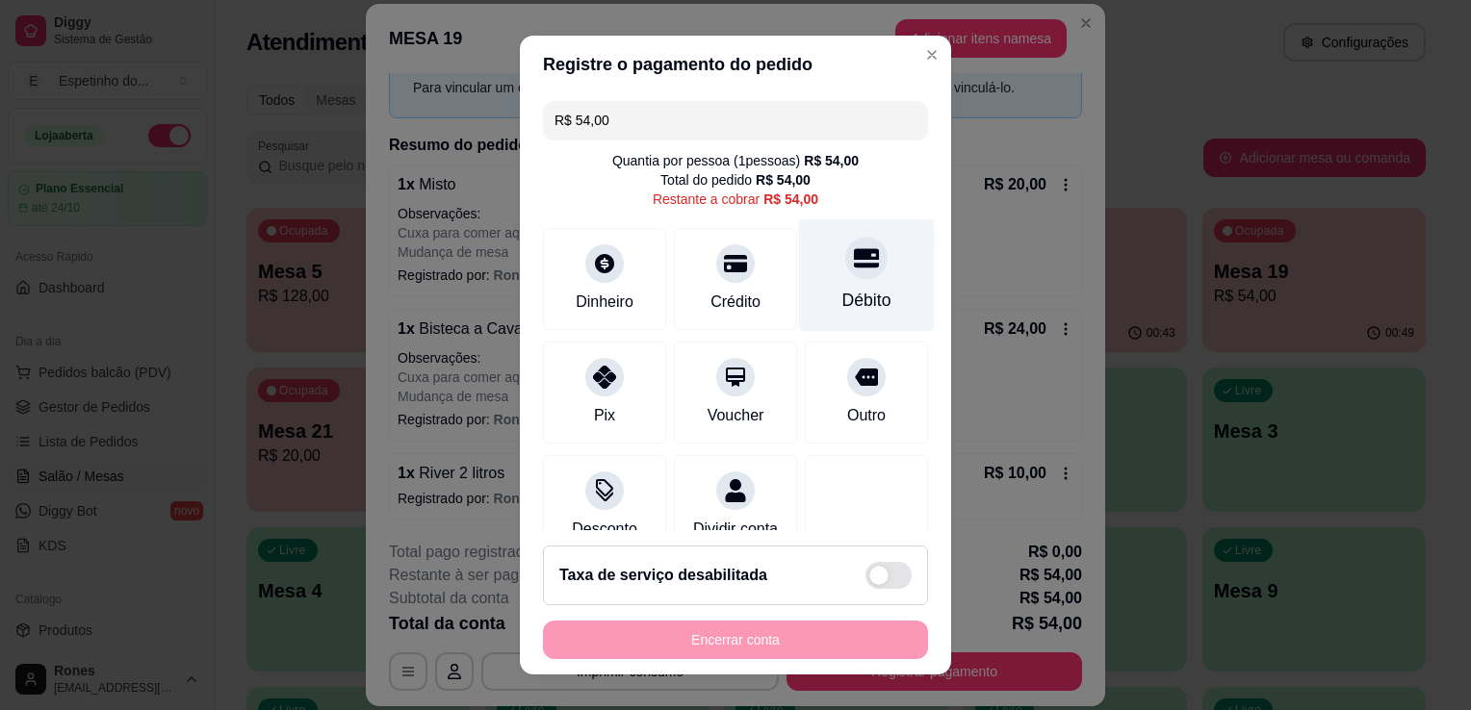
click at [861, 291] on div "Débito" at bounding box center [867, 275] width 136 height 113
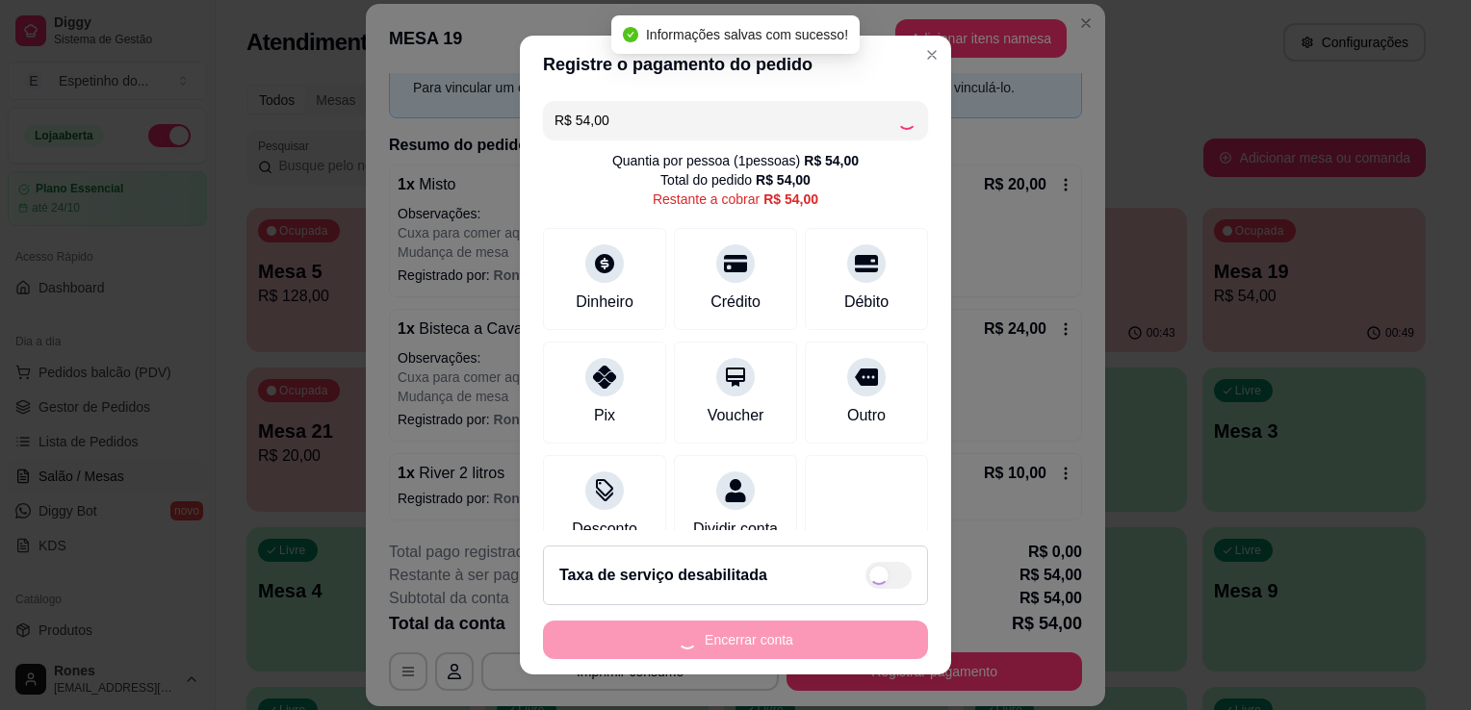
type input "R$ 0,00"
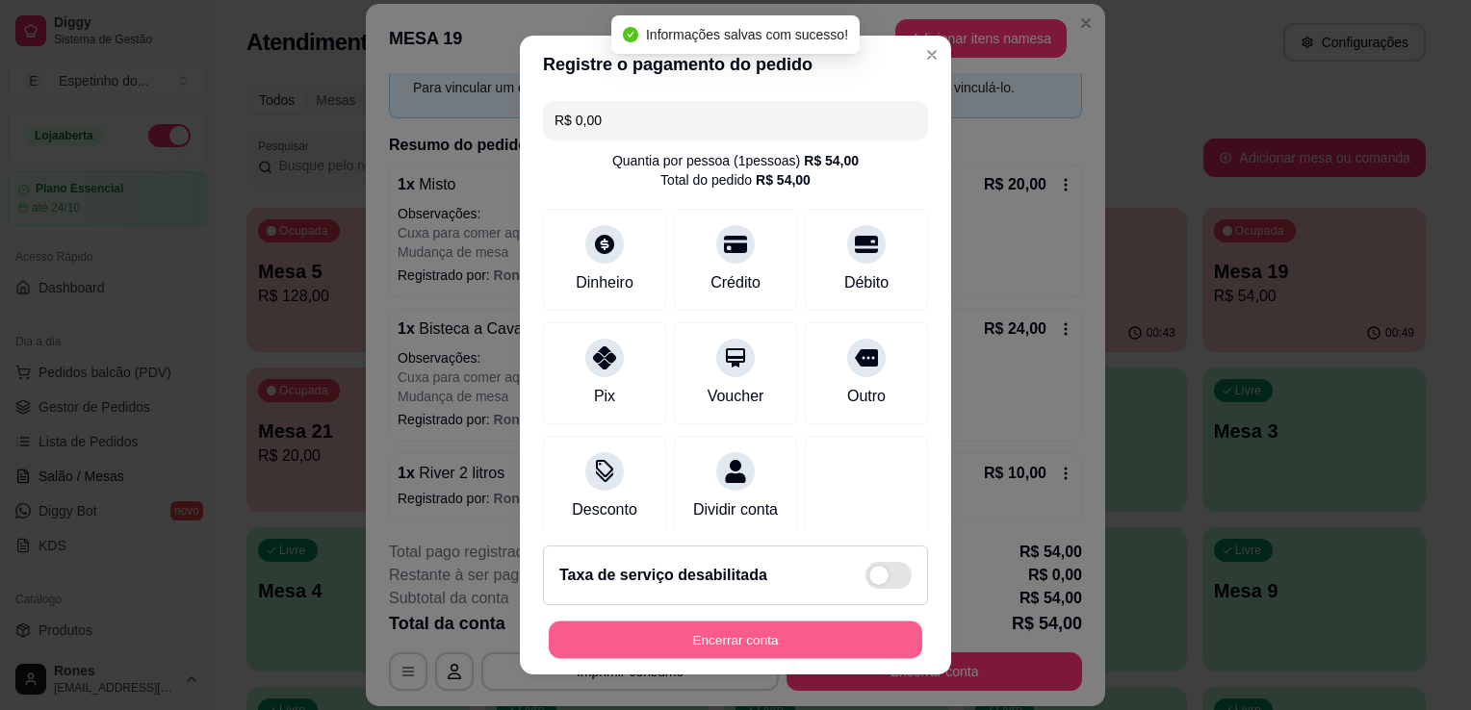
click at [737, 643] on button "Encerrar conta" at bounding box center [735, 641] width 373 height 38
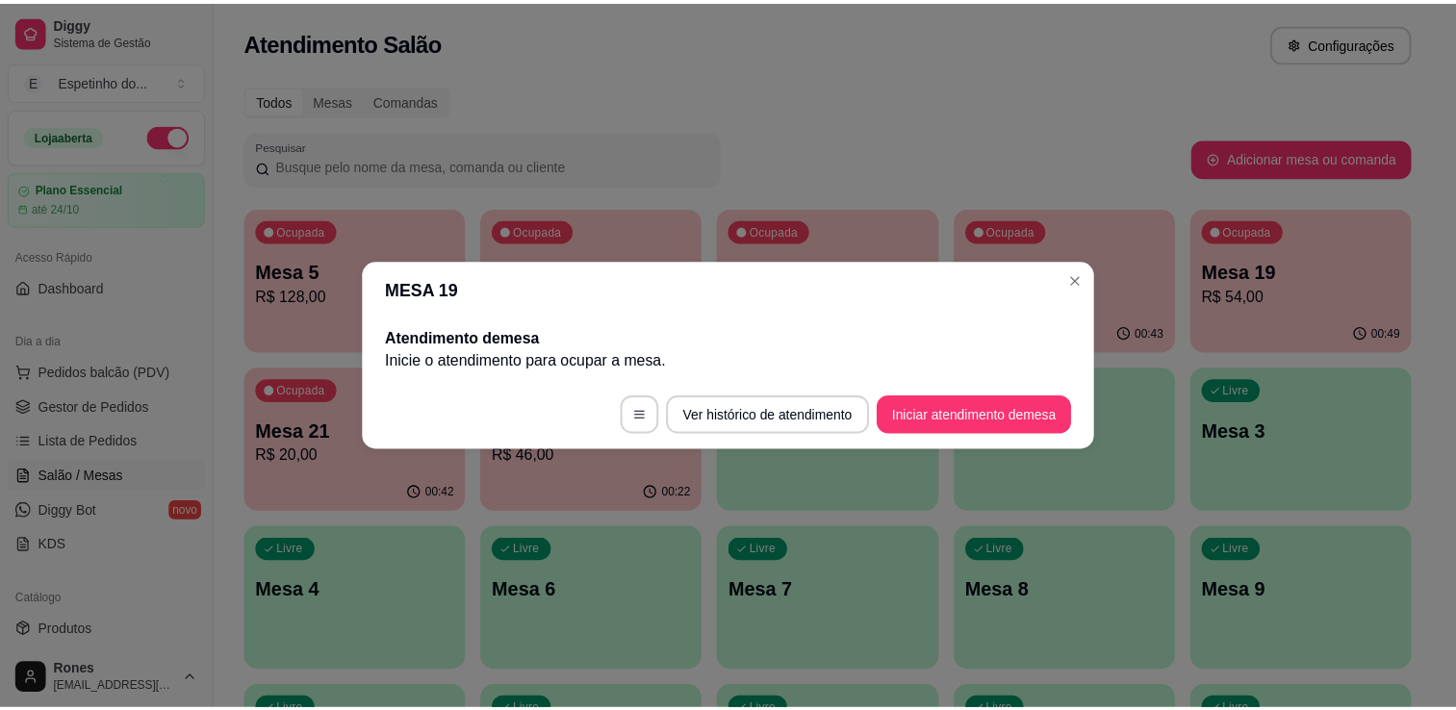
scroll to position [0, 0]
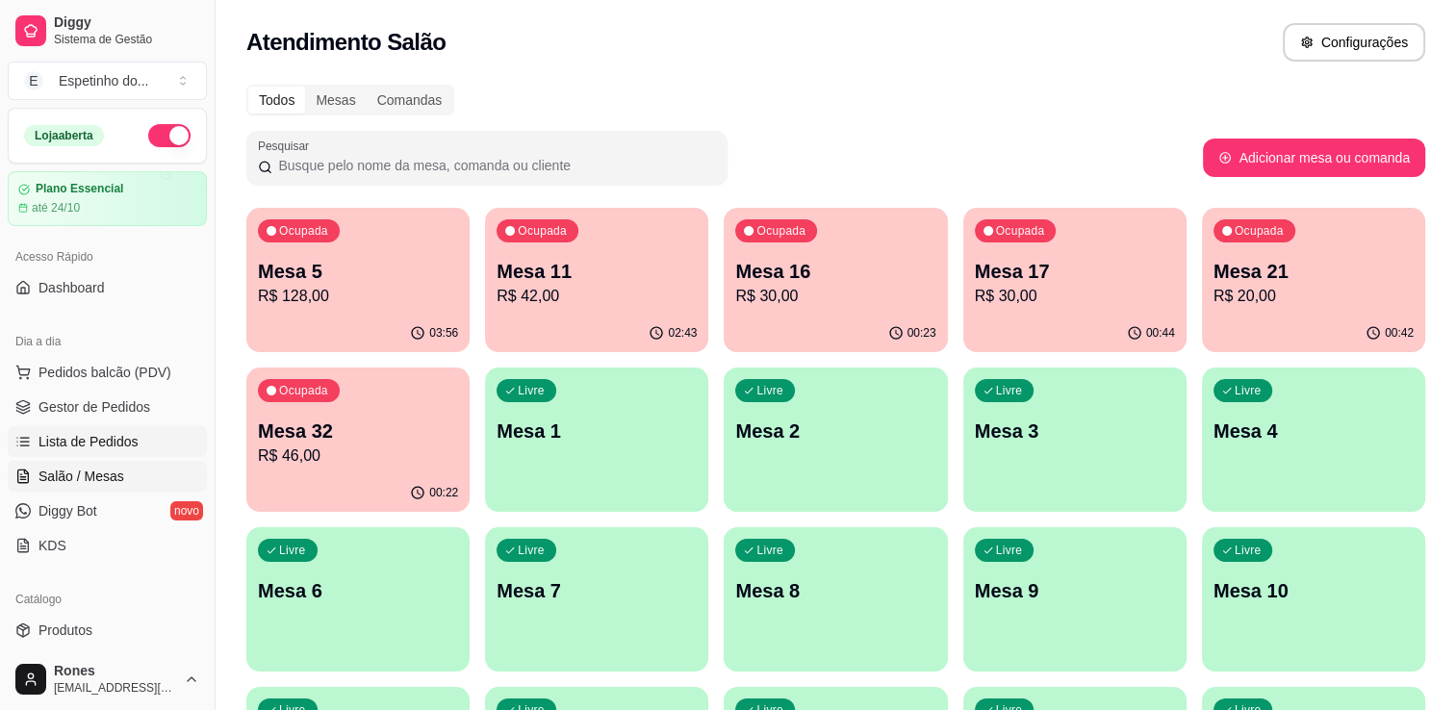
click at [104, 439] on span "Lista de Pedidos" at bounding box center [88, 441] width 100 height 19
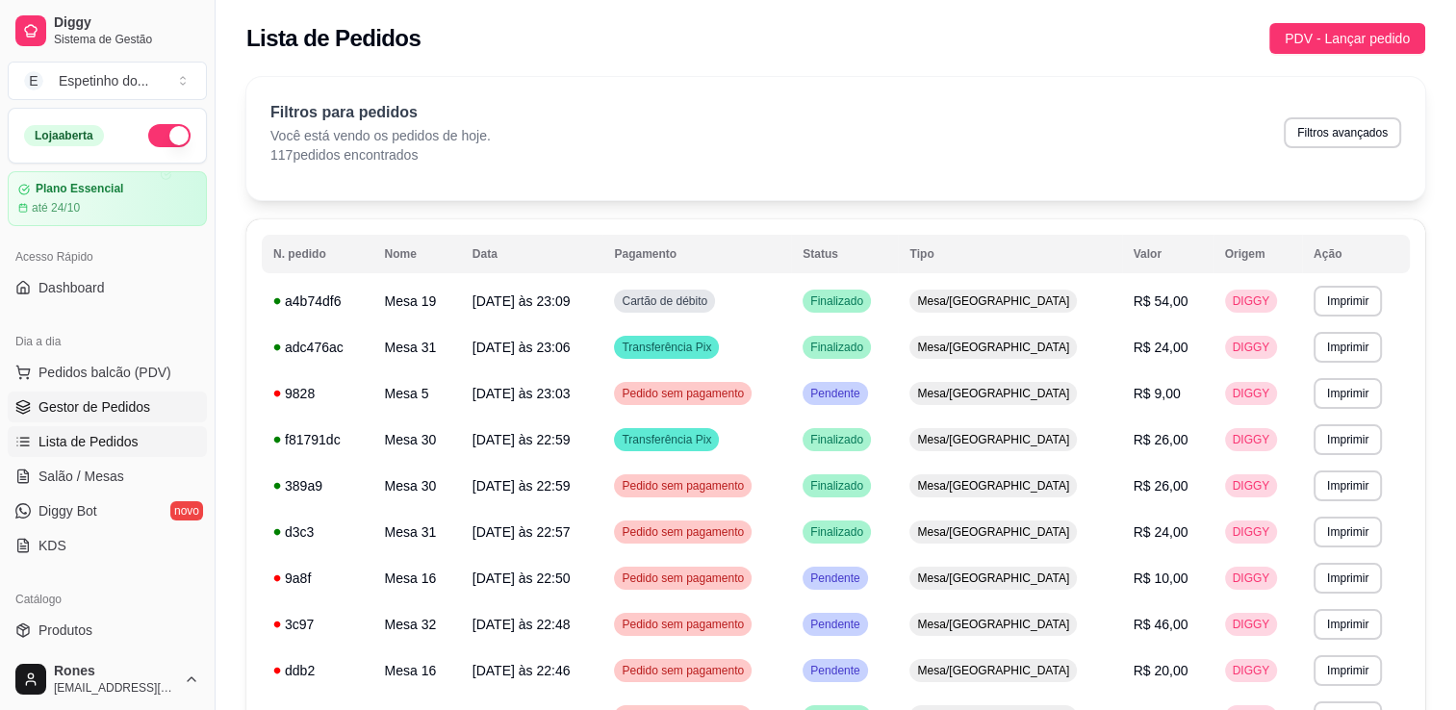
click at [131, 406] on span "Gestor de Pedidos" at bounding box center [94, 407] width 112 height 19
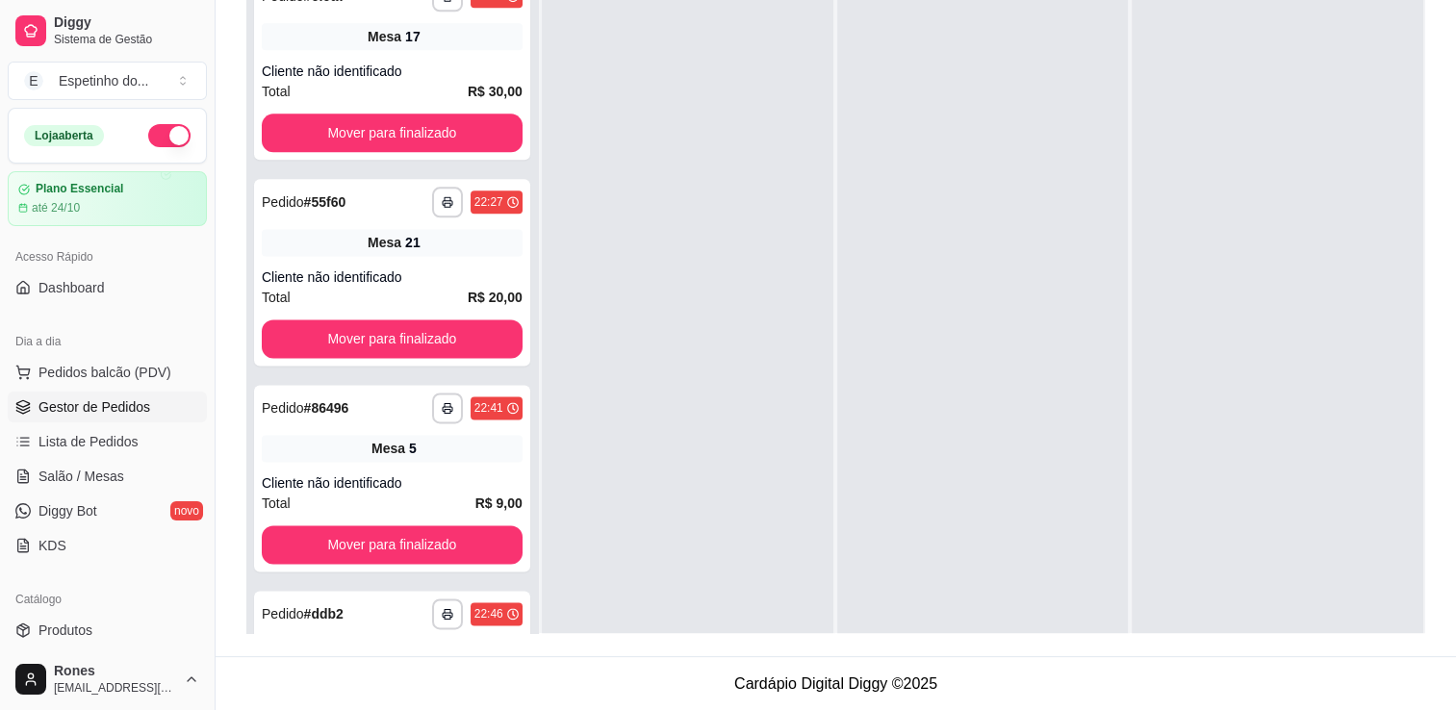
scroll to position [3109, 0]
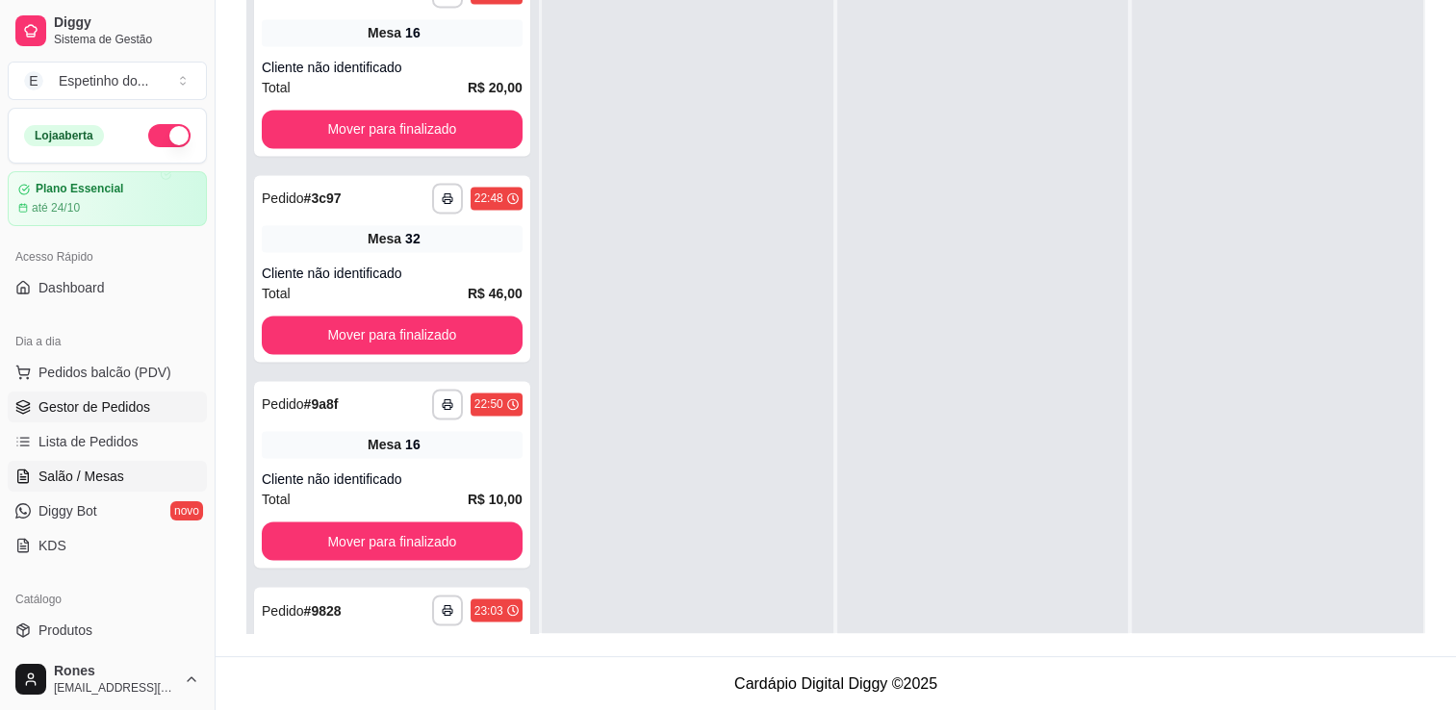
click at [113, 480] on span "Salão / Mesas" at bounding box center [81, 476] width 86 height 19
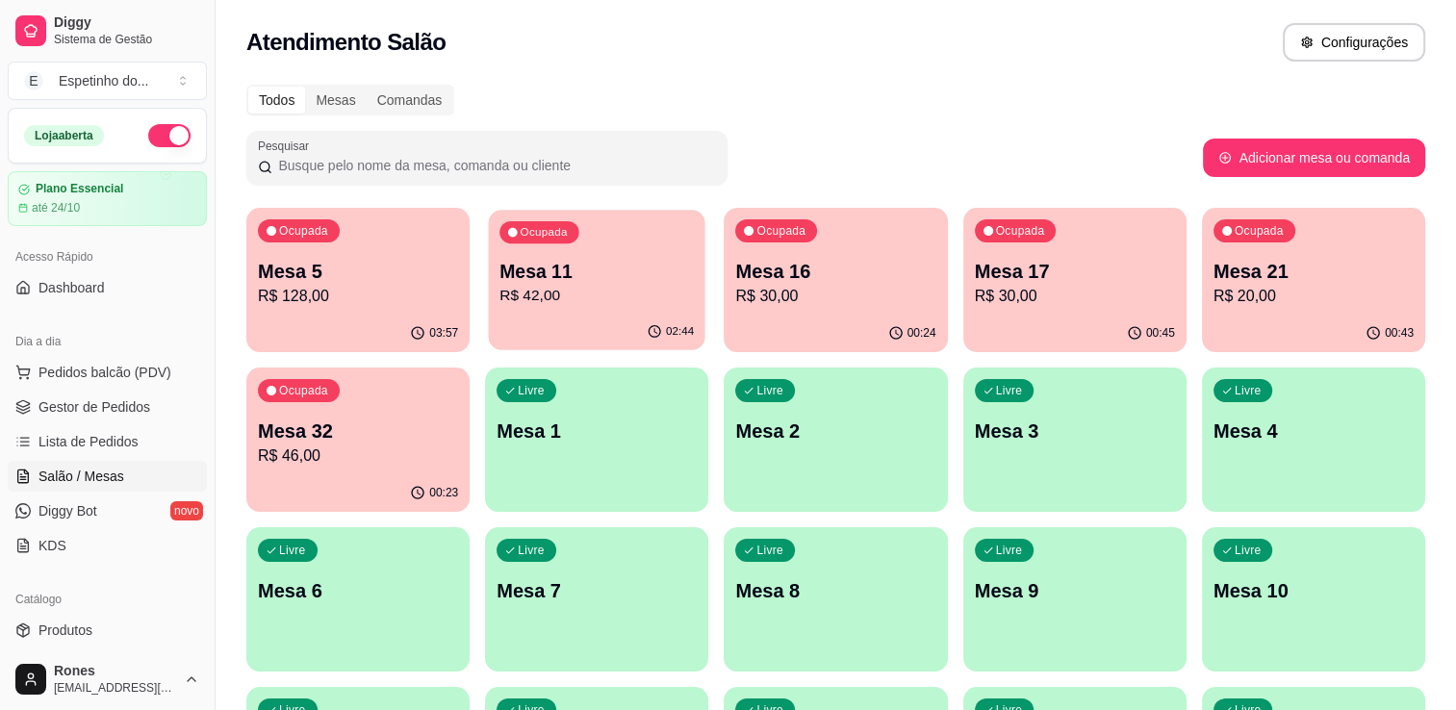
click at [591, 287] on p "R$ 42,00" at bounding box center [597, 296] width 194 height 22
click at [631, 303] on p "R$ 42,00" at bounding box center [597, 296] width 194 height 22
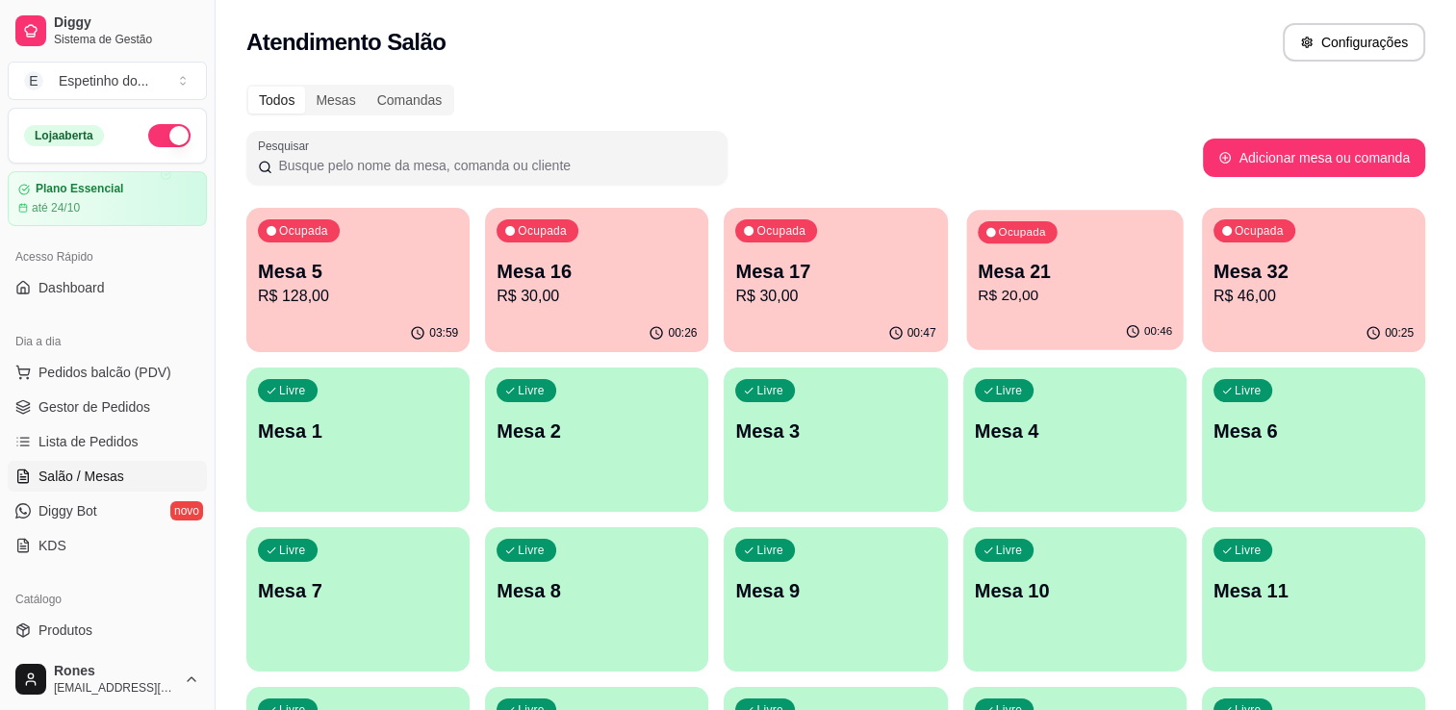
click at [1136, 285] on p "R$ 20,00" at bounding box center [1075, 296] width 194 height 22
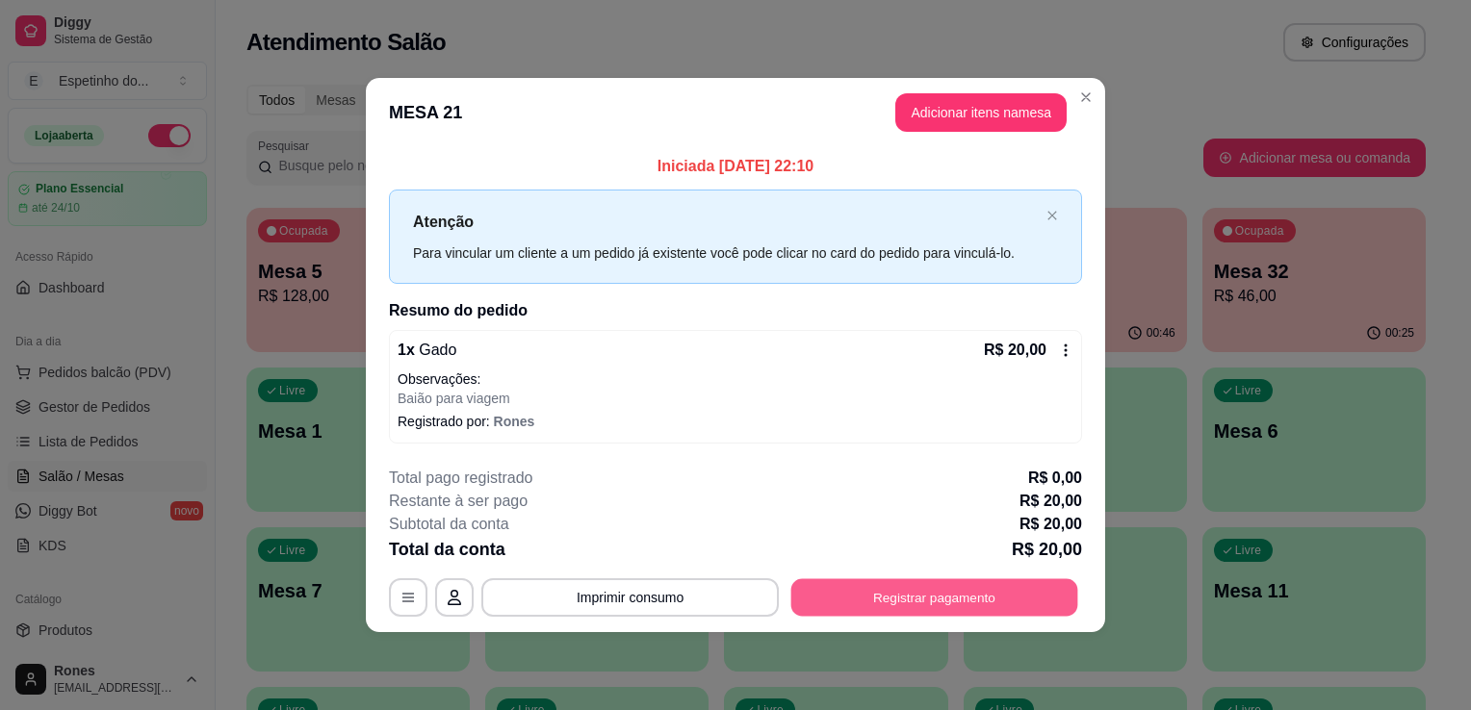
click at [901, 597] on button "Registrar pagamento" at bounding box center [934, 597] width 287 height 38
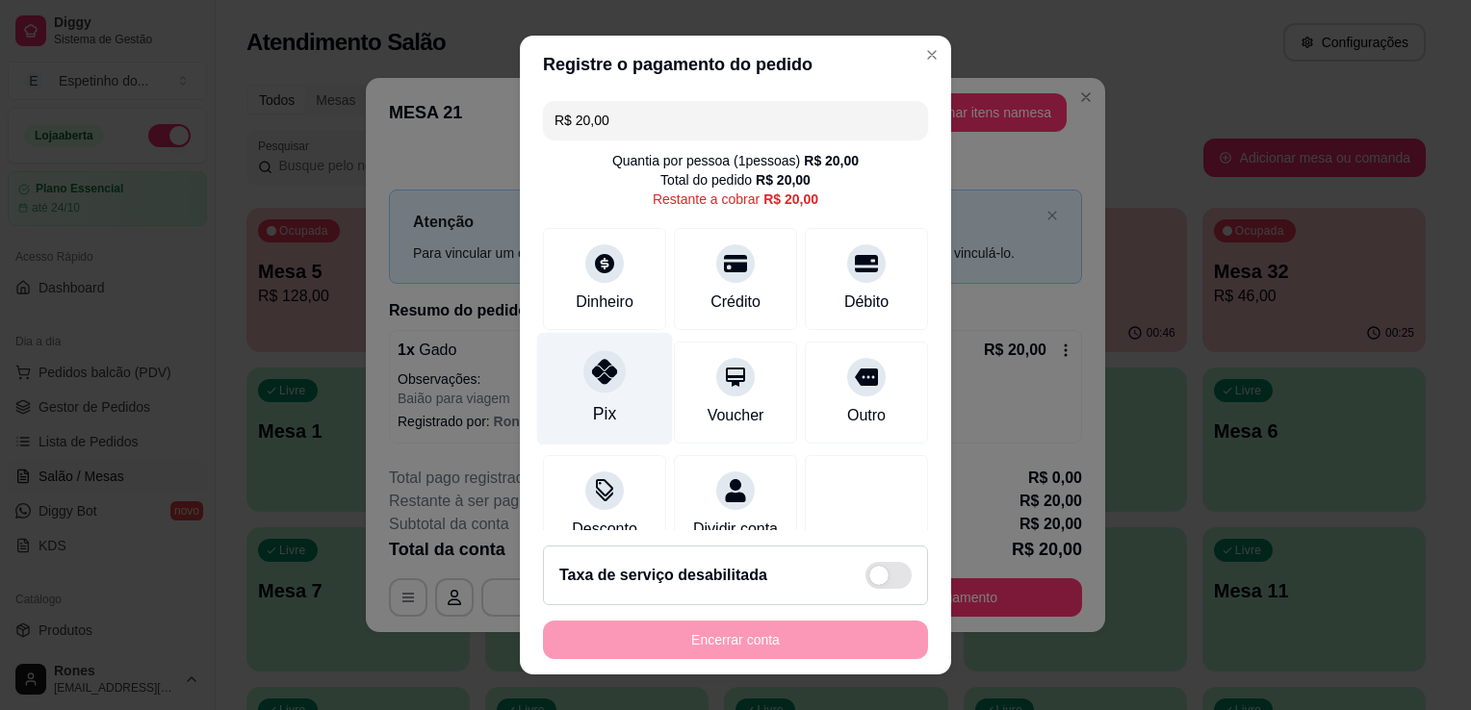
click at [607, 395] on div "Pix" at bounding box center [605, 389] width 136 height 113
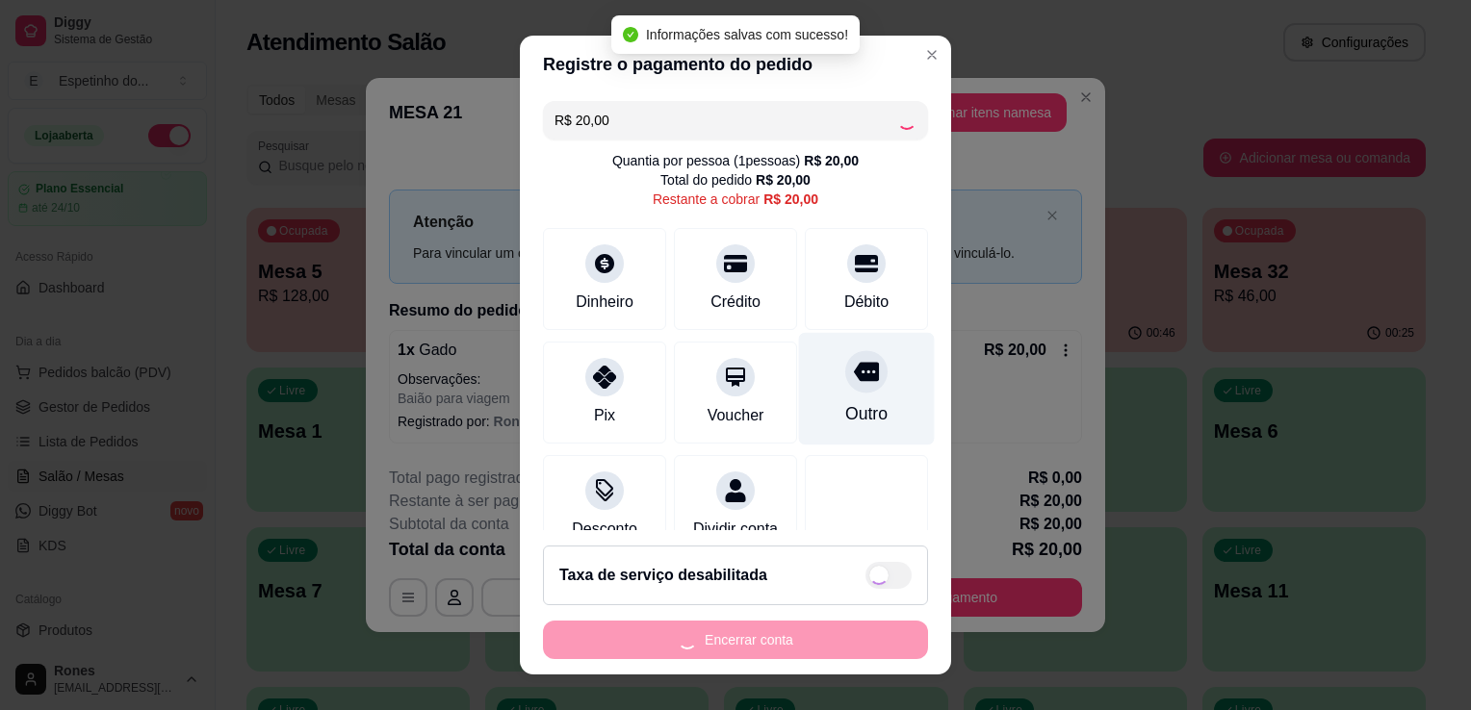
type input "R$ 0,00"
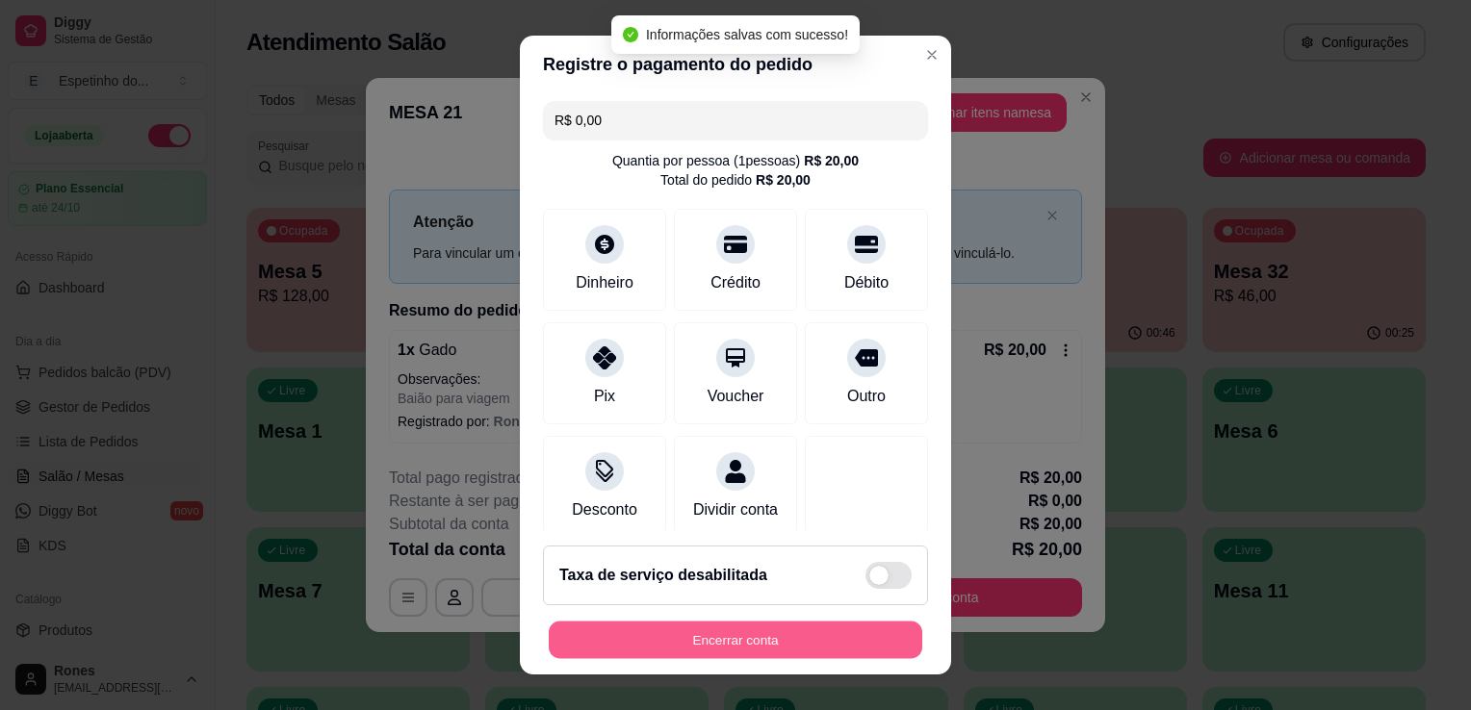
click at [756, 634] on button "Encerrar conta" at bounding box center [735, 641] width 373 height 38
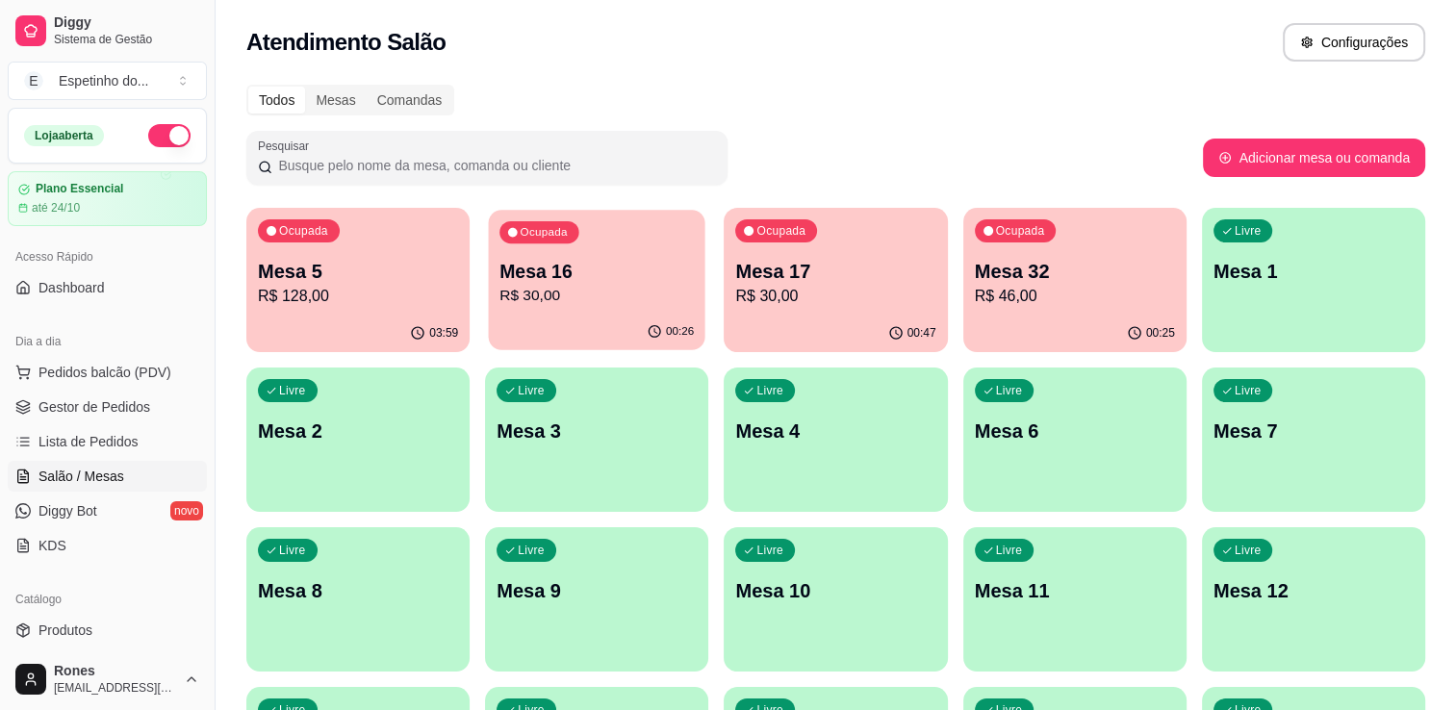
click at [551, 286] on p "R$ 30,00" at bounding box center [597, 296] width 194 height 22
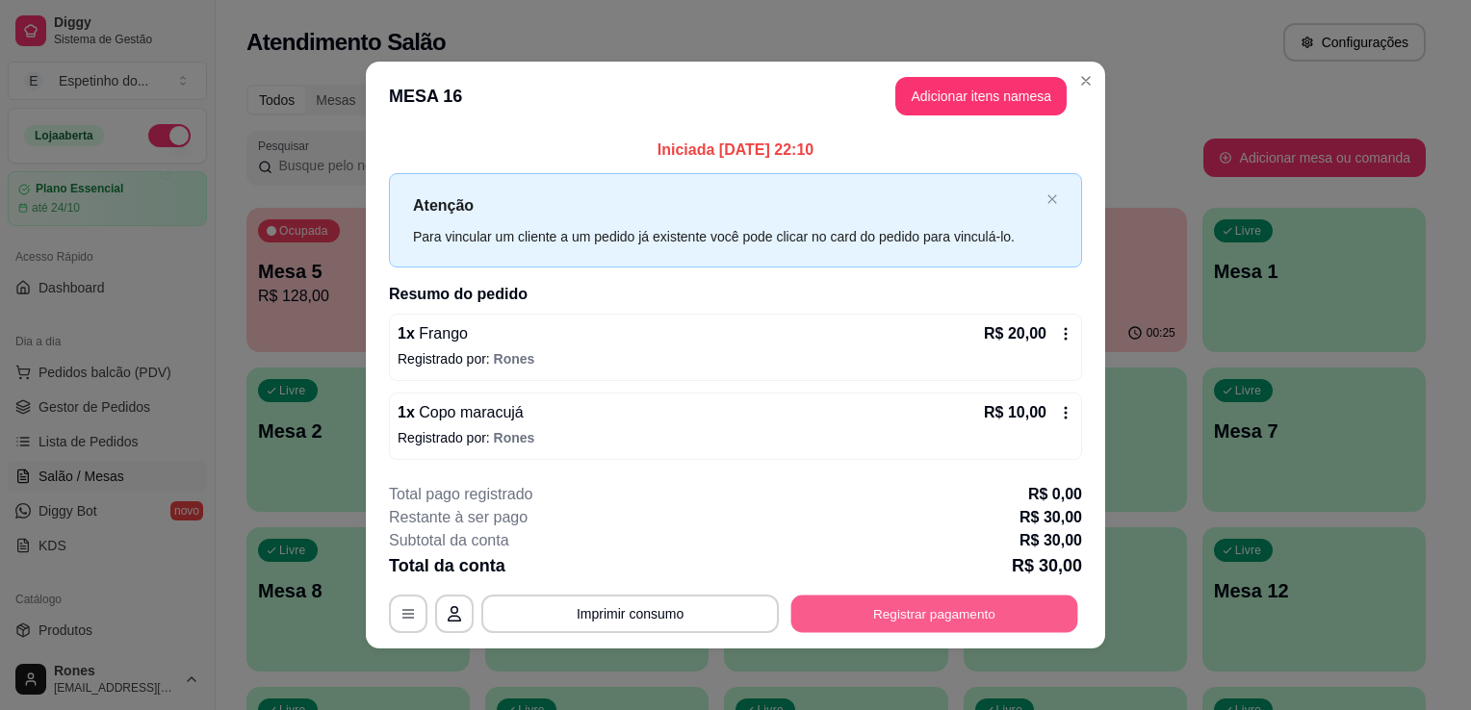
click at [942, 610] on button "Registrar pagamento" at bounding box center [934, 614] width 287 height 38
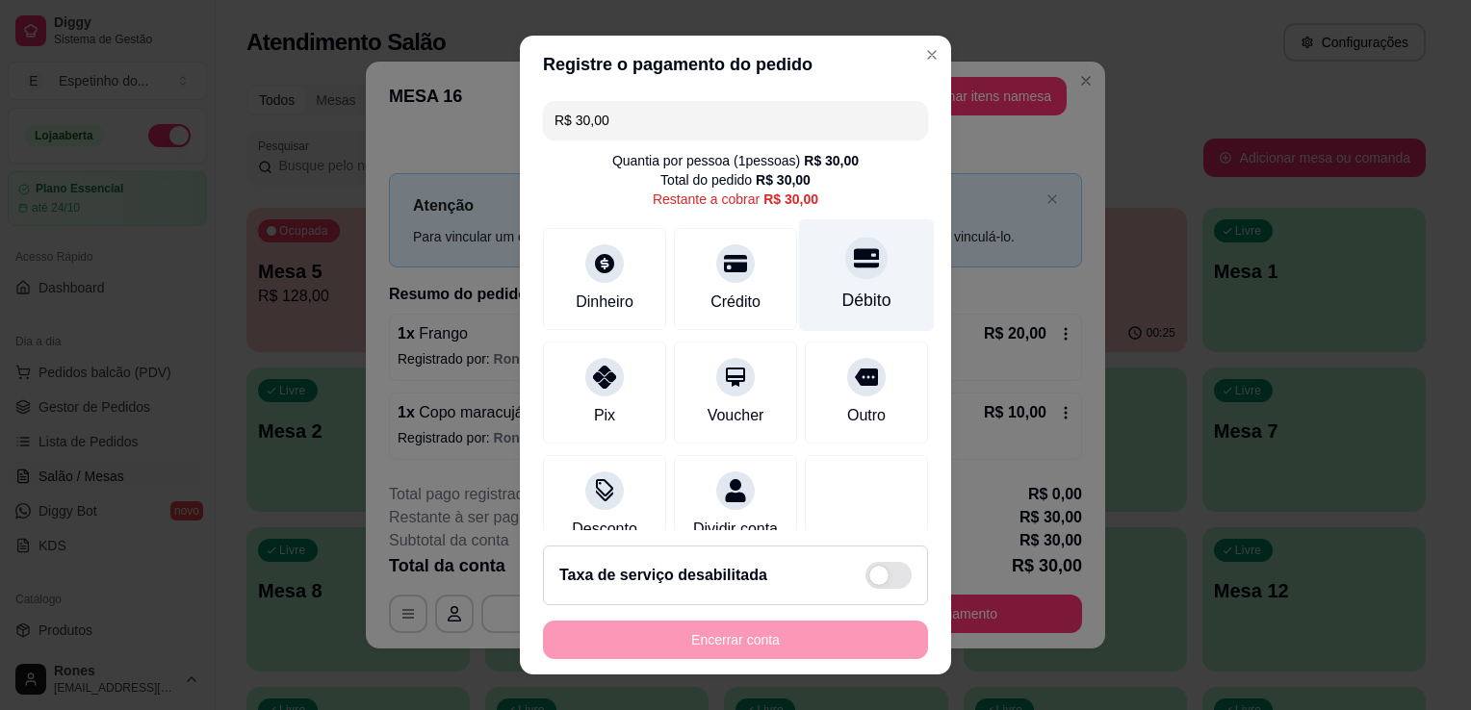
click at [845, 272] on div at bounding box center [866, 258] width 42 height 42
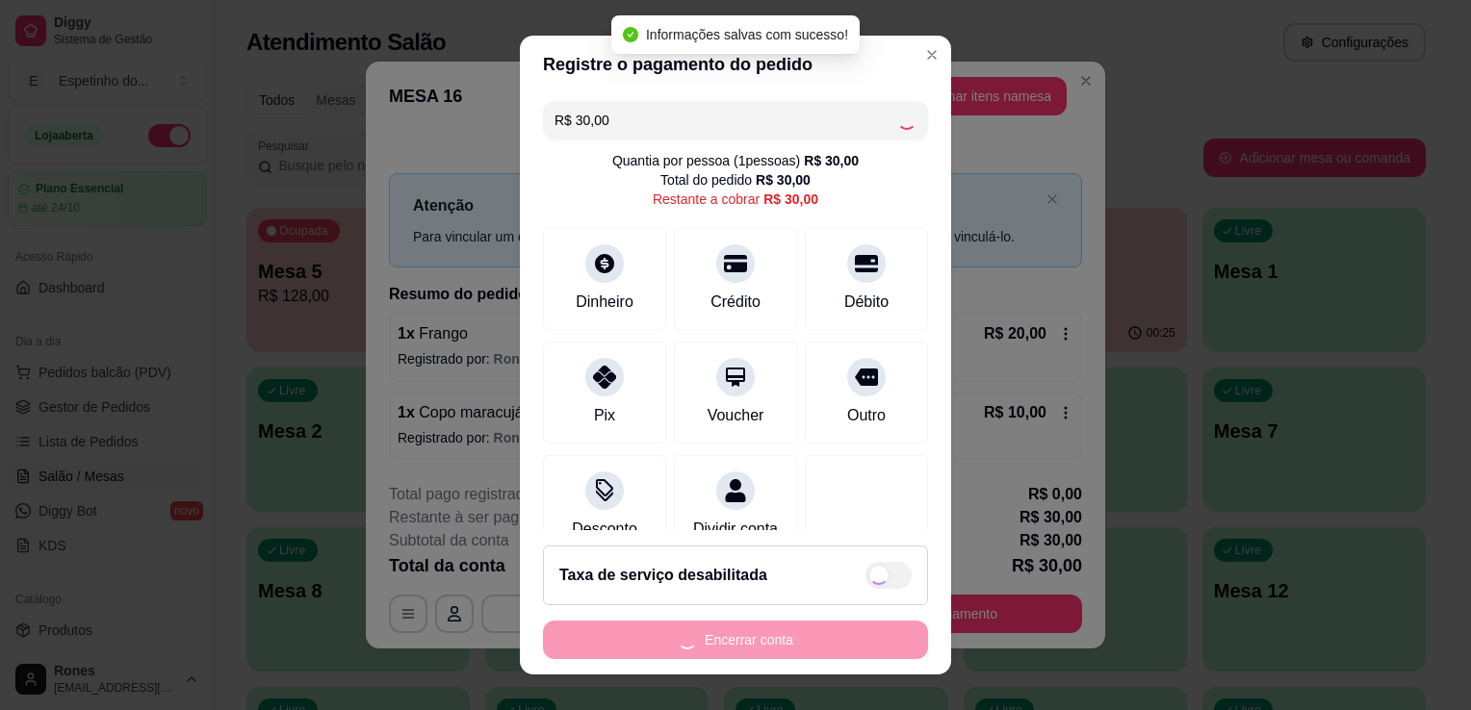
type input "R$ 0,00"
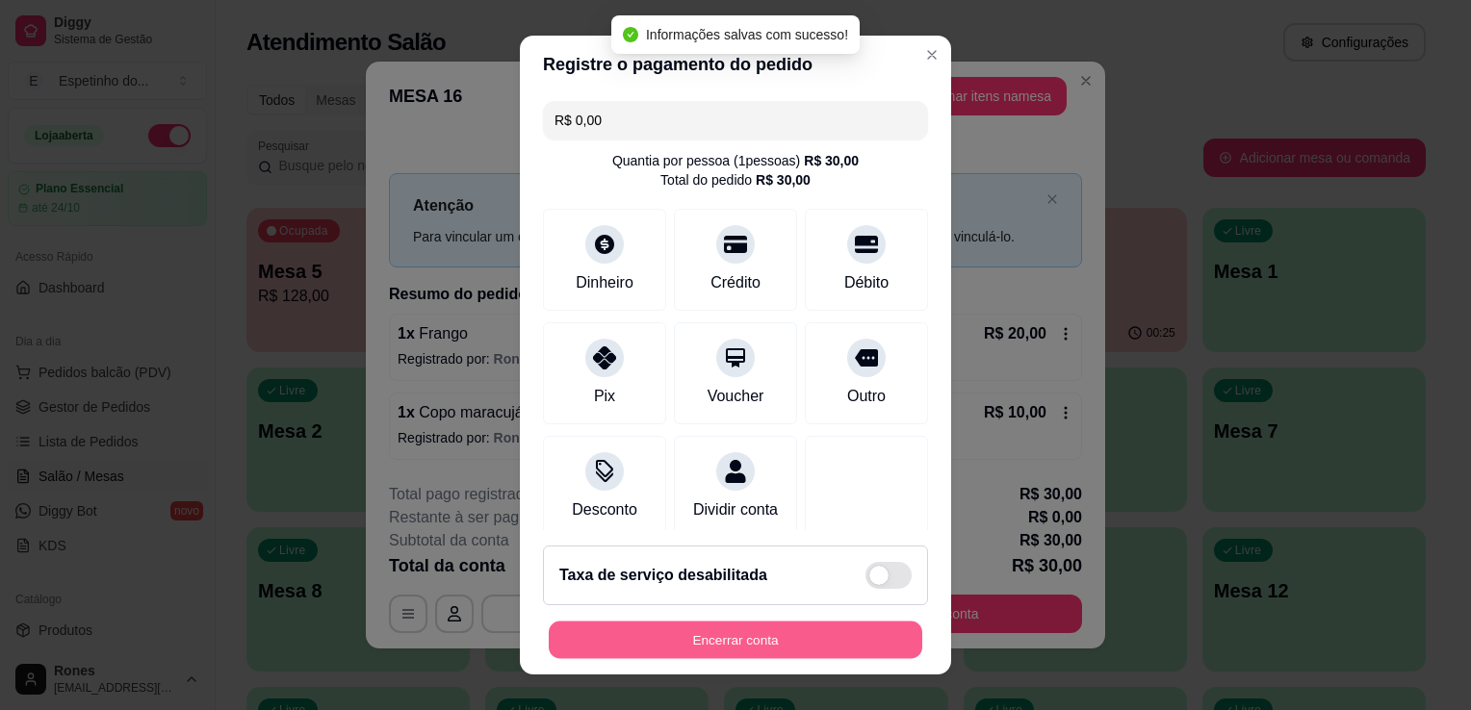
click at [766, 649] on button "Encerrar conta" at bounding box center [735, 641] width 373 height 38
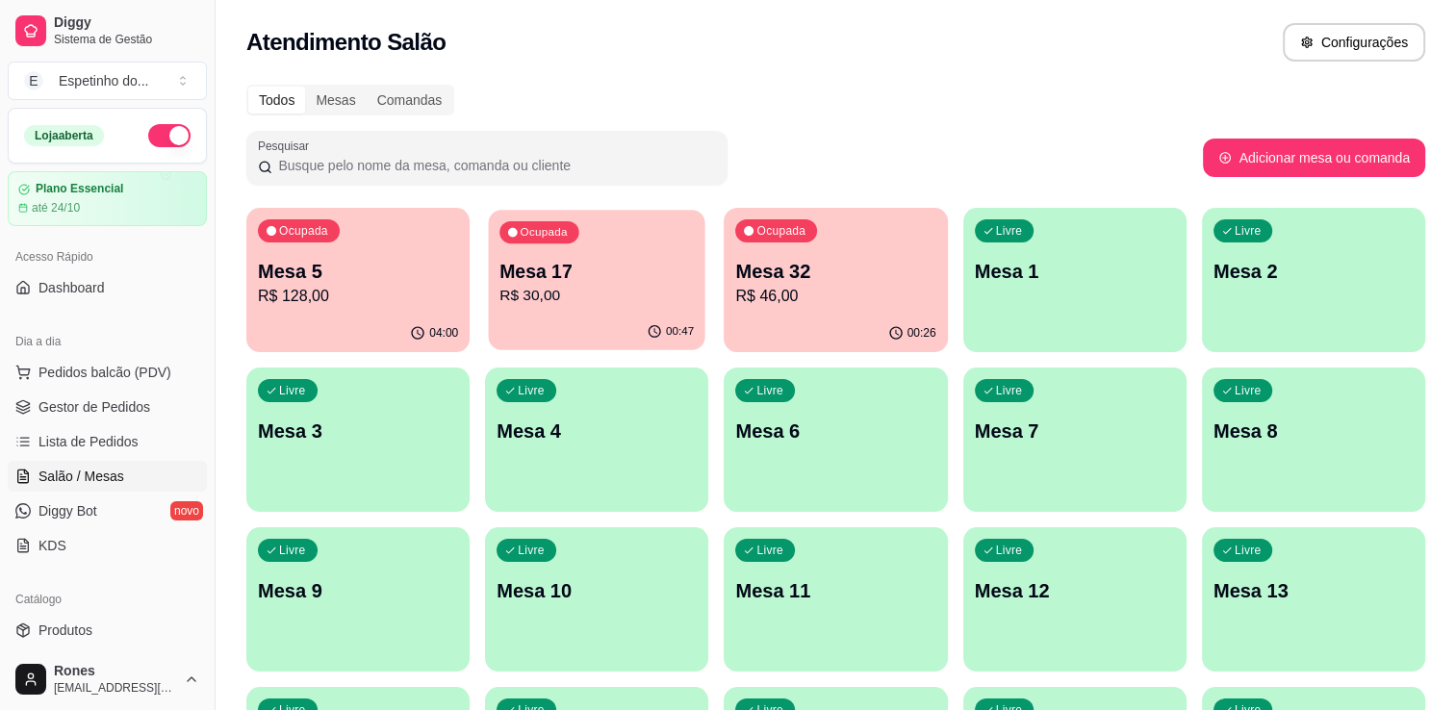
click at [577, 303] on p "R$ 30,00" at bounding box center [597, 296] width 194 height 22
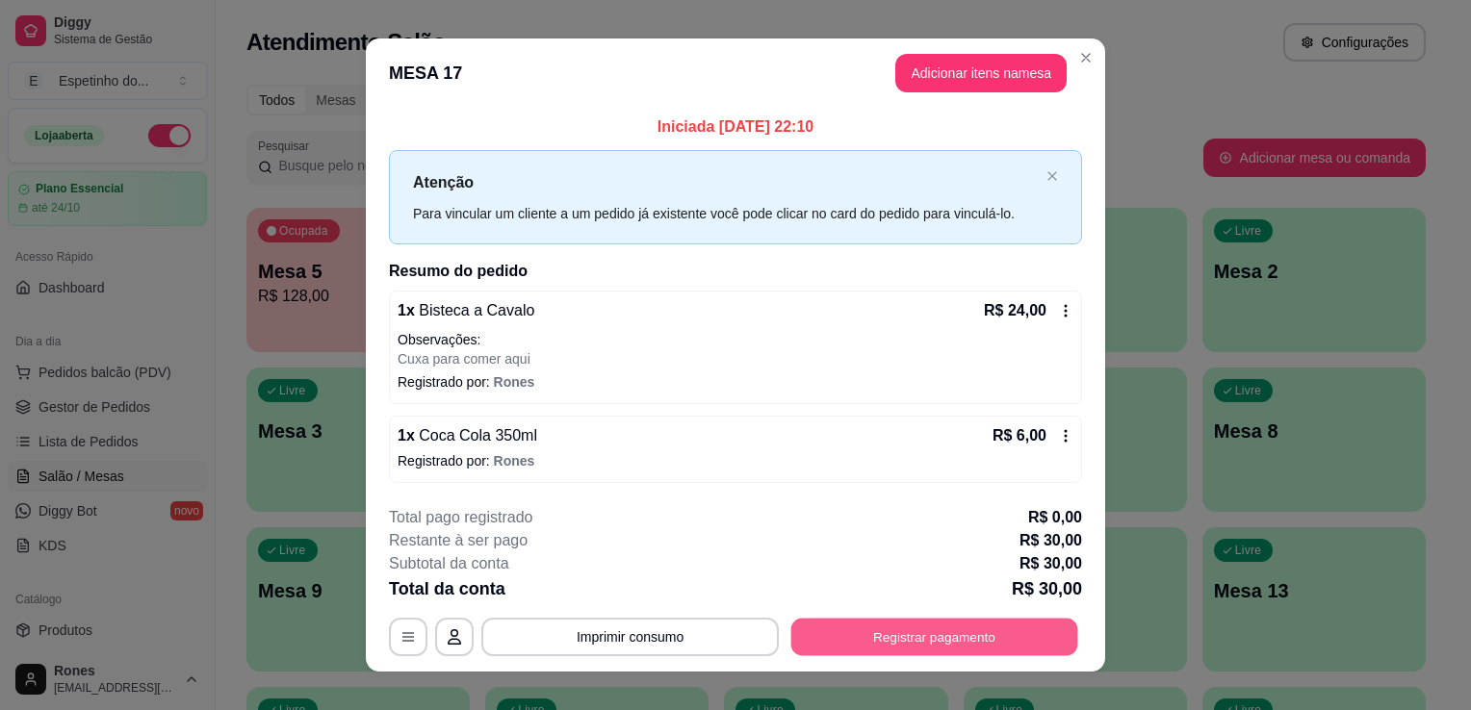
click at [920, 646] on button "Registrar pagamento" at bounding box center [934, 637] width 287 height 38
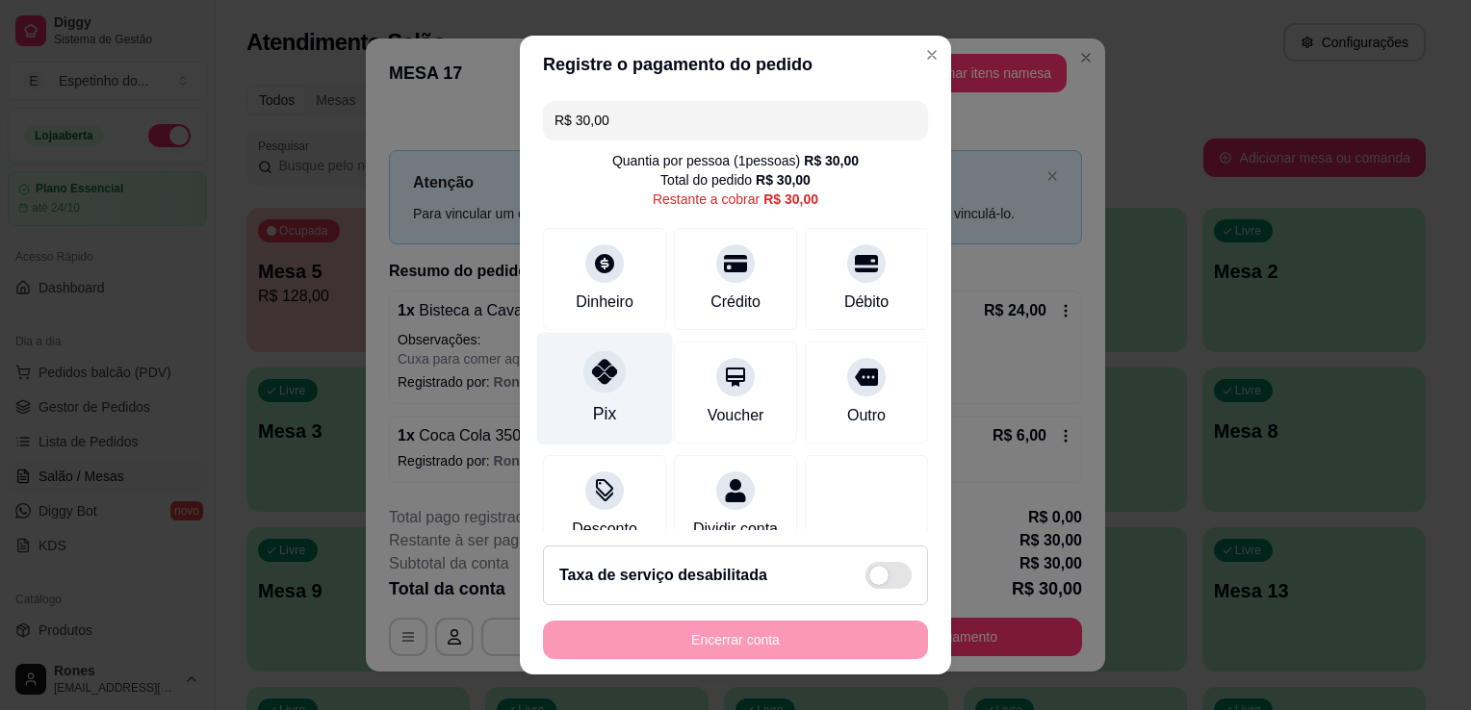
click at [593, 402] on div "Pix" at bounding box center [604, 413] width 23 height 25
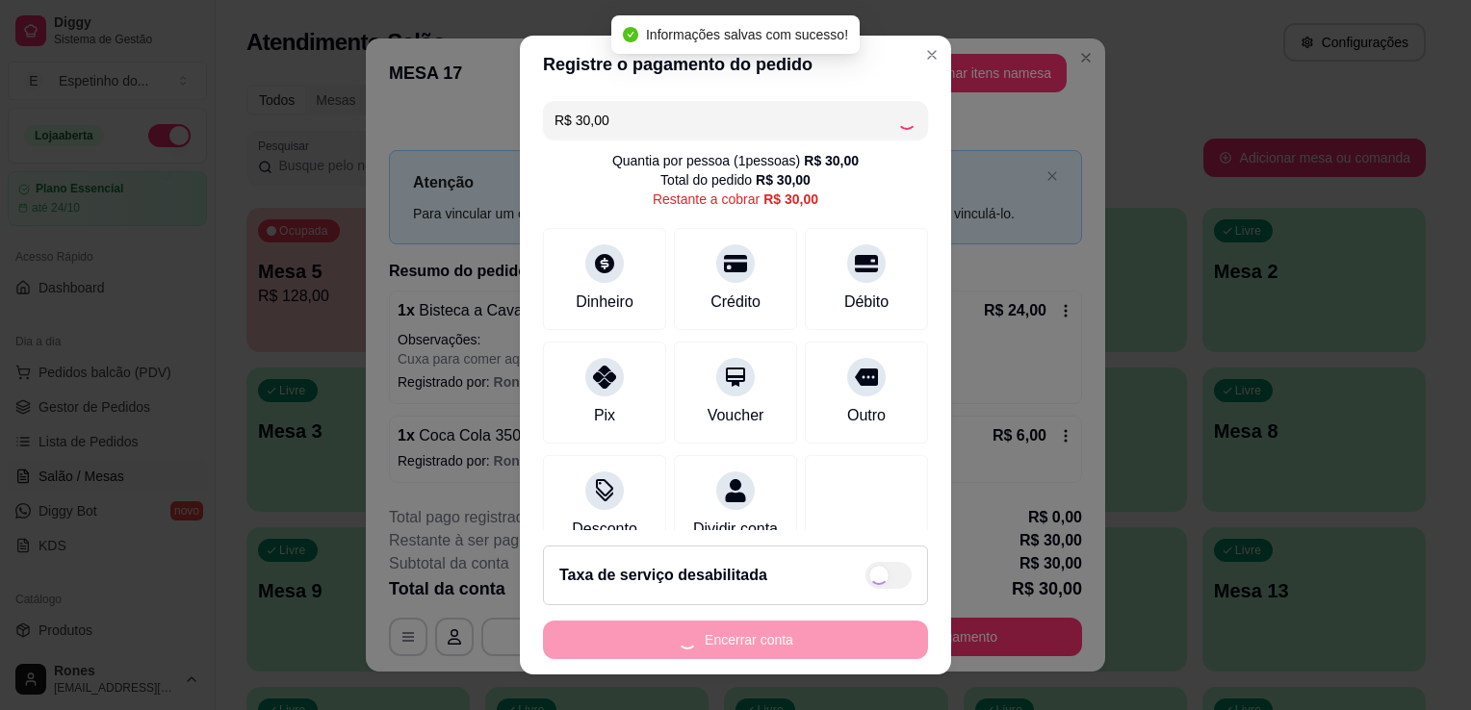
type input "R$ 0,00"
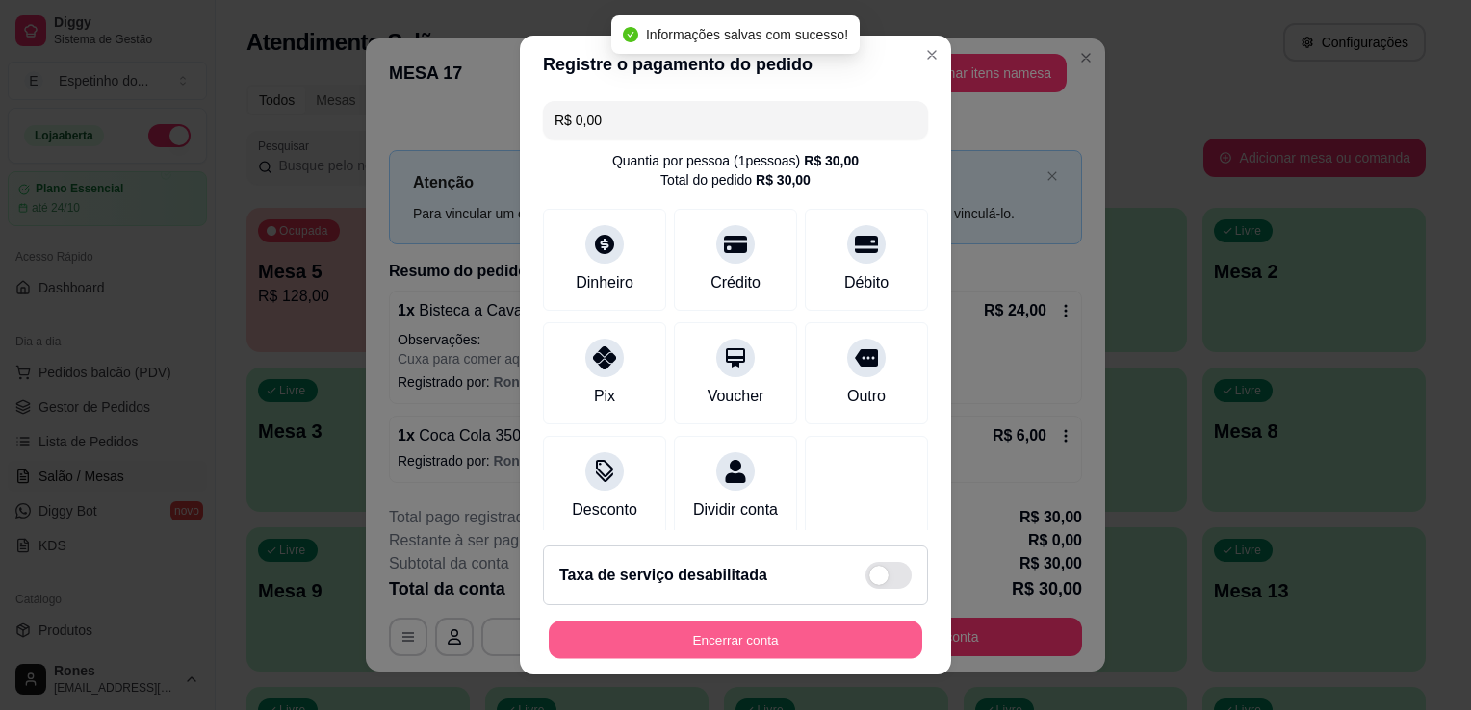
click at [812, 638] on button "Encerrar conta" at bounding box center [735, 641] width 373 height 38
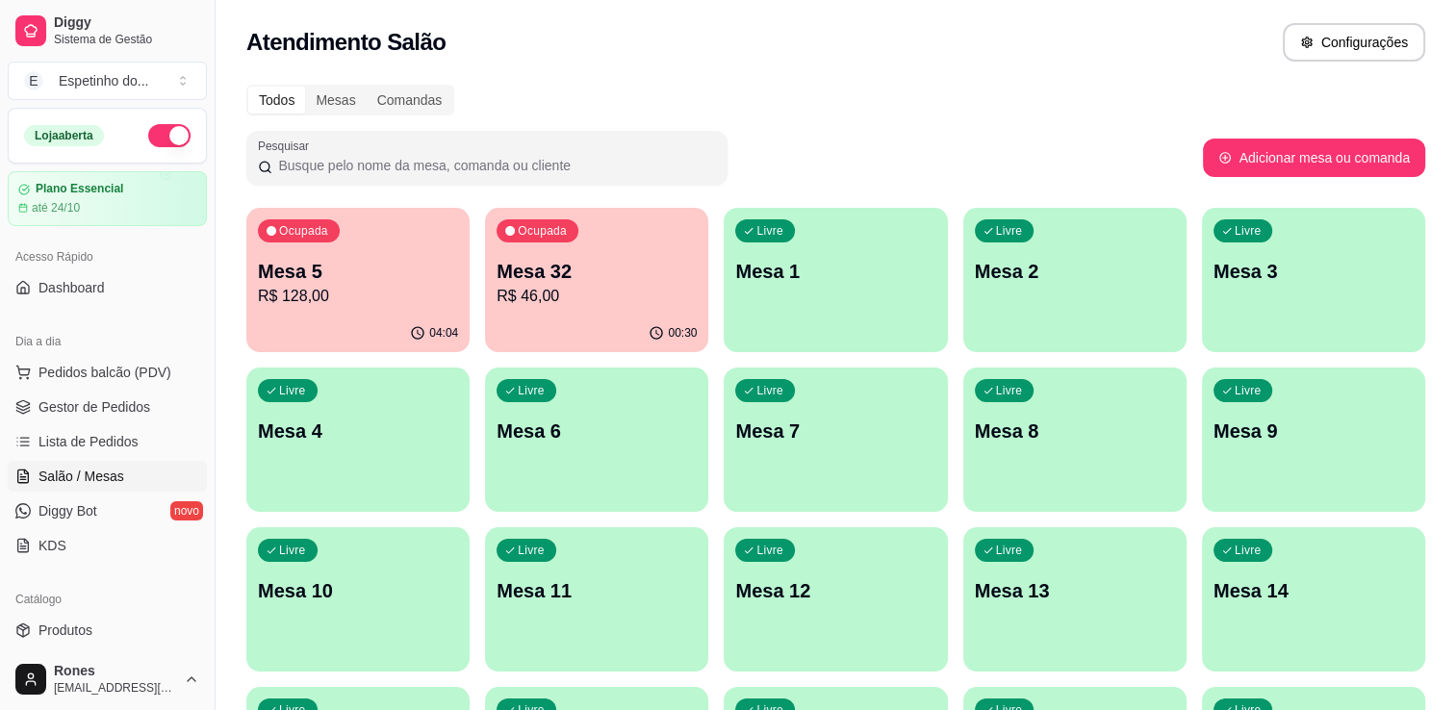
scroll to position [474, 0]
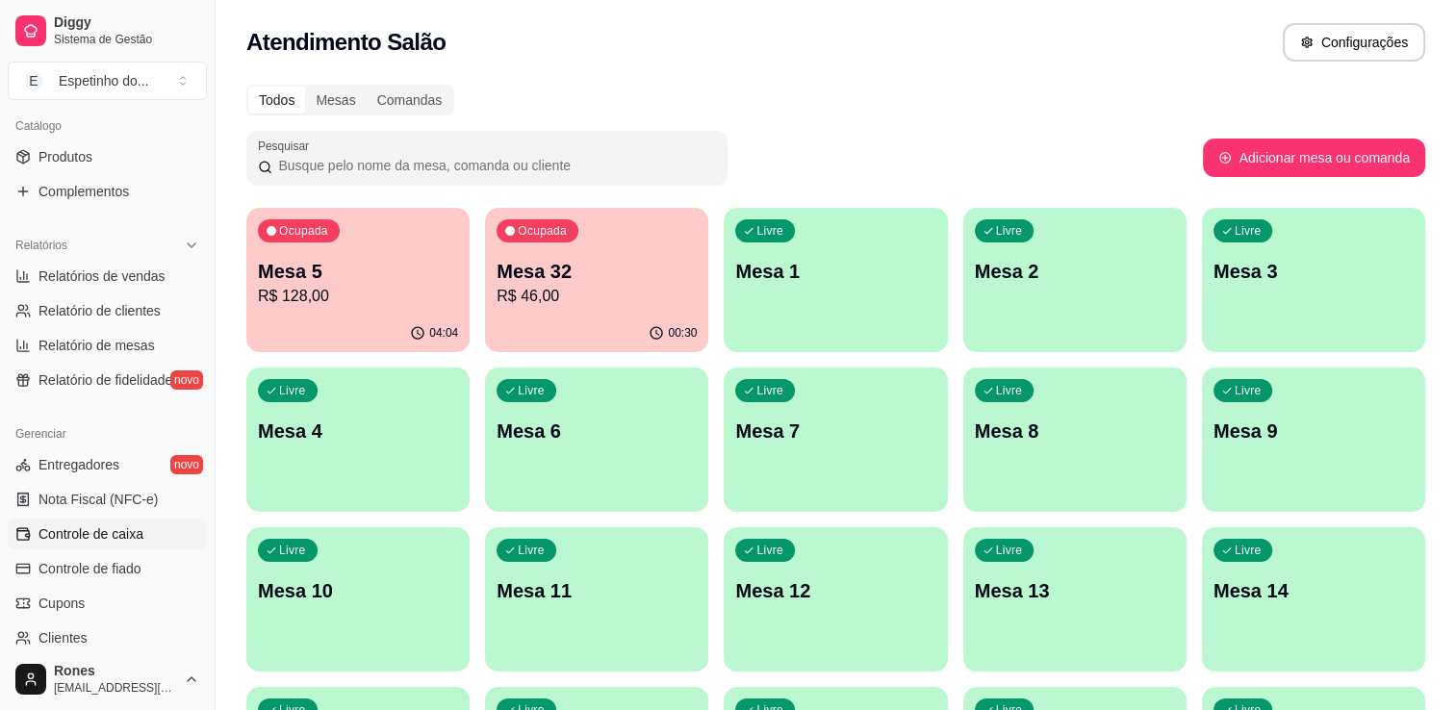
click at [117, 542] on span "Controle de caixa" at bounding box center [90, 534] width 105 height 19
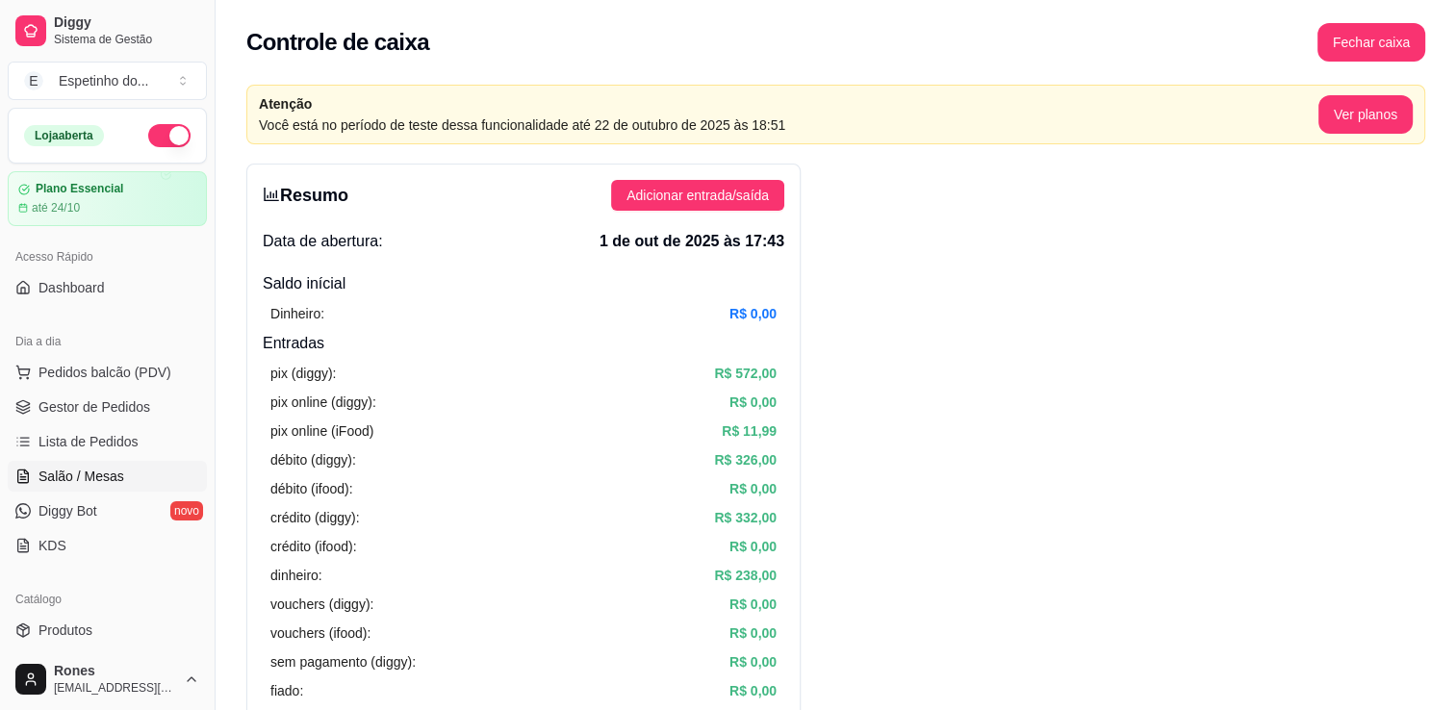
click at [93, 483] on span "Salão / Mesas" at bounding box center [81, 476] width 86 height 19
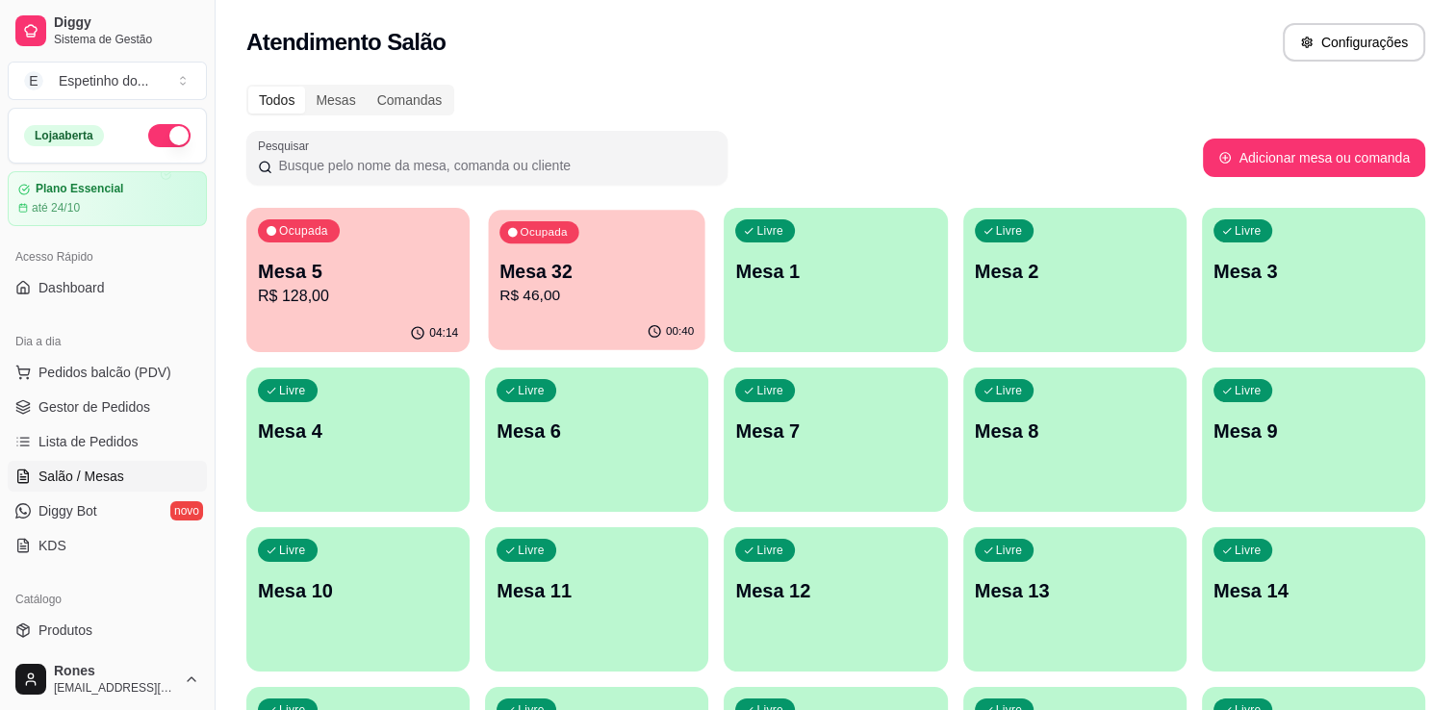
click at [593, 310] on div "Ocupada Mesa 32 R$ 46,00" at bounding box center [597, 262] width 217 height 104
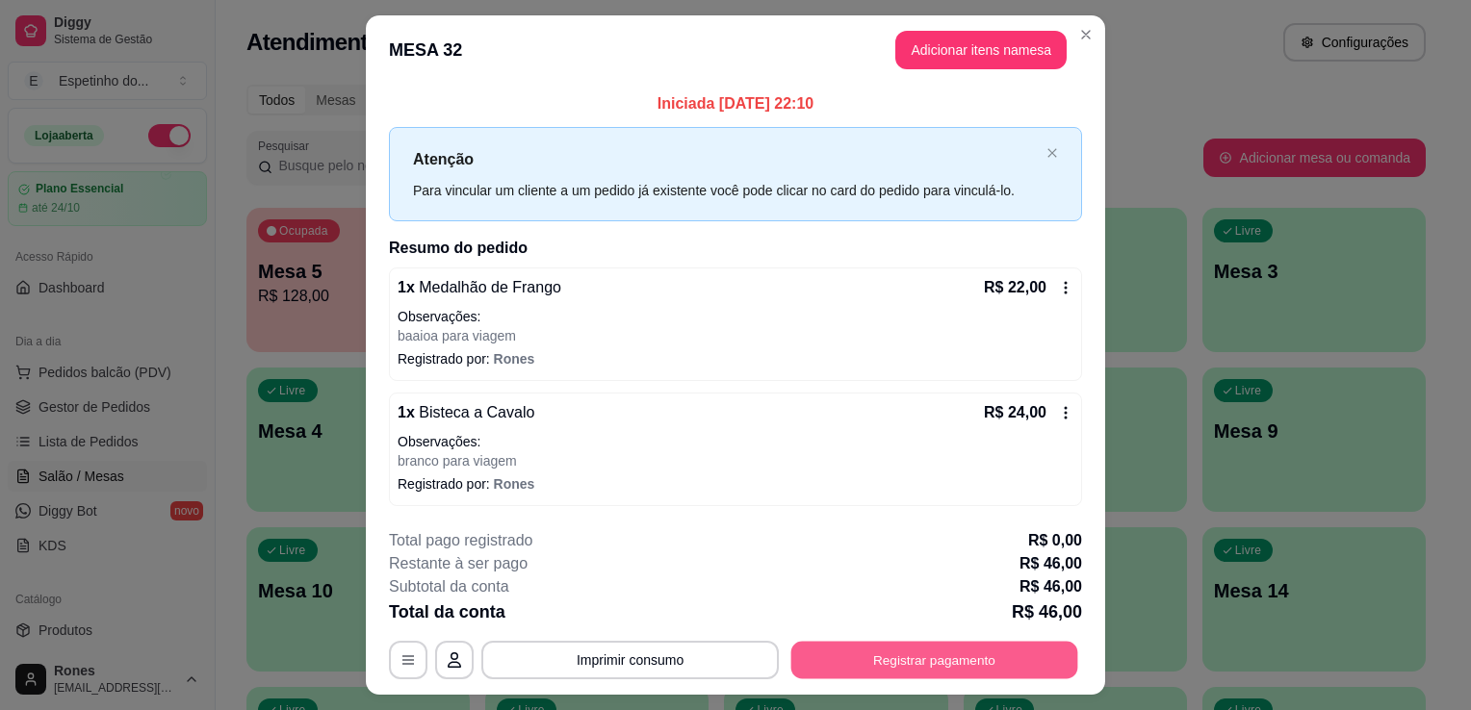
click at [909, 659] on button "Registrar pagamento" at bounding box center [934, 660] width 287 height 38
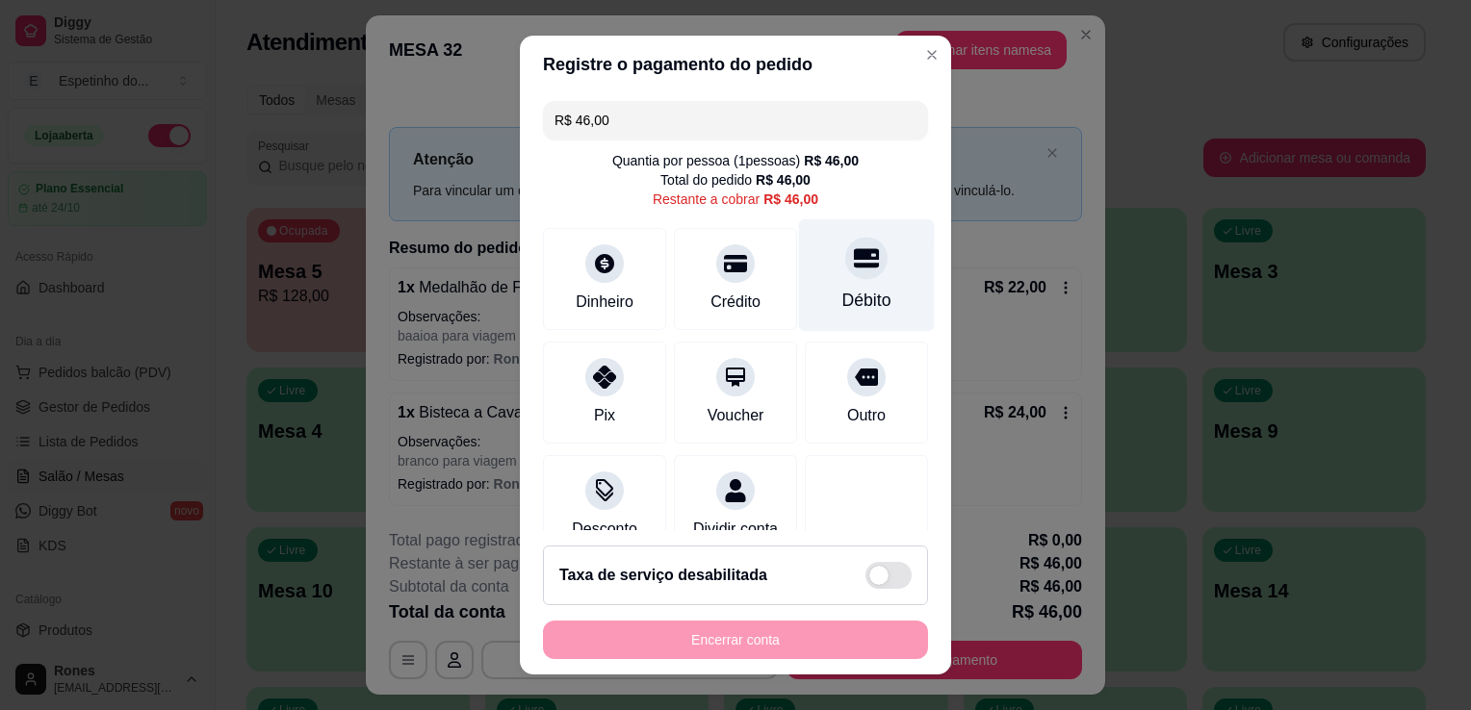
click at [856, 299] on div "Débito" at bounding box center [866, 300] width 49 height 25
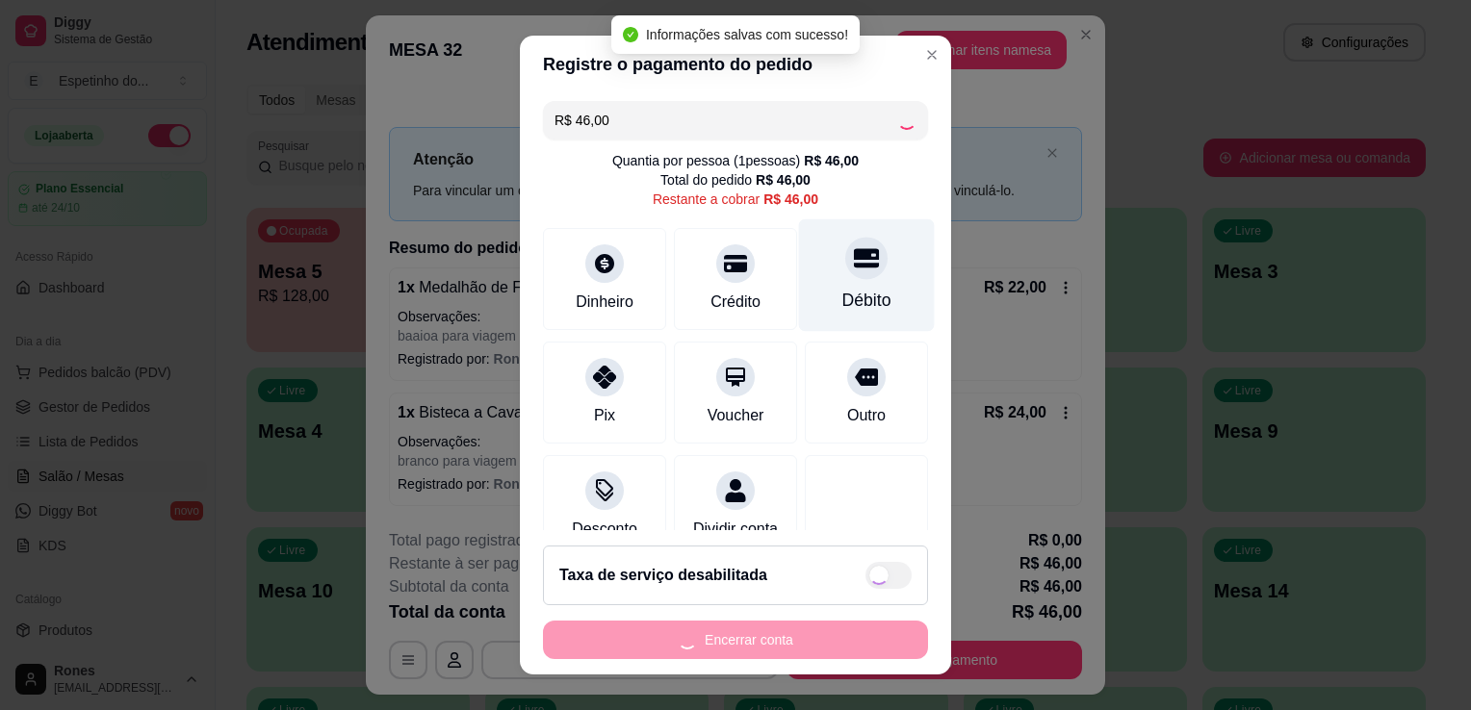
type input "R$ 0,00"
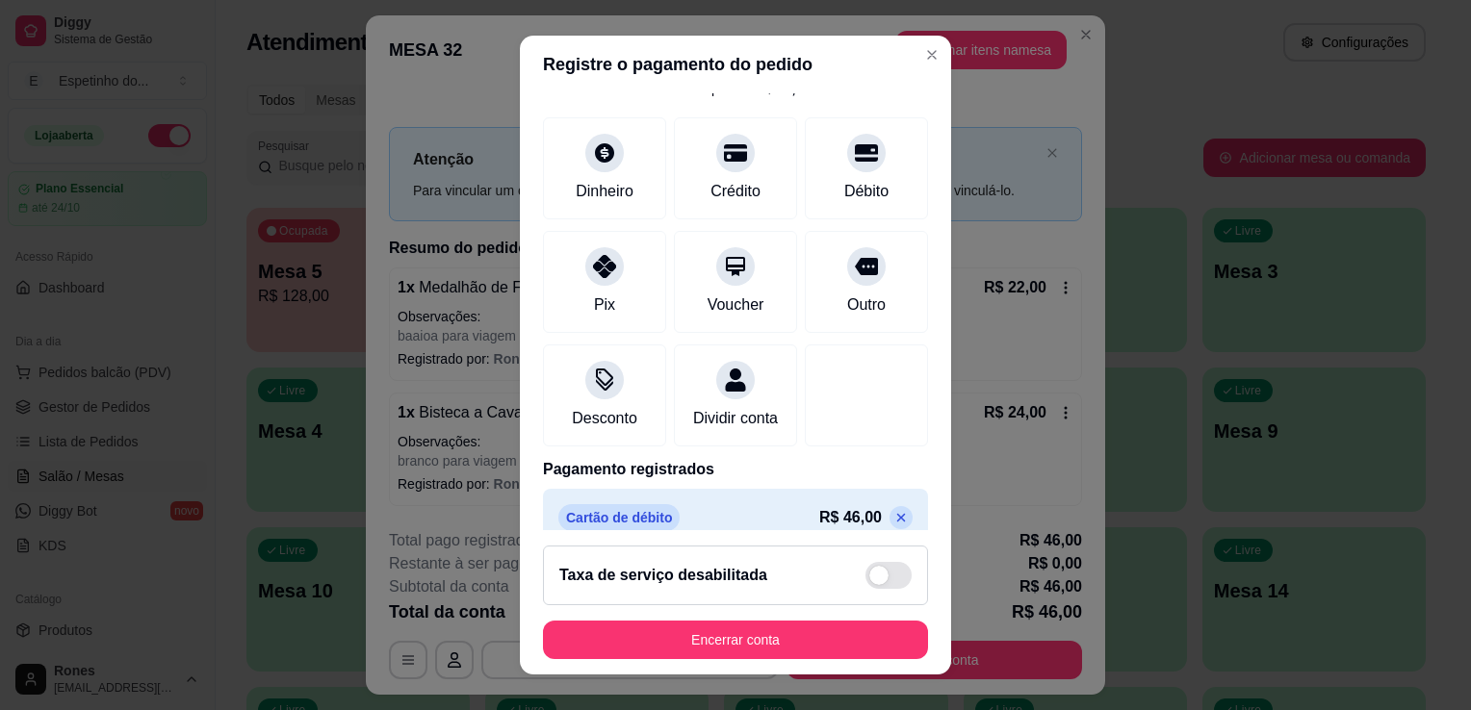
scroll to position [115, 0]
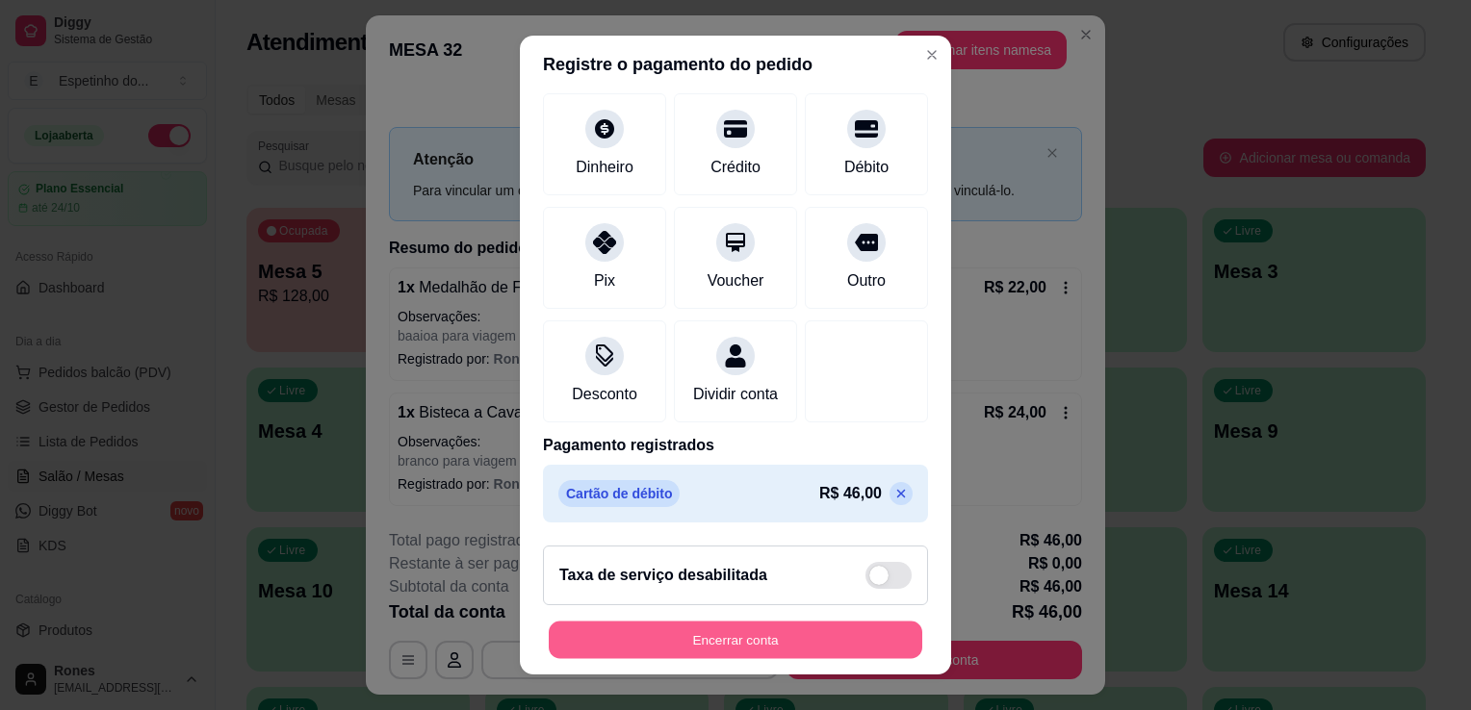
click at [800, 645] on button "Encerrar conta" at bounding box center [735, 641] width 373 height 38
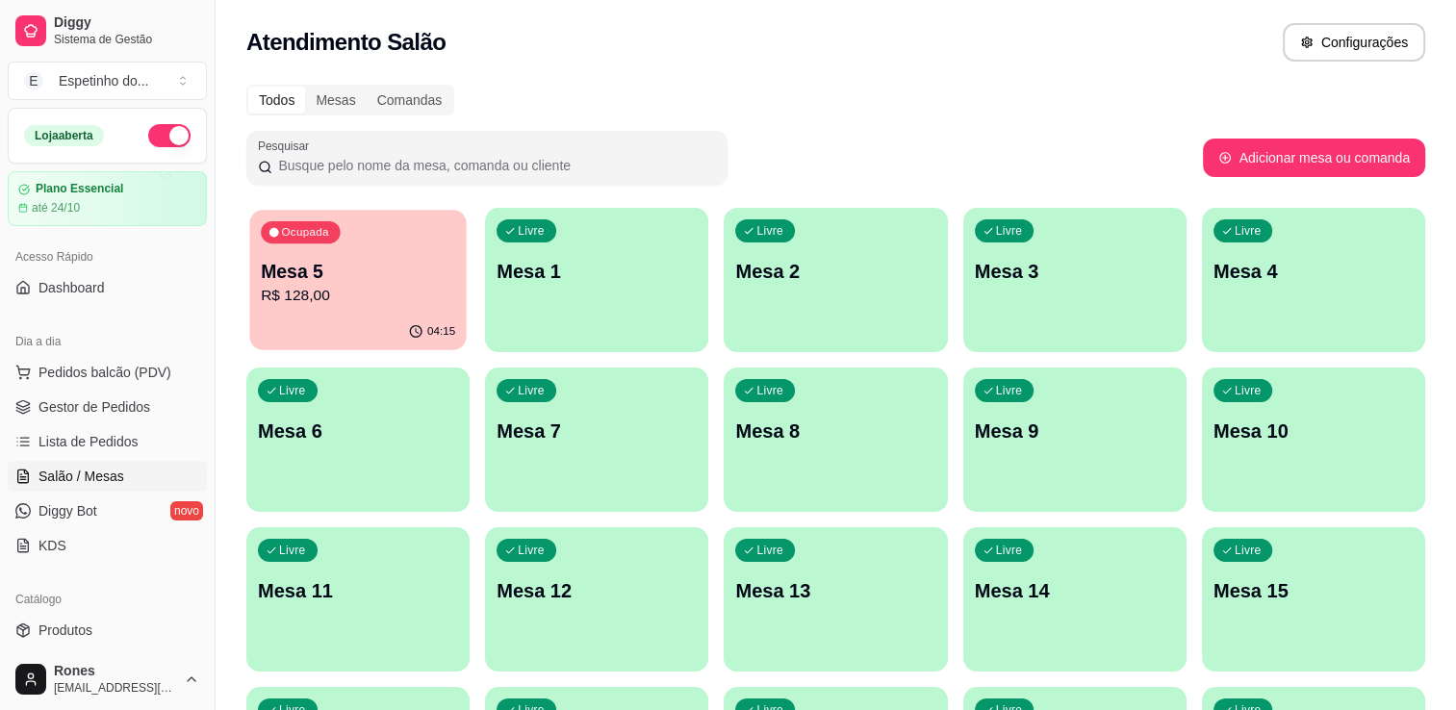
click at [373, 273] on p "Mesa 5" at bounding box center [358, 272] width 194 height 26
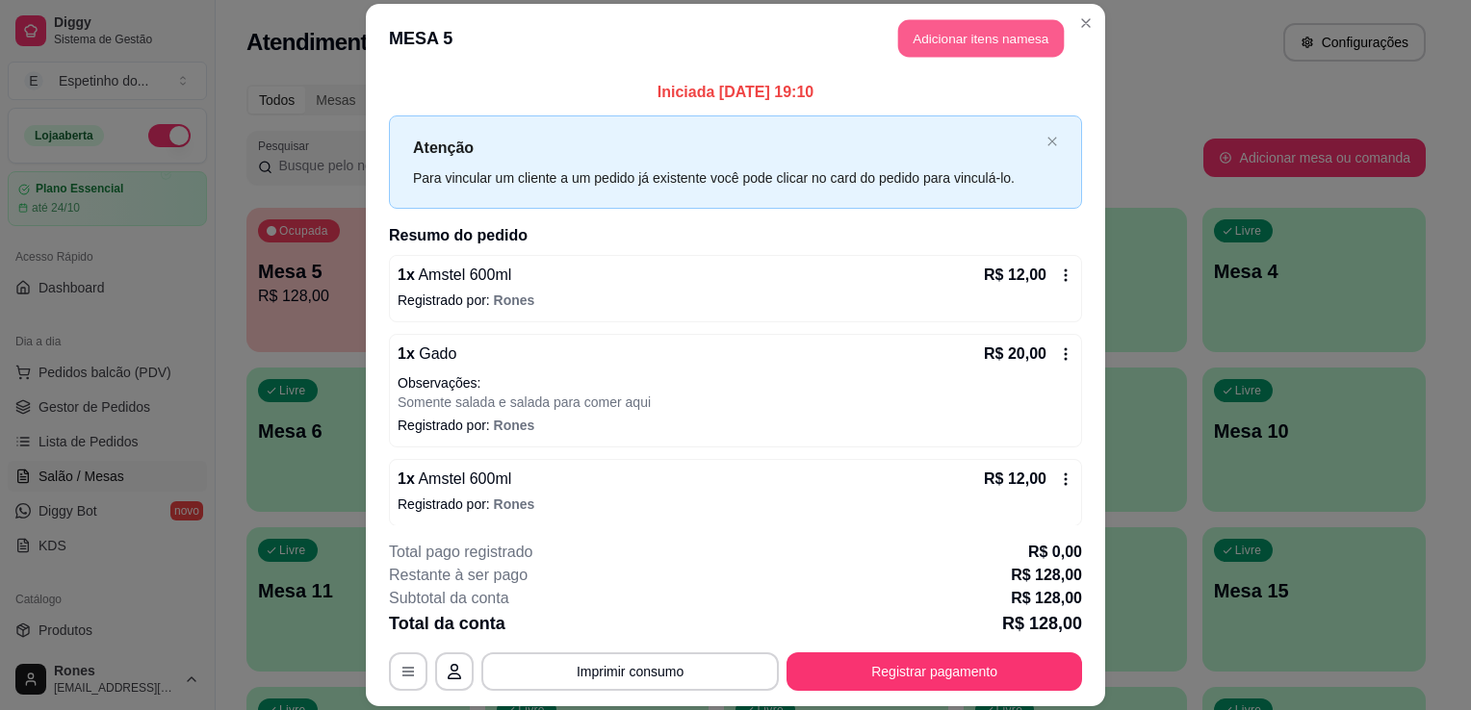
click at [1001, 36] on button "Adicionar itens na mesa" at bounding box center [981, 38] width 166 height 38
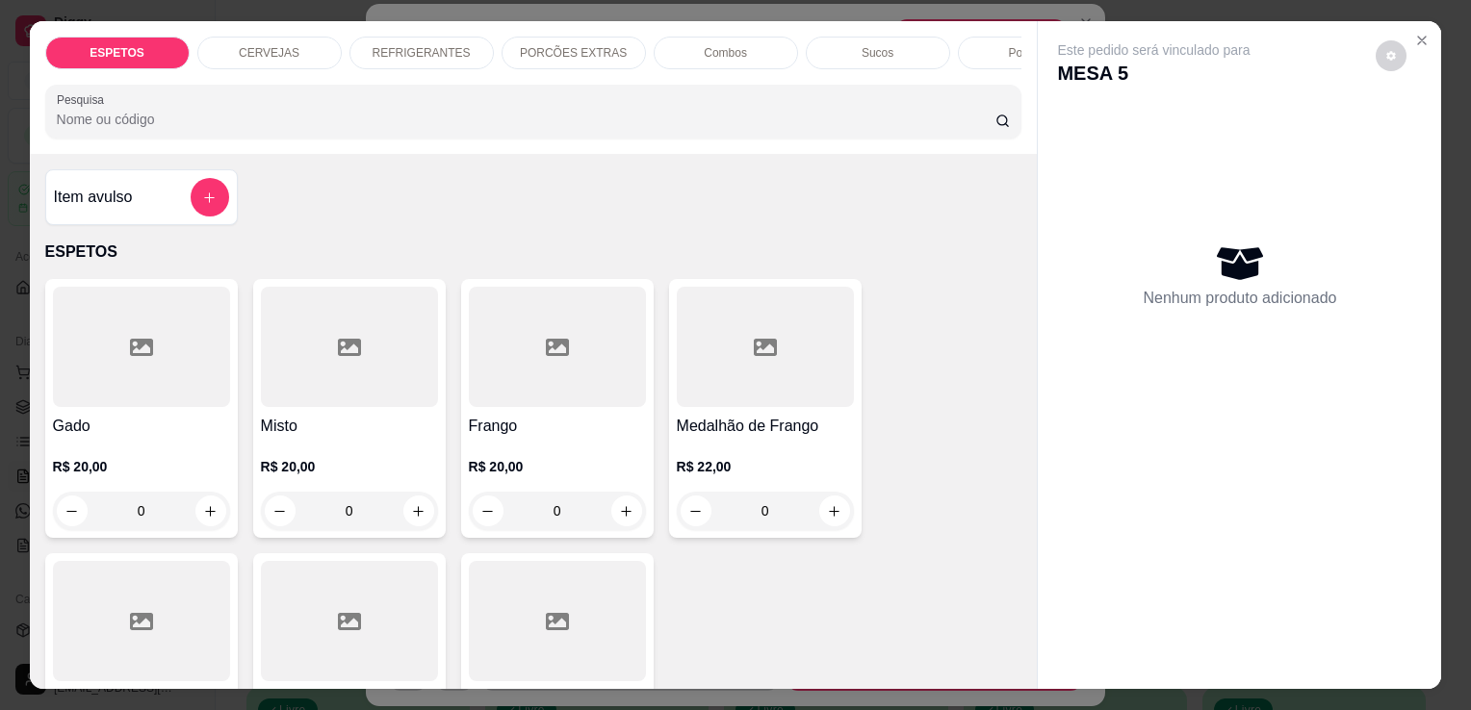
click at [291, 48] on div "CERVEJAS" at bounding box center [269, 53] width 144 height 33
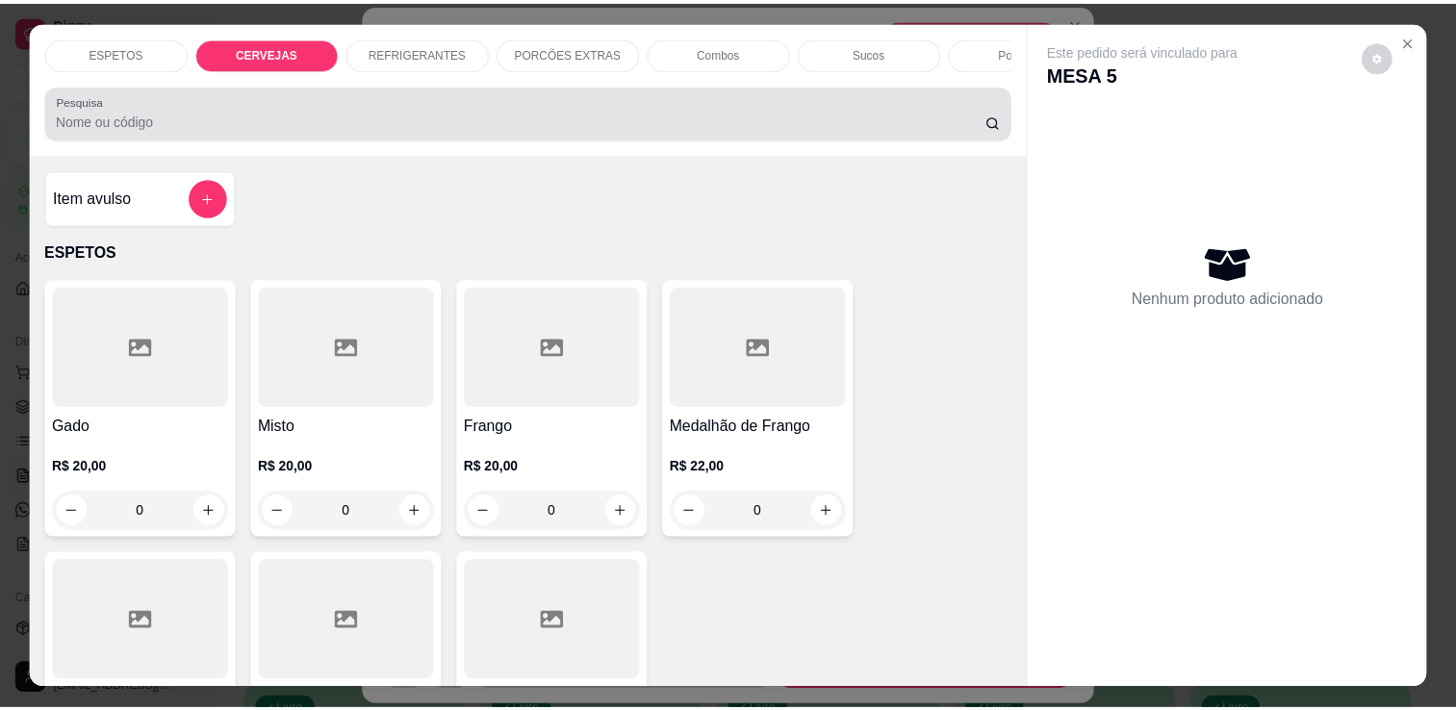
scroll to position [47, 0]
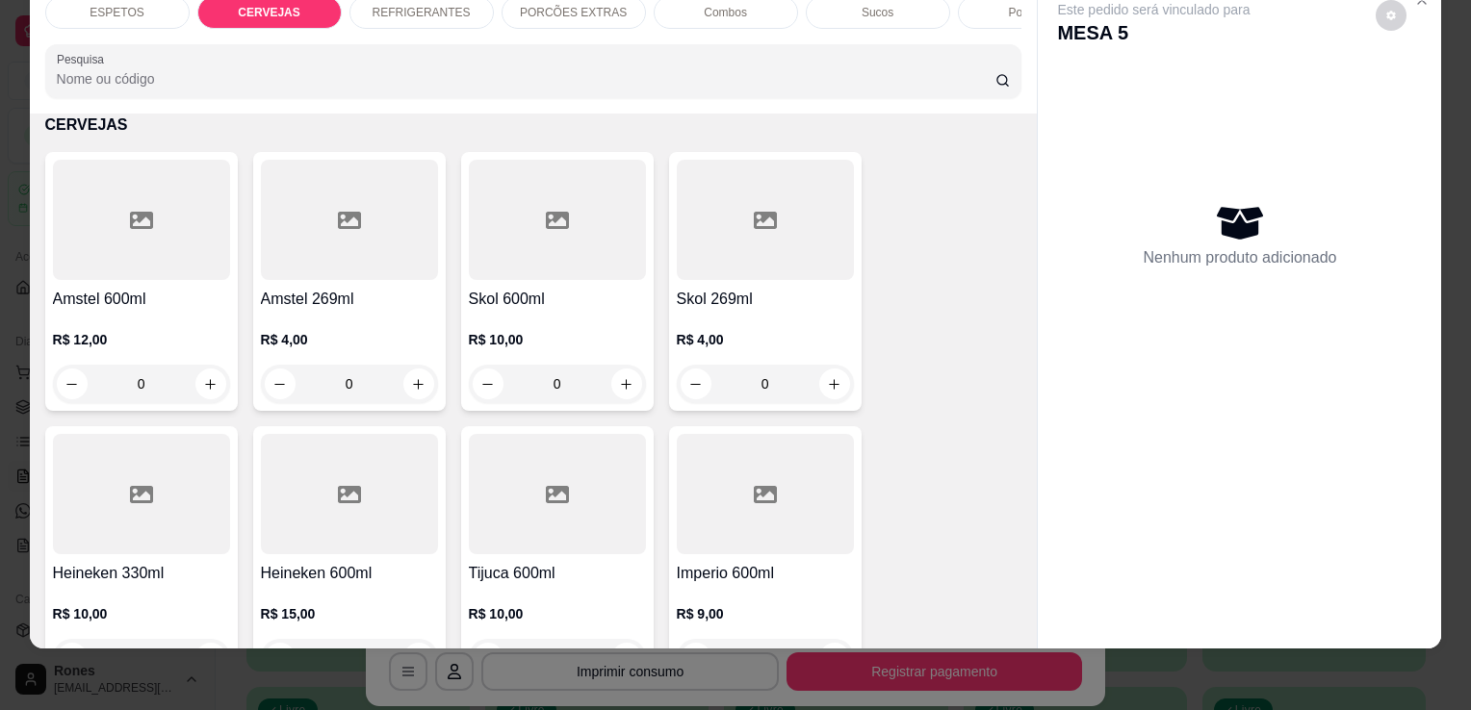
click at [799, 545] on div at bounding box center [765, 494] width 177 height 120
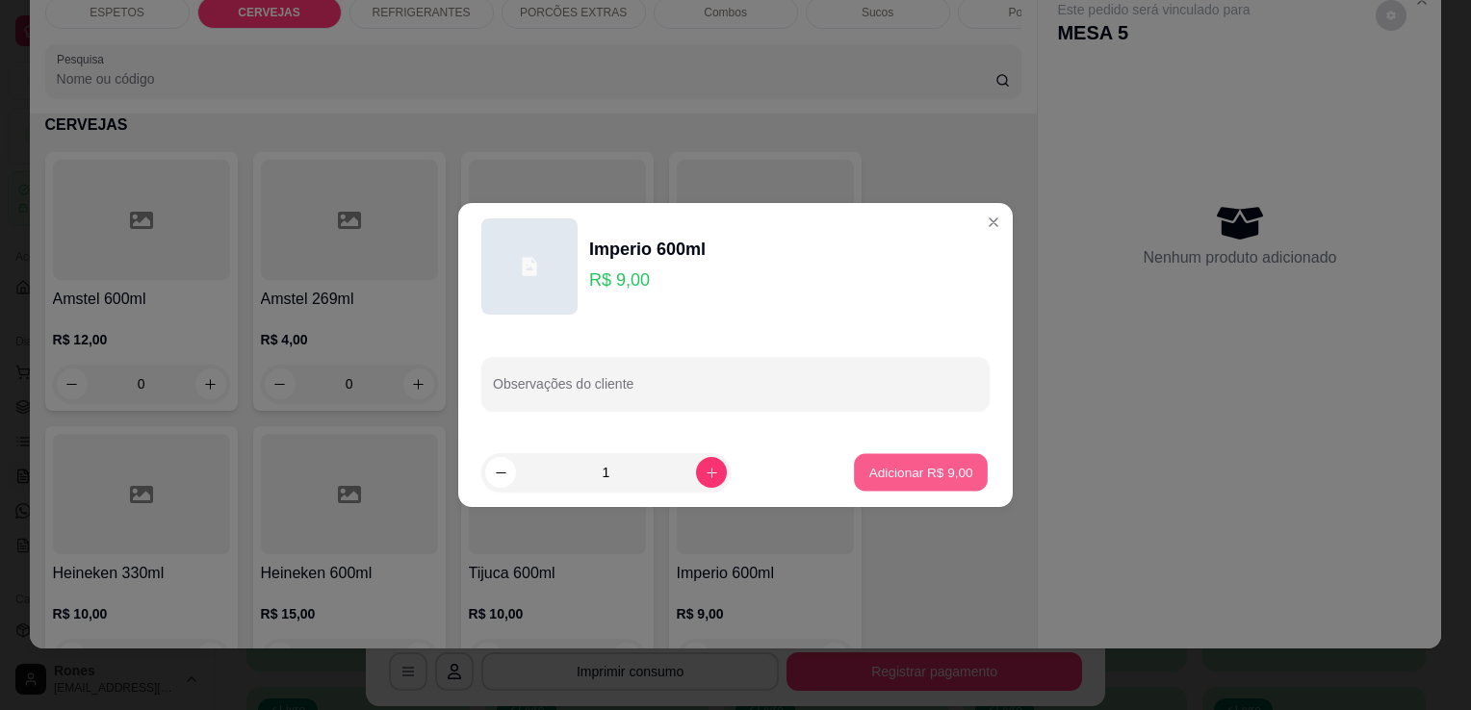
click at [927, 472] on p "Adicionar R$ 9,00" at bounding box center [920, 472] width 104 height 18
type input "1"
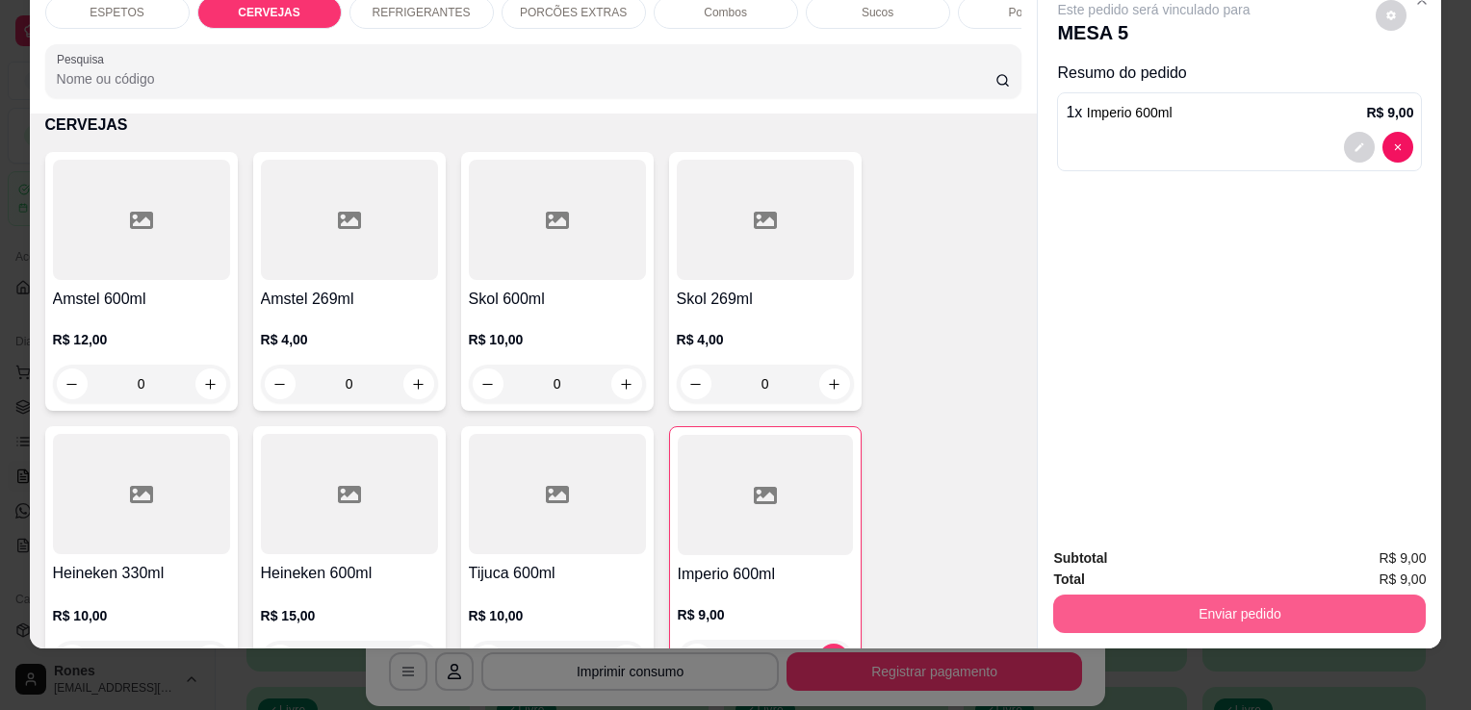
click at [1270, 605] on button "Enviar pedido" at bounding box center [1239, 614] width 372 height 38
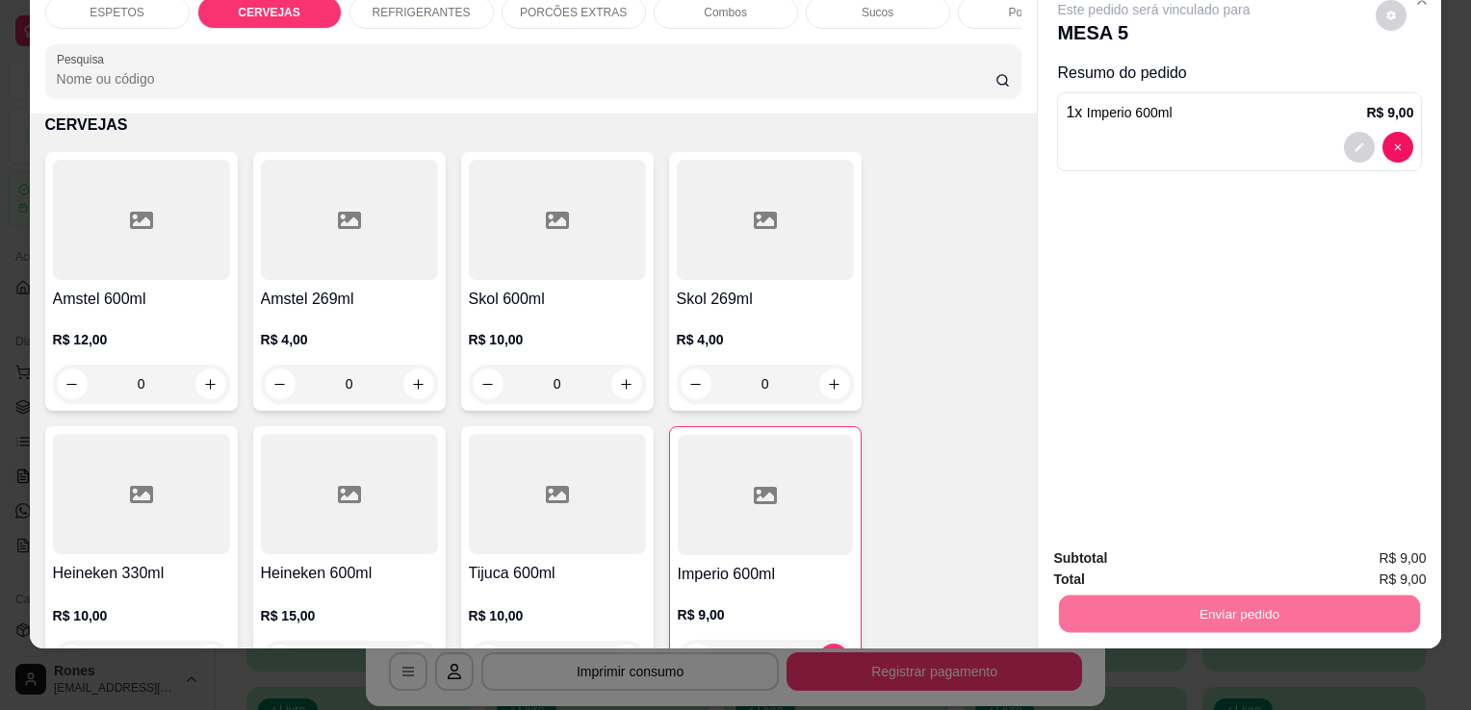
click at [1359, 538] on button "Enviar pedido" at bounding box center [1375, 552] width 109 height 37
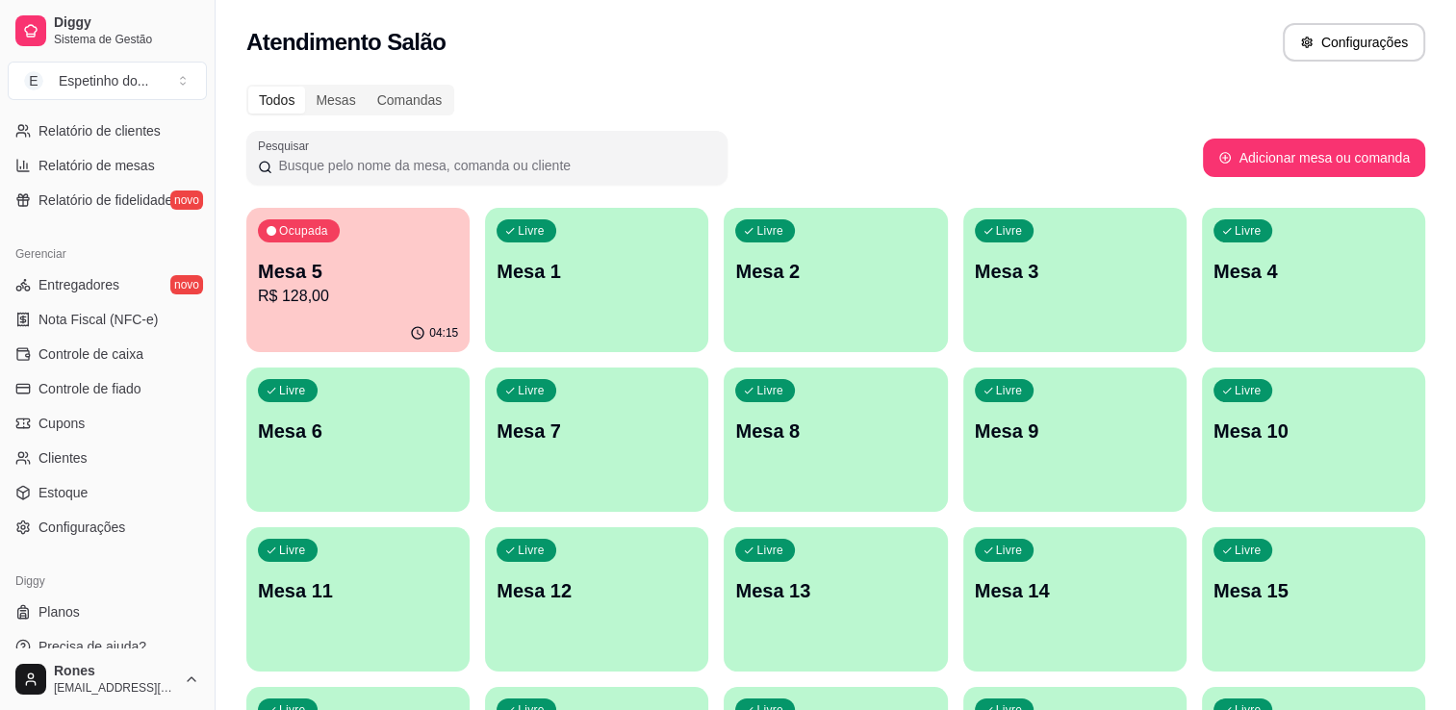
scroll to position [674, 0]
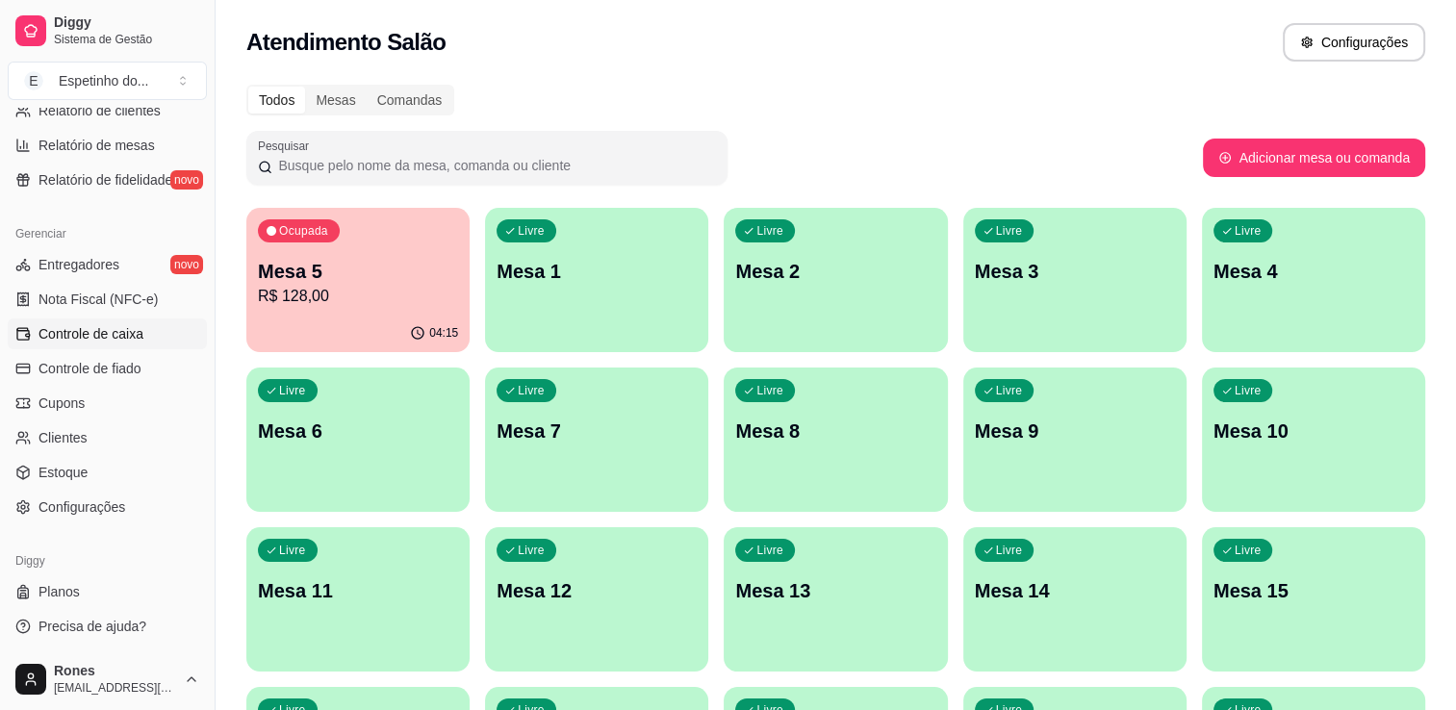
click at [109, 325] on span "Controle de caixa" at bounding box center [90, 333] width 105 height 19
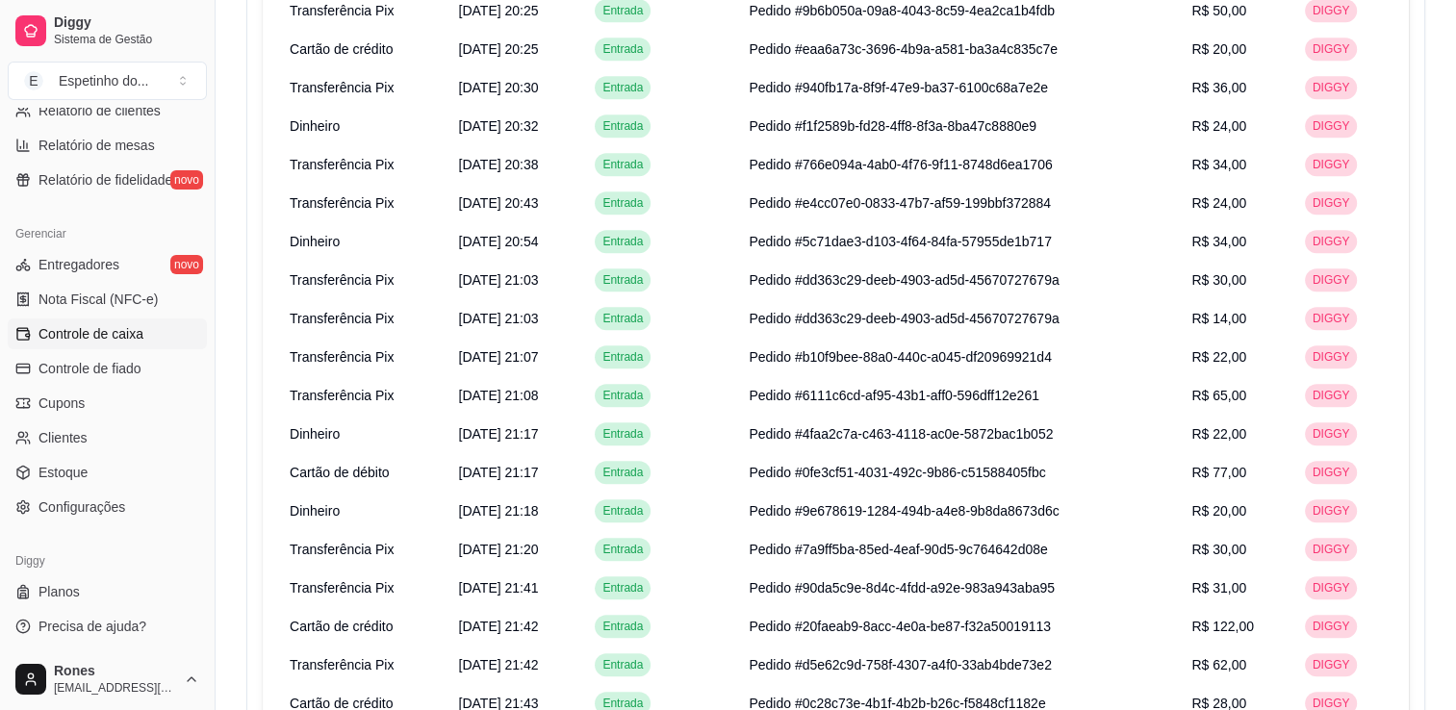
scroll to position [2485, 0]
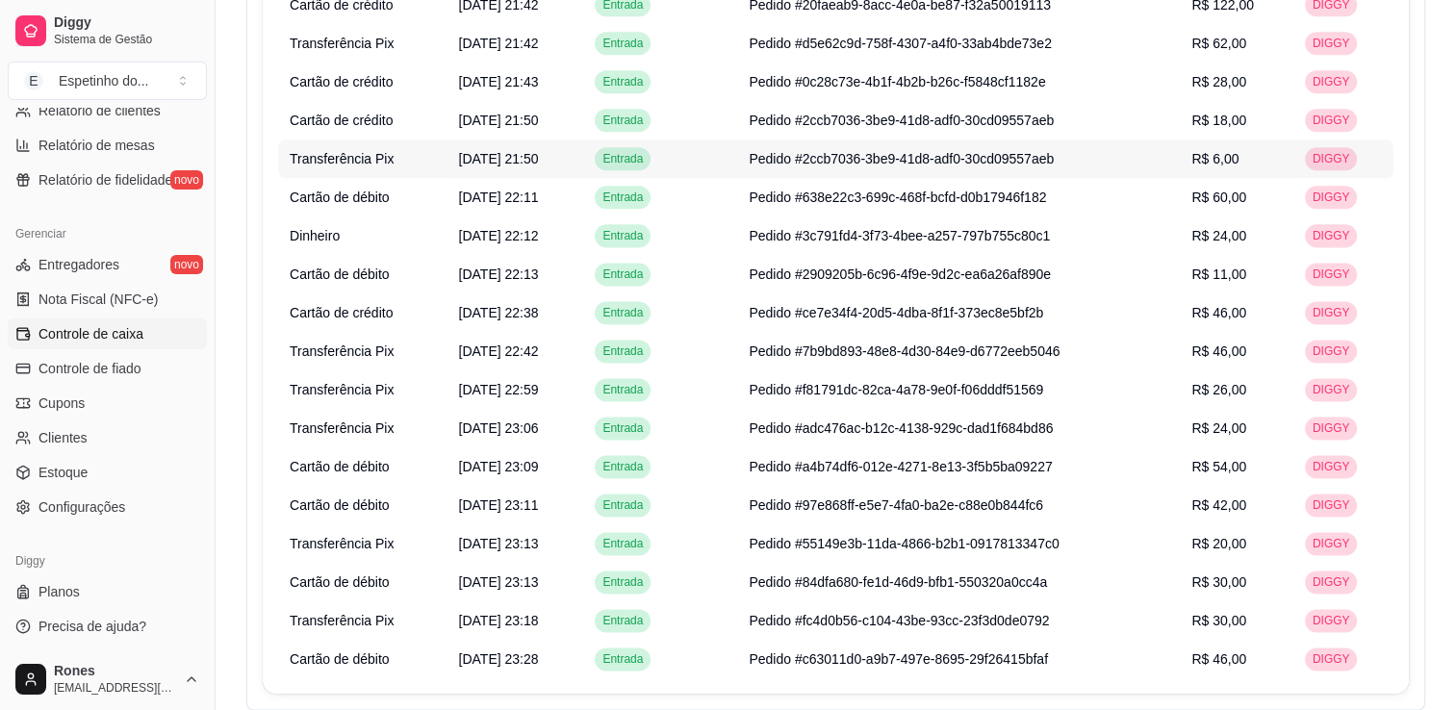
click at [958, 156] on span "Pedido #2ccb7036-3be9-41d8-adf0-30cd09557aeb" at bounding box center [901, 158] width 305 height 15
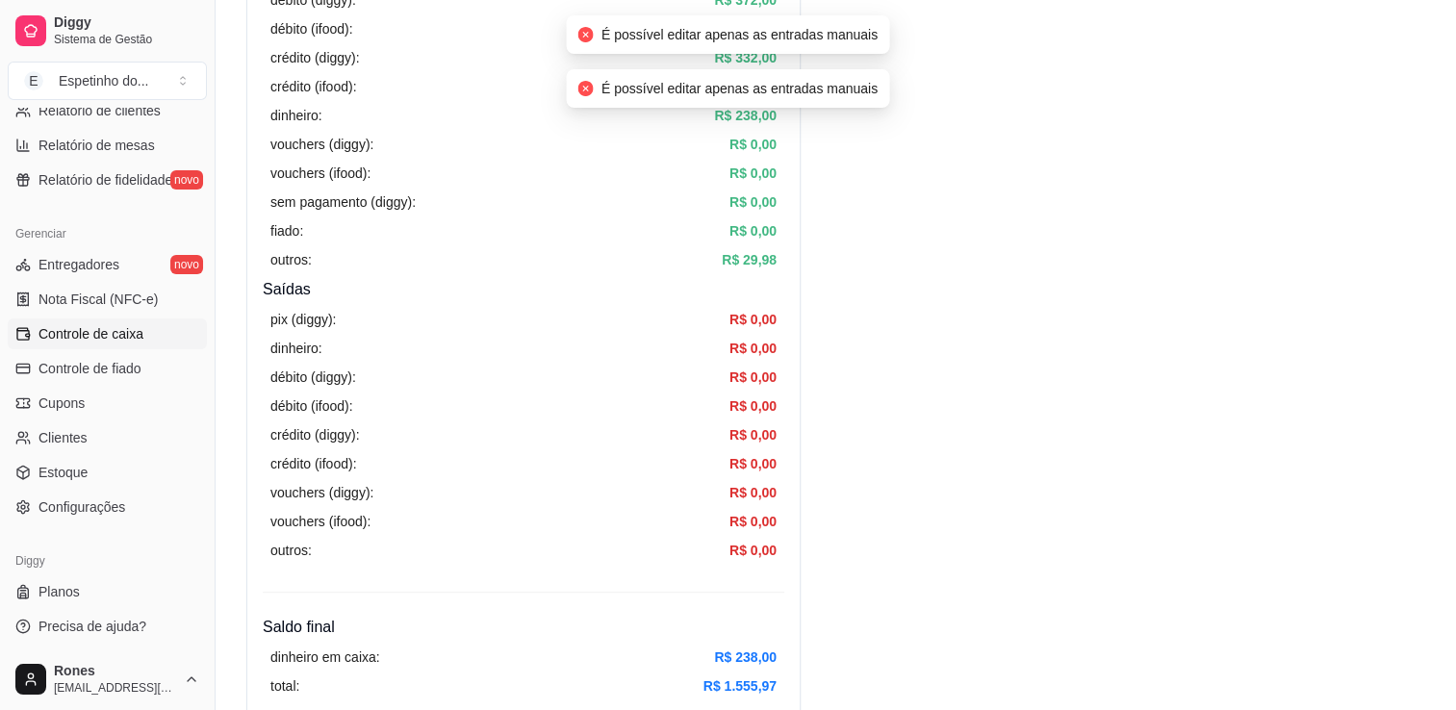
scroll to position [0, 0]
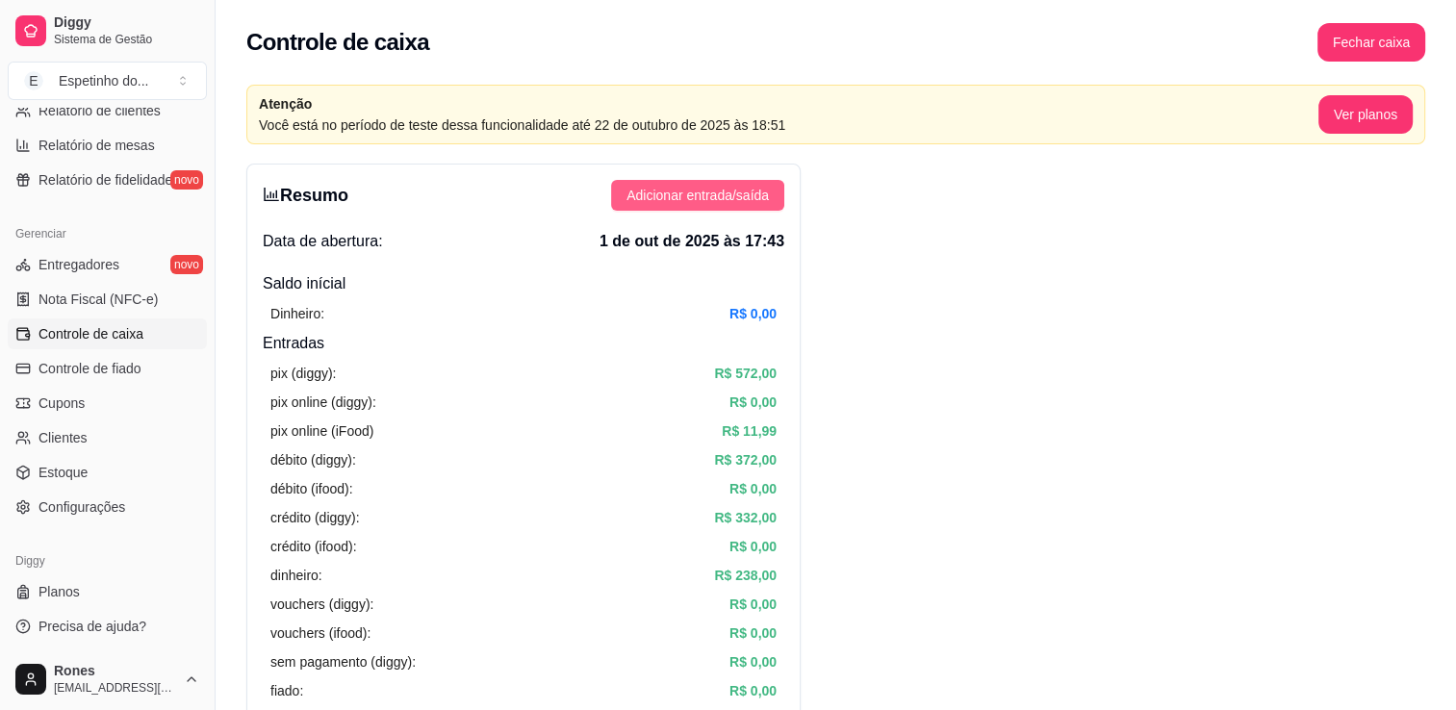
click at [726, 198] on span "Adicionar entrada/saída" at bounding box center [698, 195] width 142 height 21
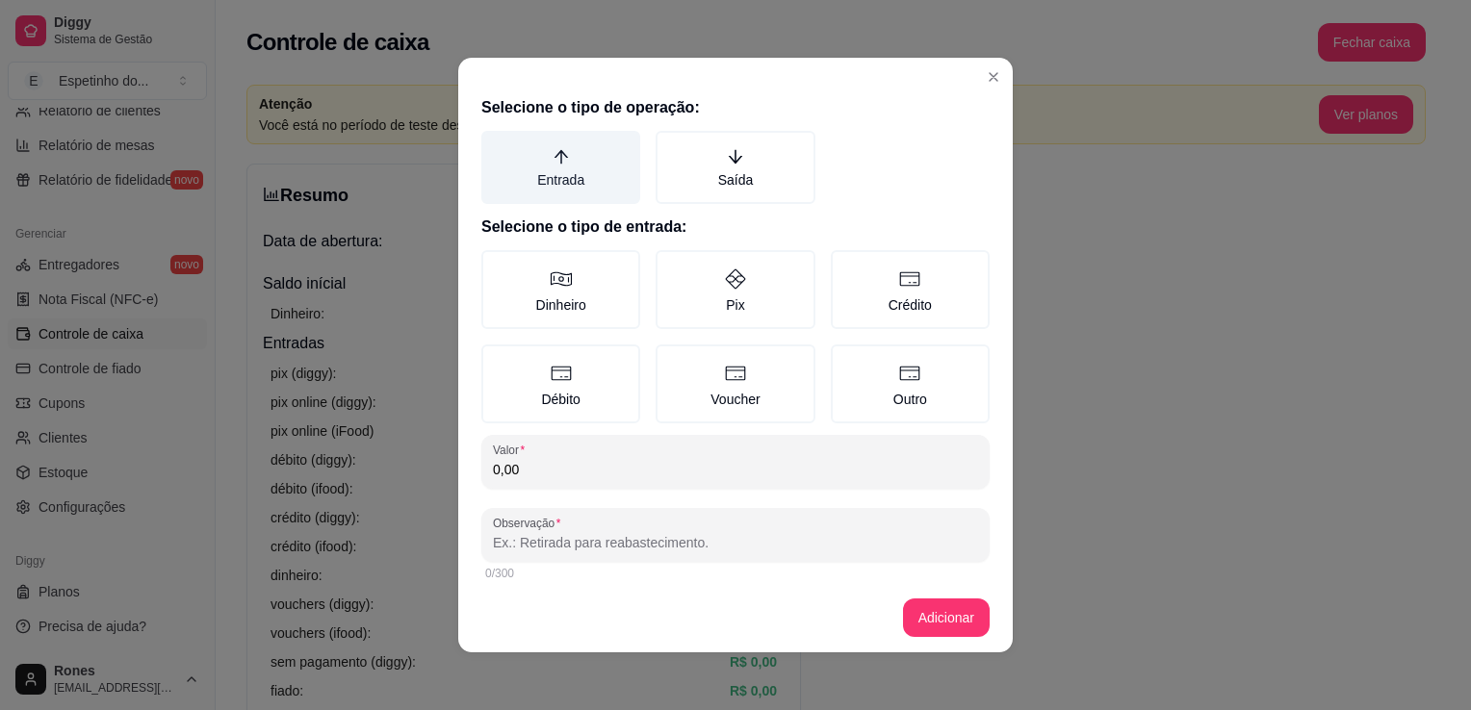
click at [534, 192] on label "Entrada" at bounding box center [560, 167] width 159 height 73
click at [496, 145] on button "Entrada" at bounding box center [487, 137] width 15 height 15
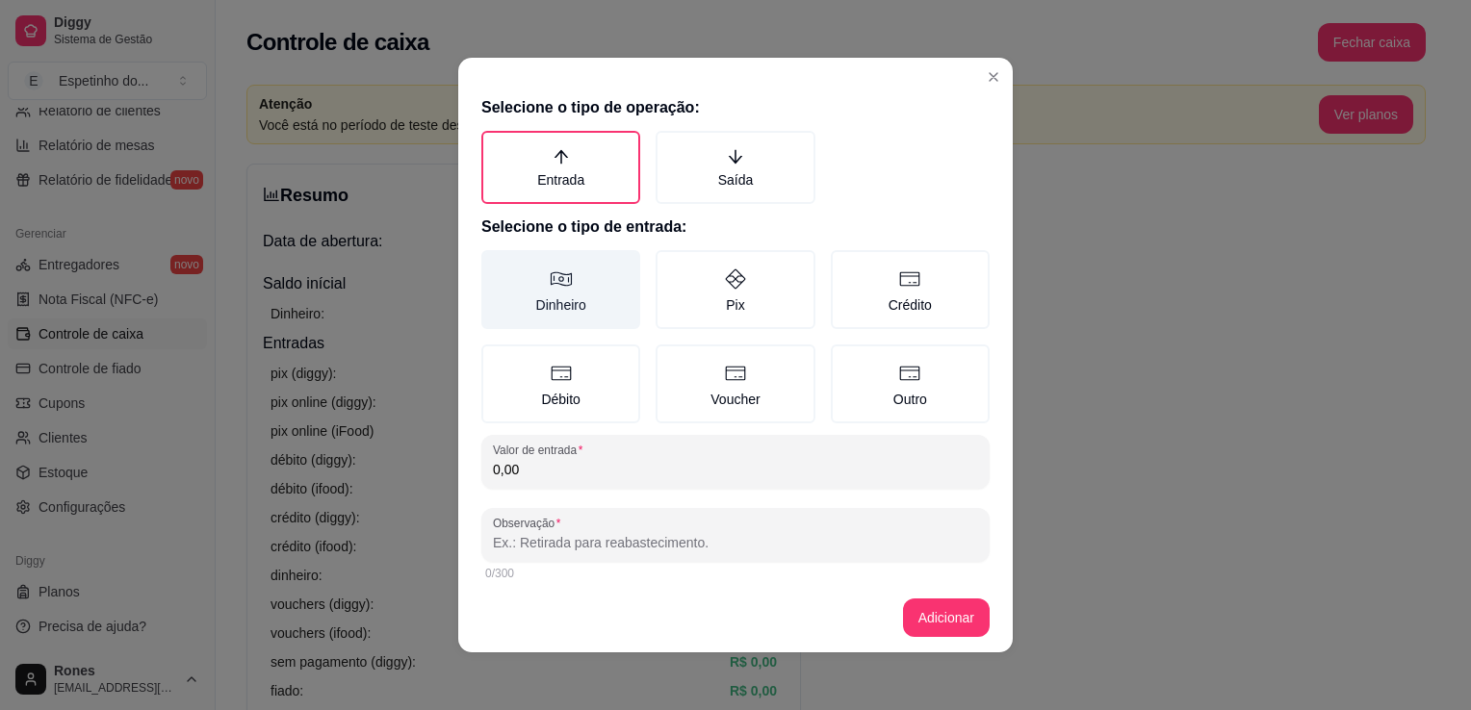
click at [581, 305] on label "Dinheiro" at bounding box center [560, 289] width 159 height 79
click at [496, 265] on button "Dinheiro" at bounding box center [487, 256] width 15 height 15
click at [552, 475] on input "0,00" at bounding box center [735, 469] width 485 height 19
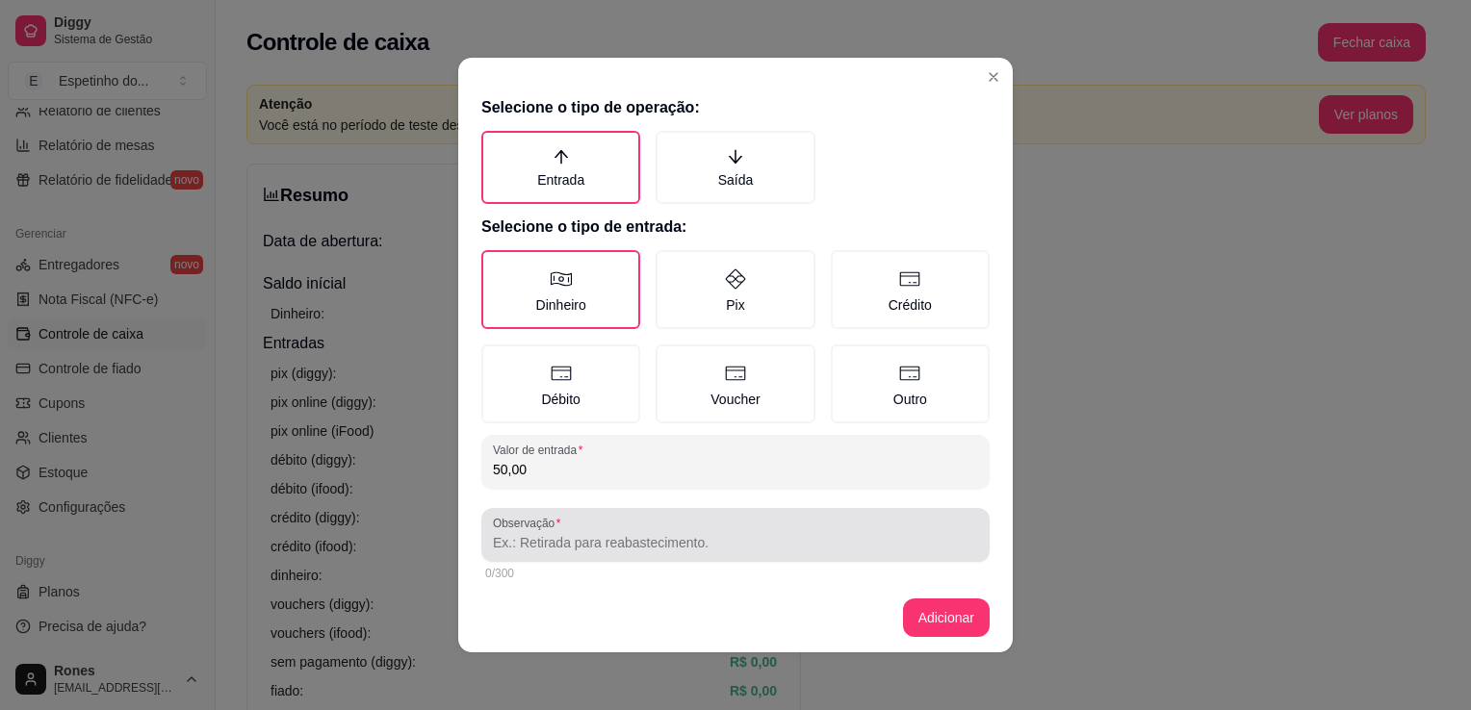
type input "50,00"
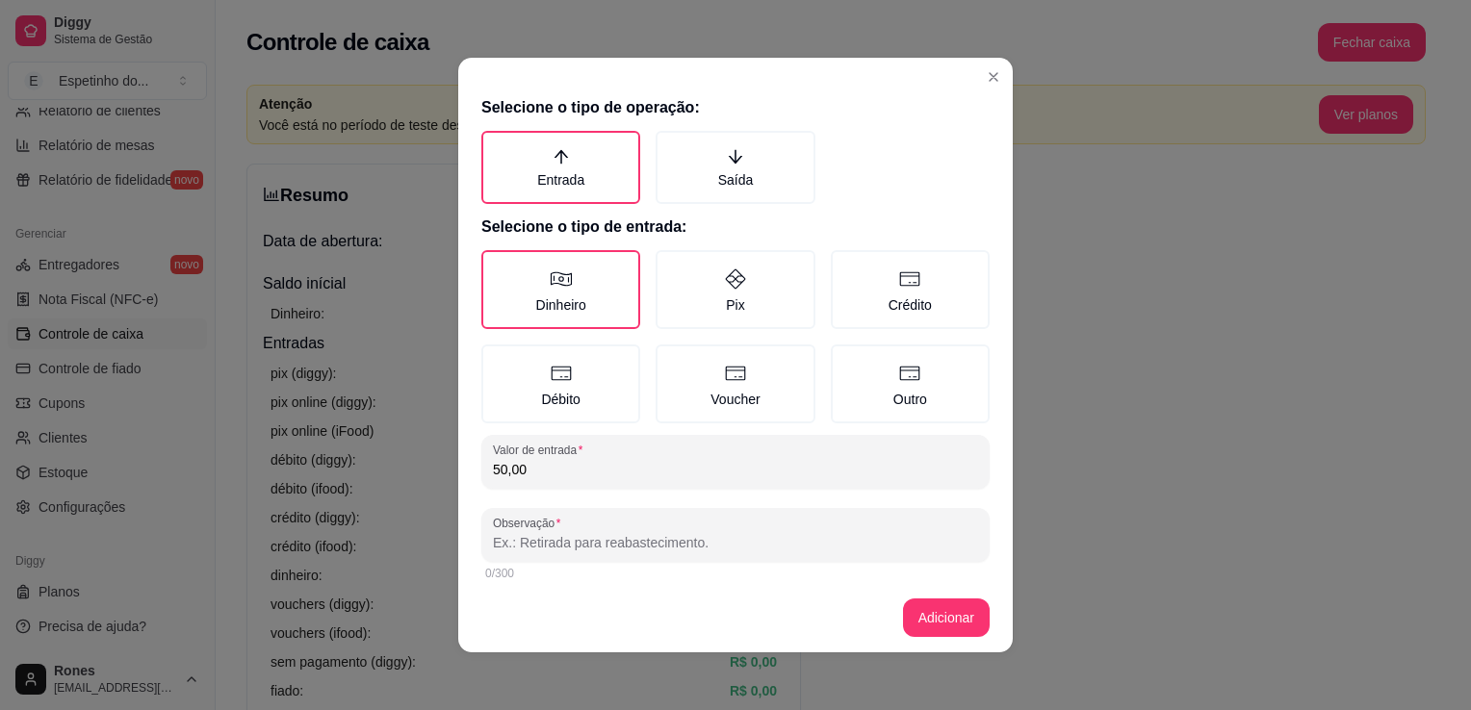
click at [594, 546] on input "Observação" at bounding box center [735, 542] width 485 height 19
type input "dinheiro troco"
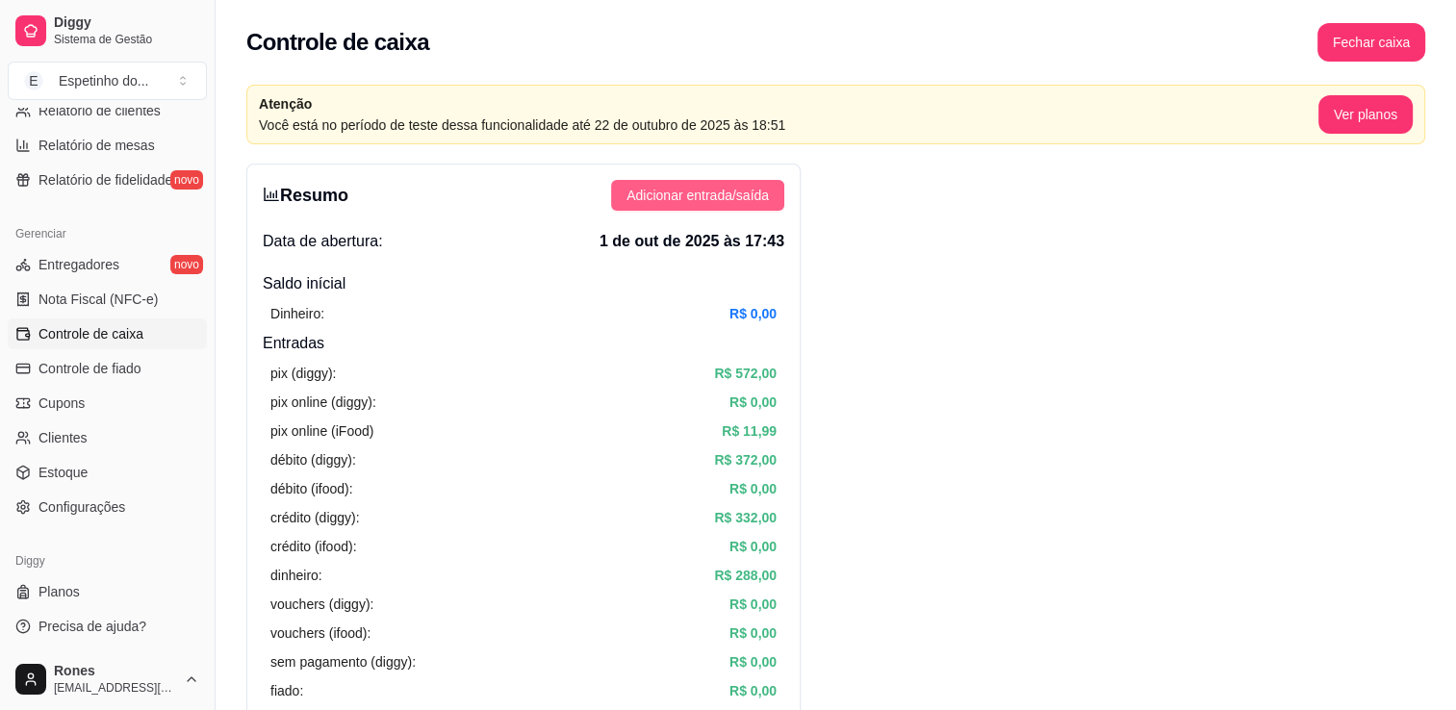
click at [712, 206] on button "Adicionar entrada/saída" at bounding box center [697, 195] width 173 height 31
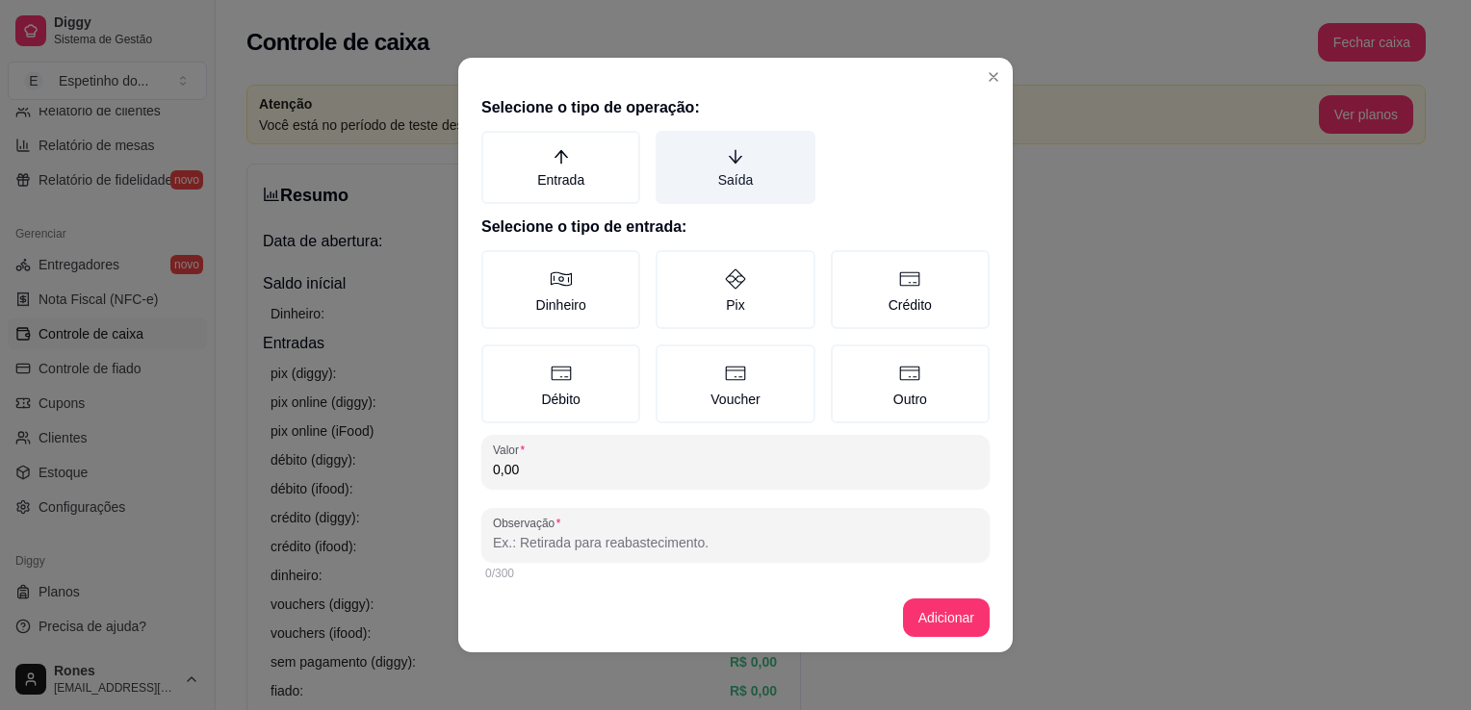
click at [738, 170] on label "Saída" at bounding box center [734, 167] width 159 height 73
click at [670, 145] on button "Saída" at bounding box center [661, 137] width 15 height 15
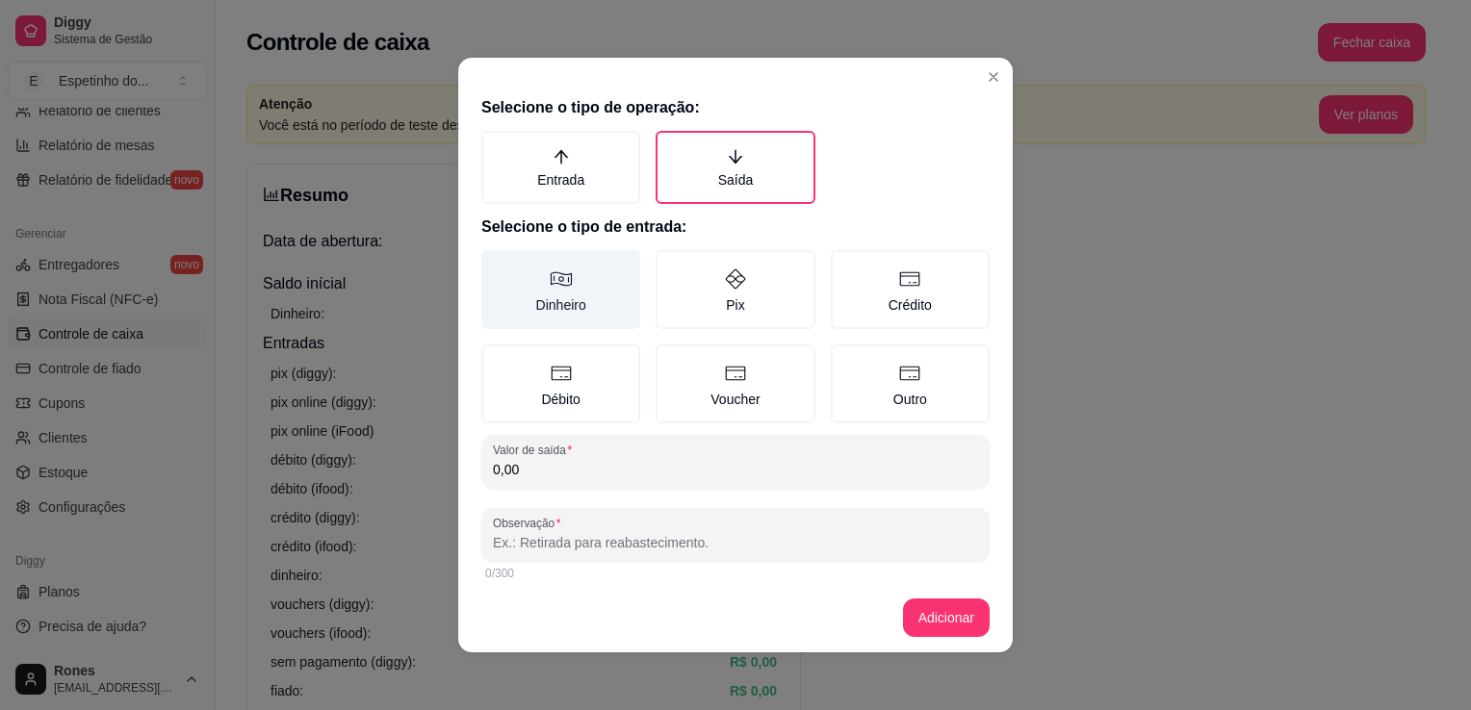
click at [603, 299] on label "Dinheiro" at bounding box center [560, 289] width 159 height 79
click at [496, 265] on button "Dinheiro" at bounding box center [487, 256] width 15 height 15
click at [548, 468] on input "0,00" at bounding box center [735, 469] width 485 height 19
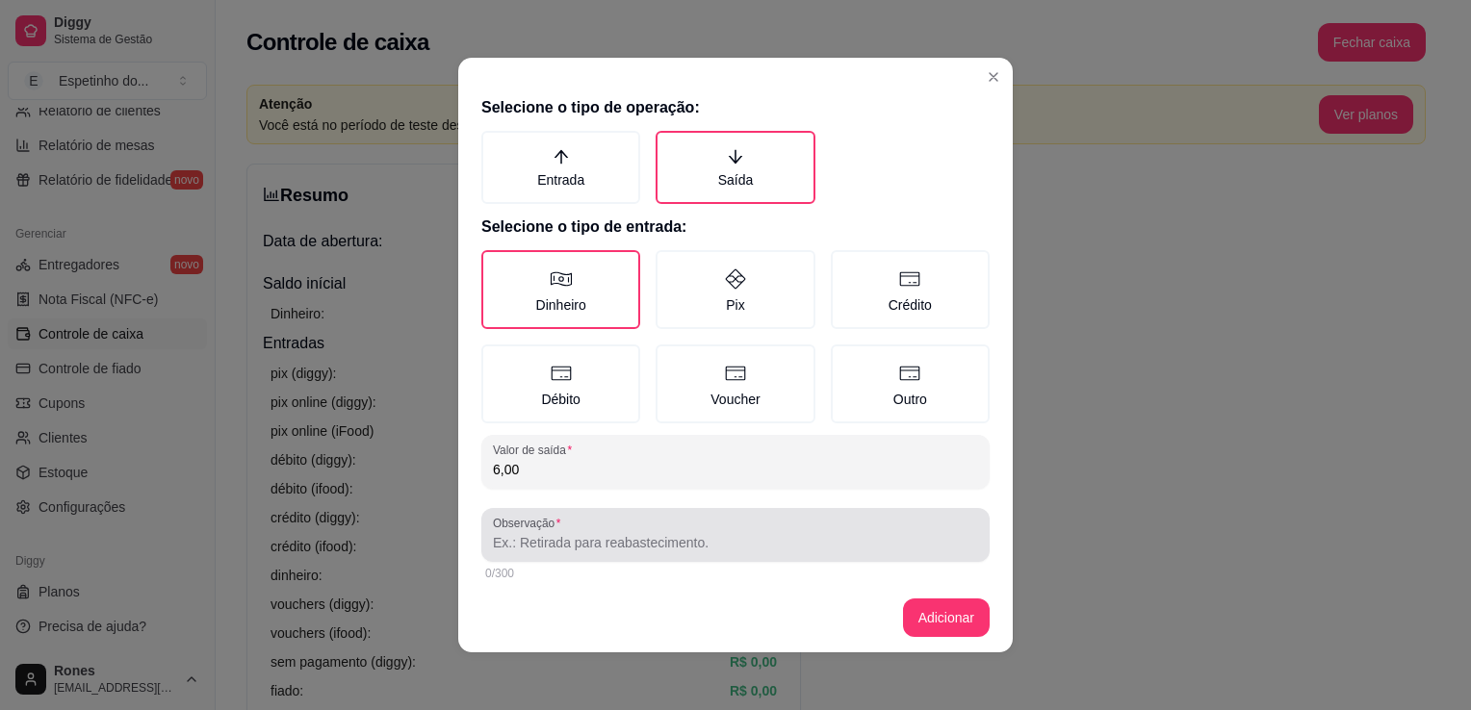
type input "6,00"
click at [646, 550] on div at bounding box center [735, 535] width 485 height 38
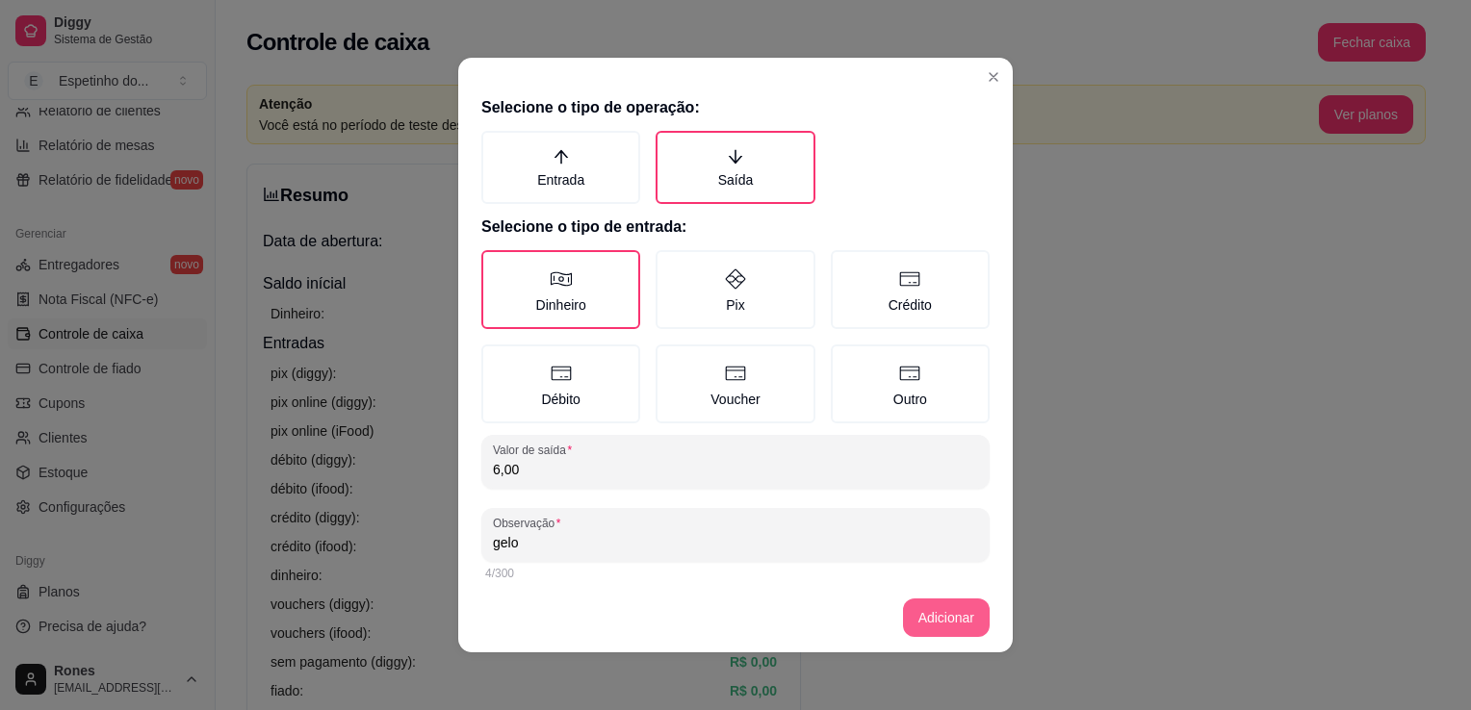
type input "gelo"
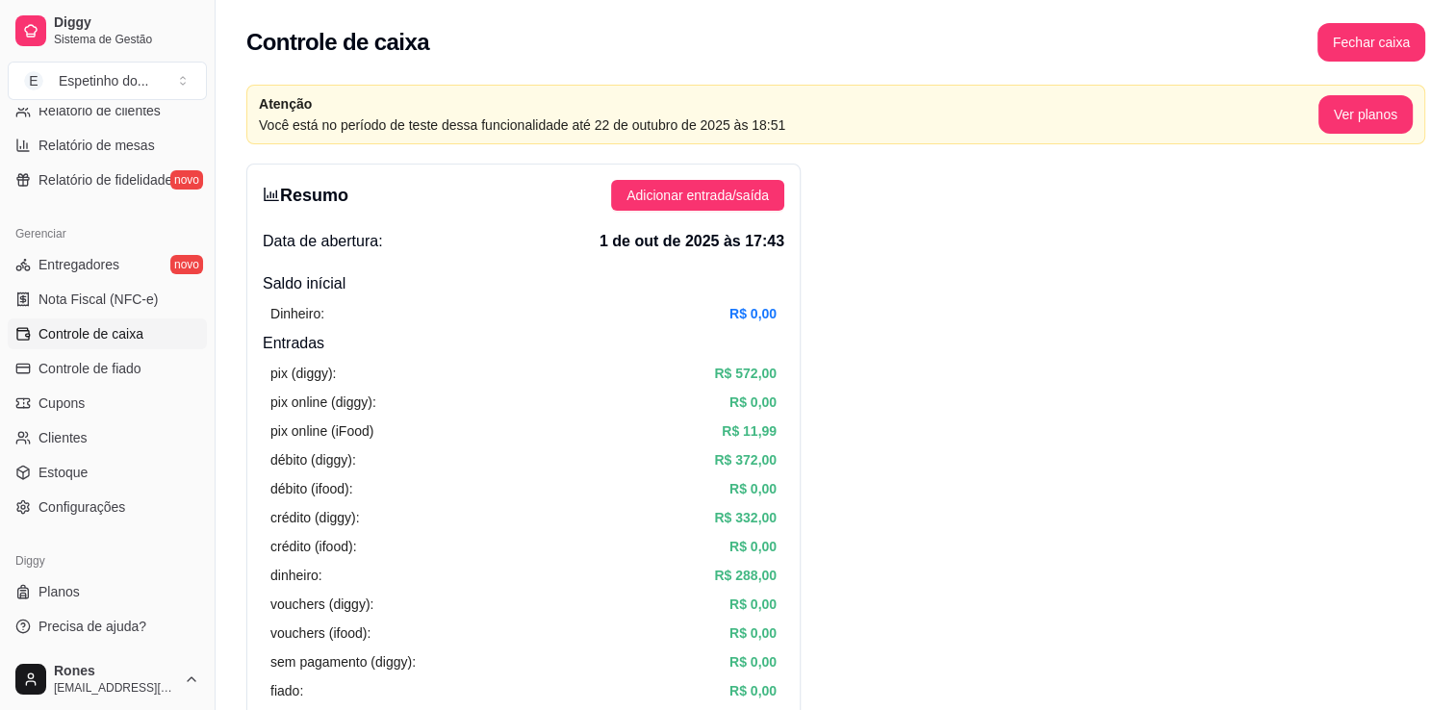
click at [611, 180] on button "Adicionar entrada/saída" at bounding box center [697, 195] width 173 height 31
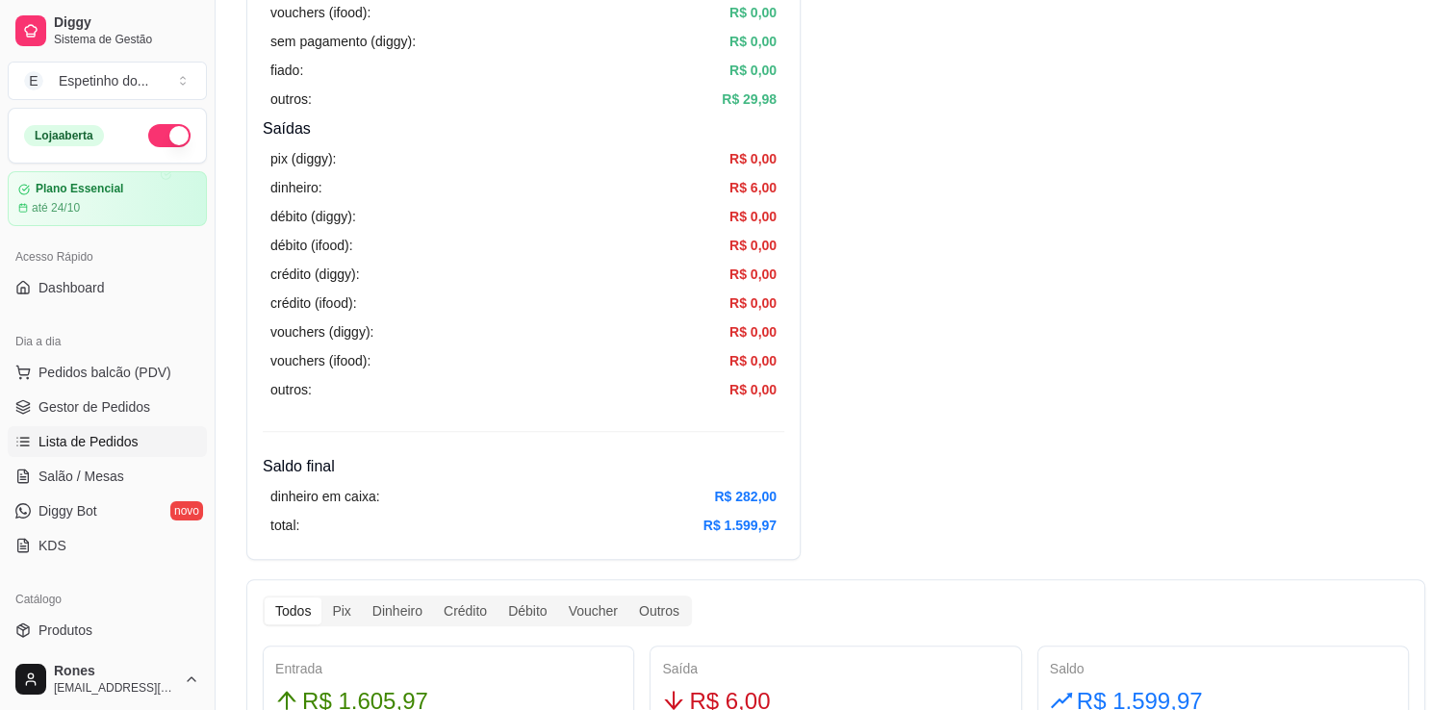
click at [126, 448] on span "Lista de Pedidos" at bounding box center [88, 441] width 100 height 19
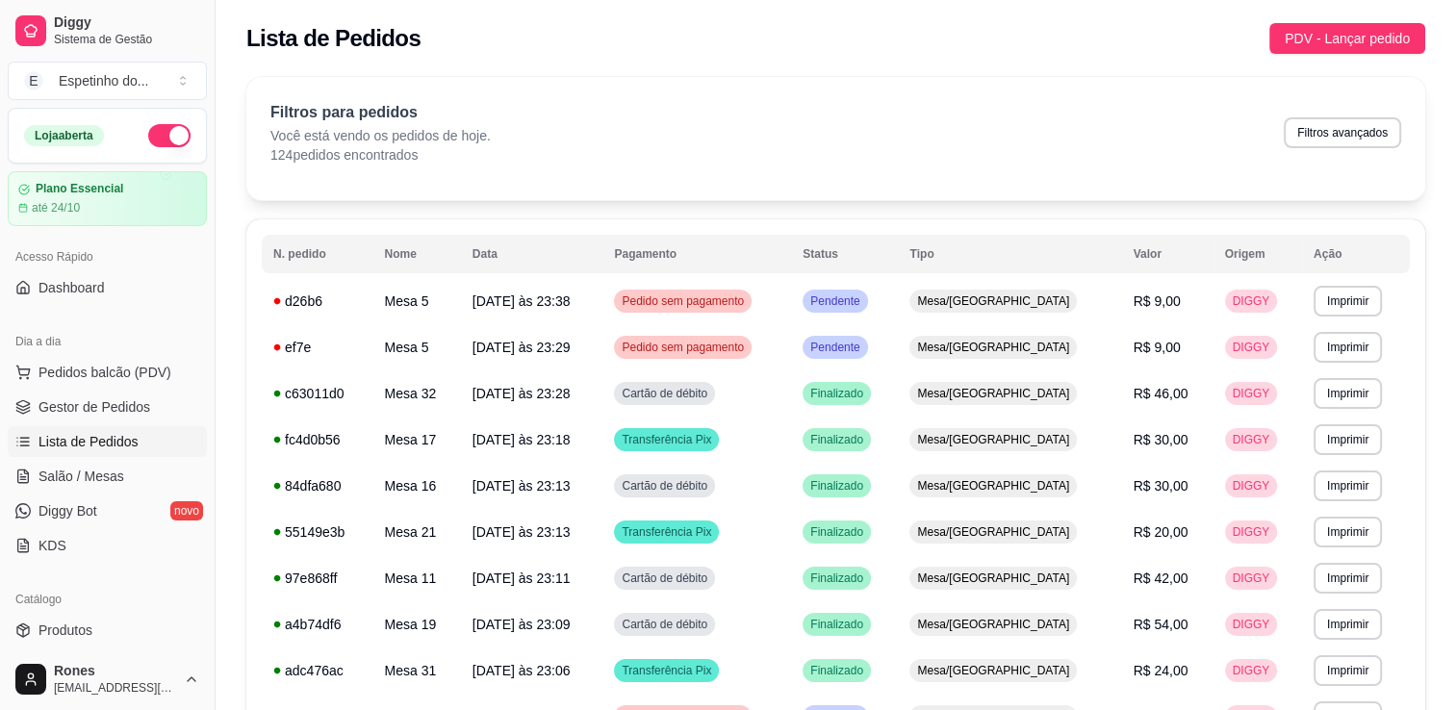
scroll to position [474, 0]
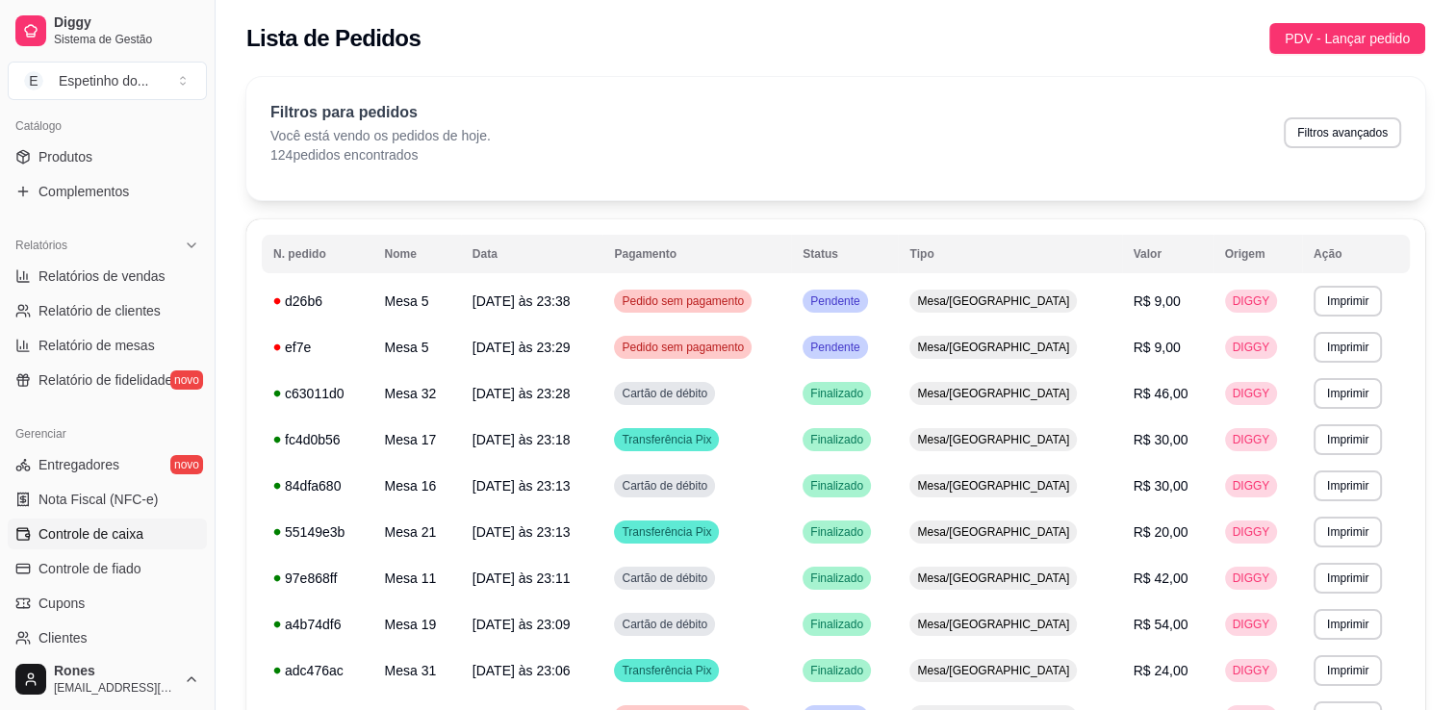
click at [123, 542] on span "Controle de caixa" at bounding box center [90, 534] width 105 height 19
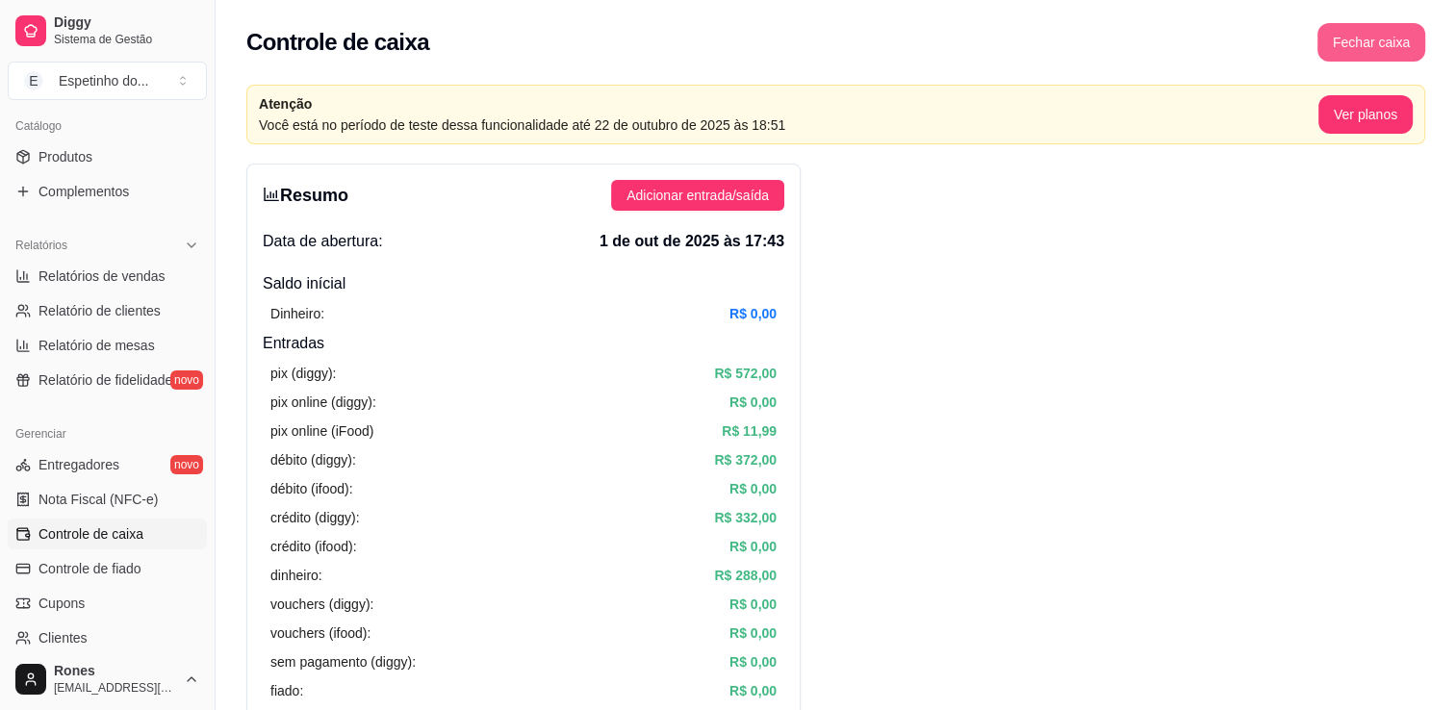
click at [1358, 41] on button "Fechar caixa" at bounding box center [1372, 42] width 108 height 38
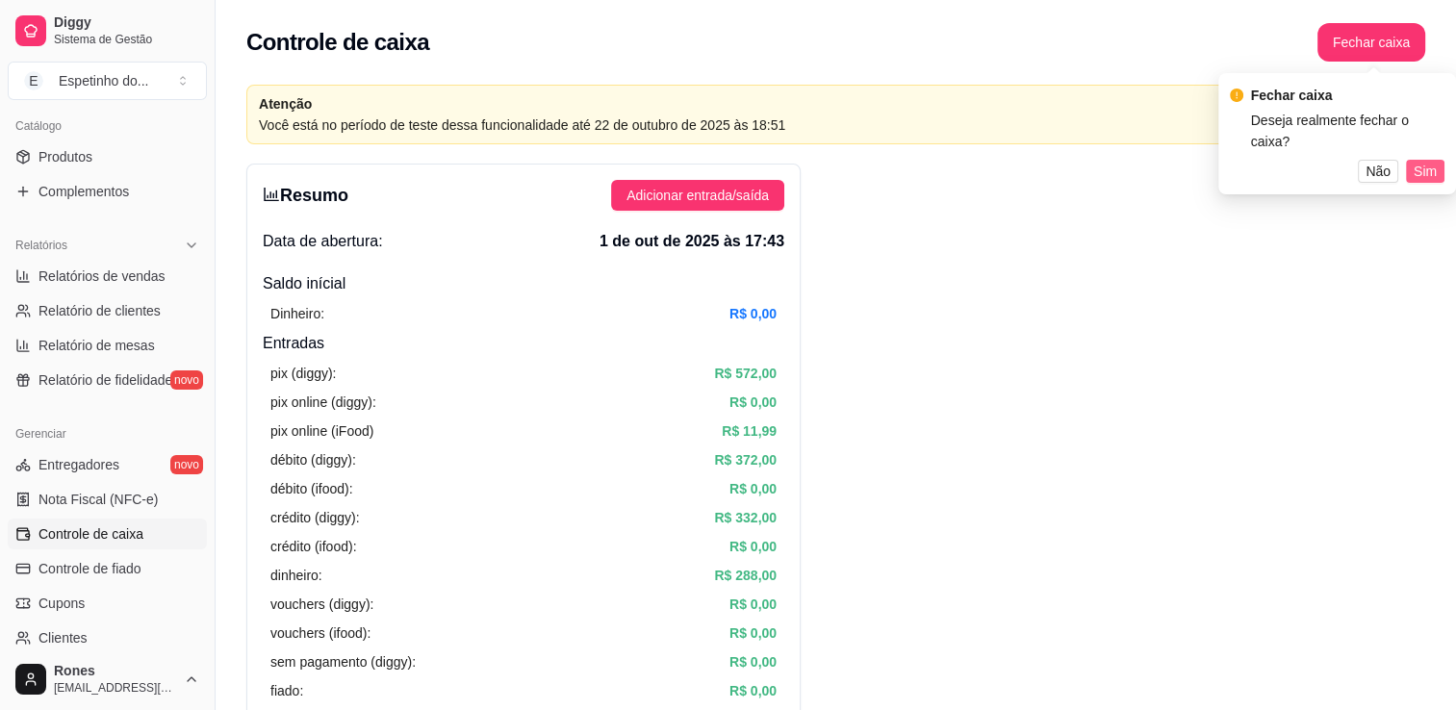
click at [1416, 164] on span "Sim" at bounding box center [1425, 171] width 23 height 21
